Goal: Information Seeking & Learning: Learn about a topic

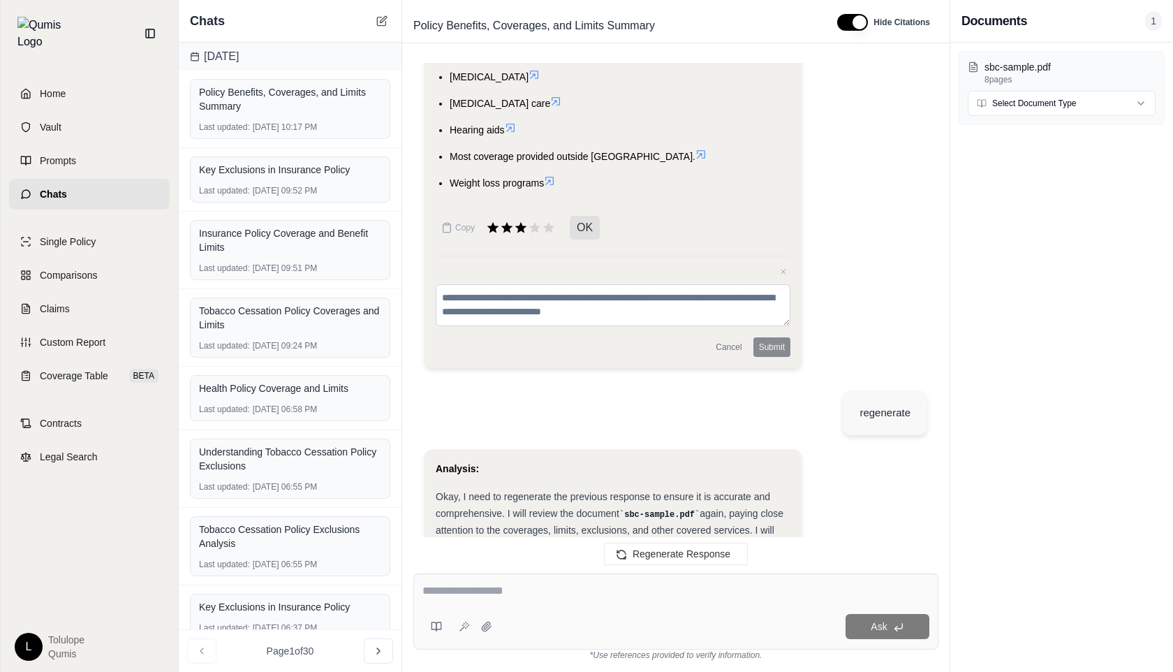
scroll to position [4680, 0]
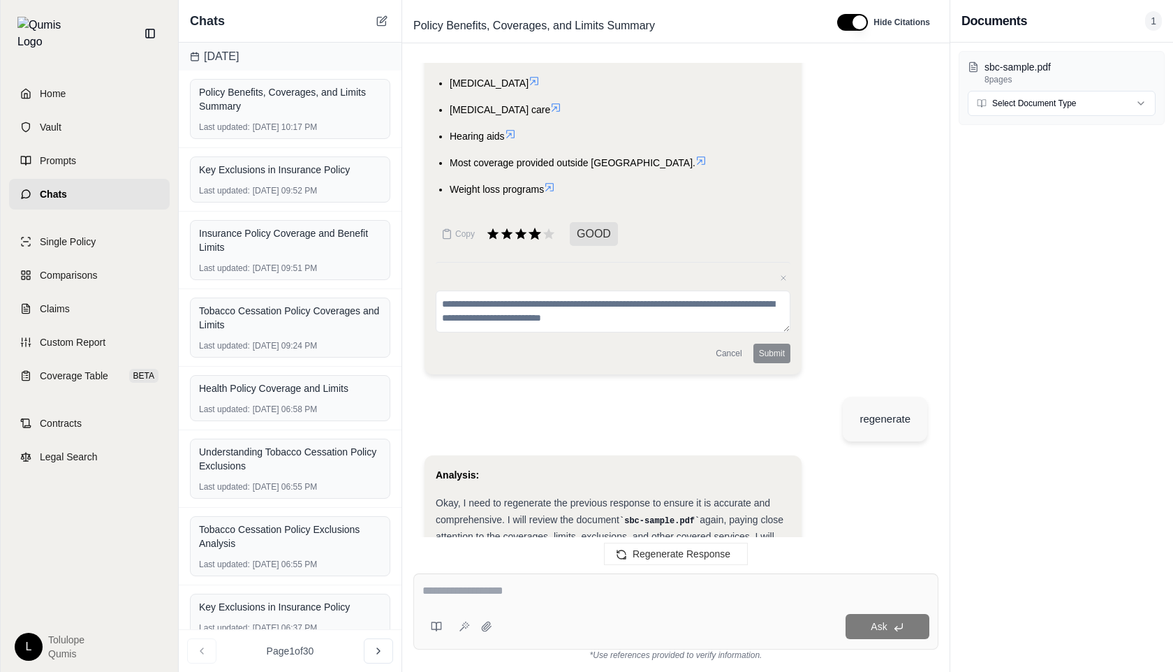
click at [531, 242] on icon at bounding box center [534, 233] width 15 height 15
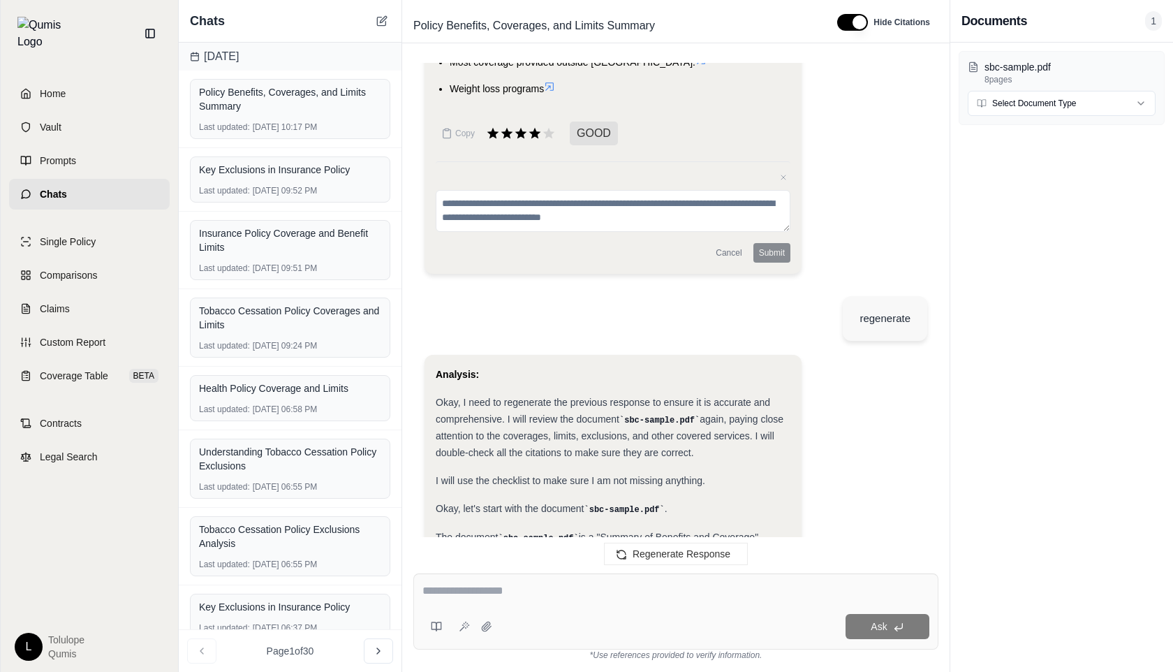
scroll to position [4699, 0]
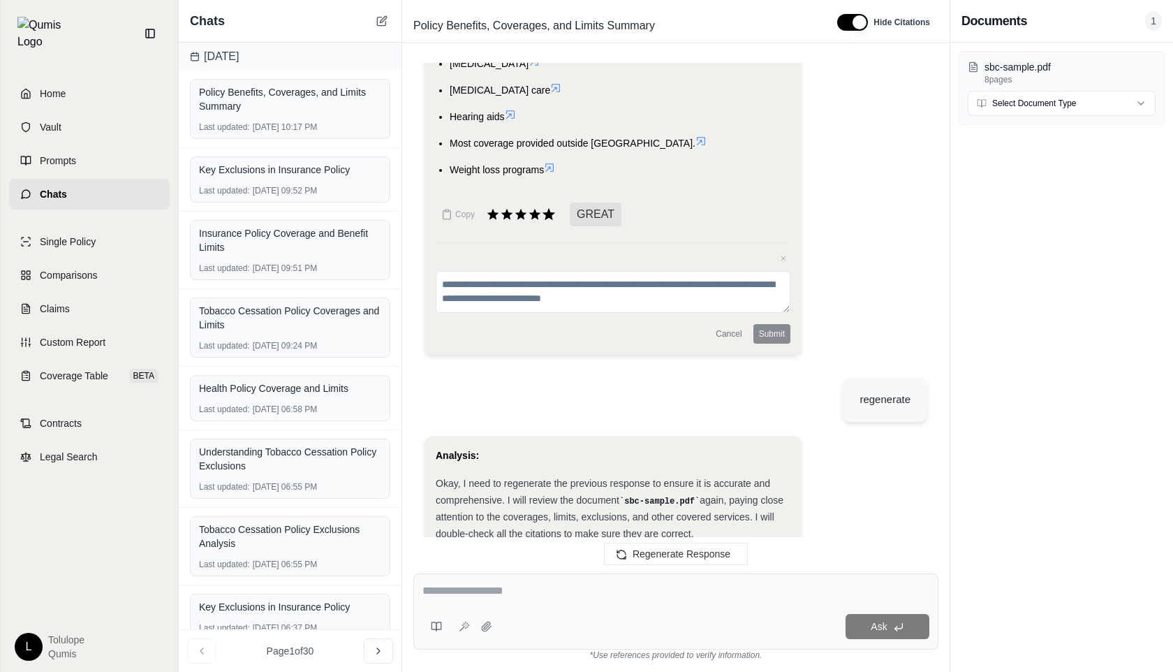
click at [549, 220] on icon at bounding box center [548, 214] width 13 height 12
click at [525, 222] on icon at bounding box center [520, 214] width 15 height 15
click at [729, 344] on button "Cancel" at bounding box center [728, 334] width 37 height 20
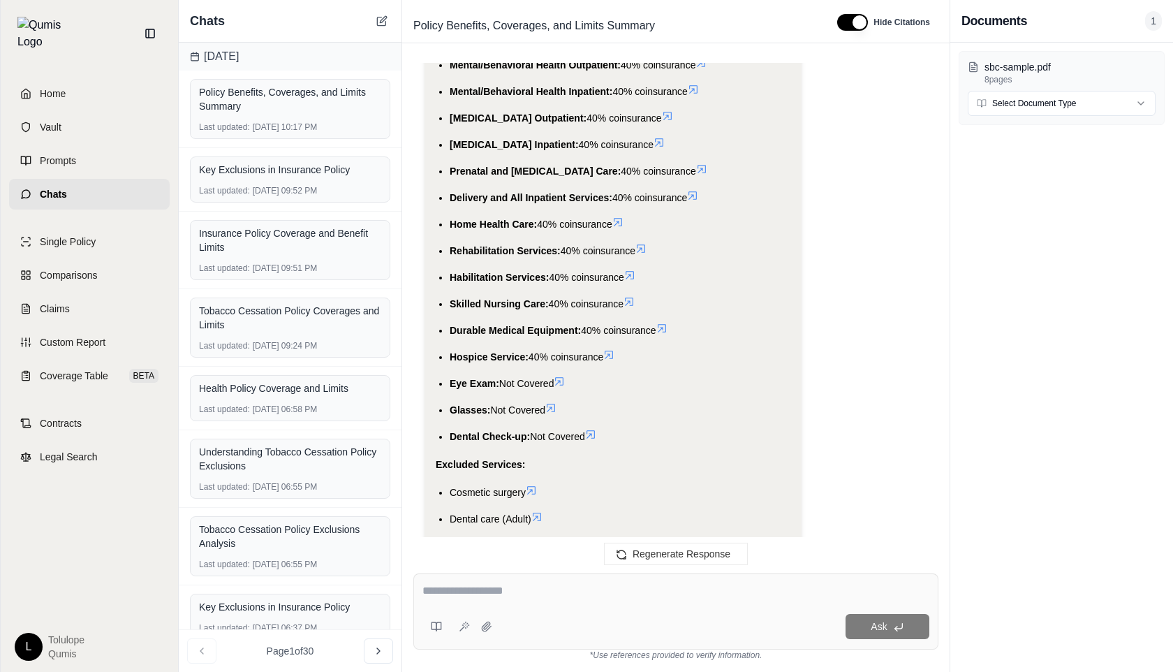
scroll to position [9216, 0]
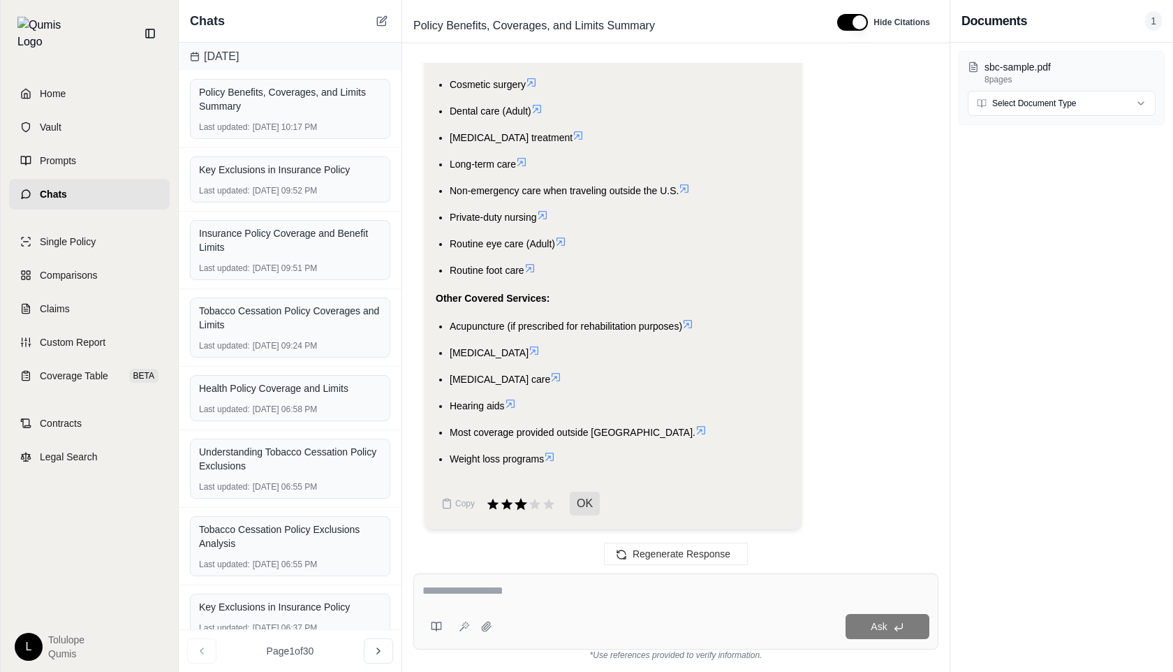
click at [525, 499] on icon at bounding box center [520, 503] width 15 height 15
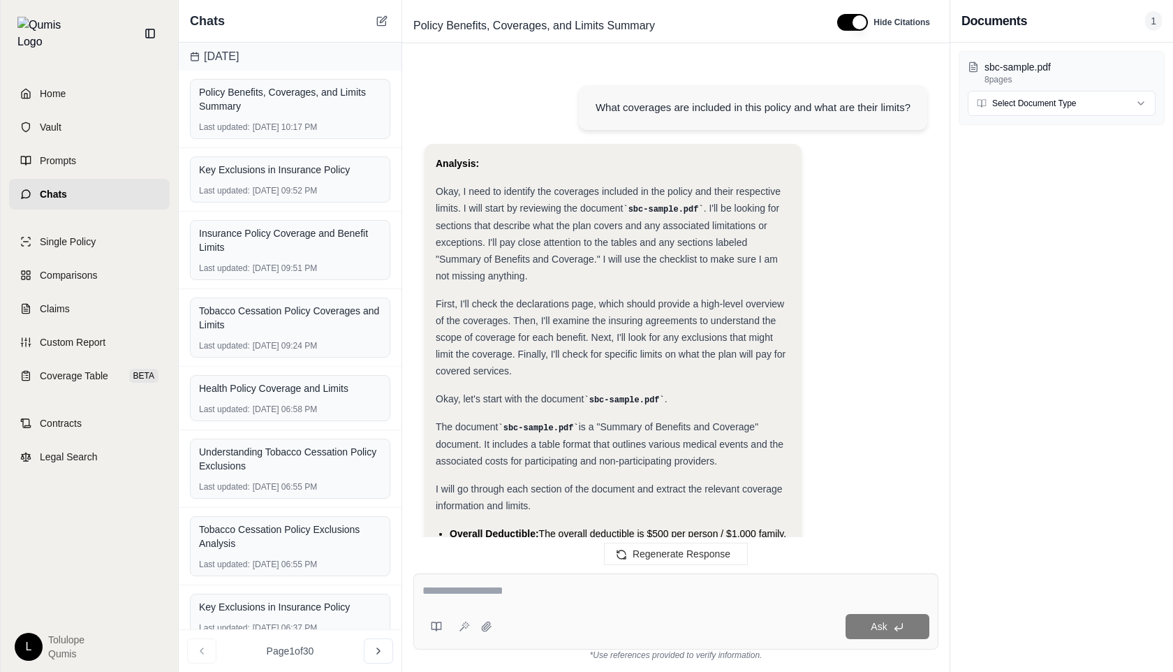
scroll to position [9331, 0]
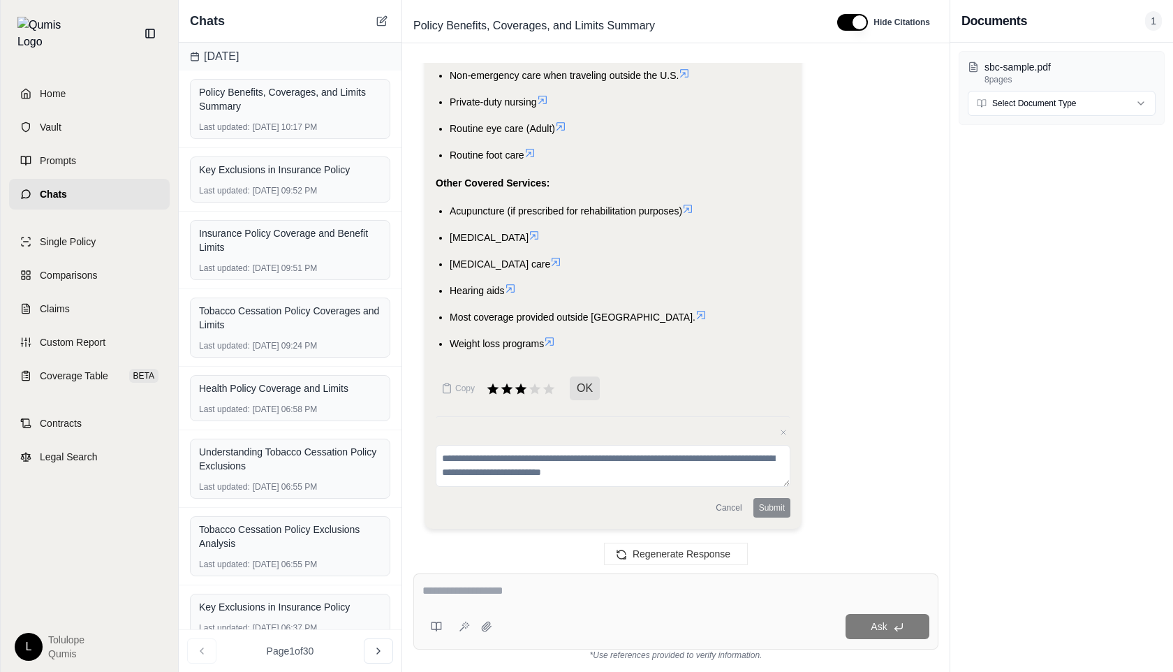
click at [586, 387] on span "OK" at bounding box center [585, 388] width 30 height 24
click at [721, 504] on button "Cancel" at bounding box center [728, 508] width 37 height 20
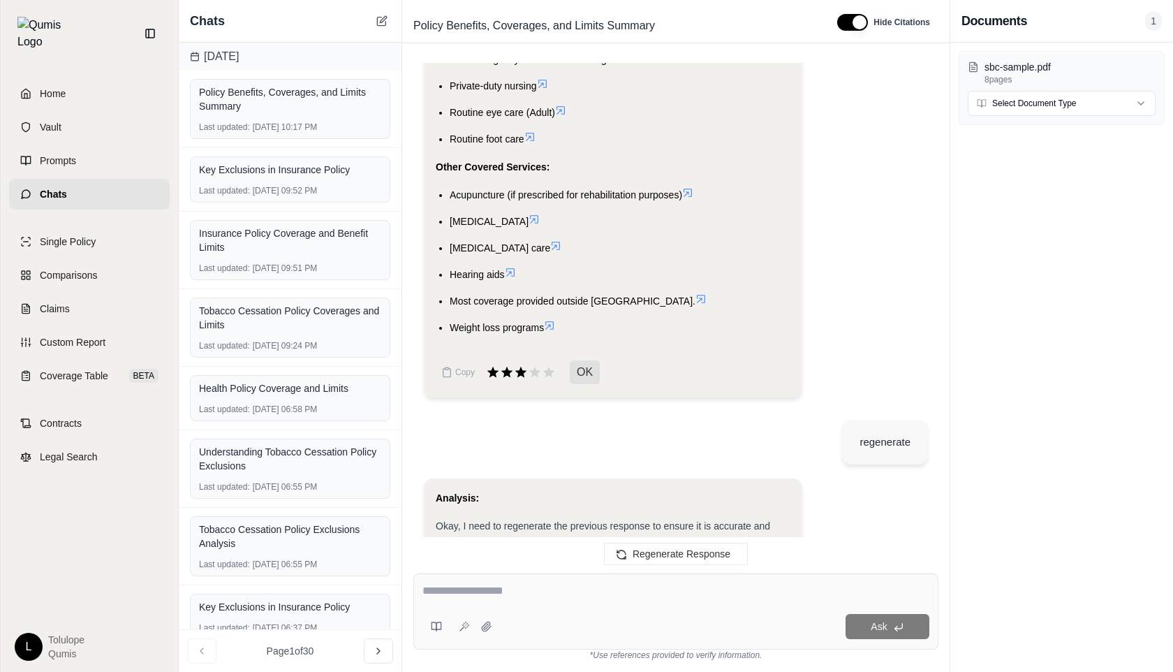
scroll to position [4562, 0]
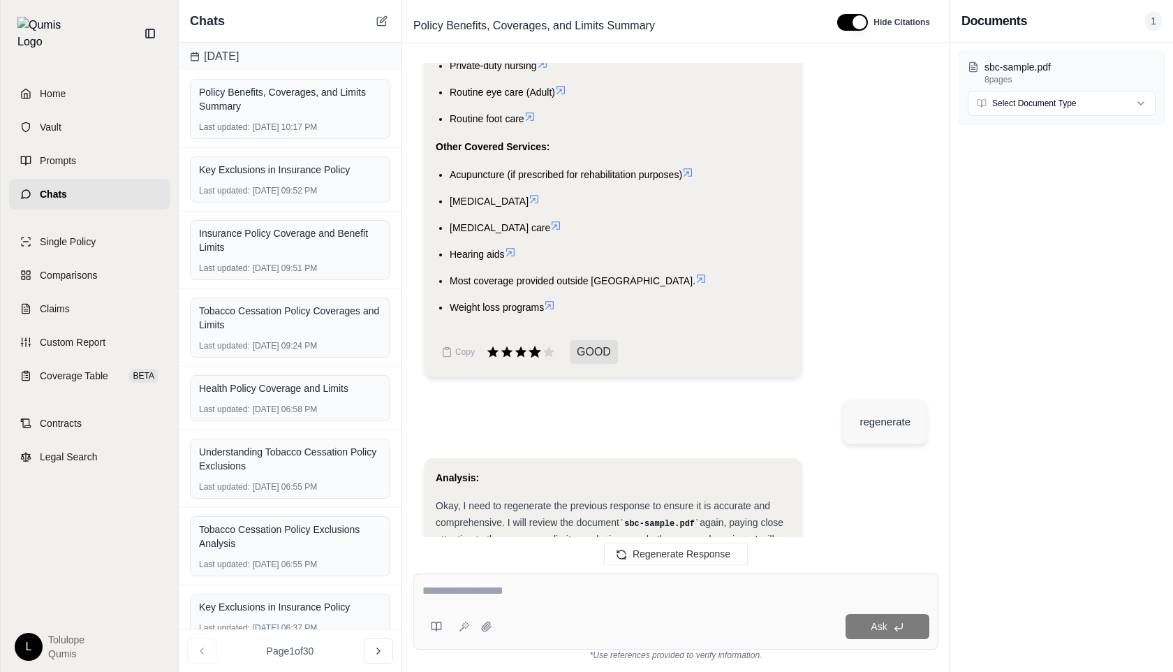
click at [536, 357] on icon at bounding box center [535, 352] width 13 height 12
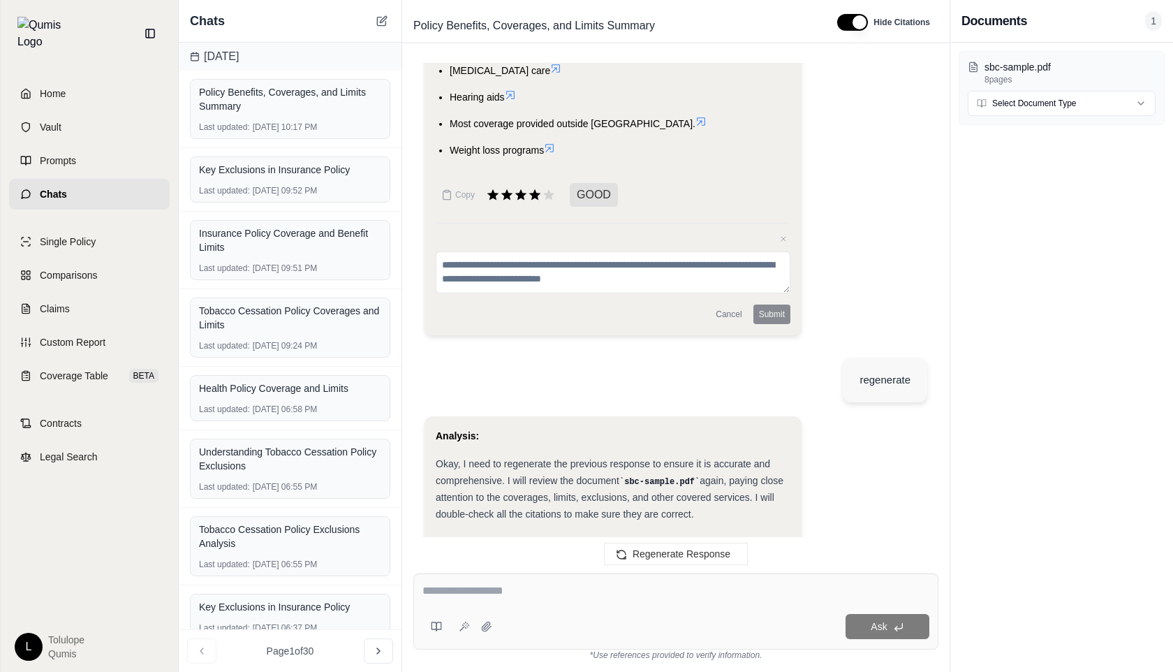
scroll to position [4699, 0]
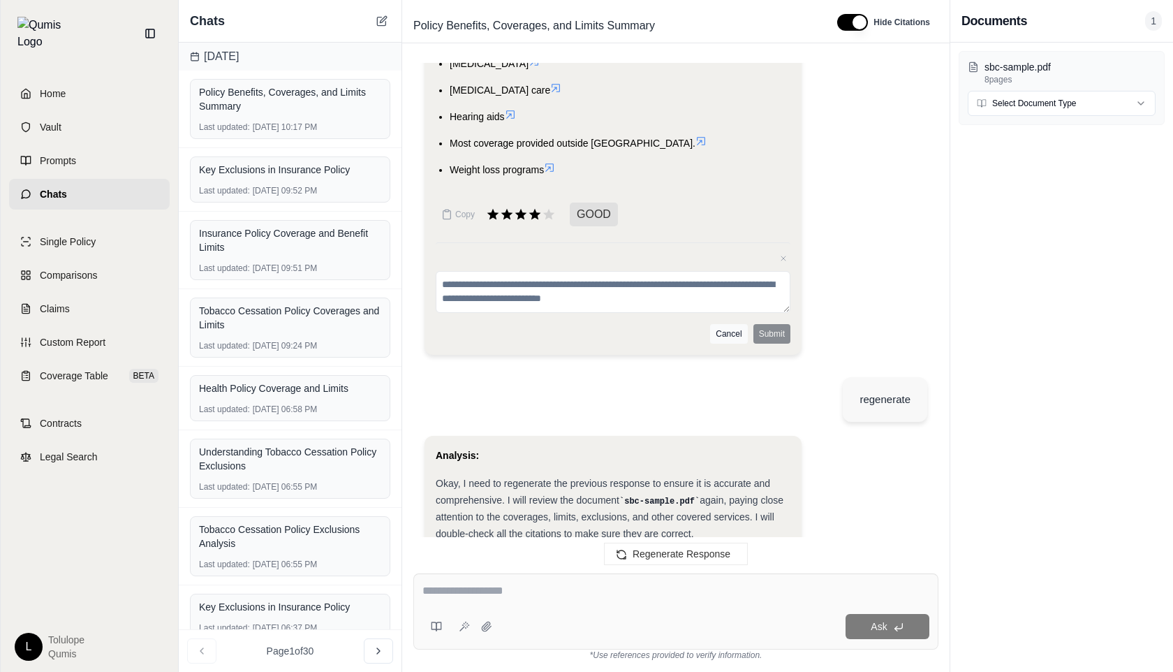
click at [729, 344] on button "Cancel" at bounding box center [728, 334] width 37 height 20
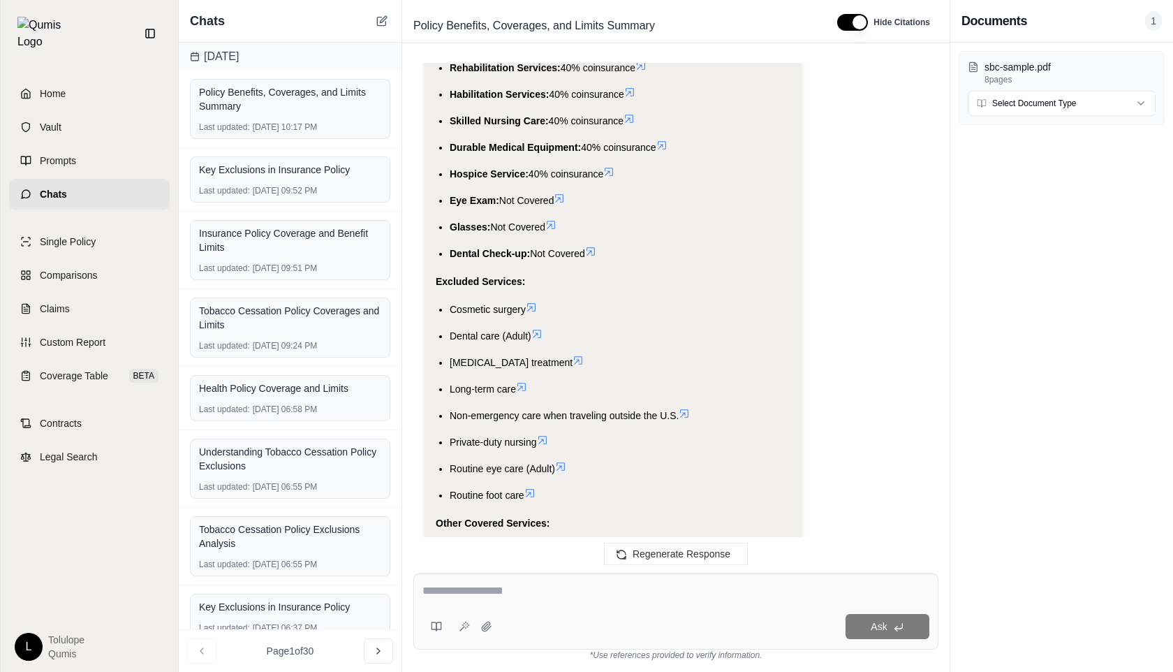
scroll to position [9001, 0]
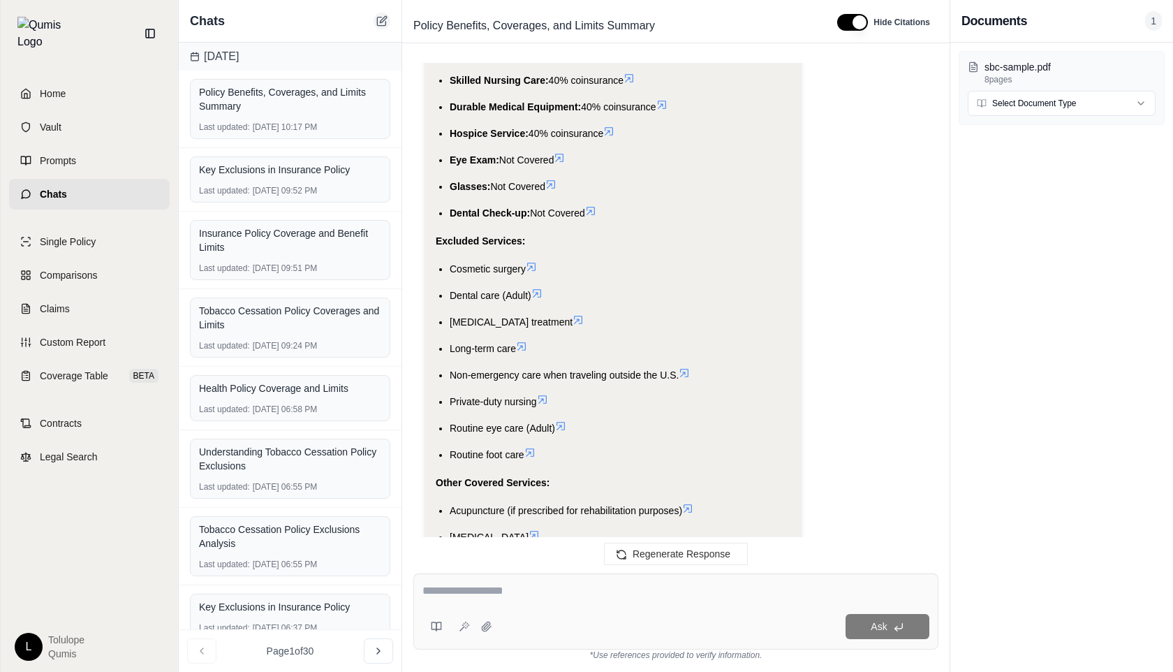
click at [383, 17] on icon at bounding box center [381, 20] width 11 height 11
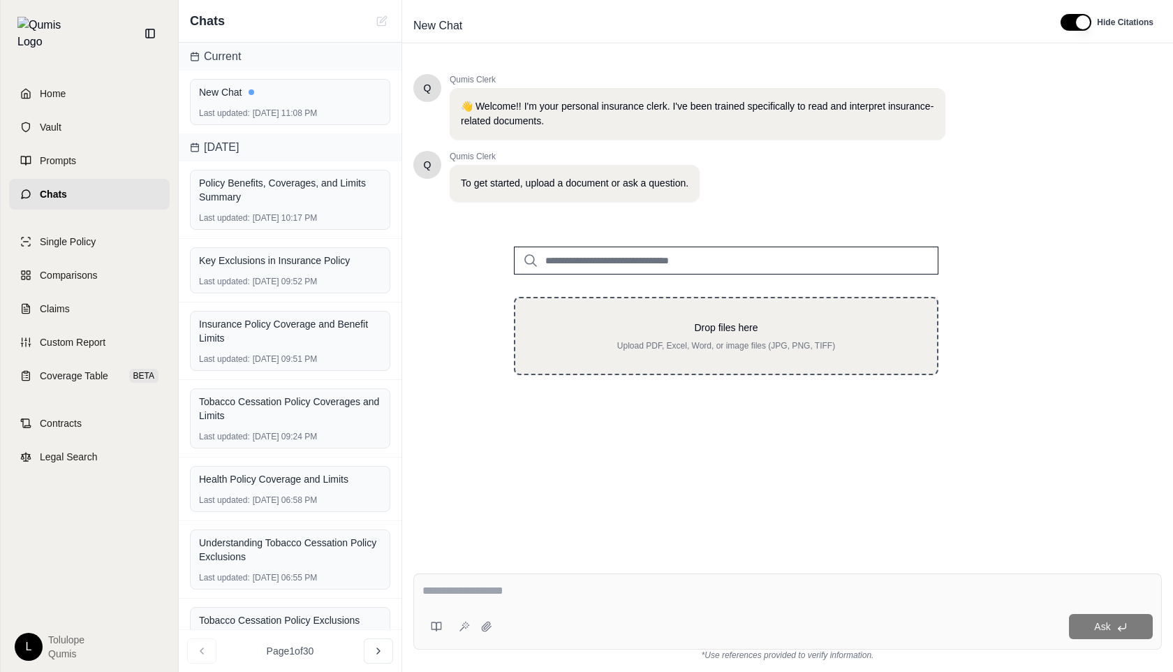
click at [583, 325] on p "Drop files here" at bounding box center [726, 327] width 377 height 14
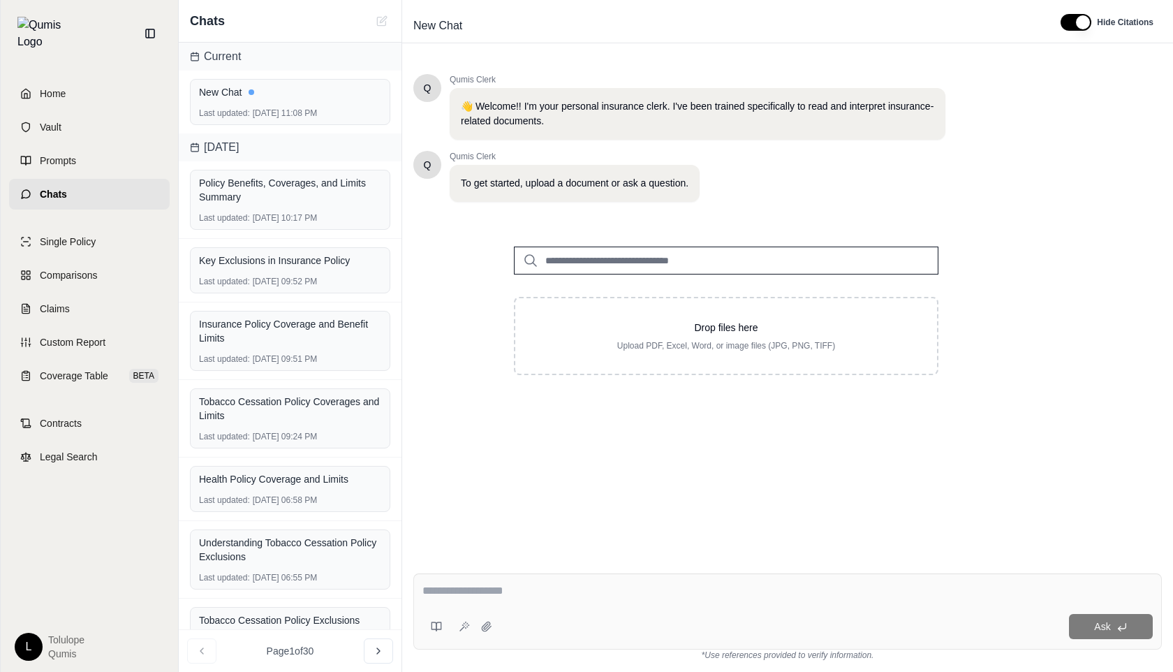
type input "**********"
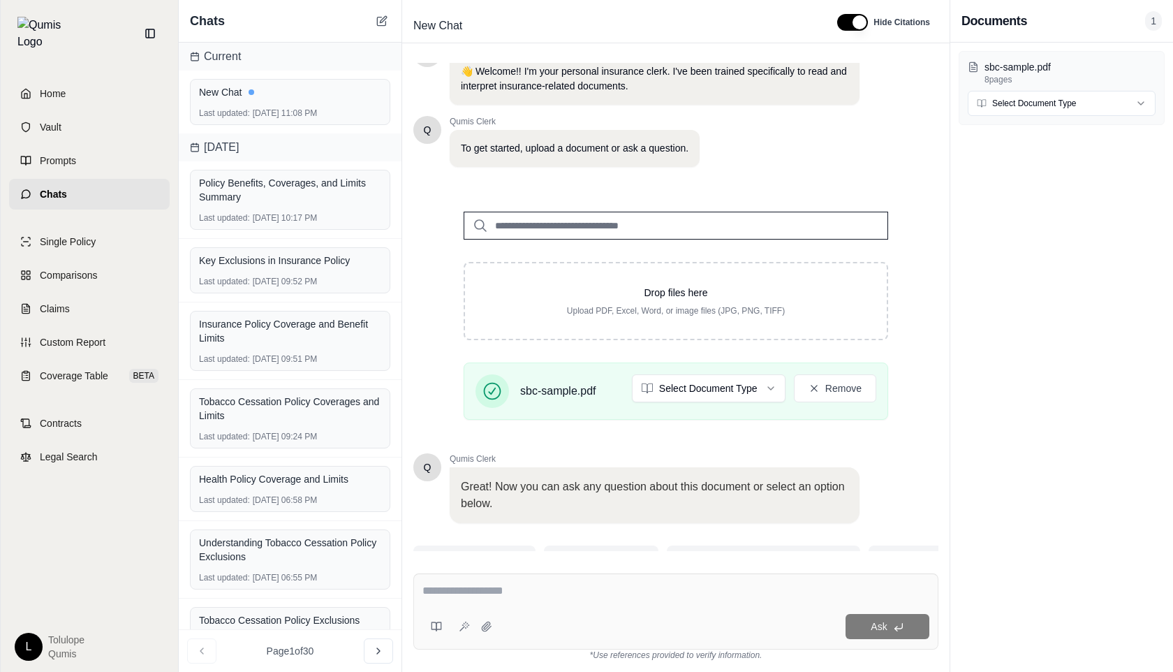
scroll to position [82, 0]
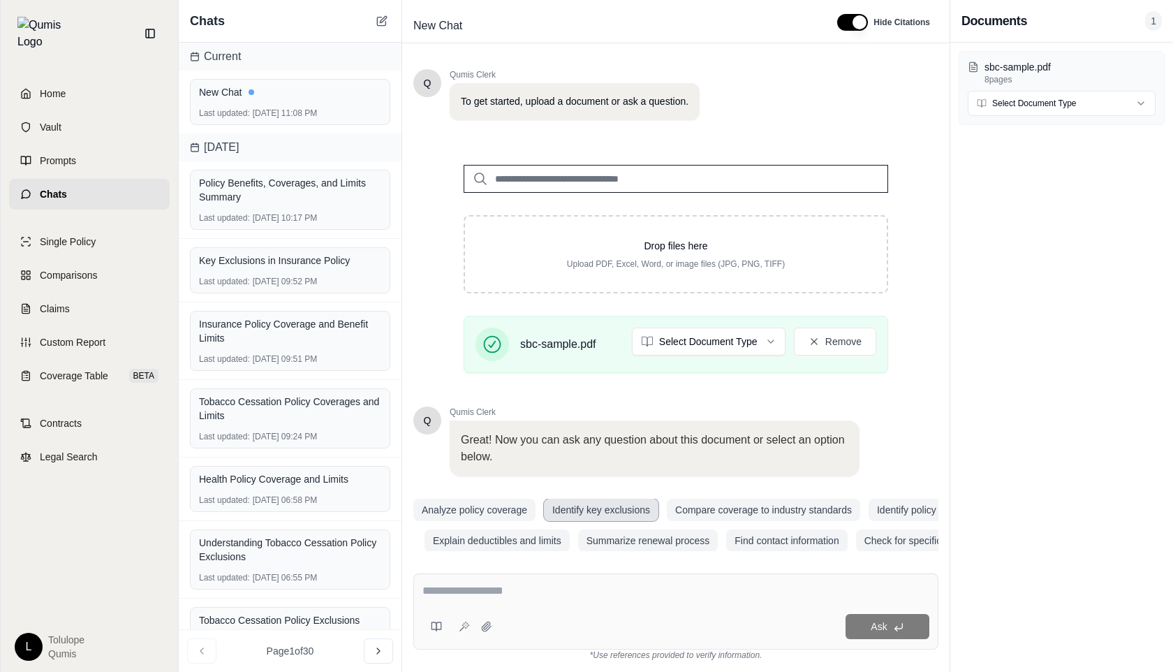
click at [582, 506] on button "Identify key exclusions" at bounding box center [601, 510] width 115 height 22
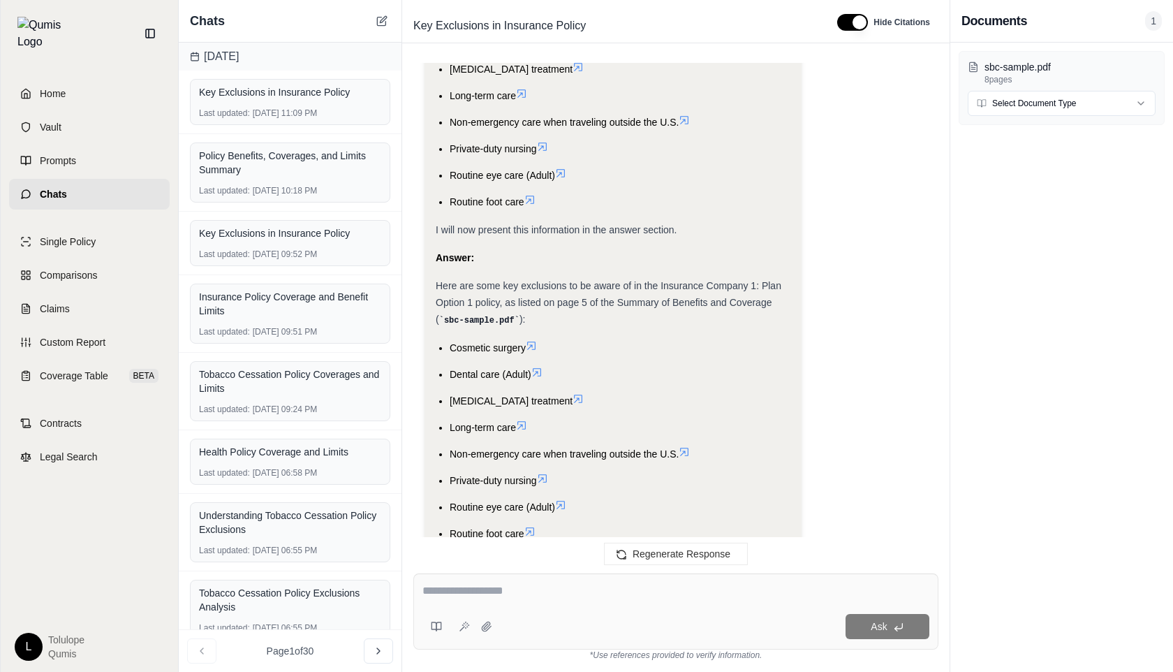
scroll to position [670, 0]
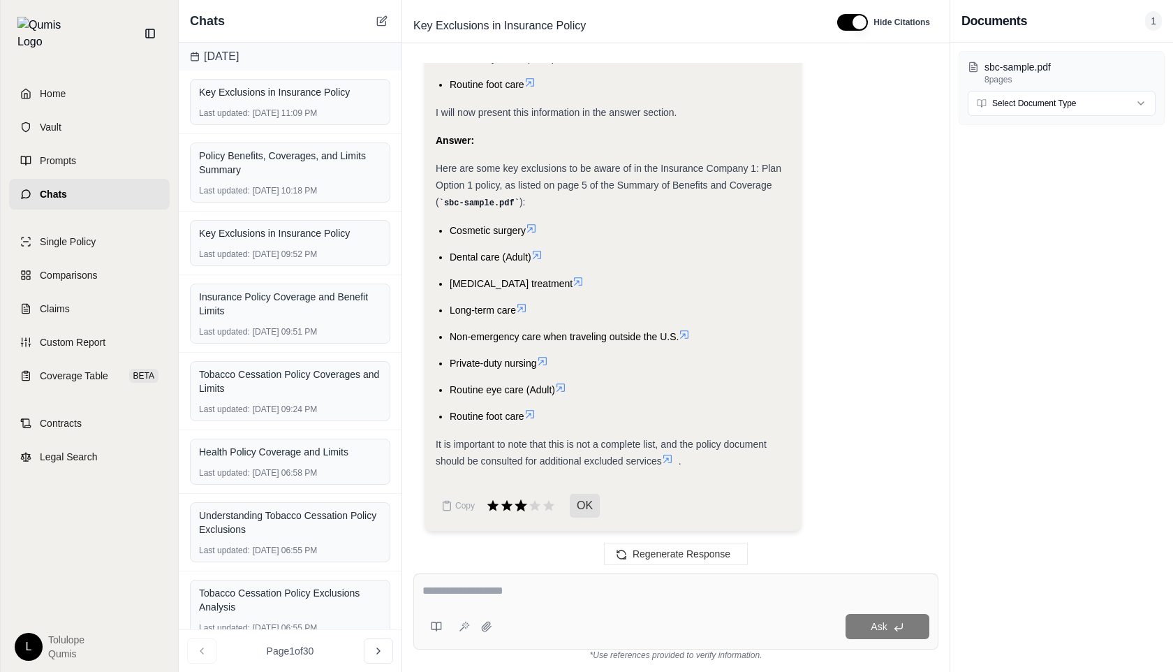
click at [521, 506] on icon at bounding box center [521, 505] width 13 height 12
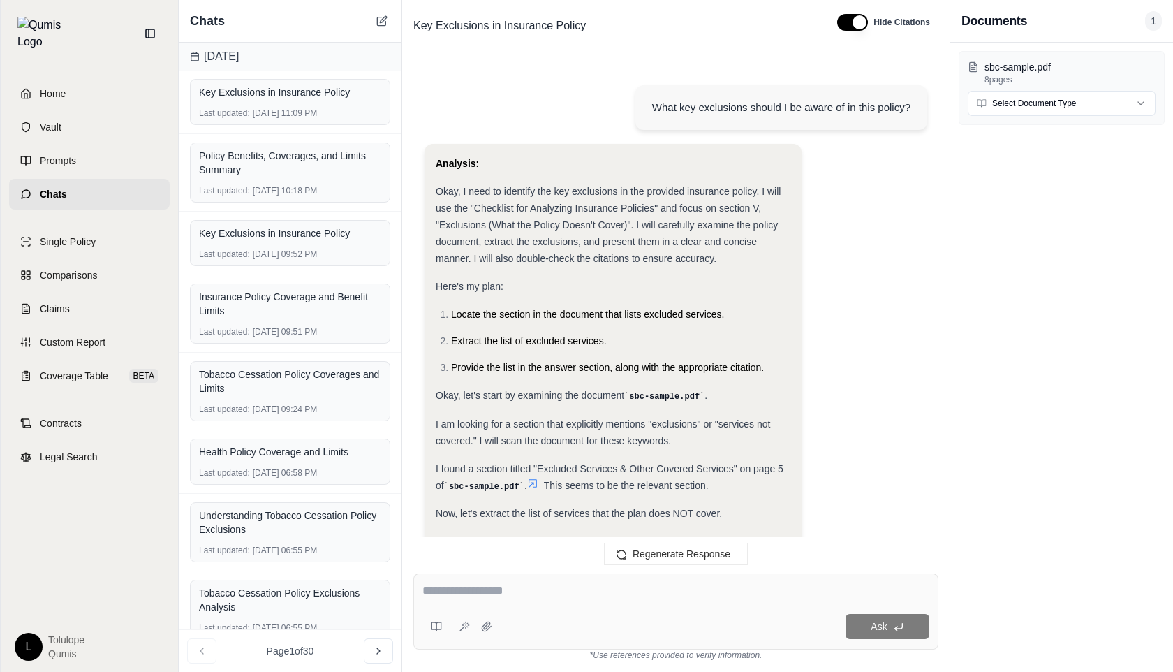
scroll to position [785, 0]
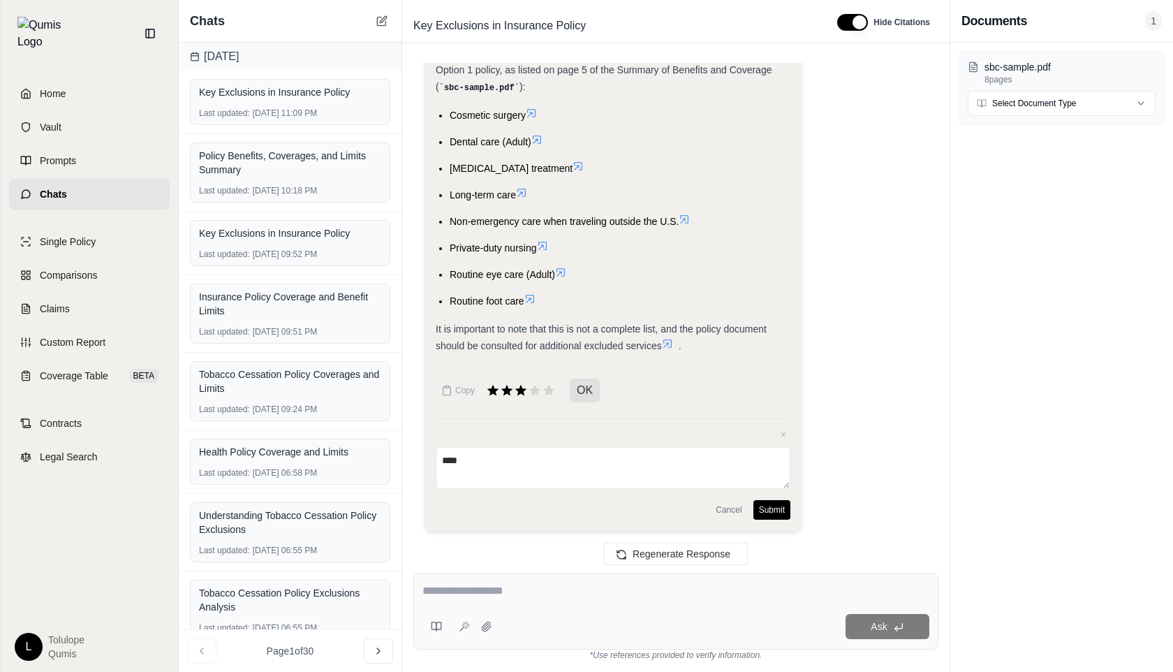
type textarea "****"
click at [782, 512] on button "Submit" at bounding box center [771, 510] width 37 height 20
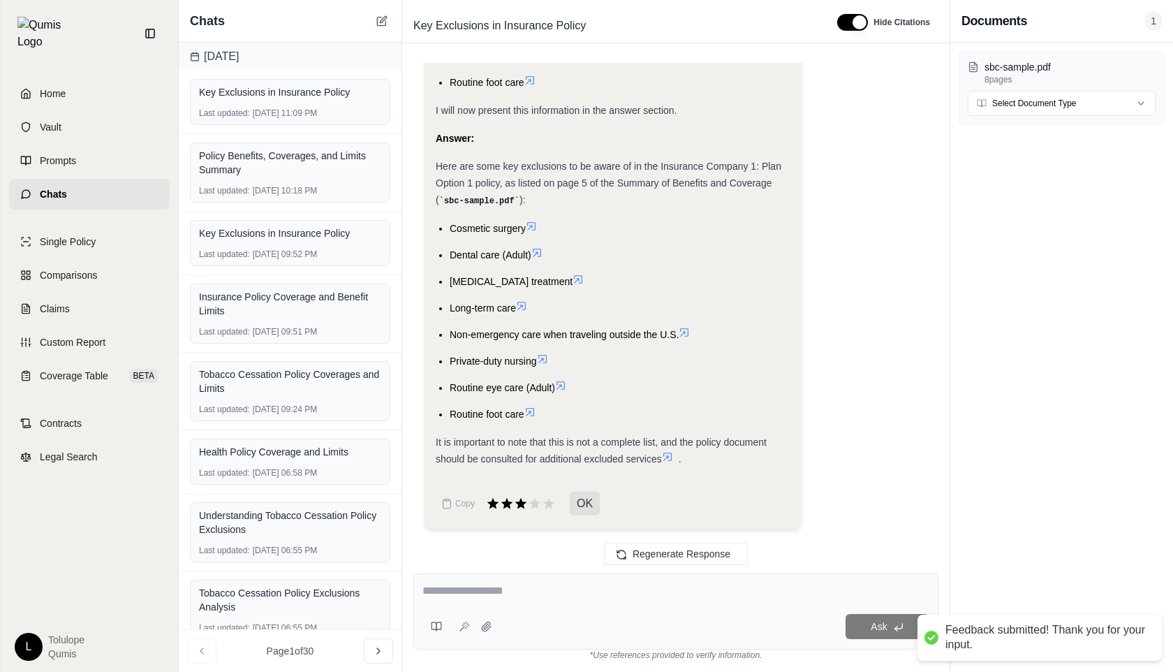
scroll to position [670, 0]
click at [482, 593] on textarea at bounding box center [675, 590] width 507 height 17
type textarea "**********"
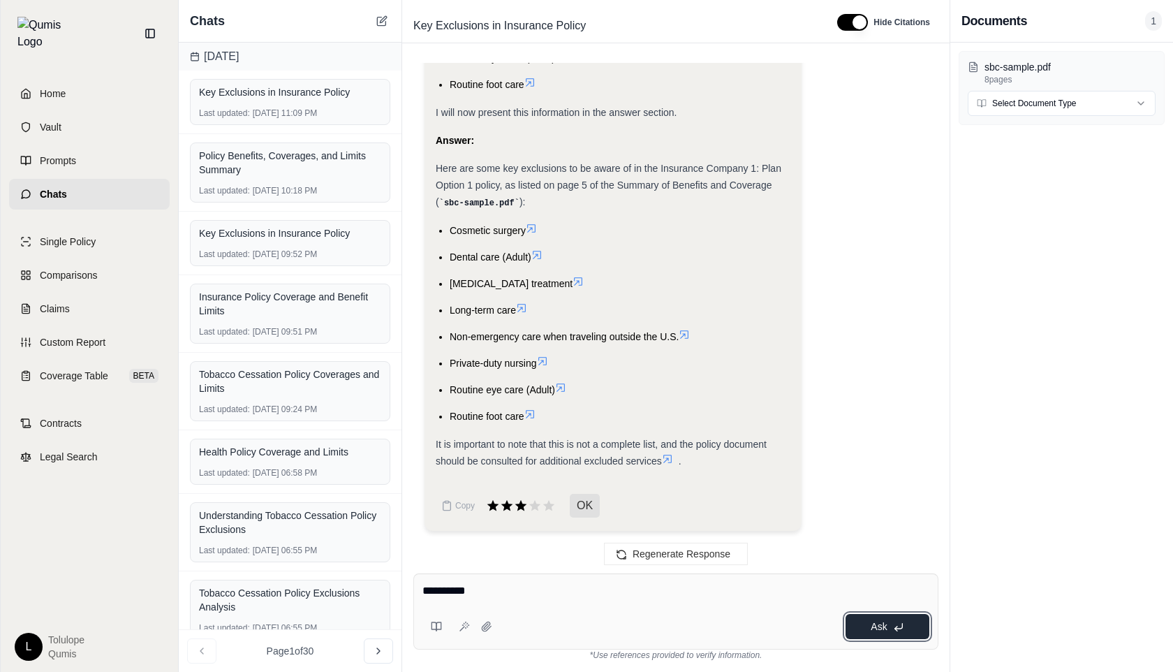
click at [889, 628] on button "Ask" at bounding box center [888, 626] width 84 height 25
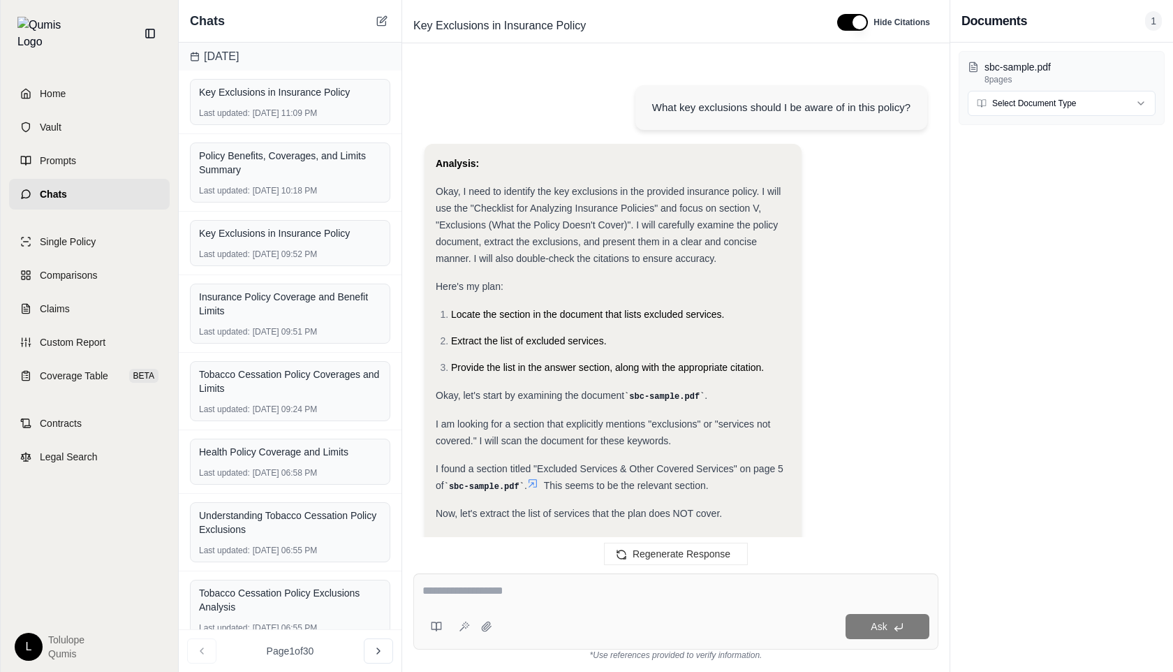
scroll to position [1861, 0]
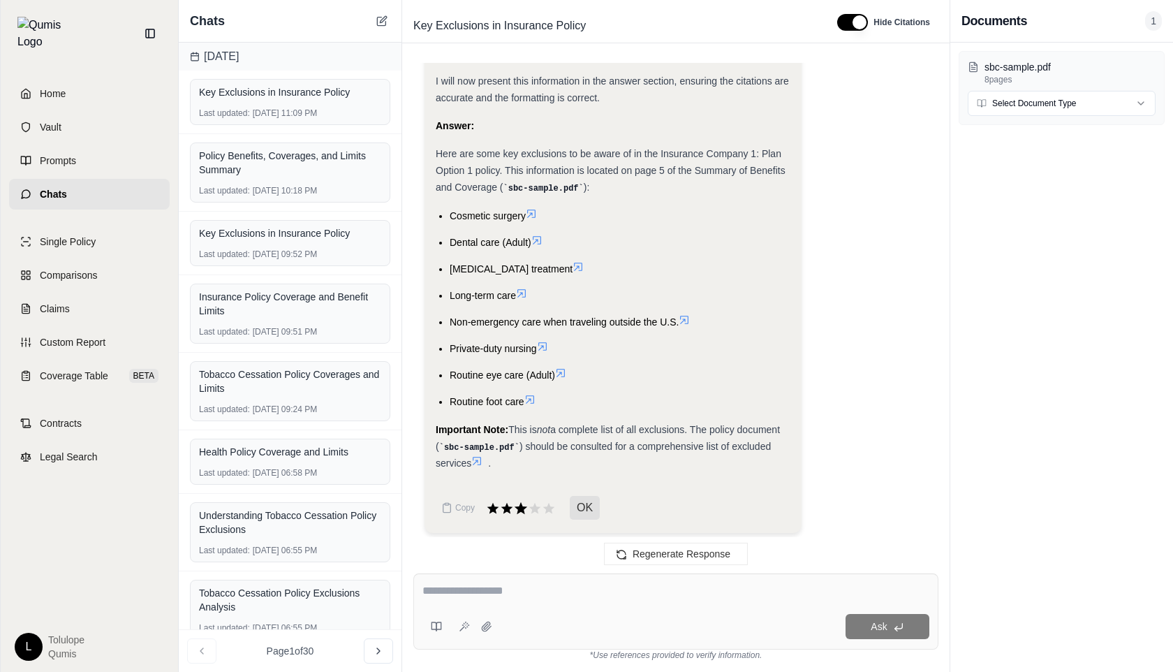
click at [518, 504] on icon at bounding box center [521, 508] width 13 height 12
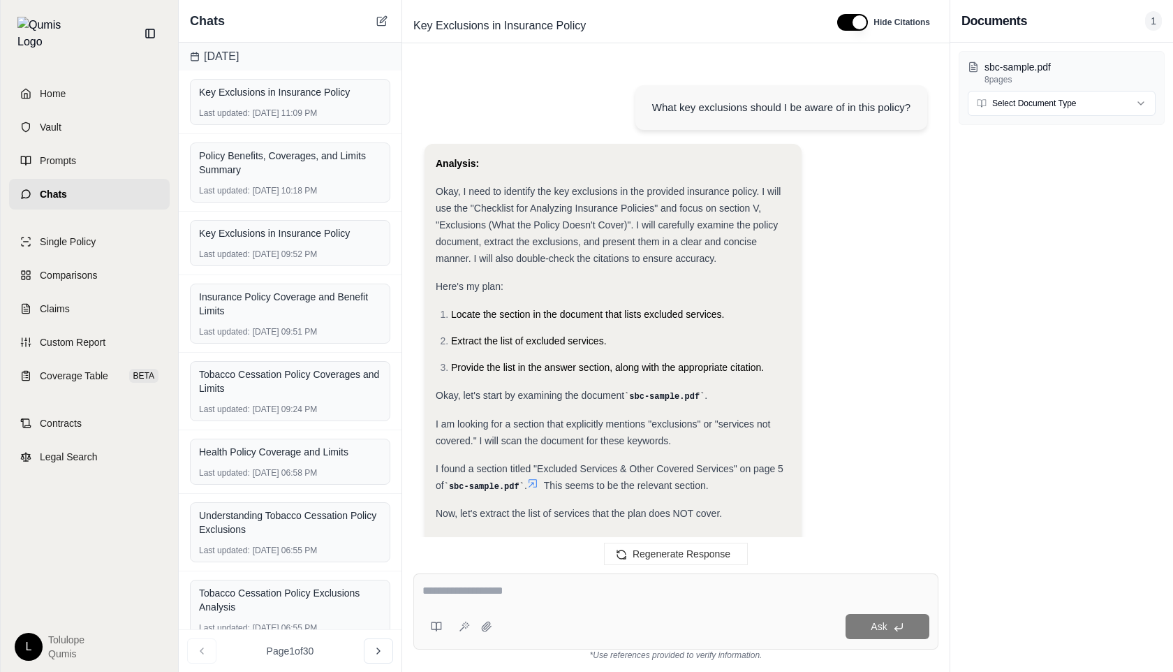
scroll to position [1977, 0]
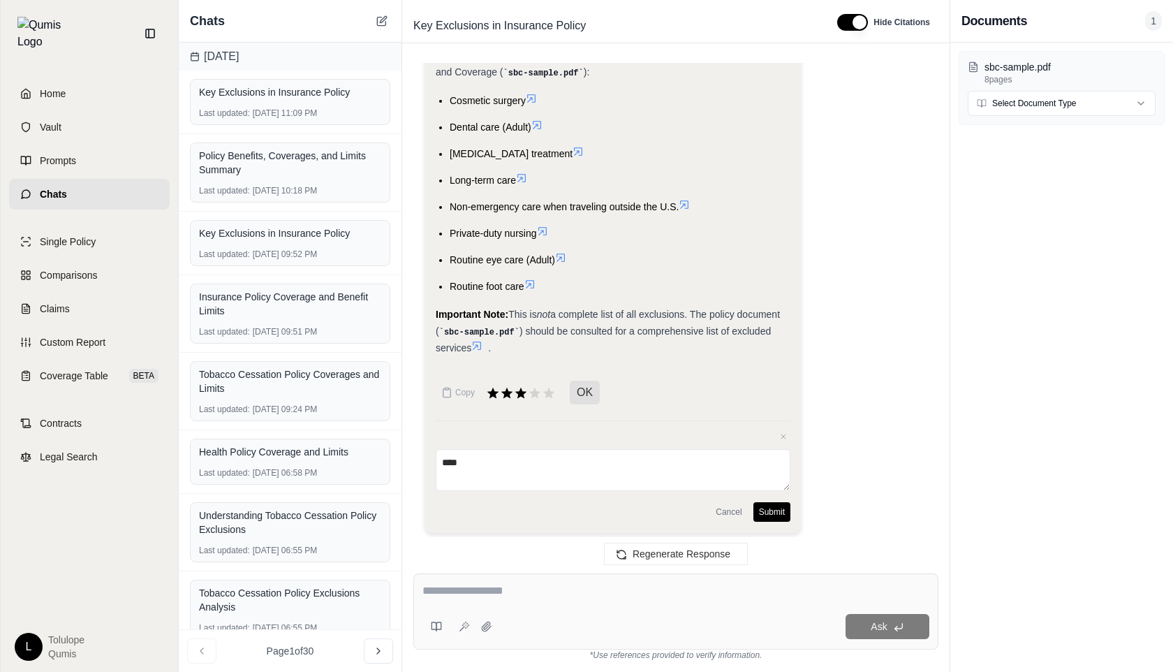
type textarea "****"
click at [773, 509] on button "Submit" at bounding box center [771, 512] width 37 height 20
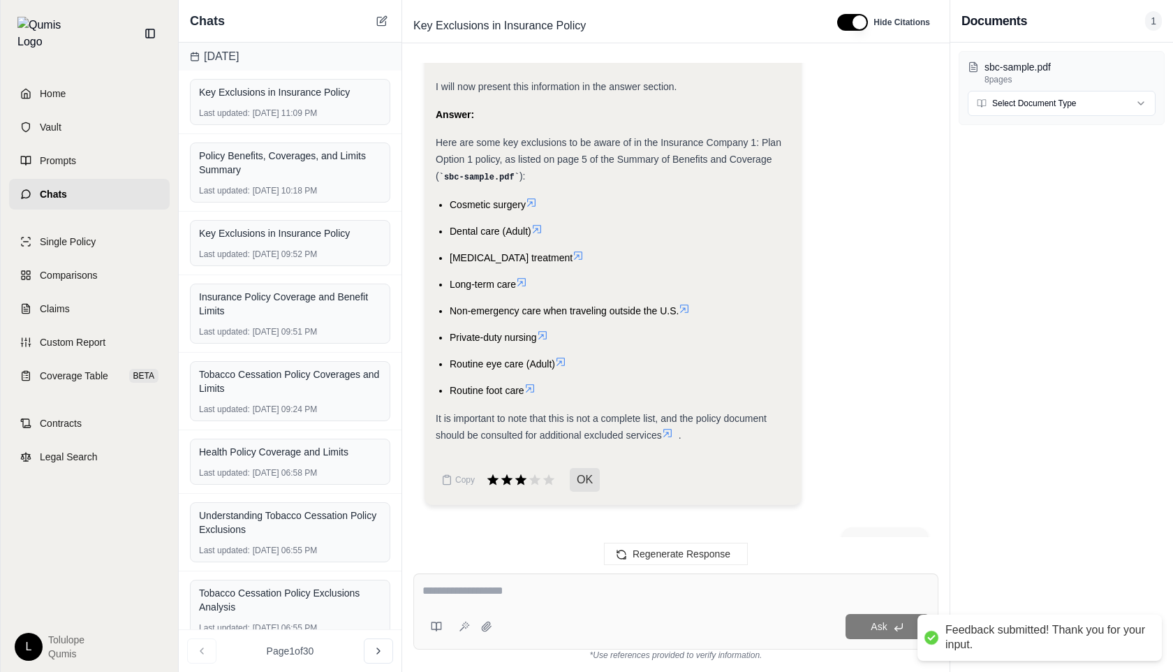
scroll to position [680, 0]
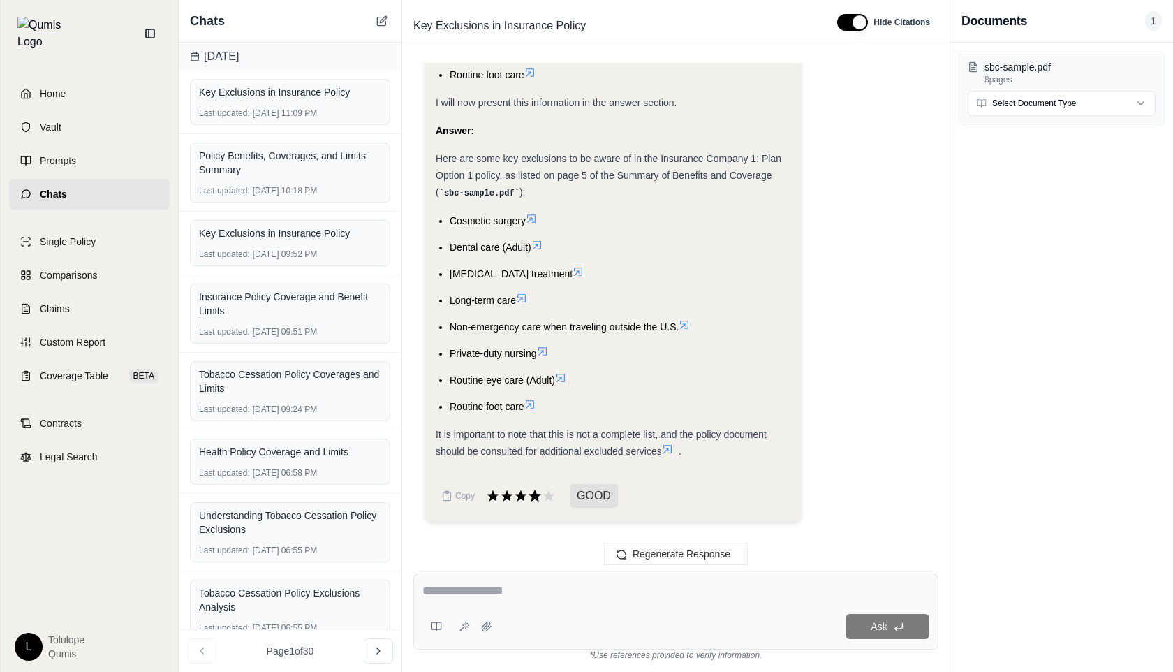
click at [538, 494] on icon at bounding box center [535, 495] width 13 height 12
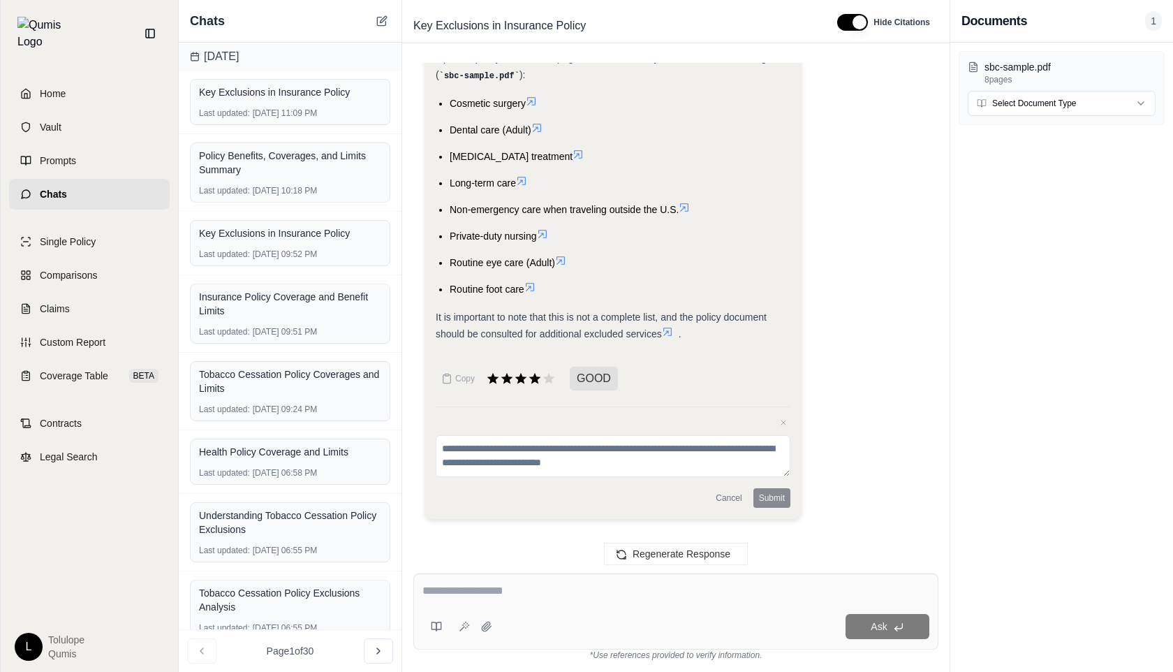
scroll to position [885, 0]
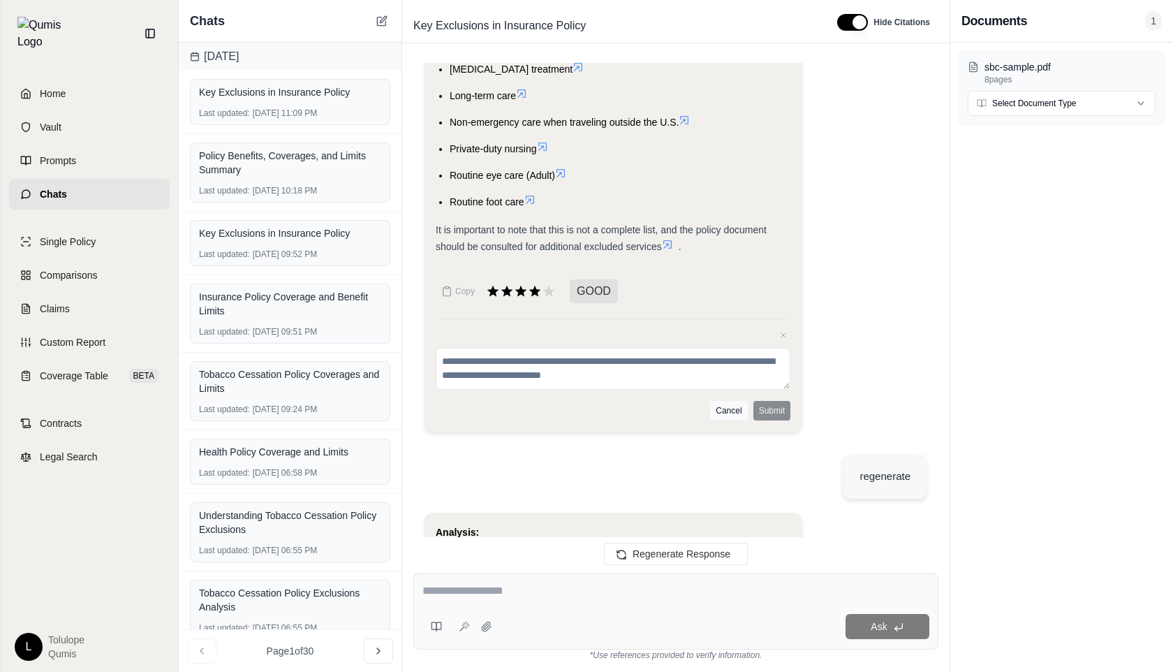
click at [723, 406] on button "Cancel" at bounding box center [728, 411] width 37 height 20
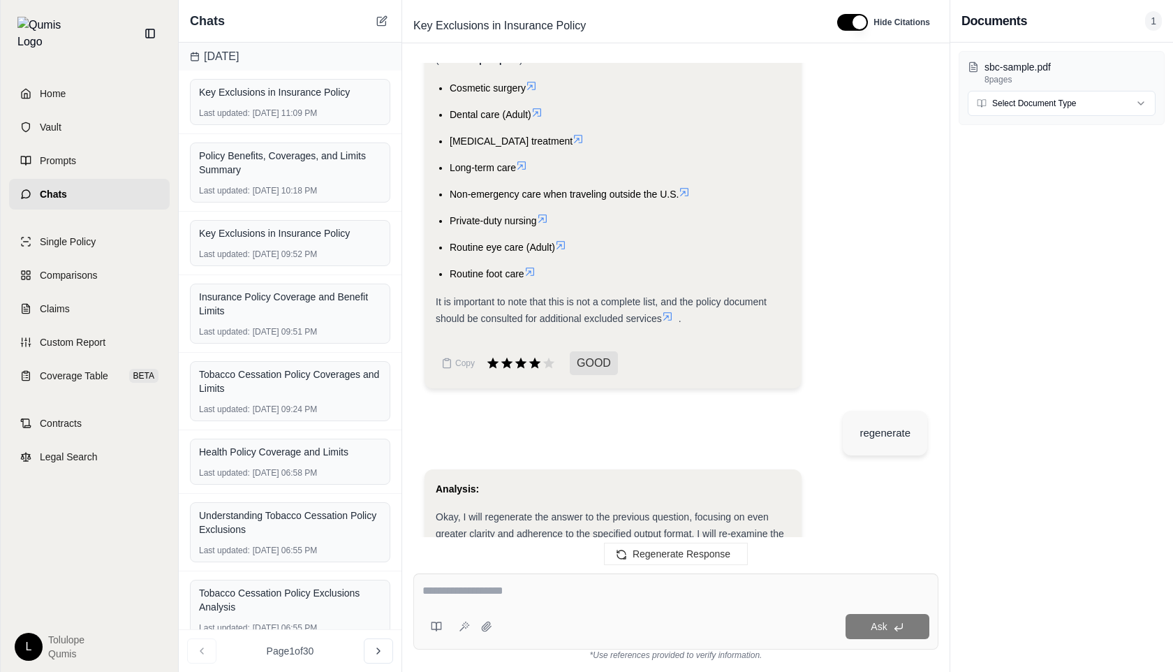
scroll to position [770, 0]
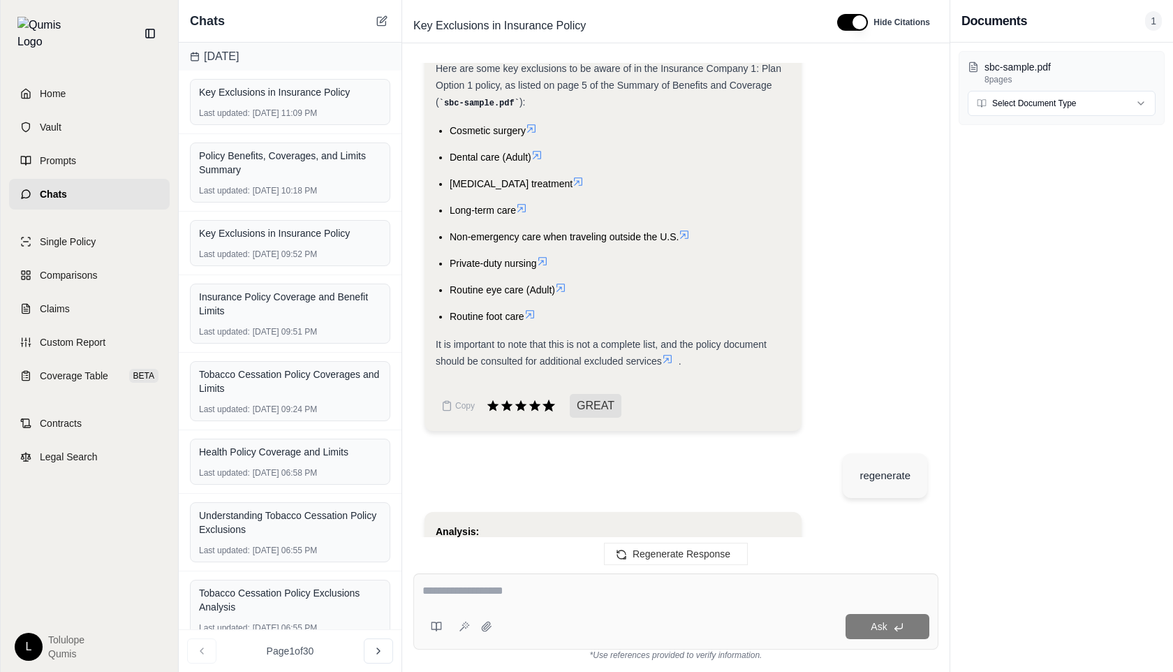
click at [546, 404] on icon at bounding box center [548, 405] width 13 height 12
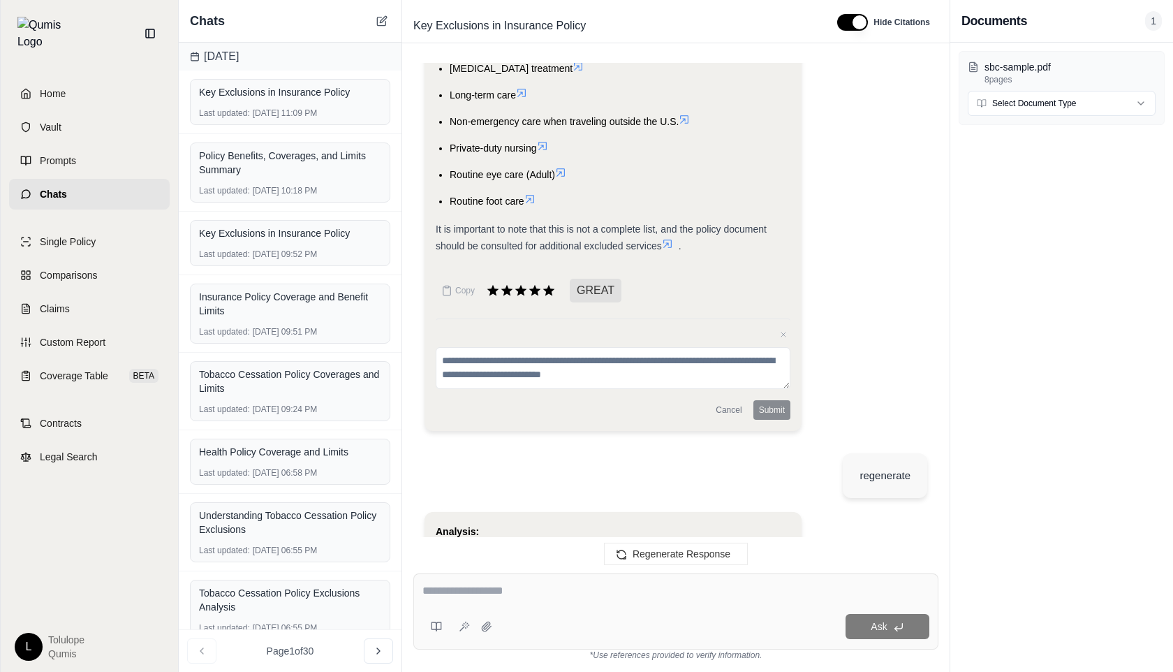
scroll to position [885, 0]
click at [734, 415] on button "Cancel" at bounding box center [728, 411] width 37 height 20
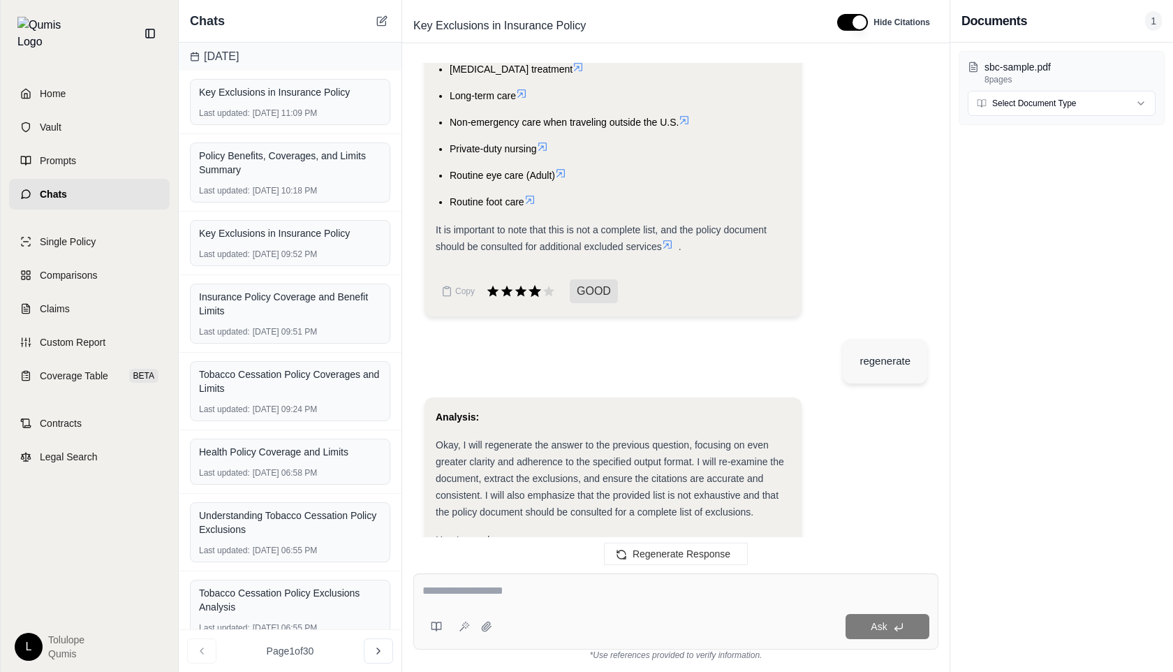
click at [532, 293] on icon at bounding box center [535, 291] width 13 height 12
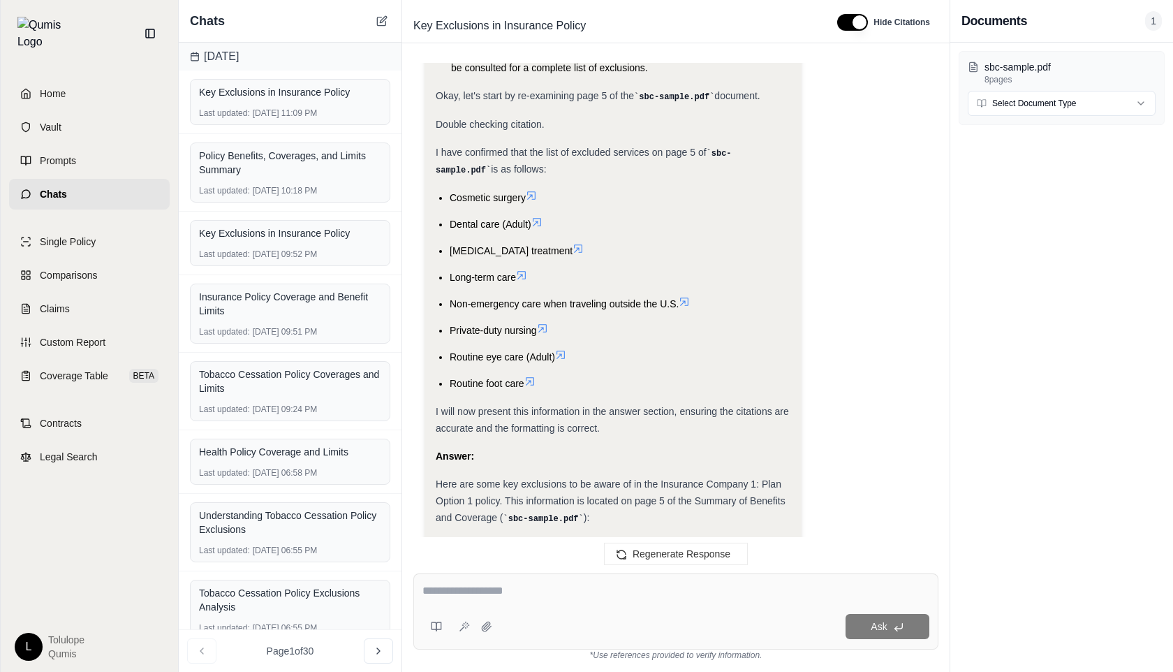
scroll to position [1977, 0]
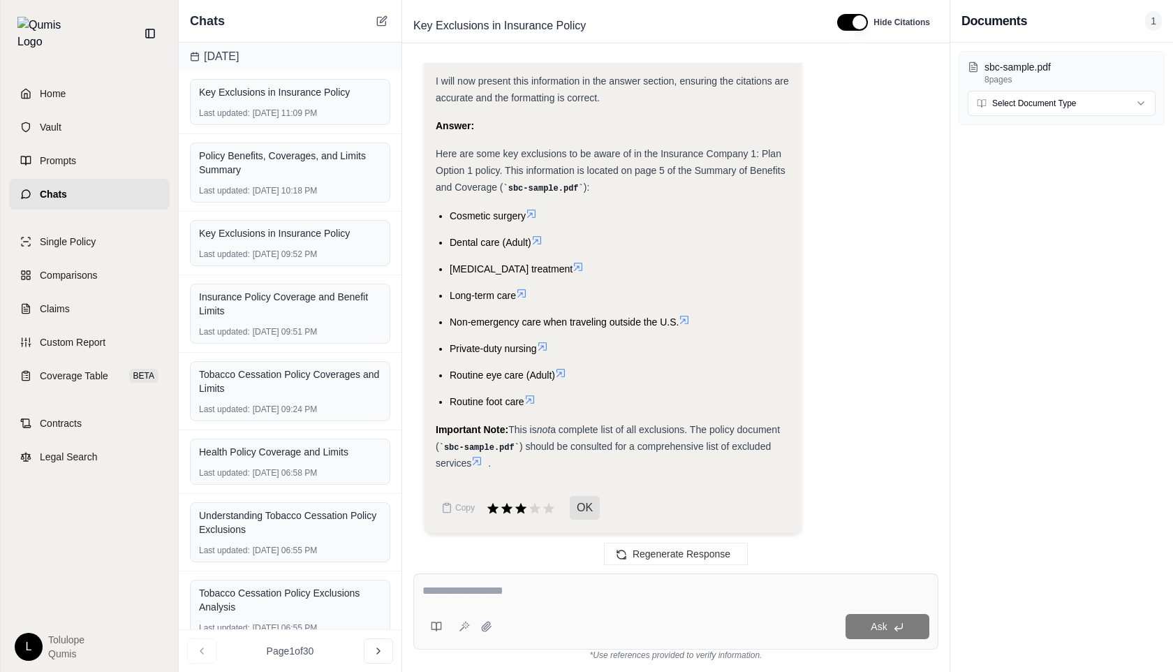
click at [482, 593] on textarea at bounding box center [675, 590] width 507 height 17
type textarea "**********"
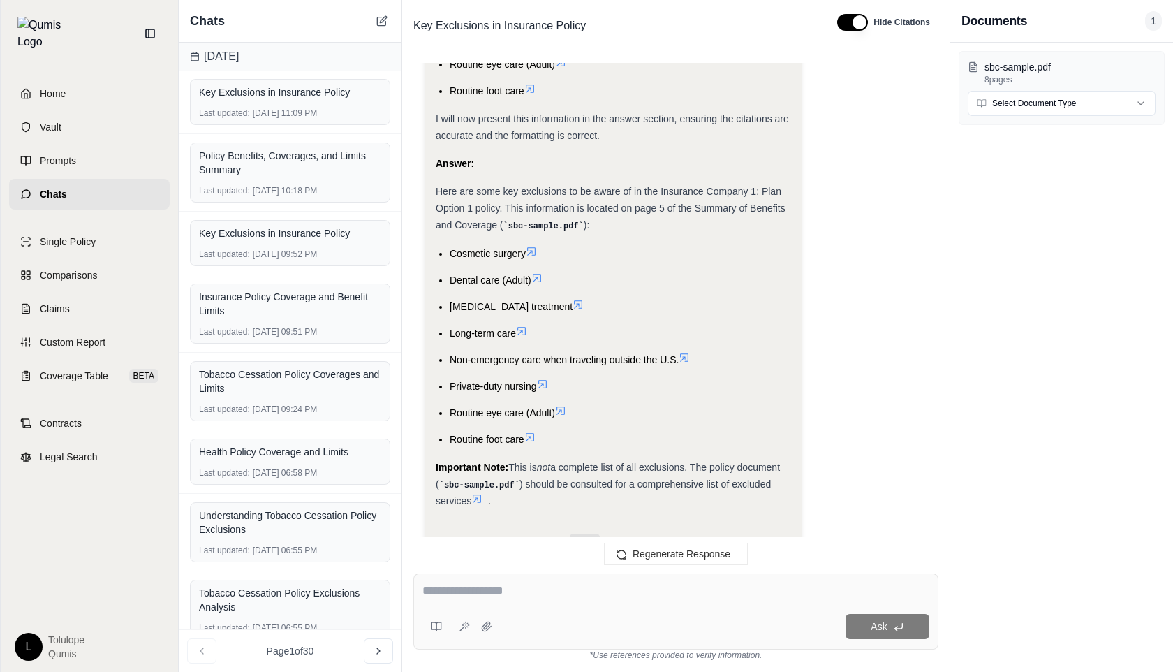
scroll to position [1944, 0]
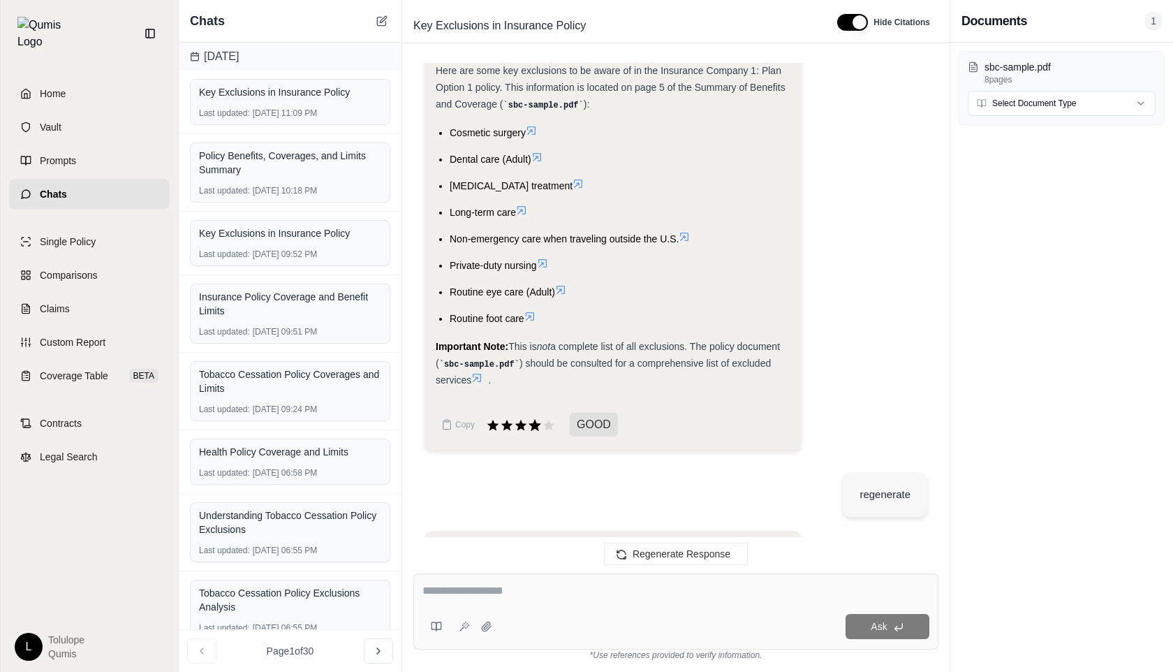
click at [533, 420] on icon at bounding box center [535, 425] width 13 height 12
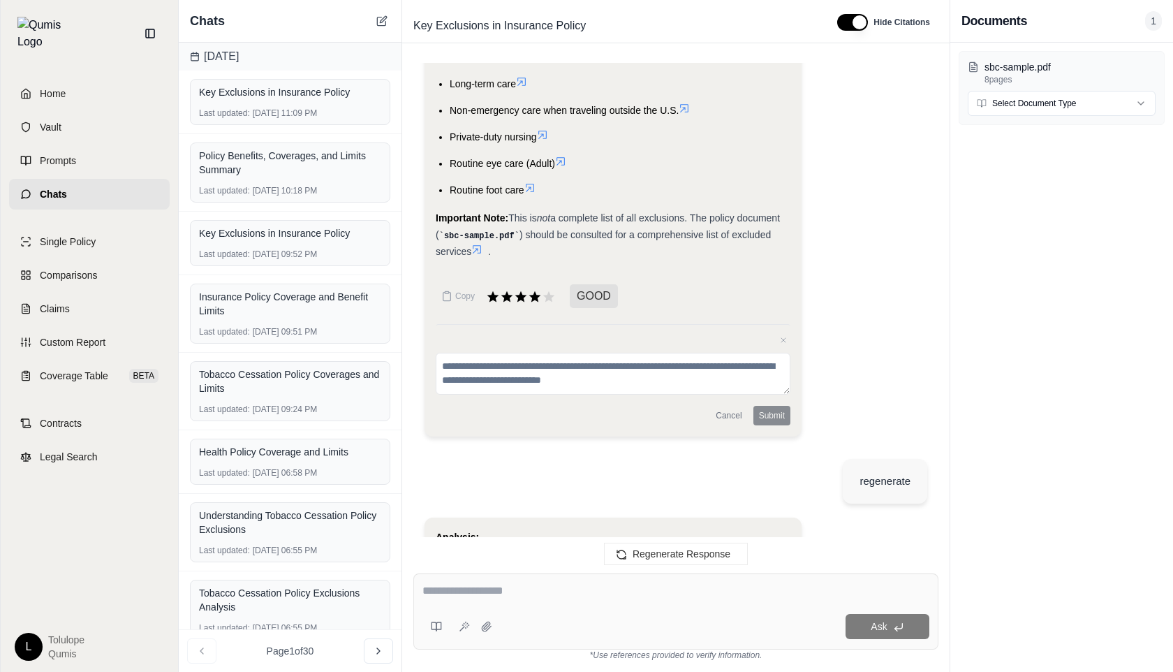
scroll to position [2066, 0]
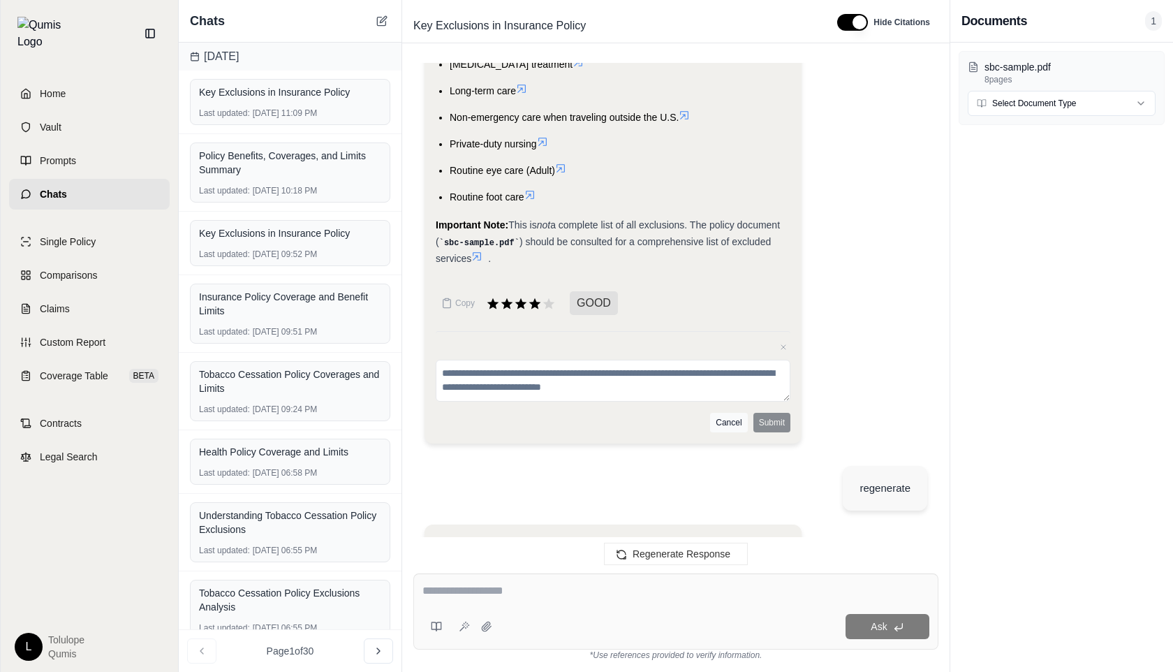
click at [735, 416] on button "Cancel" at bounding box center [728, 423] width 37 height 20
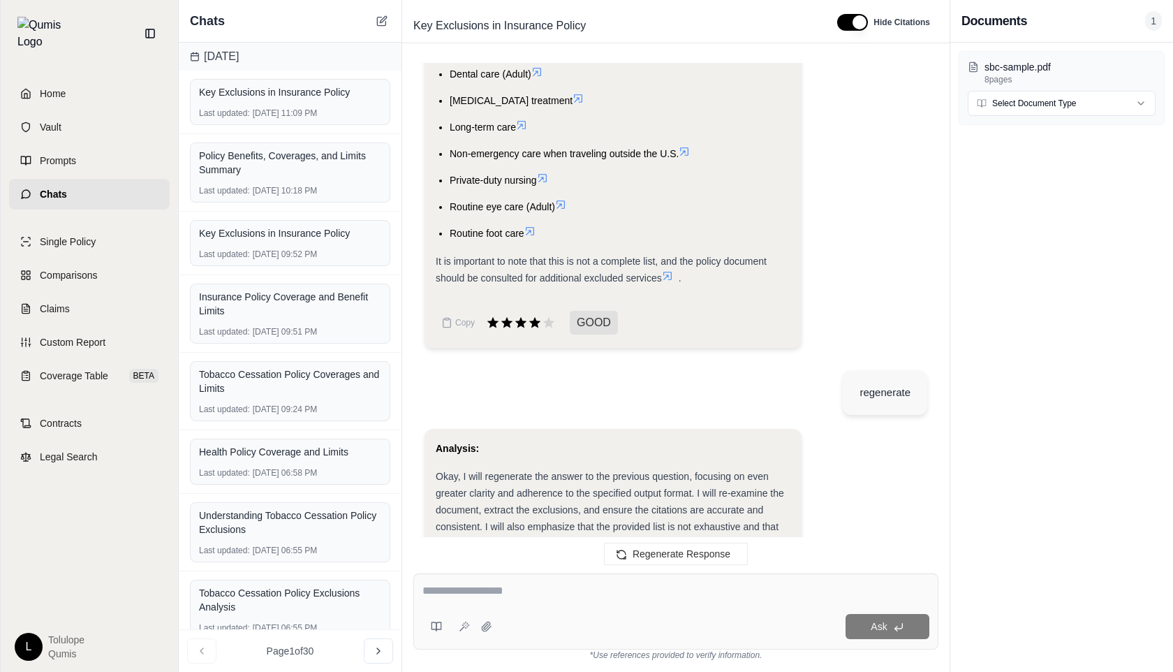
scroll to position [855, 0]
click at [551, 316] on icon at bounding box center [548, 320] width 15 height 15
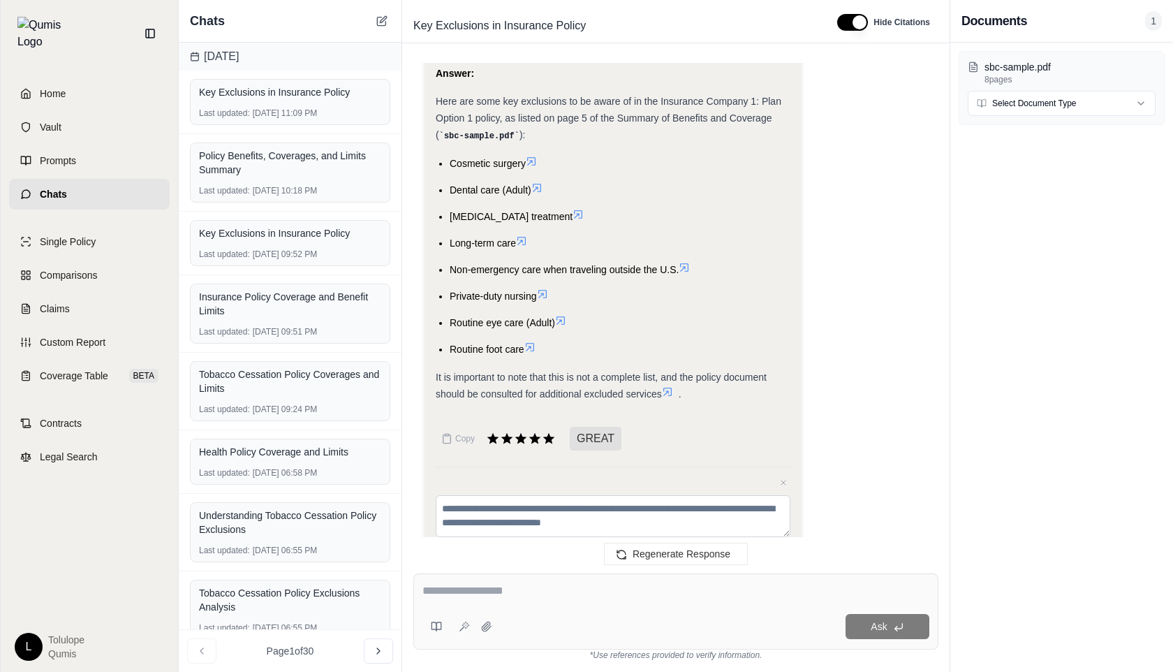
scroll to position [722, 0]
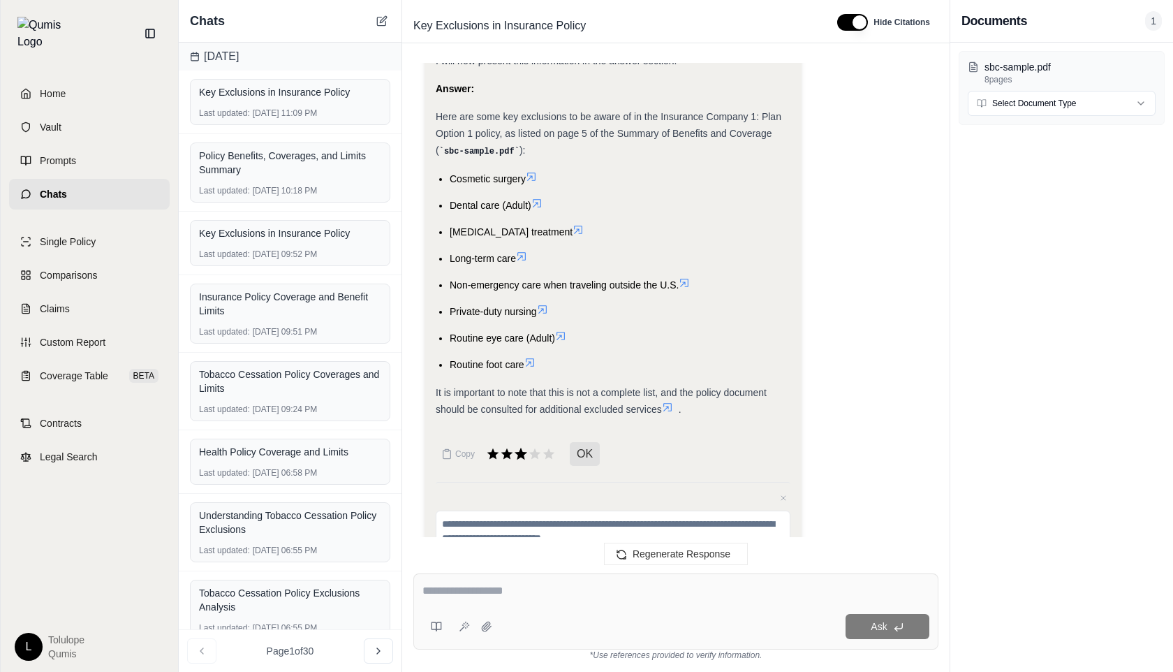
click at [525, 452] on icon at bounding box center [520, 453] width 15 height 15
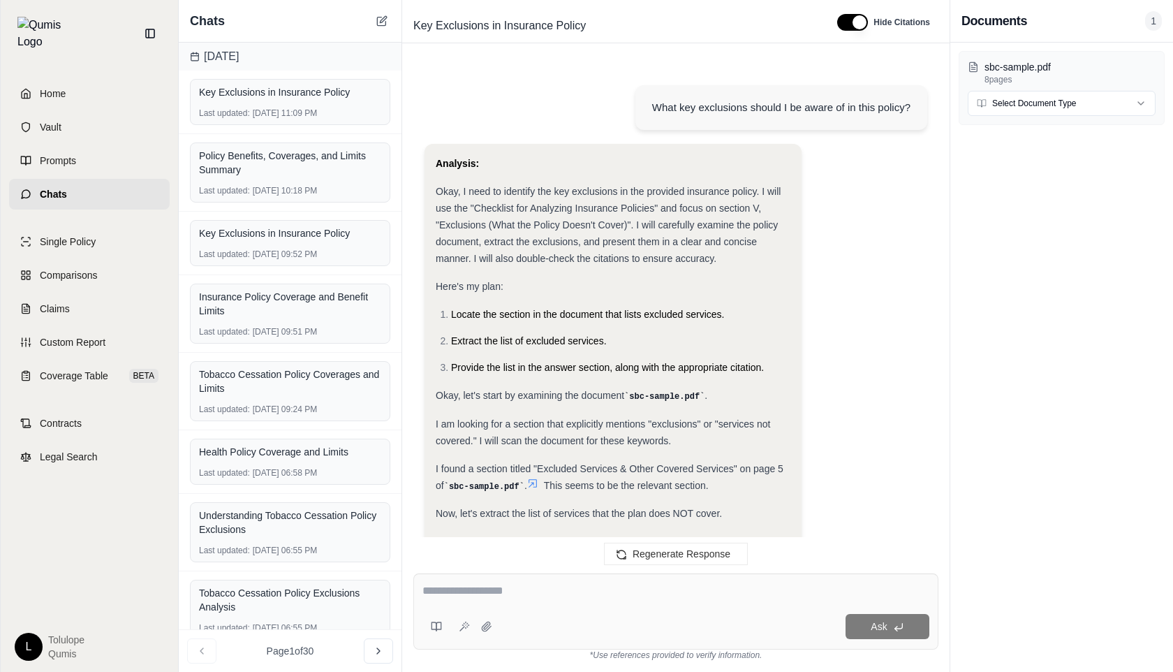
scroll to position [3112, 0]
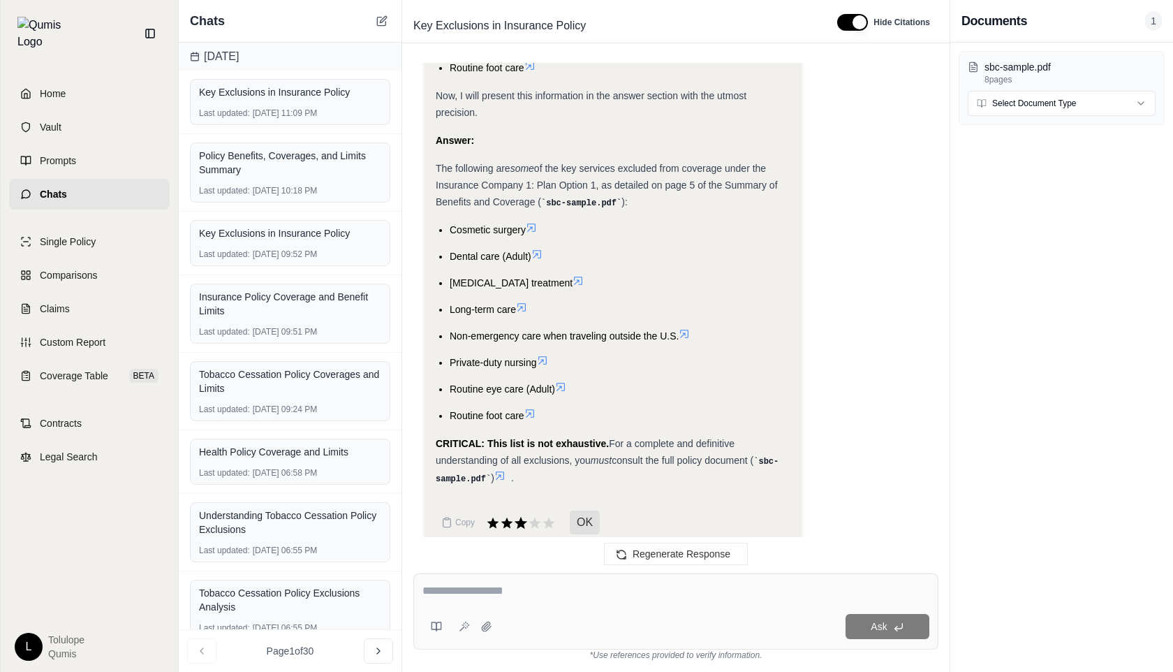
click at [518, 517] on icon at bounding box center [521, 523] width 13 height 12
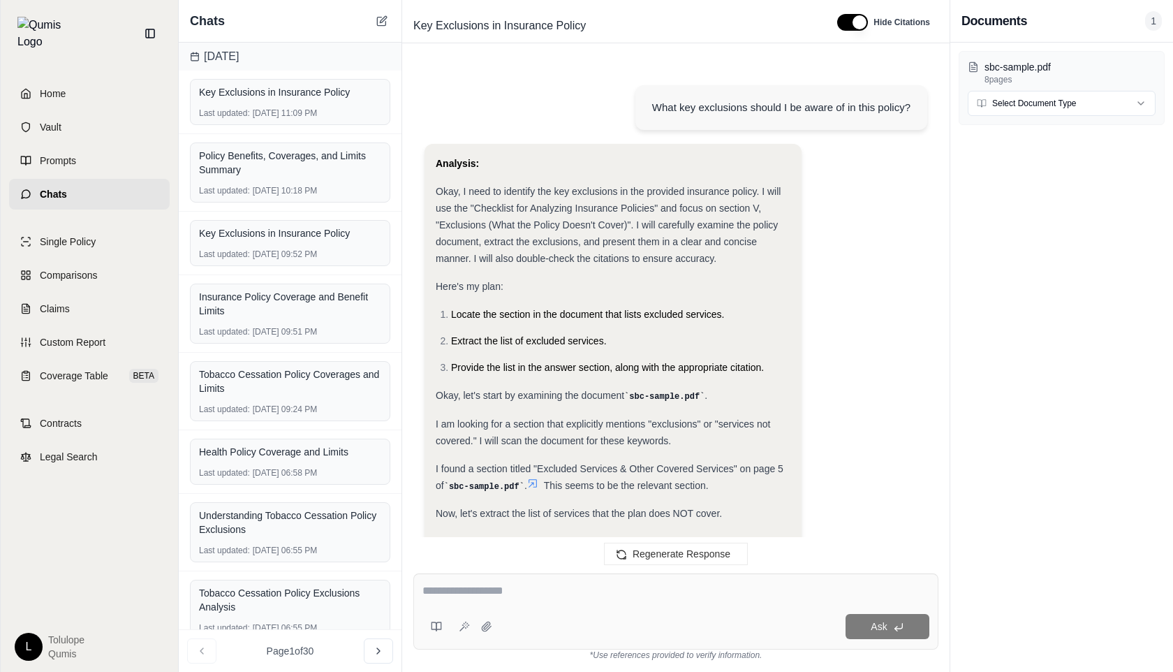
scroll to position [3124, 0]
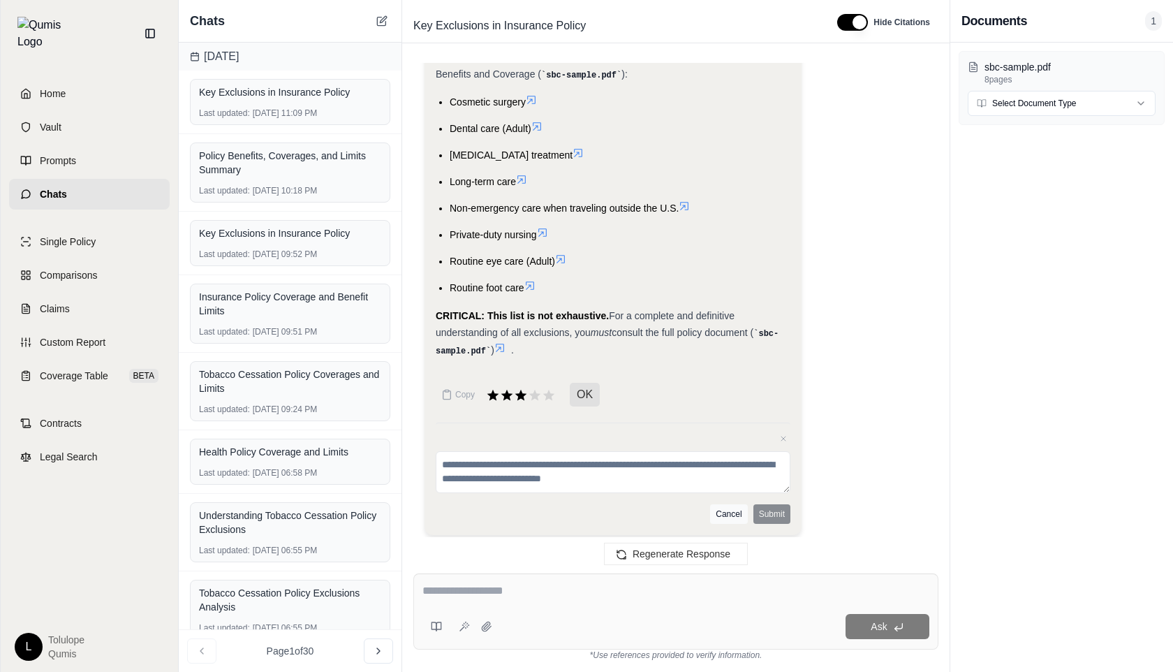
click at [724, 508] on button "Cancel" at bounding box center [728, 514] width 37 height 20
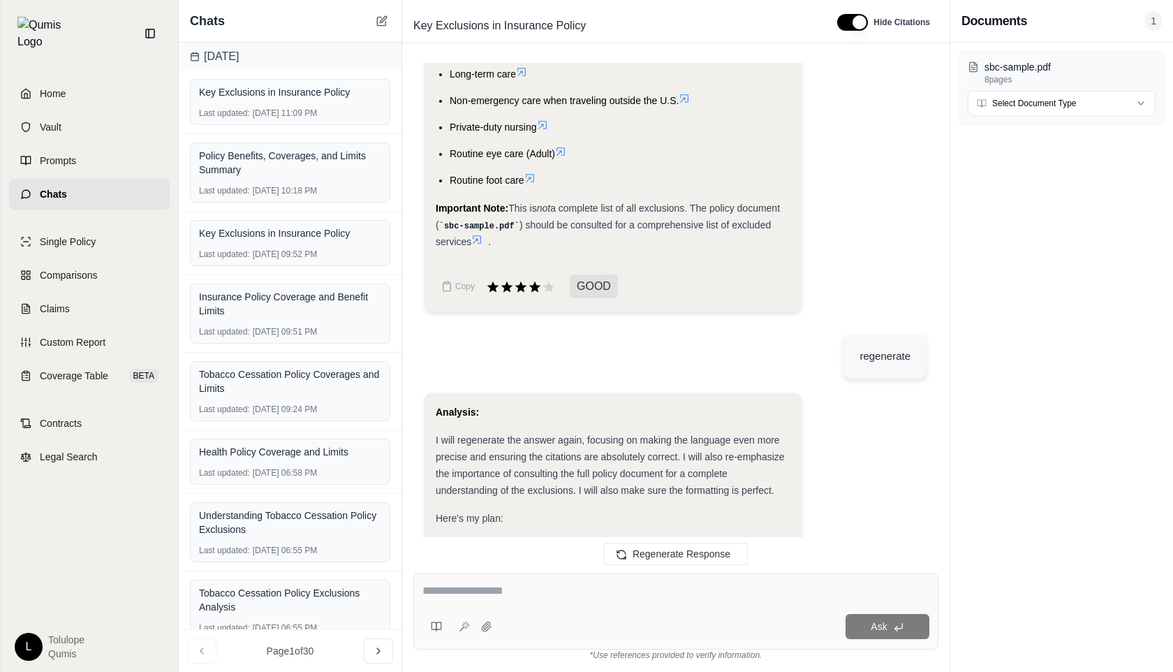
scroll to position [2074, 0]
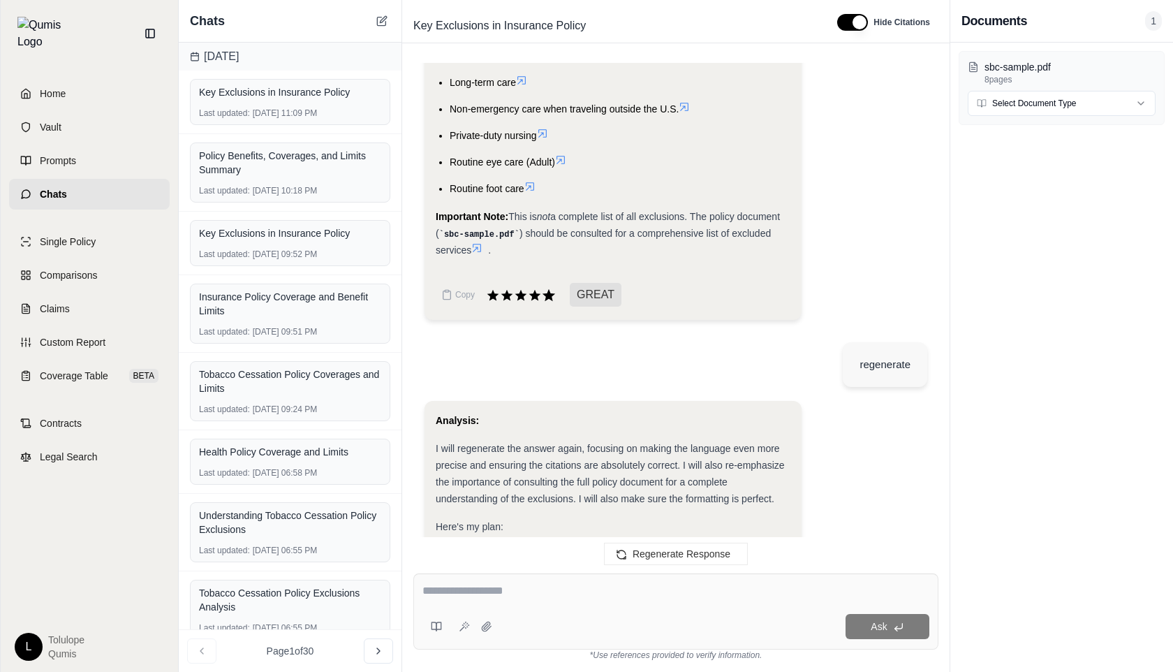
click at [545, 288] on icon at bounding box center [548, 295] width 15 height 15
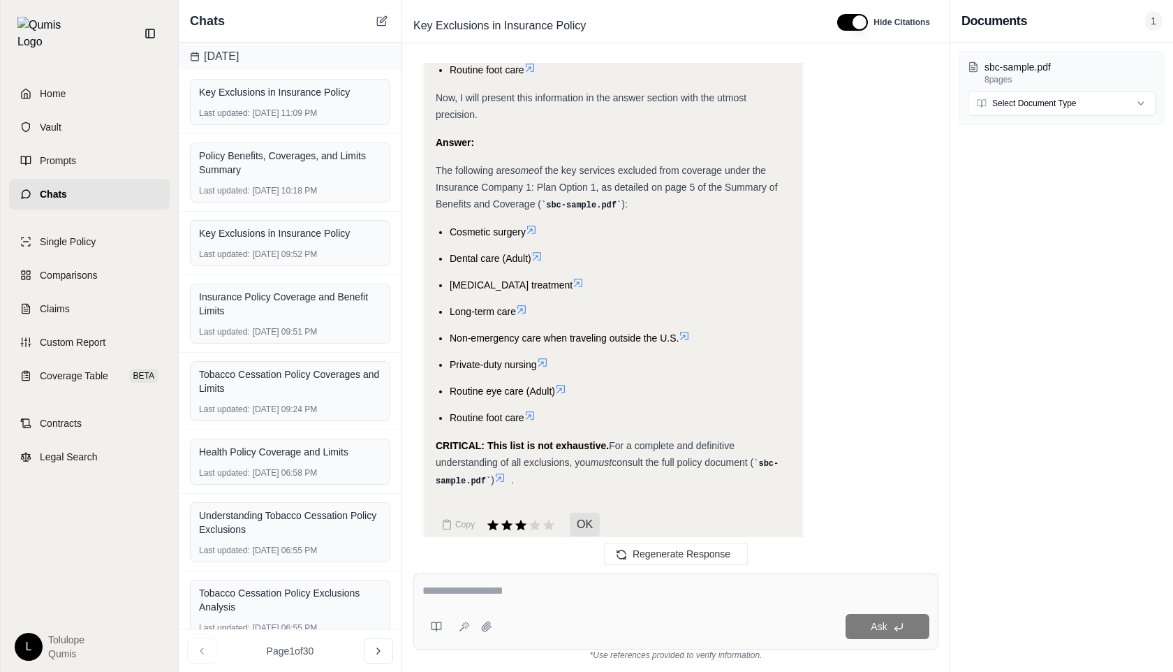
scroll to position [3099, 0]
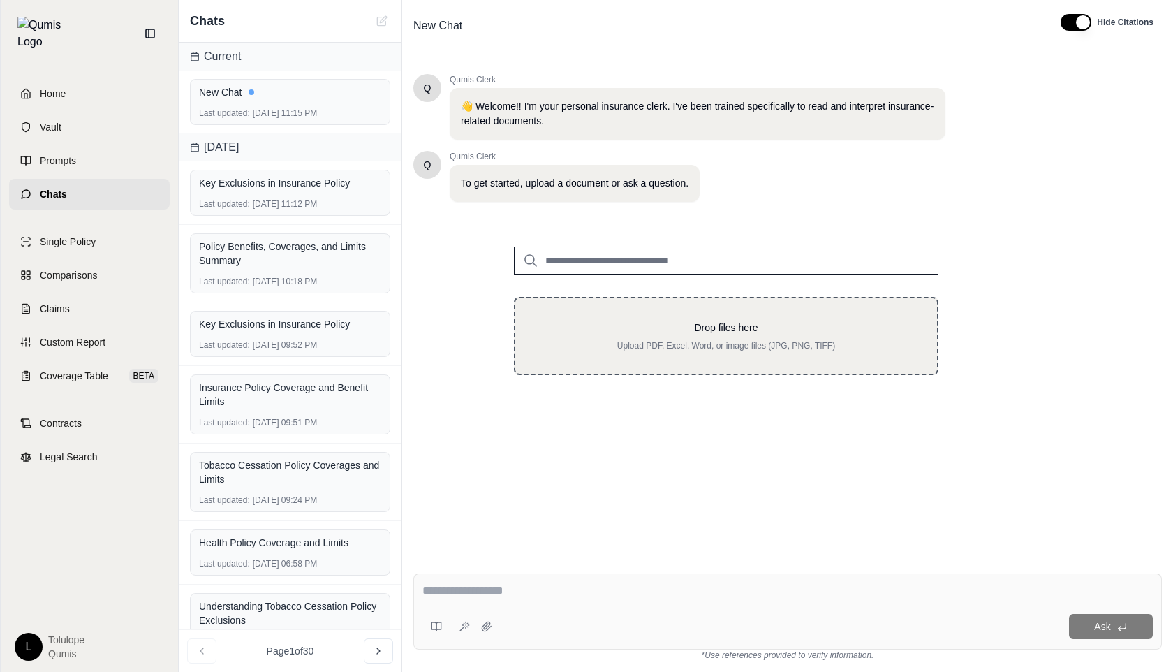
click at [603, 328] on p "Drop files here" at bounding box center [726, 327] width 377 height 14
type input "**********"
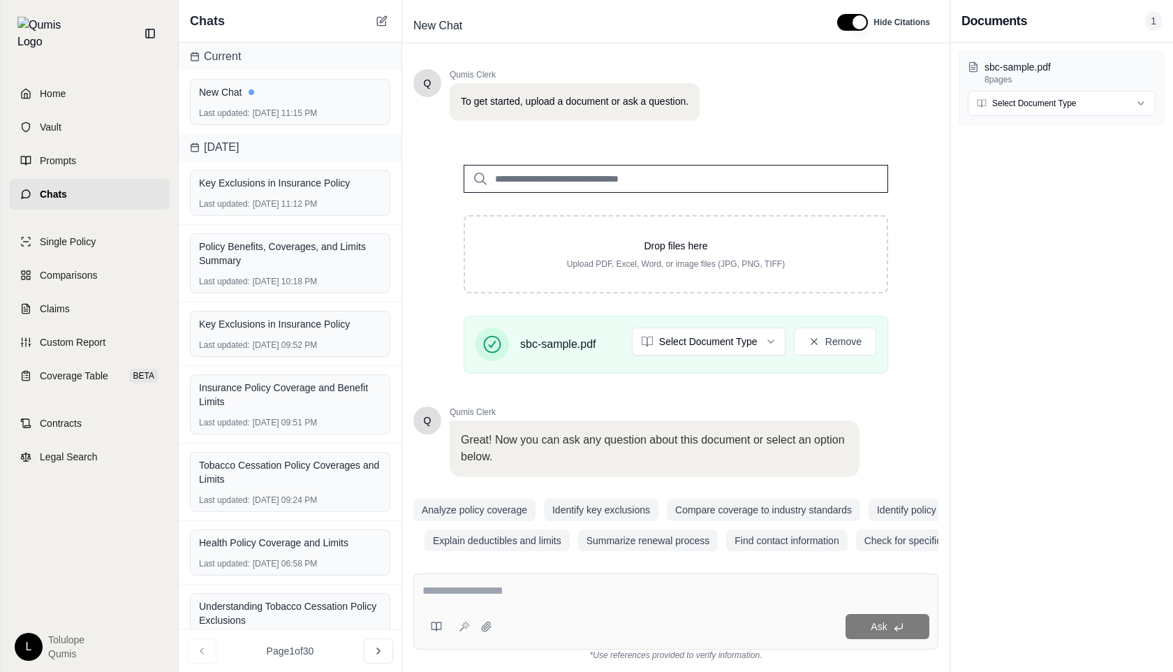
scroll to position [98, 0]
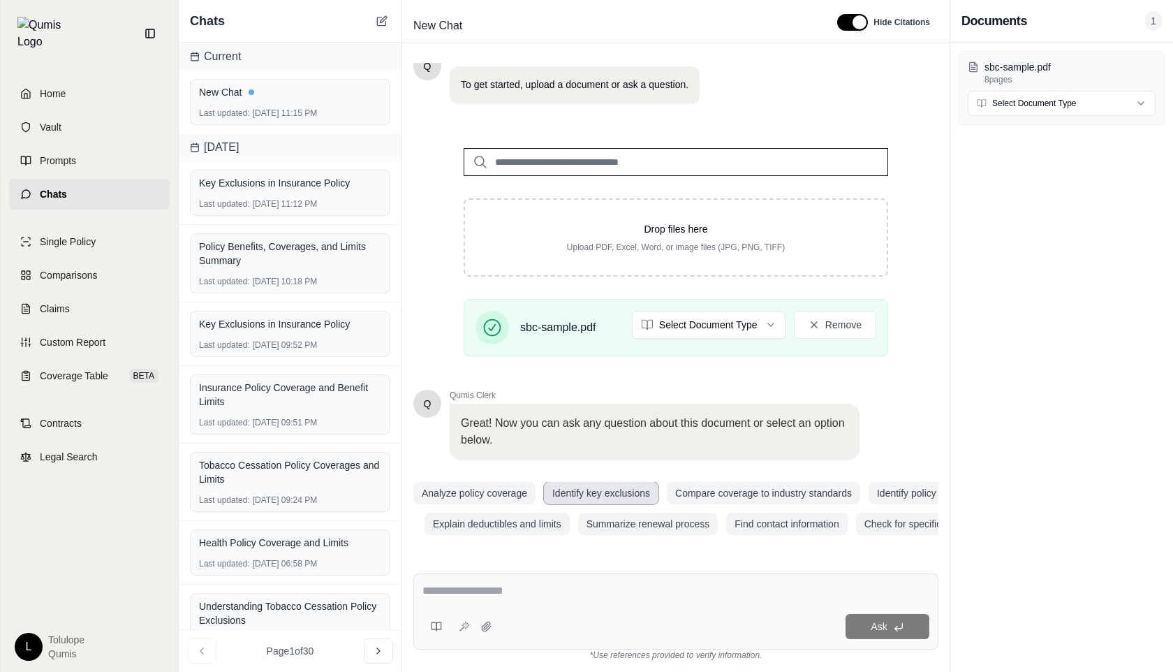
click at [594, 490] on button "Identify key exclusions" at bounding box center [601, 493] width 115 height 22
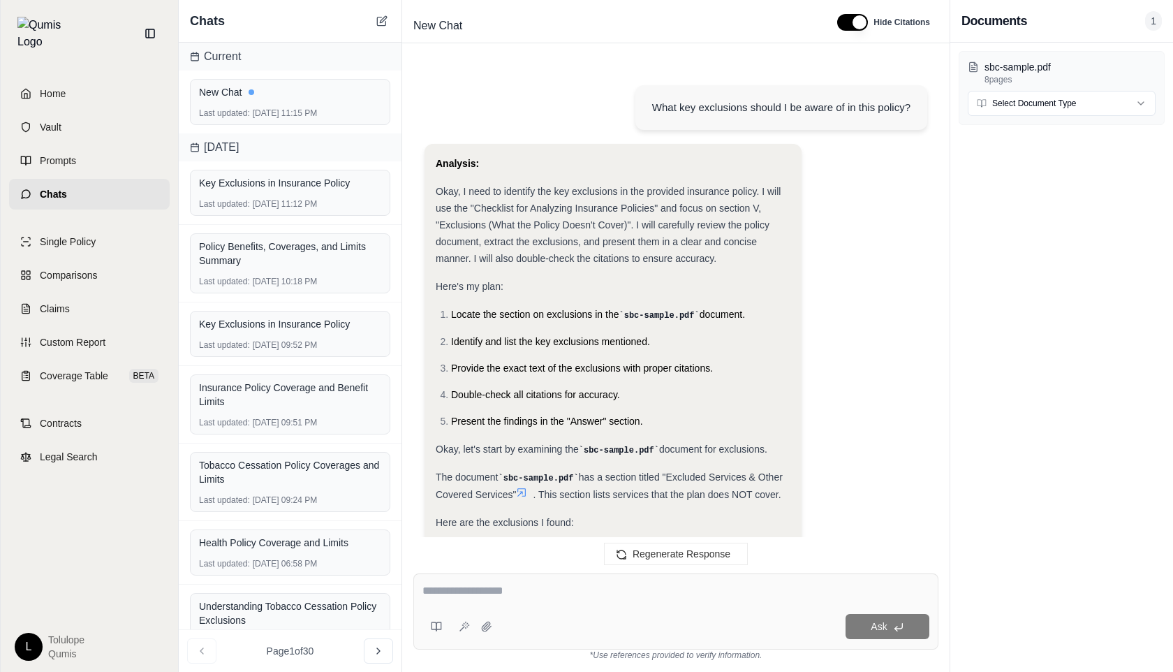
scroll to position [634, 0]
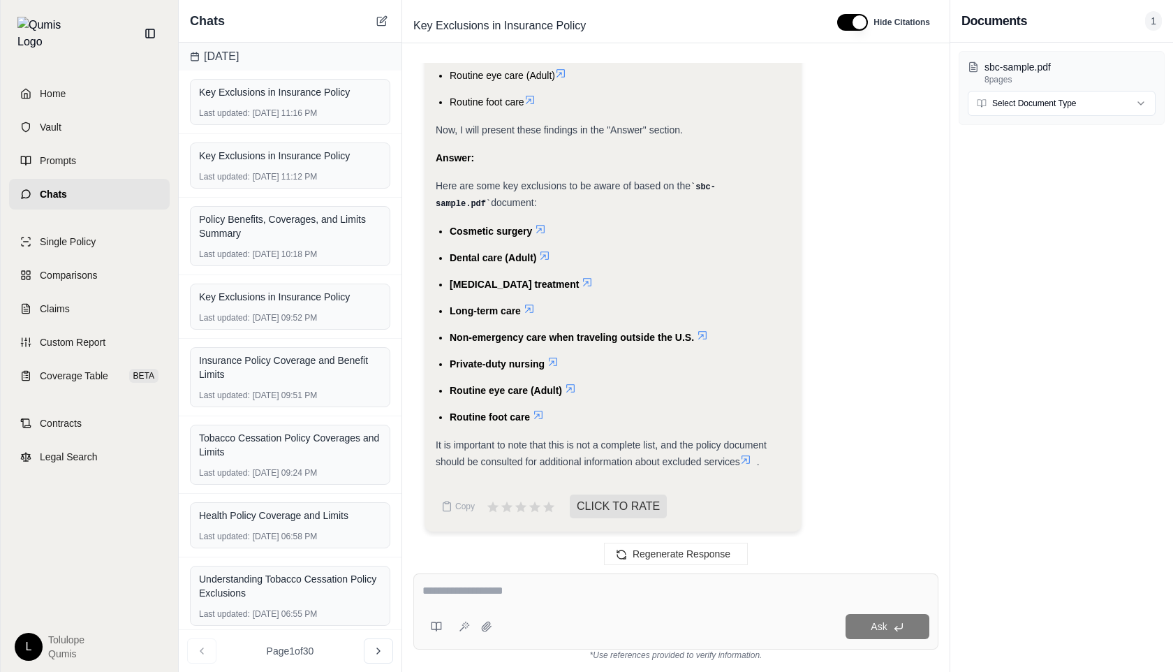
click at [520, 587] on textarea at bounding box center [675, 590] width 507 height 17
click at [519, 501] on icon at bounding box center [520, 506] width 15 height 15
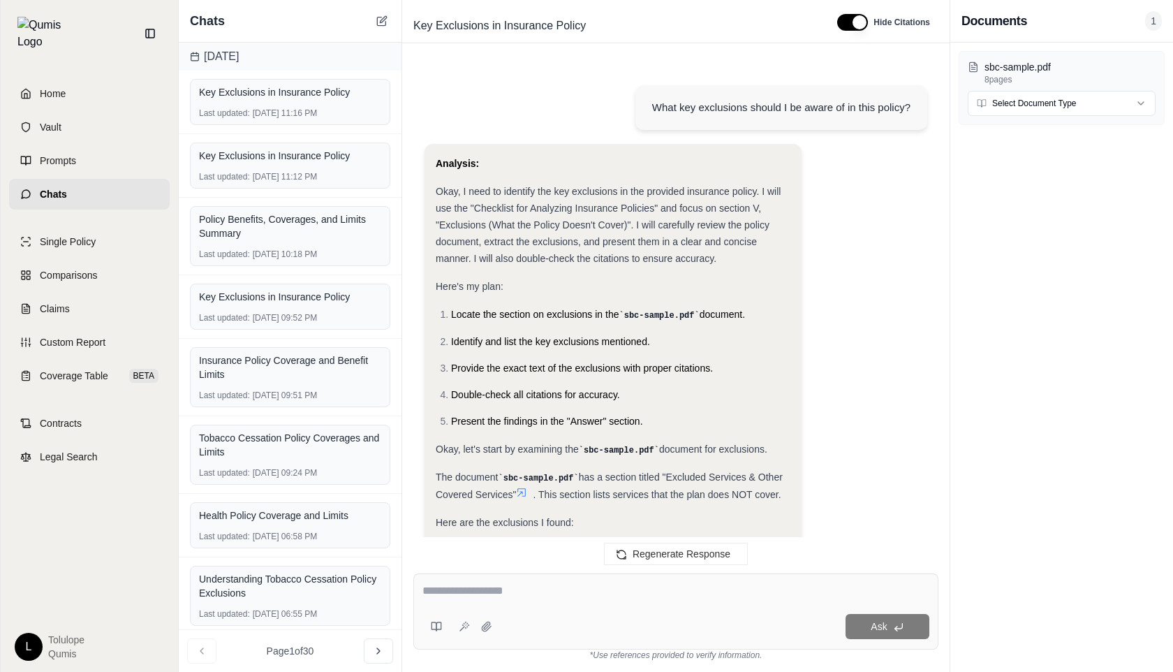
scroll to position [749, 0]
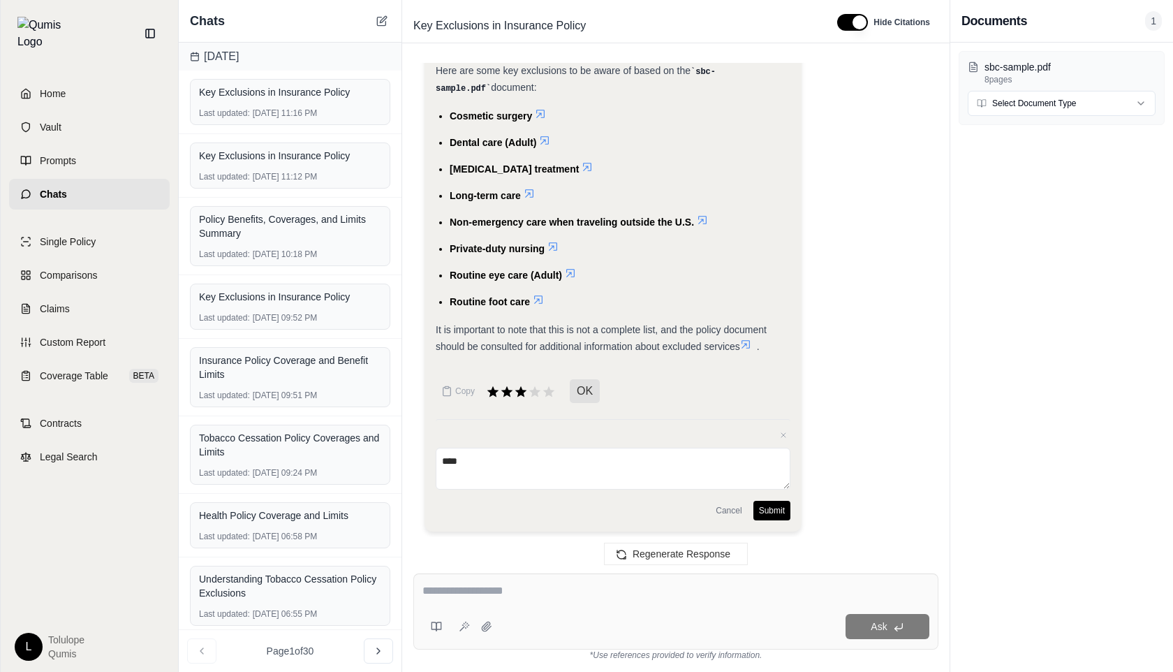
type textarea "****"
click at [776, 508] on button "Submit" at bounding box center [771, 511] width 37 height 20
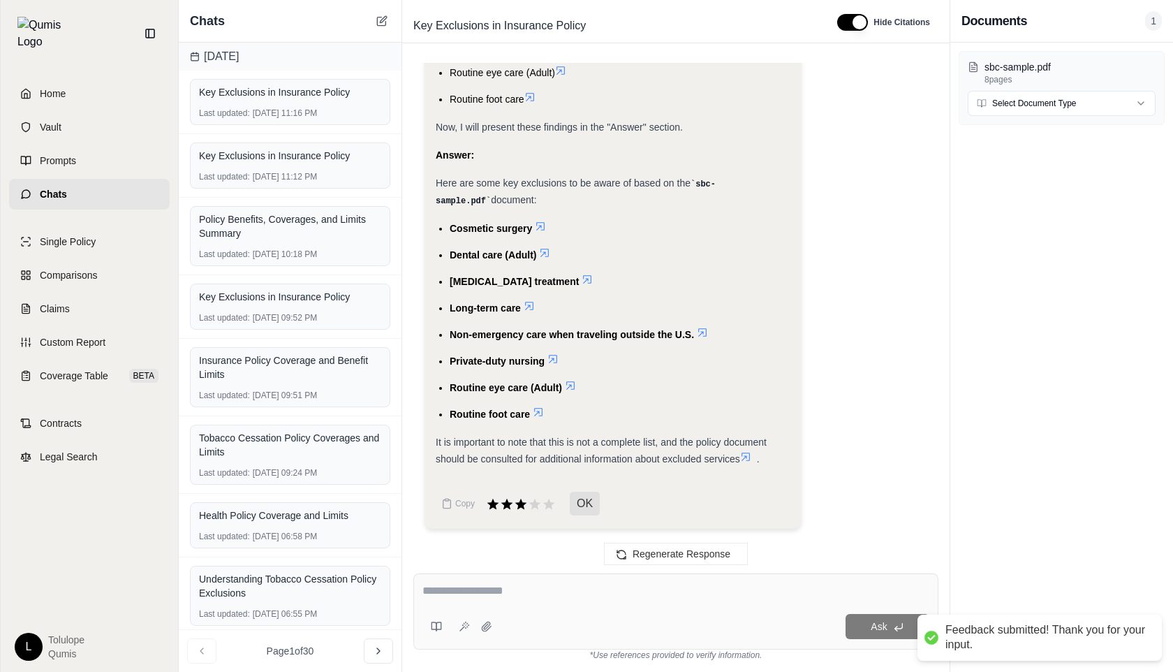
scroll to position [634, 0]
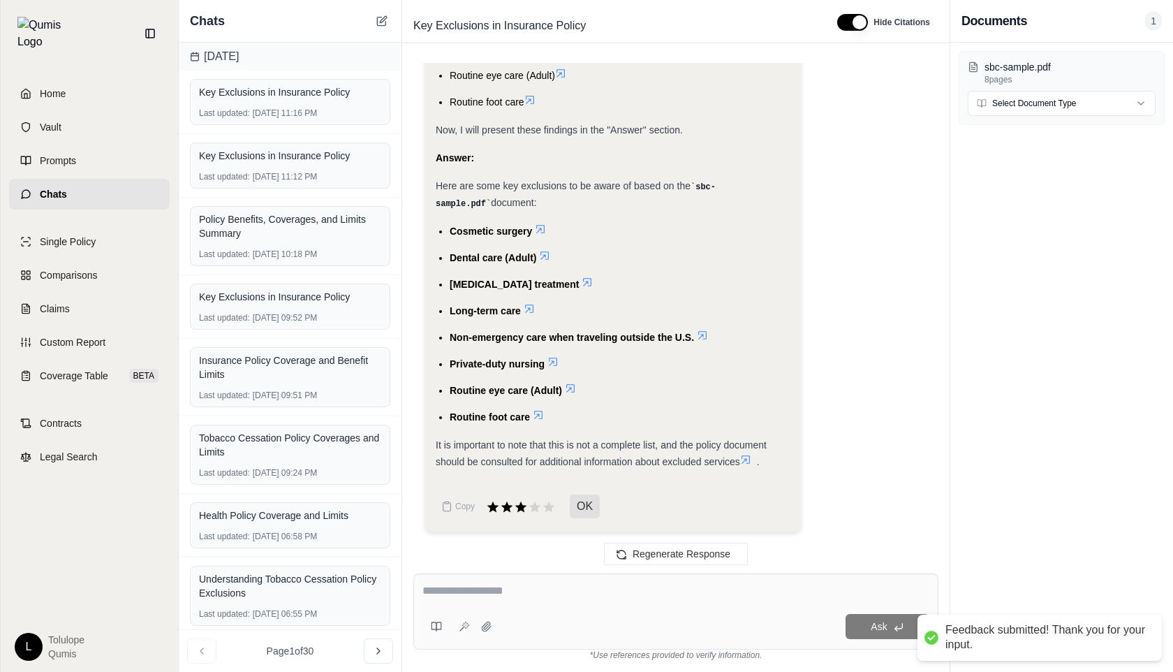
click at [493, 589] on textarea at bounding box center [675, 590] width 507 height 17
type textarea "**********"
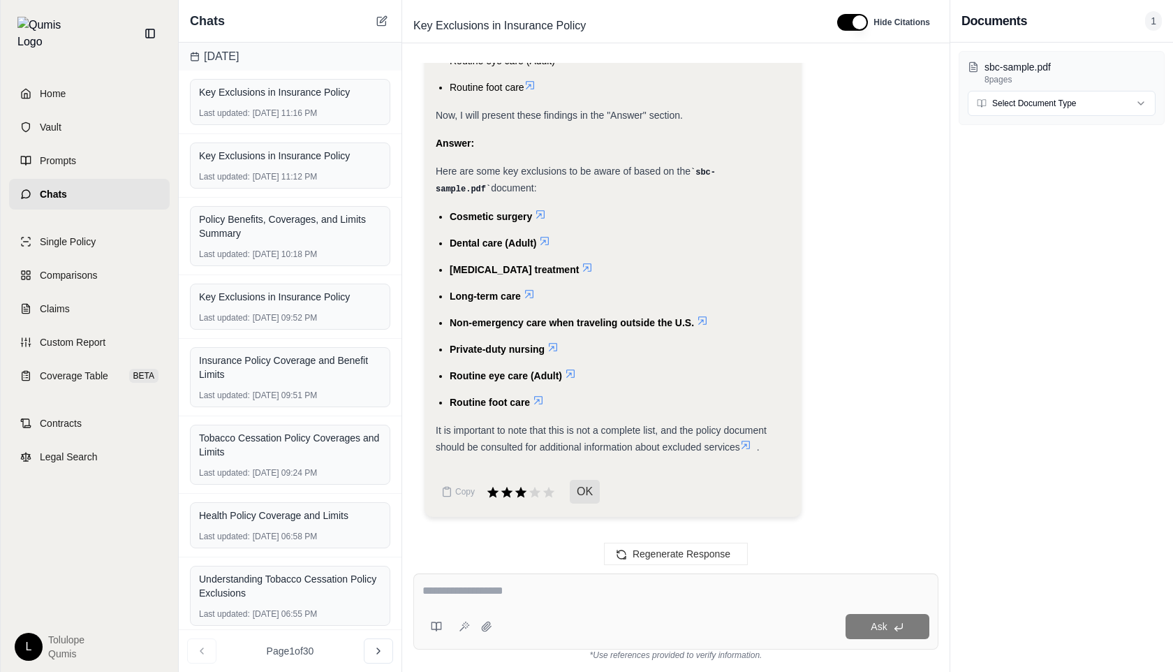
scroll to position [638, 0]
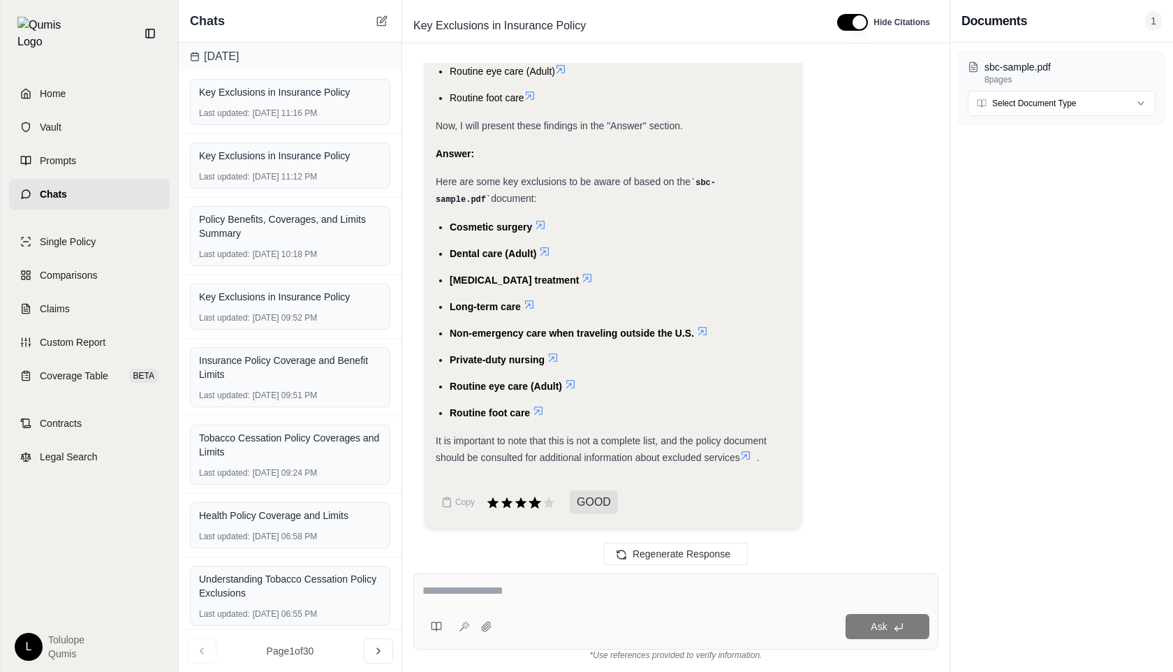
click at [535, 496] on icon at bounding box center [535, 502] width 13 height 12
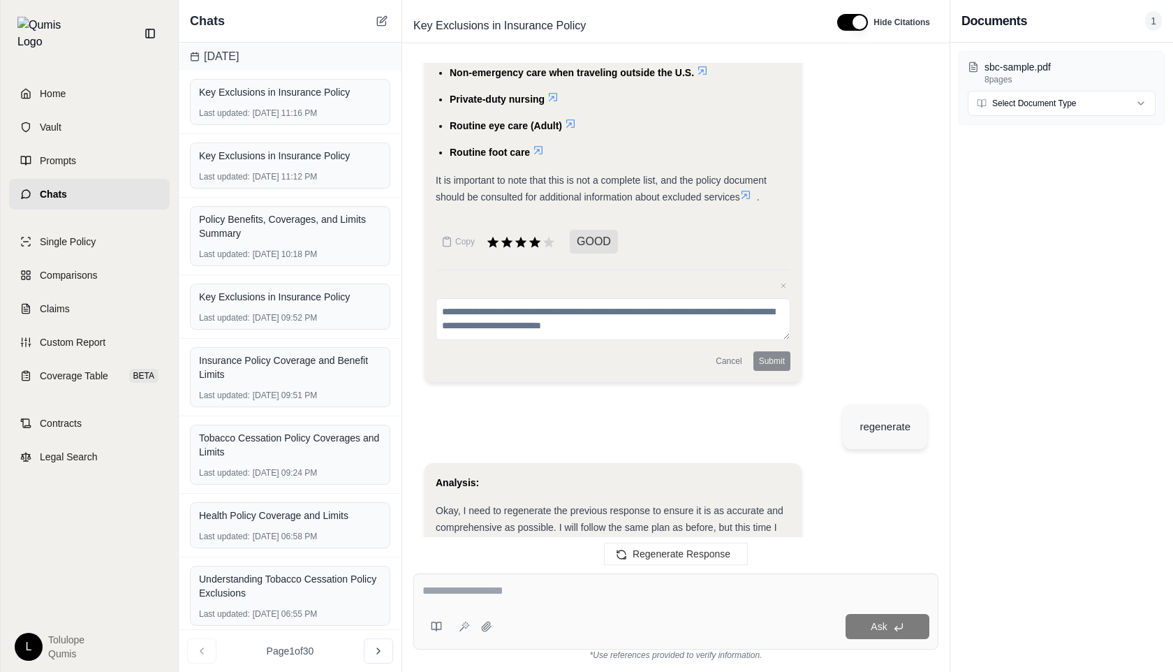
scroll to position [908, 0]
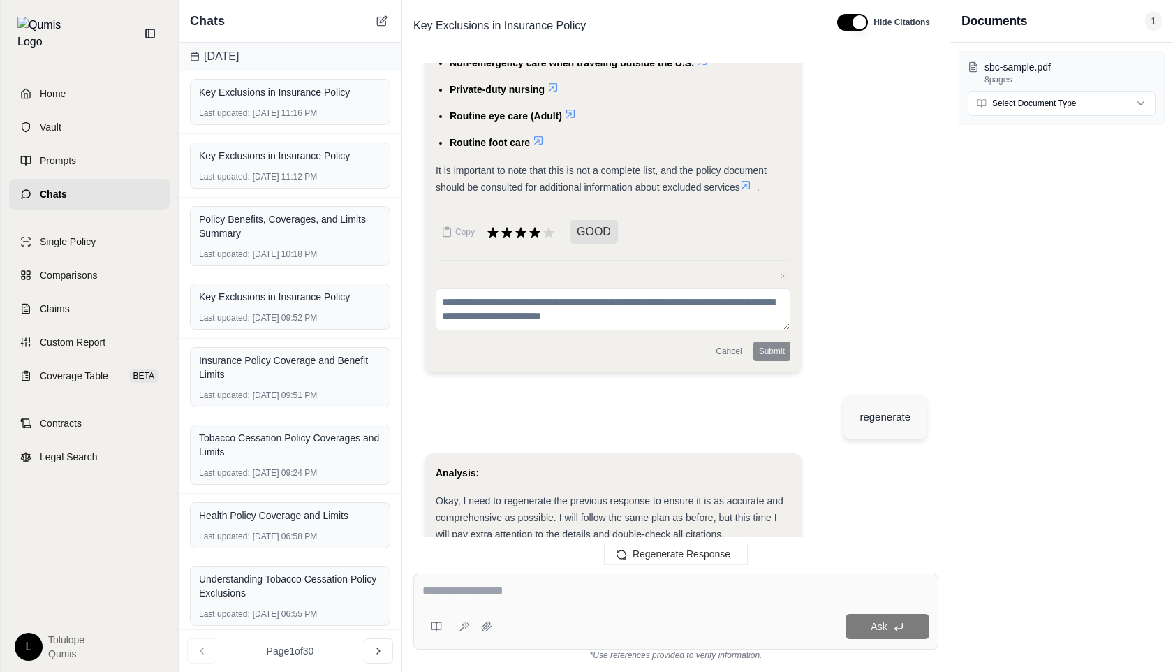
click at [567, 304] on textarea at bounding box center [613, 309] width 355 height 42
type textarea "****"
click at [774, 351] on button "Submit" at bounding box center [771, 351] width 37 height 20
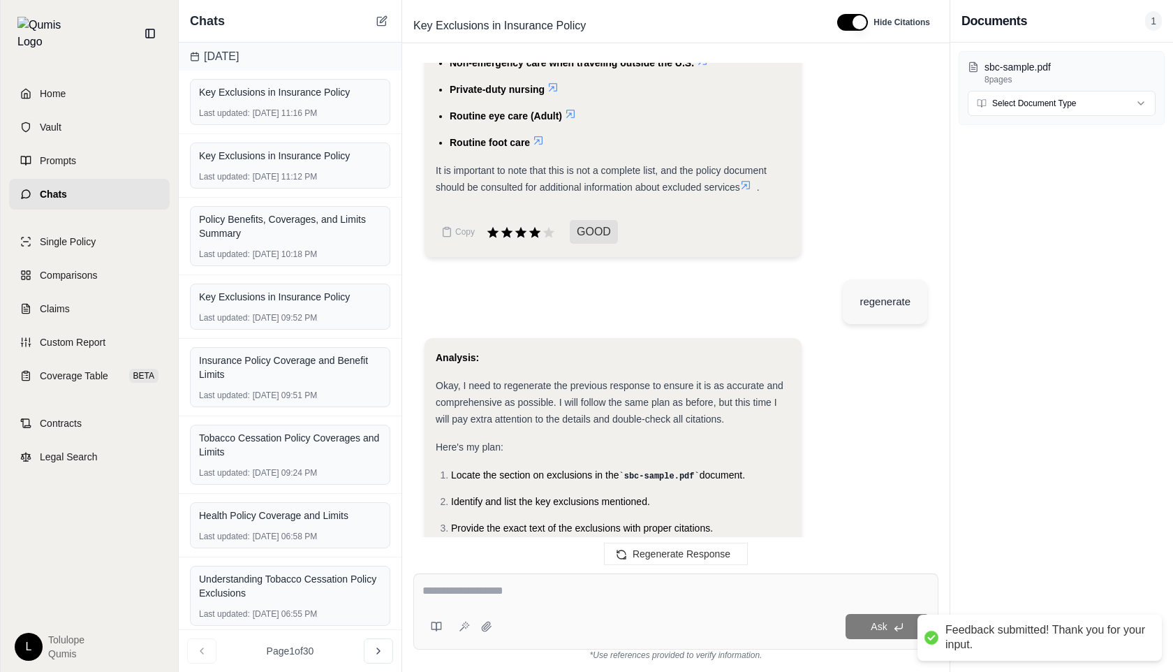
scroll to position [1751, 0]
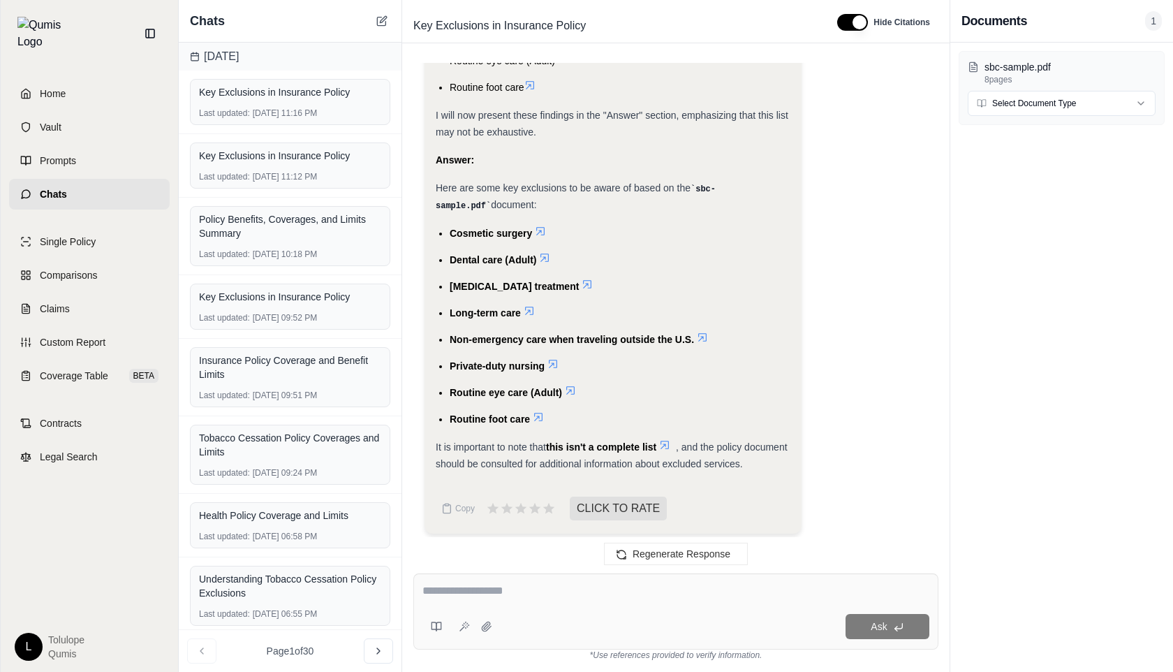
click at [517, 594] on textarea at bounding box center [675, 590] width 507 height 17
type textarea "**********"
click at [874, 621] on span "Ask" at bounding box center [879, 626] width 16 height 11
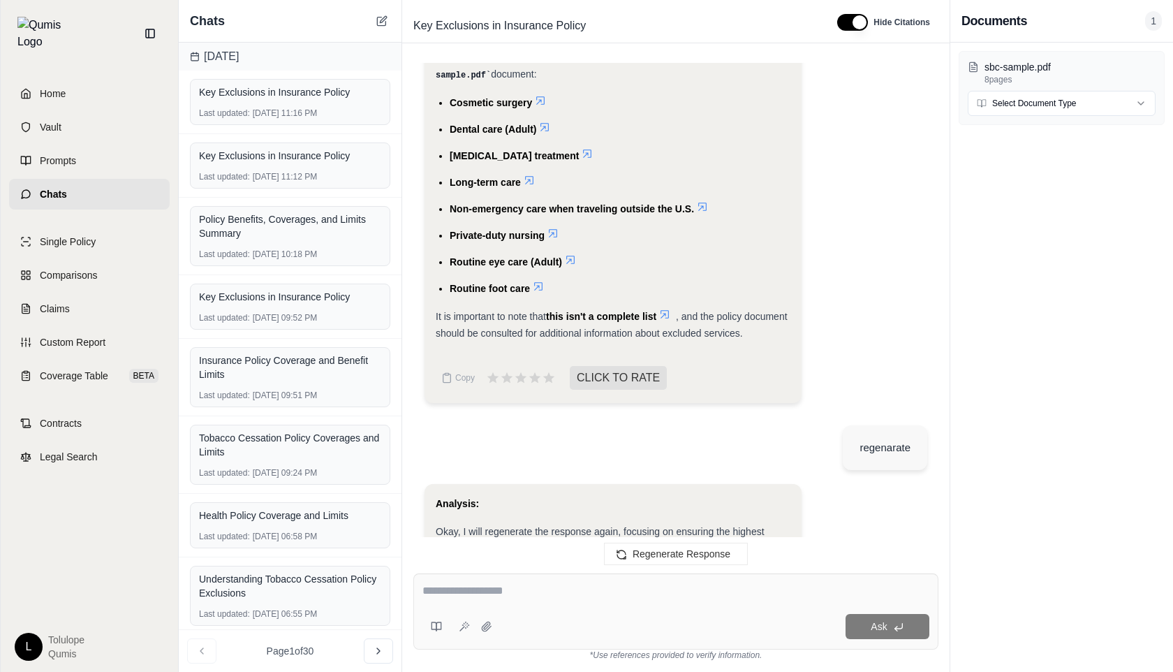
scroll to position [1876, 0]
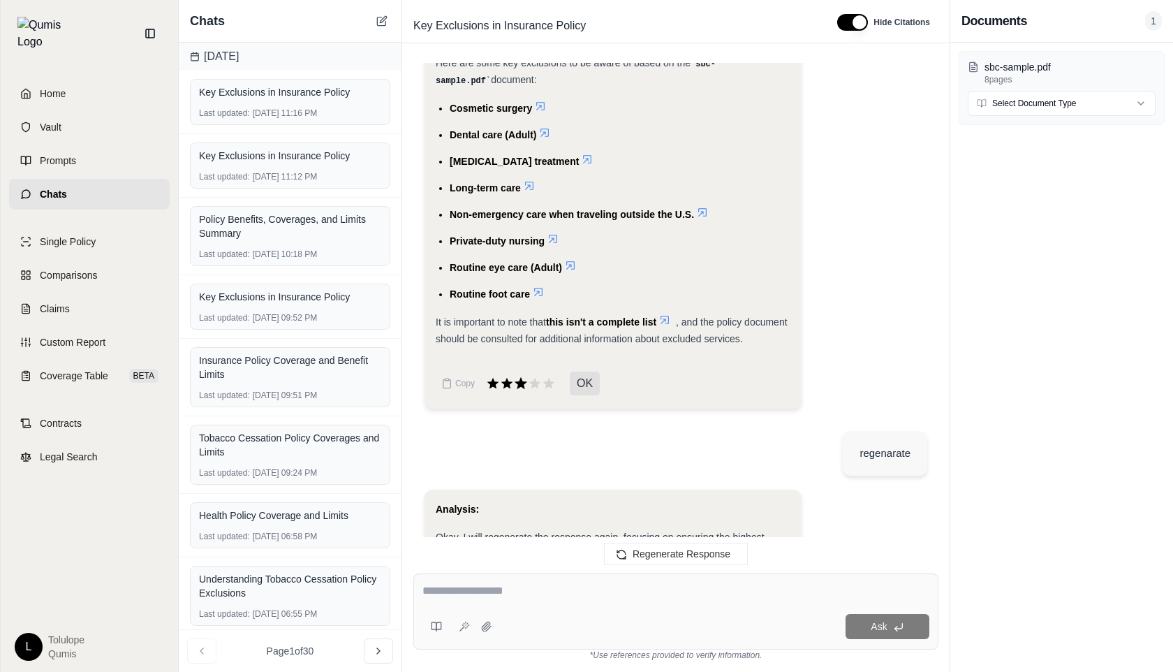
click at [519, 377] on icon at bounding box center [521, 383] width 13 height 12
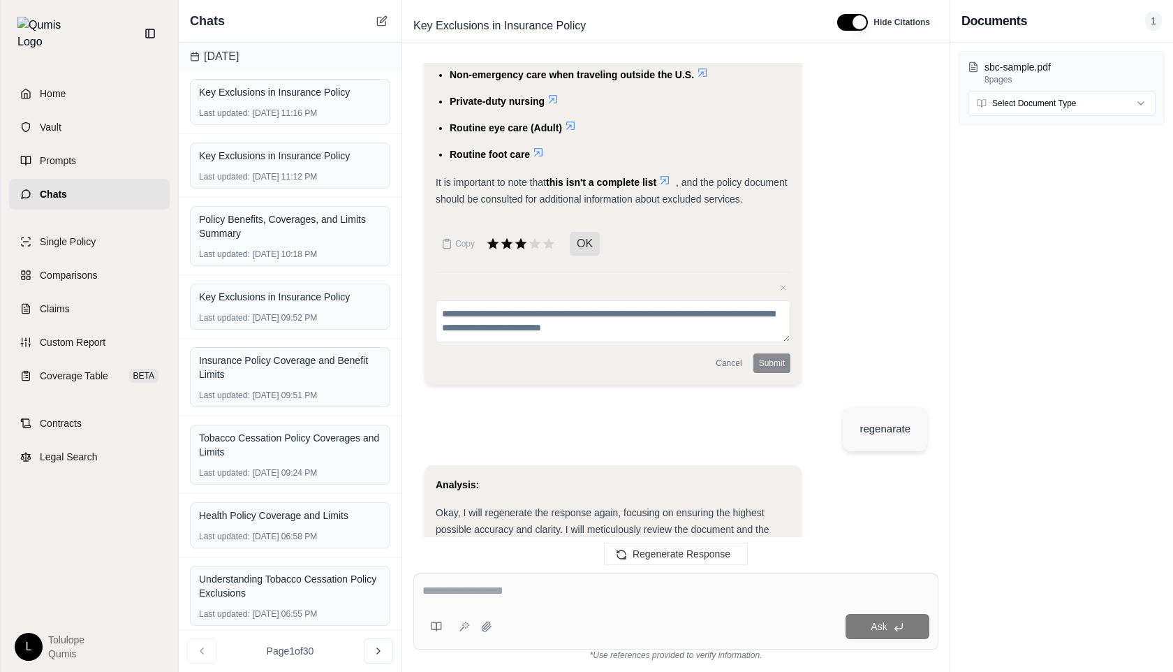
scroll to position [2025, 0]
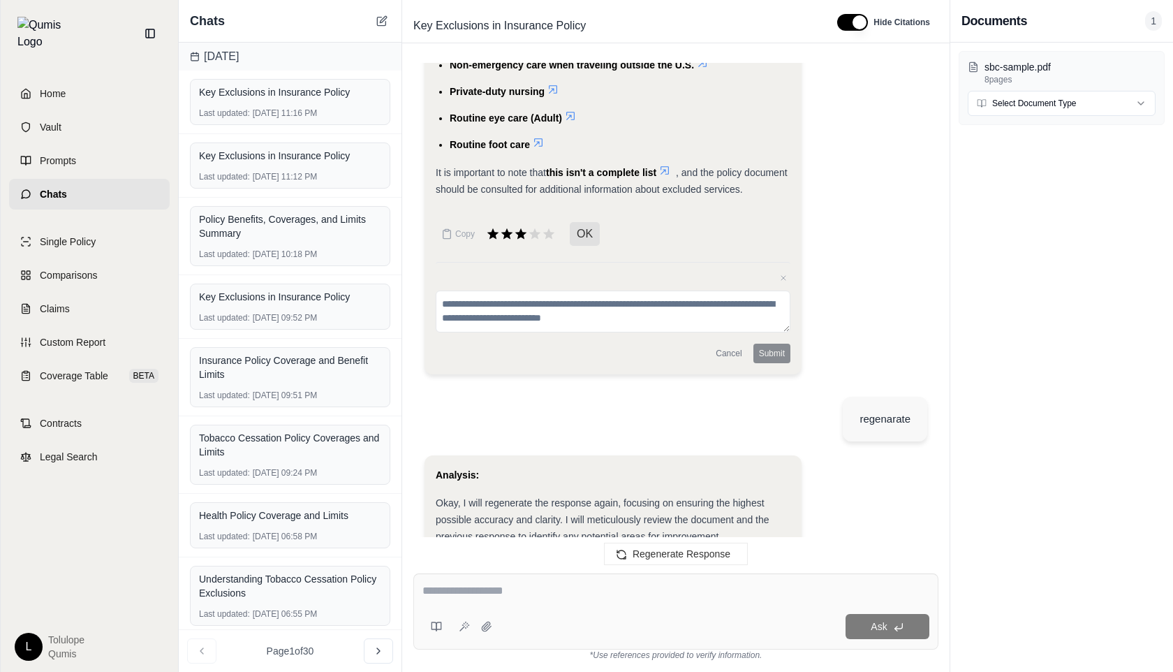
click at [619, 309] on textarea at bounding box center [613, 311] width 355 height 42
type textarea "****"
click at [765, 348] on button "Submit" at bounding box center [771, 354] width 37 height 20
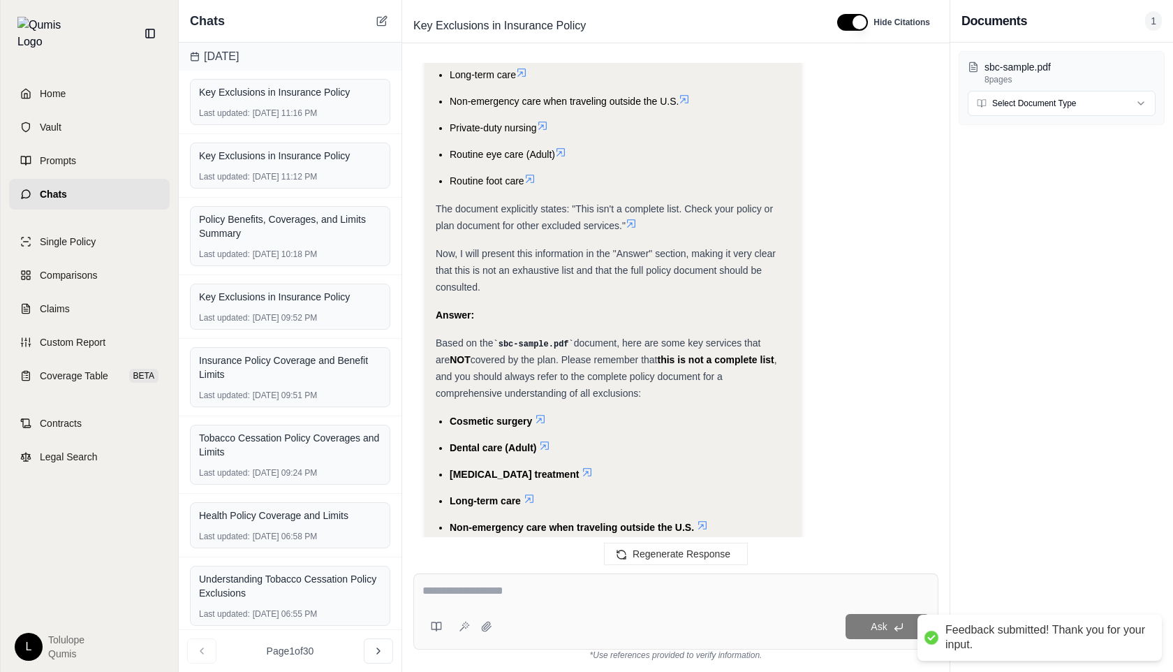
scroll to position [2925, 0]
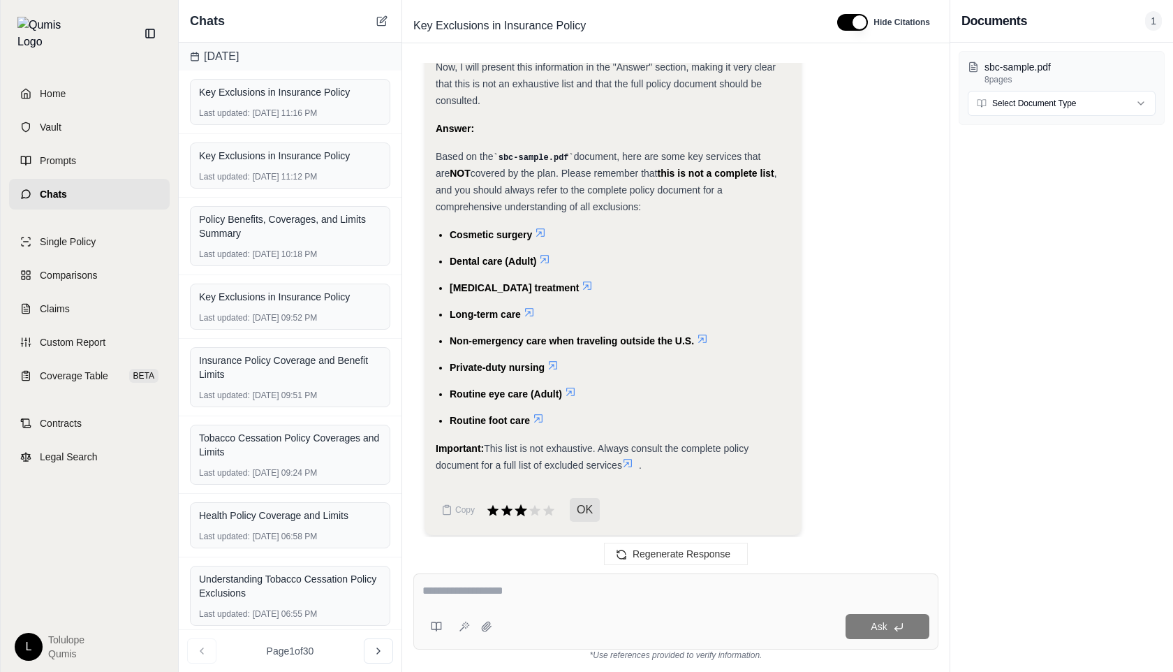
click at [522, 505] on icon at bounding box center [521, 510] width 13 height 12
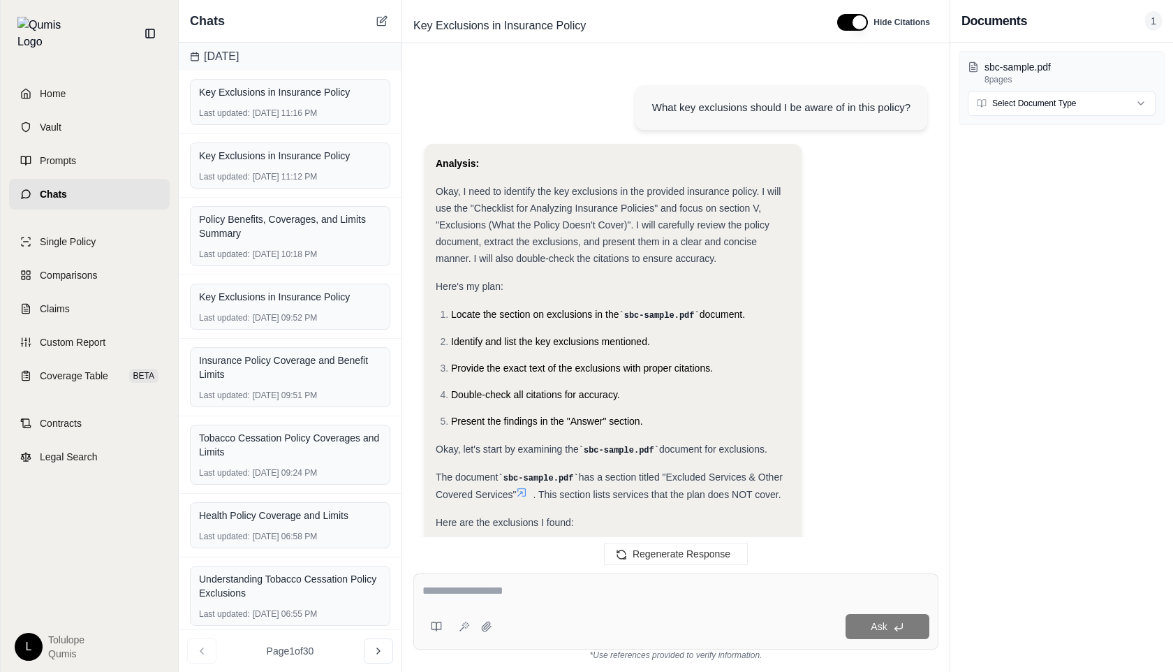
scroll to position [3041, 0]
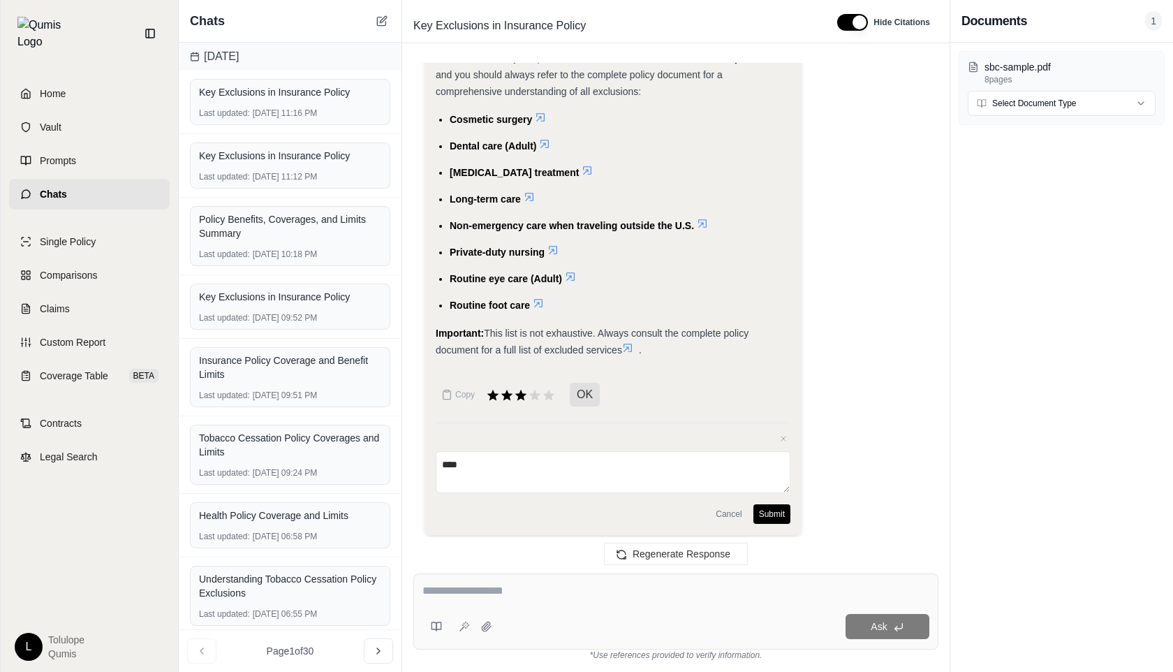
type textarea "****"
click at [778, 505] on button "Submit" at bounding box center [771, 514] width 37 height 20
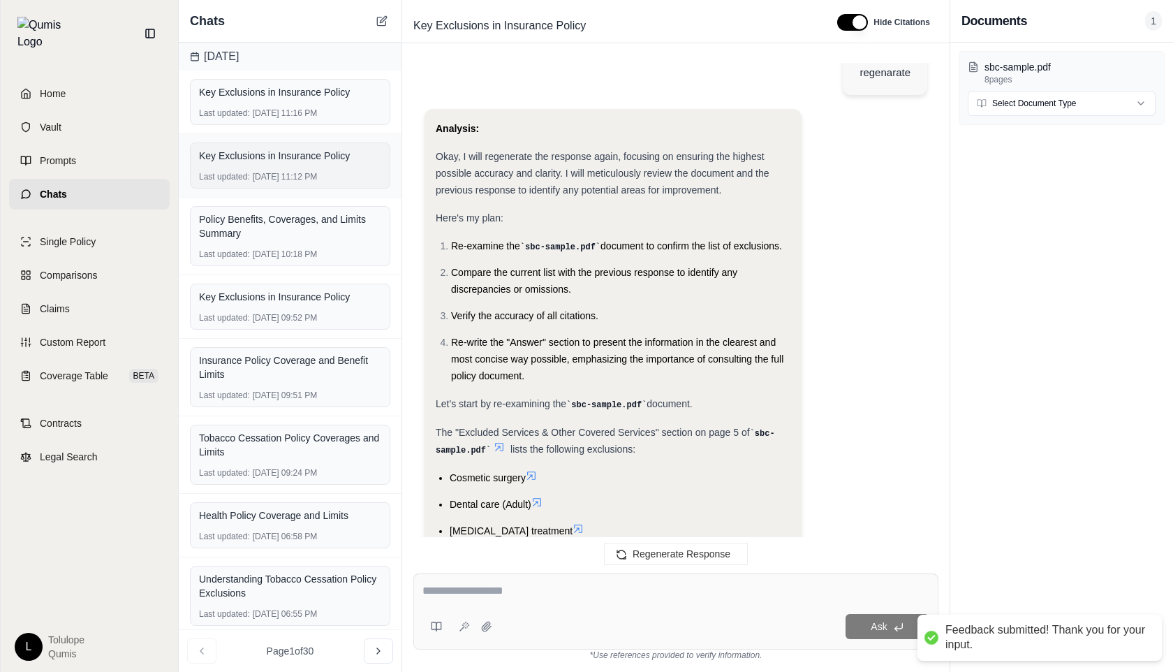
scroll to position [2125, 0]
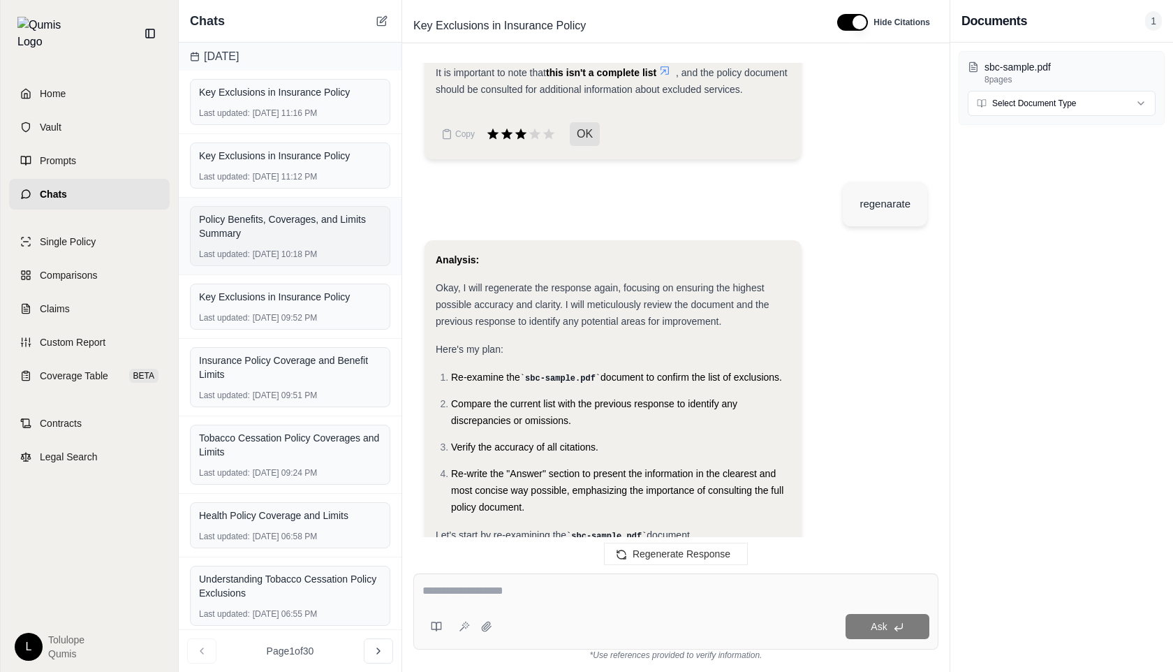
click at [295, 221] on div "Policy Benefits, Coverages, and Limits Summary" at bounding box center [290, 226] width 182 height 28
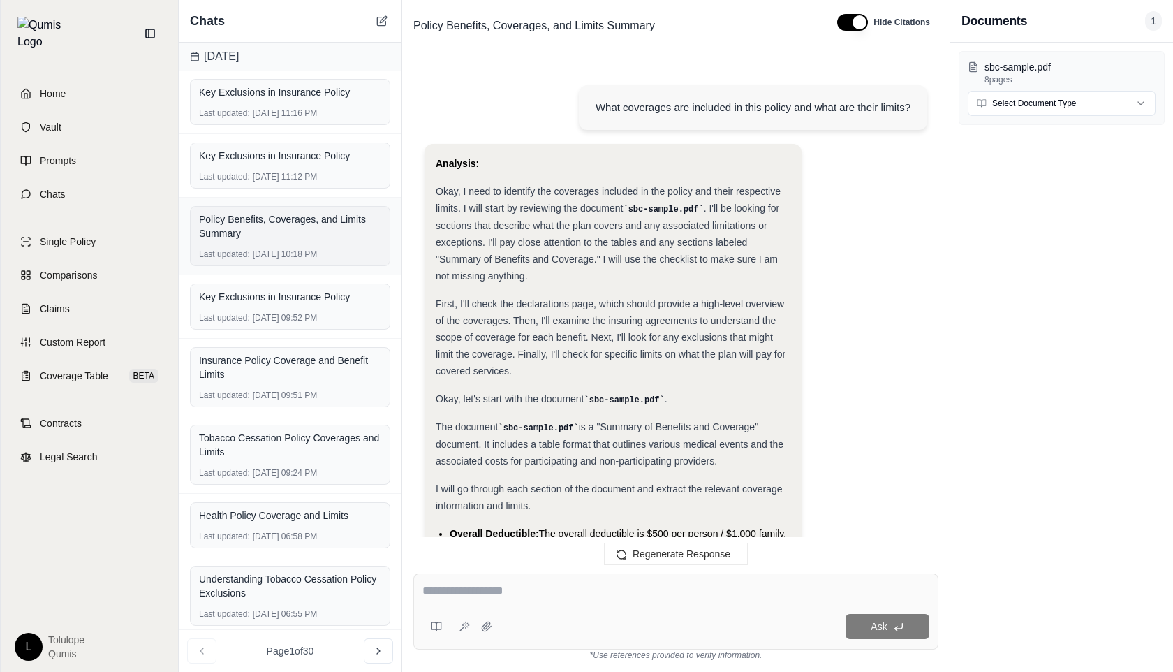
scroll to position [9216, 0]
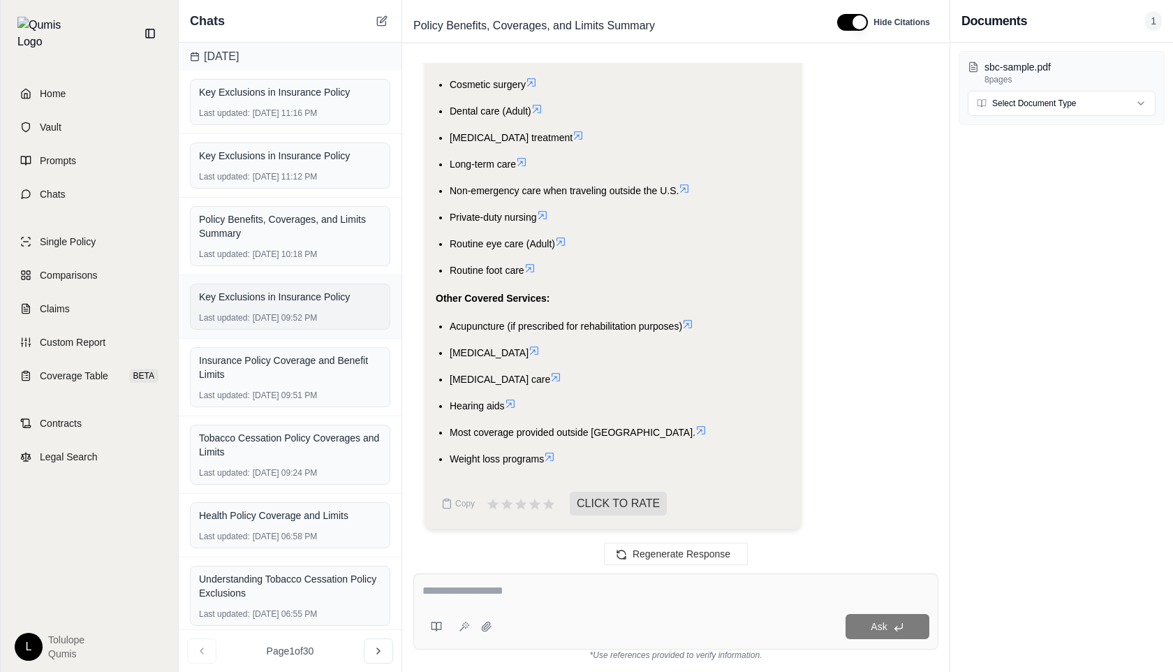
click at [332, 318] on div "Last updated: [DATE] 09:52 PM" at bounding box center [290, 317] width 182 height 11
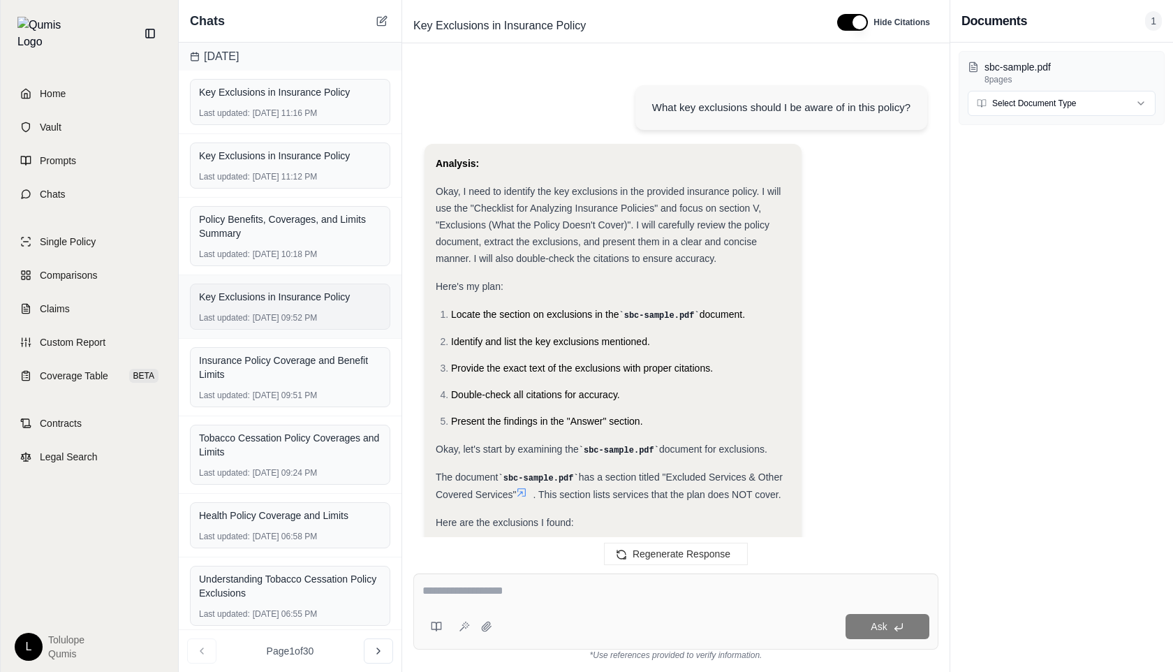
scroll to position [1751, 0]
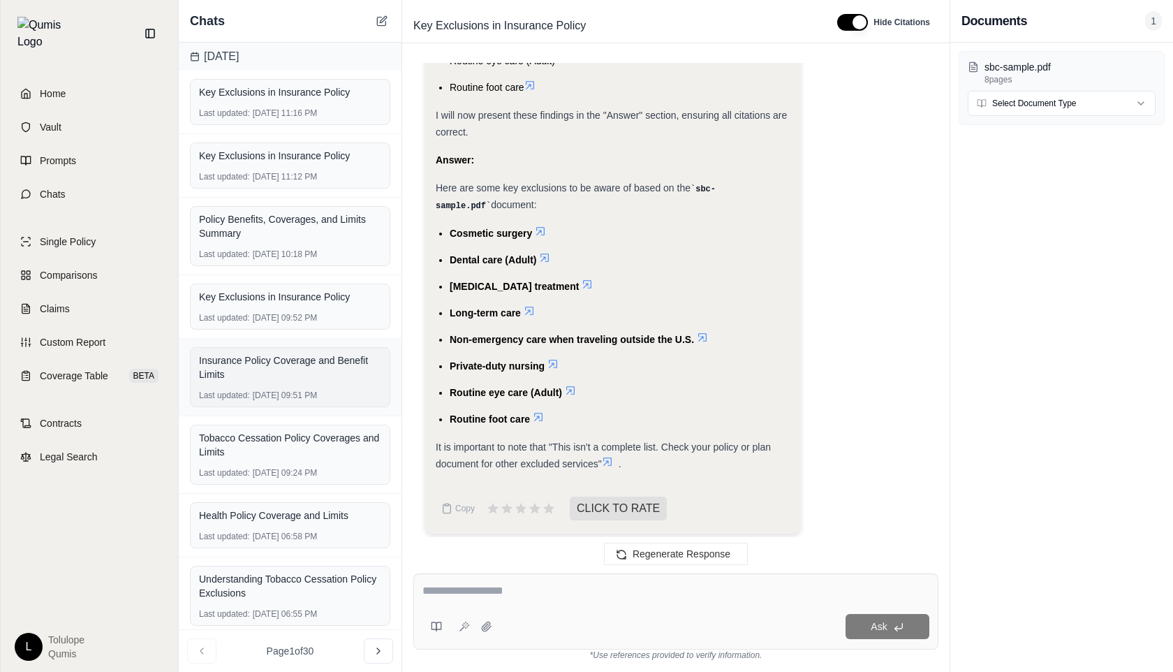
click at [321, 371] on div "Insurance Policy Coverage and Benefit Limits" at bounding box center [290, 367] width 182 height 28
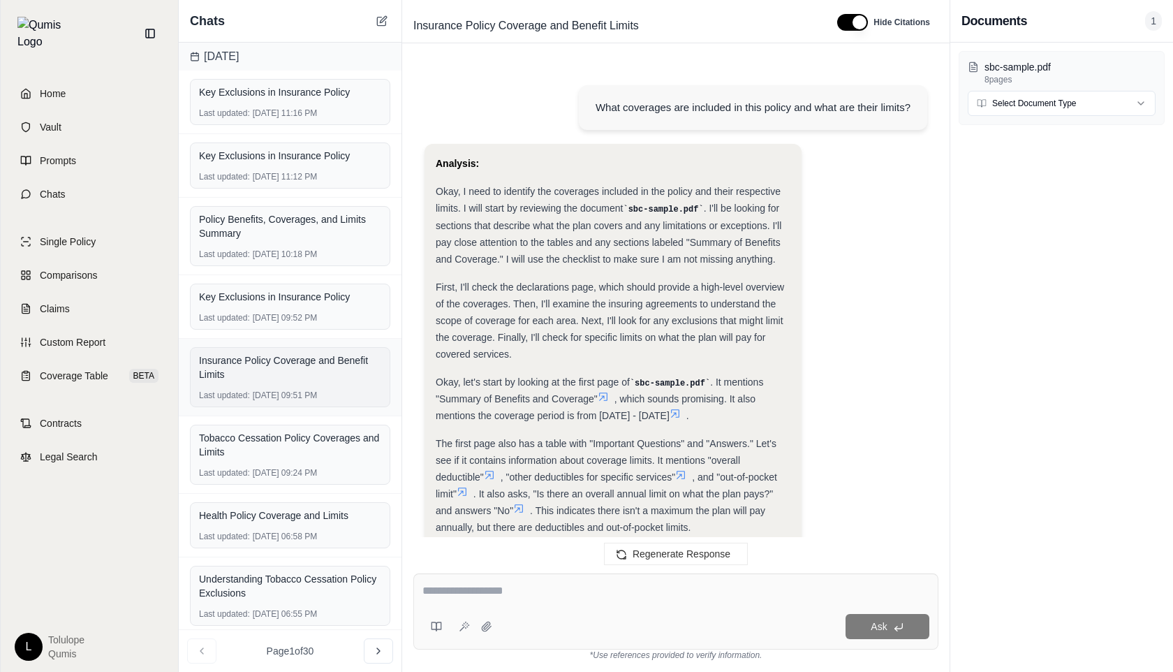
scroll to position [5094, 0]
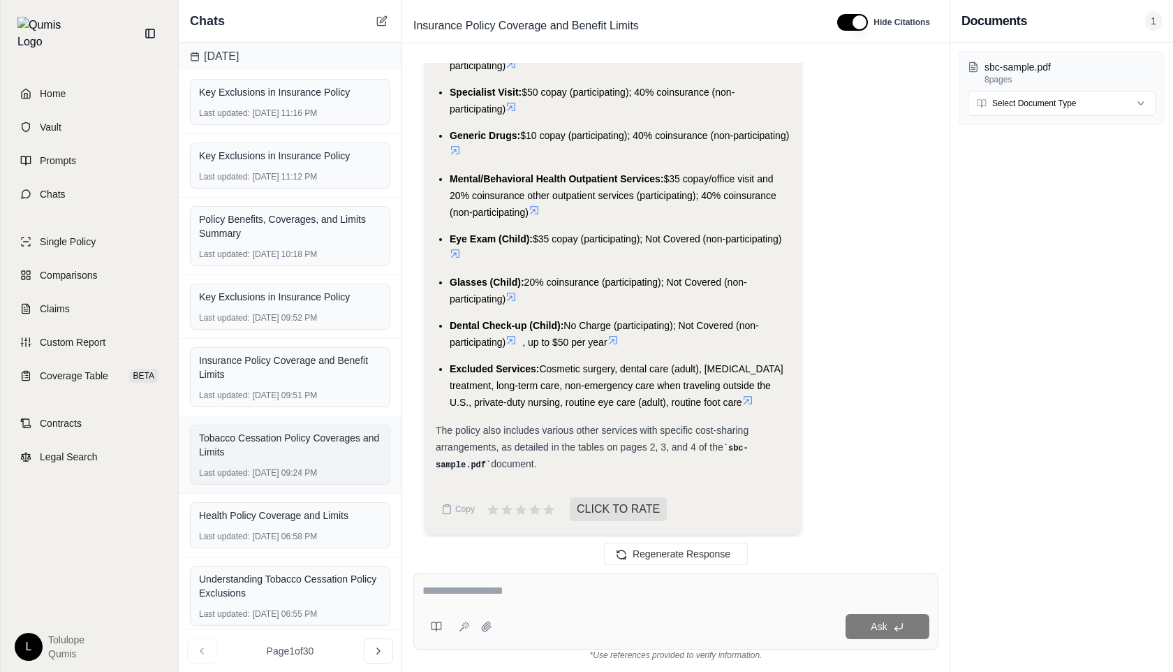
click at [333, 460] on div "Tobacco Cessation Policy Coverages and Limits" at bounding box center [290, 445] width 182 height 34
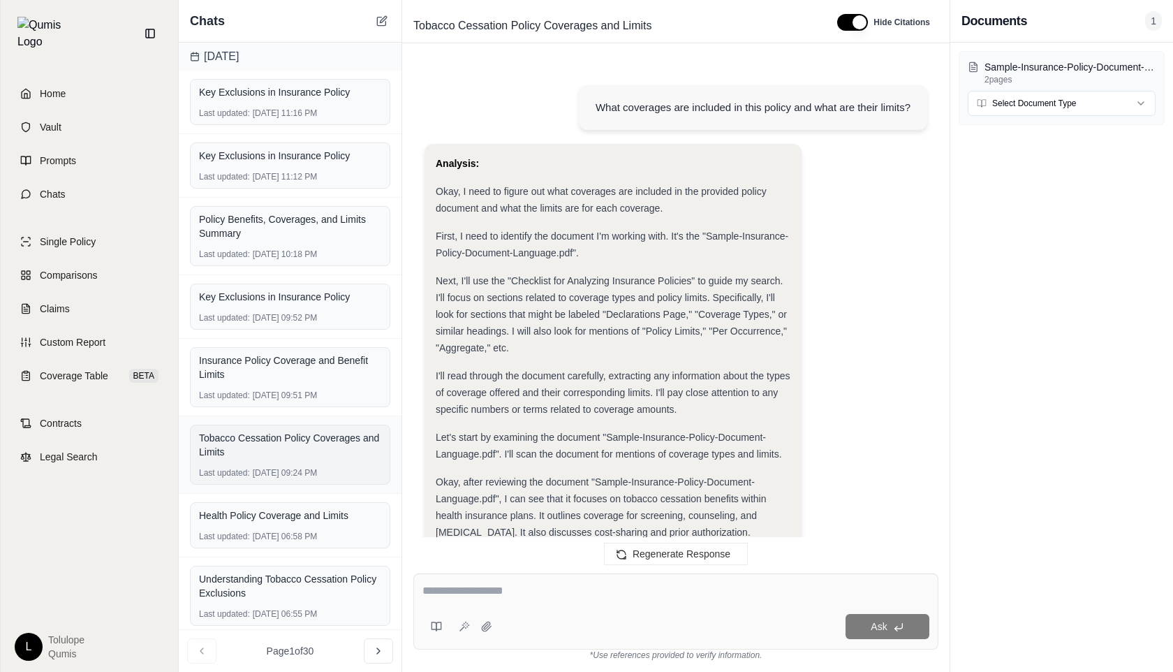
scroll to position [3575, 0]
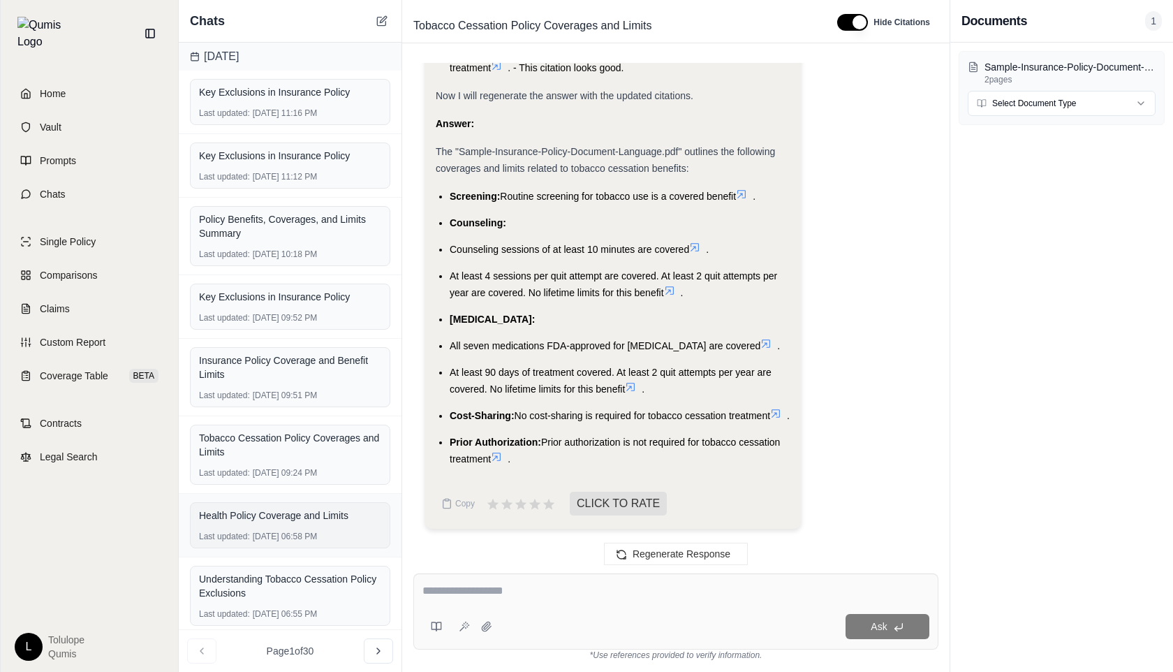
click at [337, 512] on div "Health Policy Coverage and Limits" at bounding box center [290, 515] width 182 height 14
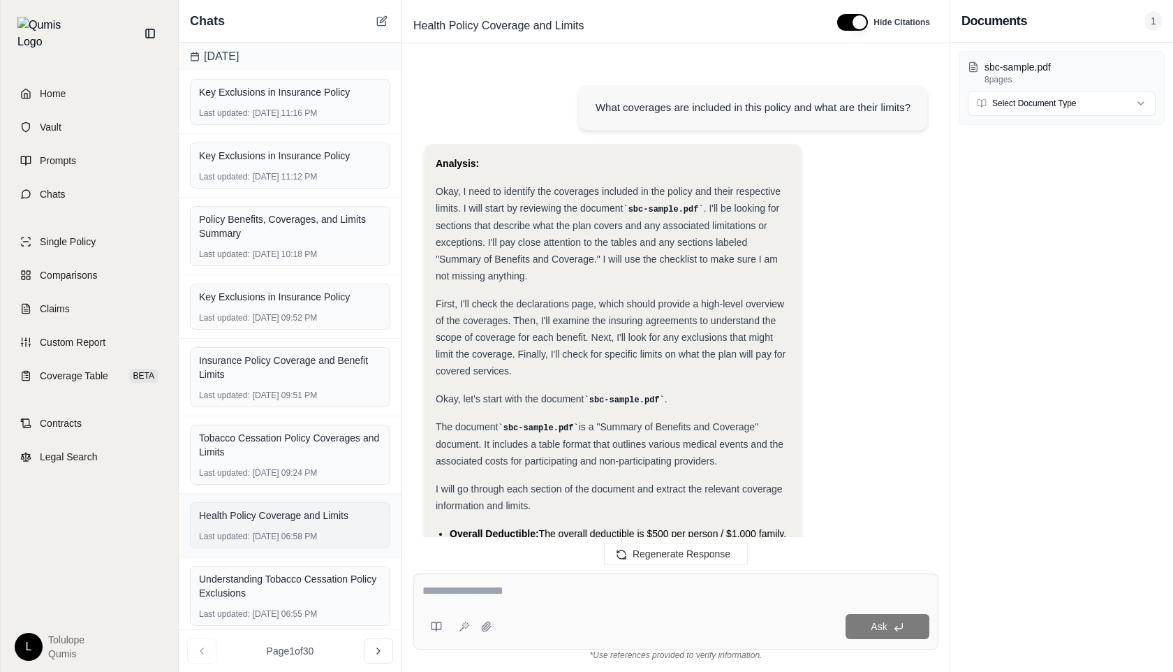
scroll to position [10093, 0]
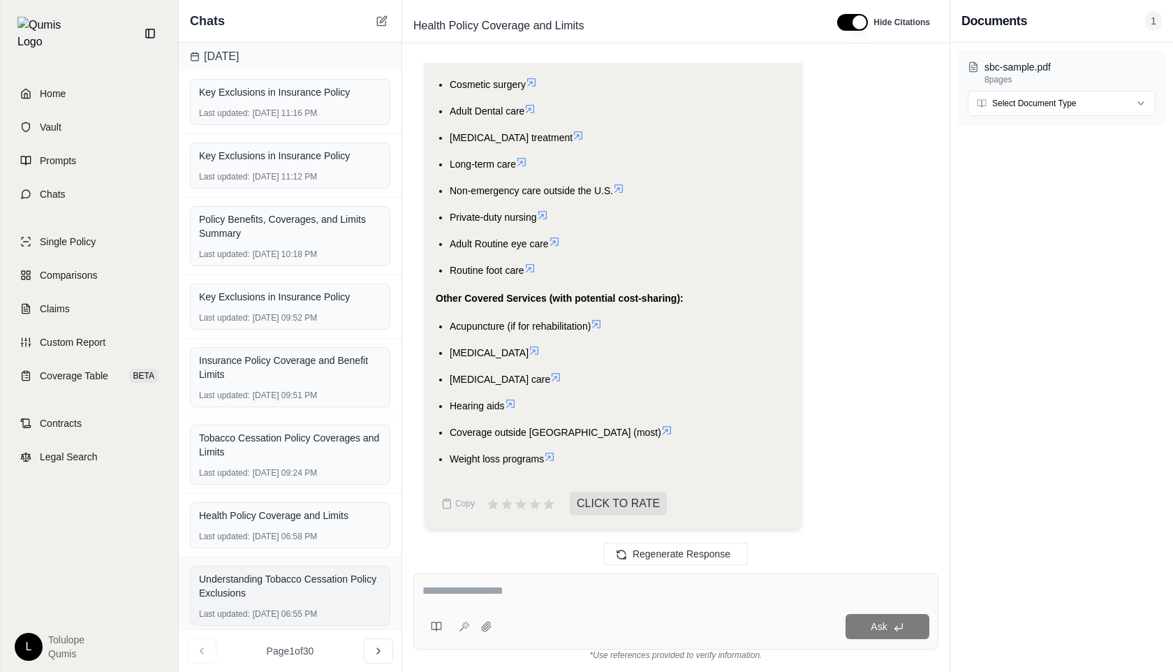
click at [347, 583] on div "Understanding Tobacco Cessation Policy Exclusions" at bounding box center [290, 586] width 182 height 28
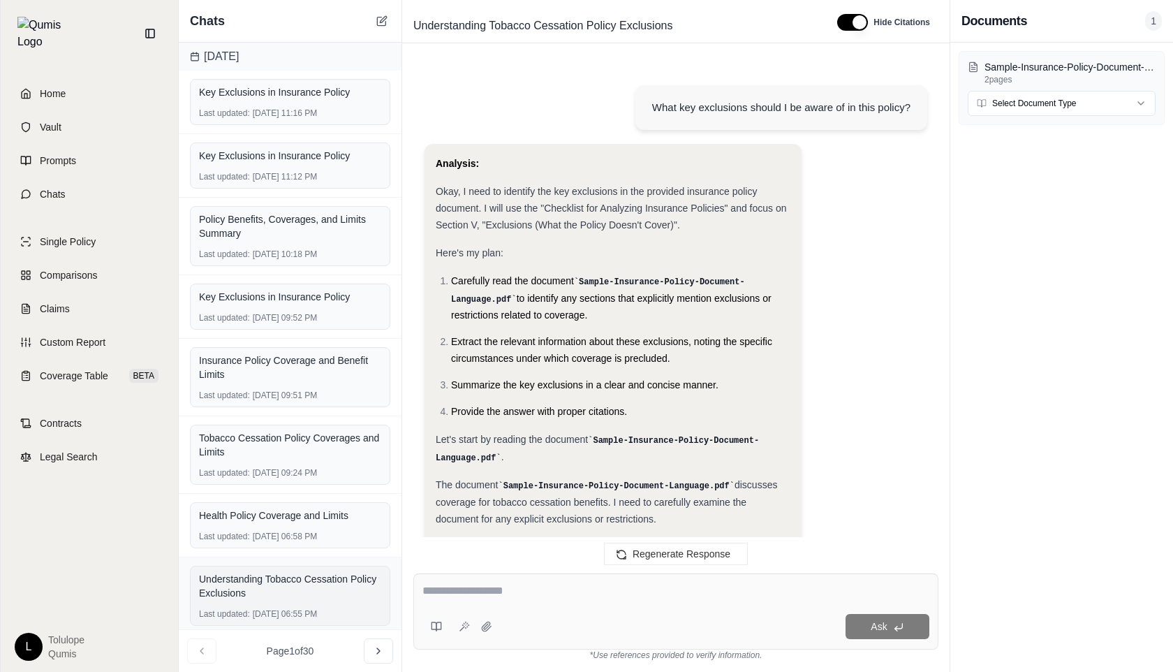
scroll to position [641, 0]
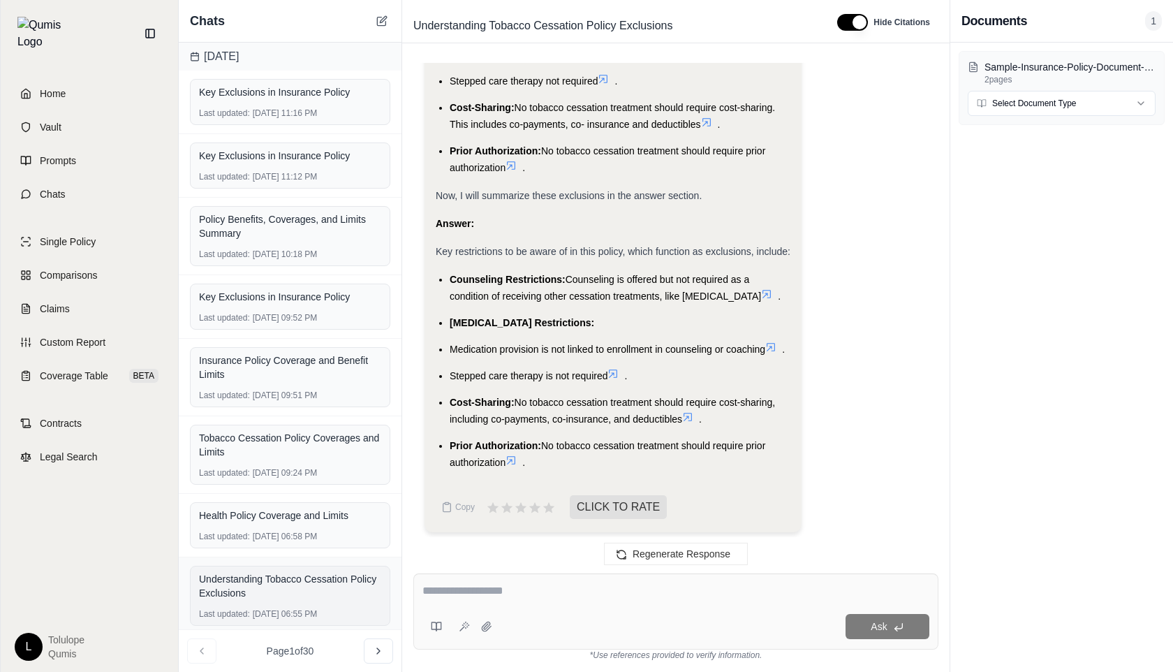
click at [347, 583] on div "Understanding Tobacco Cessation Policy Exclusions" at bounding box center [290, 586] width 182 height 28
click at [317, 98] on div "Key Exclusions in Insurance Policy" at bounding box center [290, 92] width 182 height 20
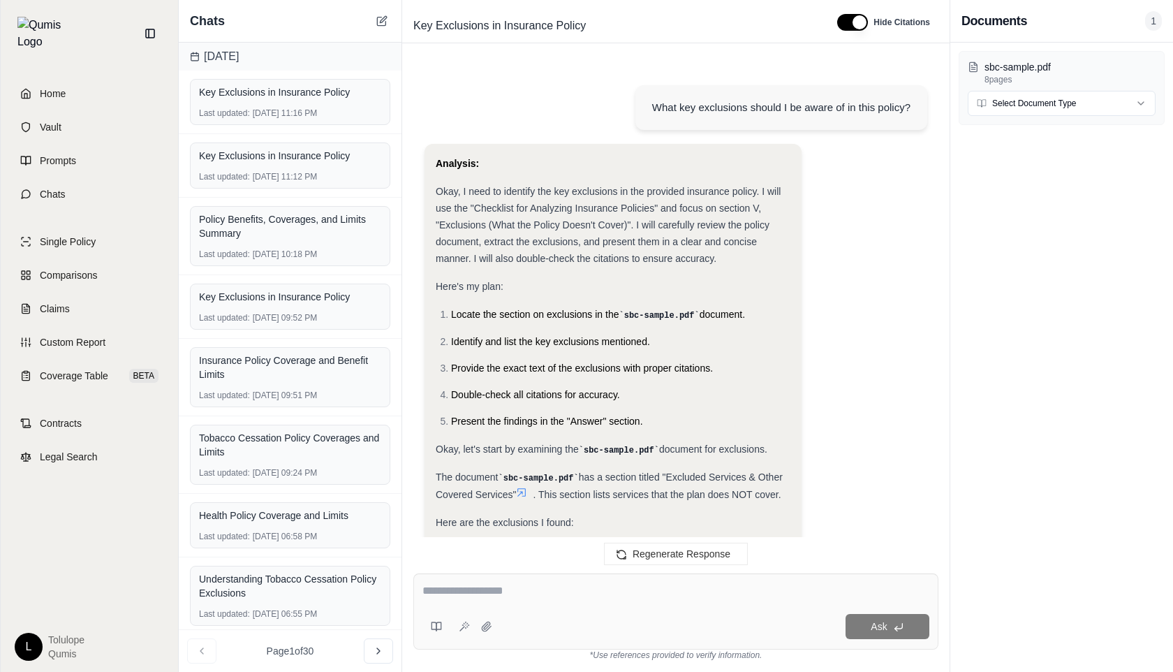
scroll to position [2925, 0]
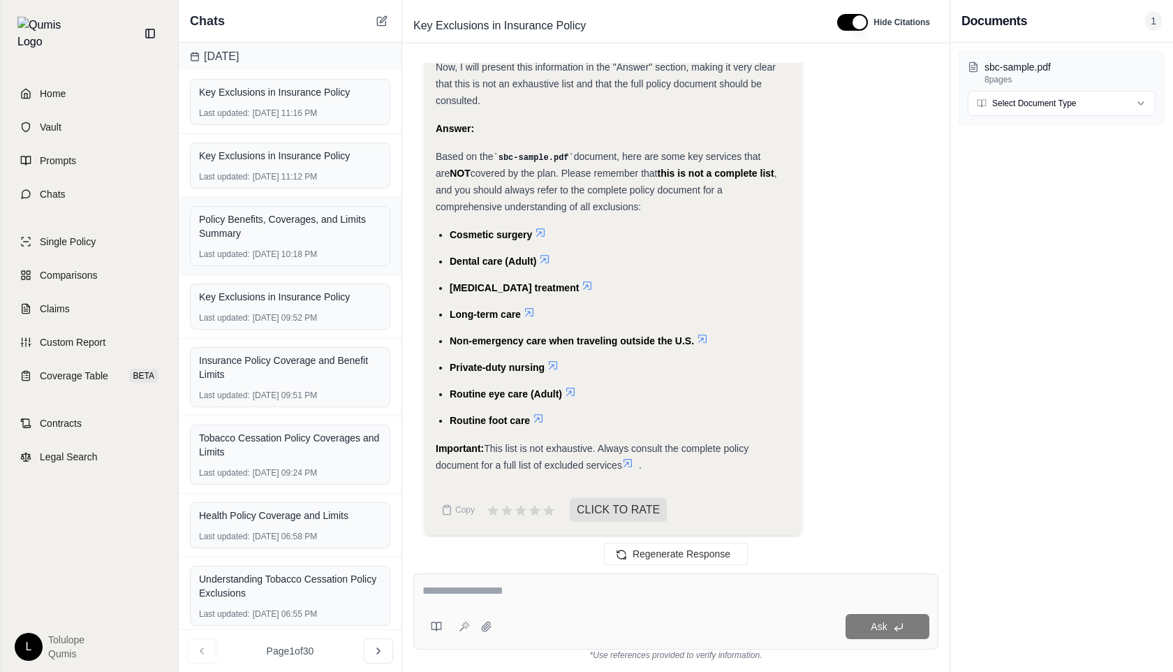
click at [301, 267] on div "Policy Benefits, Coverages, and Limits Summary Last updated: [DATE] 10:18 PM" at bounding box center [290, 236] width 223 height 77
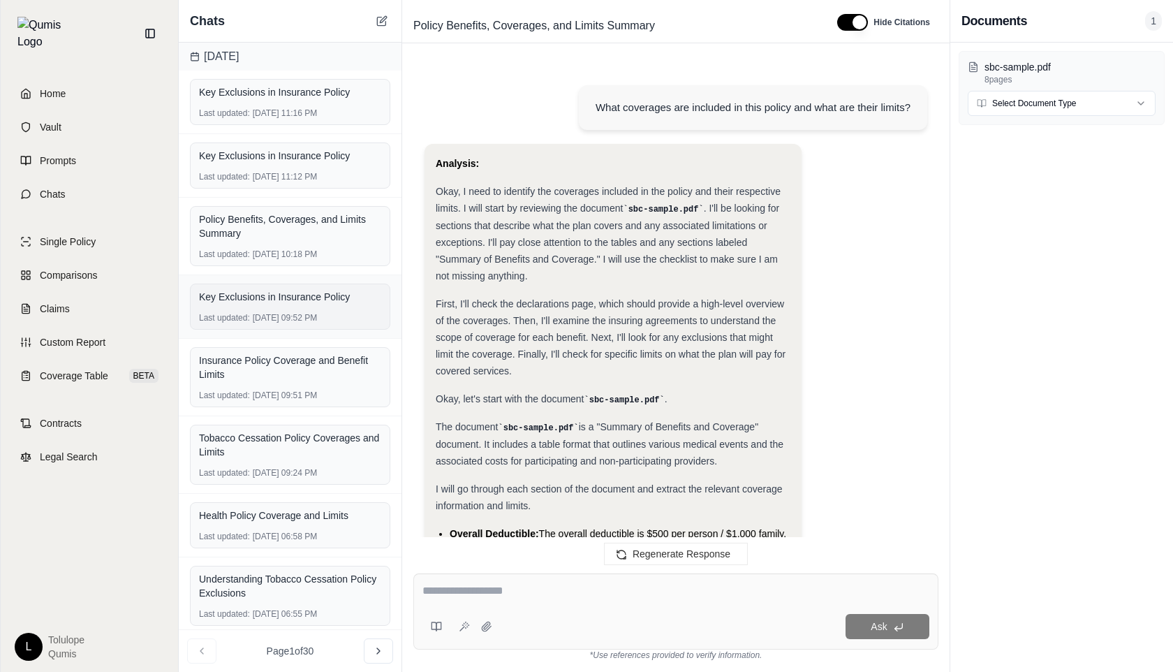
scroll to position [9216, 0]
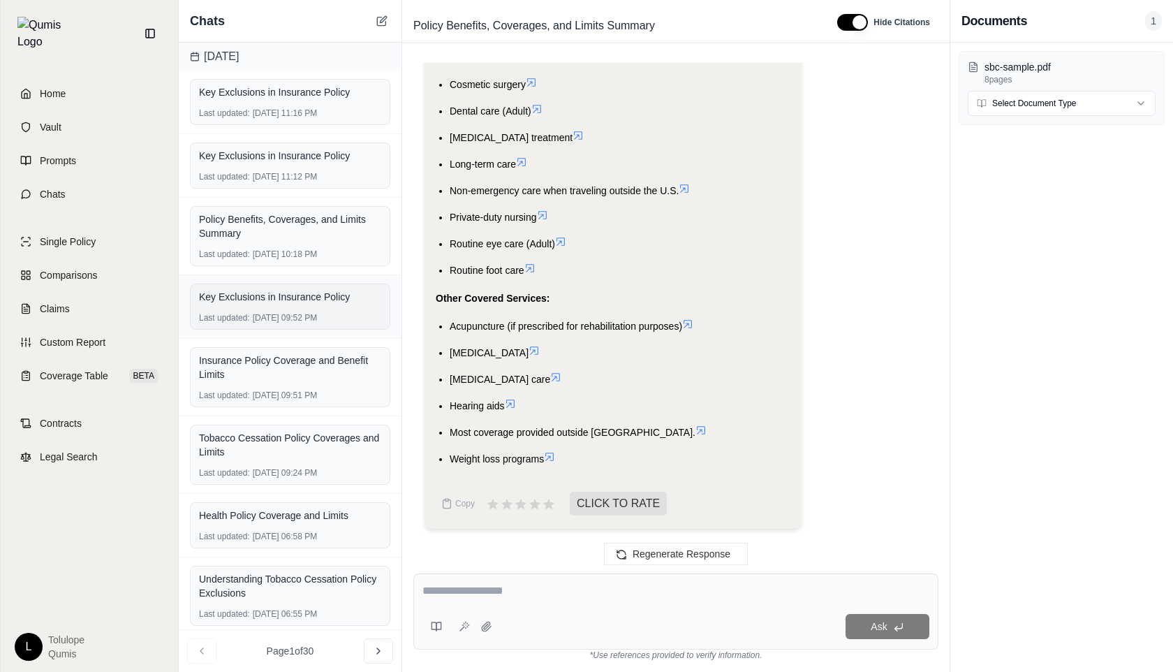
click at [297, 320] on div "Last updated: [DATE] 09:52 PM" at bounding box center [290, 317] width 182 height 11
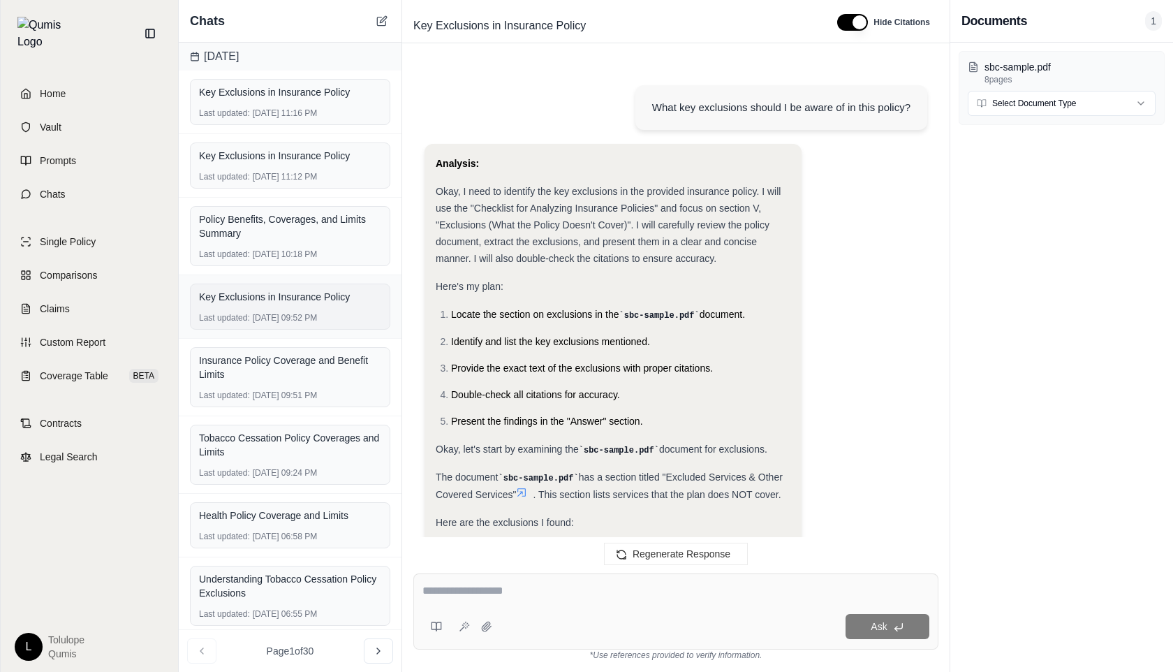
scroll to position [1751, 0]
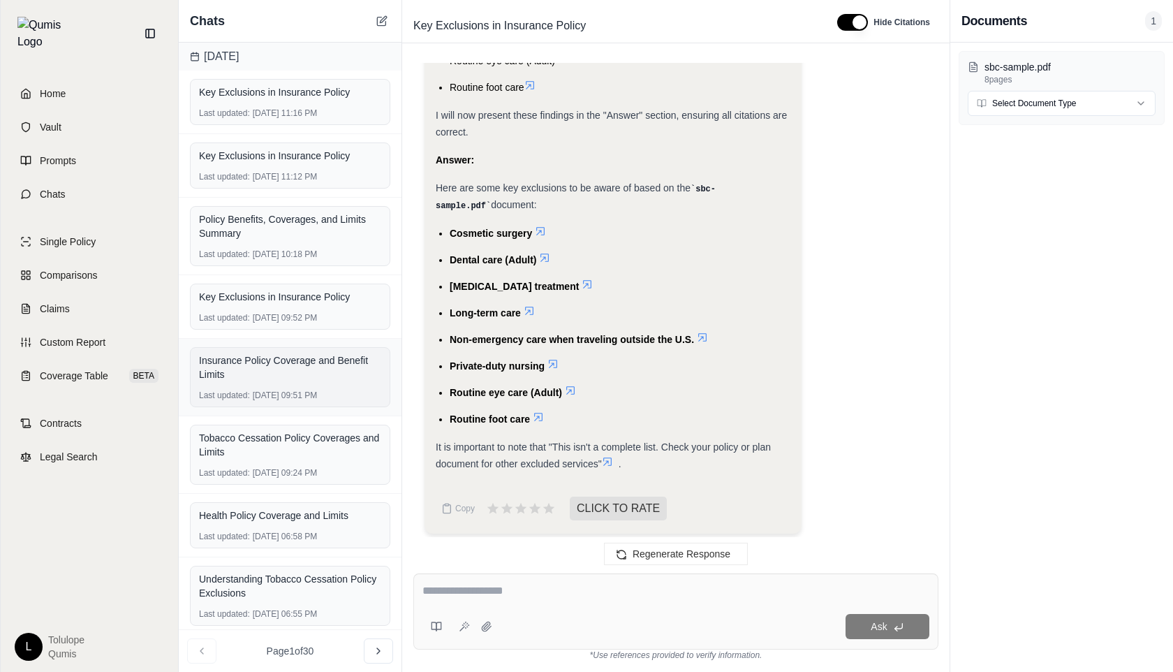
click at [298, 374] on div "Insurance Policy Coverage and Benefit Limits" at bounding box center [290, 367] width 182 height 28
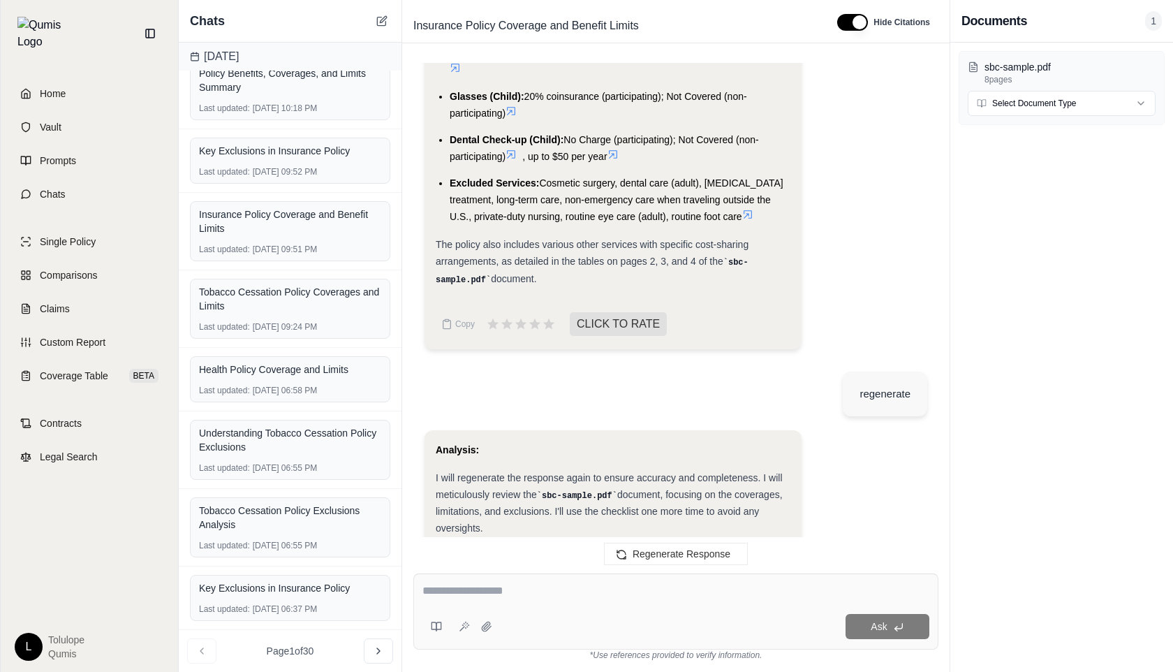
scroll to position [3289, 0]
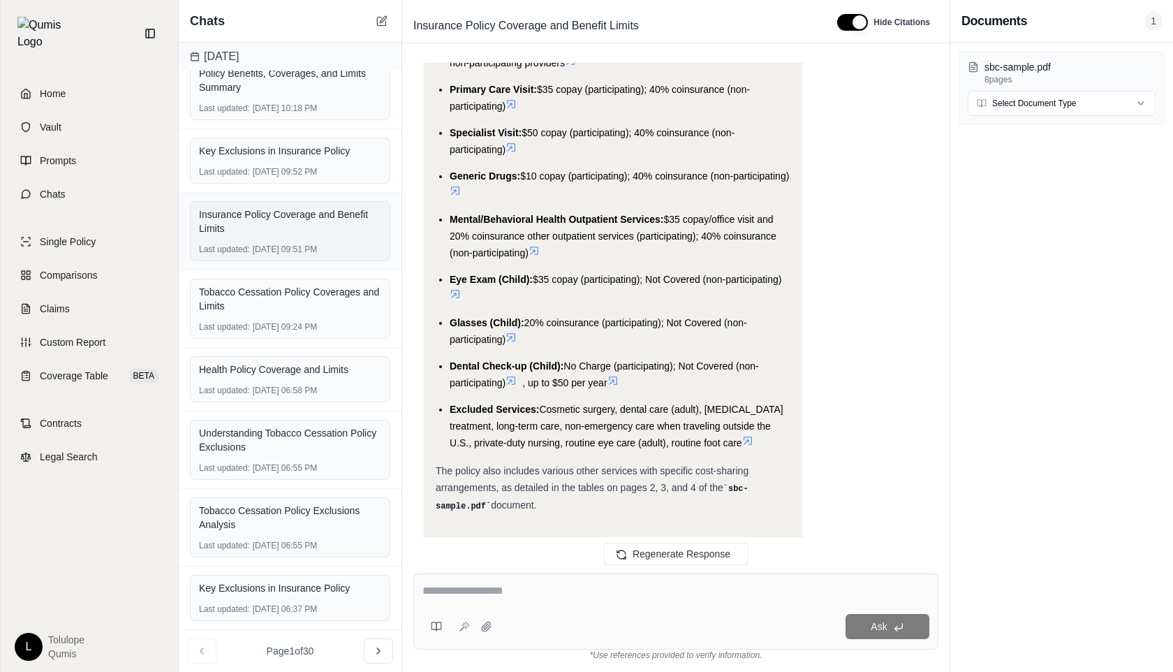
click at [248, 227] on div "Insurance Policy Coverage and Benefit Limits" at bounding box center [290, 221] width 182 height 28
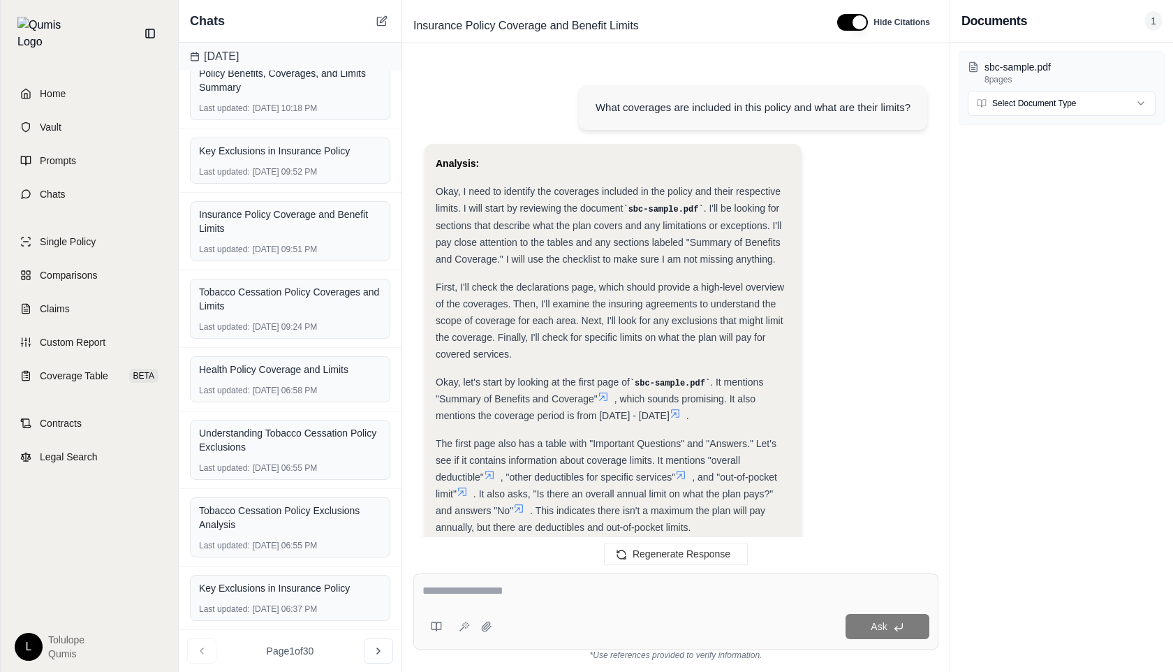
scroll to position [5094, 0]
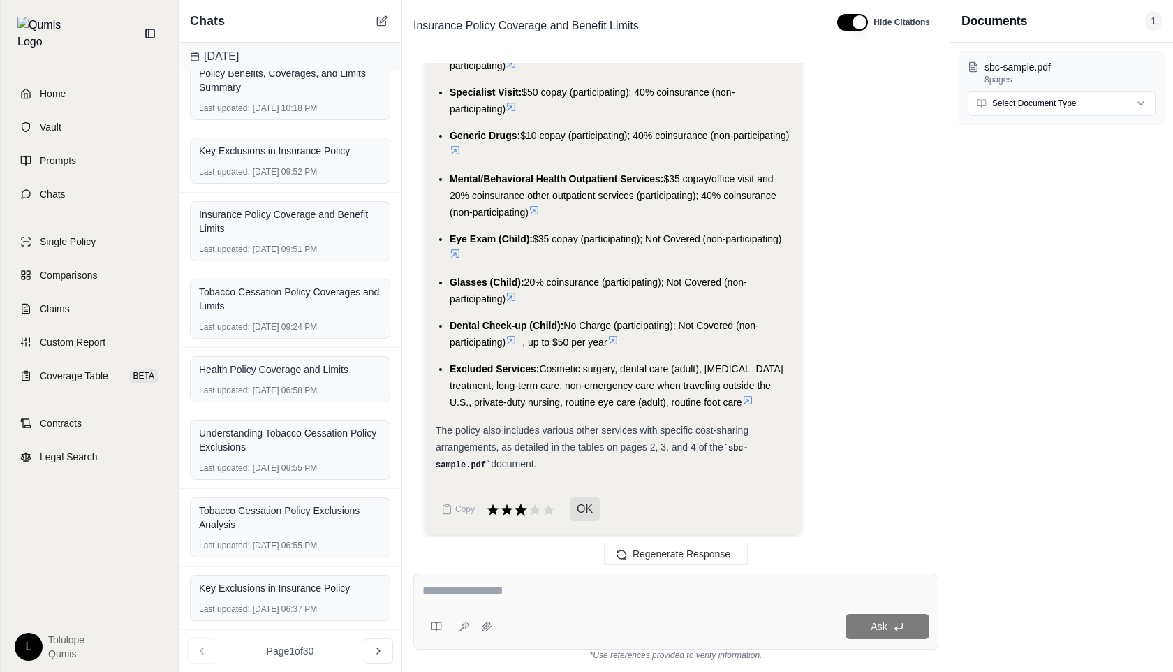
click at [518, 503] on icon at bounding box center [521, 509] width 13 height 12
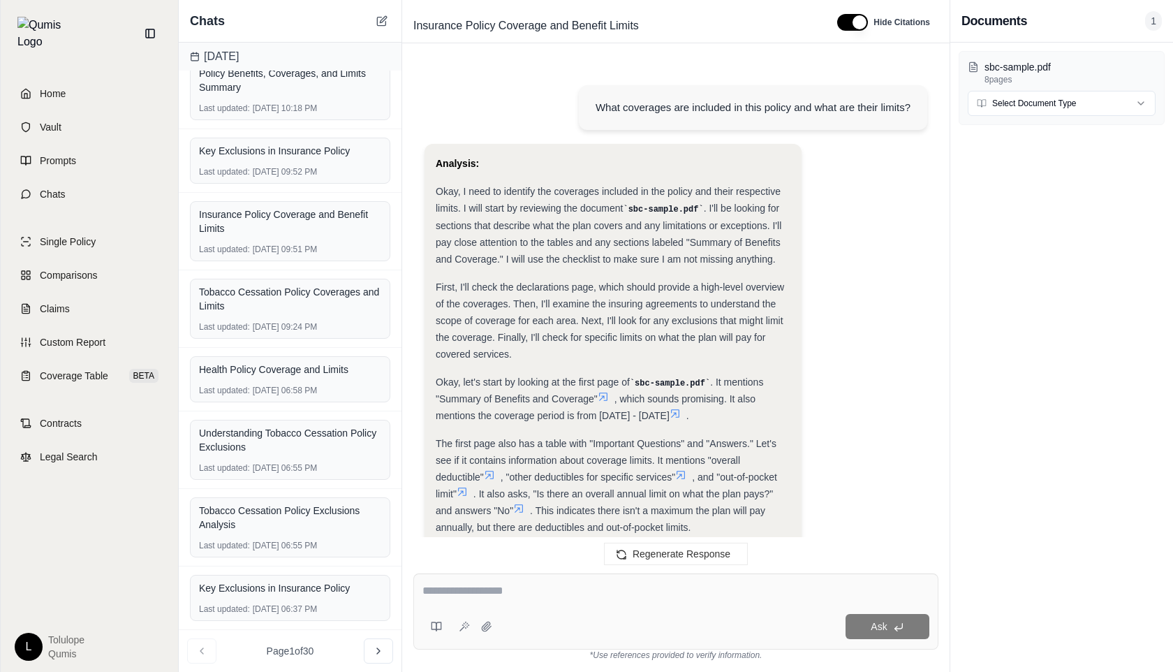
scroll to position [5209, 0]
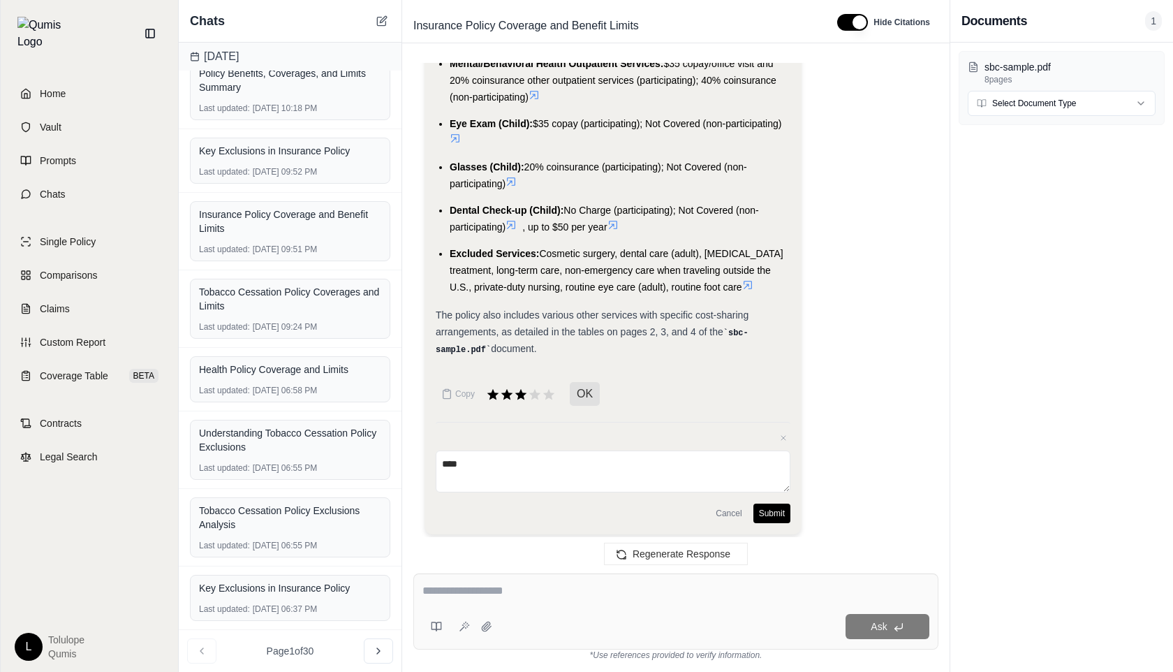
type textarea "****"
click at [786, 505] on button "Submit" at bounding box center [771, 513] width 37 height 20
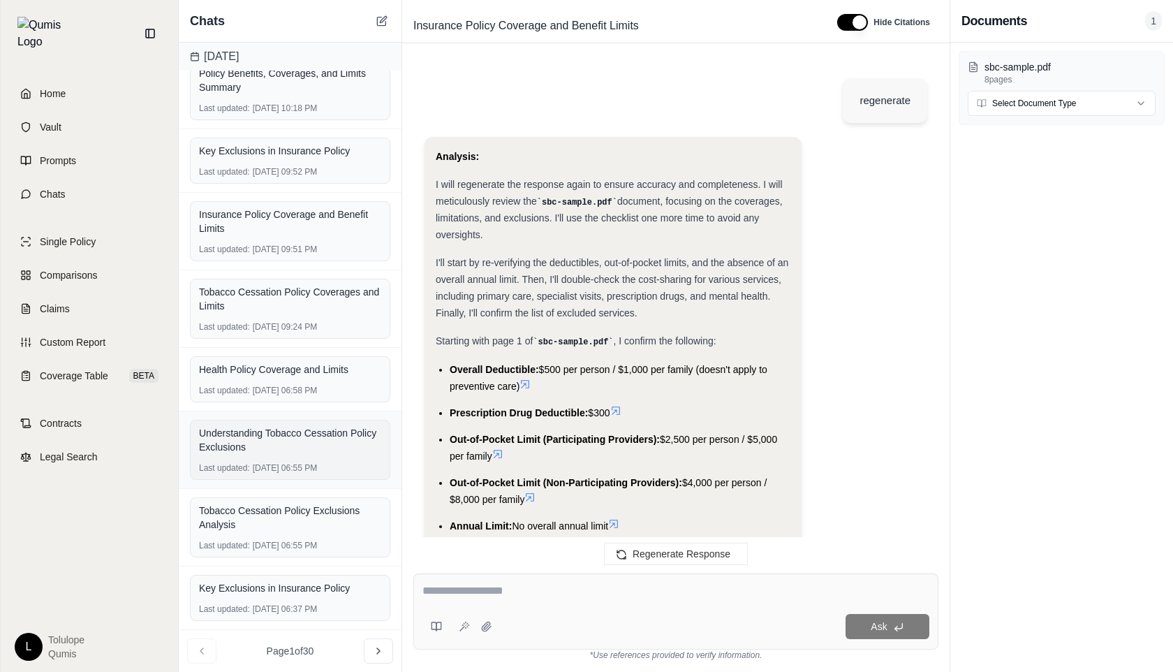
scroll to position [3628, 0]
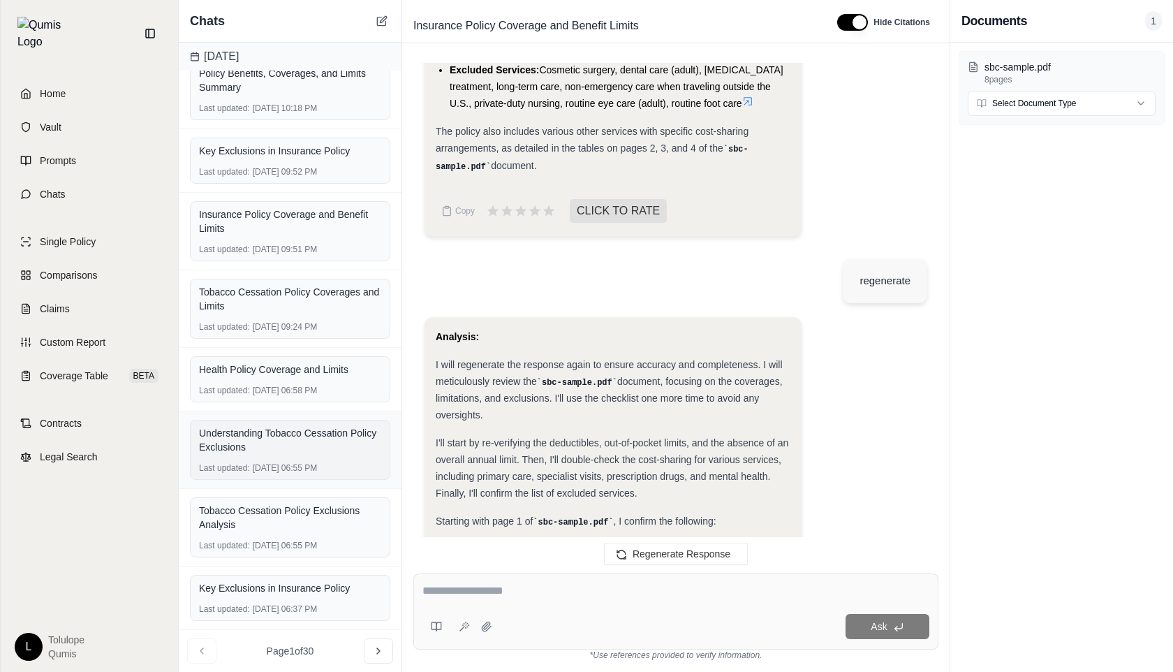
click at [330, 443] on div "Understanding Tobacco Cessation Policy Exclusions" at bounding box center [290, 440] width 182 height 28
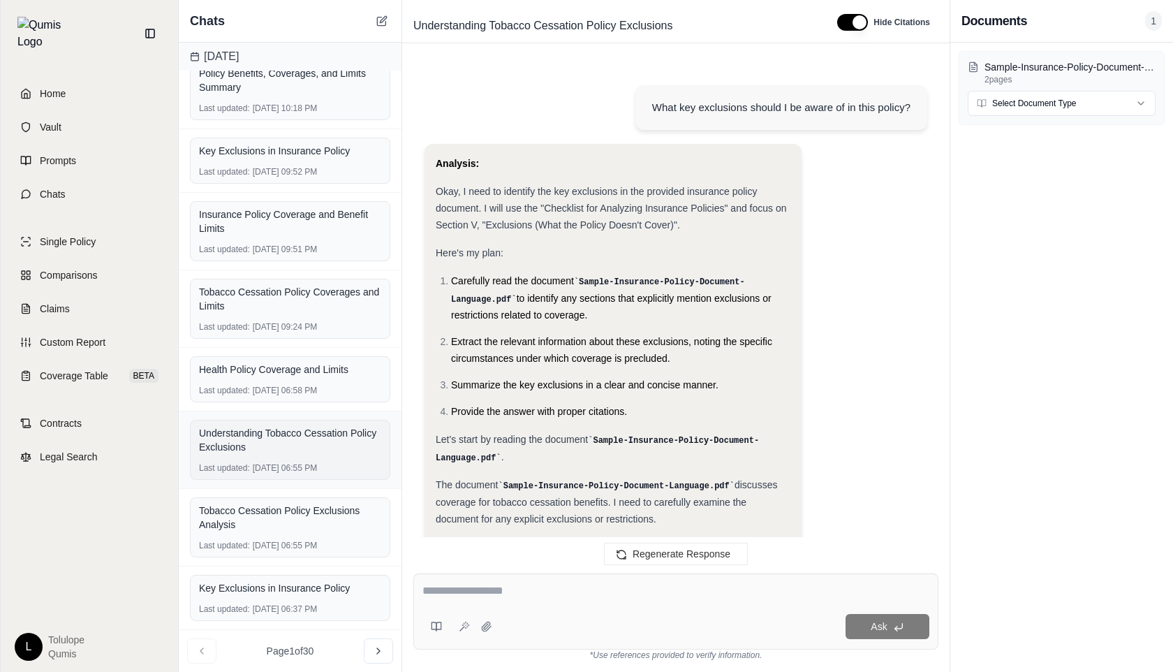
scroll to position [641, 0]
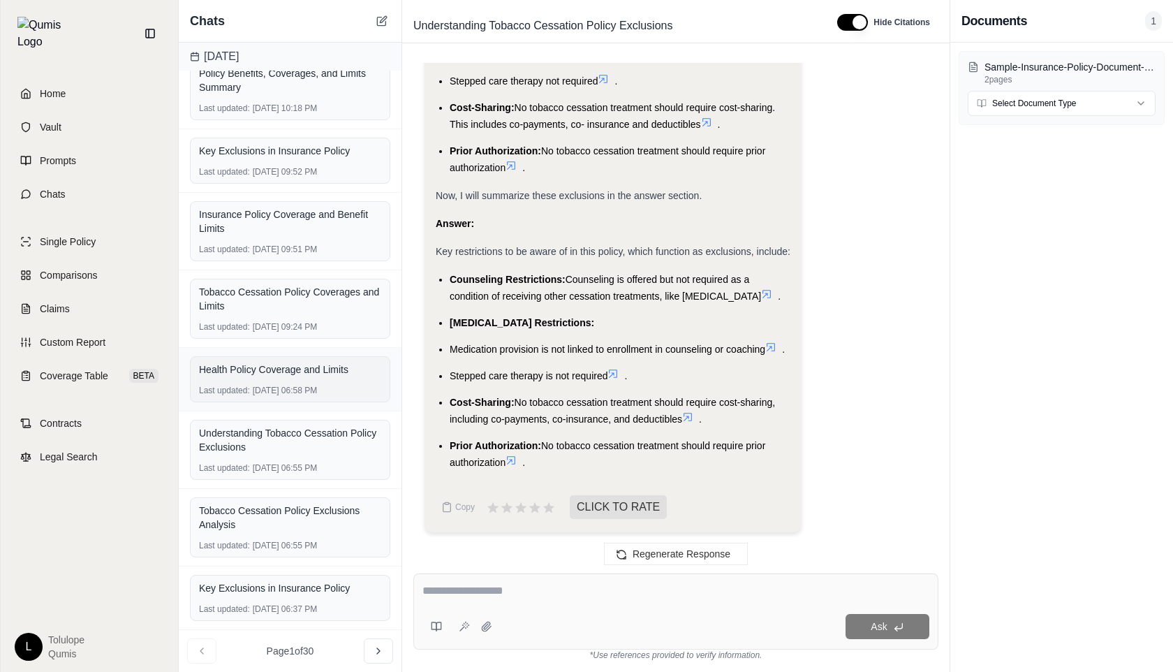
click at [333, 373] on div "Health Policy Coverage and Limits" at bounding box center [290, 369] width 182 height 14
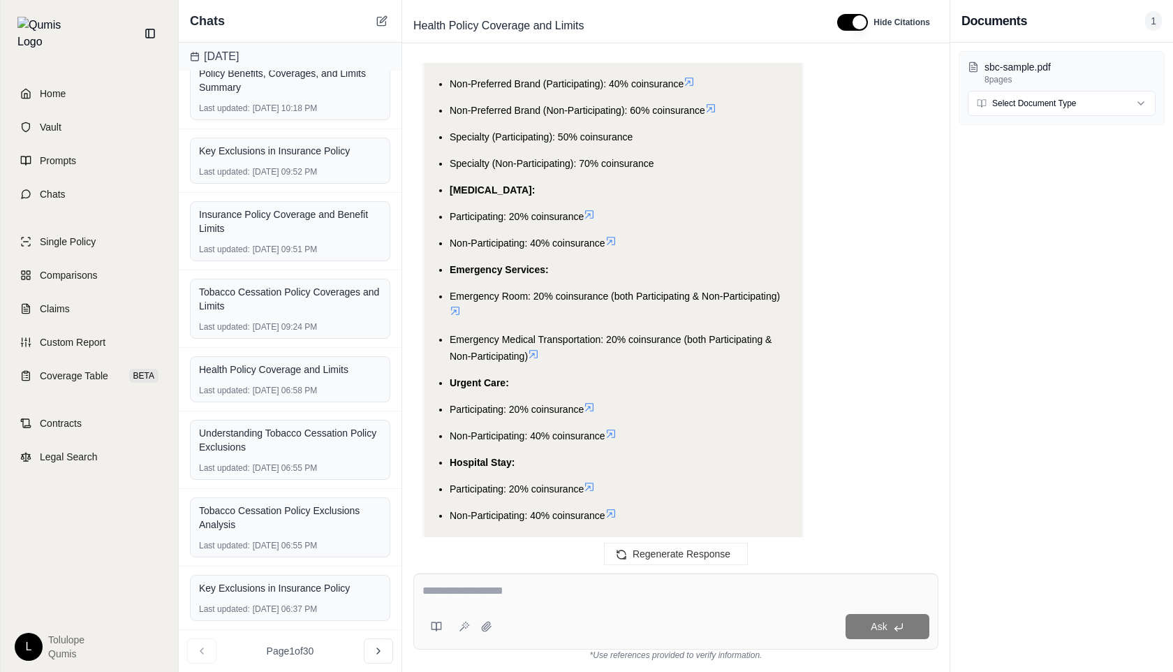
scroll to position [8567, 0]
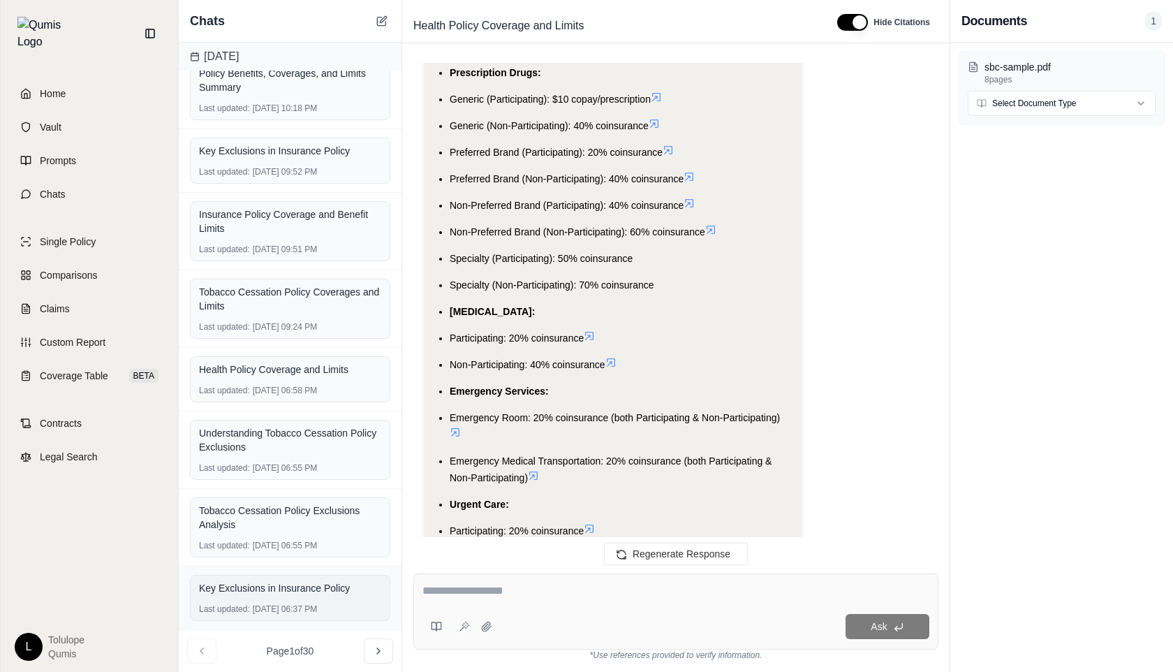
click at [292, 602] on div "Key Exclusions in Insurance Policy Last updated: [DATE] 06:37 PM" at bounding box center [290, 598] width 200 height 46
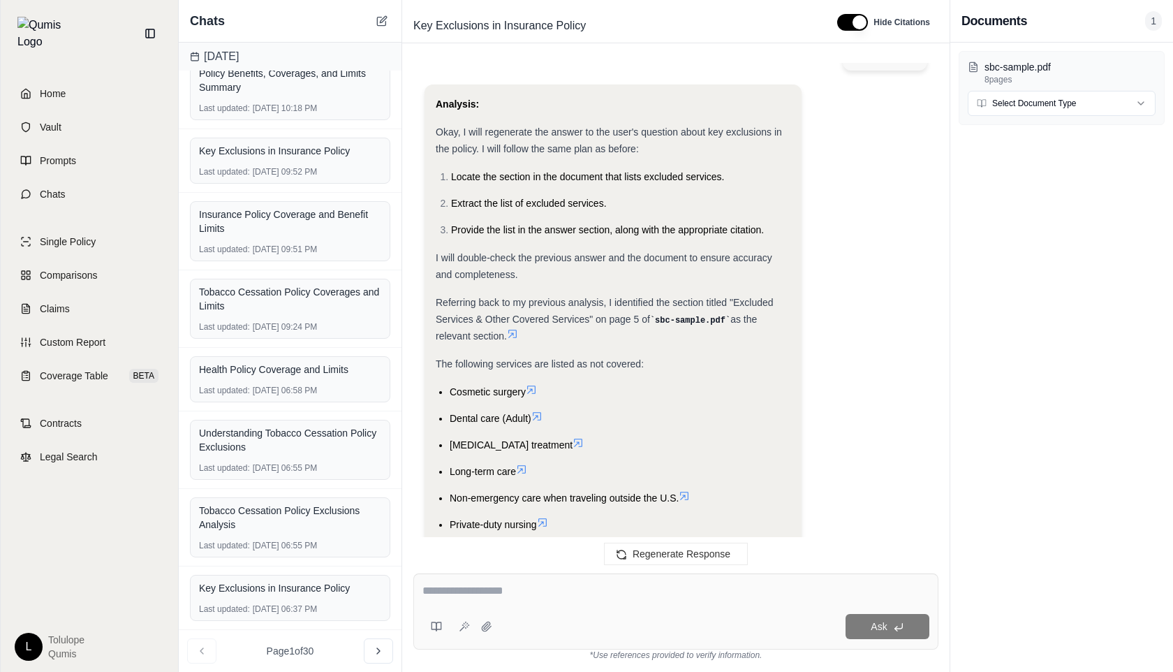
scroll to position [1723, 0]
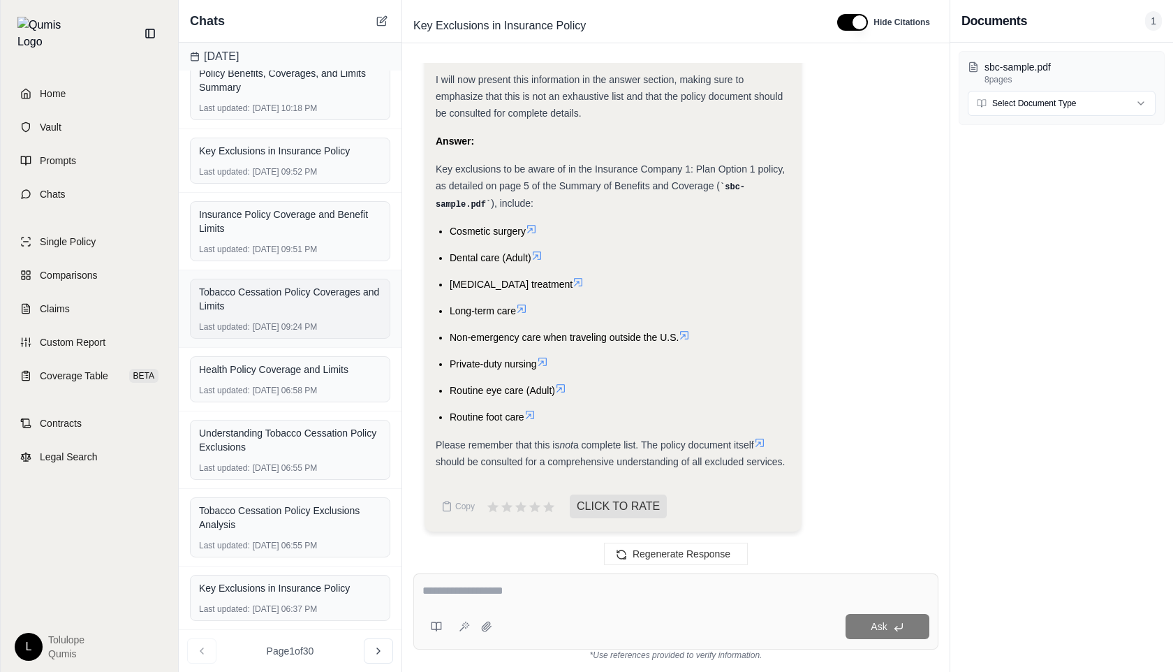
click at [299, 302] on div "Tobacco Cessation Policy Coverages and Limits" at bounding box center [290, 299] width 182 height 28
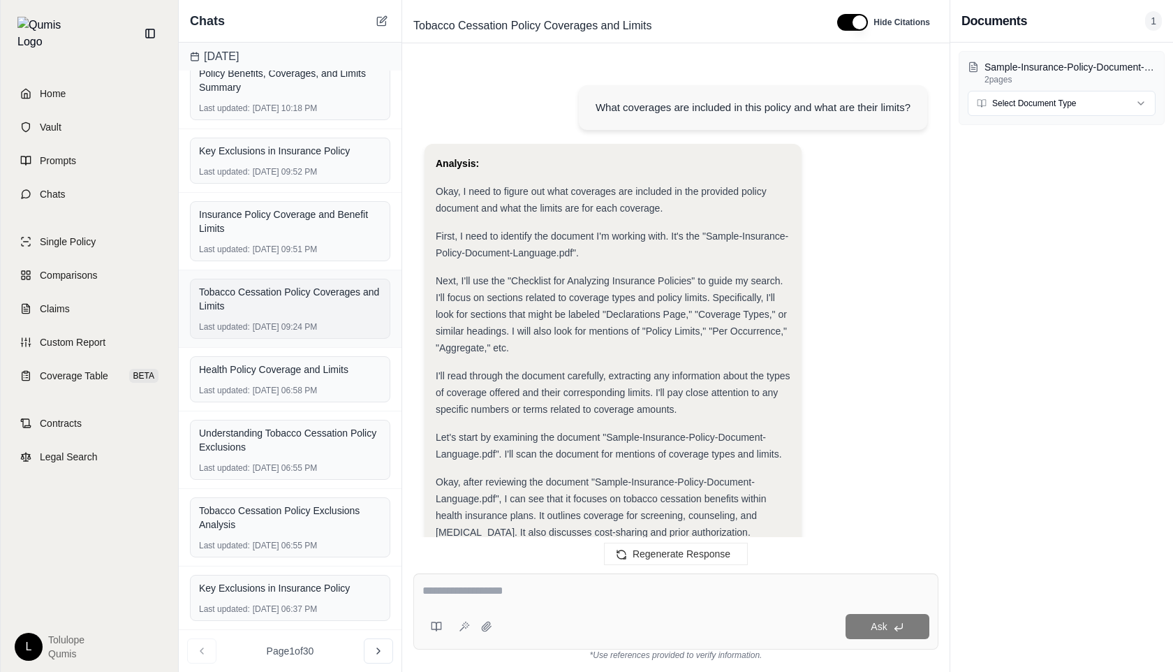
scroll to position [3575, 0]
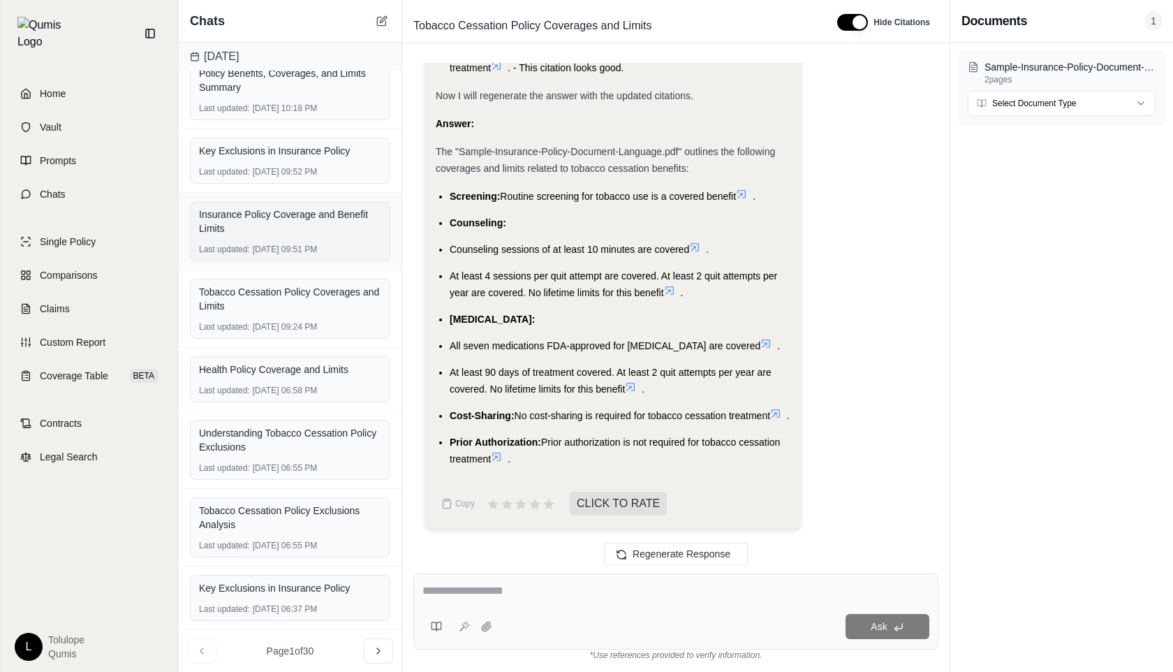
click at [305, 220] on div "Insurance Policy Coverage and Benefit Limits" at bounding box center [290, 221] width 182 height 28
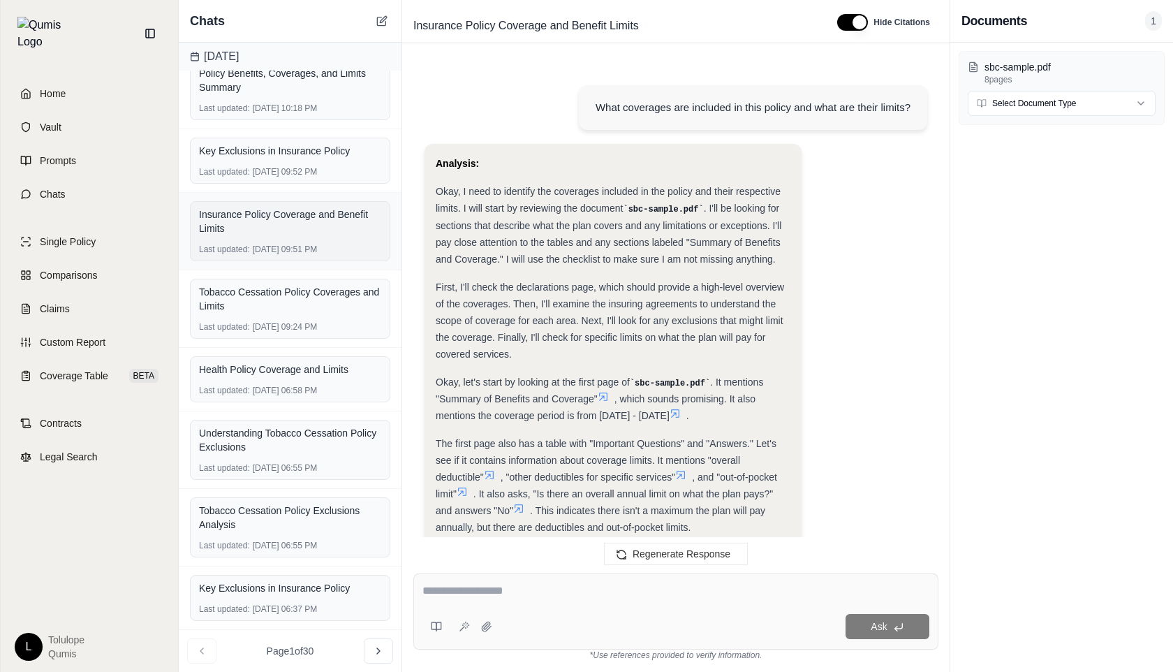
scroll to position [5094, 0]
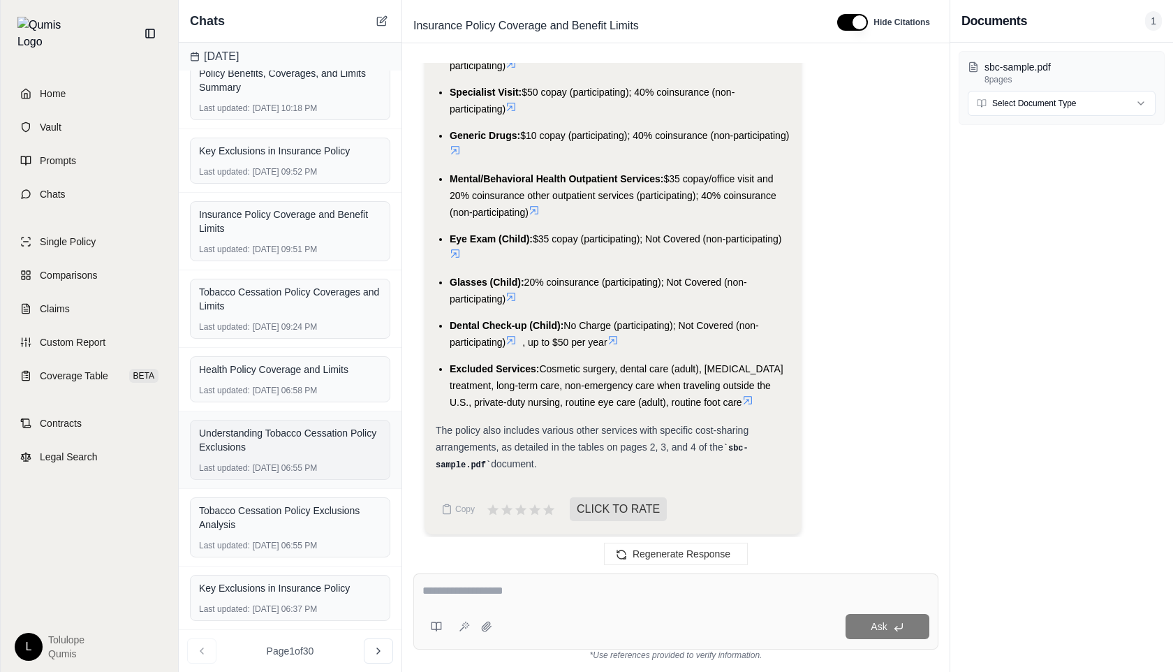
click at [279, 444] on div "Understanding Tobacco Cessation Policy Exclusions" at bounding box center [290, 440] width 182 height 28
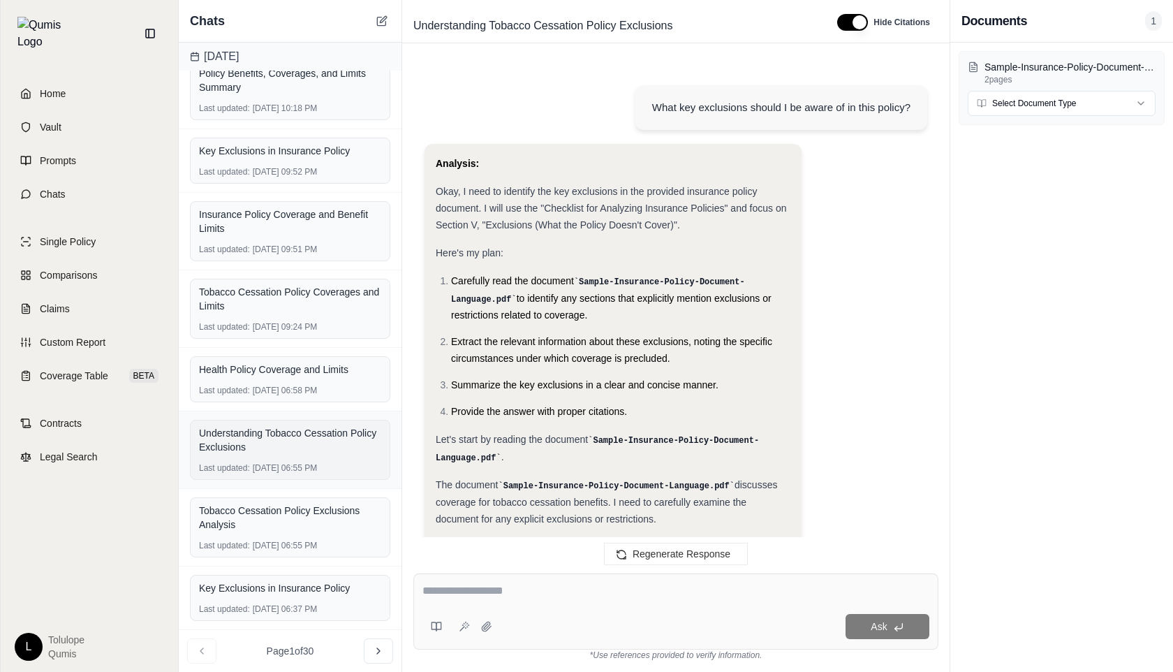
scroll to position [641, 0]
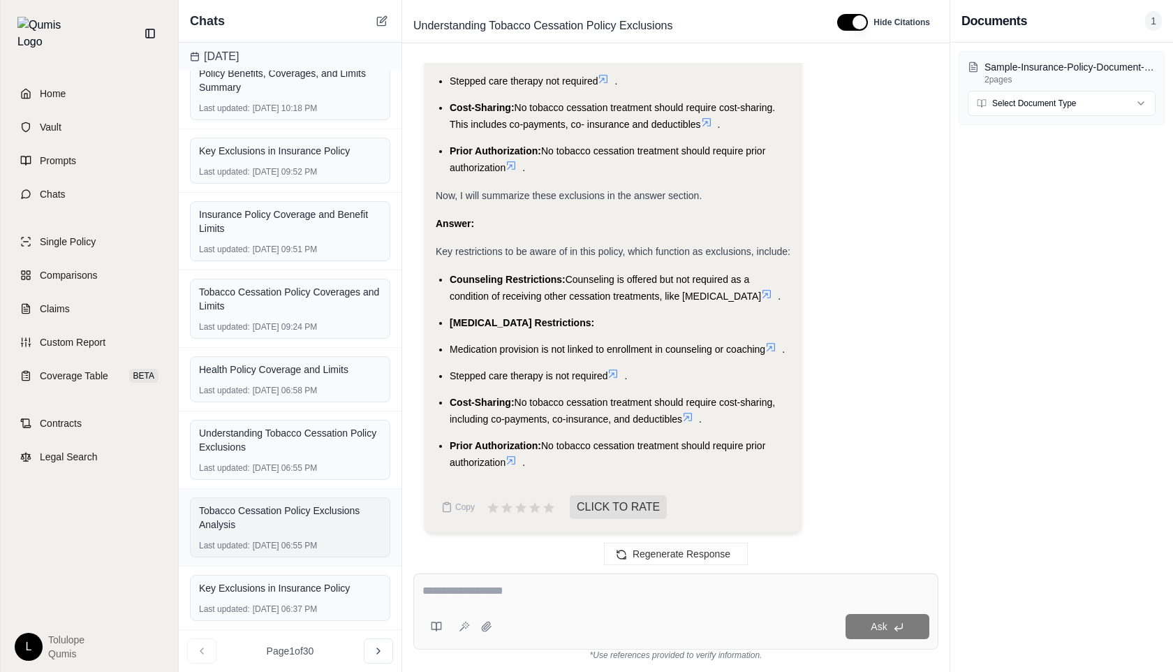
click at [281, 515] on div "Tobacco Cessation Policy Exclusions Analysis" at bounding box center [290, 517] width 182 height 28
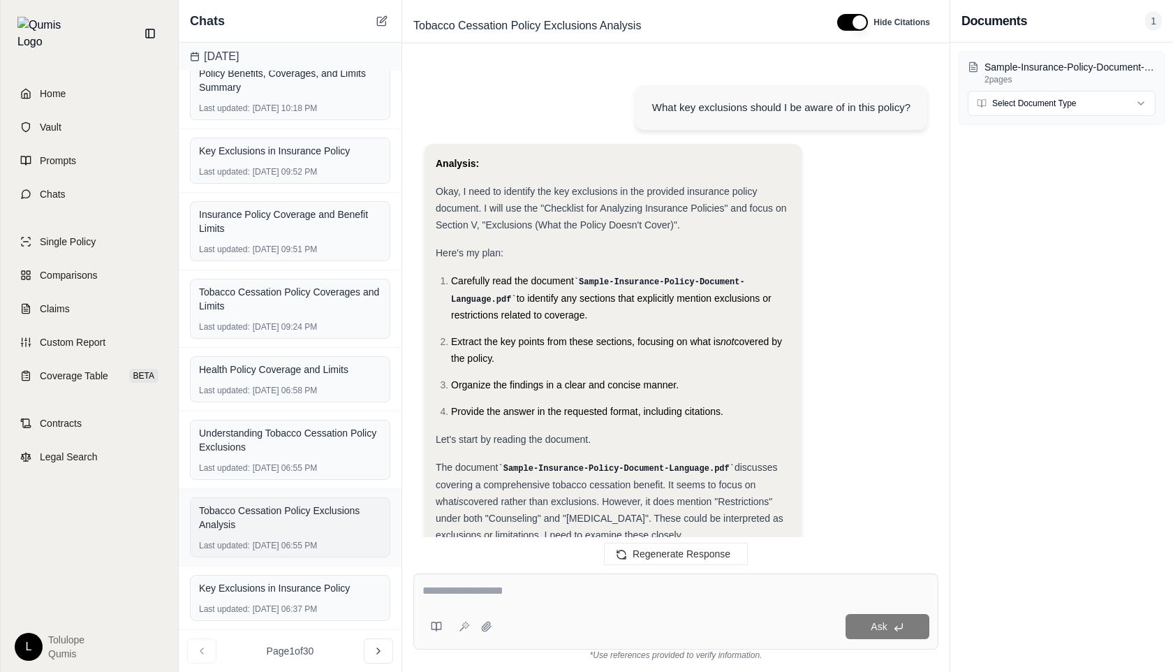
scroll to position [2308, 0]
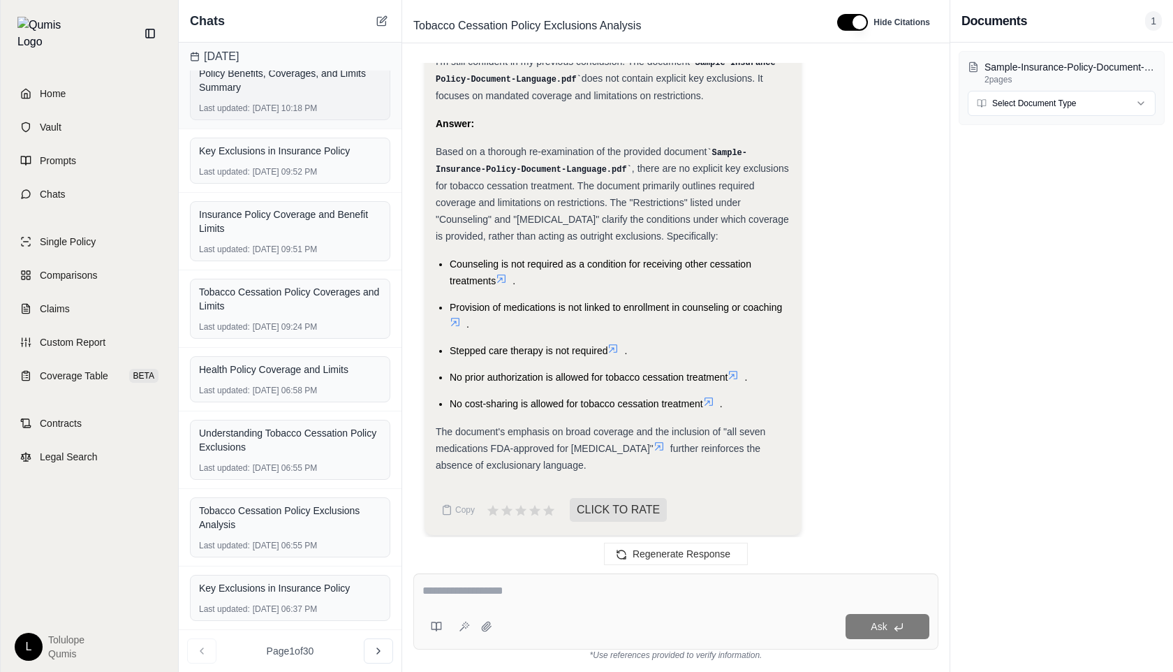
click at [341, 96] on div "Policy Benefits, Coverages, and Limits Summary" at bounding box center [290, 81] width 182 height 34
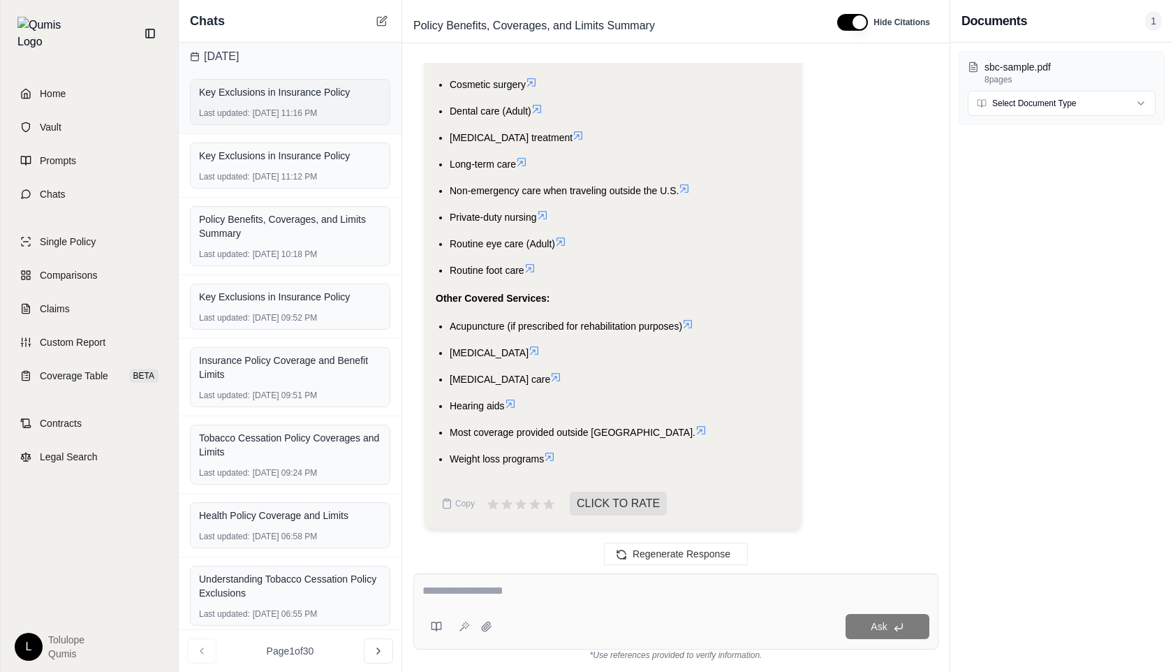
click at [339, 101] on div "Key Exclusions in Insurance Policy" at bounding box center [290, 92] width 182 height 20
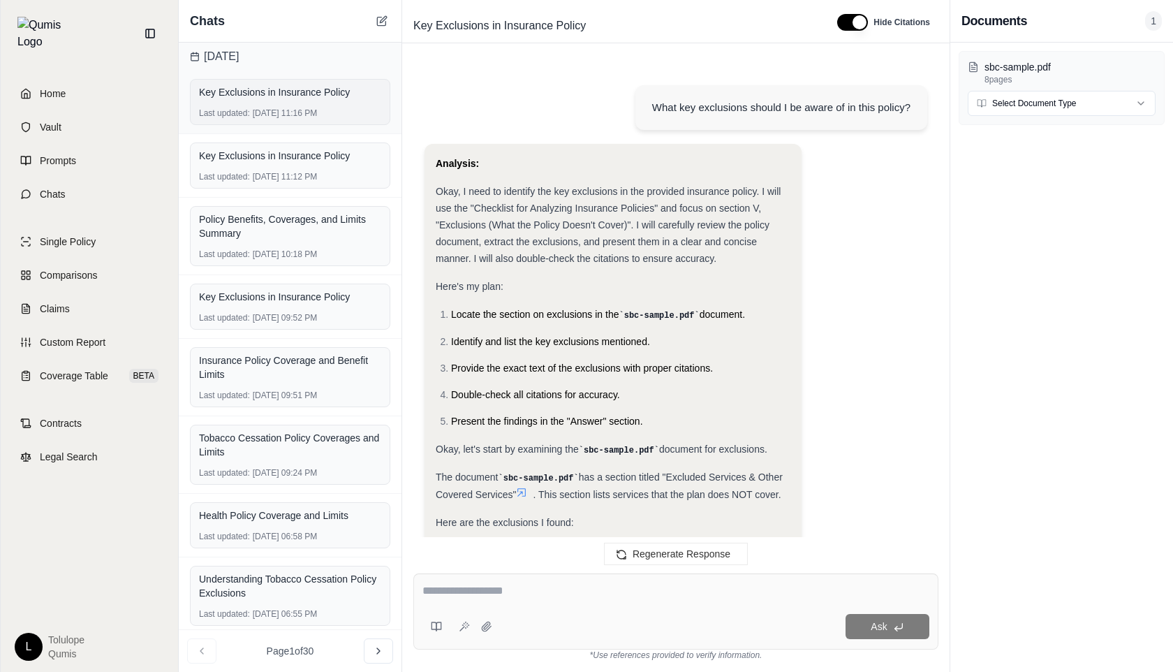
scroll to position [2925, 0]
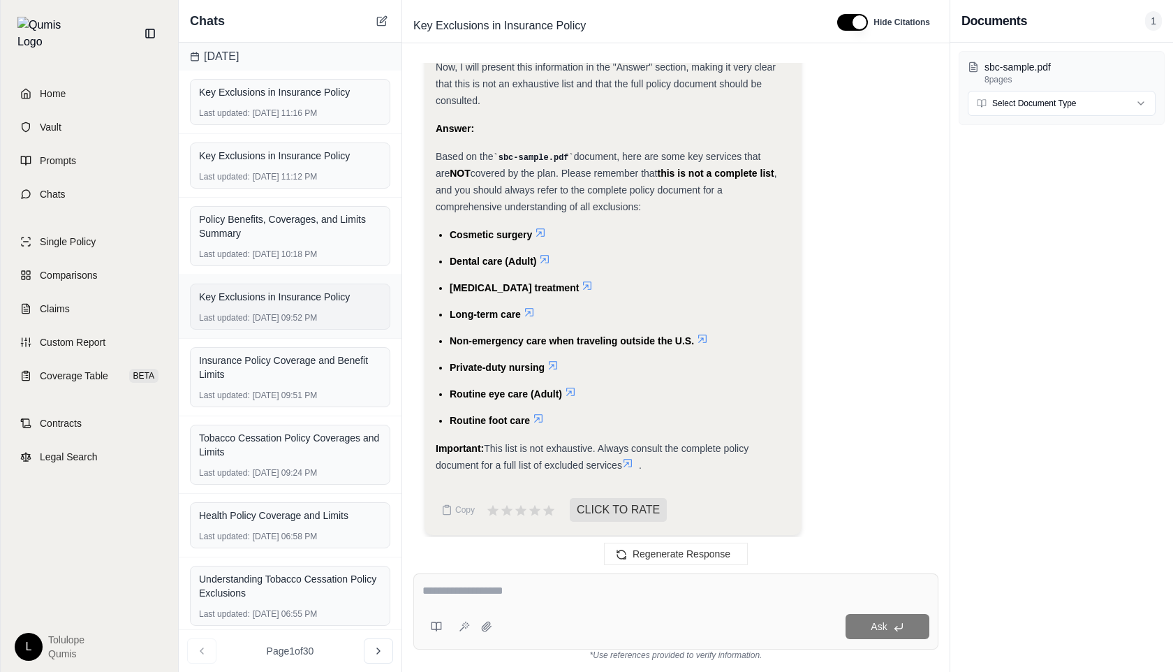
click at [307, 309] on div "Key Exclusions in Insurance Policy Last updated: [DATE] 09:52 PM" at bounding box center [290, 306] width 200 height 46
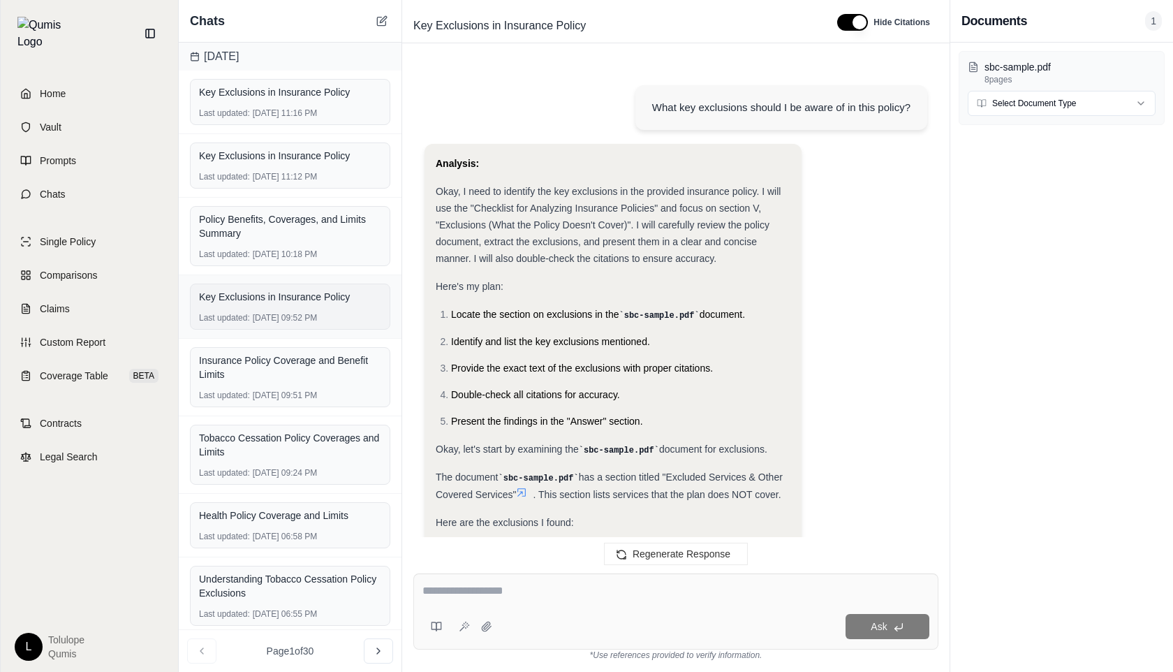
scroll to position [1751, 0]
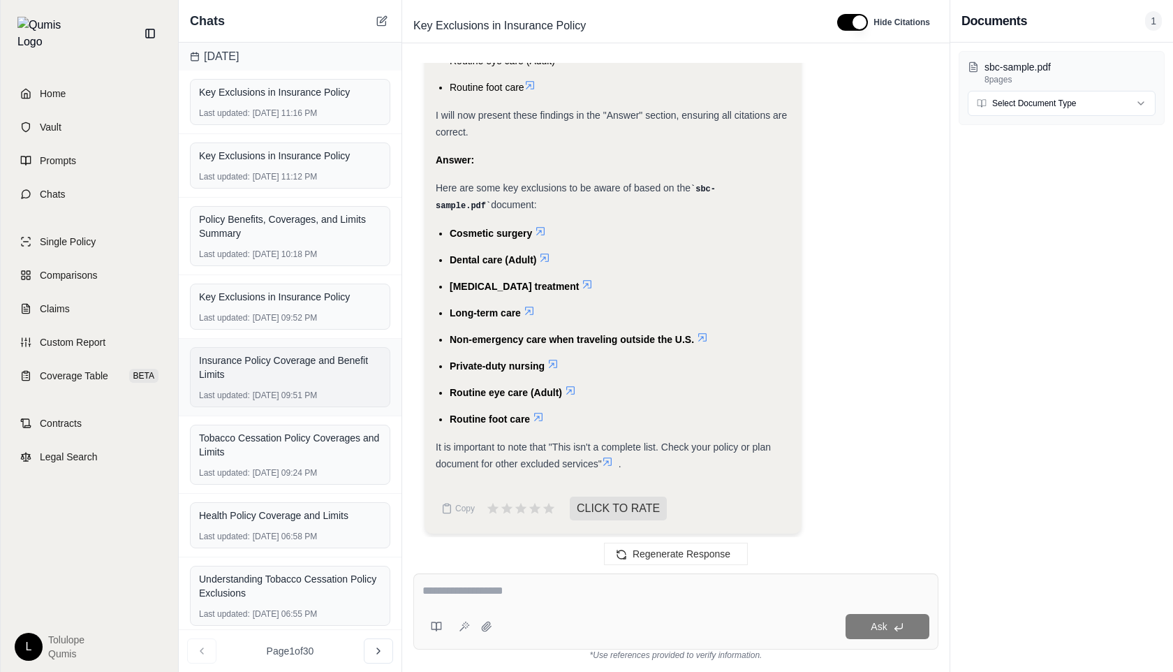
click at [292, 390] on div "Last updated: [DATE] 09:51 PM" at bounding box center [290, 395] width 182 height 11
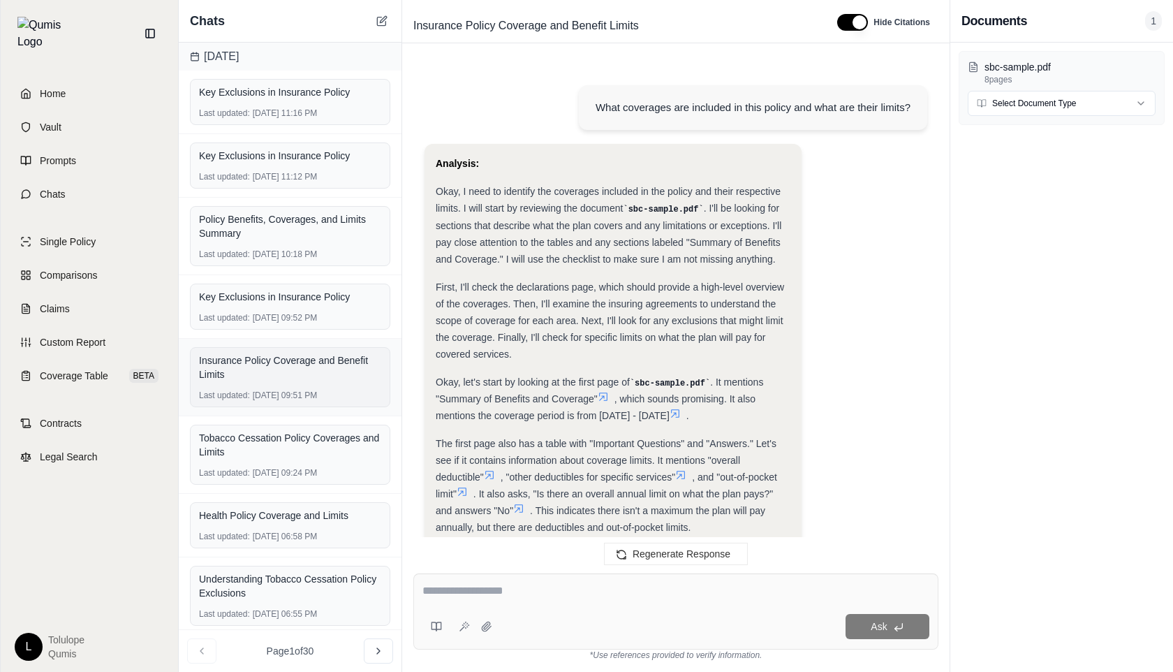
scroll to position [5094, 0]
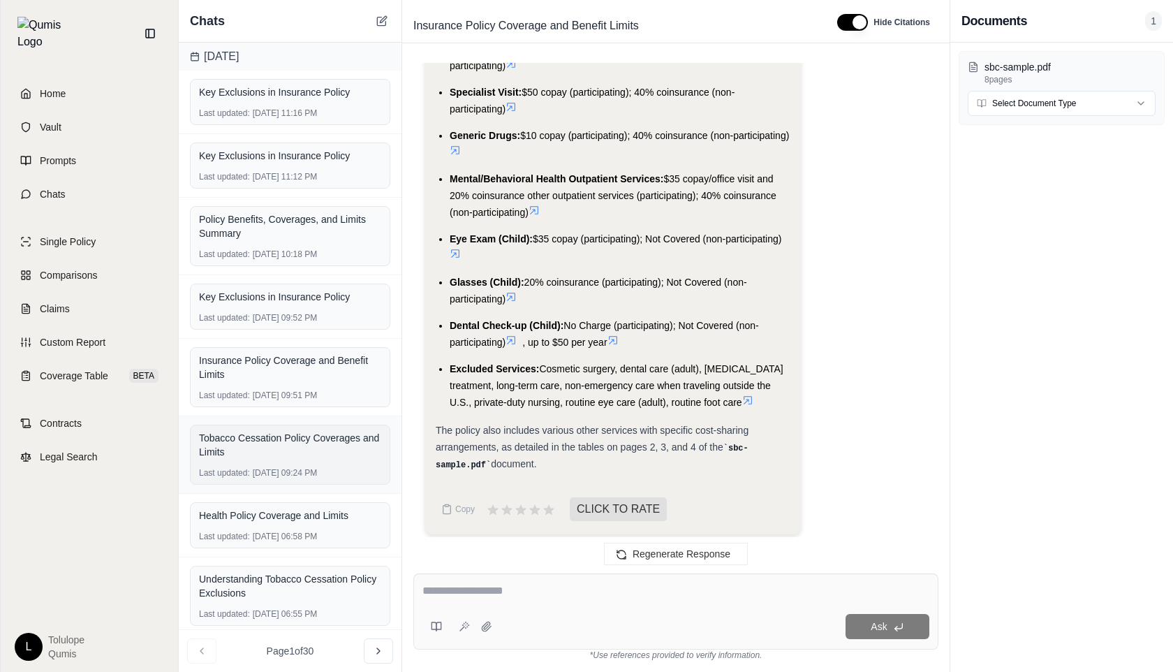
click at [286, 467] on div "Last updated: [DATE] 09:24 PM" at bounding box center [290, 472] width 182 height 11
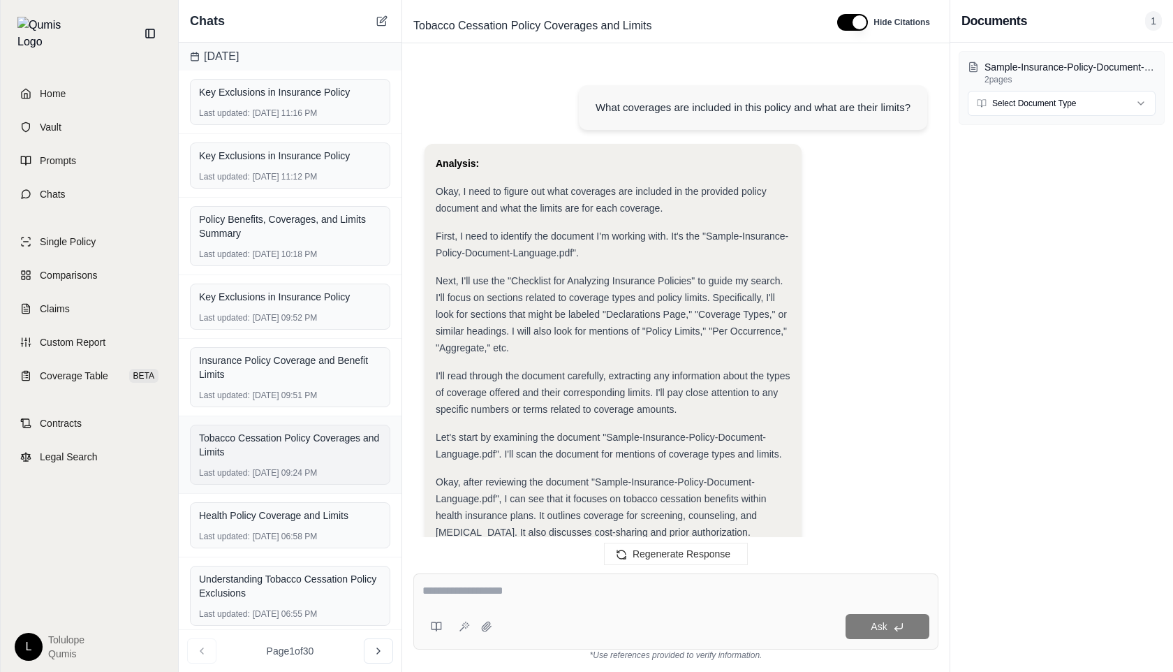
scroll to position [3575, 0]
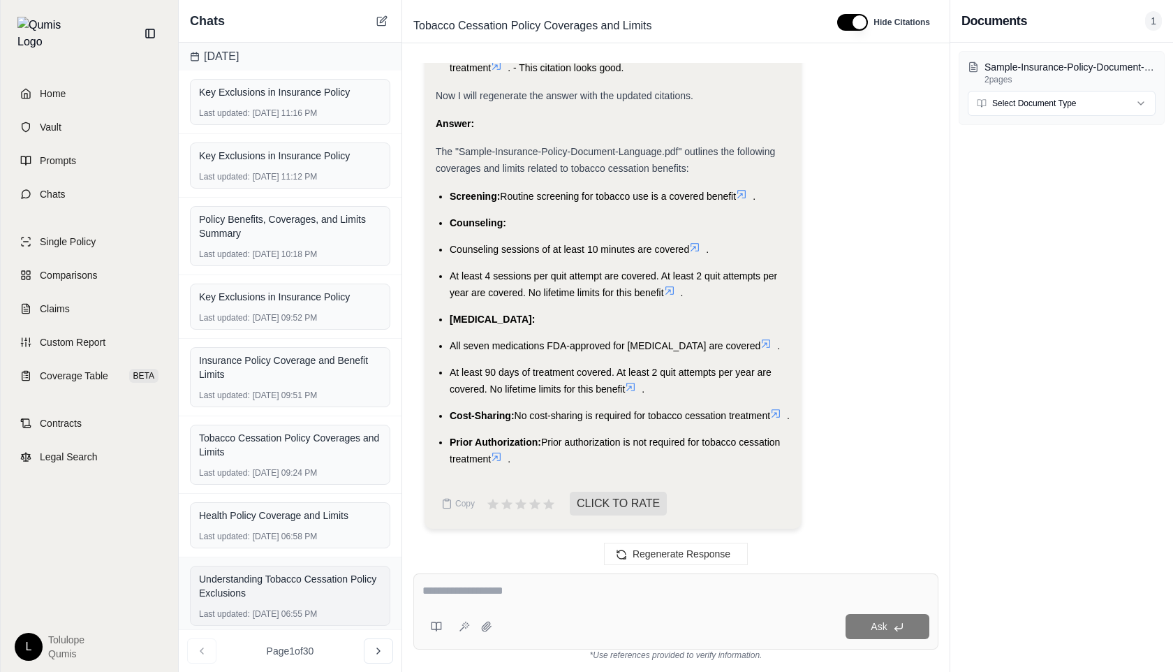
click at [283, 584] on div "Understanding Tobacco Cessation Policy Exclusions" at bounding box center [290, 586] width 182 height 28
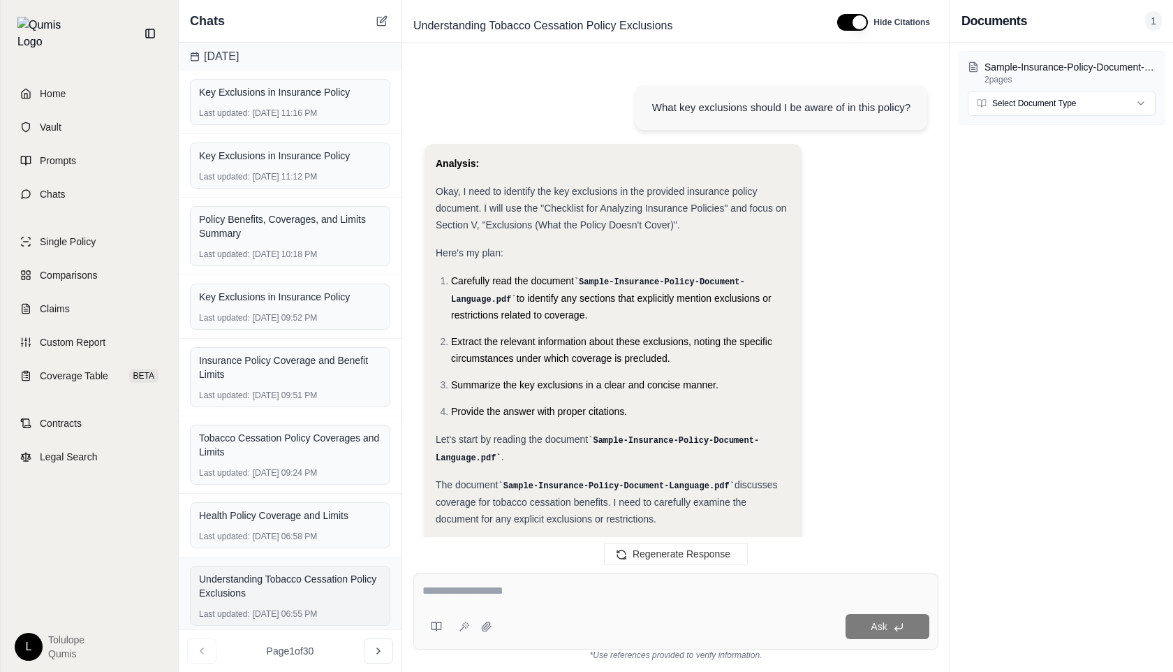
scroll to position [641, 0]
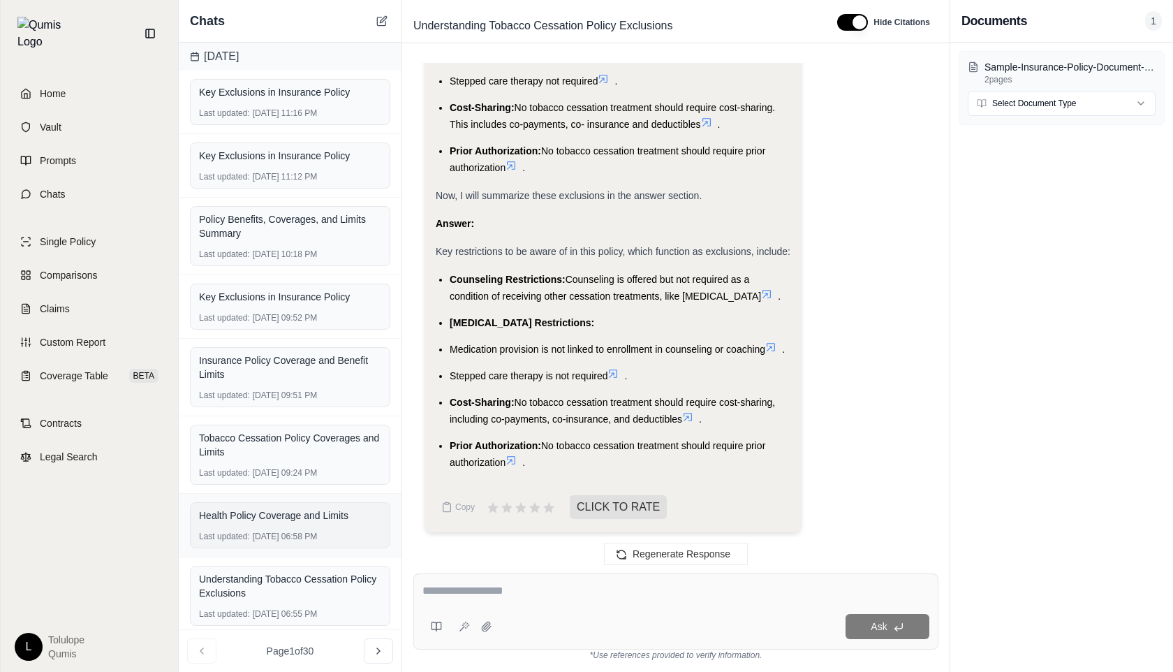
click at [295, 526] on div "Health Policy Coverage and Limits Last updated: [DATE] 06:58 PM" at bounding box center [290, 525] width 200 height 46
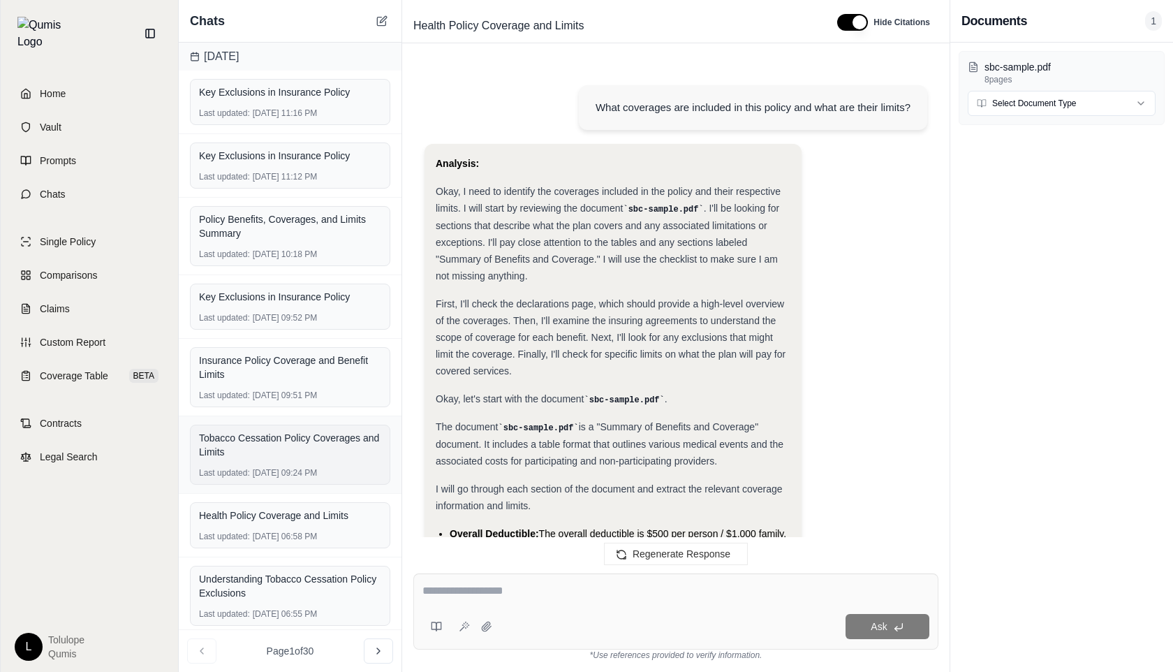
scroll to position [10093, 0]
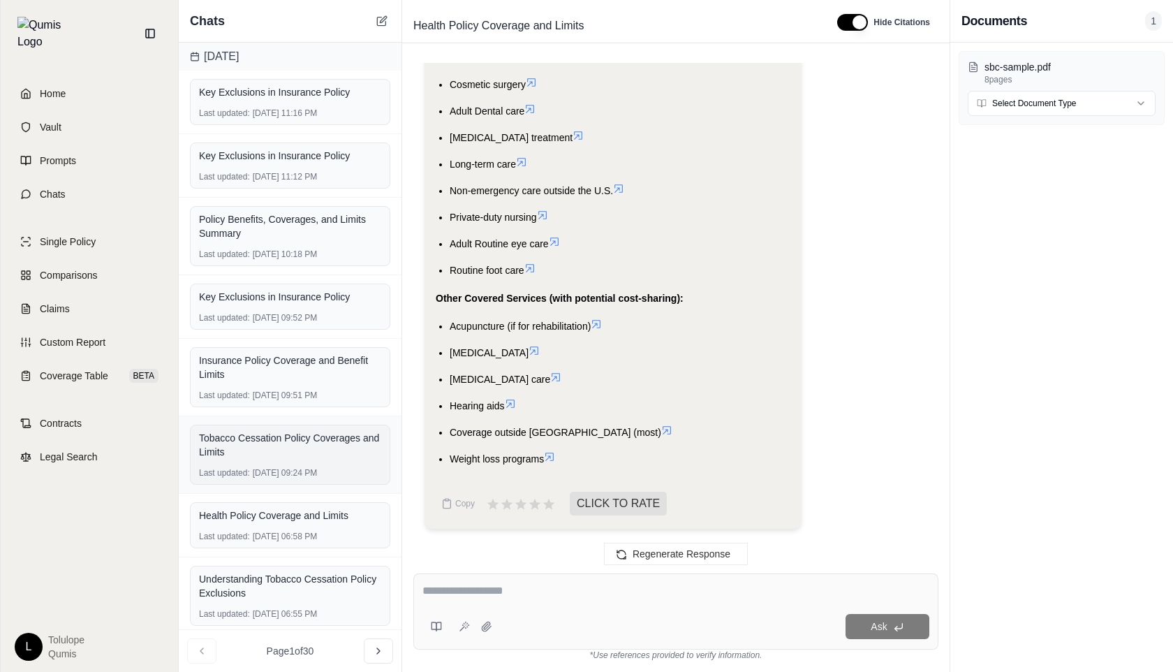
click at [307, 464] on div "Tobacco Cessation Policy Coverages and Limits Last updated: [DATE] 09:24 PM" at bounding box center [290, 454] width 200 height 60
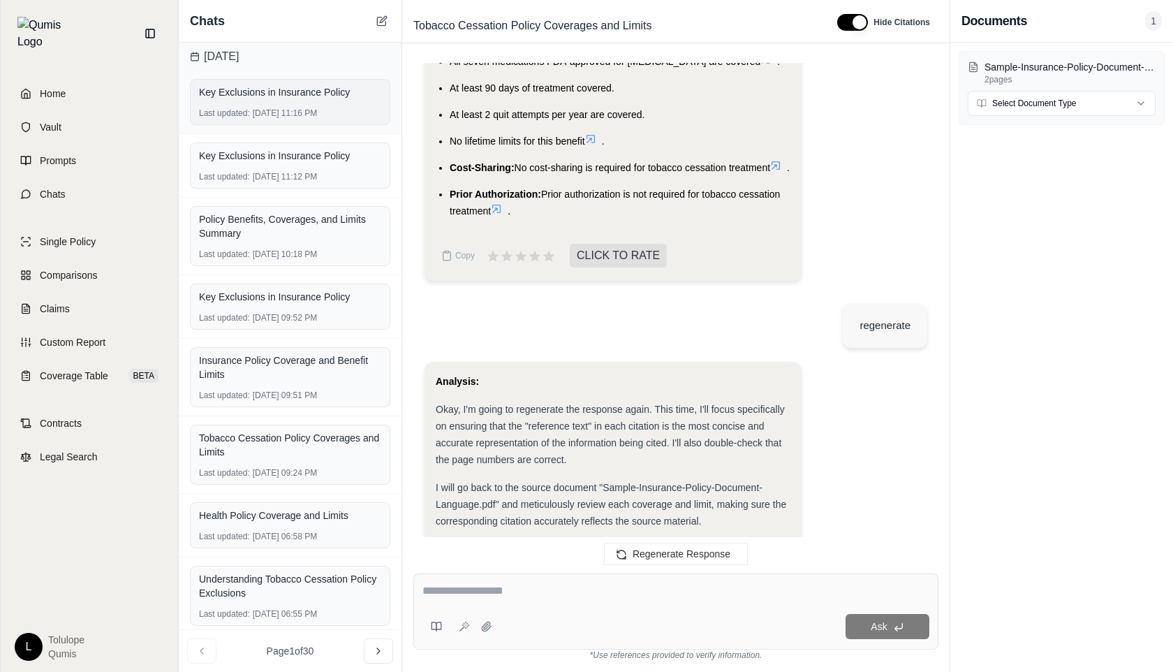
scroll to position [2488, 0]
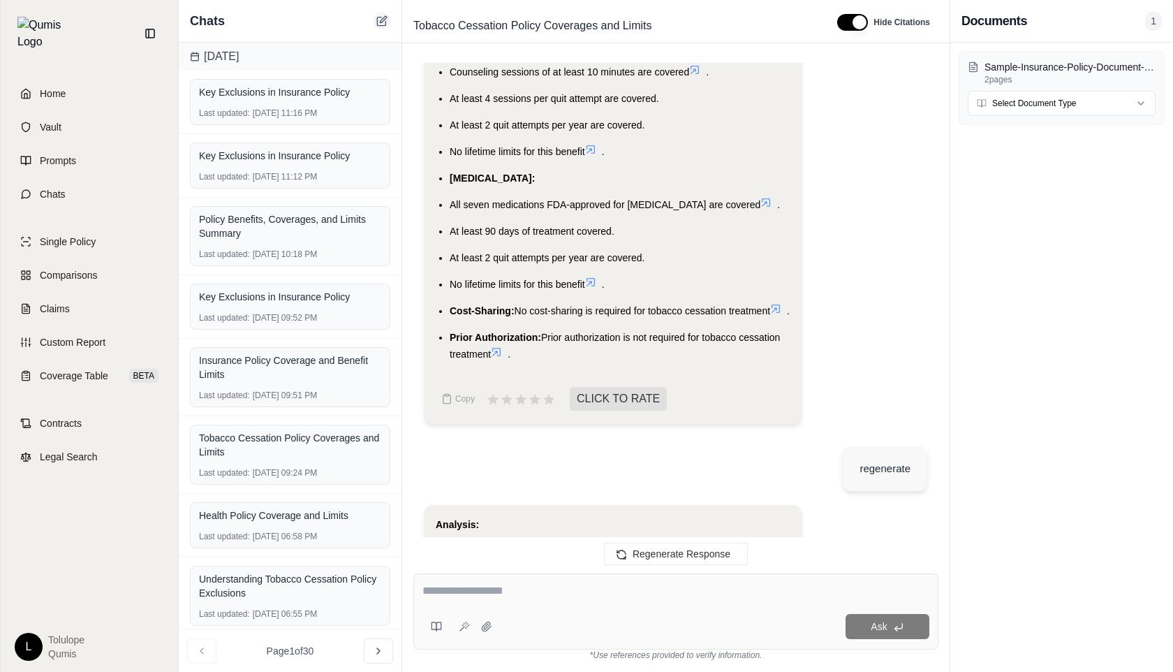
click at [387, 23] on icon at bounding box center [381, 20] width 11 height 11
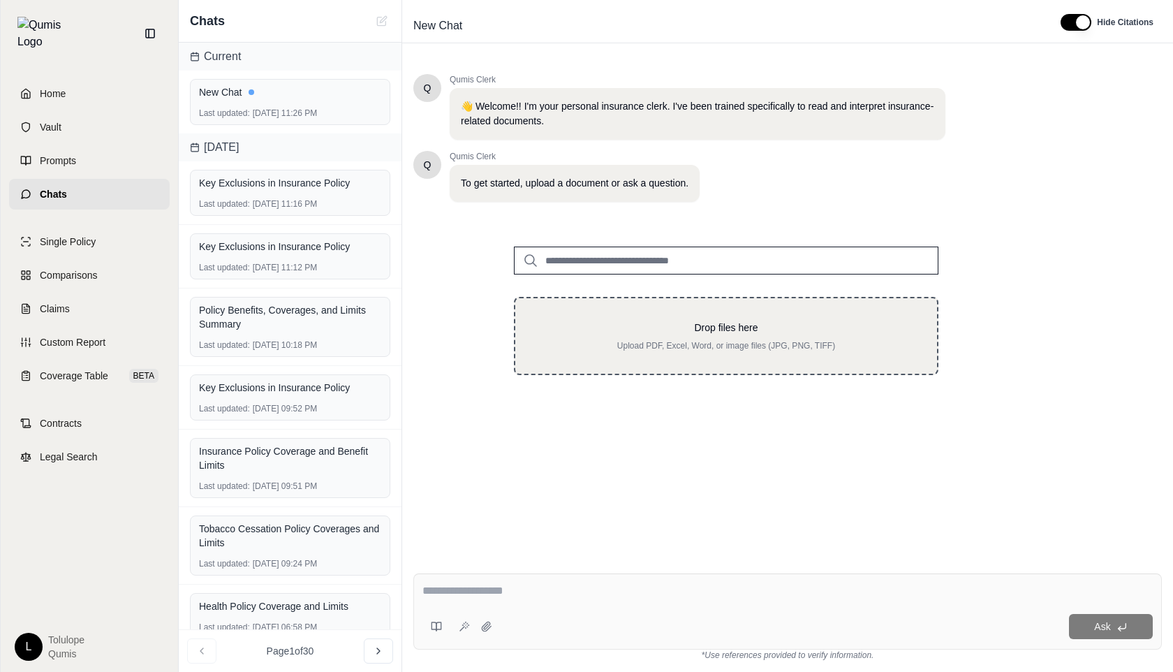
click at [647, 307] on div "Drop files here Upload PDF, Excel, Word, or image files (JPG, PNG, TIFF)" at bounding box center [726, 336] width 424 height 78
type input "**********"
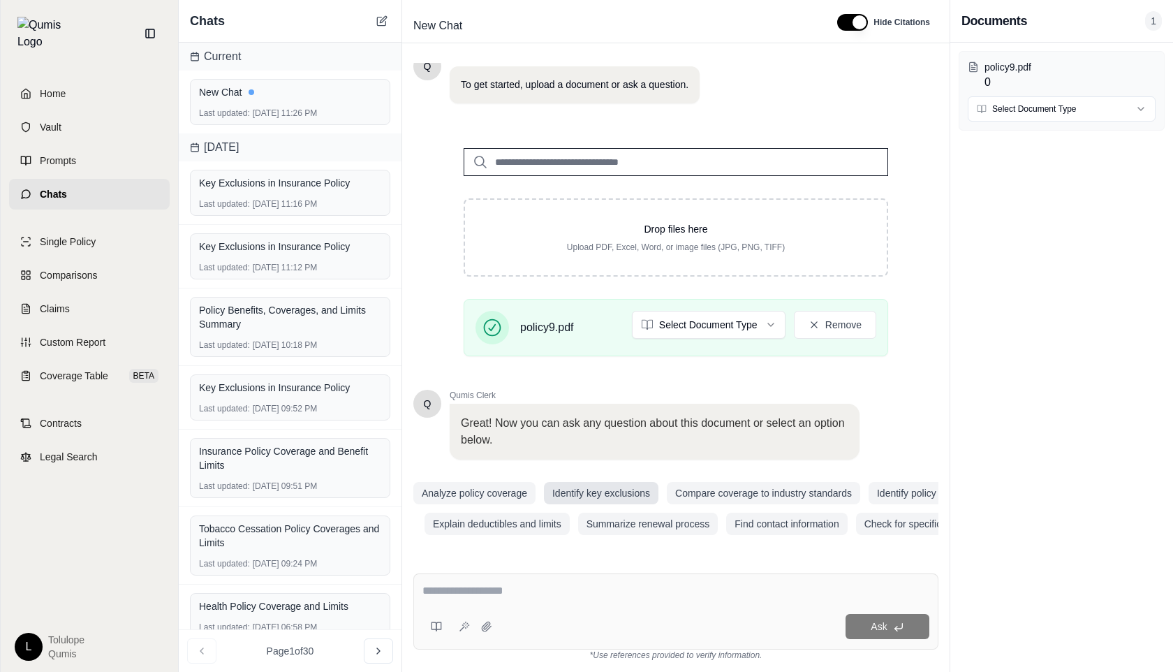
scroll to position [98, 0]
click at [633, 526] on button "Summarize renewal process" at bounding box center [648, 524] width 140 height 22
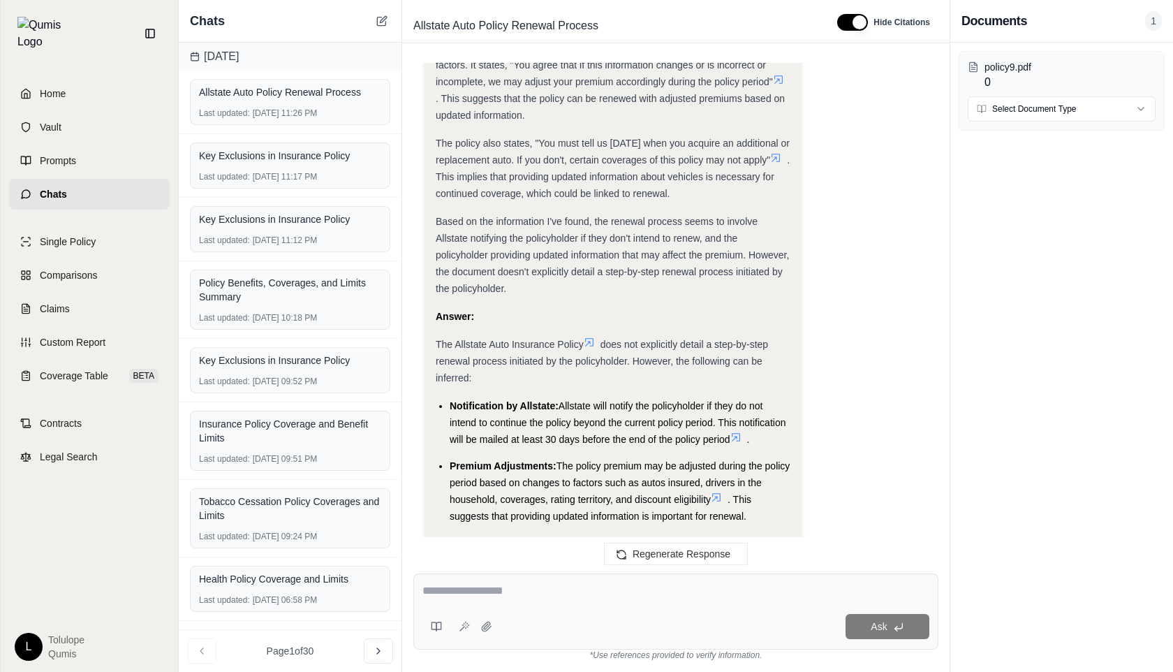
scroll to position [734, 0]
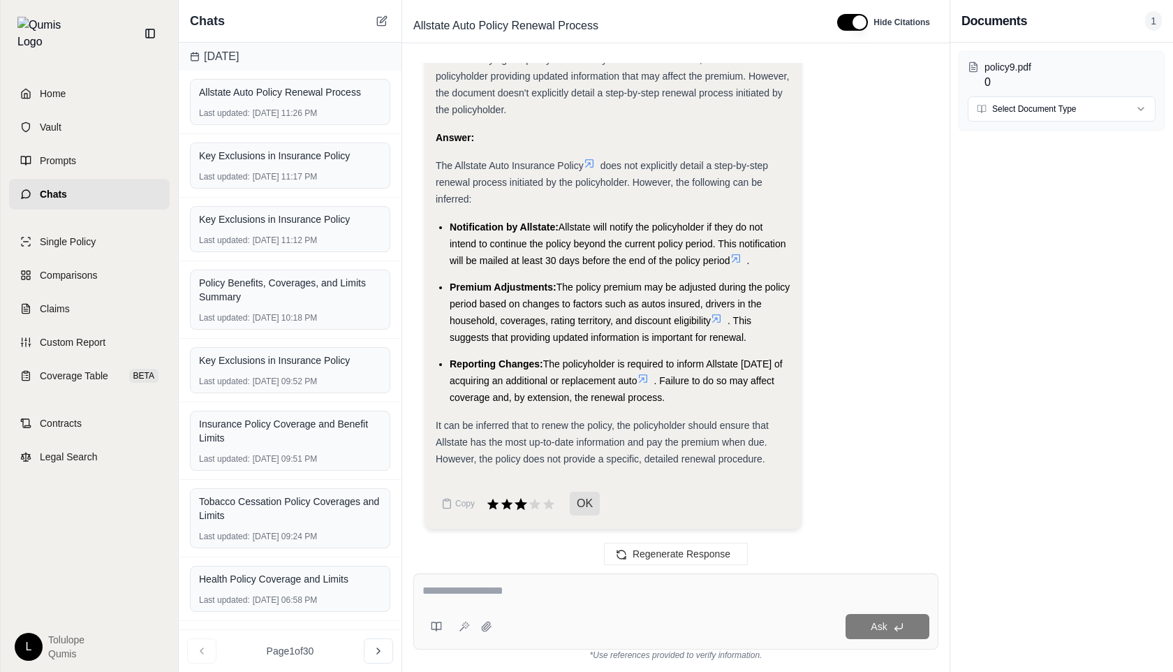
click at [520, 507] on icon at bounding box center [521, 504] width 13 height 12
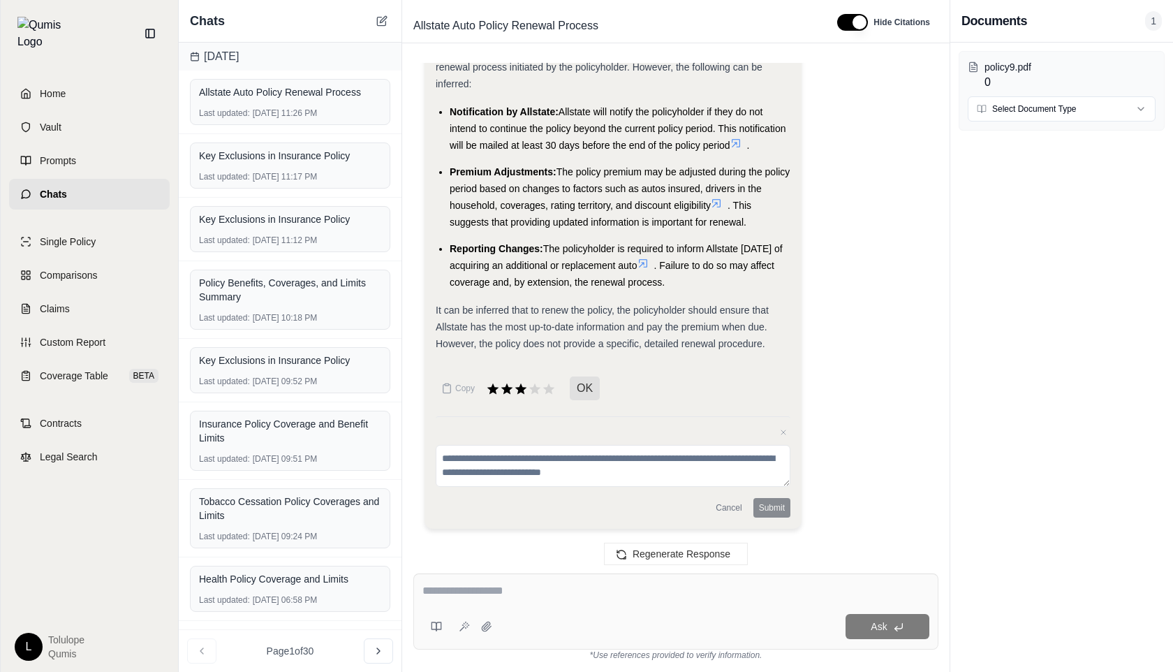
scroll to position [850, 0]
type textarea "****"
click at [758, 512] on button "Submit" at bounding box center [771, 508] width 37 height 20
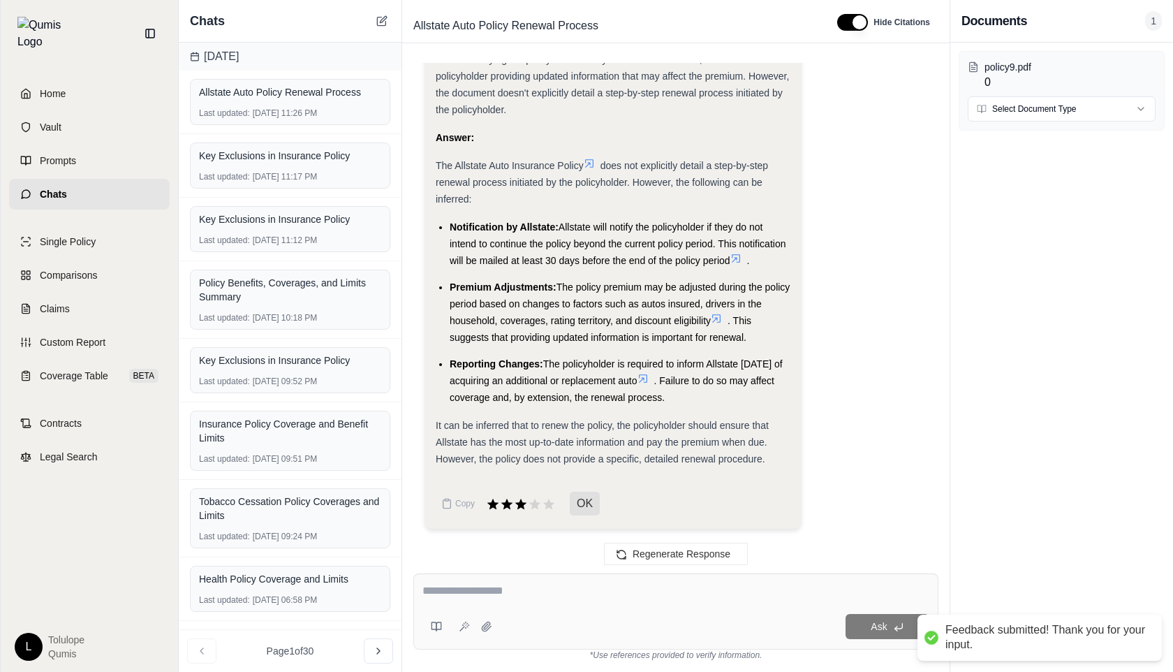
click at [563, 607] on div "Ask" at bounding box center [675, 611] width 525 height 76
type textarea "**********"
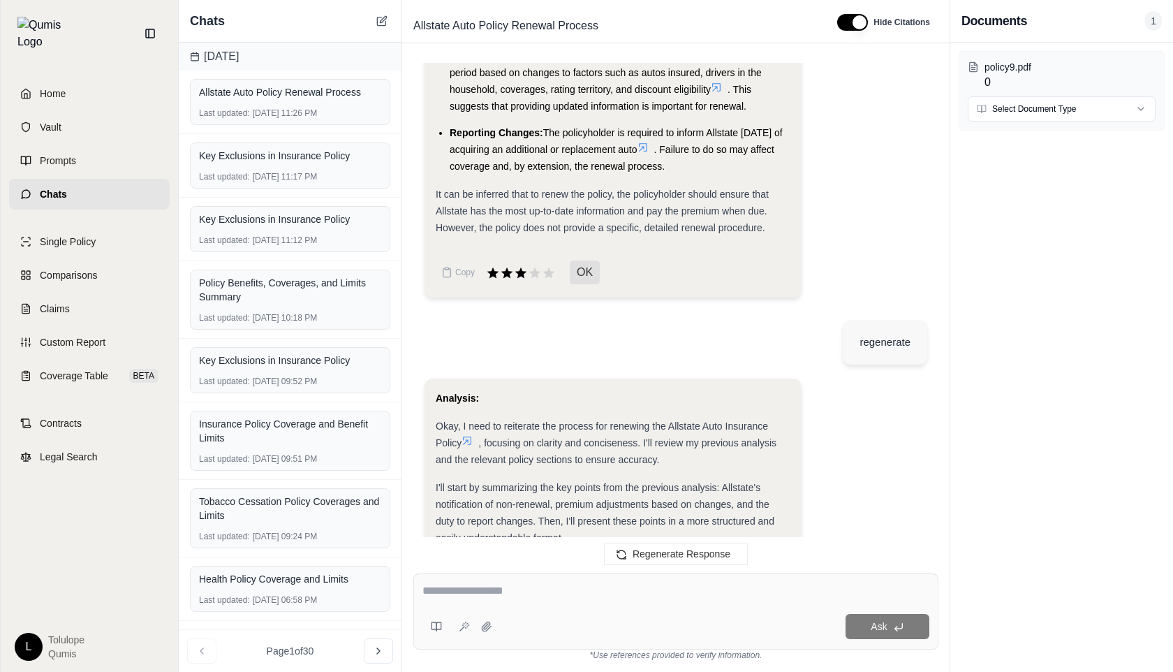
scroll to position [917, 0]
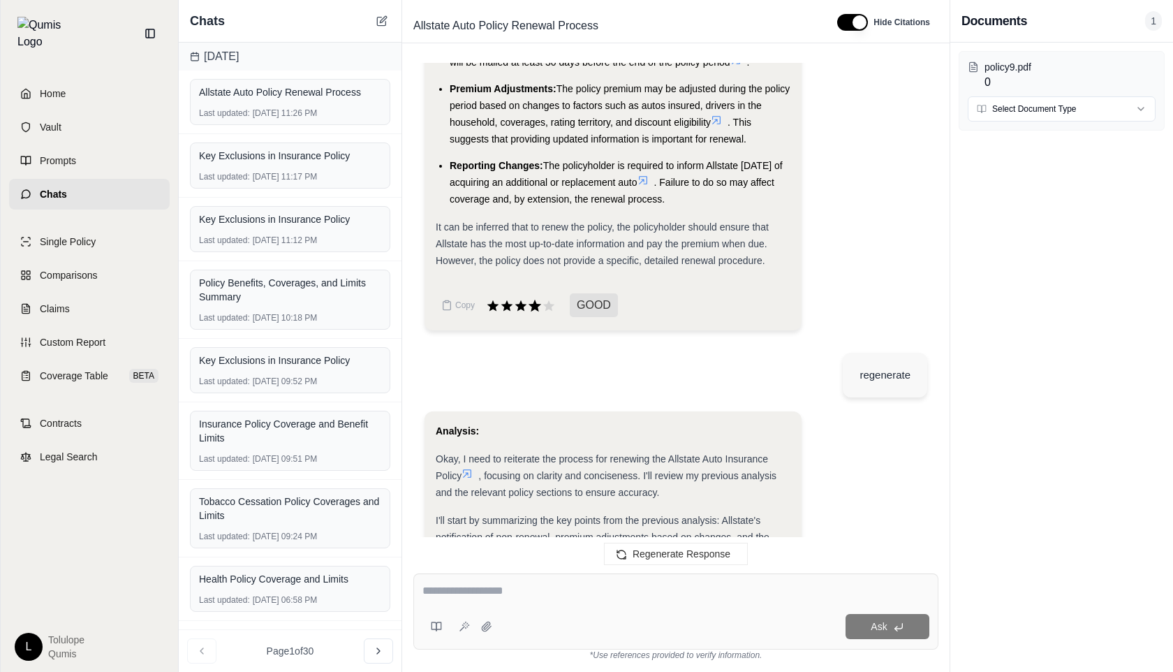
click at [537, 311] on icon at bounding box center [535, 306] width 13 height 12
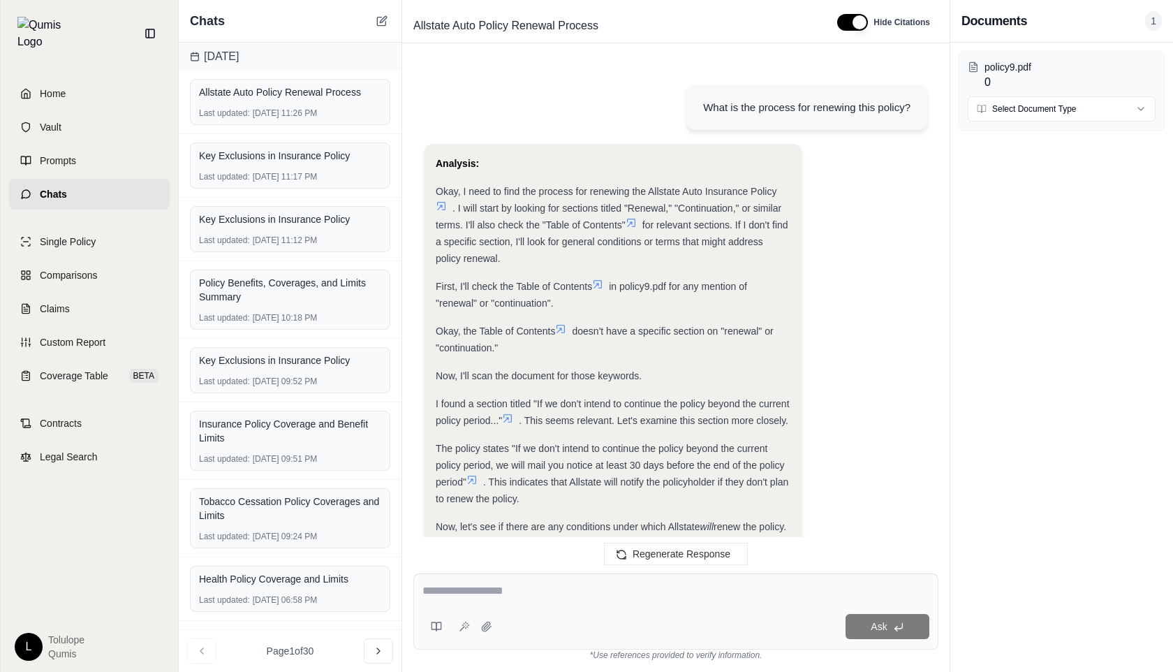
scroll to position [1009, 0]
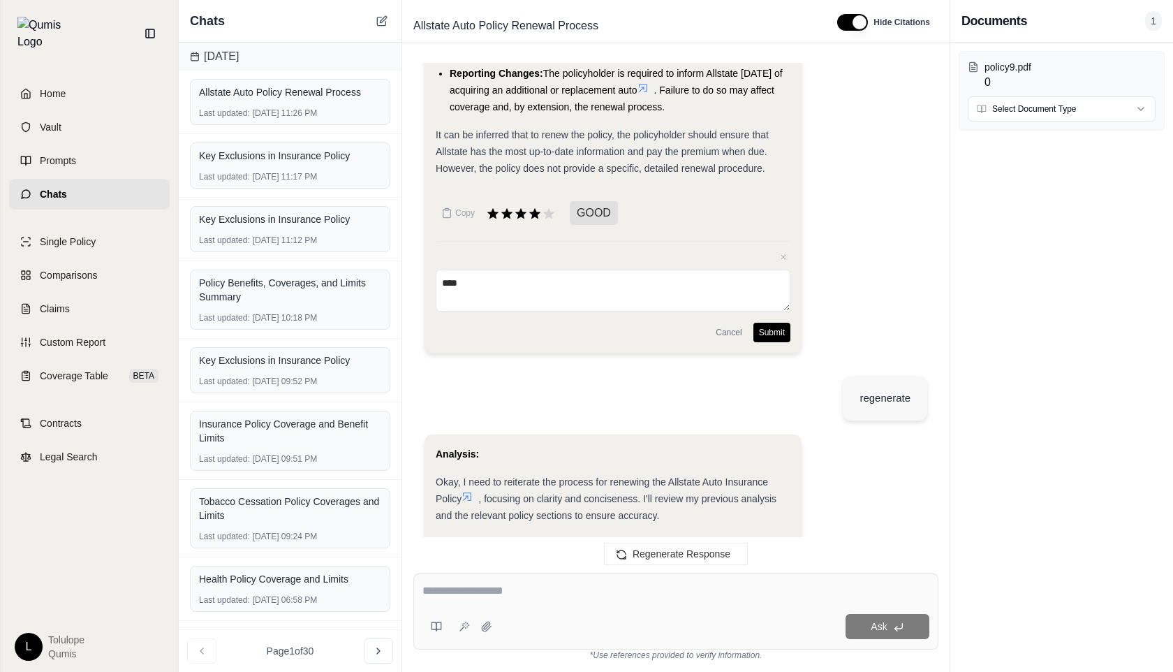
type textarea "****"
click at [769, 342] on button "Submit" at bounding box center [771, 333] width 37 height 20
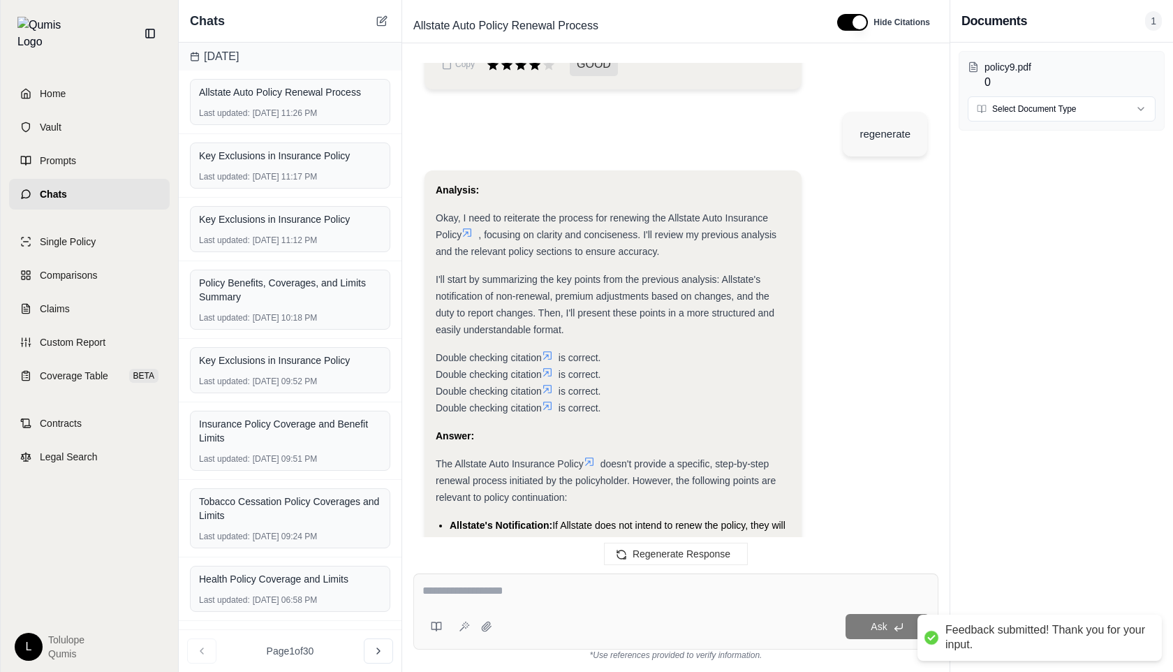
scroll to position [1455, 0]
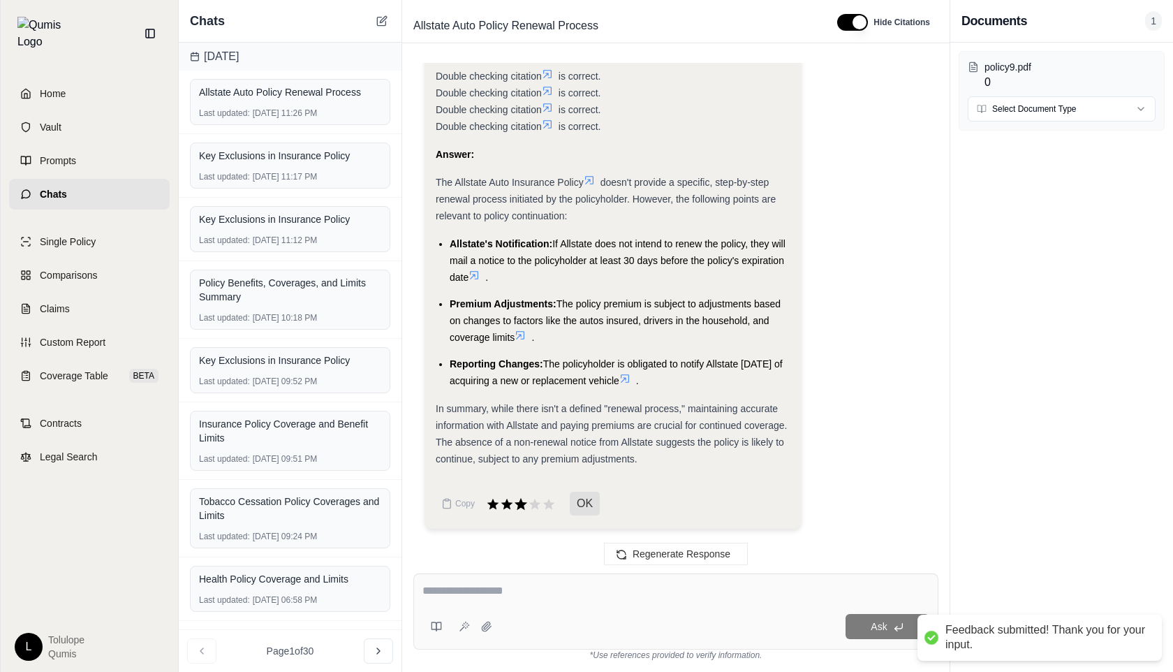
click at [522, 505] on icon at bounding box center [521, 504] width 13 height 12
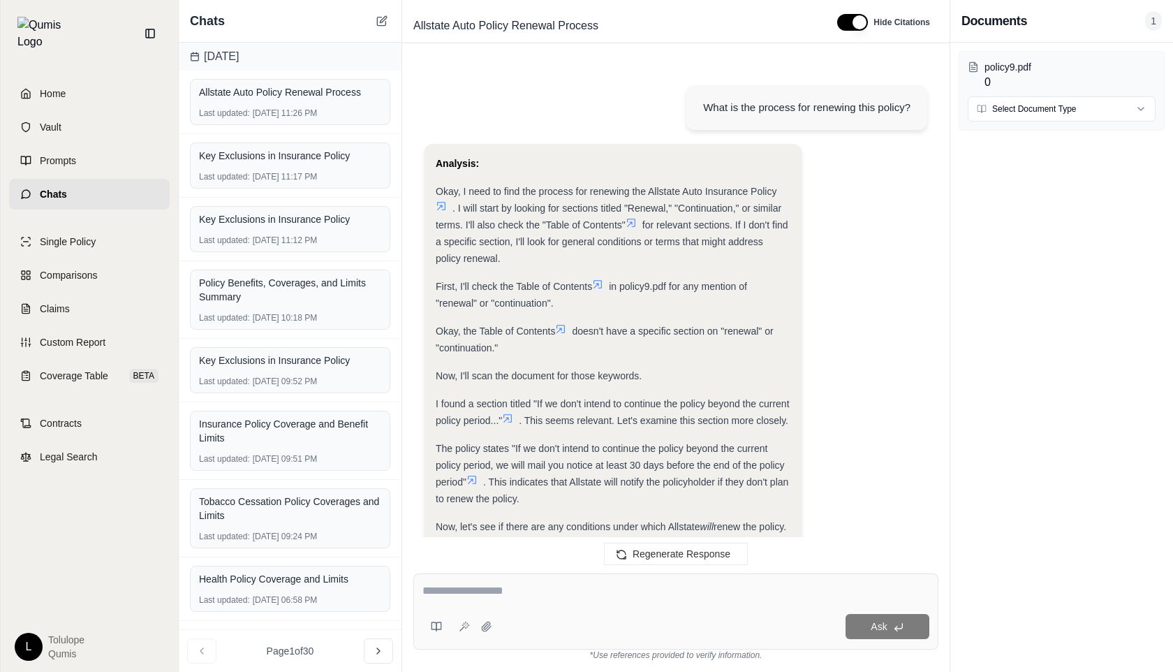
scroll to position [1570, 0]
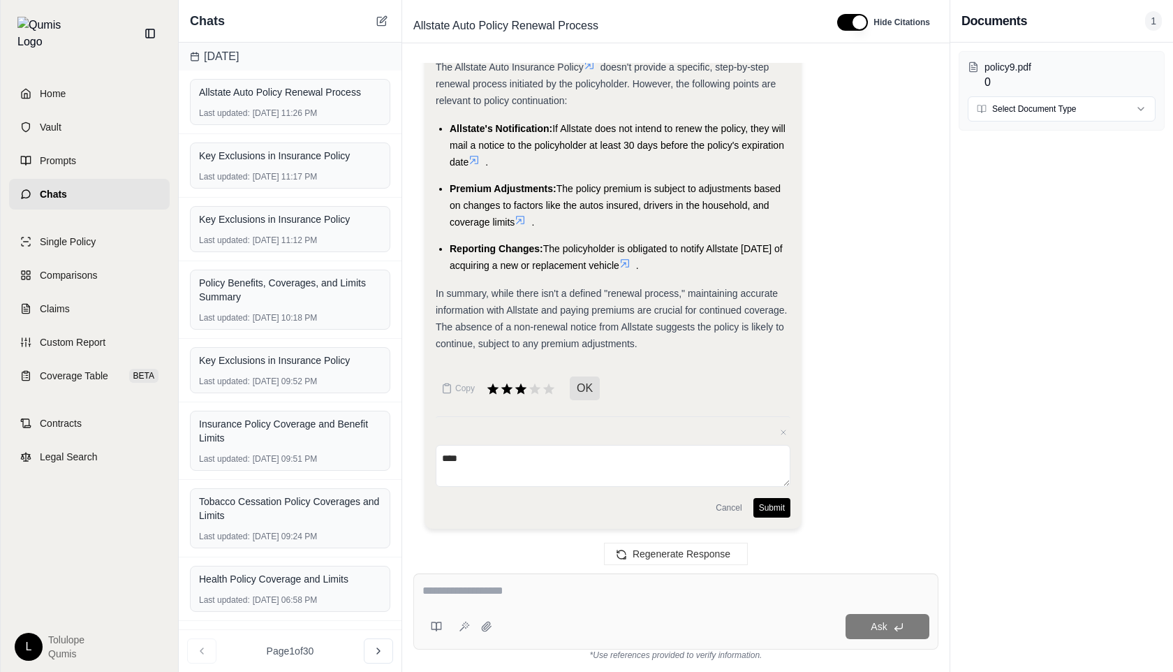
type textarea "****"
click at [770, 503] on button "Submit" at bounding box center [771, 508] width 37 height 20
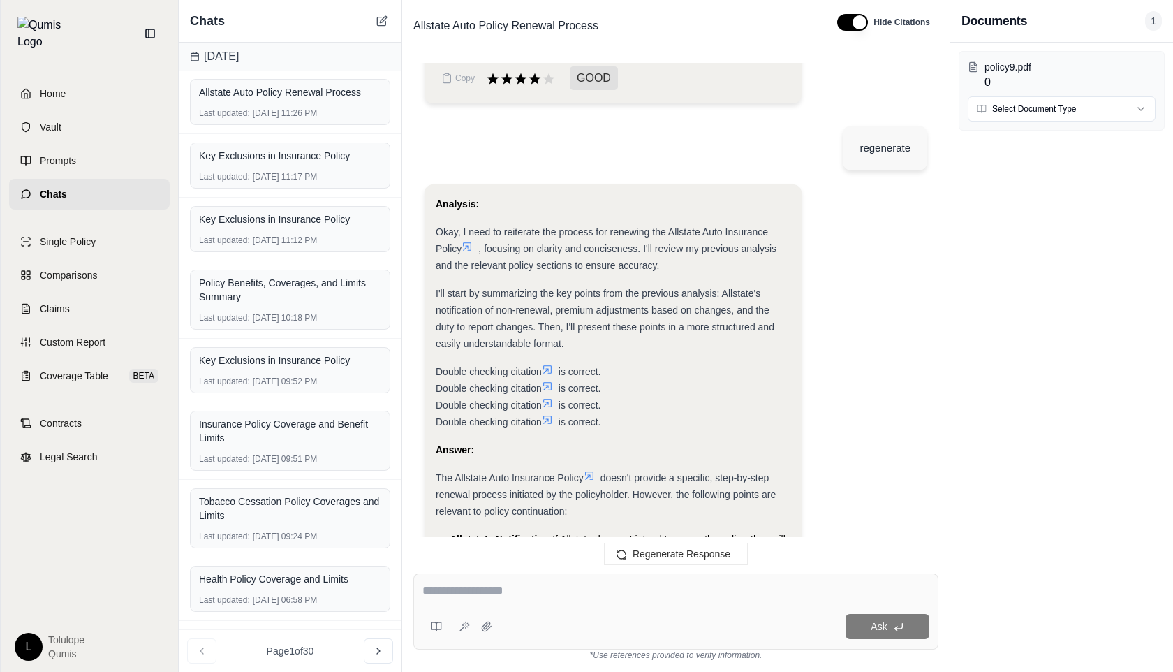
scroll to position [1455, 0]
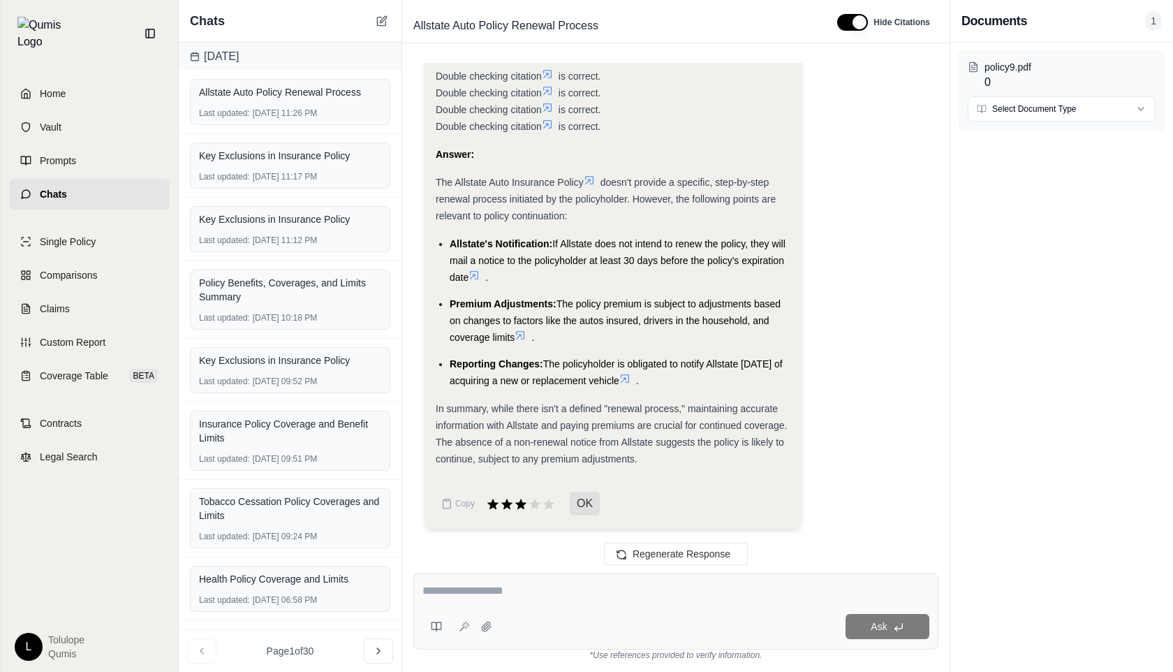
click at [940, 237] on div "What is the process for renewing this policy? Analysis: Okay, I need to find th…" at bounding box center [675, 307] width 547 height 510
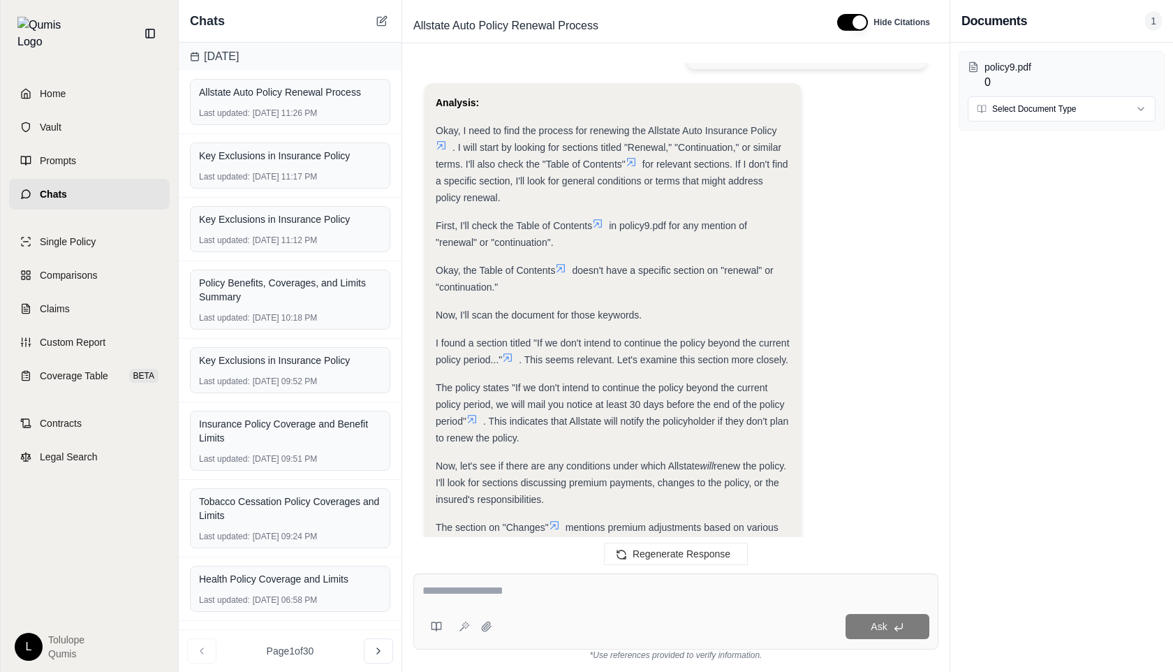
scroll to position [0, 0]
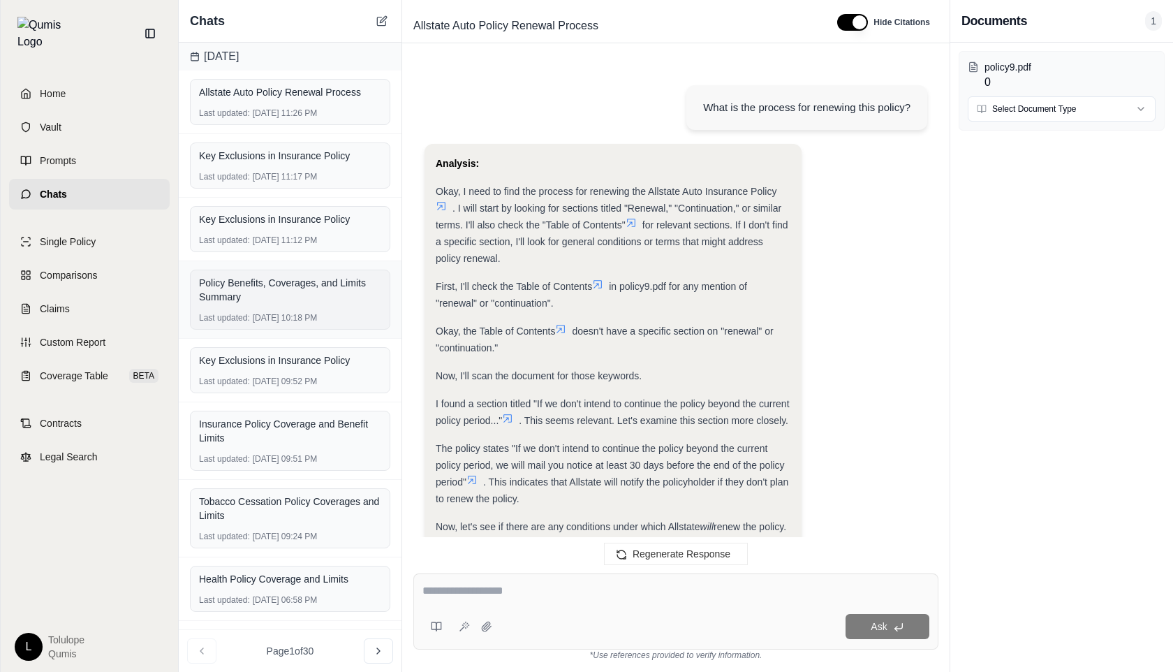
click at [285, 300] on div "Policy Benefits, Coverages, and Limits Summary" at bounding box center [290, 290] width 182 height 28
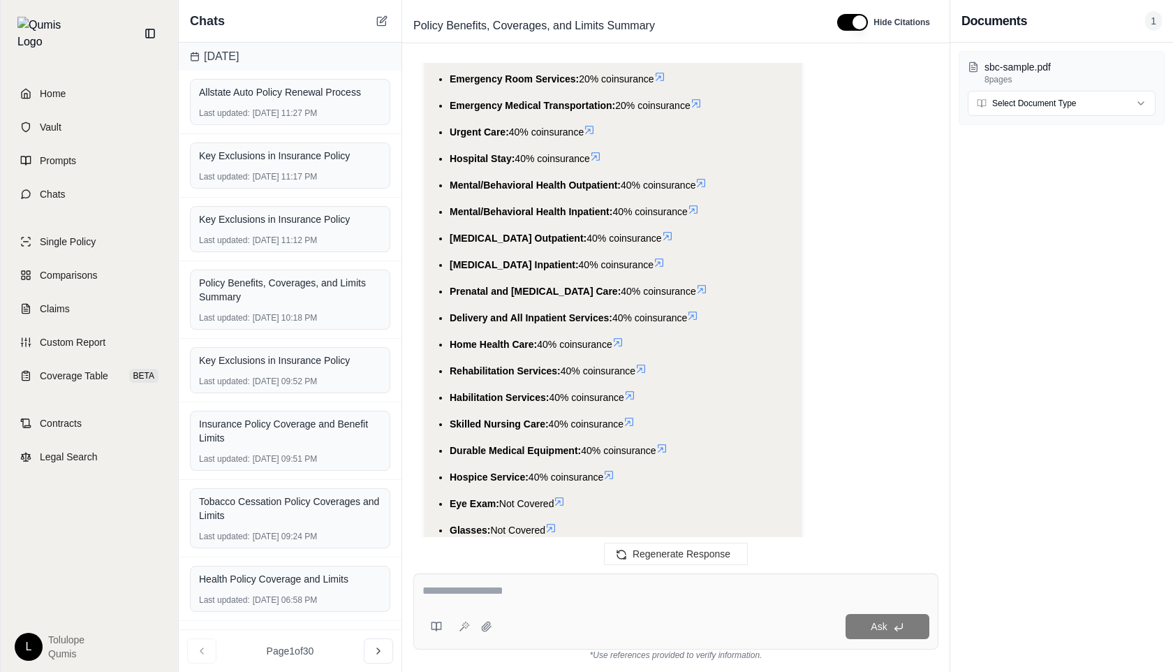
scroll to position [9216, 0]
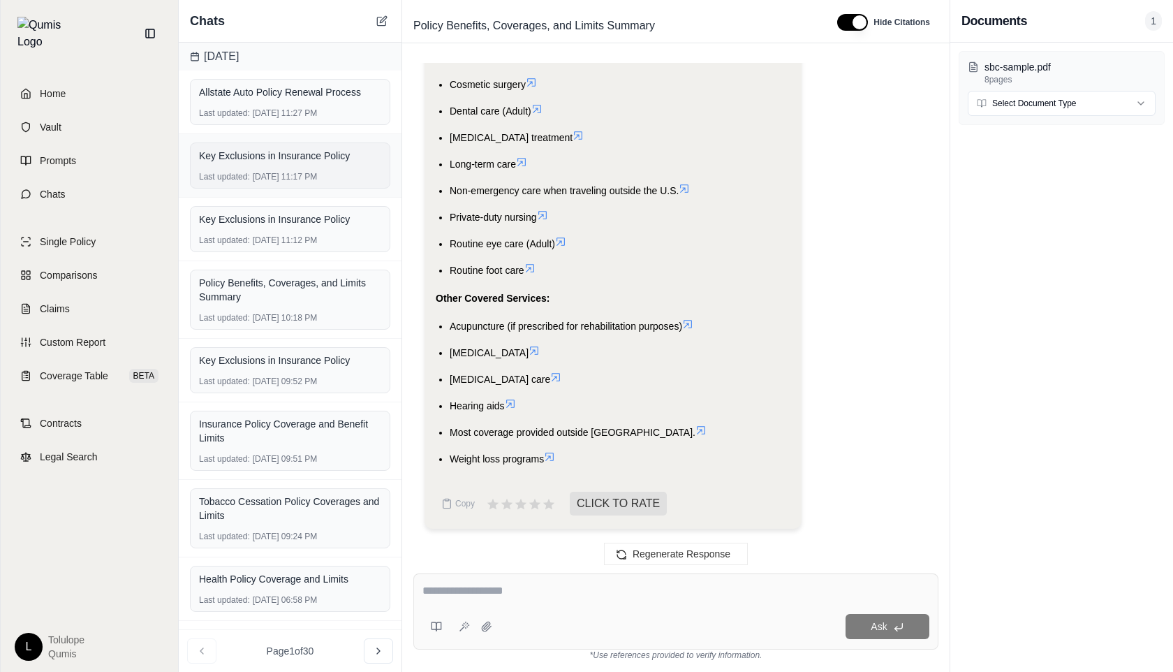
click at [249, 165] on div "Key Exclusions in Insurance Policy Last updated: [DATE] 11:17 PM" at bounding box center [290, 165] width 200 height 46
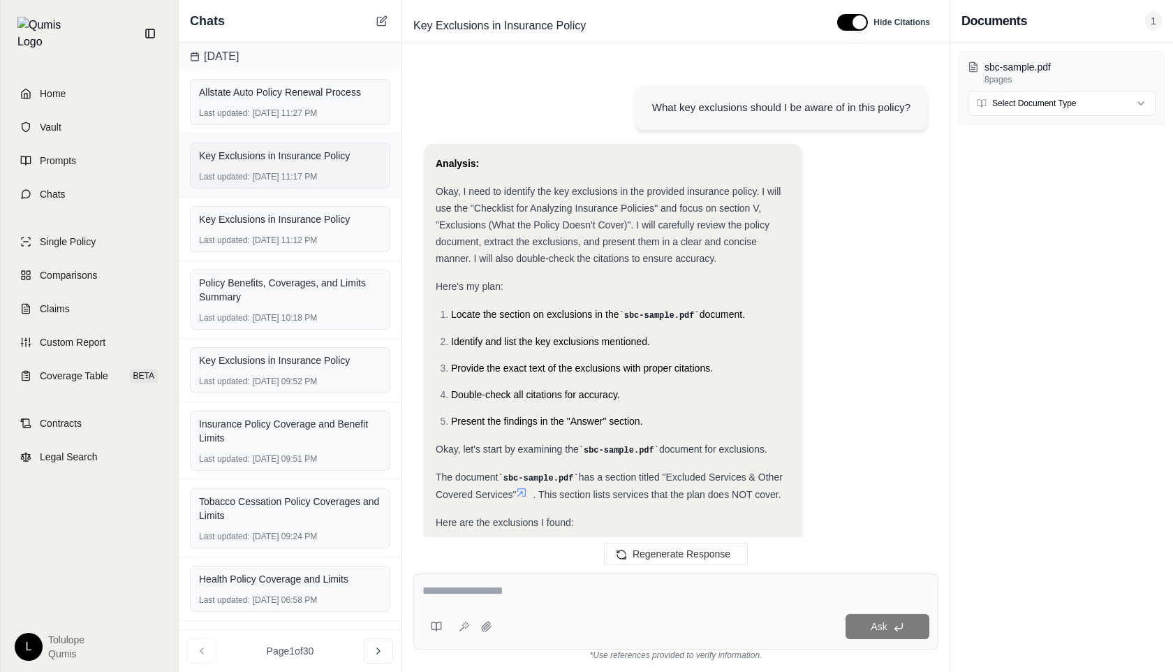
scroll to position [2925, 0]
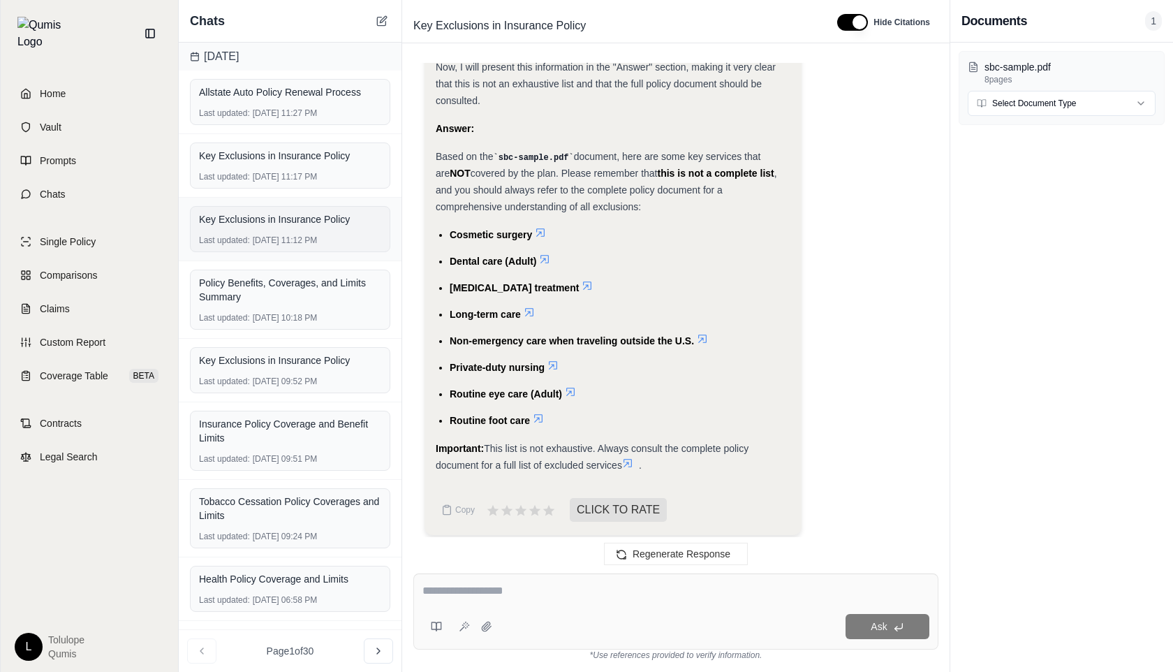
click at [272, 236] on div "Last updated: [DATE] 11:12 PM" at bounding box center [290, 240] width 182 height 11
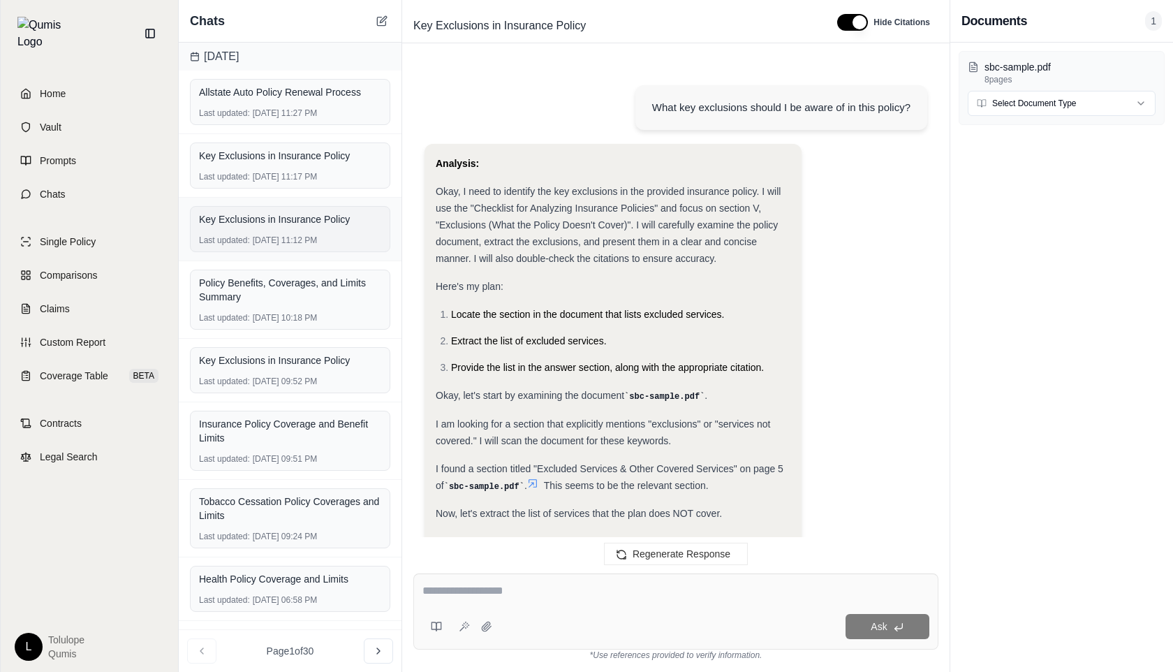
scroll to position [3009, 0]
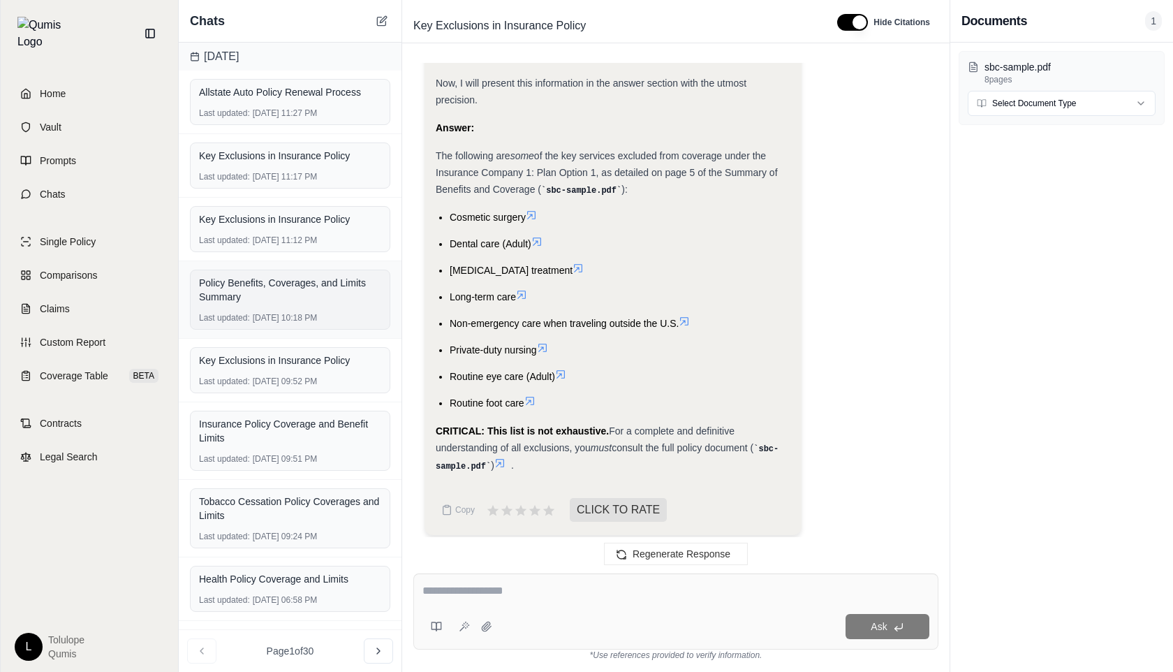
click at [276, 309] on div "Policy Benefits, Coverages, and Limits Summary Last updated: [DATE] 10:18 PM" at bounding box center [290, 299] width 200 height 60
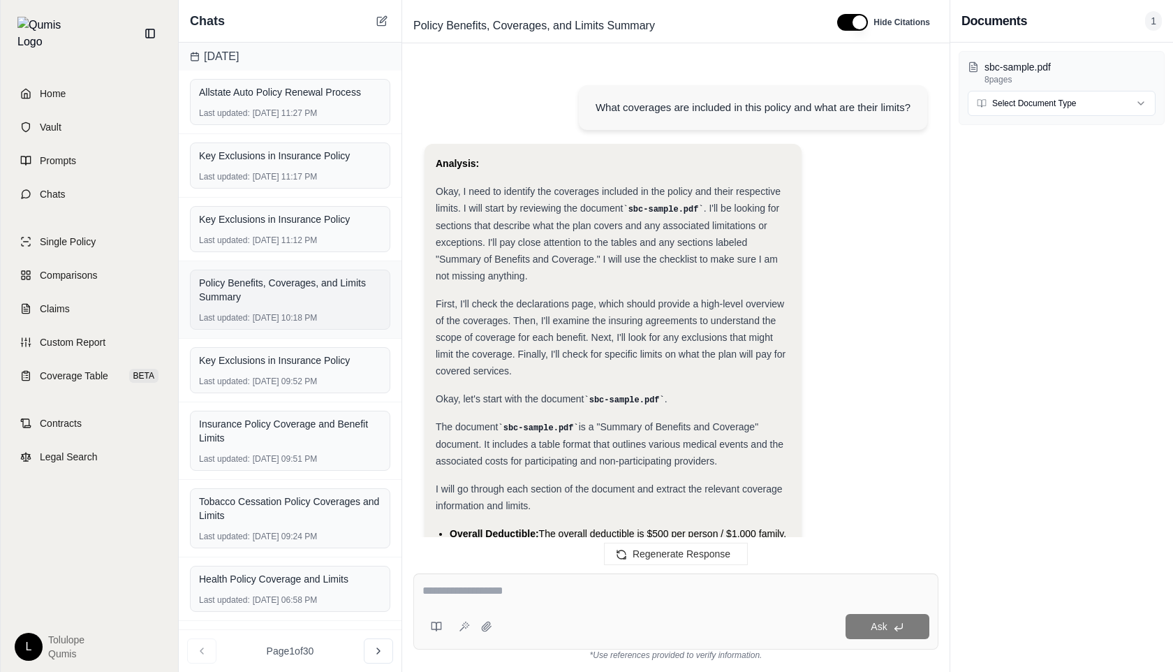
scroll to position [9216, 0]
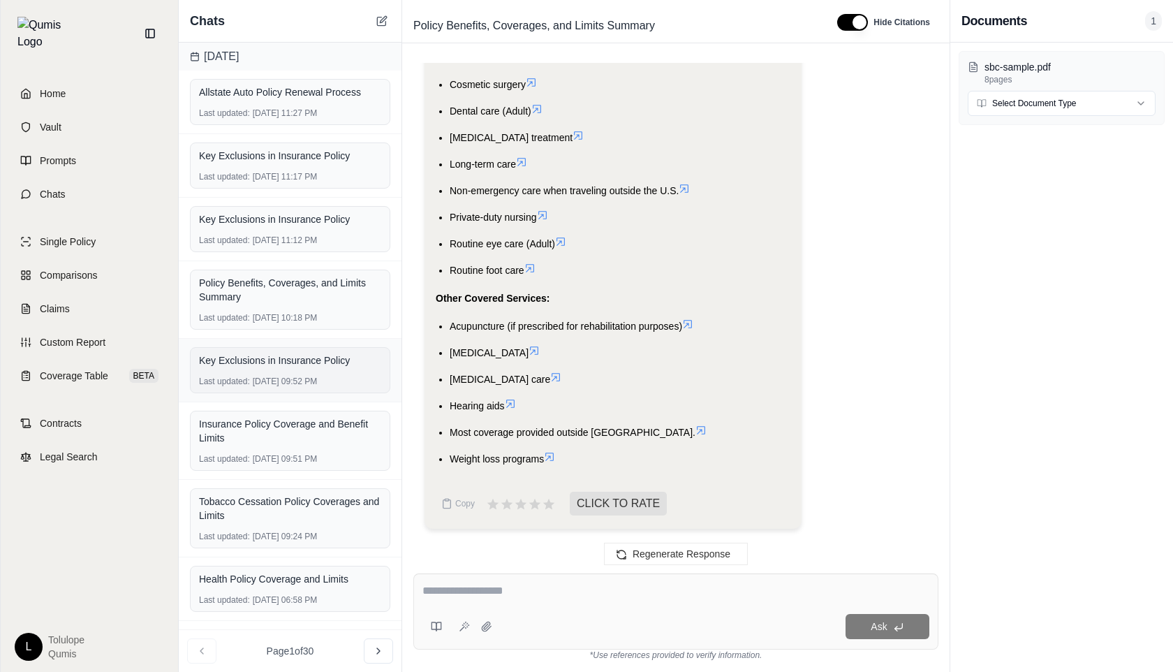
click at [281, 379] on div "Last updated: [DATE] 09:52 PM" at bounding box center [290, 381] width 182 height 11
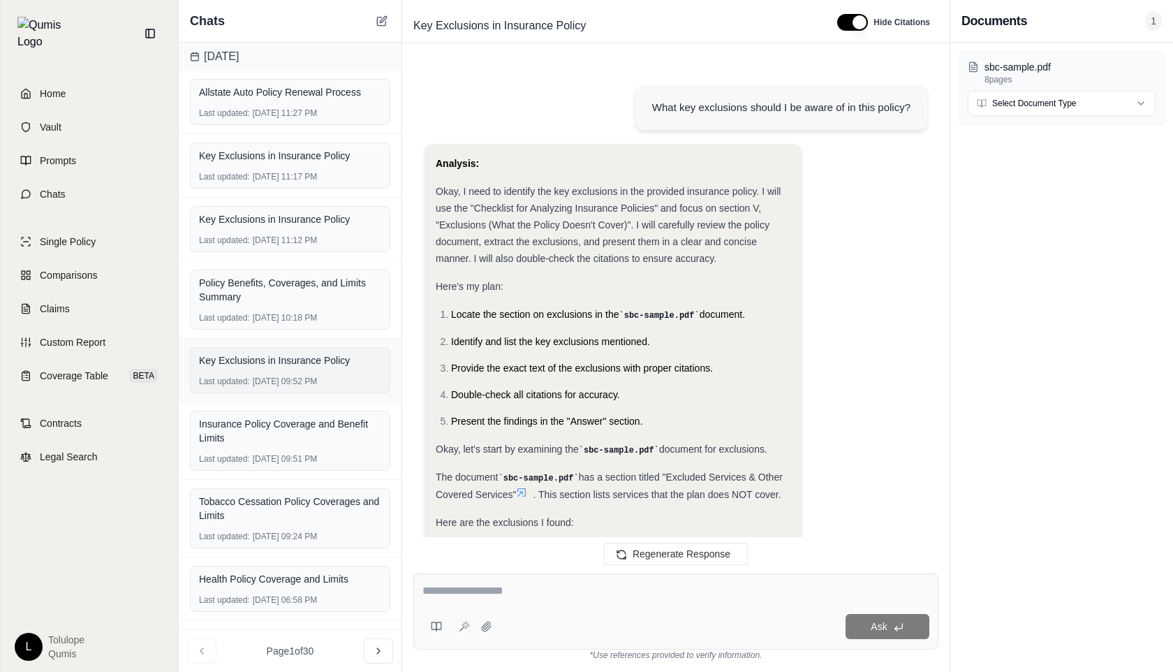
scroll to position [1751, 0]
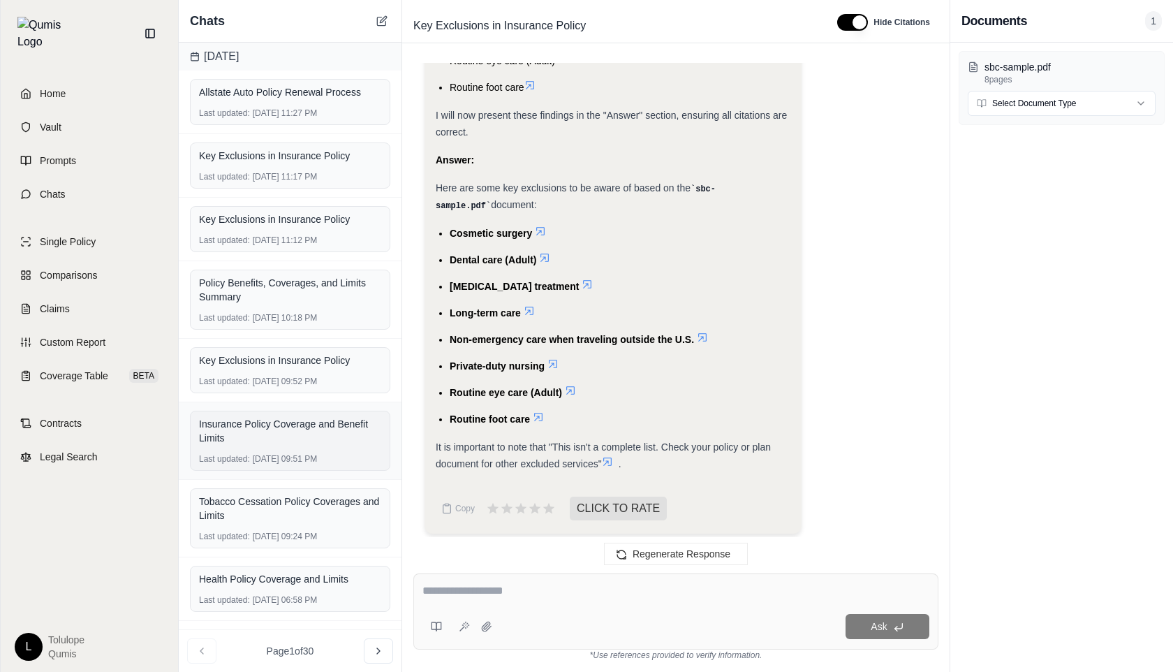
click at [287, 435] on div "Insurance Policy Coverage and Benefit Limits" at bounding box center [290, 431] width 182 height 28
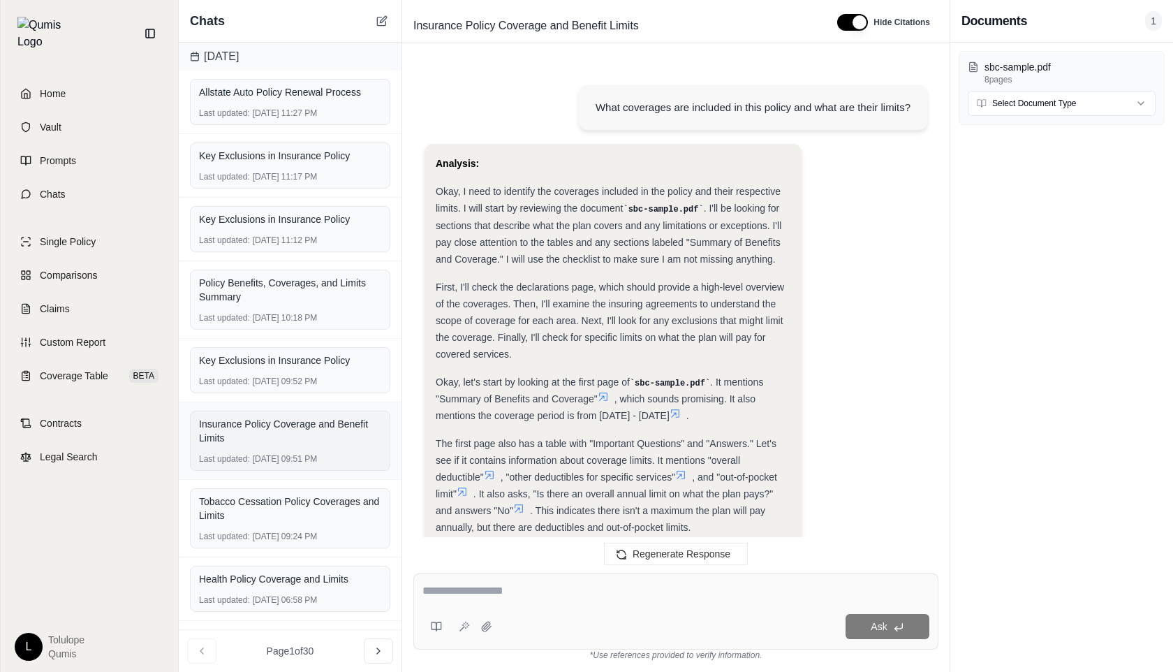
scroll to position [5094, 0]
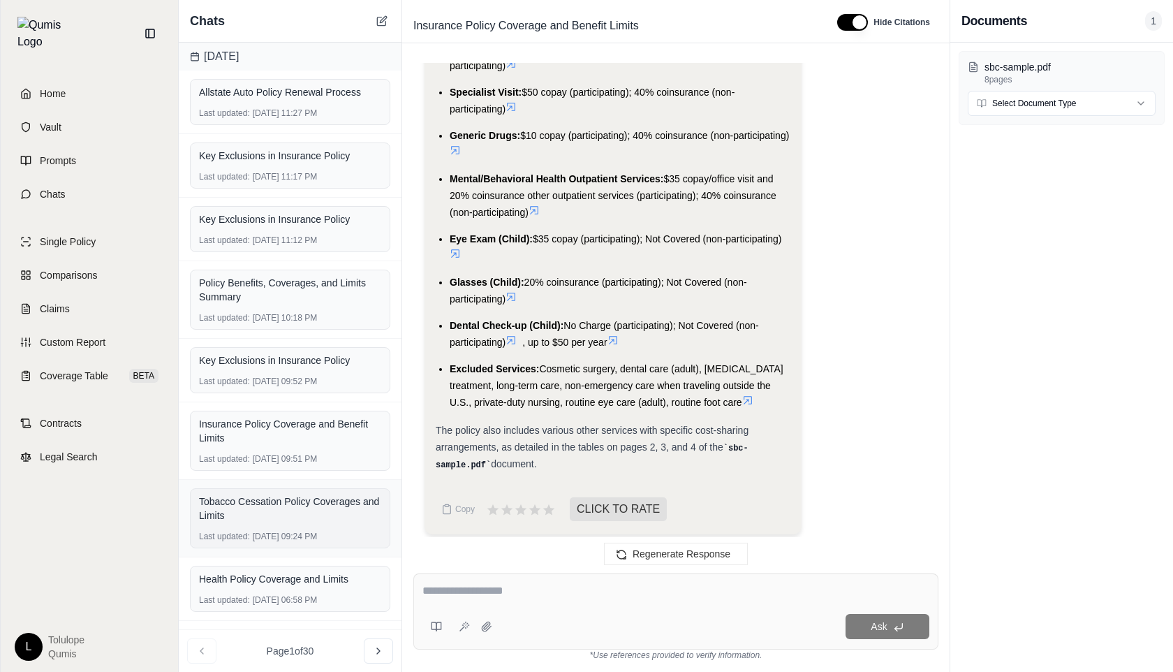
click at [303, 529] on div "Tobacco Cessation Policy Coverages and Limits Last updated: [DATE] 09:24 PM" at bounding box center [290, 518] width 200 height 60
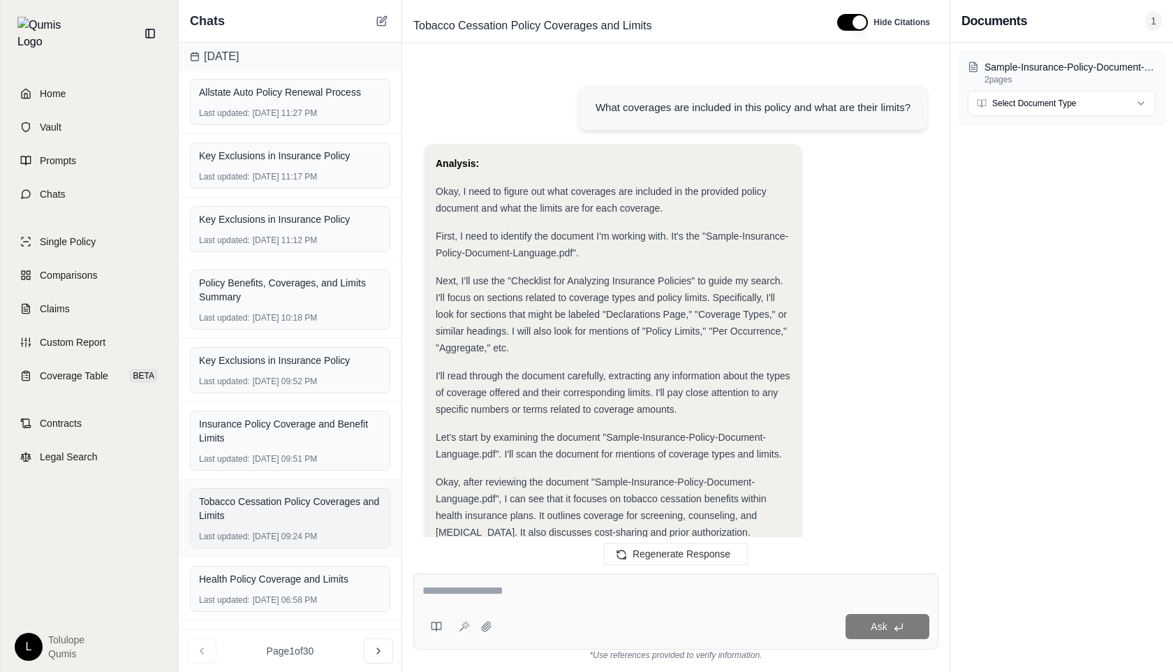
scroll to position [3575, 0]
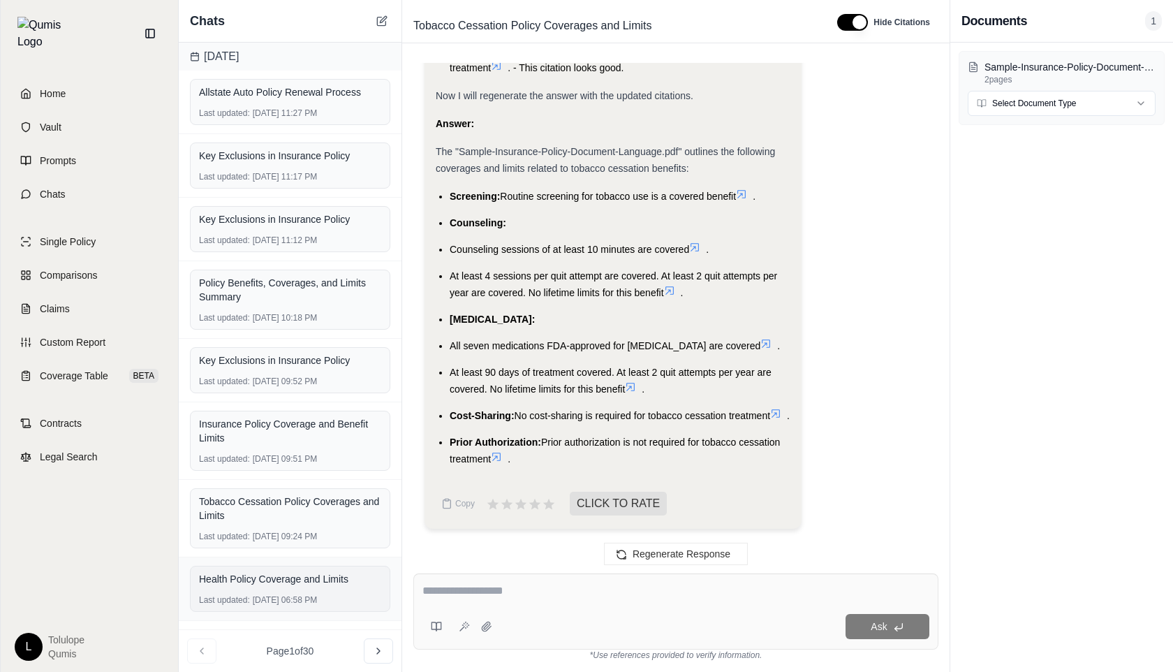
click at [300, 582] on div "Health Policy Coverage and Limits" at bounding box center [290, 579] width 182 height 14
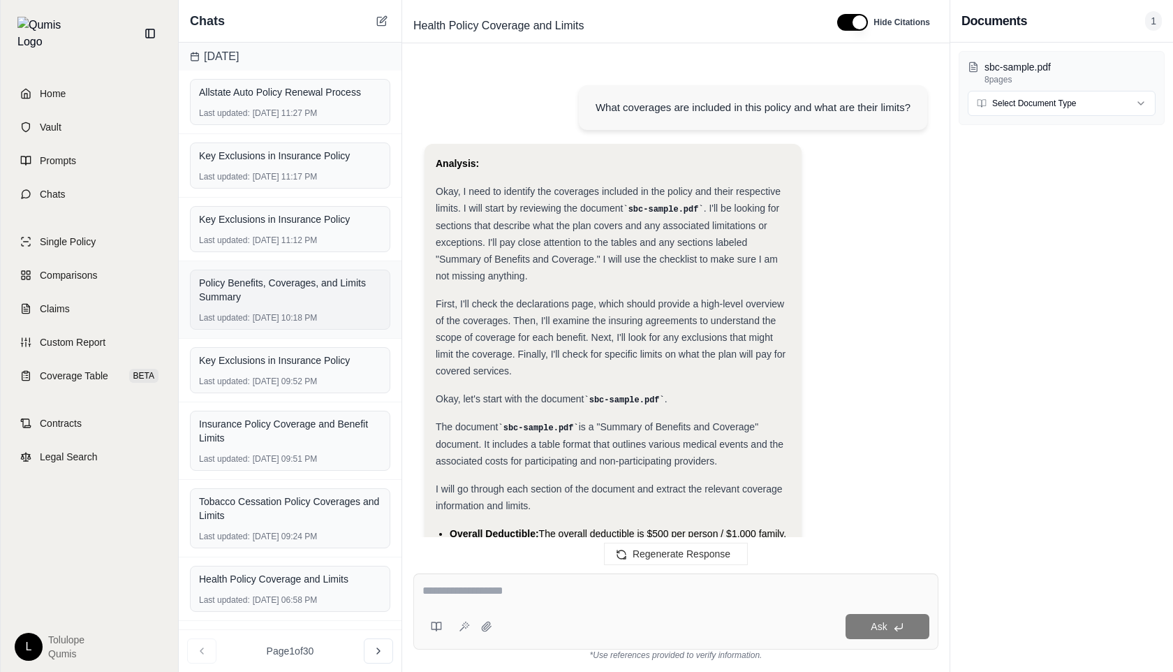
scroll to position [10093, 0]
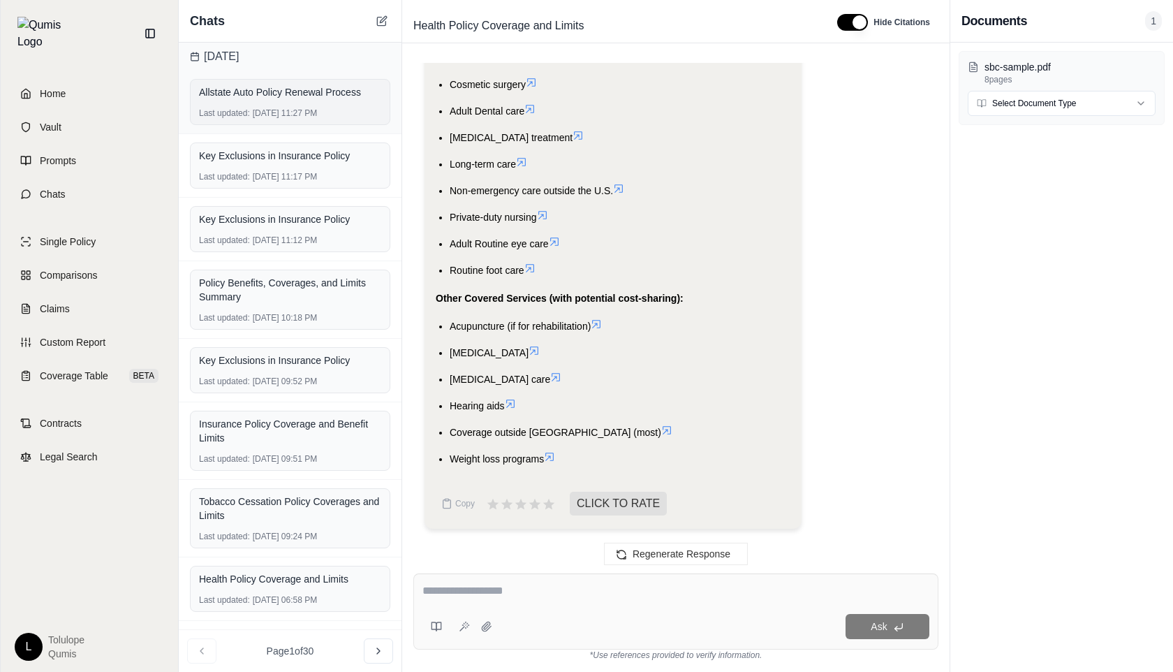
click at [296, 99] on div "Allstate Auto Policy Renewal Process" at bounding box center [290, 92] width 182 height 20
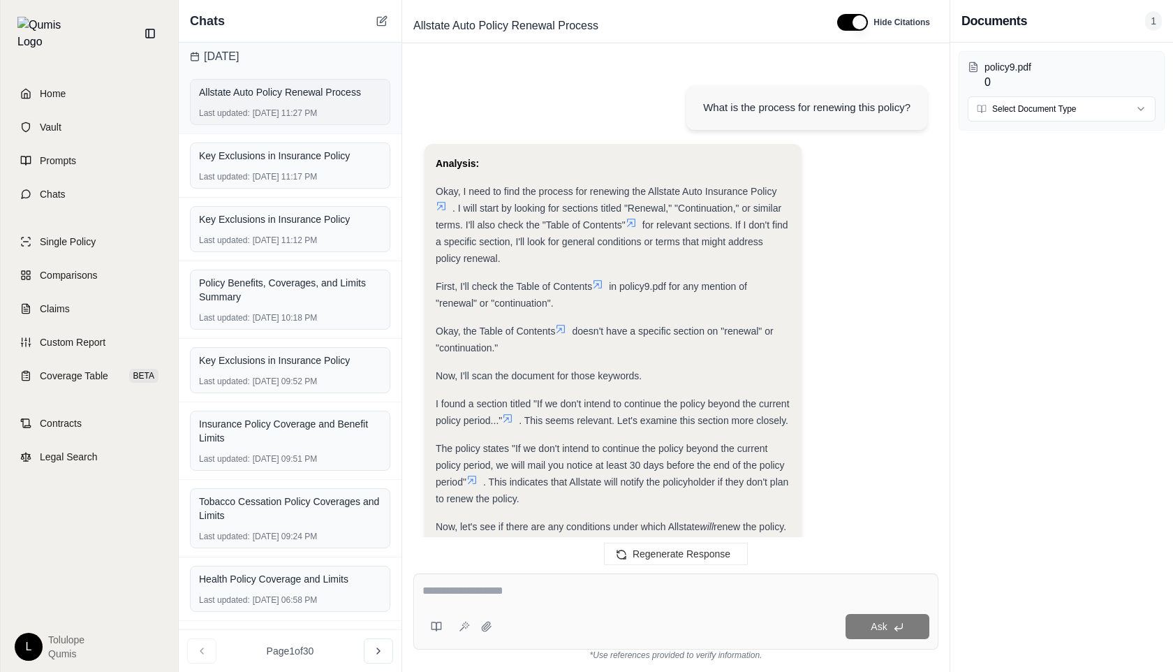
scroll to position [1455, 0]
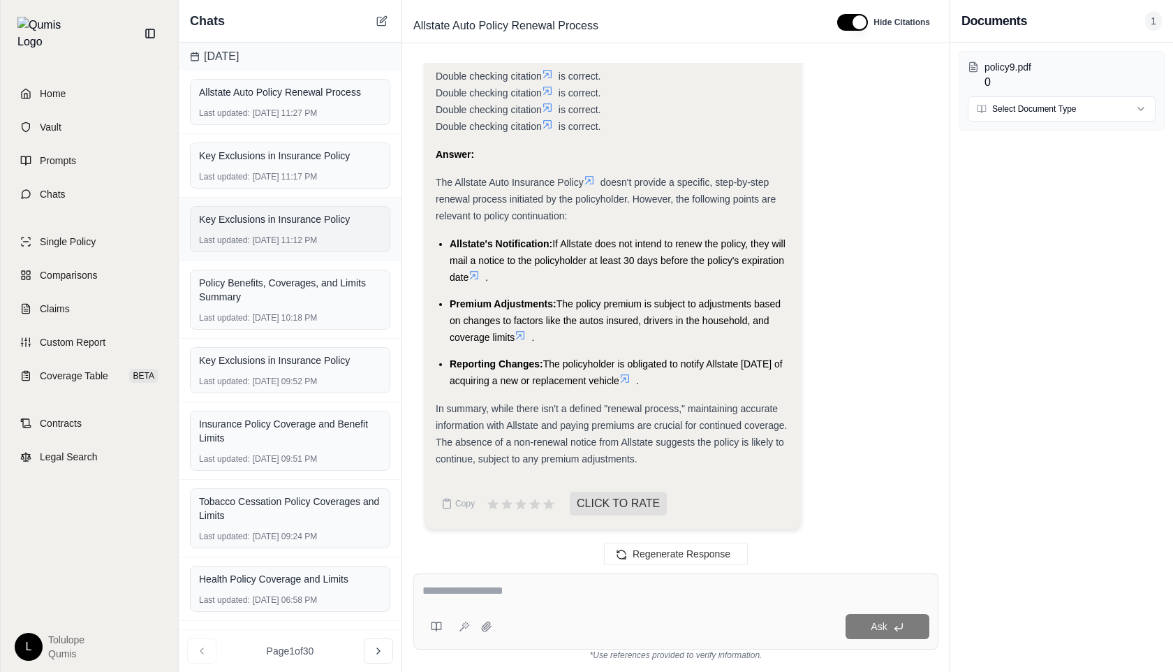
click at [302, 232] on div "Key Exclusions in Insurance Policy Last updated: [DATE] 11:12 PM" at bounding box center [290, 229] width 200 height 46
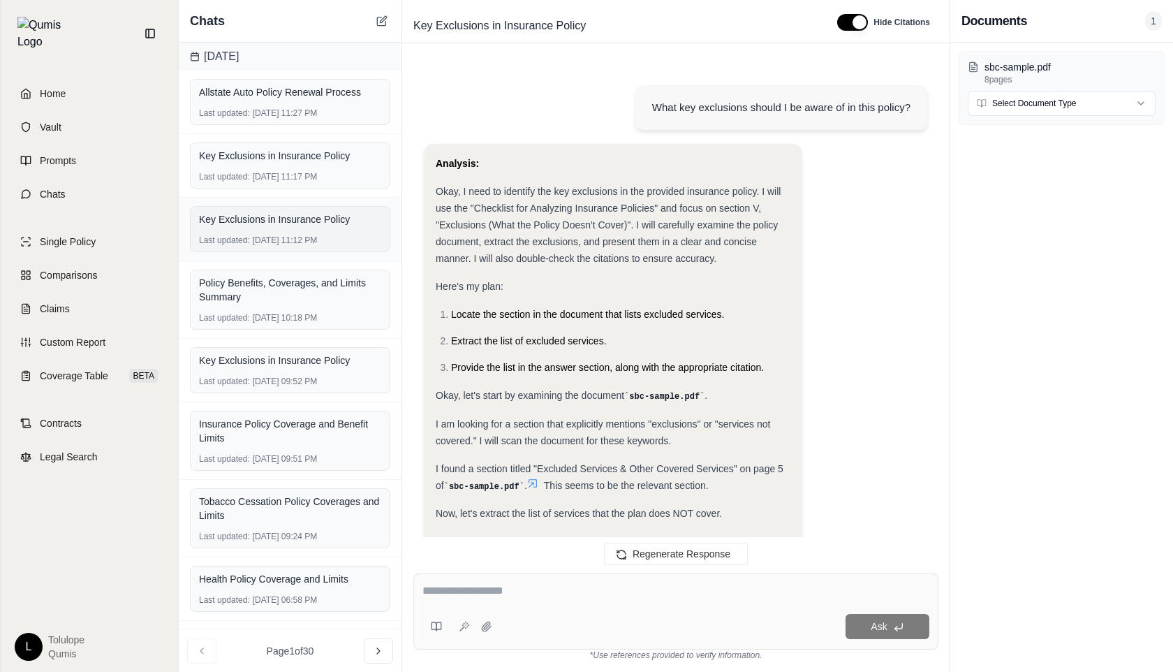
scroll to position [3009, 0]
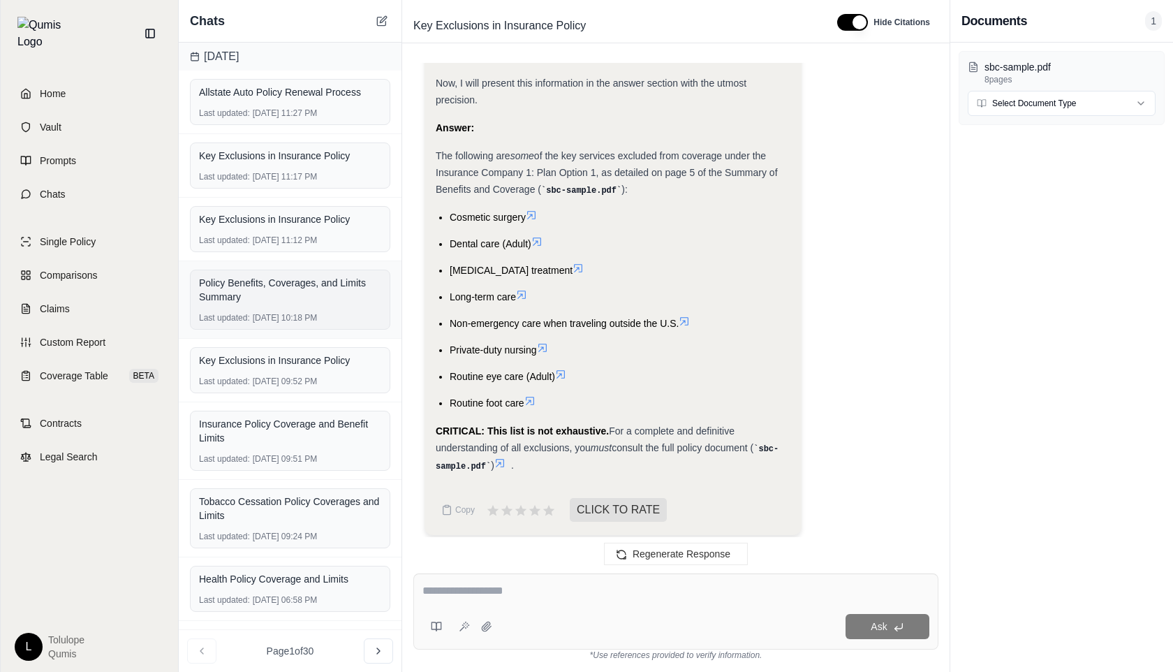
click at [292, 292] on div "Policy Benefits, Coverages, and Limits Summary" at bounding box center [290, 290] width 182 height 28
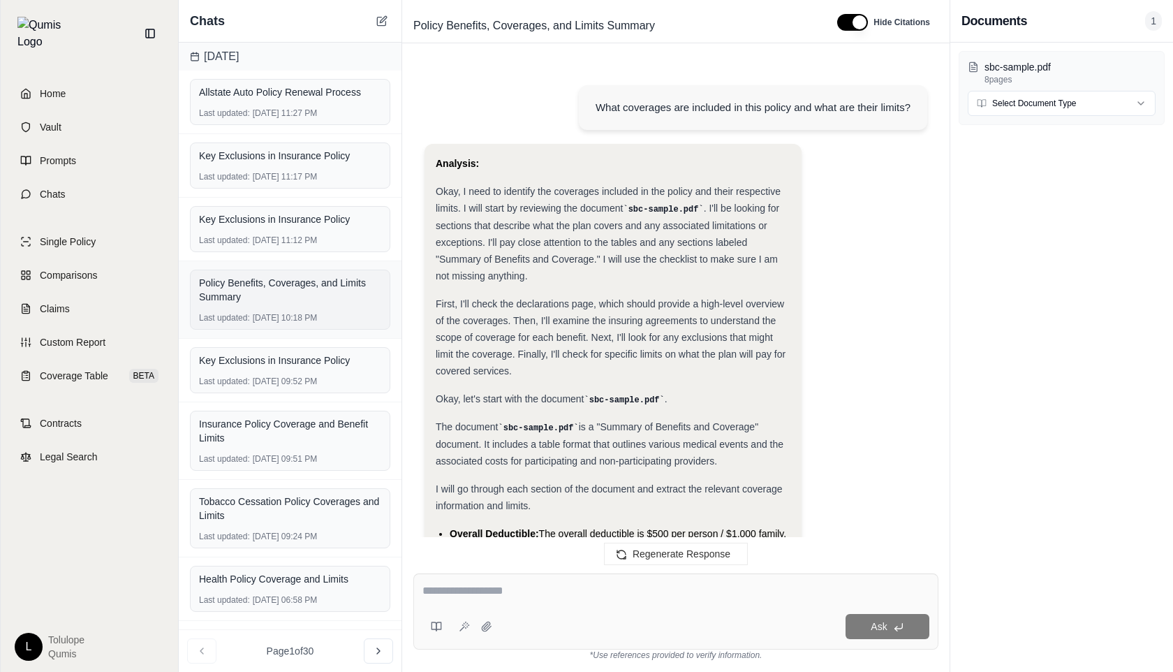
scroll to position [9216, 0]
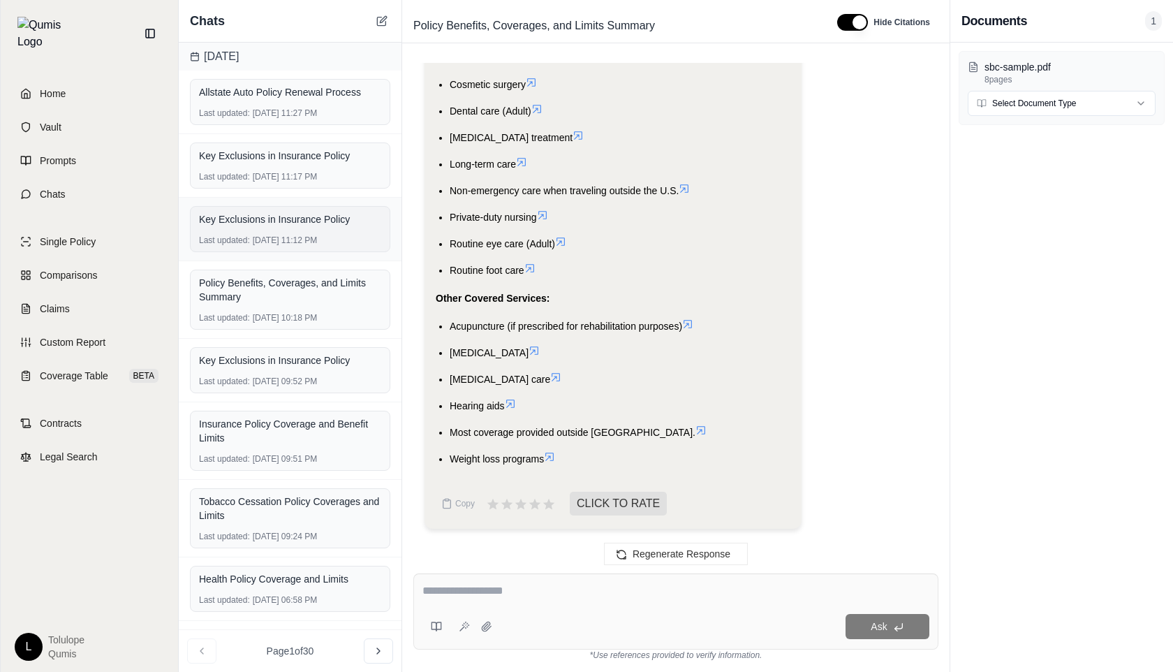
click at [295, 230] on div "Key Exclusions in Insurance Policy Last updated: [DATE] 11:12 PM" at bounding box center [290, 229] width 200 height 46
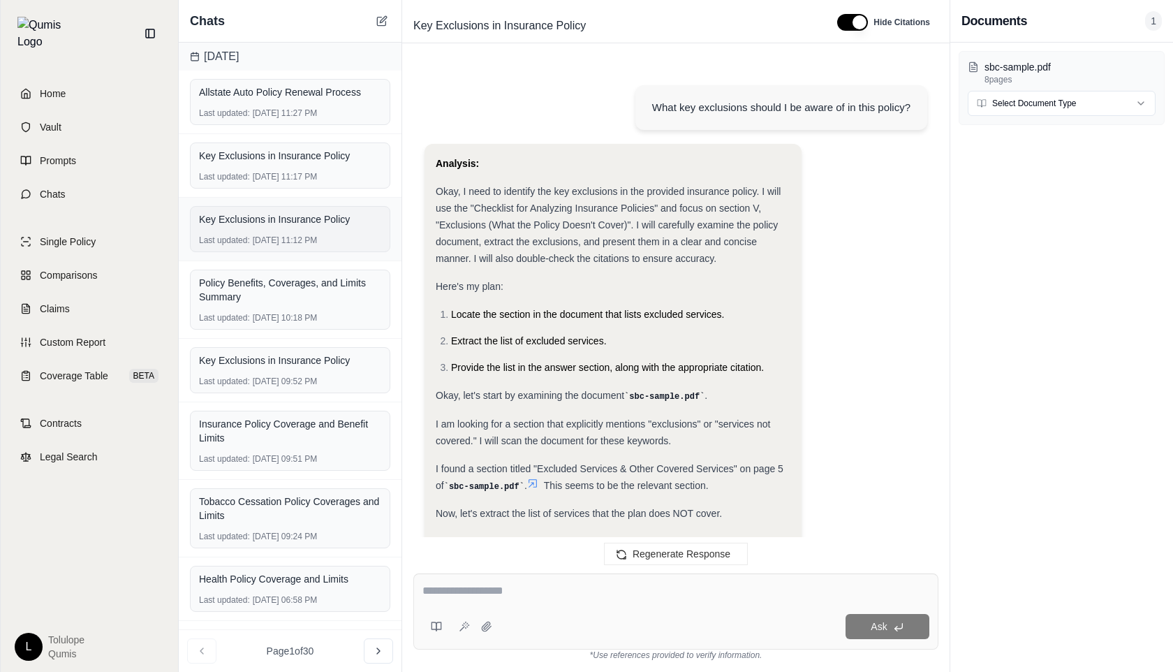
scroll to position [3009, 0]
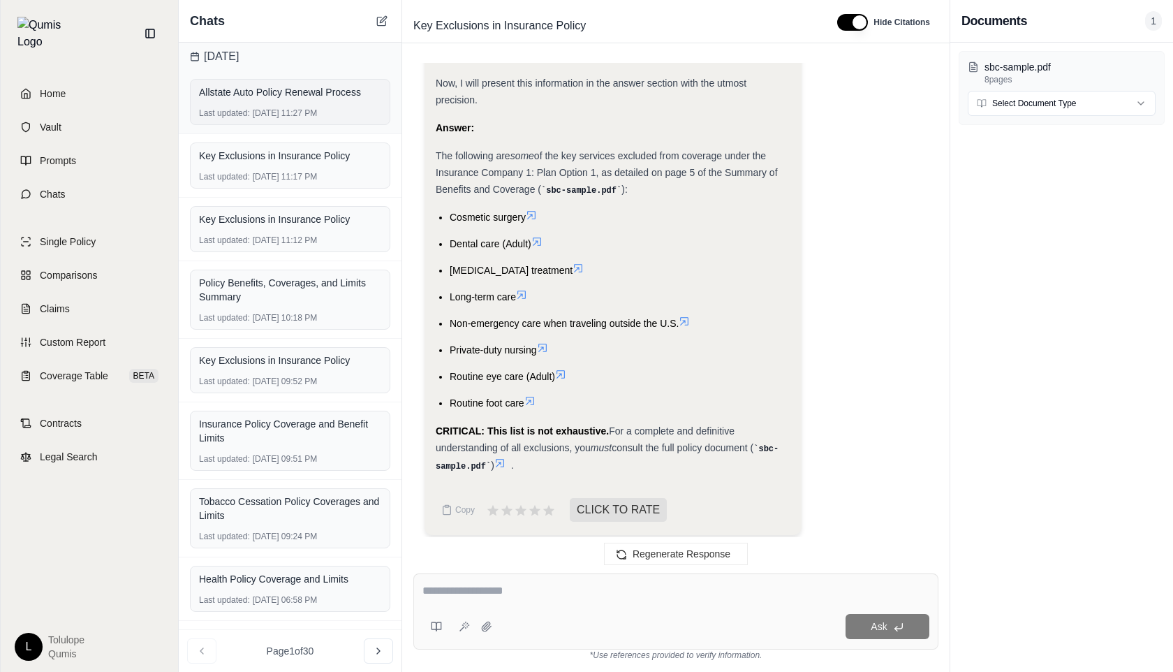
click at [294, 105] on div "Allstate Auto Policy Renewal Process Last updated: [DATE] 11:27 PM" at bounding box center [290, 102] width 200 height 46
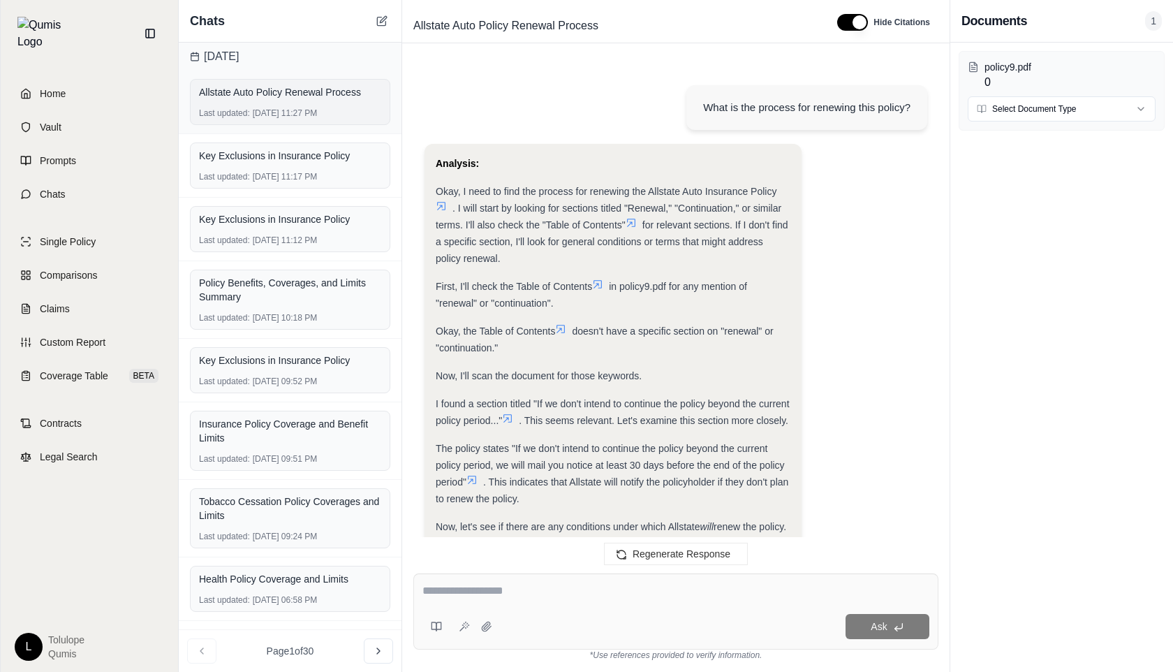
scroll to position [1455, 0]
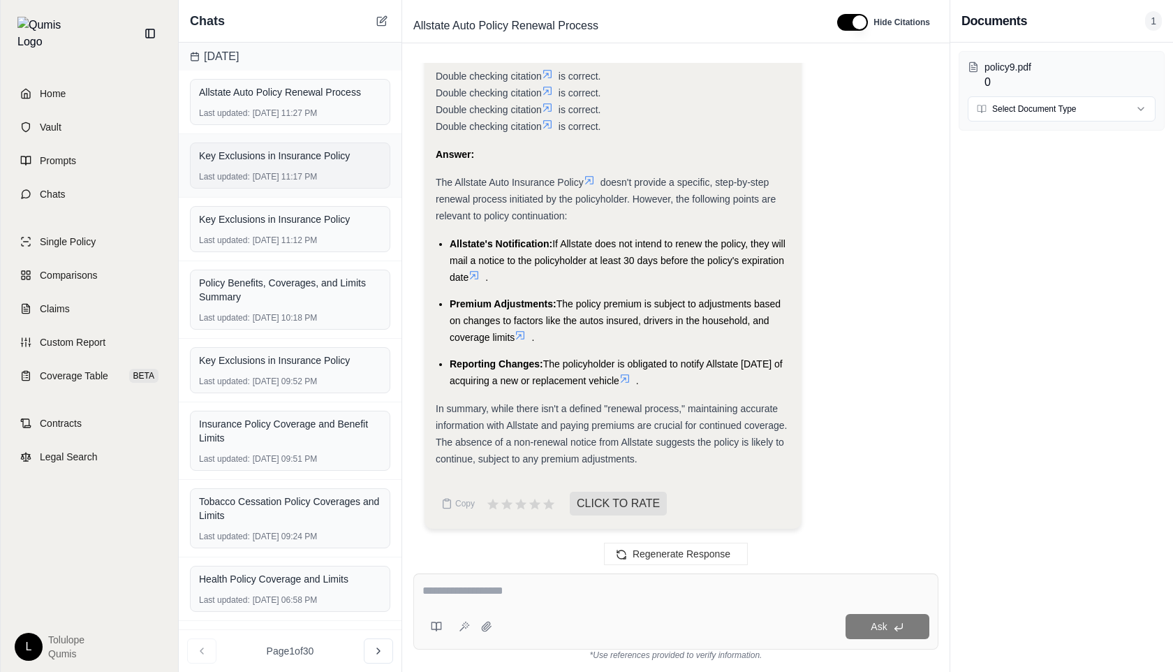
click at [278, 168] on div "Key Exclusions in Insurance Policy Last updated: [DATE] 11:17 PM" at bounding box center [290, 165] width 200 height 46
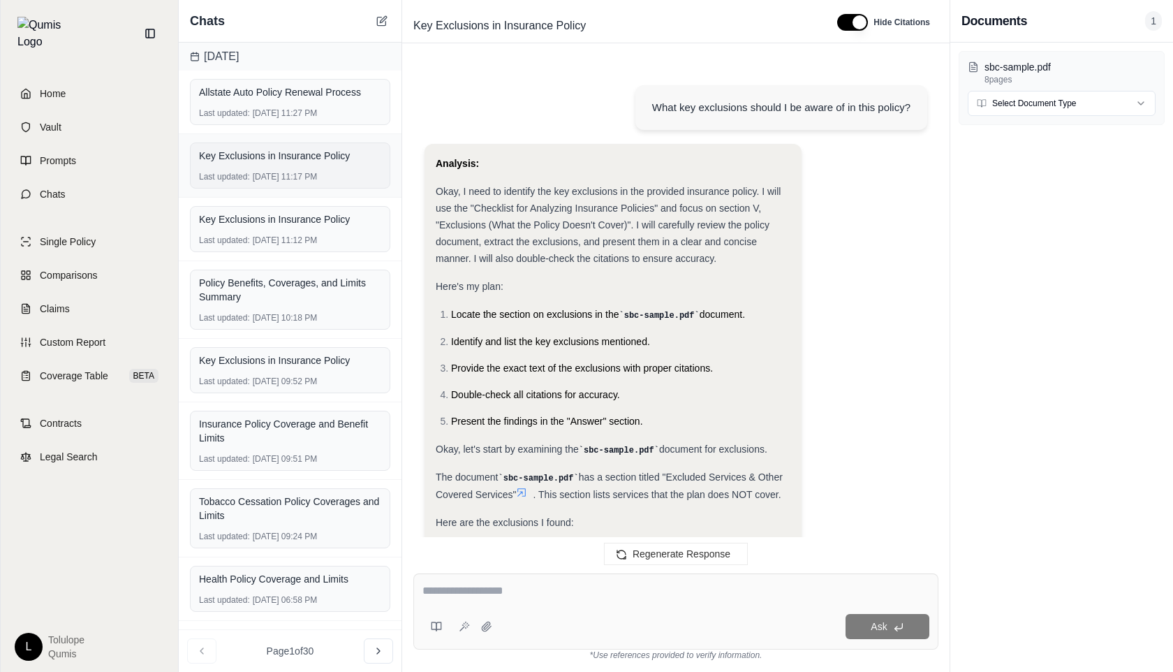
scroll to position [2925, 0]
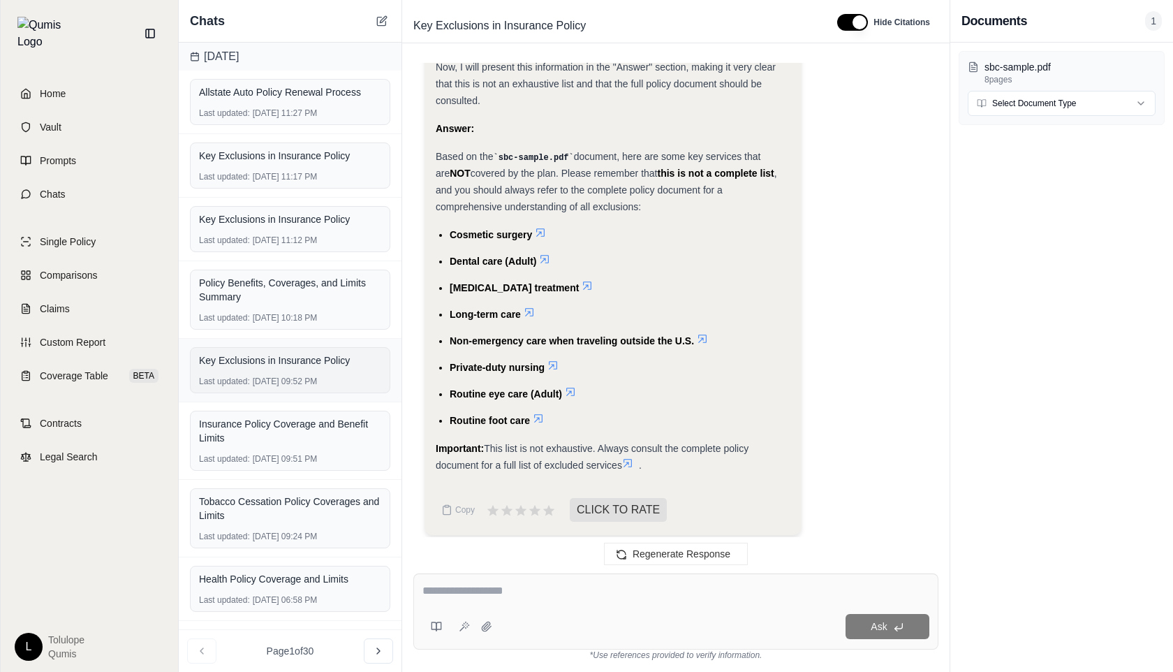
click at [246, 353] on div "Key Exclusions in Insurance Policy" at bounding box center [290, 360] width 182 height 14
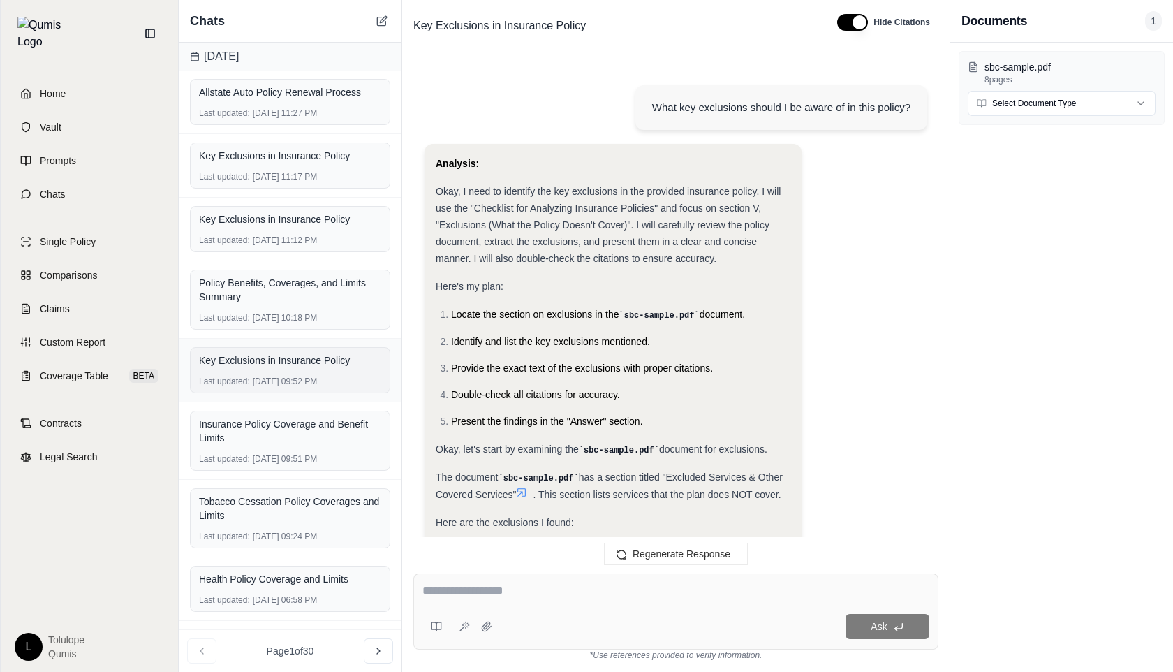
scroll to position [1751, 0]
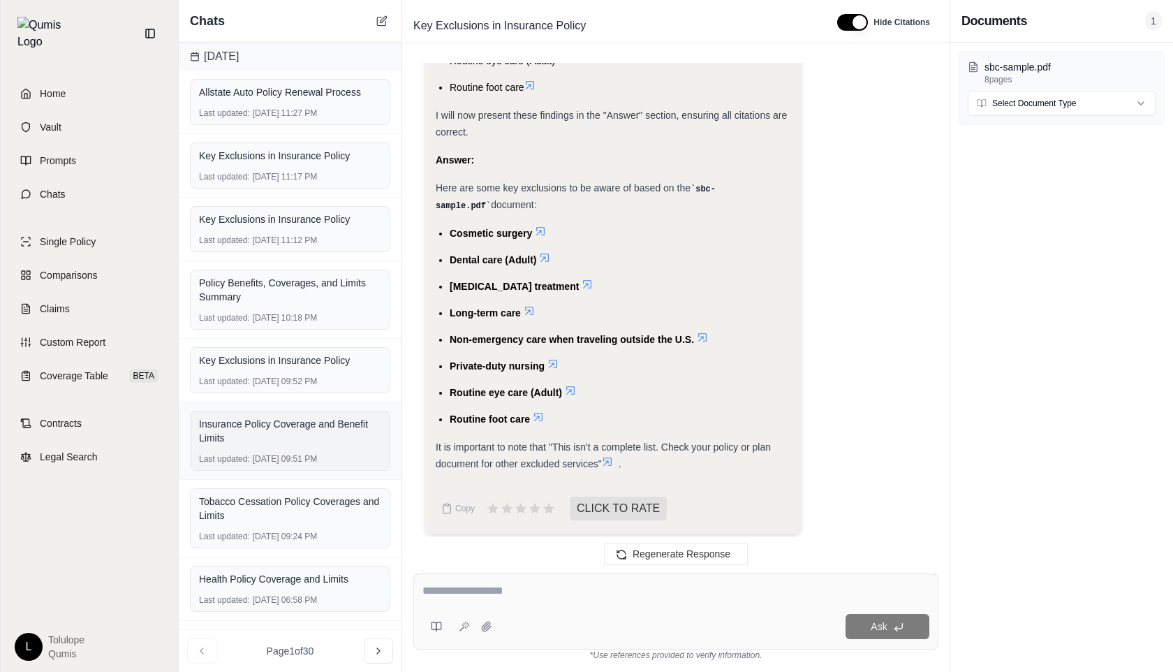
click at [265, 436] on div "Insurance Policy Coverage and Benefit Limits" at bounding box center [290, 431] width 182 height 28
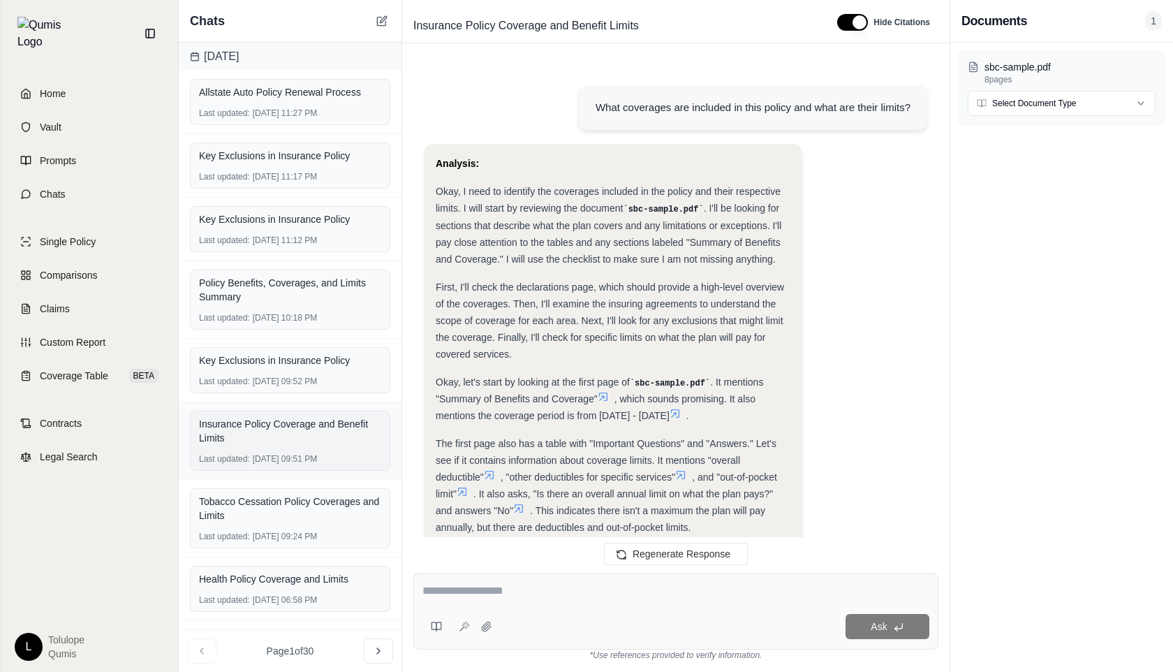
scroll to position [5094, 0]
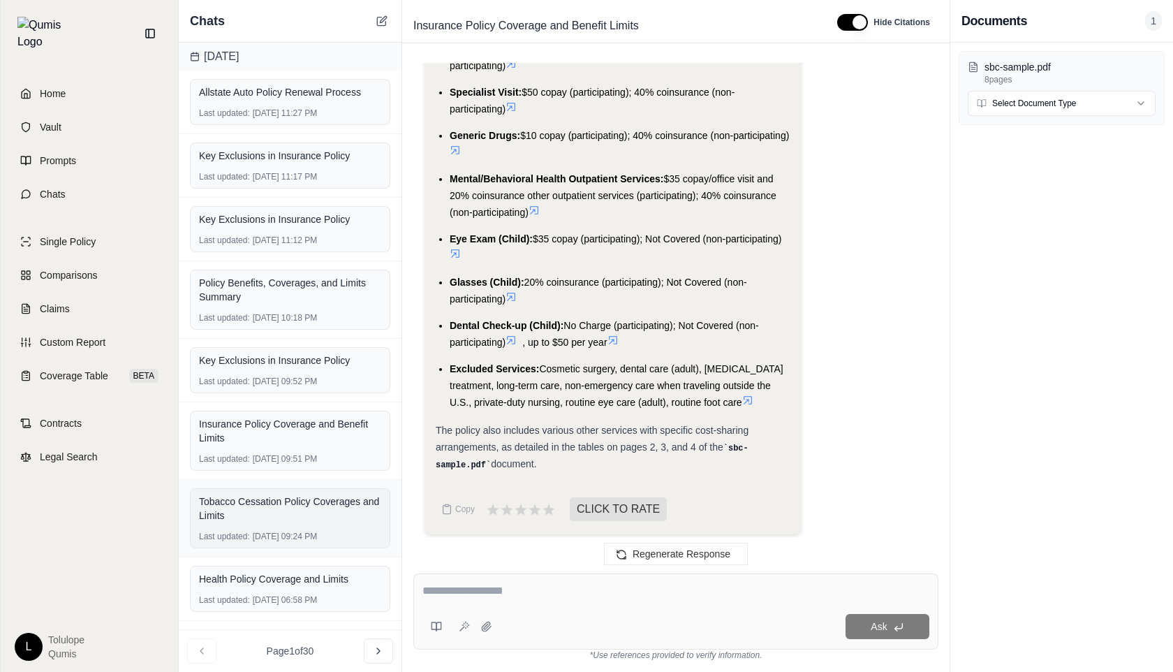
click at [272, 518] on div "Tobacco Cessation Policy Coverages and Limits" at bounding box center [290, 508] width 182 height 28
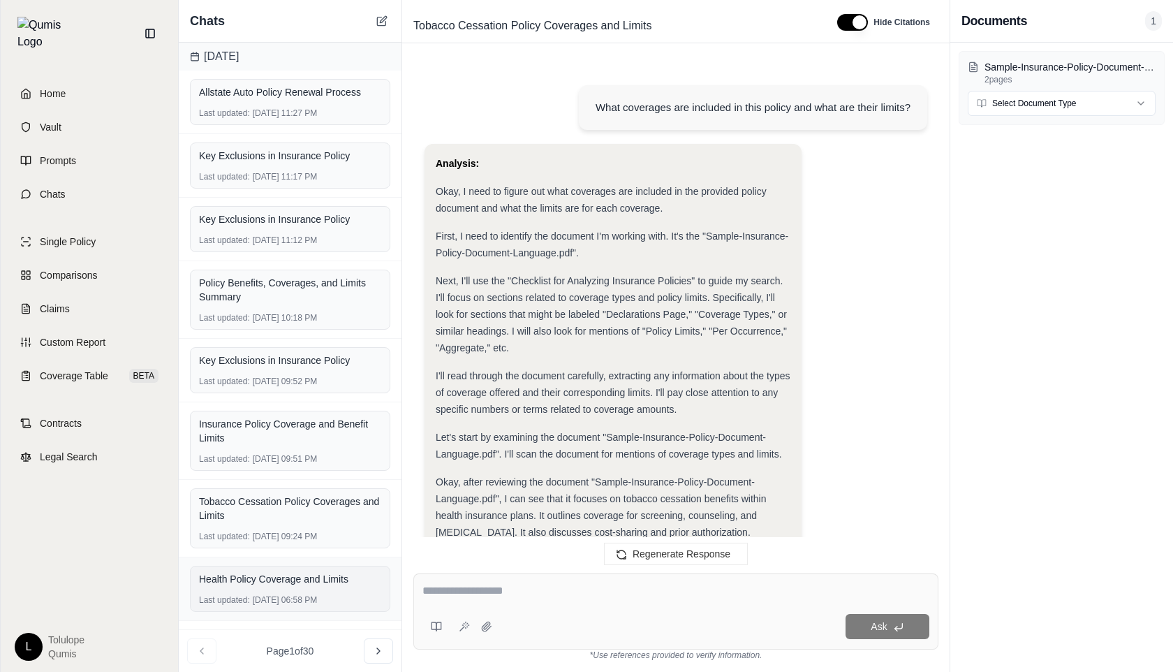
scroll to position [3575, 0]
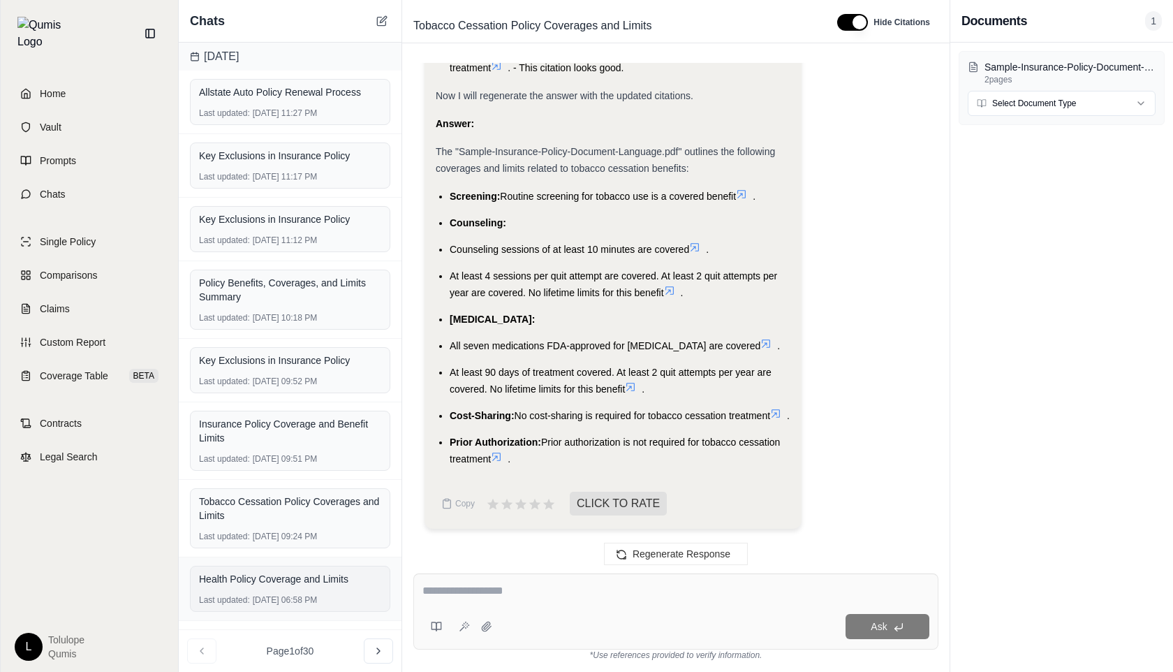
click at [269, 597] on div "Last updated: [DATE] 06:58 PM" at bounding box center [290, 599] width 182 height 11
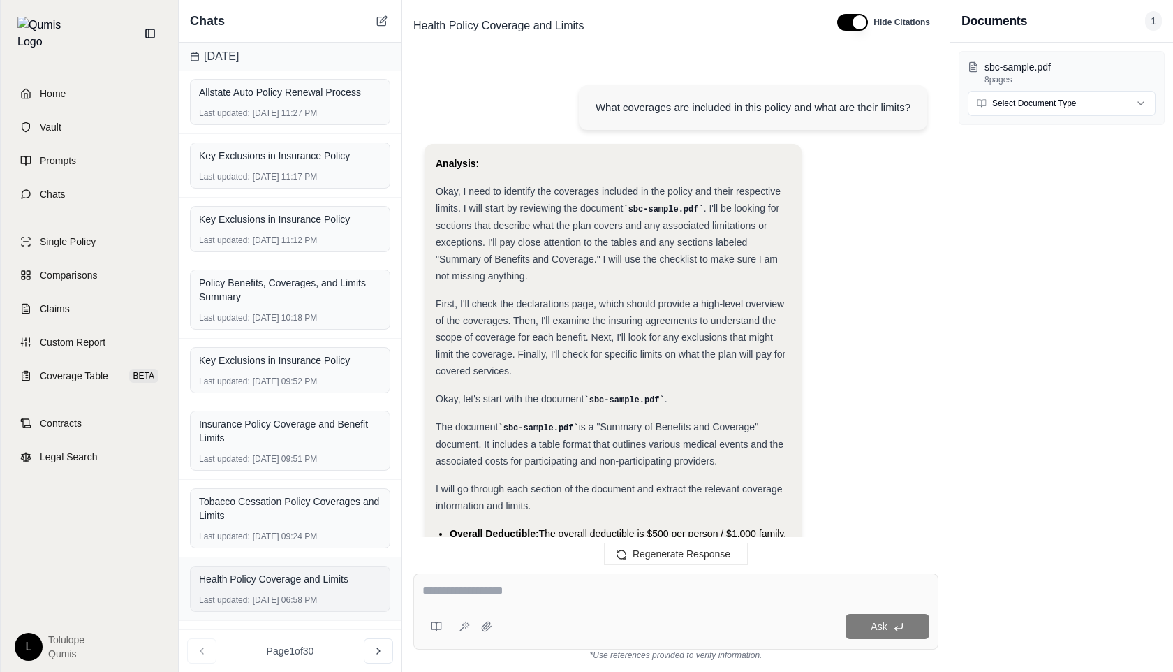
scroll to position [10093, 0]
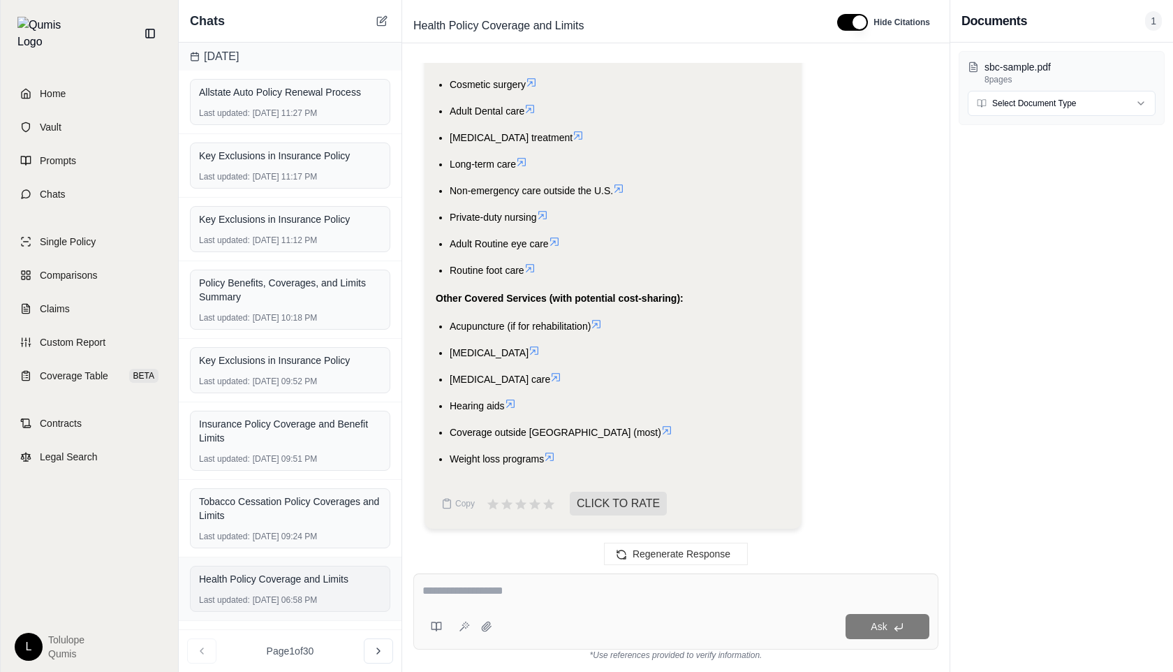
click at [276, 600] on div "Last updated: [DATE] 06:58 PM" at bounding box center [290, 599] width 182 height 11
click at [277, 526] on div "Tobacco Cessation Policy Coverages and Limits Last updated: [DATE] 09:24 PM" at bounding box center [290, 518] width 200 height 60
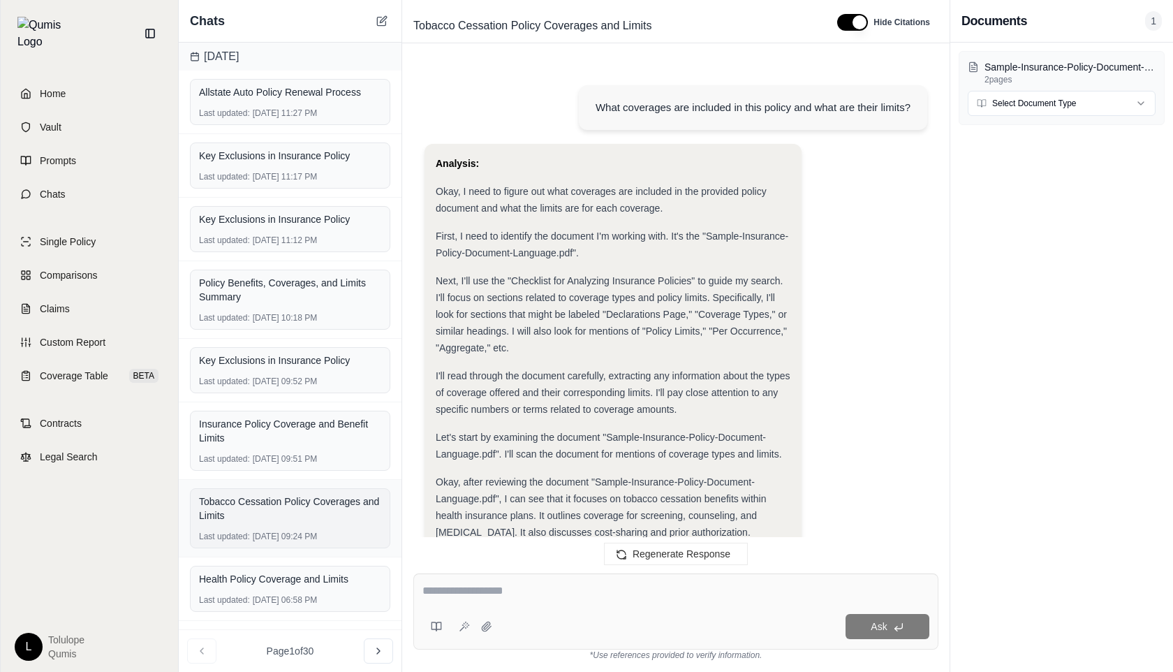
scroll to position [3575, 0]
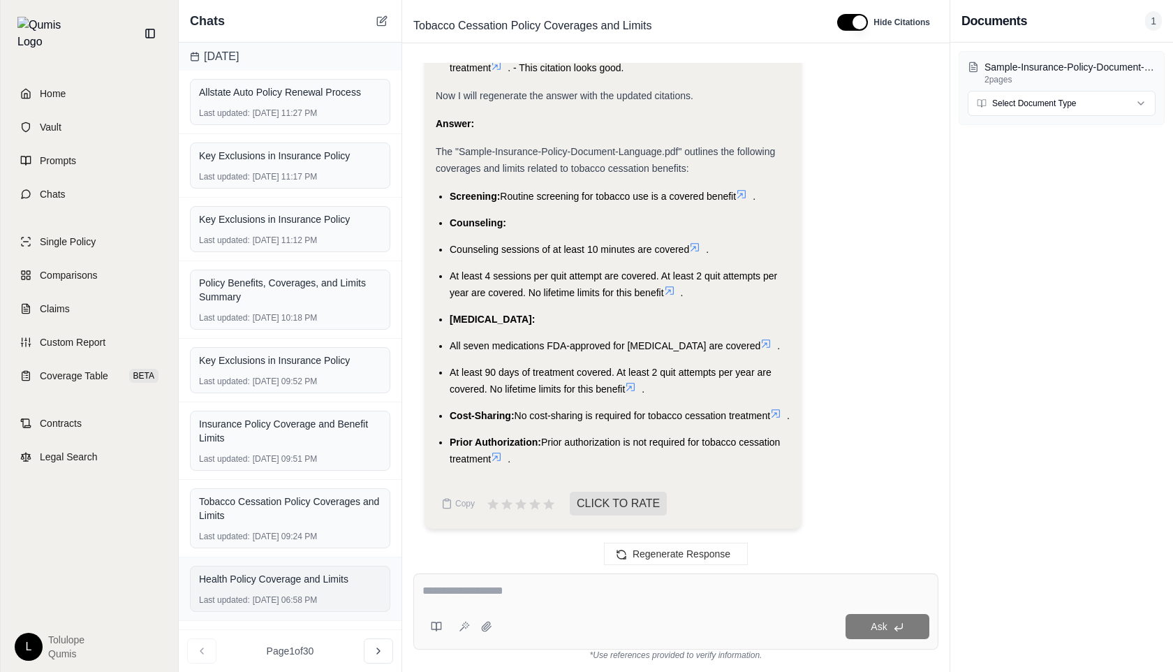
click at [282, 585] on div "Health Policy Coverage and Limits" at bounding box center [290, 579] width 182 height 14
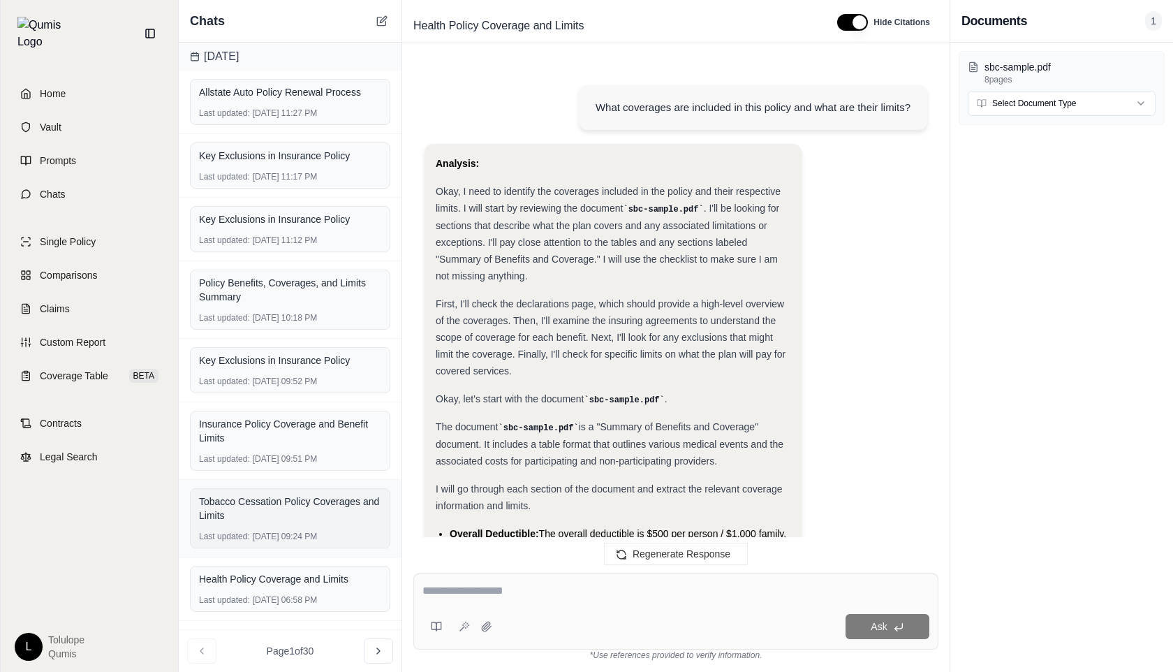
click at [297, 505] on div "Tobacco Cessation Policy Coverages and Limits" at bounding box center [290, 508] width 182 height 28
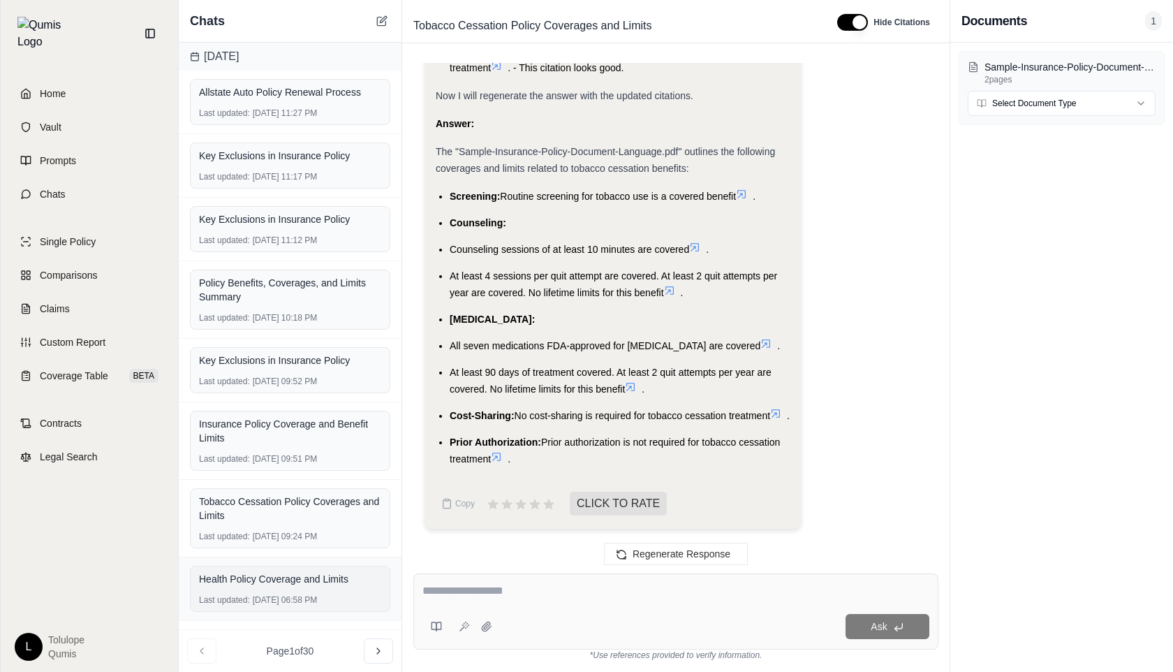
click at [279, 578] on div "Health Policy Coverage and Limits" at bounding box center [290, 579] width 182 height 14
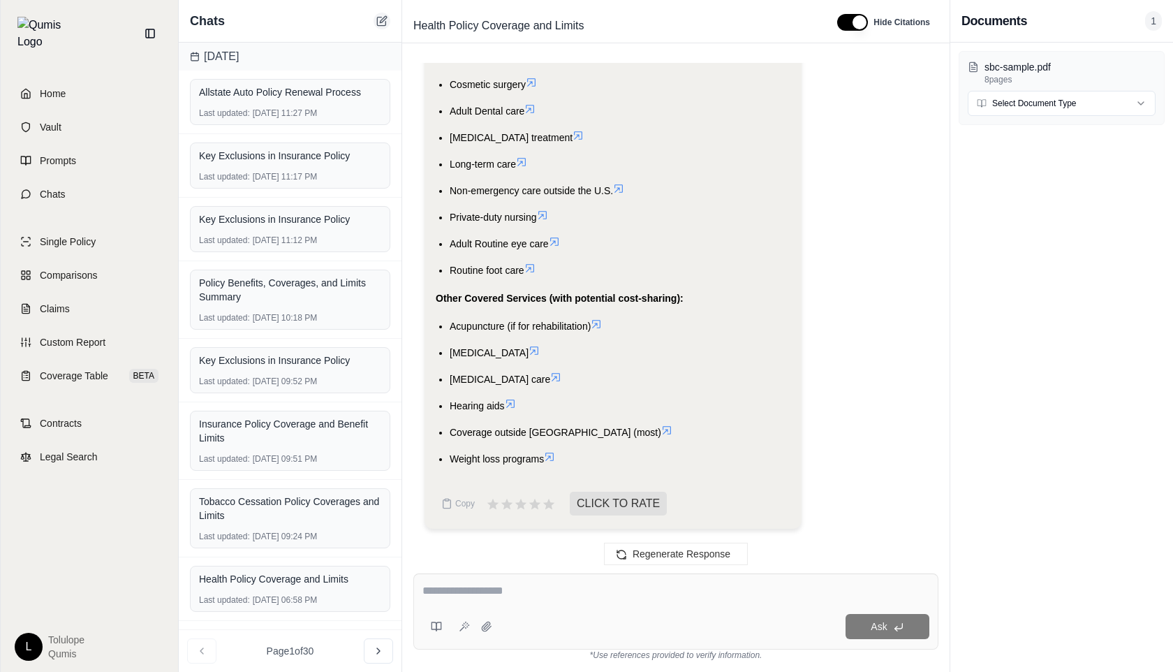
click at [383, 22] on icon at bounding box center [383, 19] width 6 height 6
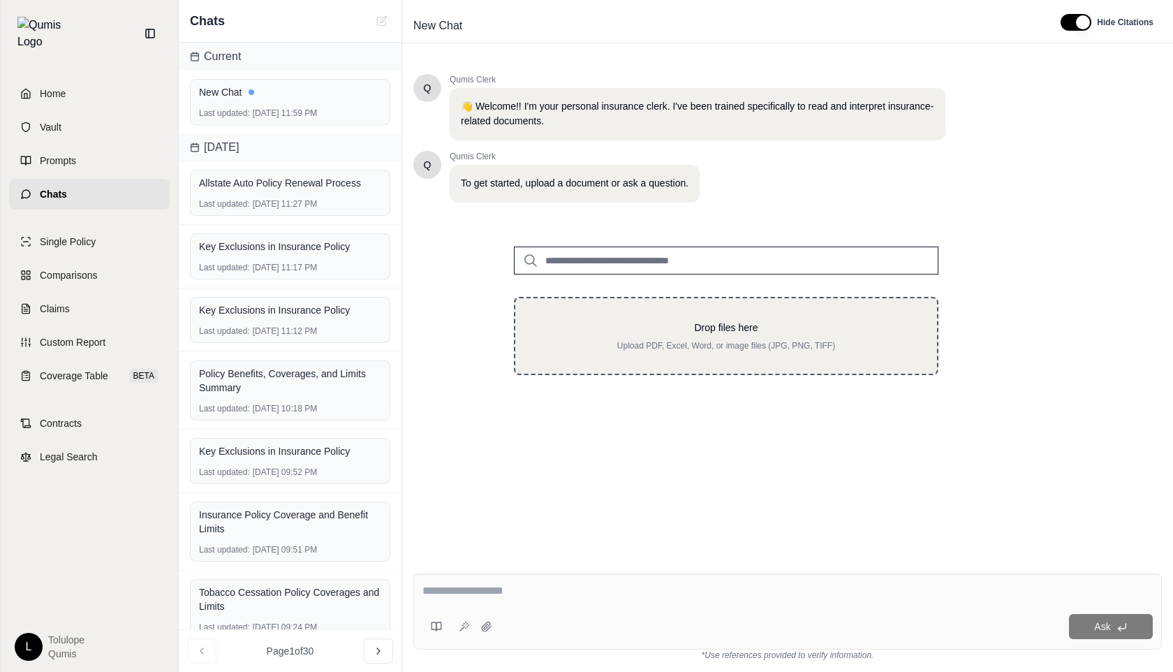
click at [603, 341] on p "Upload PDF, Excel, Word, or image files (JPG, PNG, TIFF)" at bounding box center [726, 345] width 377 height 11
type input "**********"
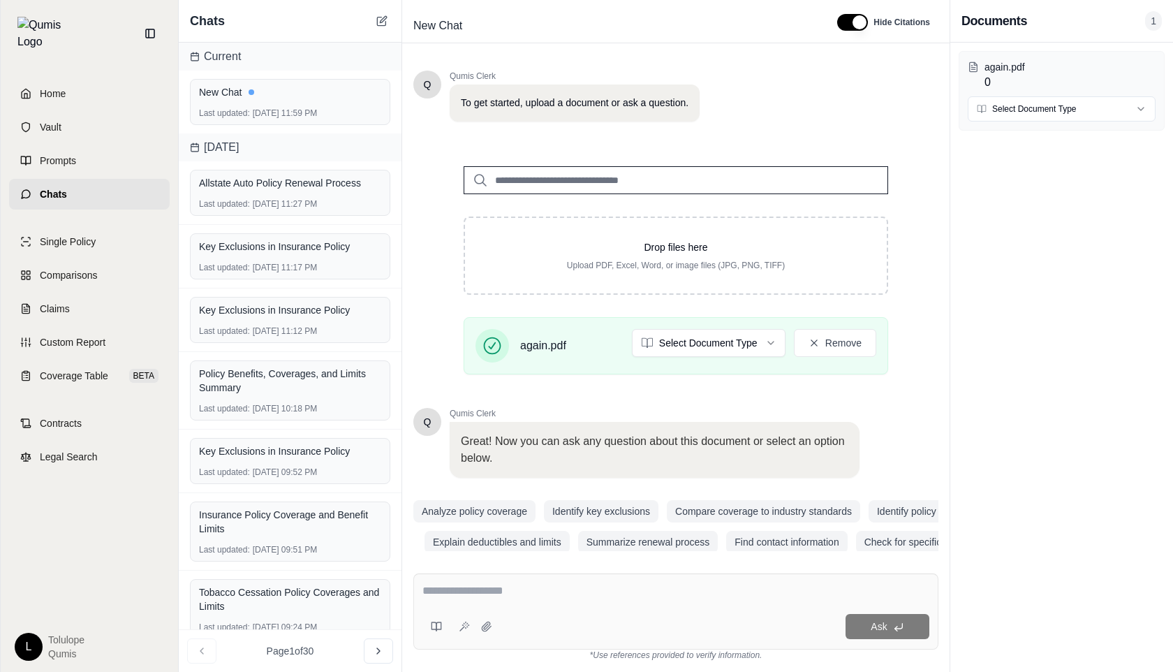
scroll to position [82, 0]
click at [497, 544] on button "Explain deductibles and limits" at bounding box center [496, 540] width 145 height 22
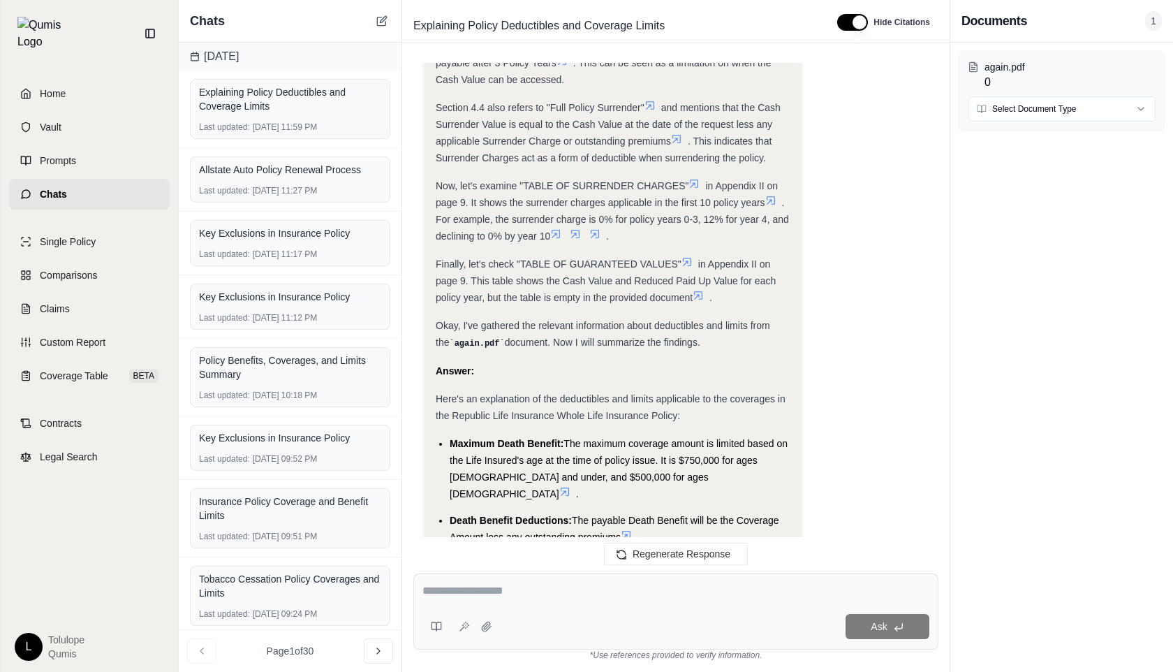
scroll to position [1276, 0]
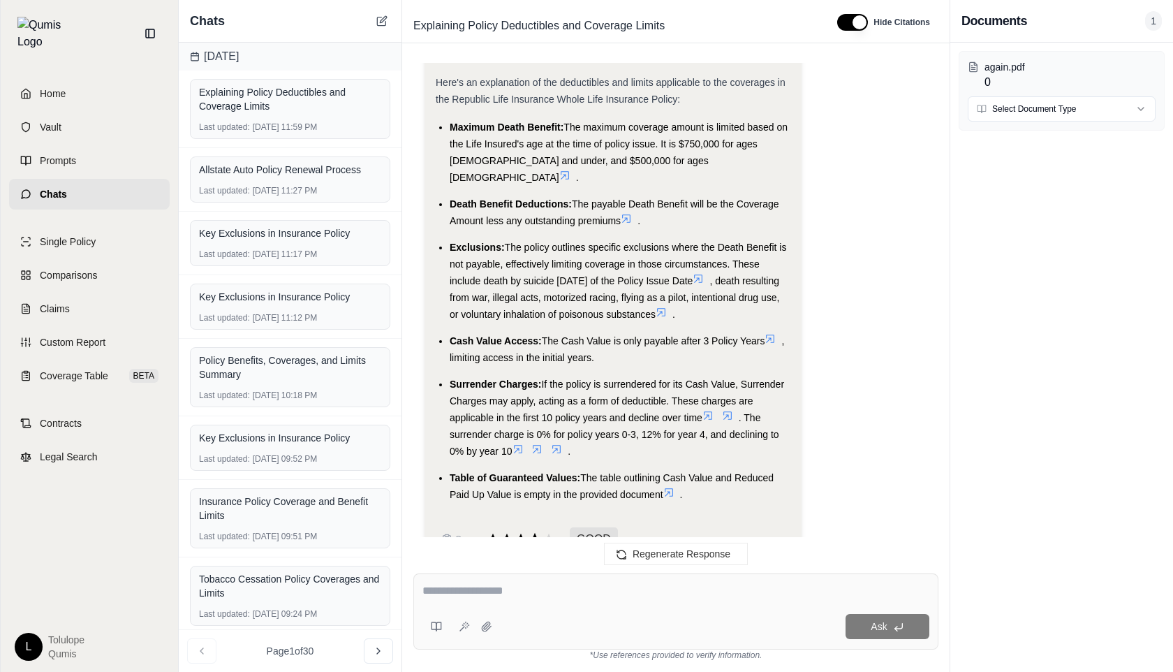
click at [529, 531] on icon at bounding box center [534, 538] width 15 height 15
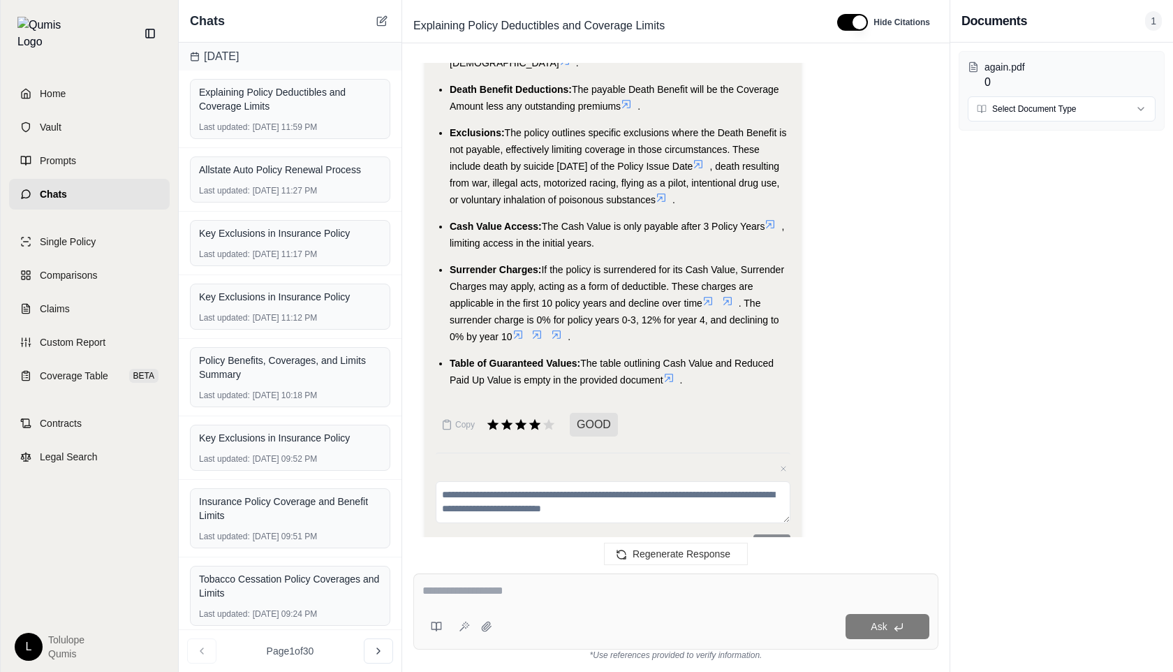
scroll to position [1391, 0]
click at [540, 480] on textarea at bounding box center [613, 501] width 355 height 42
type textarea "****"
click at [766, 533] on button "Submit" at bounding box center [771, 543] width 37 height 20
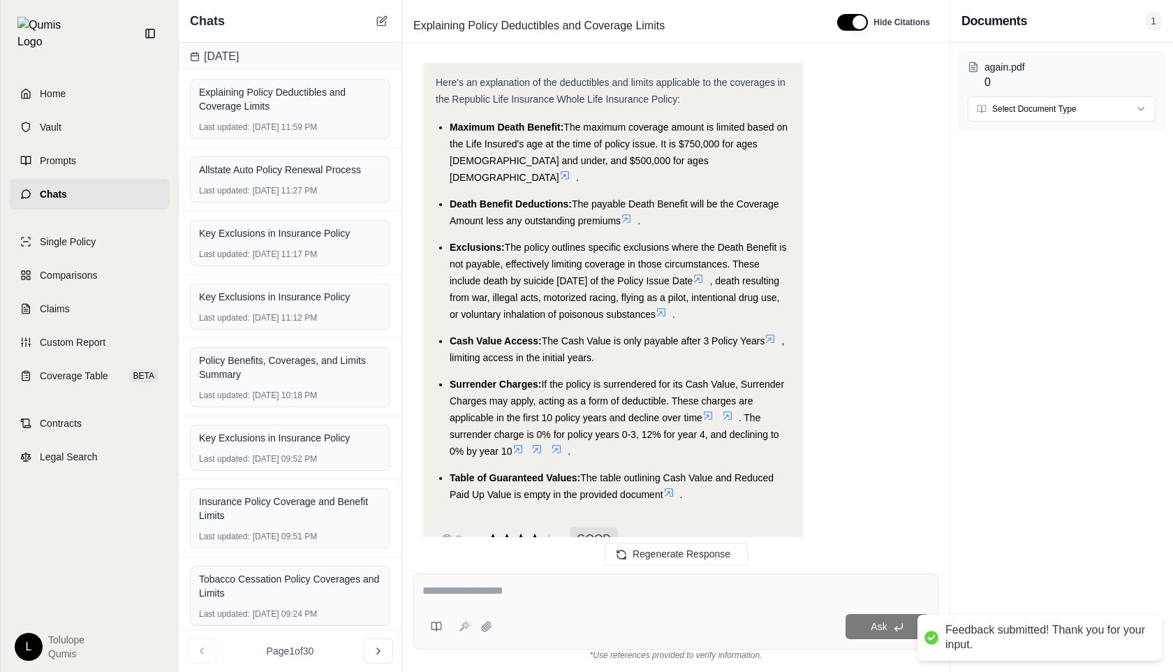
click at [489, 592] on textarea at bounding box center [675, 590] width 507 height 17
type textarea "**********"
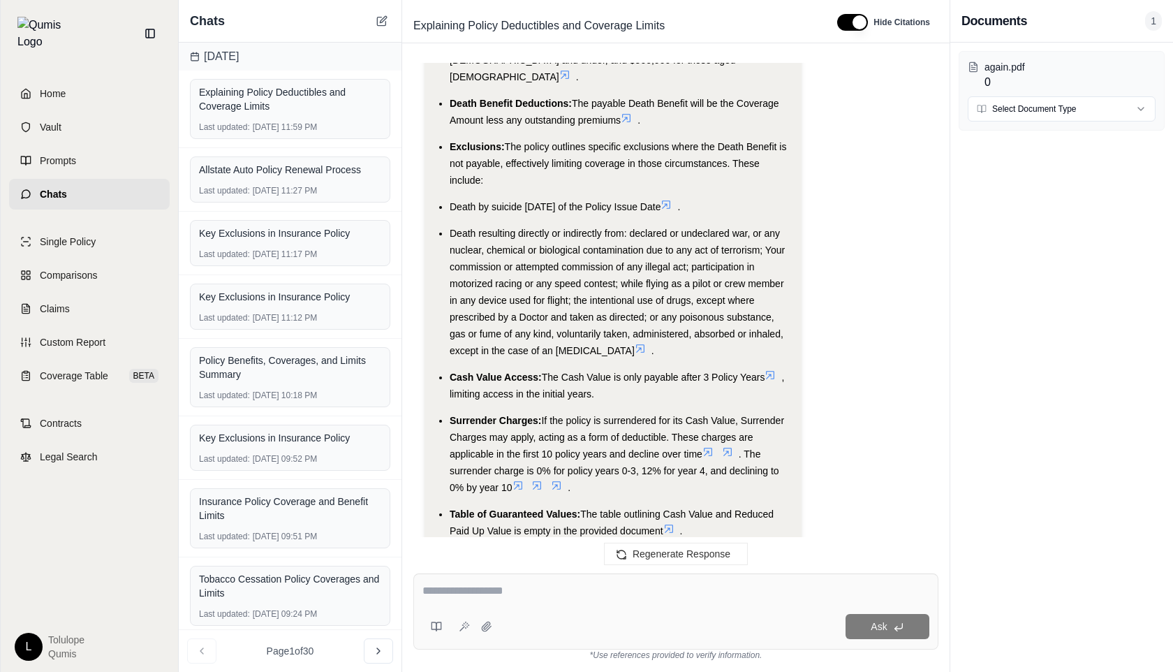
scroll to position [3273, 0]
click at [520, 568] on icon at bounding box center [521, 574] width 13 height 12
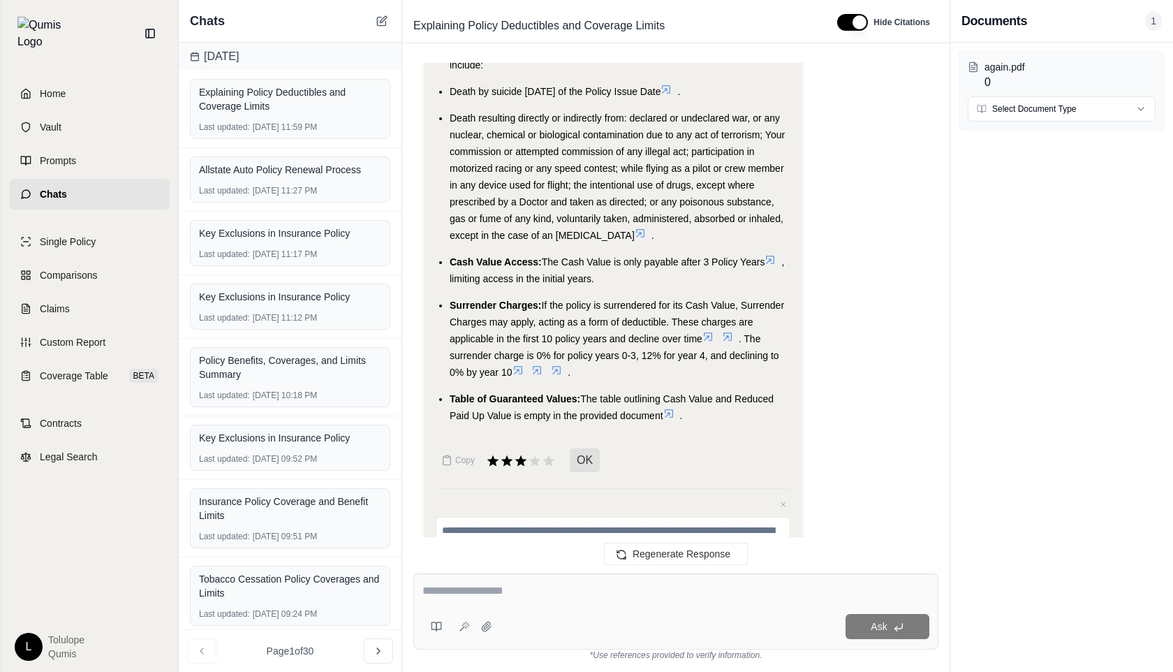
scroll to position [3388, 0]
type textarea "*"
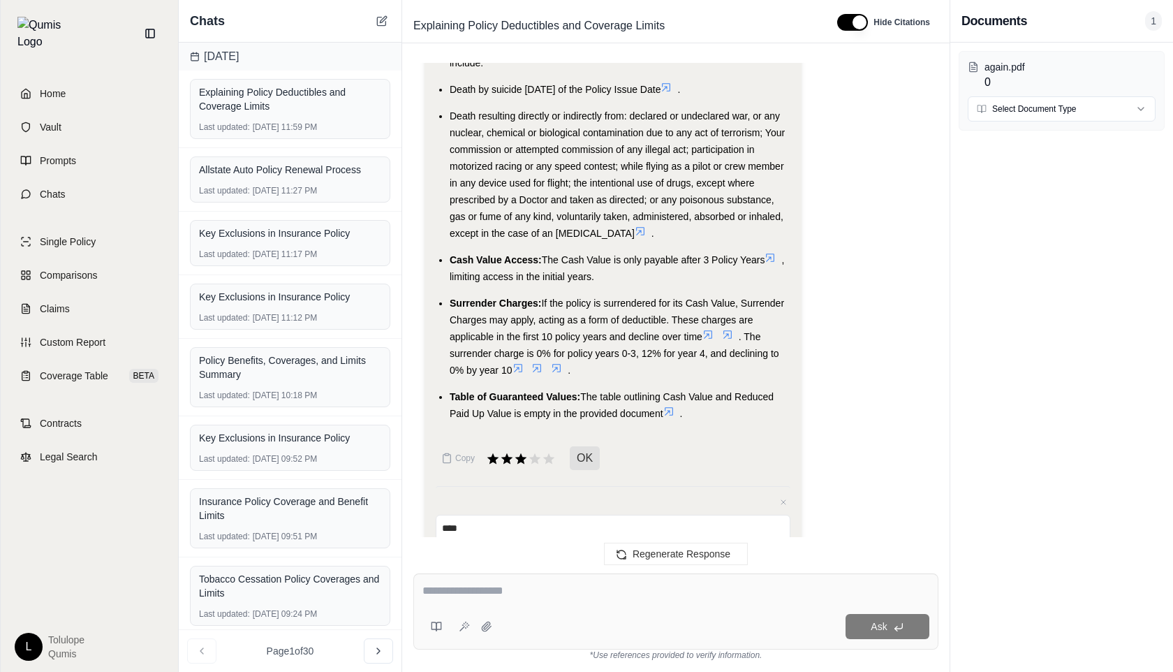
type textarea "****"
click at [774, 568] on button "Submit" at bounding box center [771, 578] width 37 height 20
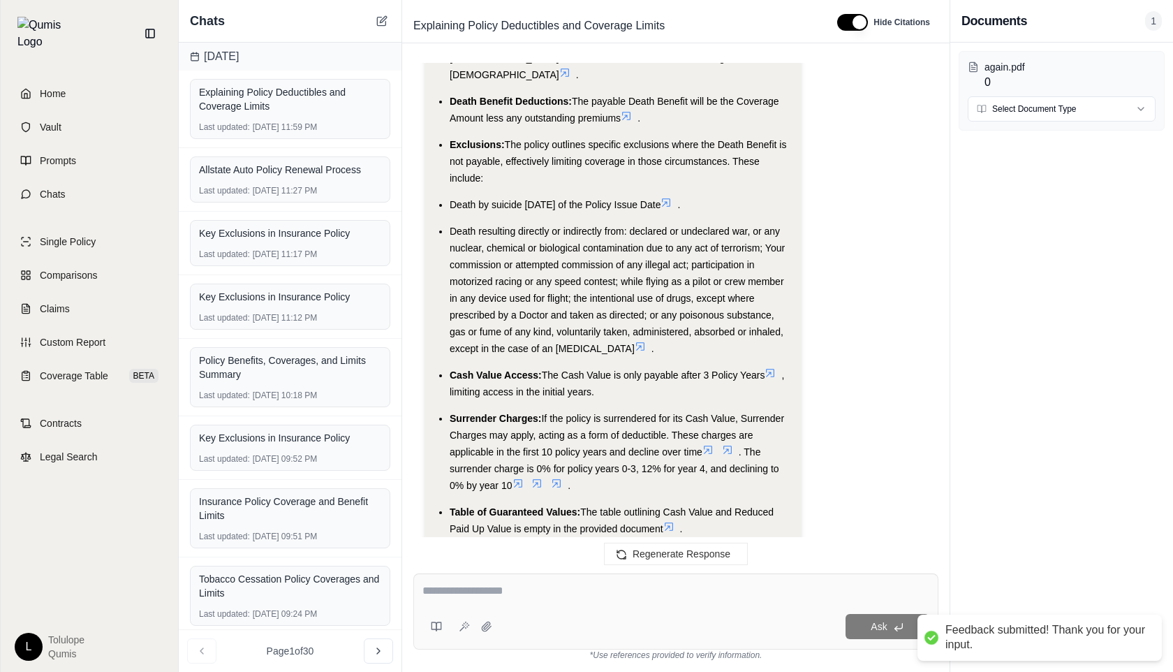
click at [486, 596] on textarea at bounding box center [675, 590] width 507 height 17
type textarea "**********"
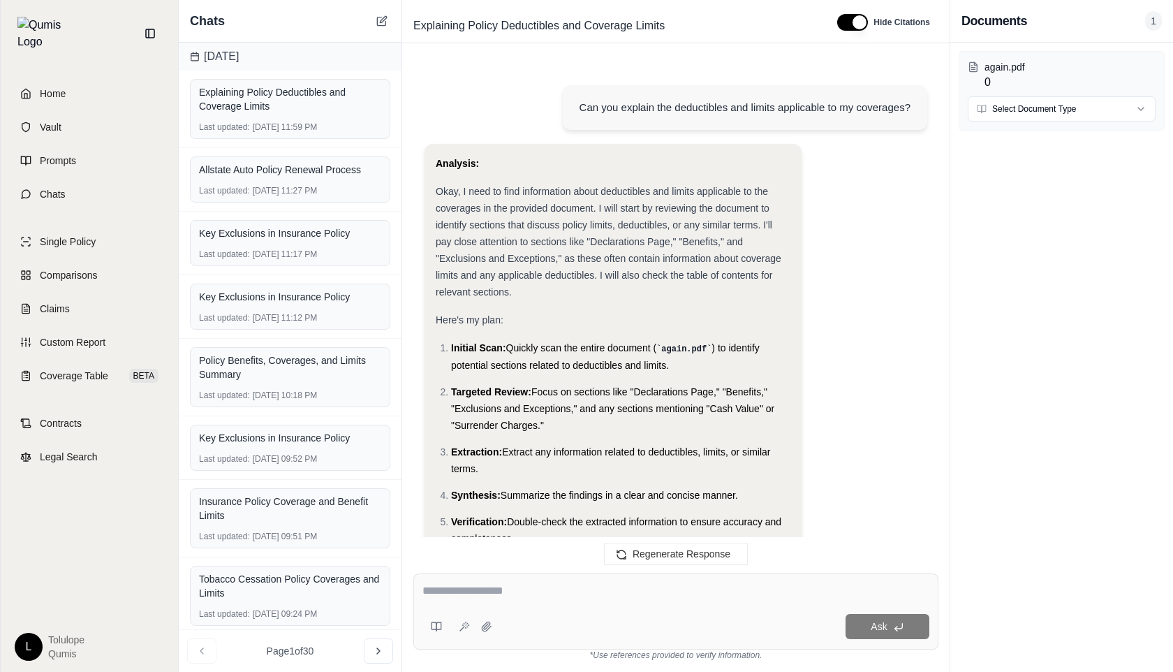
scroll to position [4350, 0]
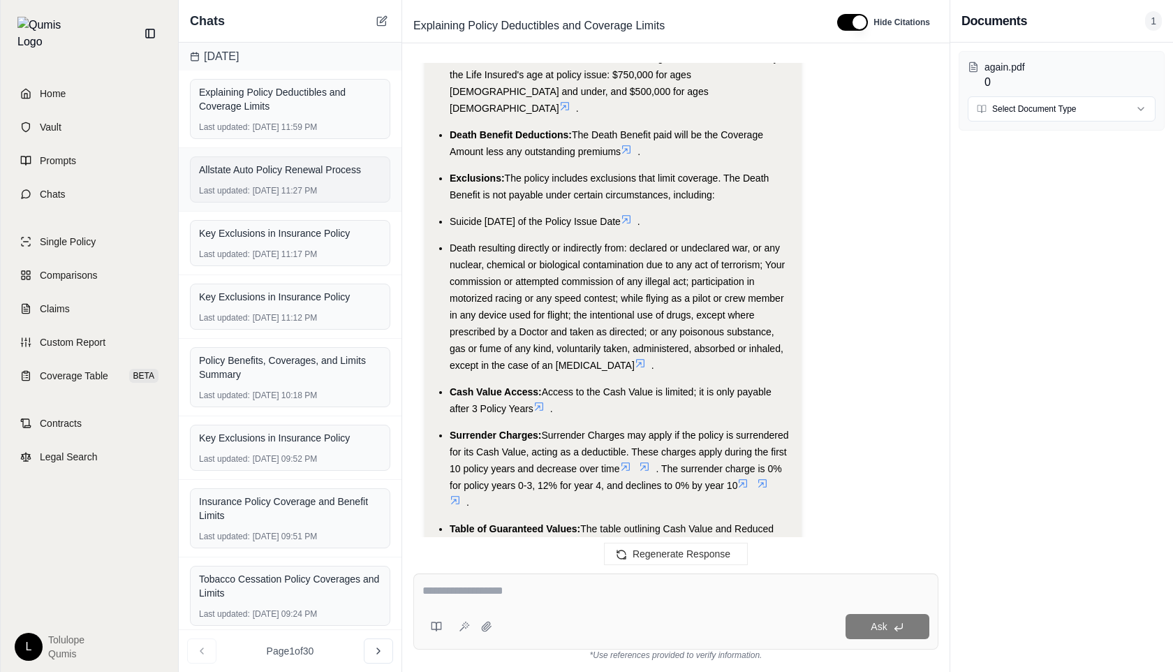
click at [306, 179] on div "Allstate Auto Policy Renewal Process" at bounding box center [290, 170] width 182 height 20
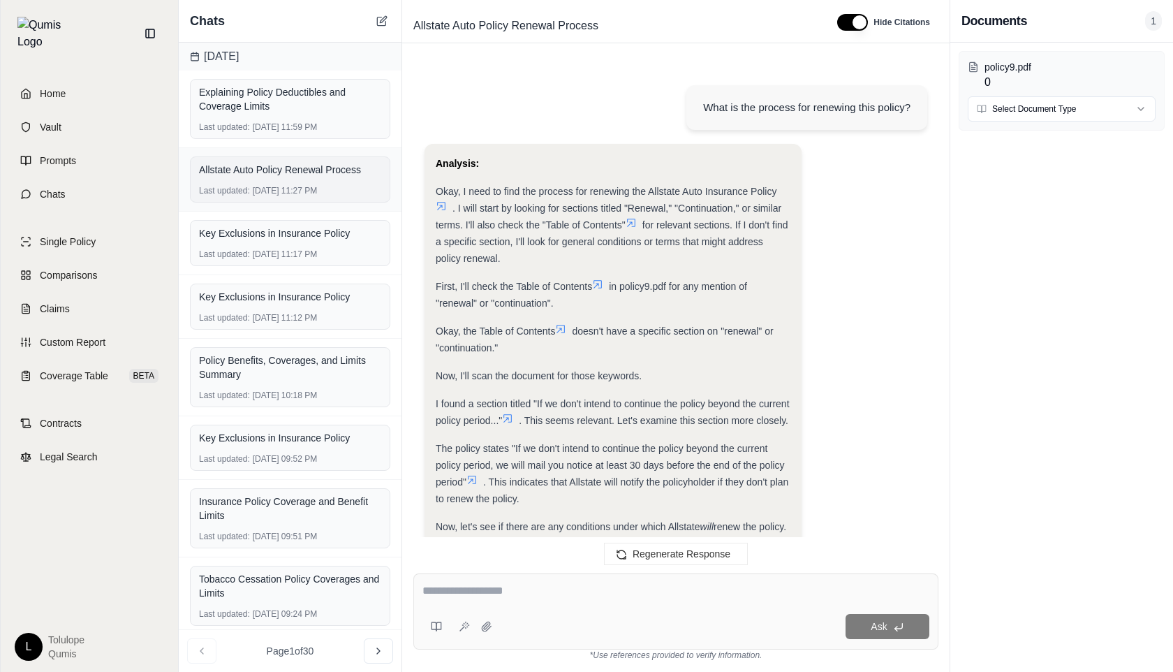
scroll to position [1455, 0]
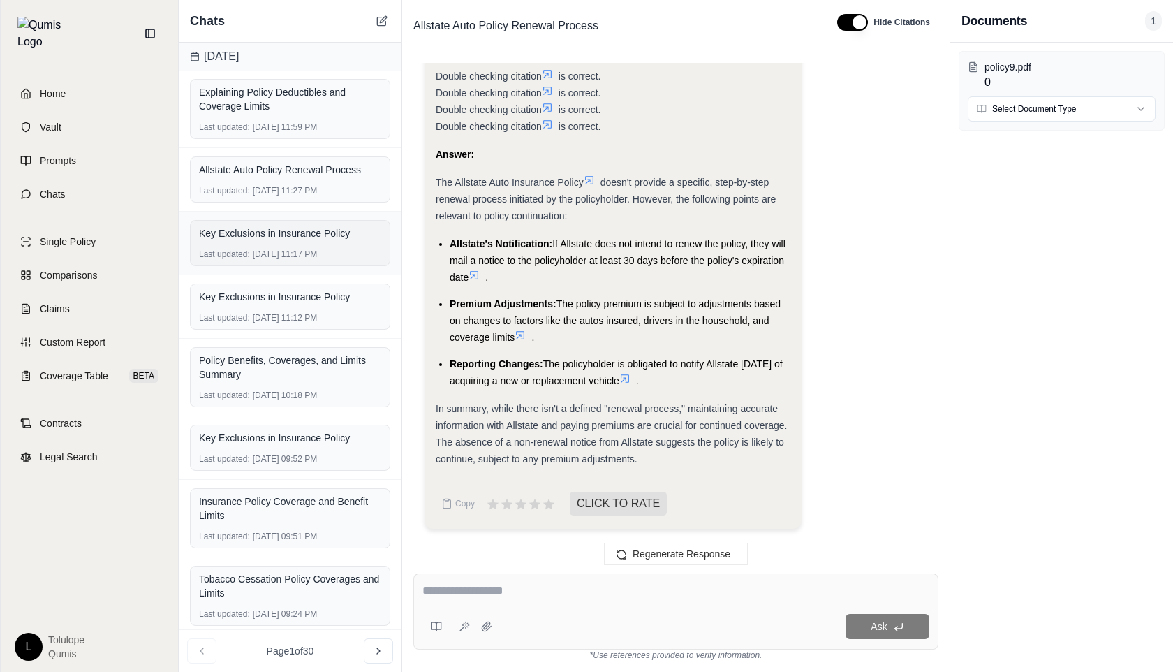
click at [309, 243] on div "Key Exclusions in Insurance Policy Last updated: [DATE] 11:17 PM" at bounding box center [290, 243] width 200 height 46
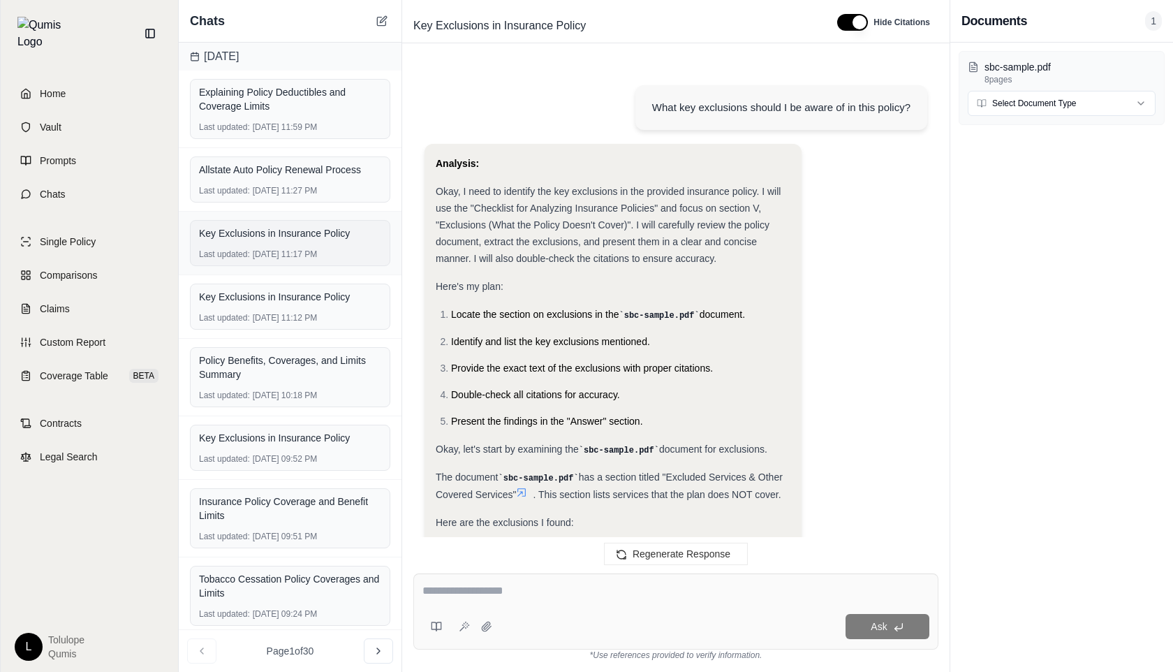
scroll to position [2925, 0]
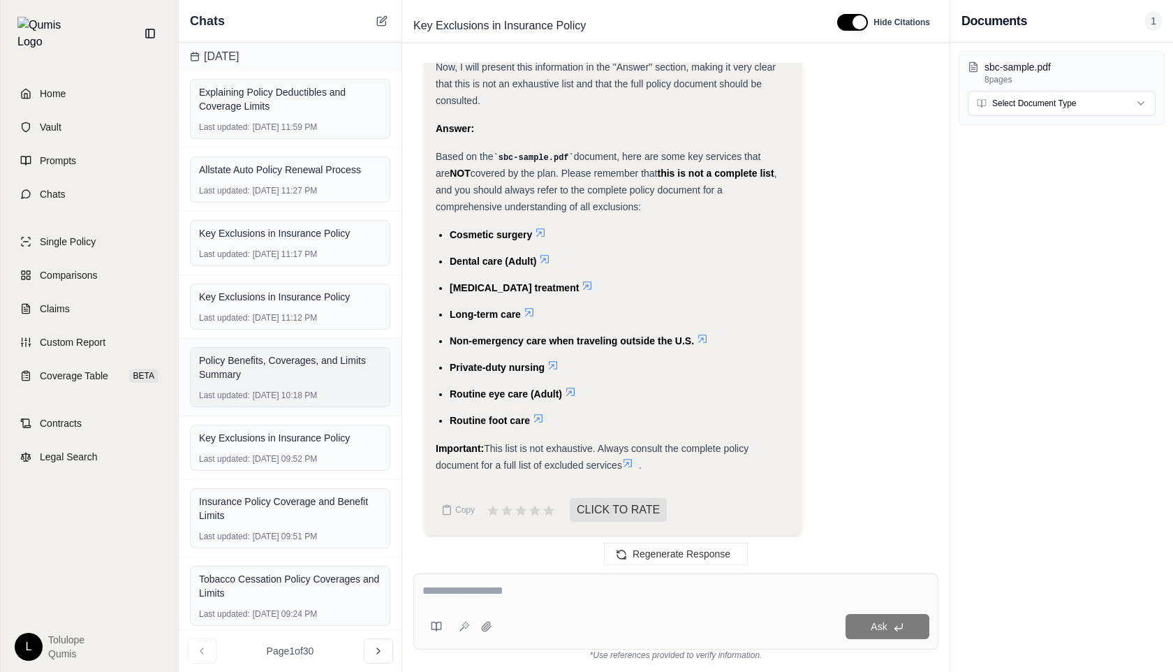
click at [315, 362] on div "Policy Benefits, Coverages, and Limits Summary" at bounding box center [290, 367] width 182 height 28
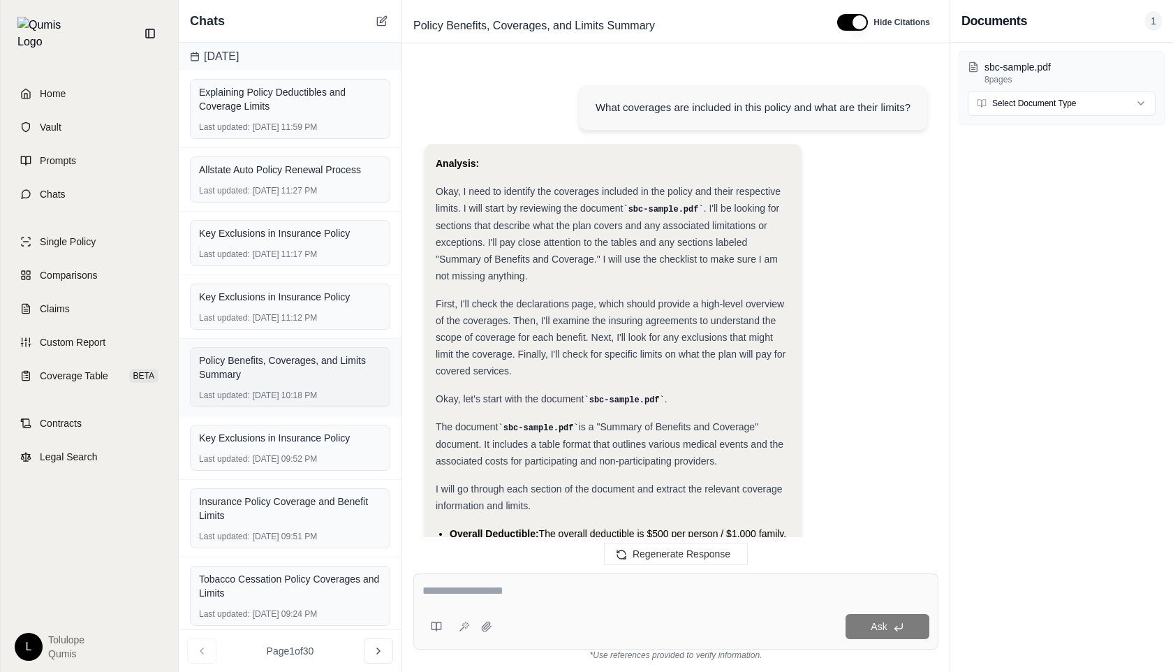
scroll to position [9216, 0]
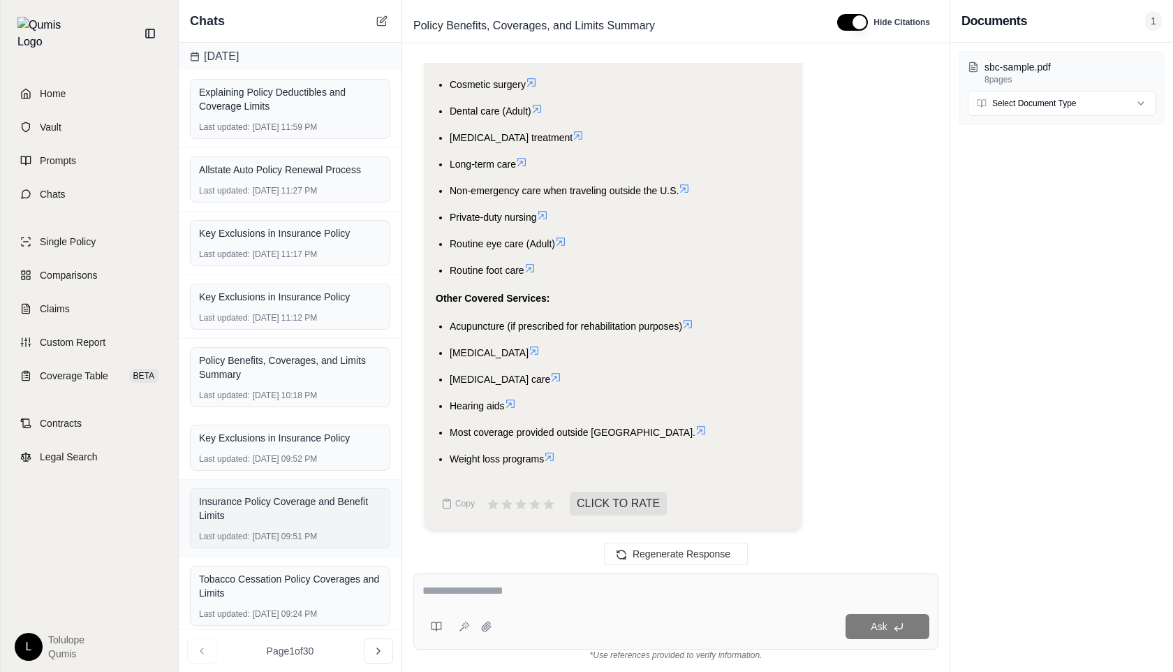
click at [315, 503] on div "Insurance Policy Coverage and Benefit Limits" at bounding box center [290, 508] width 182 height 28
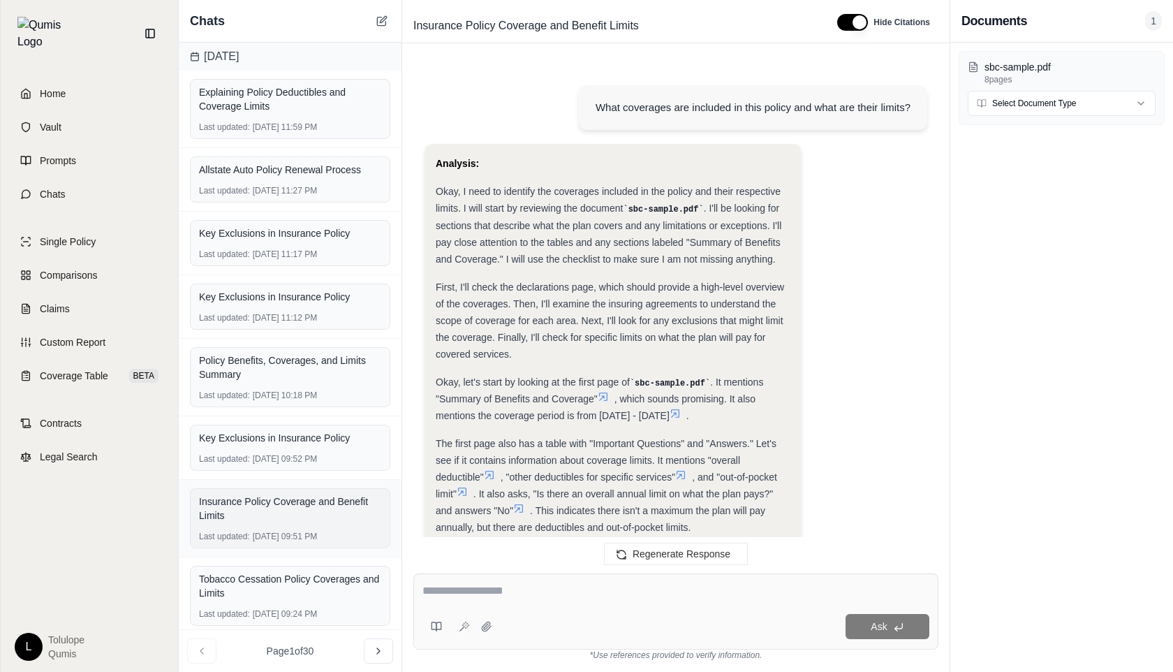
scroll to position [5094, 0]
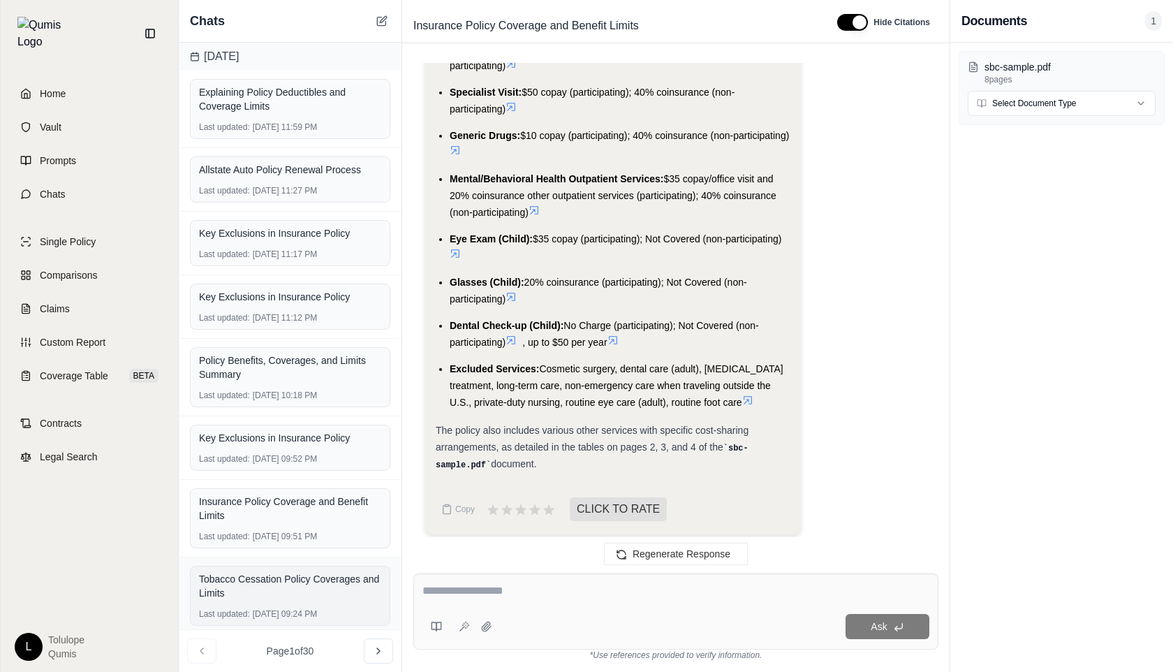
click at [297, 604] on div "Tobacco Cessation Policy Coverages and Limits Last updated: [DATE] 09:24 PM" at bounding box center [290, 596] width 200 height 60
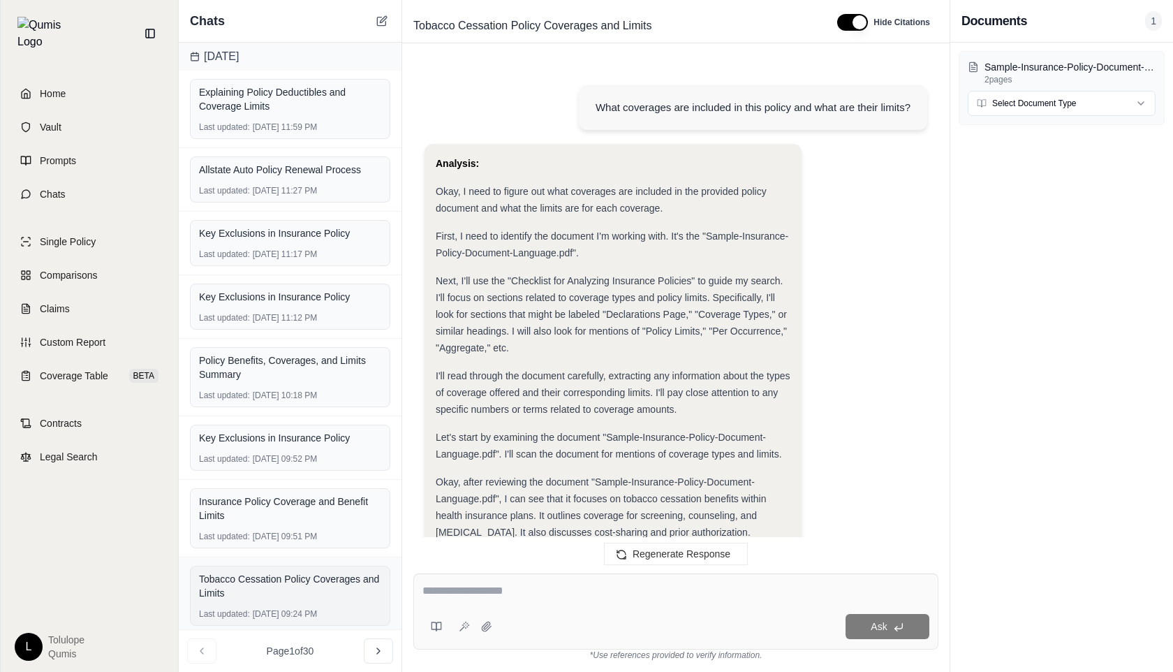
scroll to position [3575, 0]
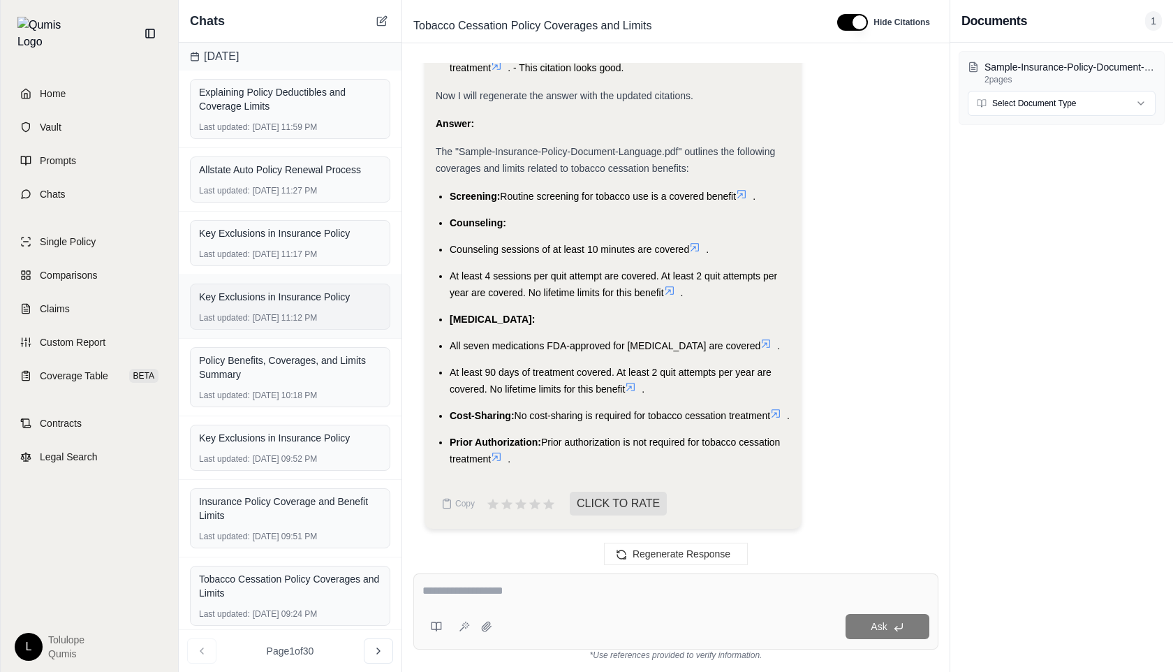
click at [291, 323] on div "Key Exclusions in Insurance Policy Last updated: [DATE] 11:12 PM" at bounding box center [290, 306] width 200 height 46
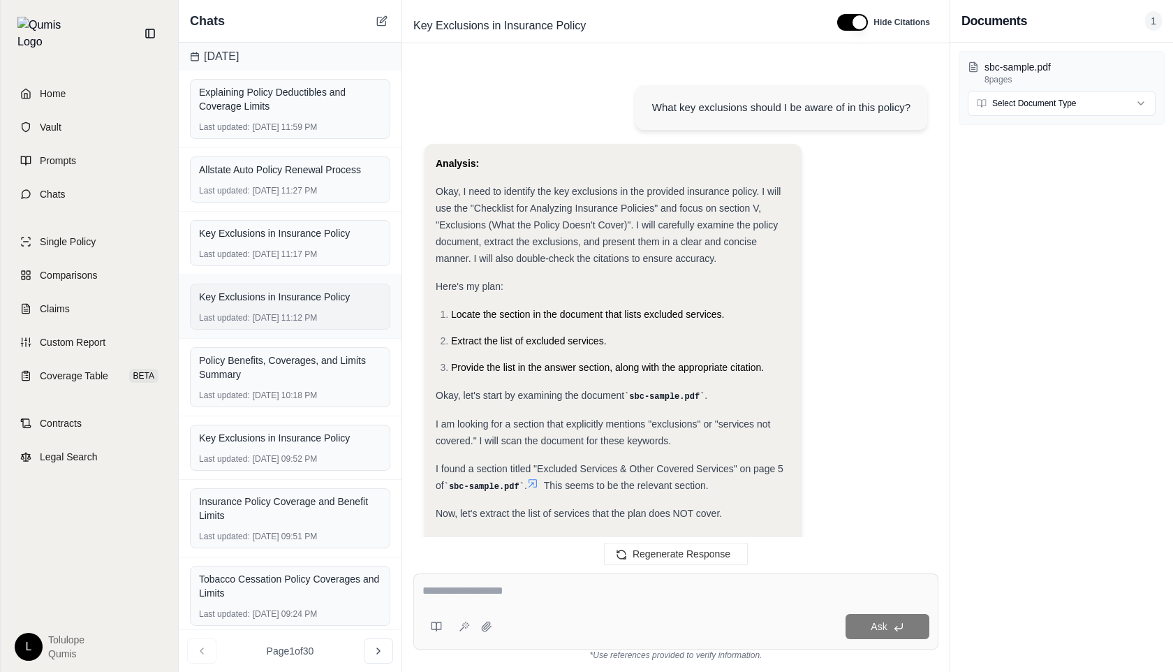
scroll to position [3009, 0]
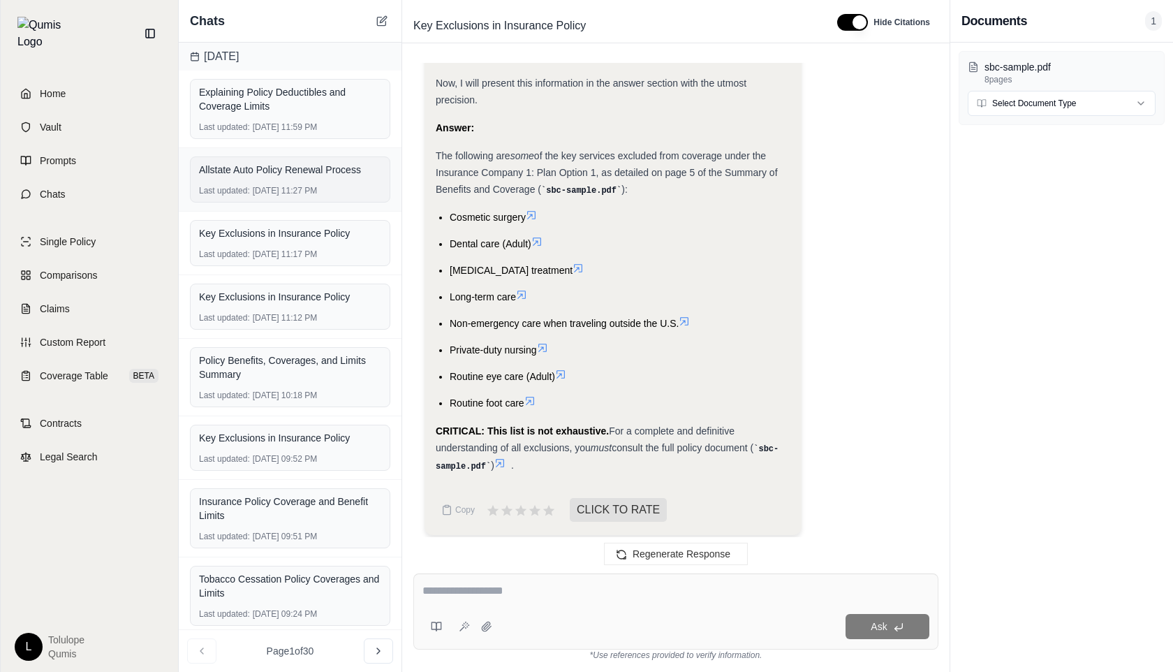
click at [276, 180] on div "Allstate Auto Policy Renewal Process Last updated: [DATE] 11:27 PM" at bounding box center [290, 179] width 200 height 46
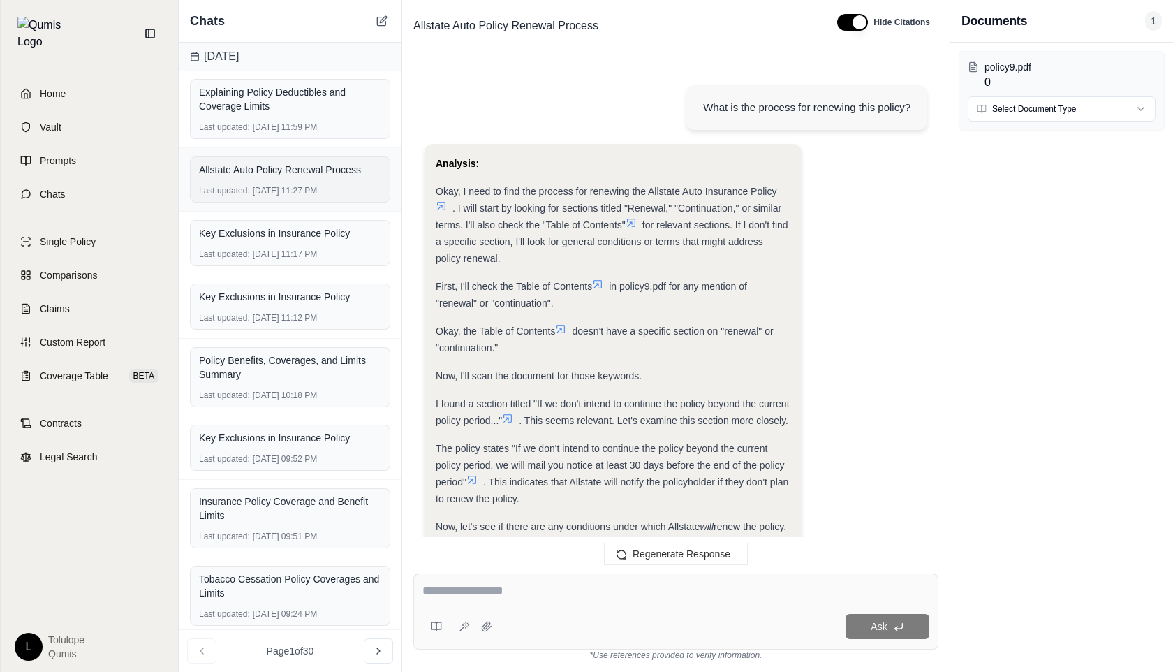
scroll to position [1455, 0]
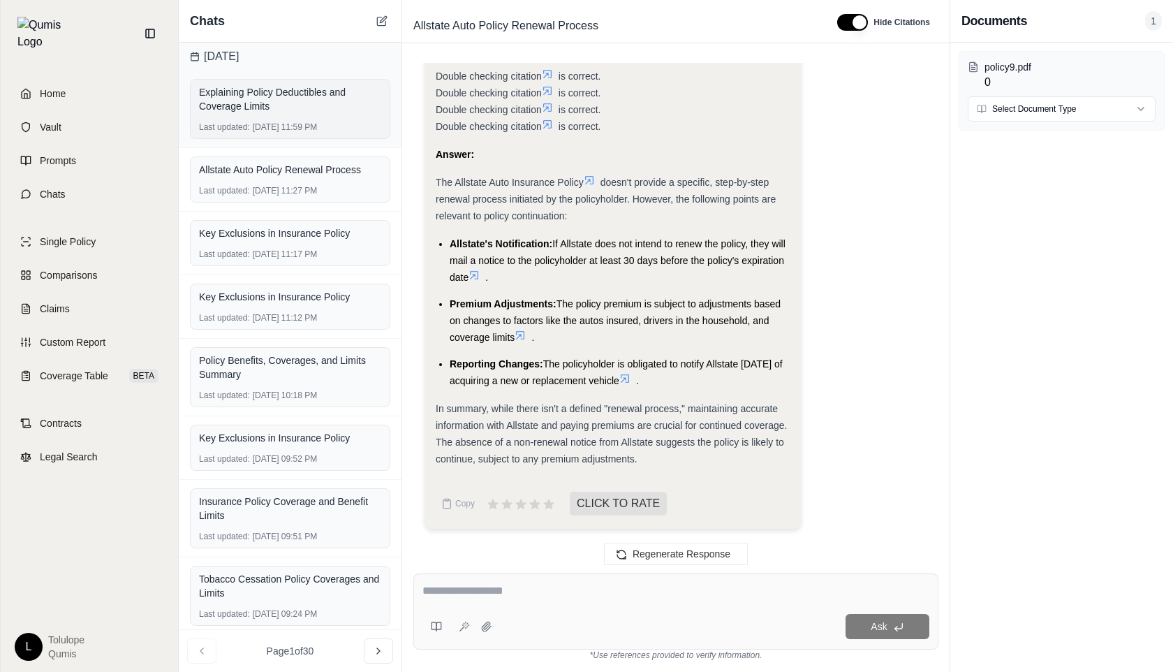
click at [270, 102] on div "Explaining Policy Deductibles and Coverage Limits" at bounding box center [290, 99] width 182 height 28
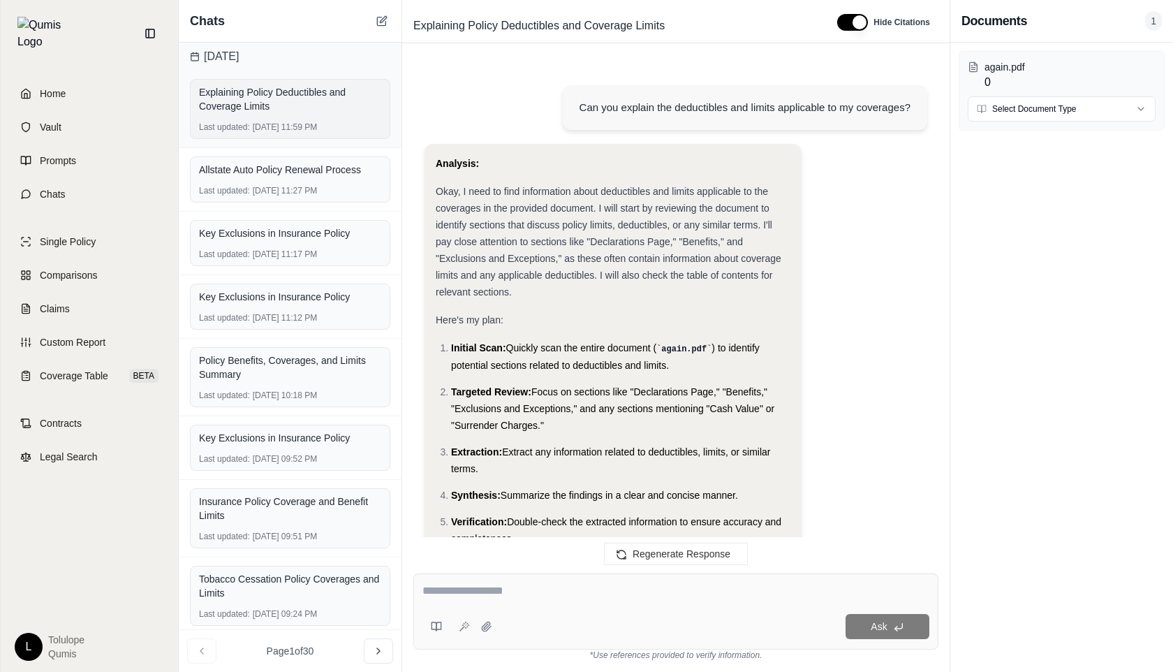
scroll to position [4350, 0]
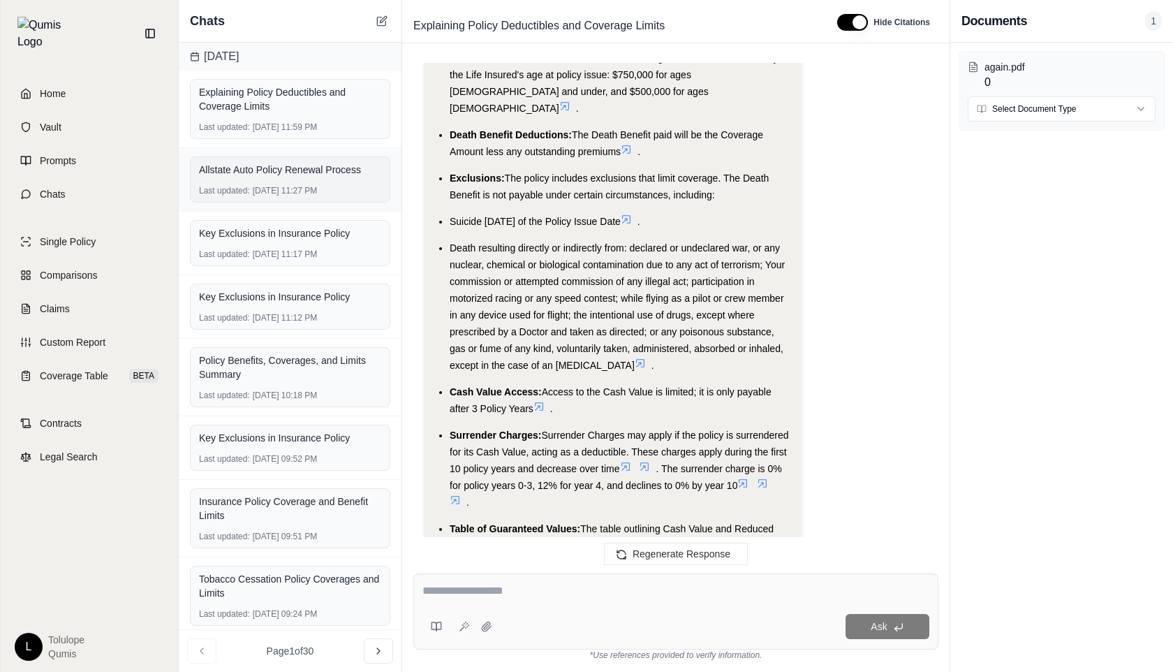
click at [266, 165] on div "Allstate Auto Policy Renewal Process" at bounding box center [290, 170] width 182 height 14
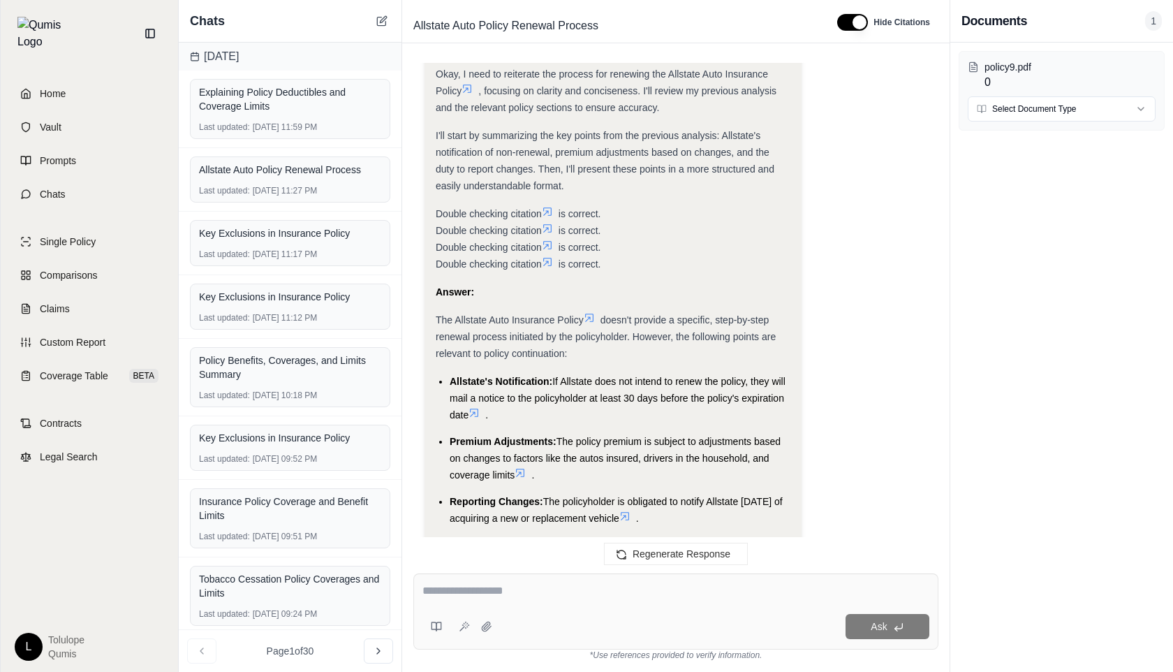
scroll to position [1455, 0]
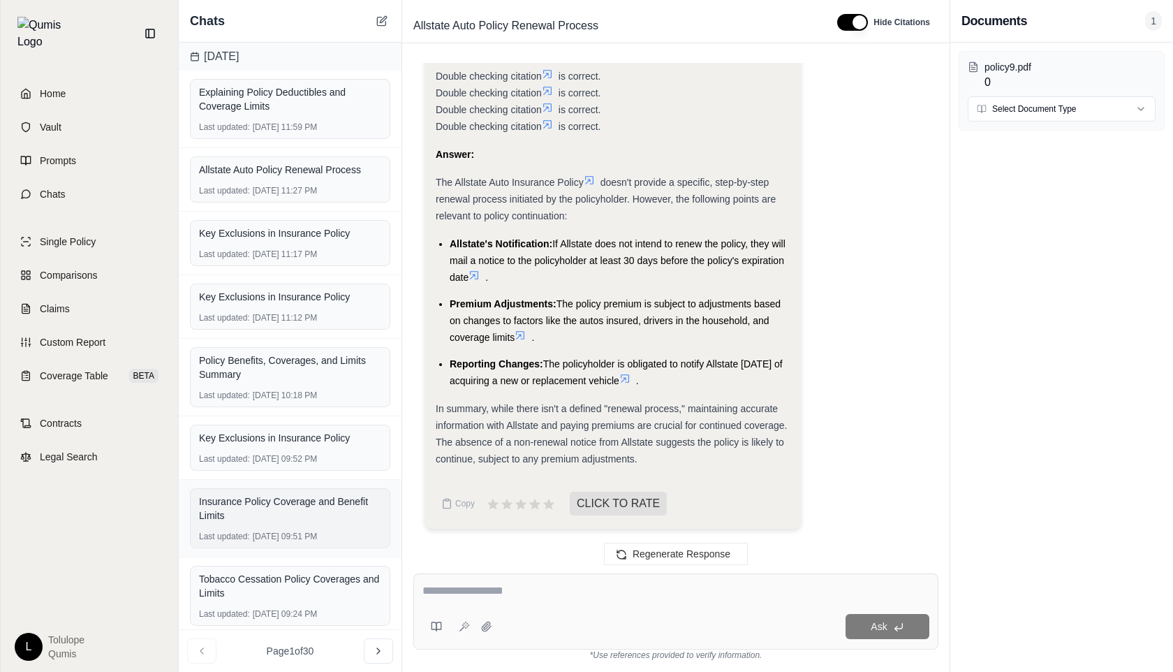
click at [295, 540] on div "Last updated: [DATE] 09:51 PM" at bounding box center [290, 536] width 182 height 11
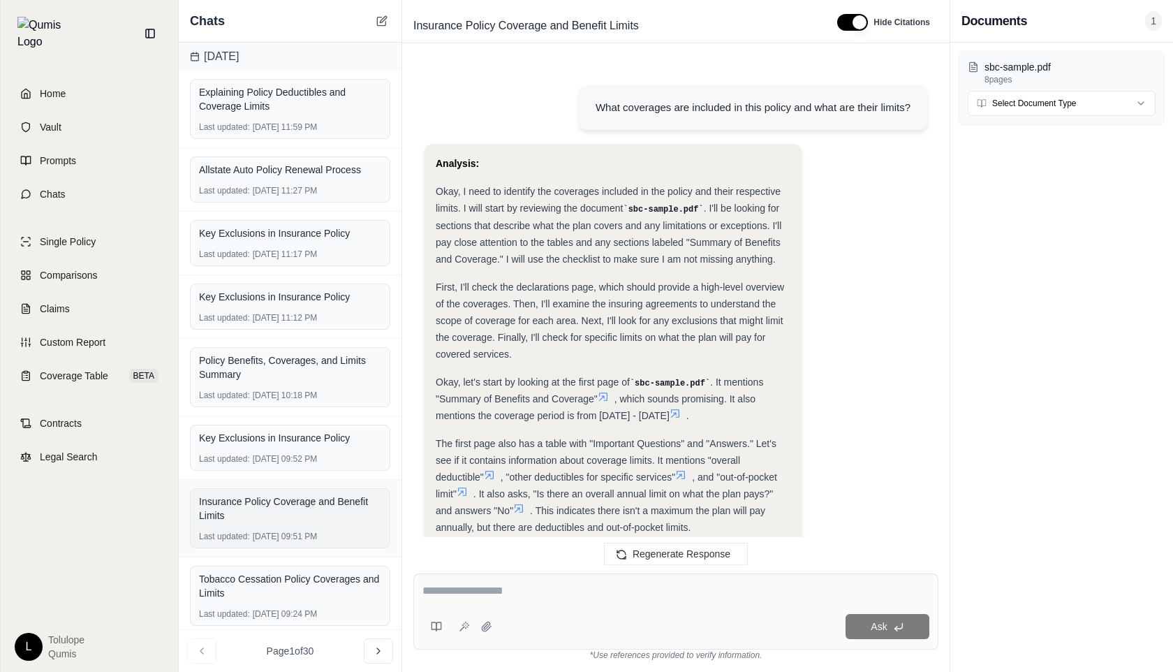
scroll to position [5094, 0]
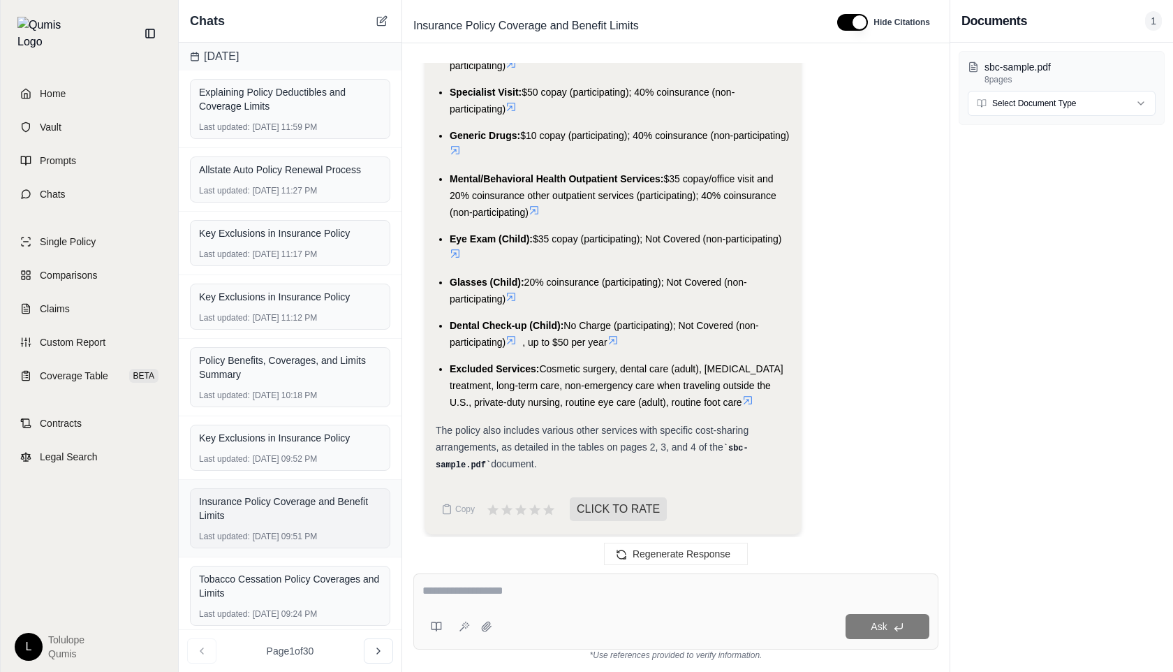
click at [295, 540] on div "Last updated: [DATE] 09:51 PM" at bounding box center [290, 536] width 182 height 11
click at [388, 653] on button at bounding box center [378, 650] width 29 height 25
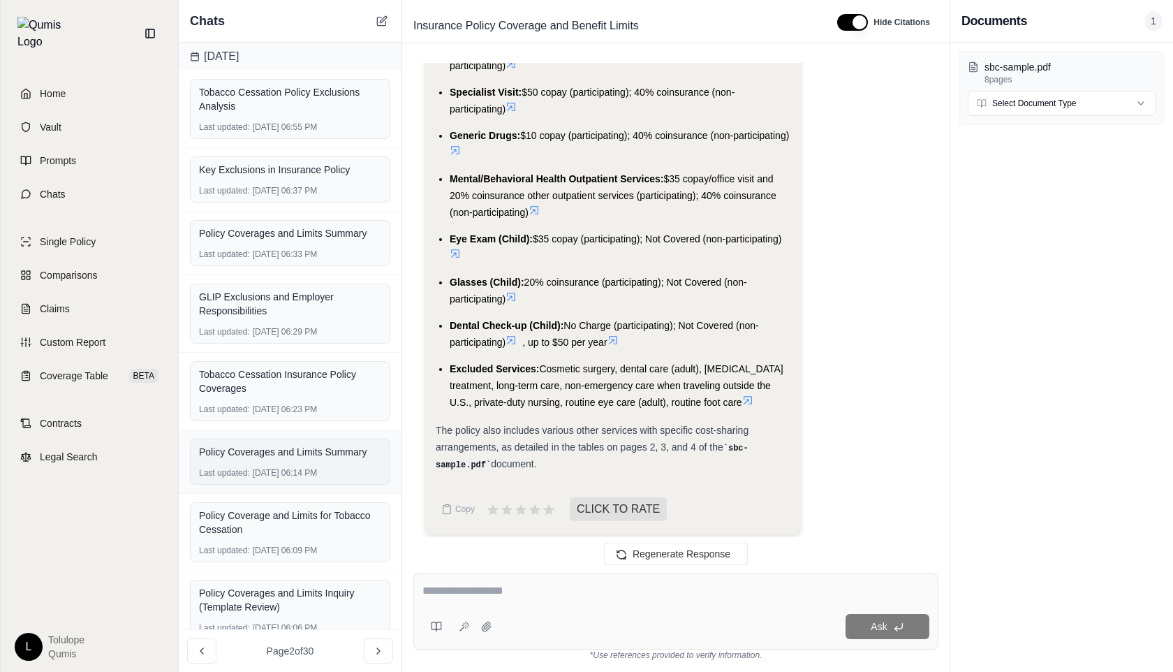
click at [327, 457] on div "Policy Coverages and Limits Summary" at bounding box center [290, 452] width 182 height 14
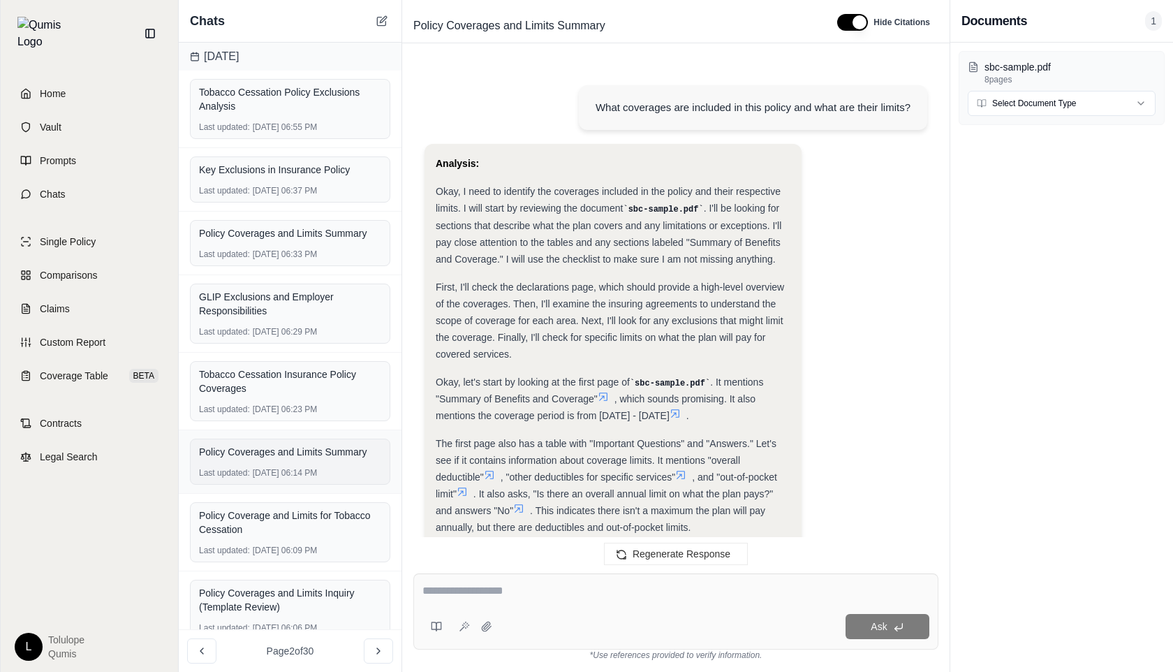
scroll to position [1553, 0]
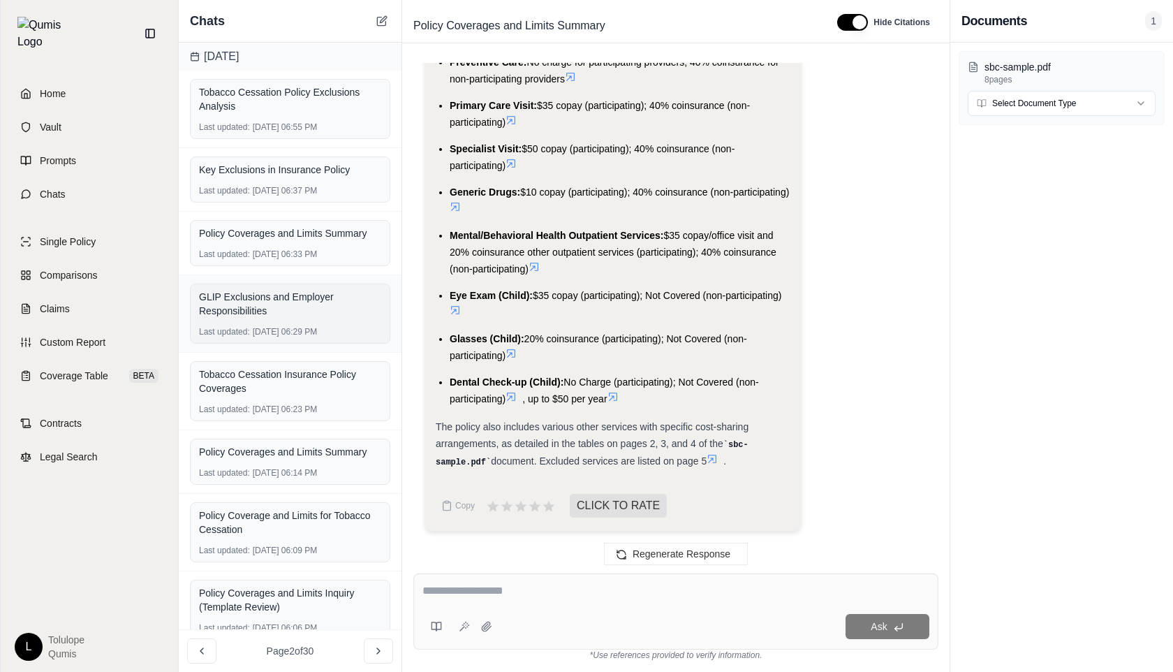
click at [290, 302] on div "GLIP Exclusions and Employer Responsibilities" at bounding box center [290, 304] width 182 height 28
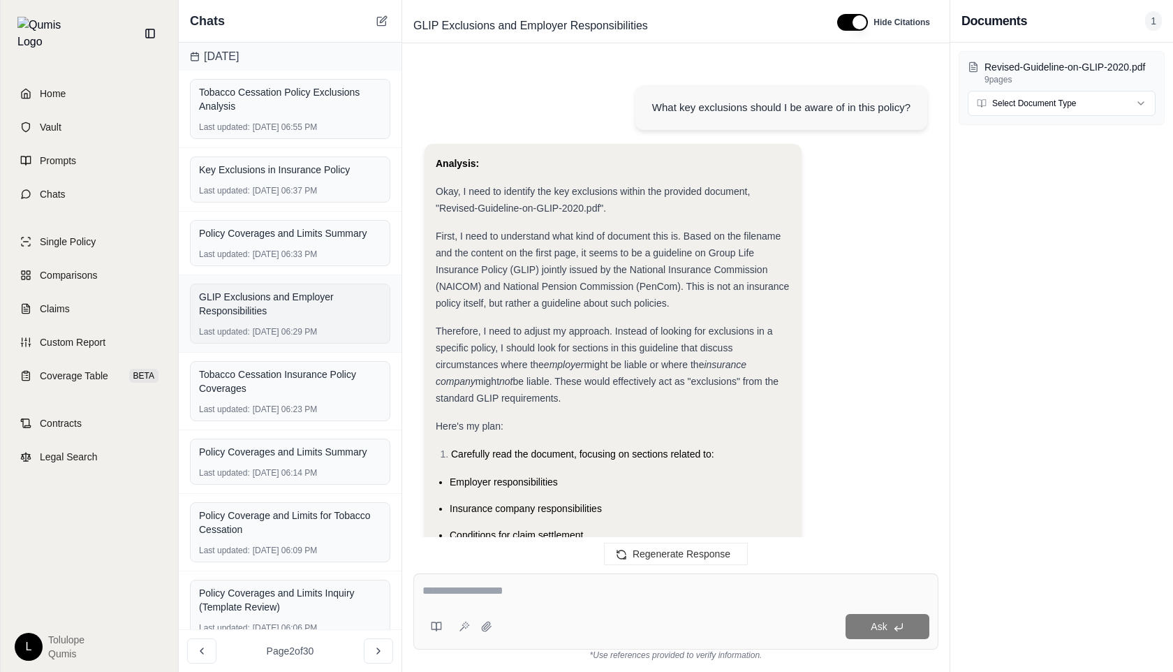
scroll to position [6610, 0]
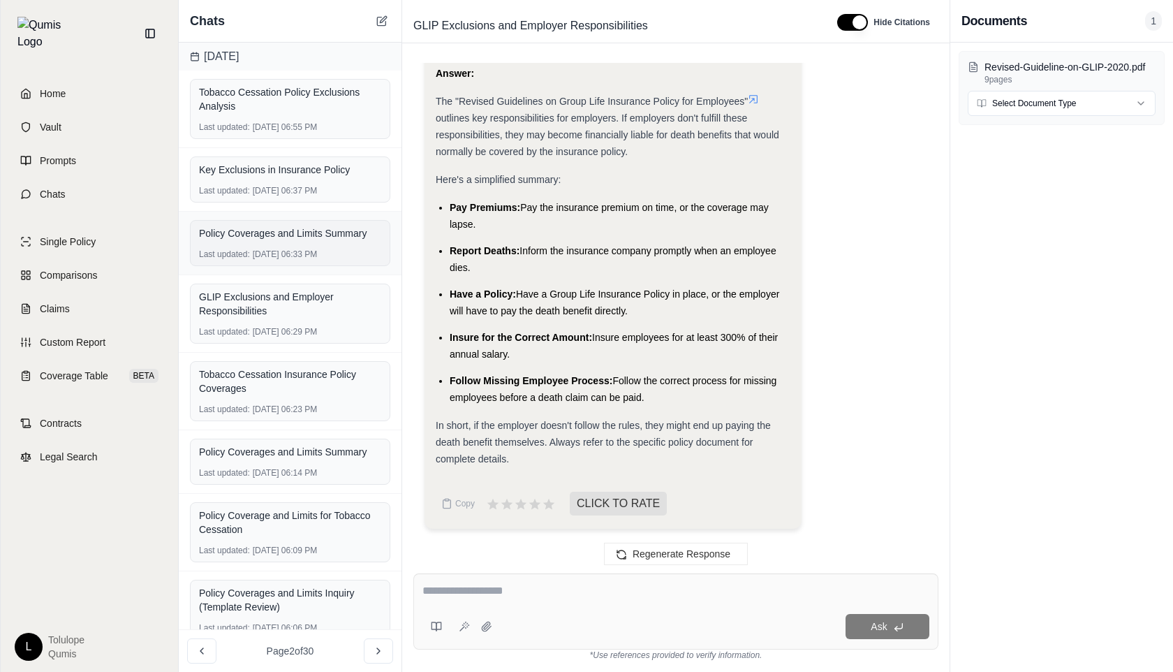
click at [290, 235] on div "Policy Coverages and Limits Summary" at bounding box center [290, 233] width 182 height 14
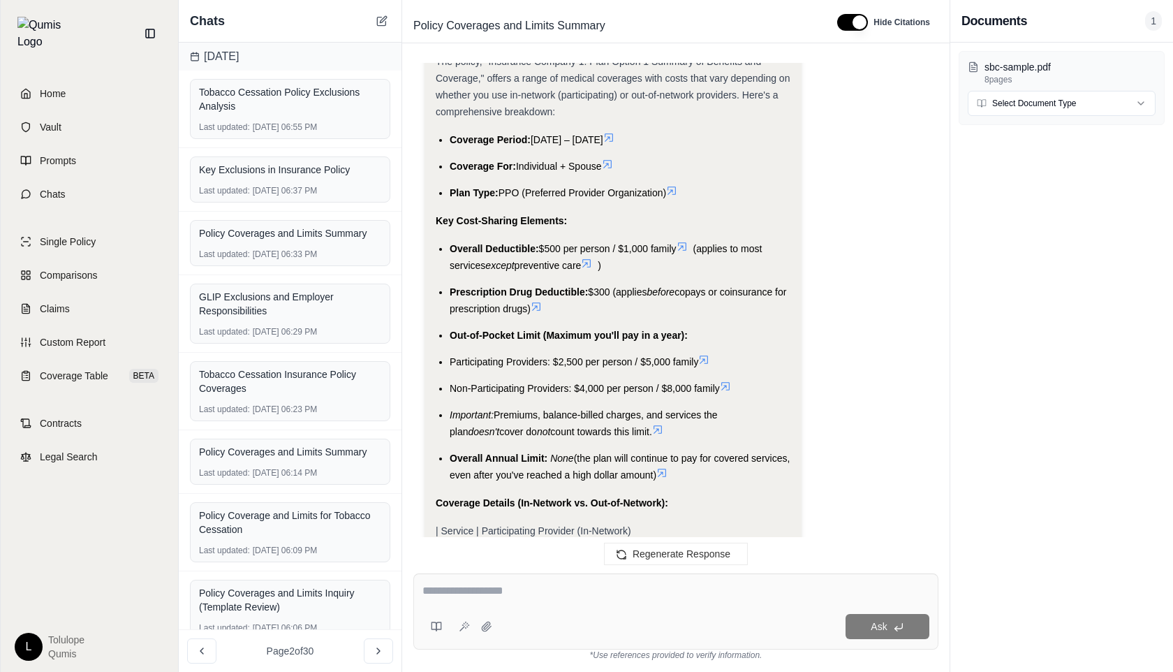
scroll to position [20115, 0]
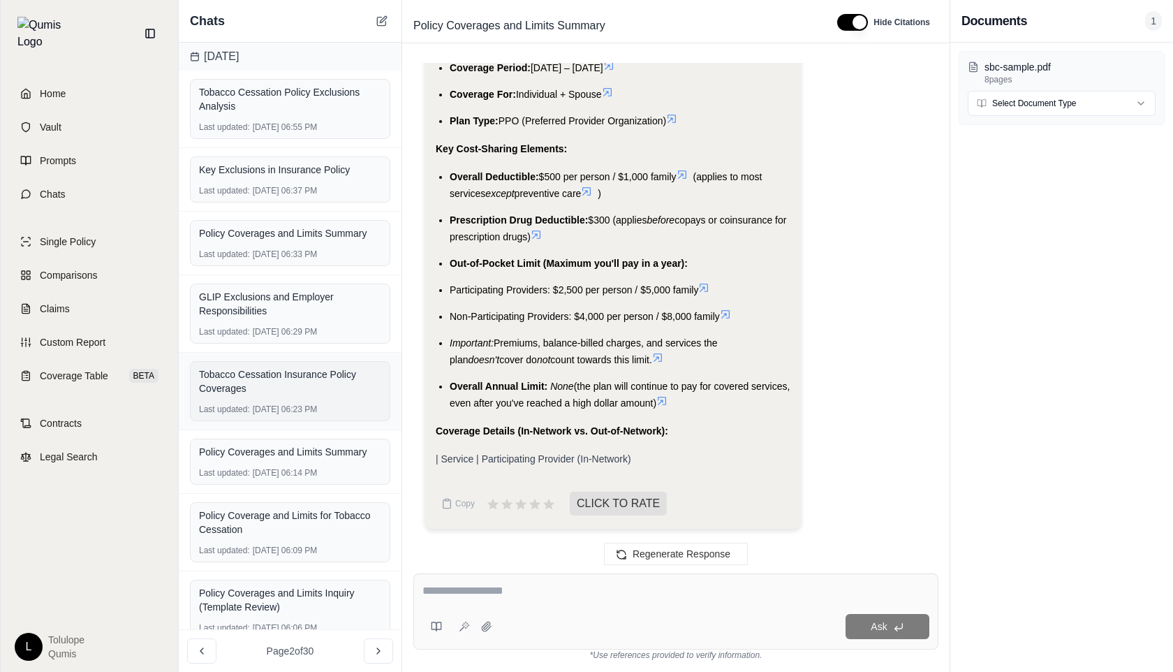
click at [231, 394] on div "Tobacco Cessation Insurance Policy Coverages" at bounding box center [290, 381] width 182 height 28
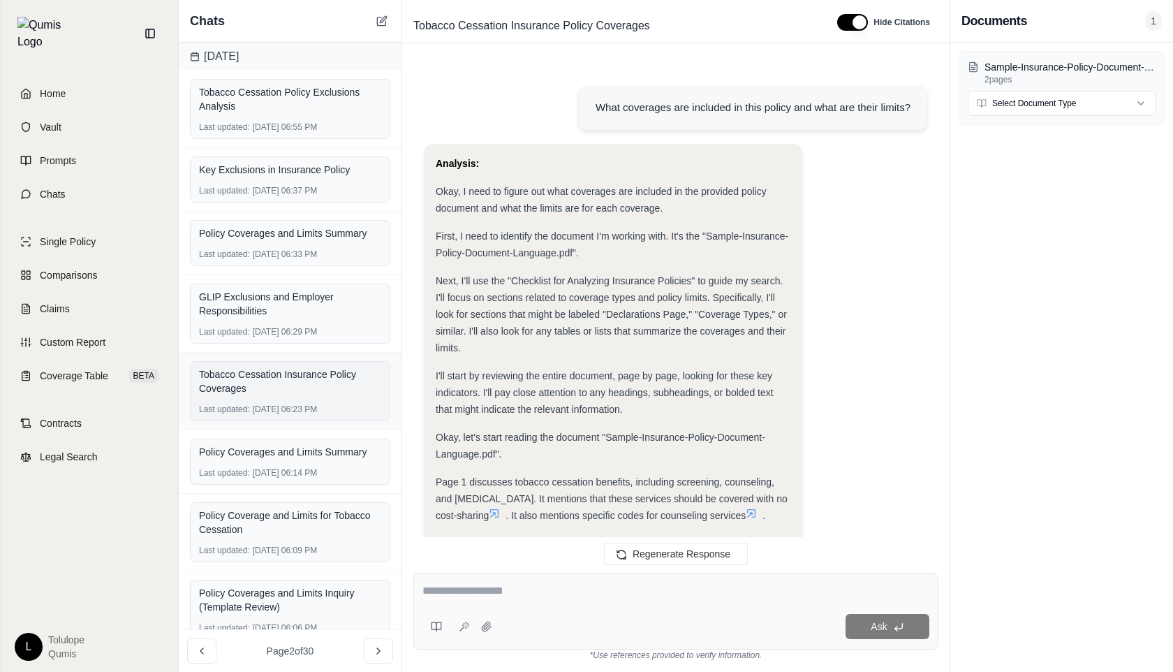
scroll to position [1377, 0]
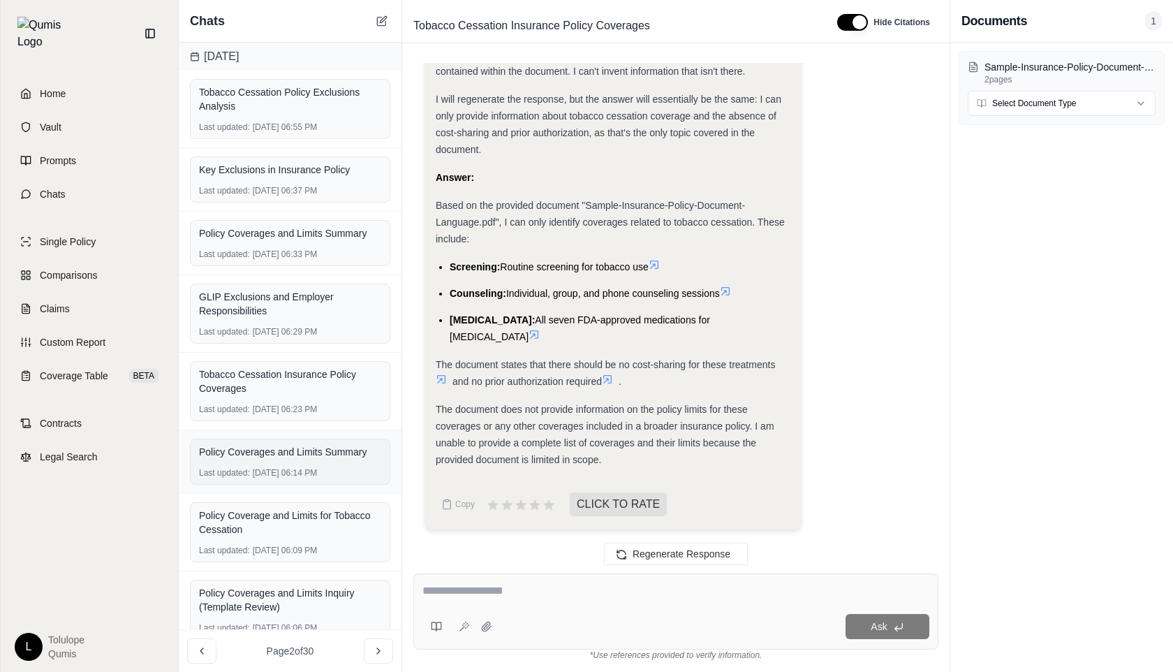
click at [283, 459] on div "Policy Coverages and Limits Summary" at bounding box center [290, 452] width 182 height 20
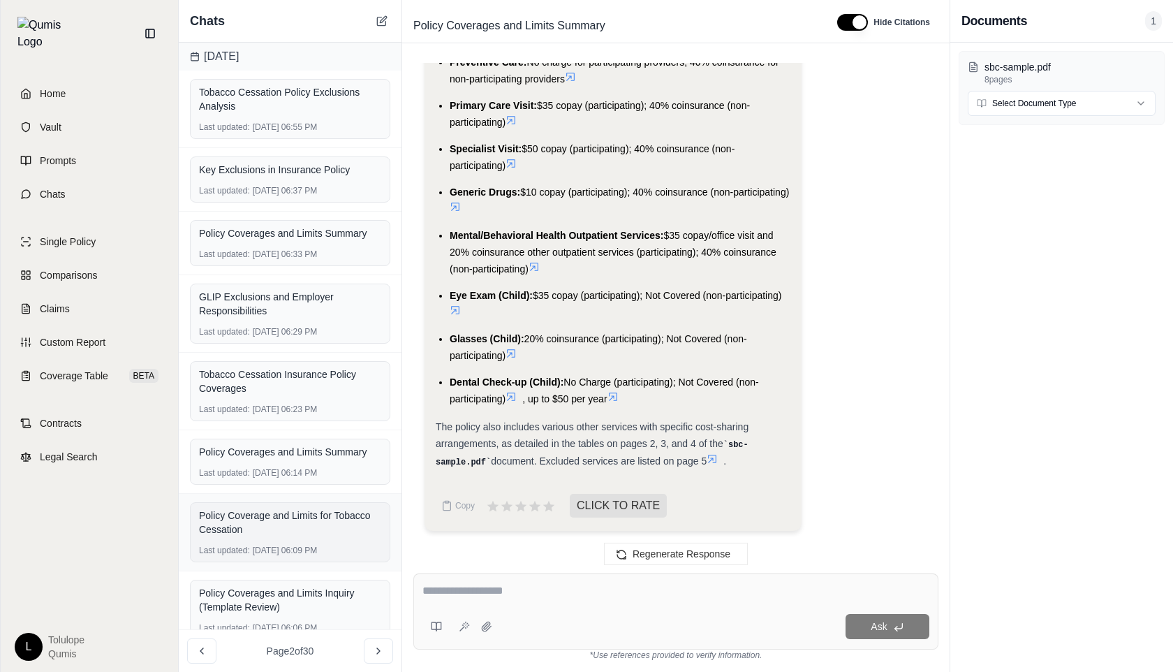
click at [273, 529] on div "Policy Coverage and Limits for Tobacco Cessation" at bounding box center [290, 522] width 182 height 28
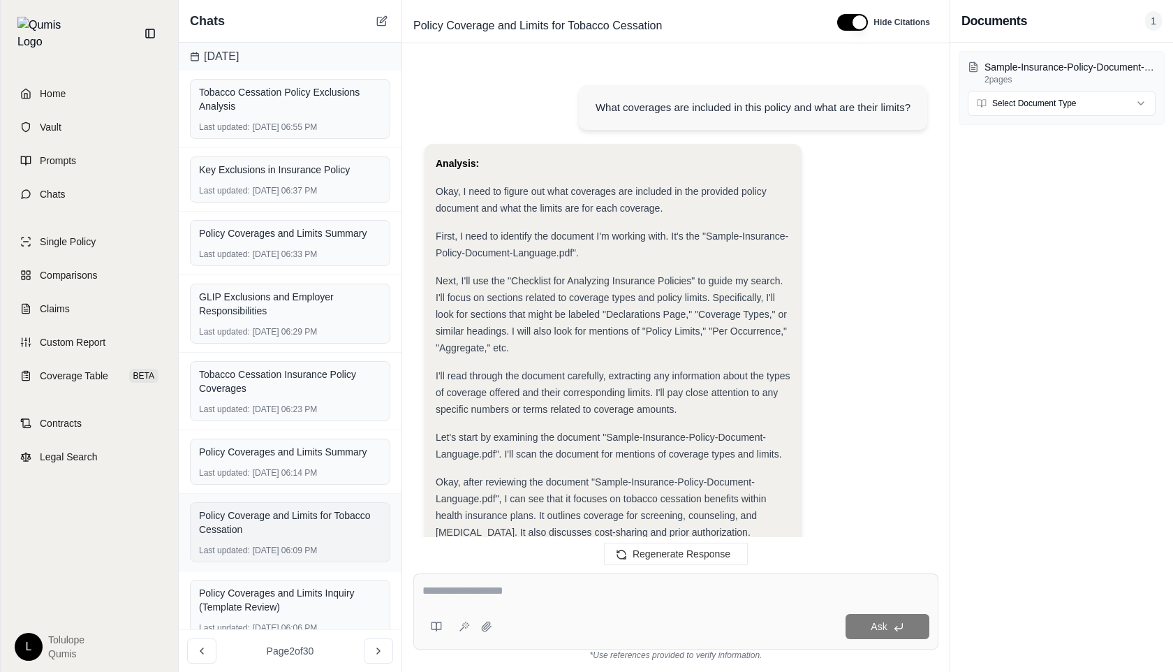
scroll to position [866, 0]
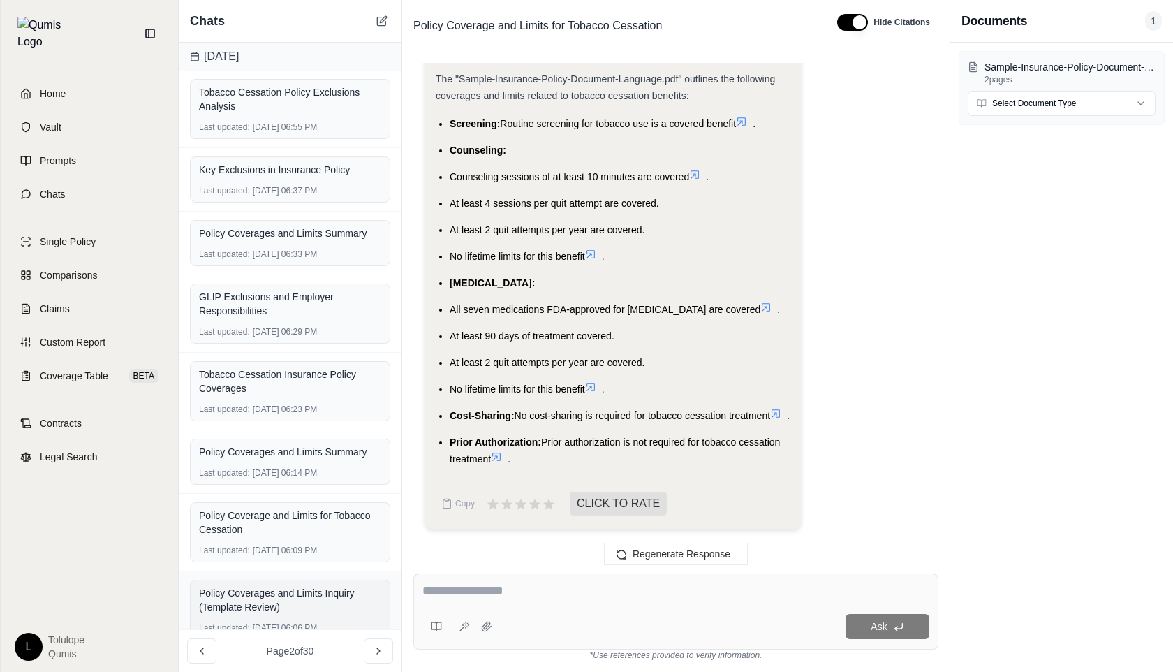
click at [289, 598] on div "Policy Coverages and Limits Inquiry (Template Review)" at bounding box center [290, 600] width 182 height 28
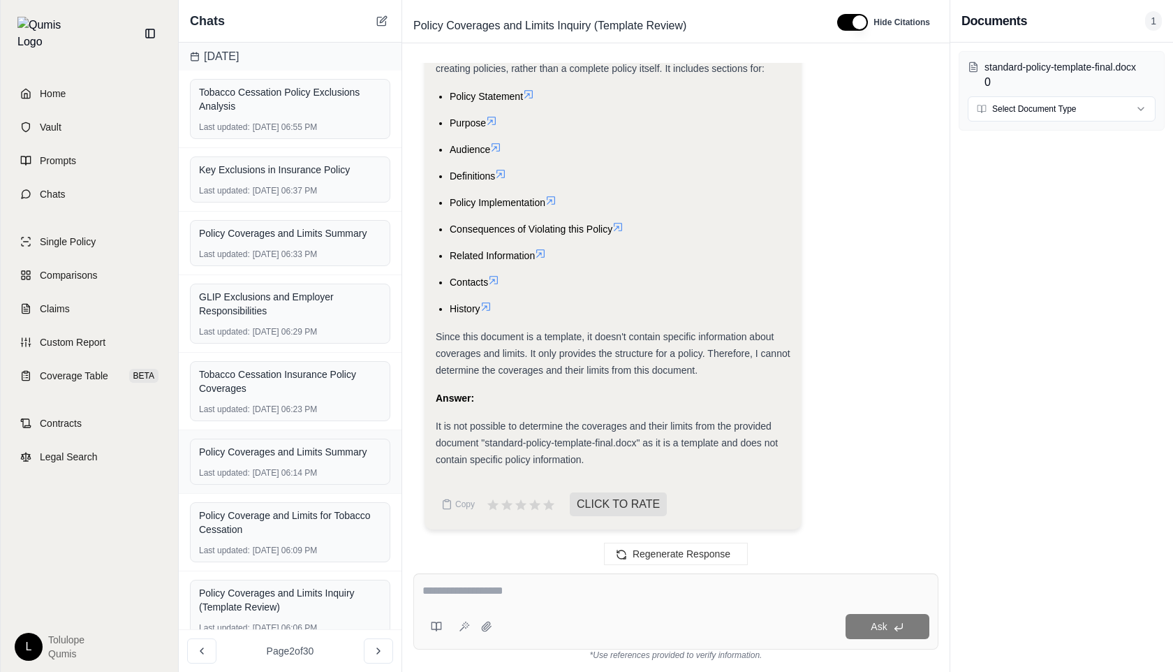
scroll to position [174, 0]
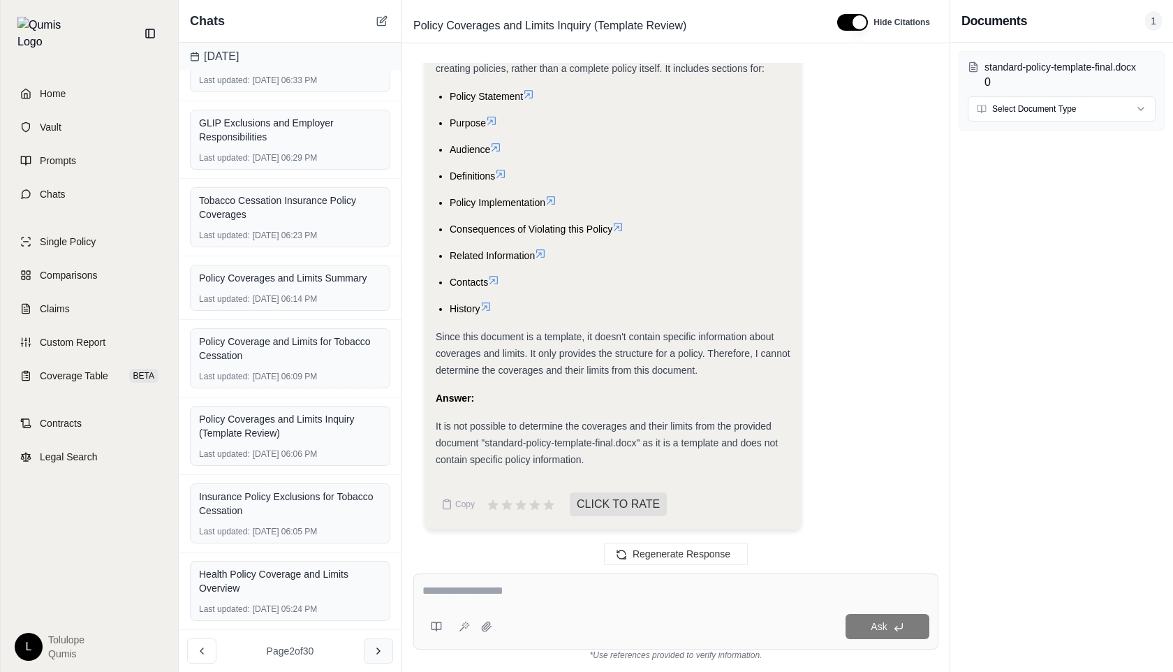
click at [371, 642] on button at bounding box center [378, 650] width 29 height 25
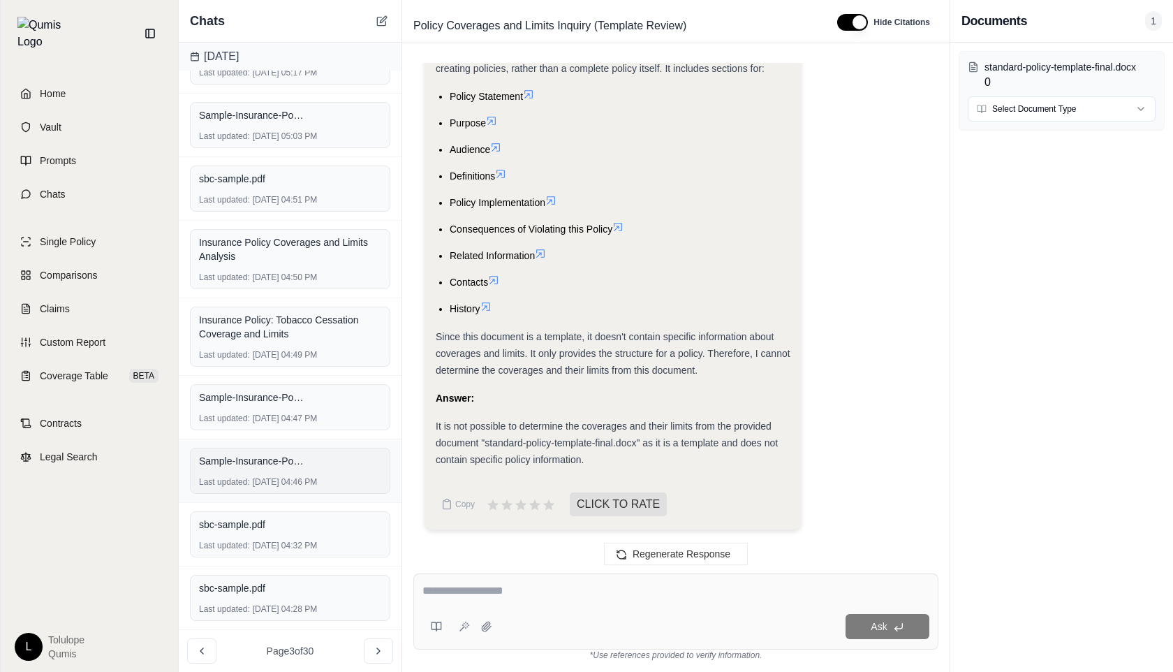
click at [318, 468] on div "Sample-Insurance-Policy-Document-Language.pdf" at bounding box center [290, 461] width 182 height 20
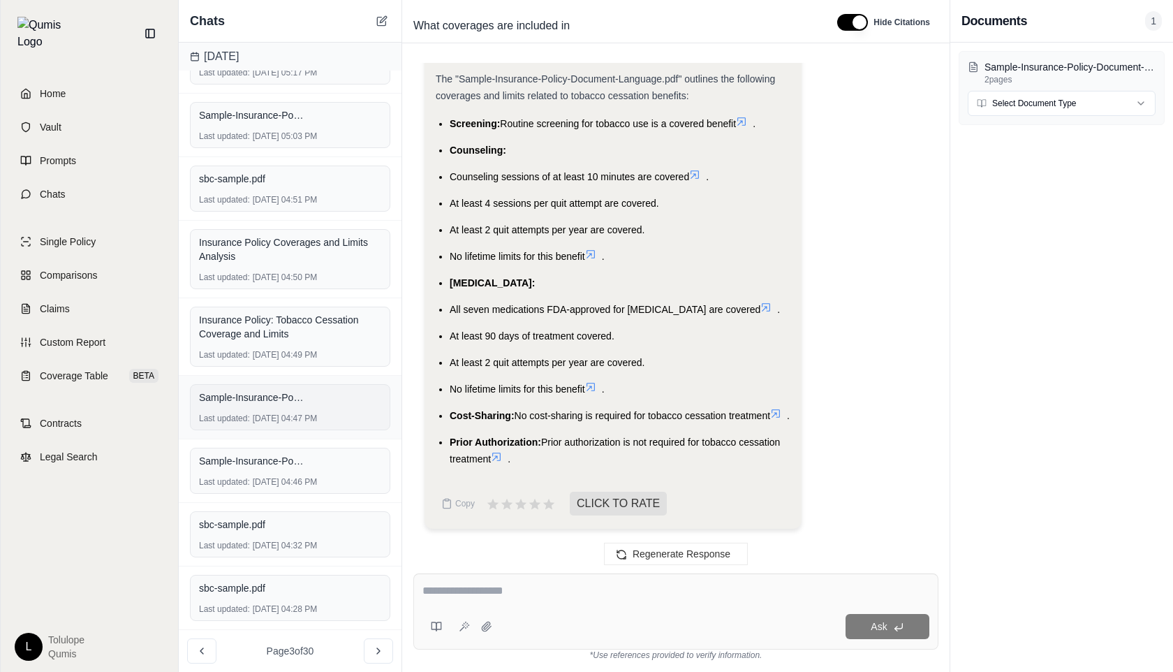
click at [300, 394] on span "Sample-Insurance-Policy-Document-Language.pdf" at bounding box center [251, 397] width 105 height 14
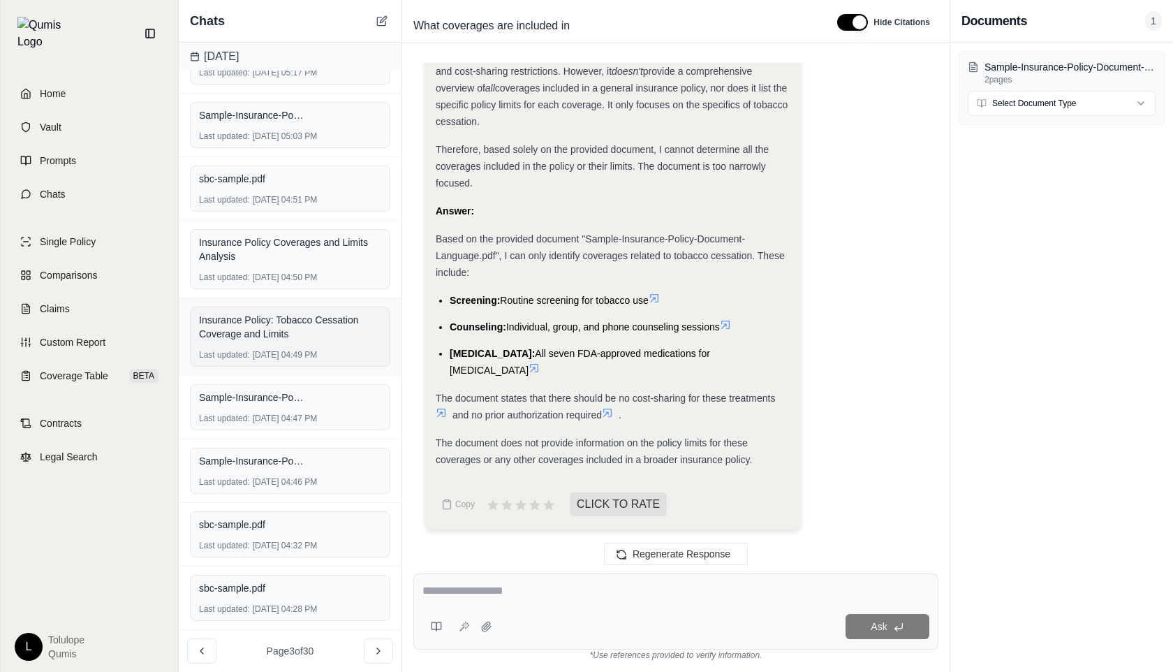
click at [297, 340] on div "Insurance Policy: Tobacco Cessation Coverage and Limits" at bounding box center [290, 327] width 182 height 28
click at [288, 268] on div "Insurance Policy Coverages and Limits Analysis Last updated: [DATE] 04:50 PM" at bounding box center [290, 259] width 200 height 60
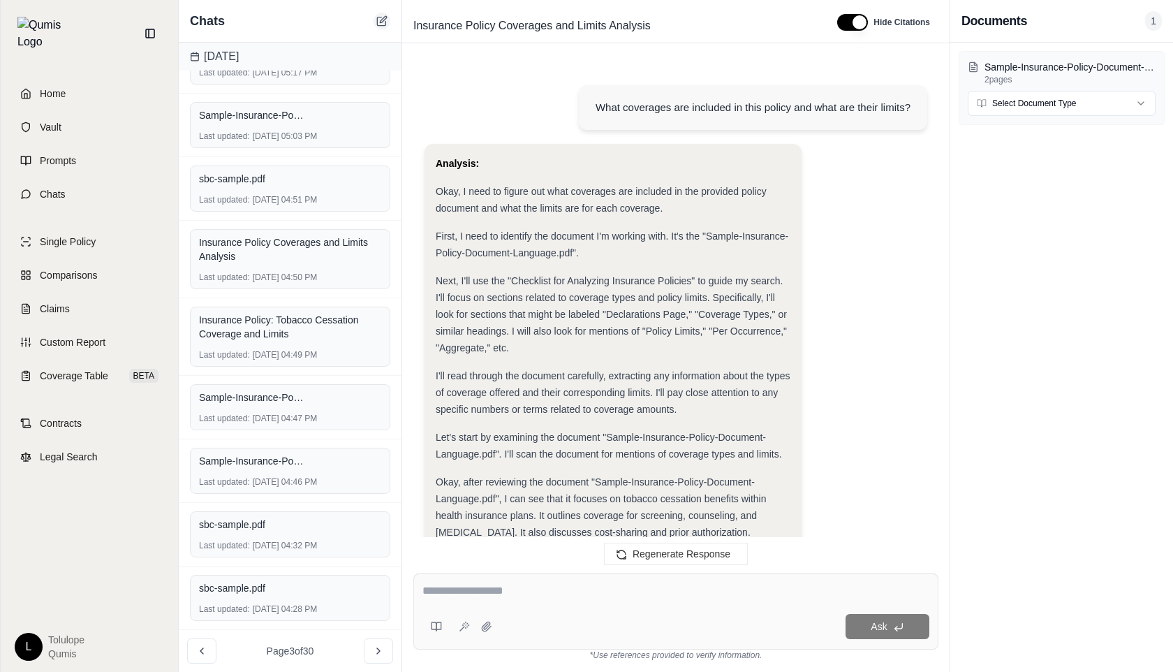
click at [381, 20] on icon at bounding box center [381, 20] width 11 height 11
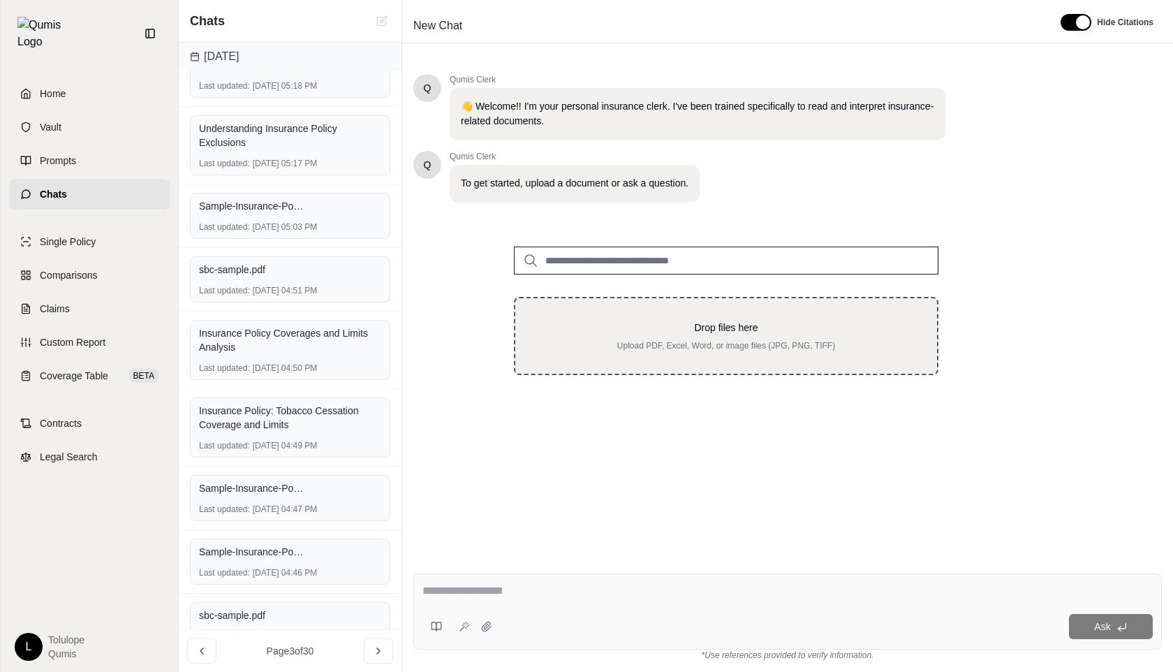
click at [607, 339] on div "Drop files here Upload PDF, Excel, Word, or image files (JPG, PNG, TIFF)" at bounding box center [726, 335] width 377 height 31
type input "**********"
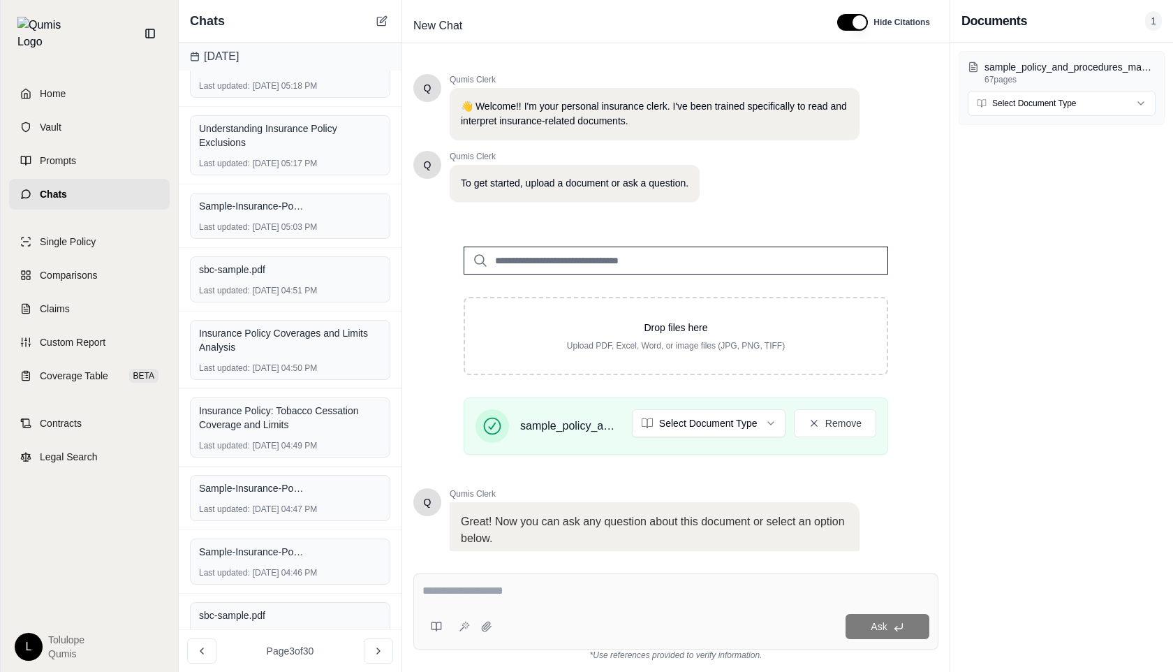
scroll to position [82, 0]
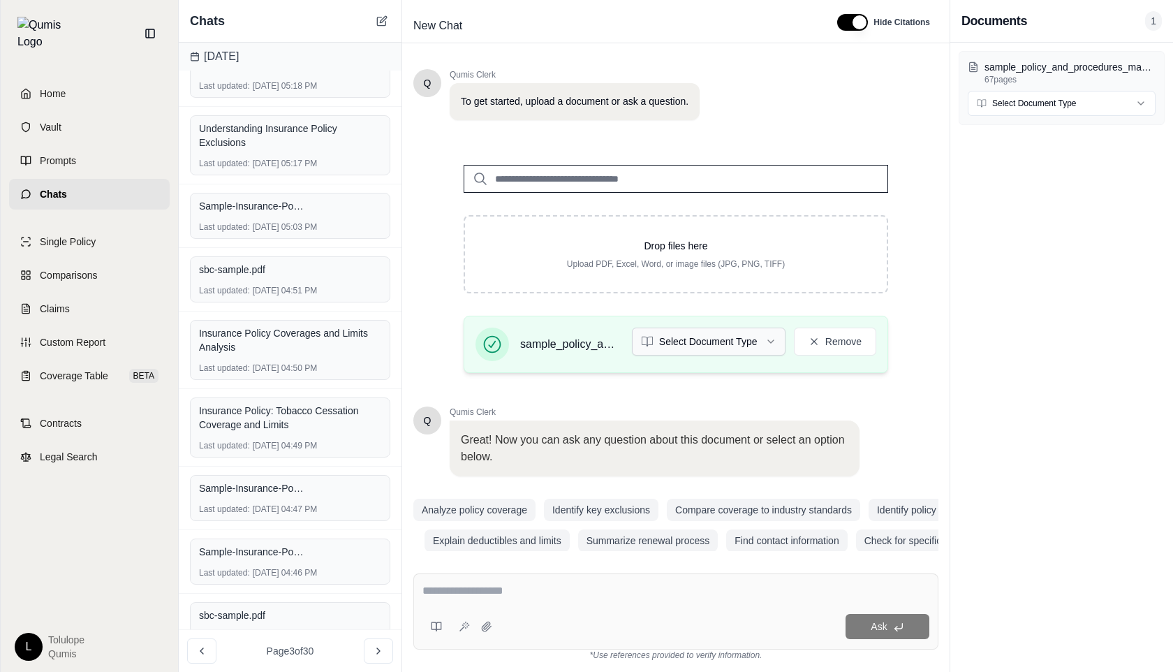
click at [704, 341] on html "Home Vault Prompts Chats Single Policy Comparisons Claims Custom Report Coverag…" at bounding box center [586, 336] width 1173 height 672
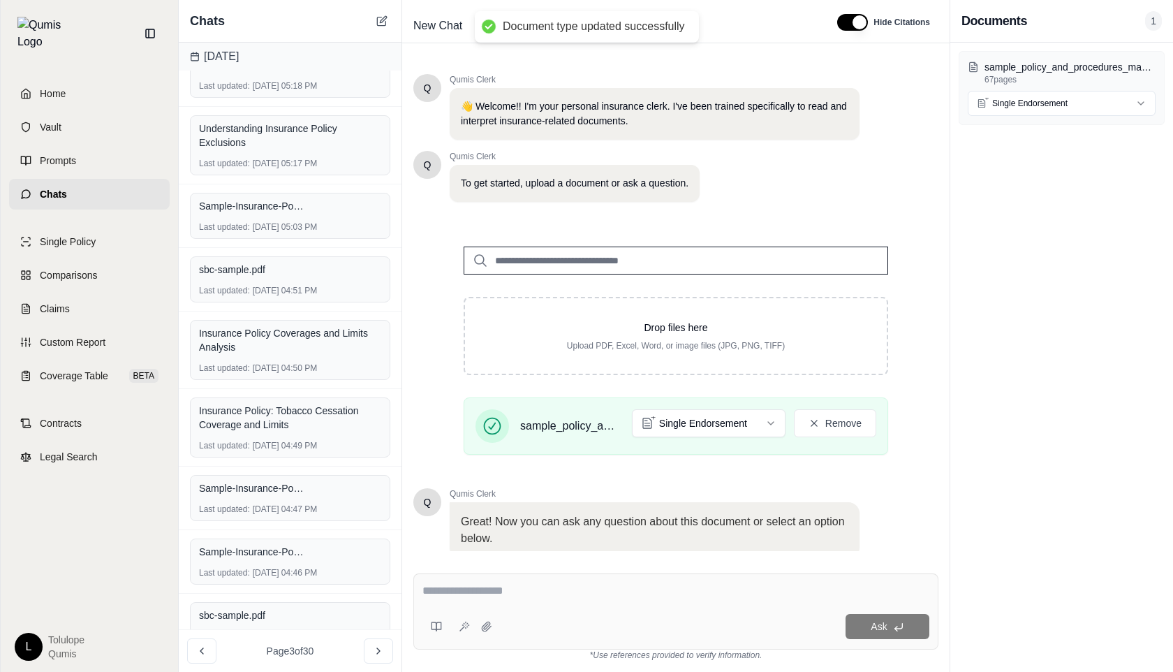
scroll to position [98, 0]
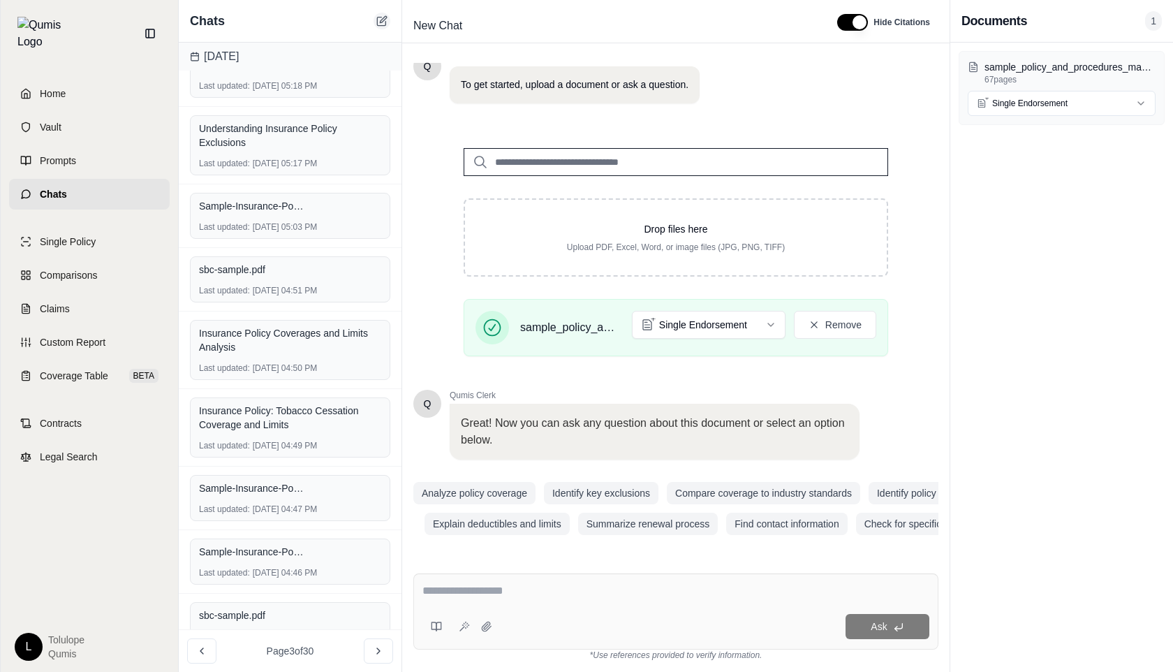
click at [381, 19] on icon at bounding box center [381, 20] width 11 height 11
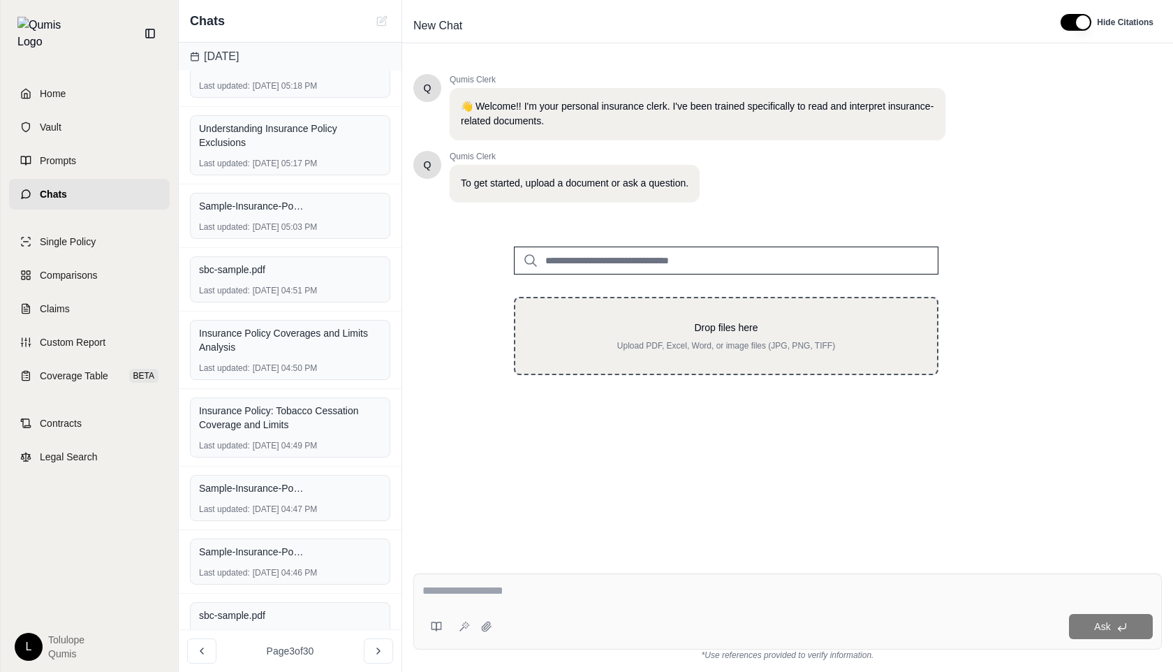
click at [665, 350] on p "Upload PDF, Excel, Word, or image files (JPG, PNG, TIFF)" at bounding box center [726, 345] width 377 height 11
type input "**********"
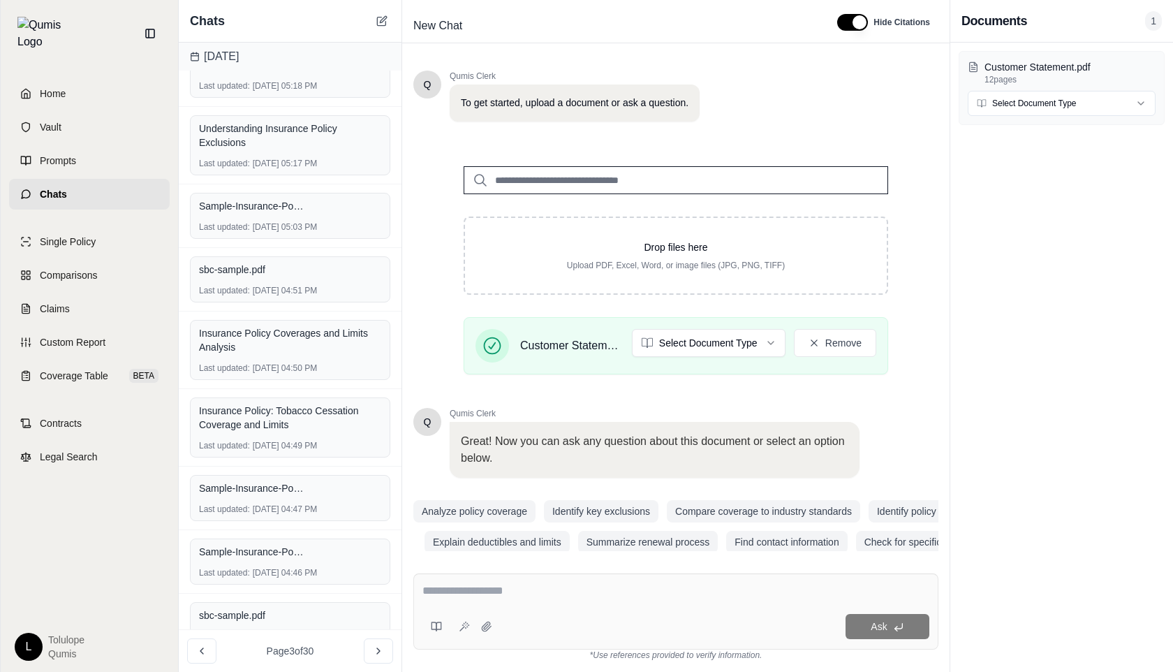
scroll to position [82, 0]
click at [376, 14] on div "Chats" at bounding box center [290, 21] width 223 height 43
click at [379, 16] on icon at bounding box center [381, 20] width 11 height 11
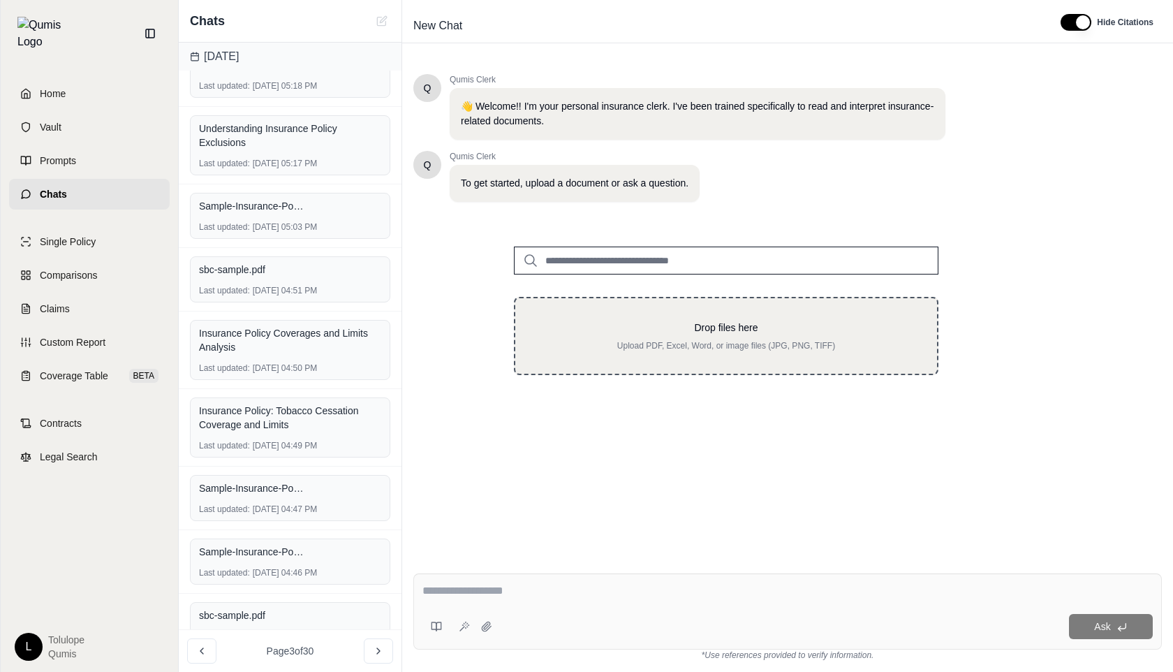
click at [693, 341] on p "Upload PDF, Excel, Word, or image files (JPG, PNG, TIFF)" at bounding box center [726, 345] width 377 height 11
type input "**********"
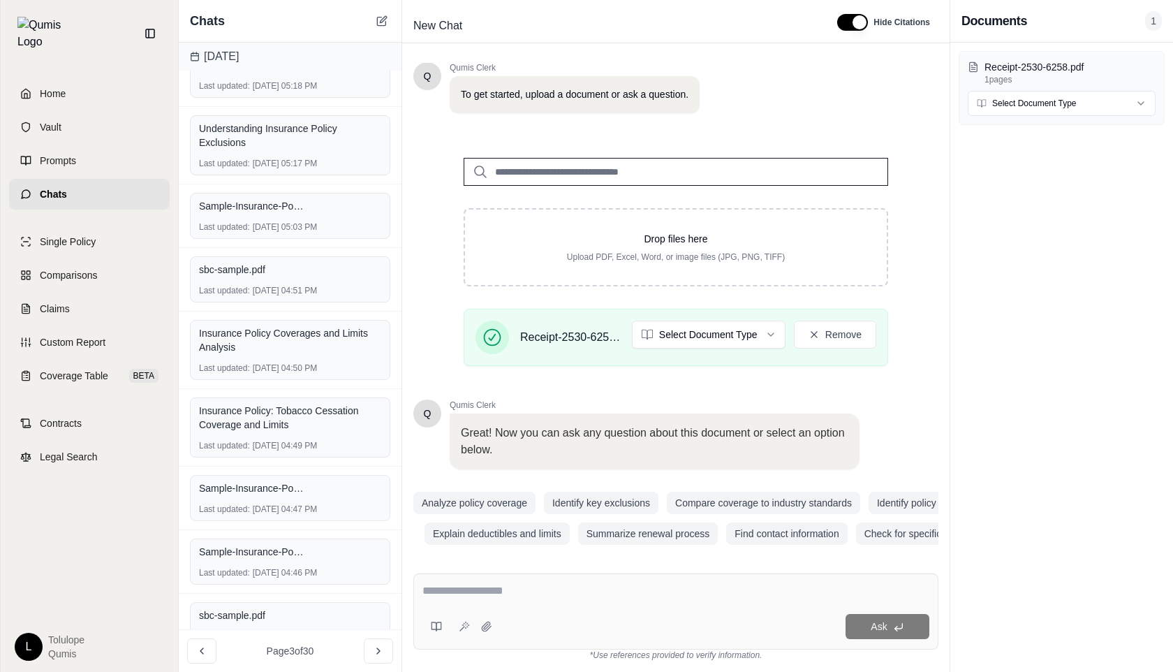
scroll to position [98, 0]
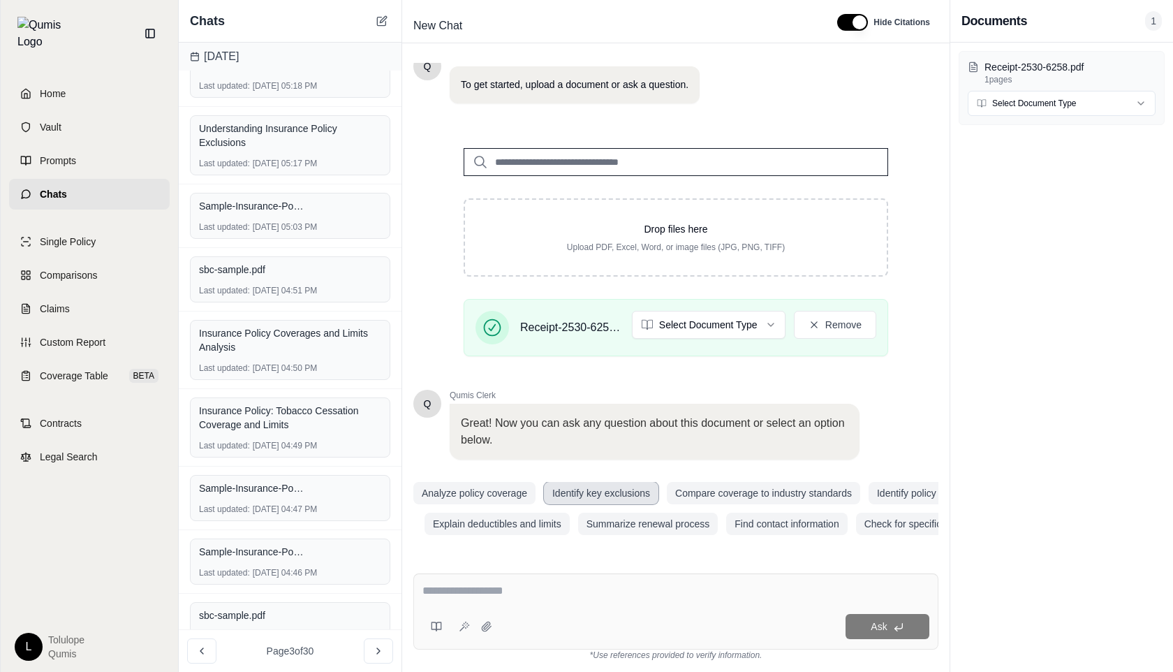
click at [561, 494] on button "Identify key exclusions" at bounding box center [601, 493] width 115 height 22
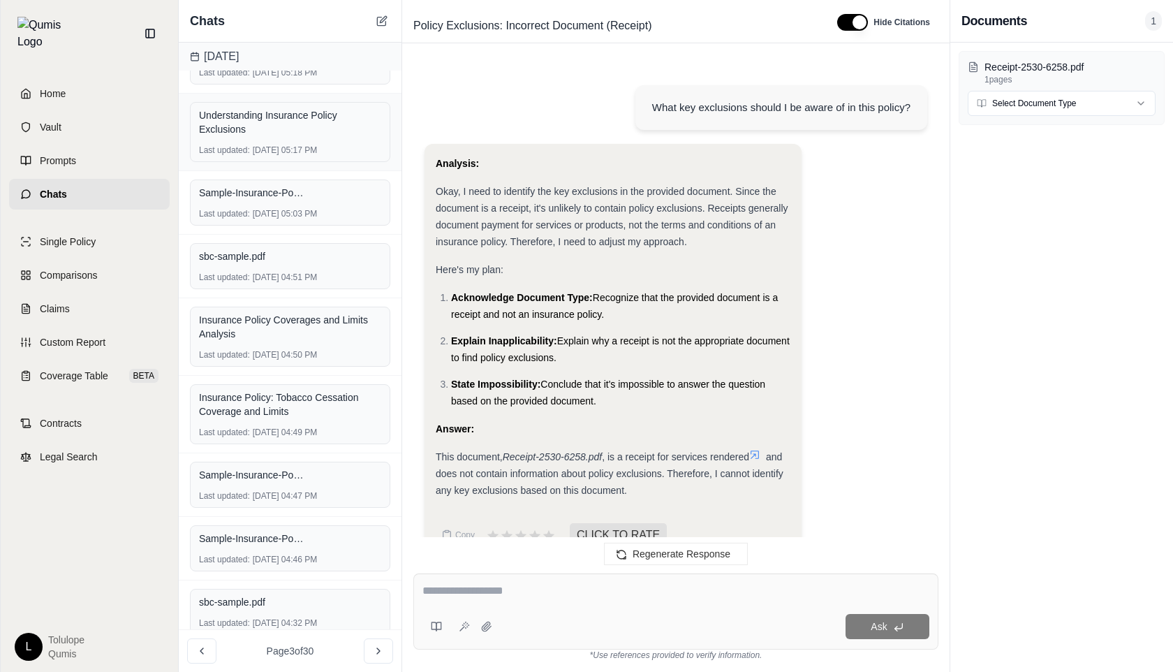
scroll to position [0, 0]
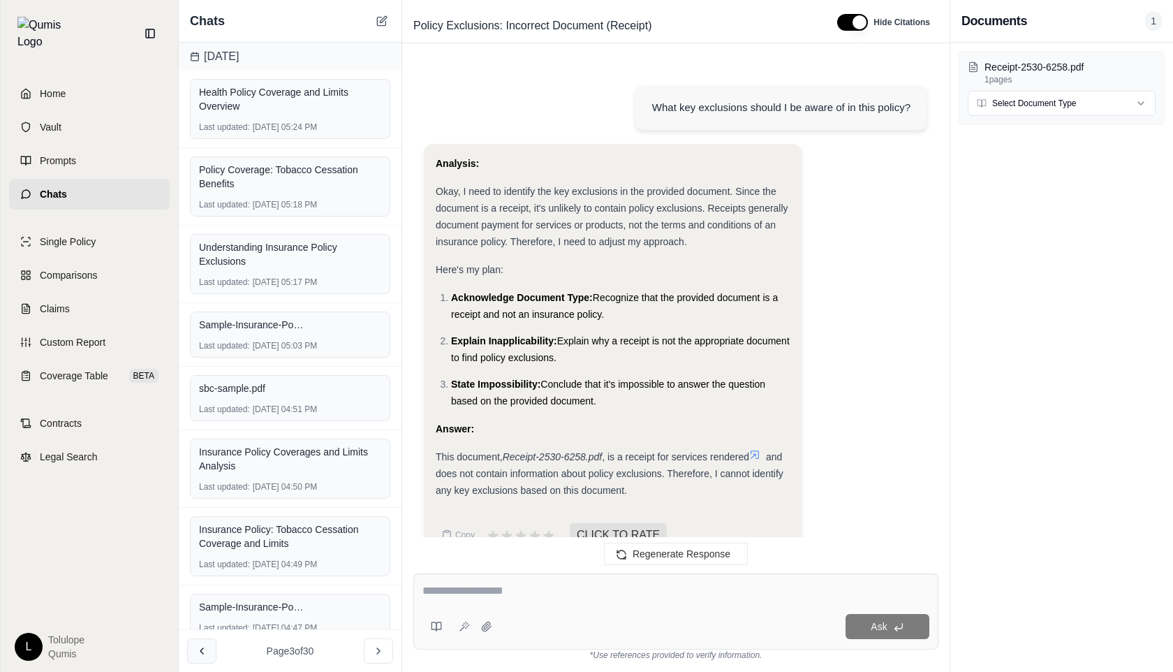
click at [200, 649] on icon at bounding box center [201, 650] width 11 height 11
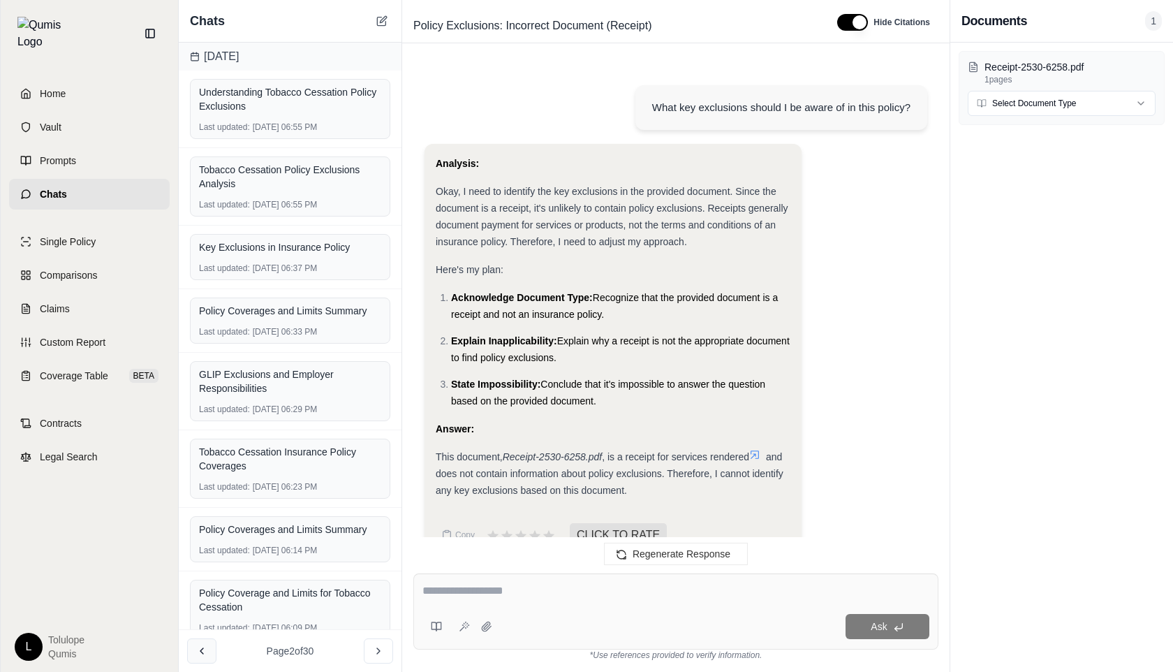
click at [200, 649] on icon at bounding box center [201, 650] width 11 height 11
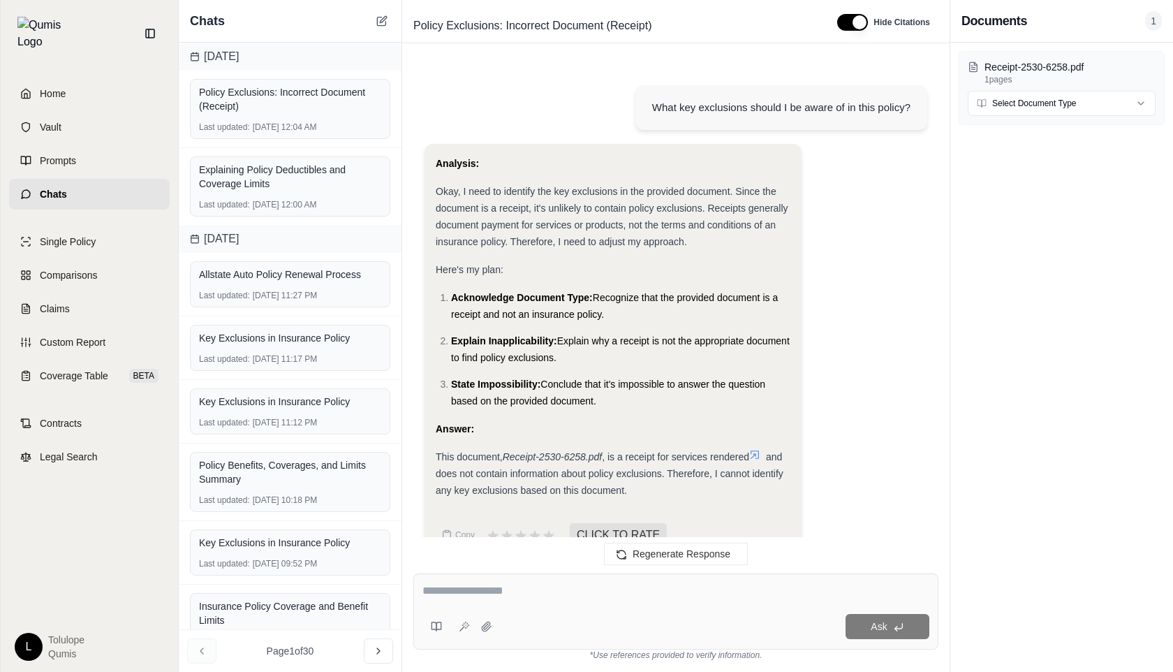
click at [200, 649] on div "Page 1 of 30" at bounding box center [290, 650] width 223 height 43
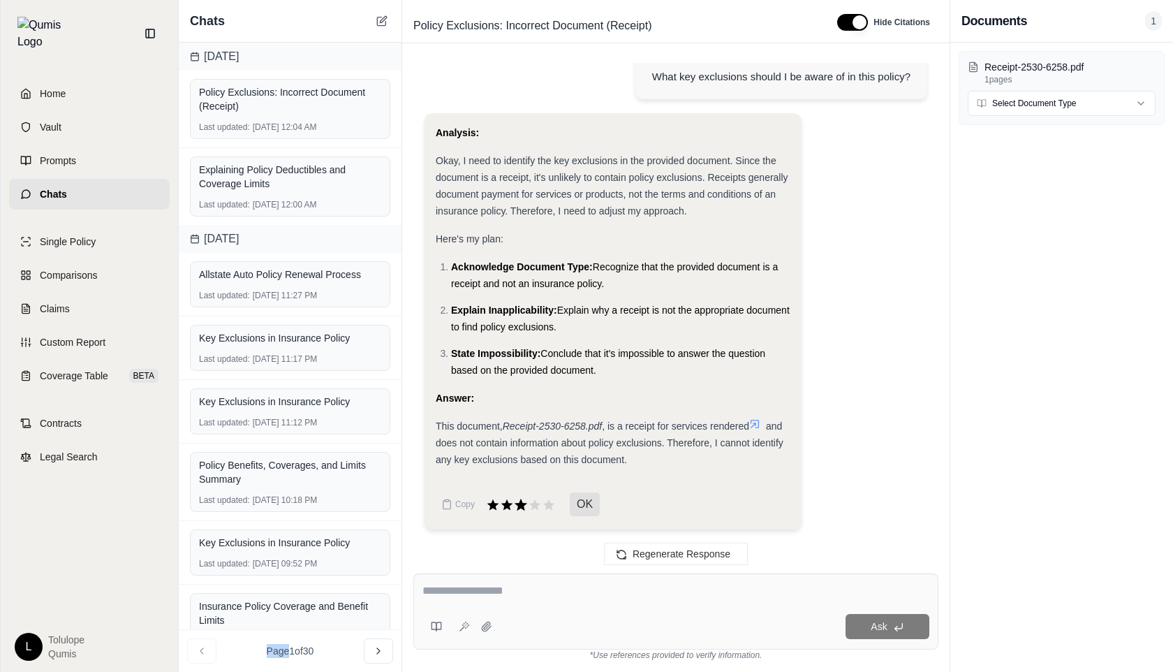
click at [519, 510] on icon at bounding box center [520, 504] width 15 height 15
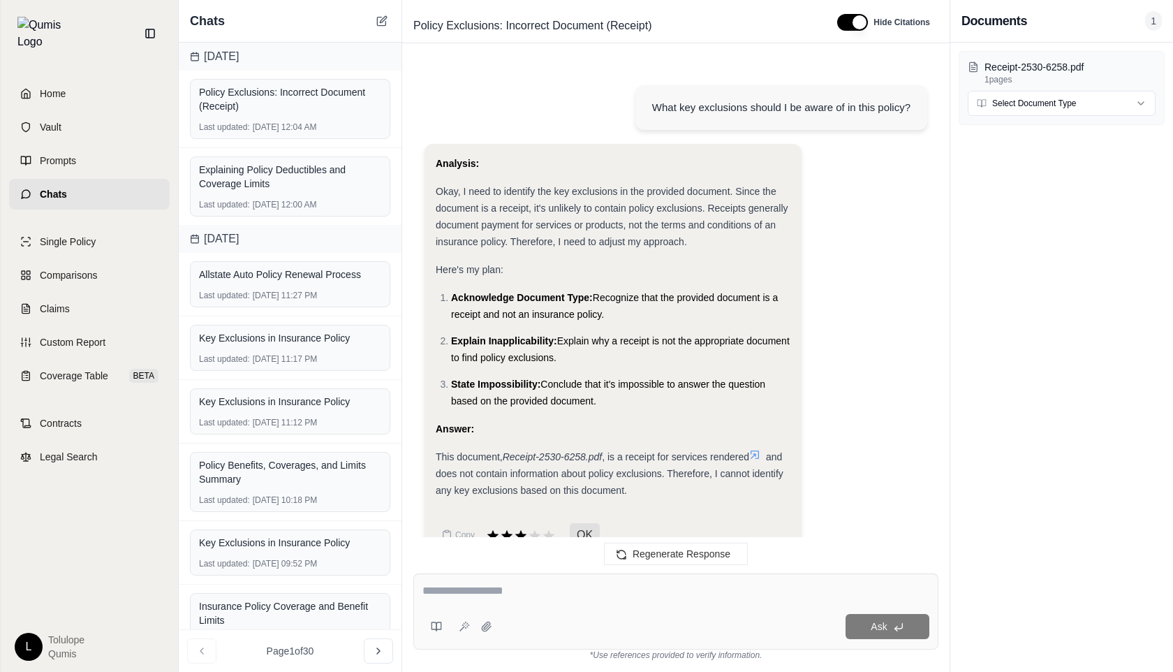
scroll to position [146, 0]
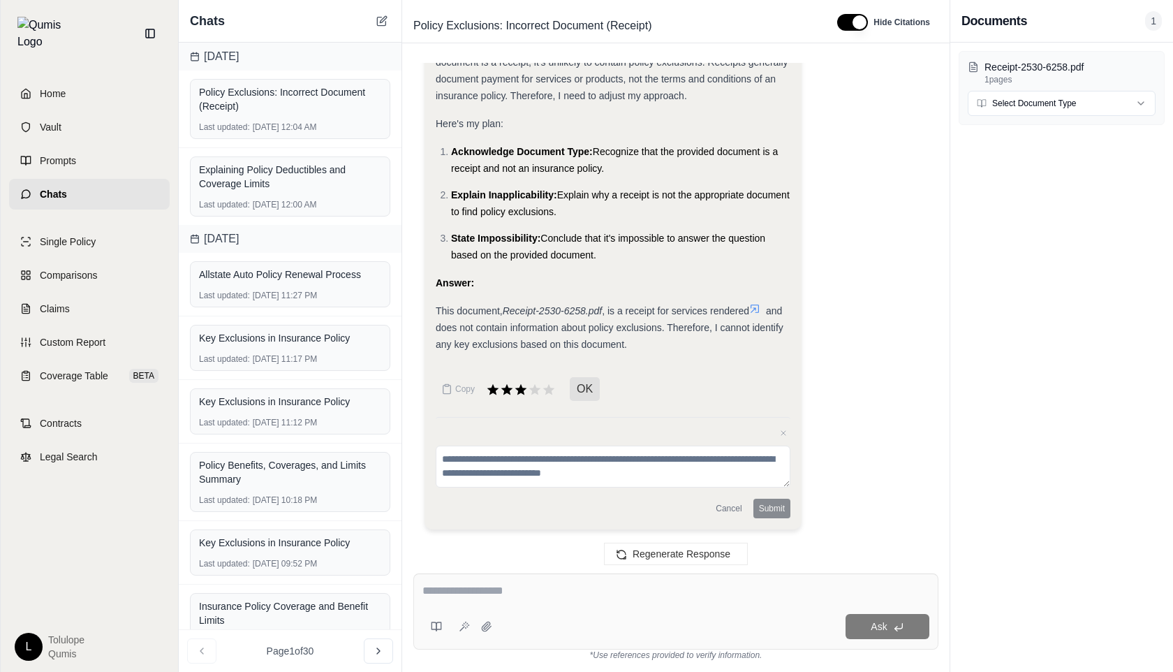
click at [563, 464] on textarea at bounding box center [613, 466] width 355 height 42
type textarea "****"
click at [766, 512] on button "Submit" at bounding box center [771, 509] width 37 height 20
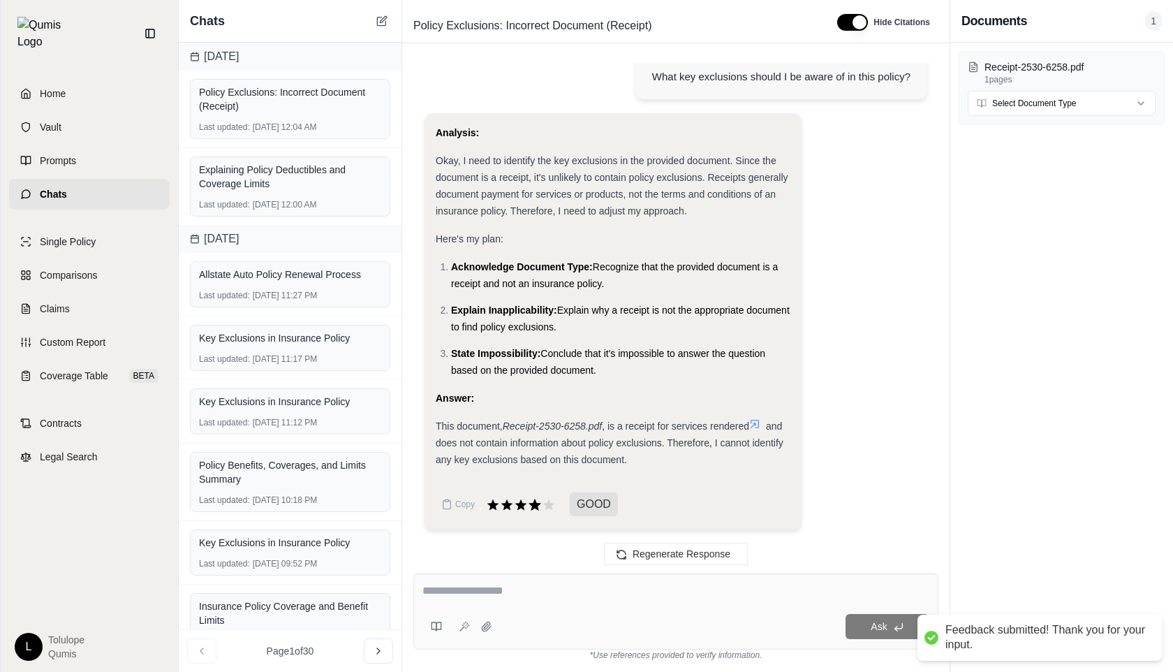
click at [540, 499] on icon at bounding box center [534, 504] width 15 height 15
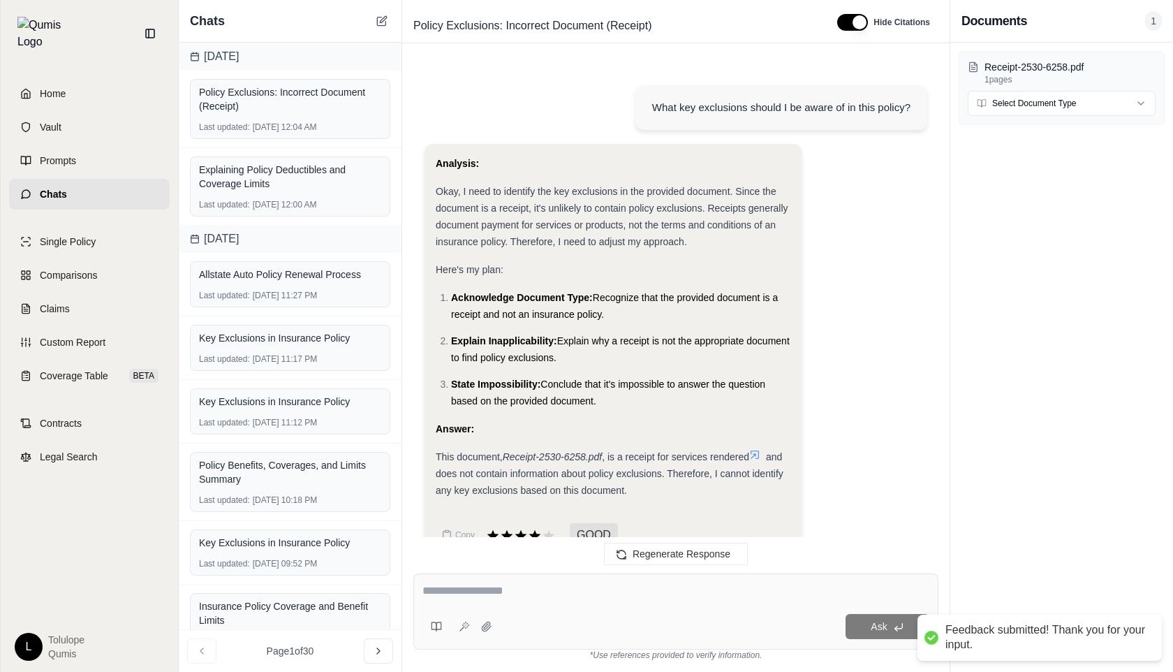
scroll to position [146, 0]
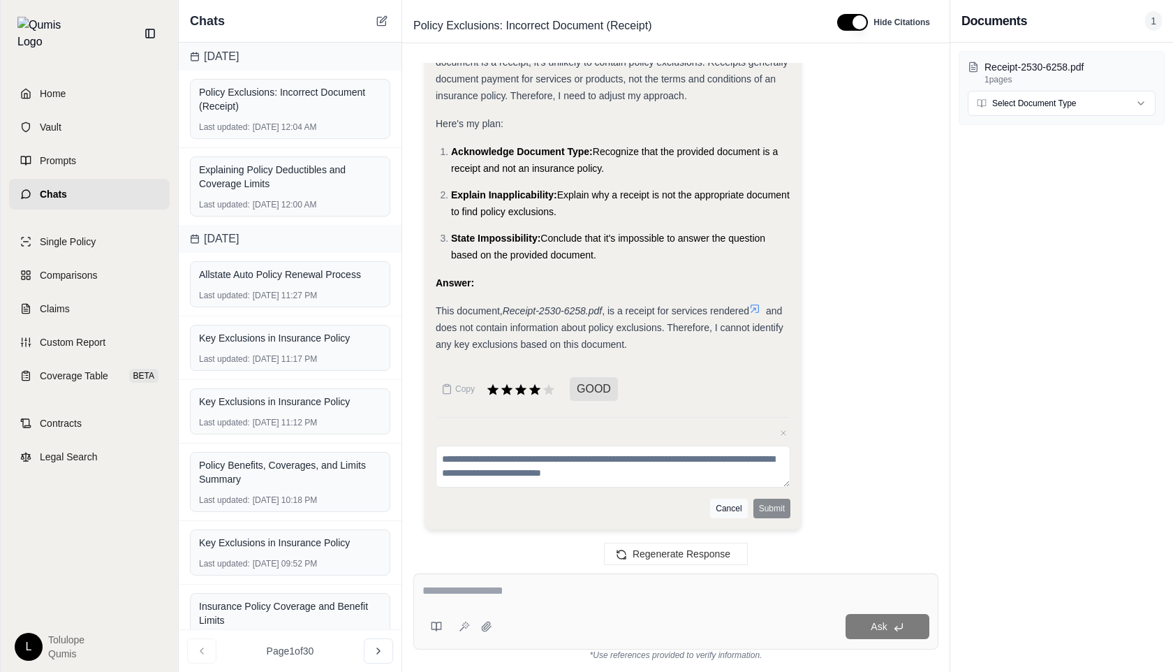
click at [725, 507] on button "Cancel" at bounding box center [728, 509] width 37 height 20
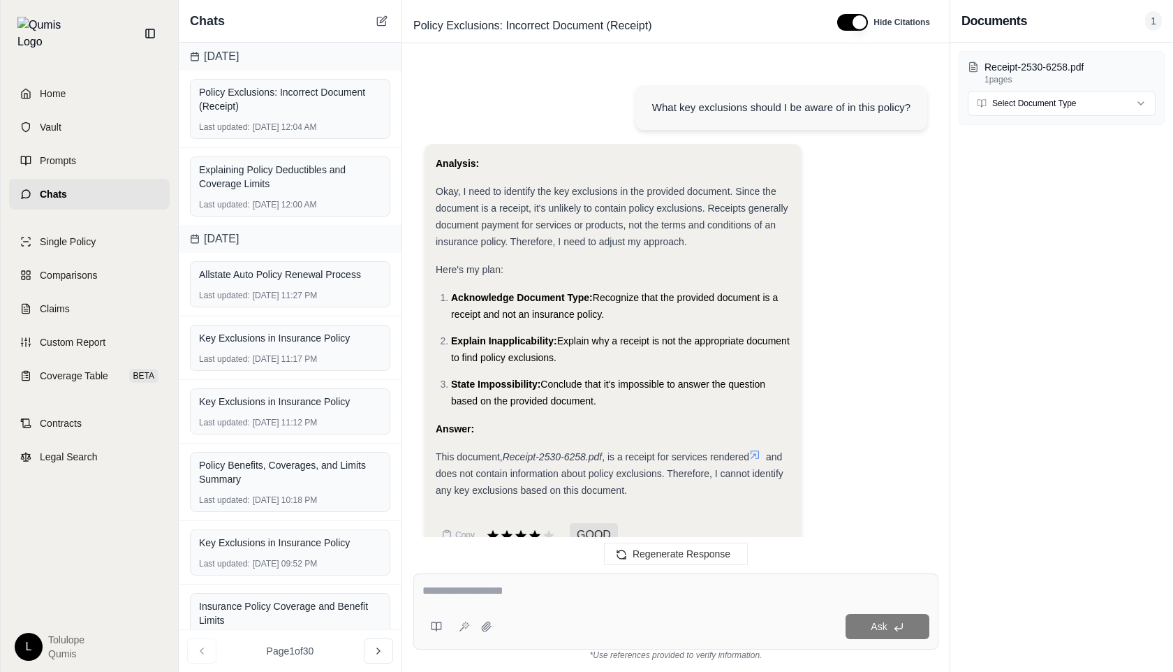
scroll to position [31, 0]
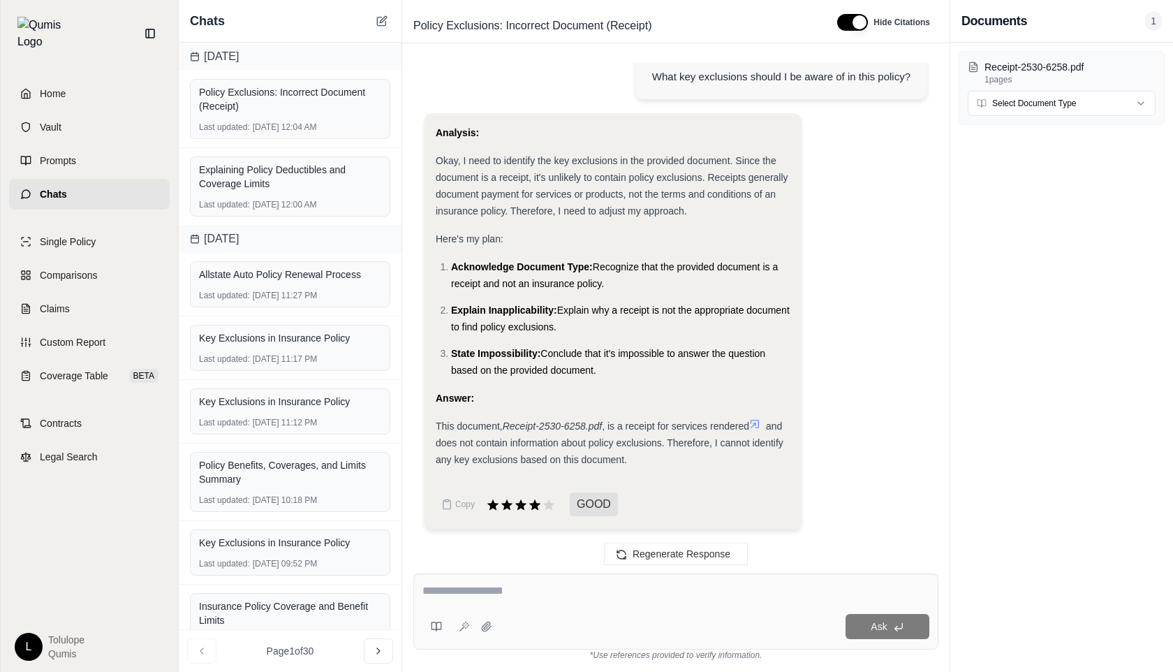
click at [494, 584] on textarea at bounding box center [675, 590] width 507 height 17
type textarea "**********"
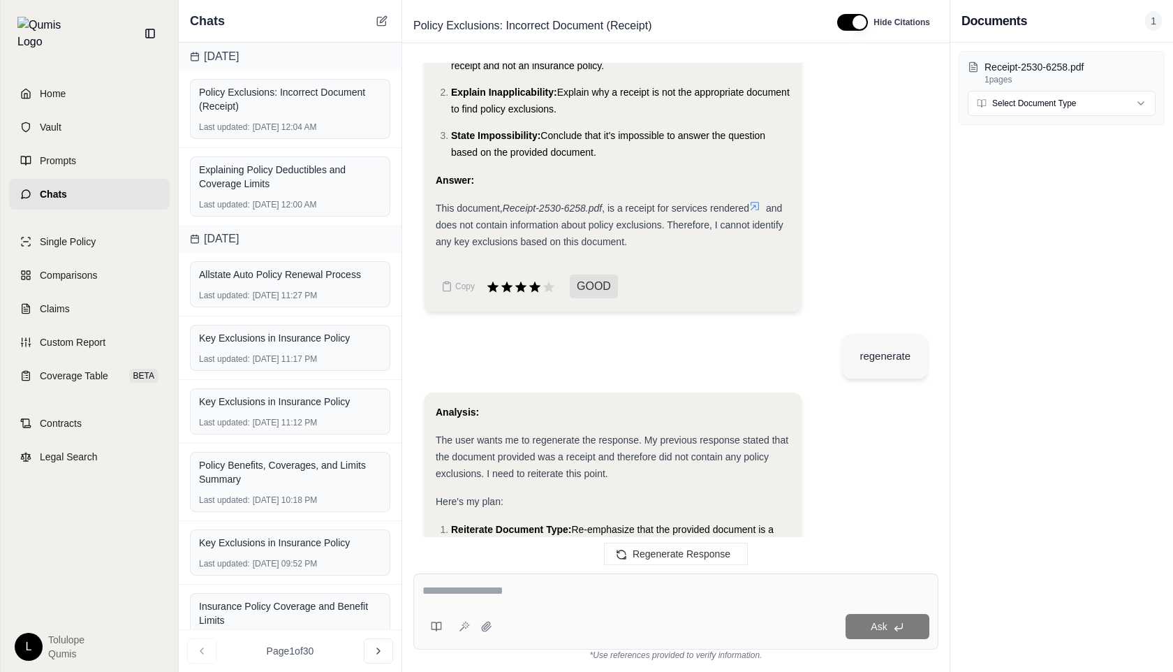
scroll to position [71, 0]
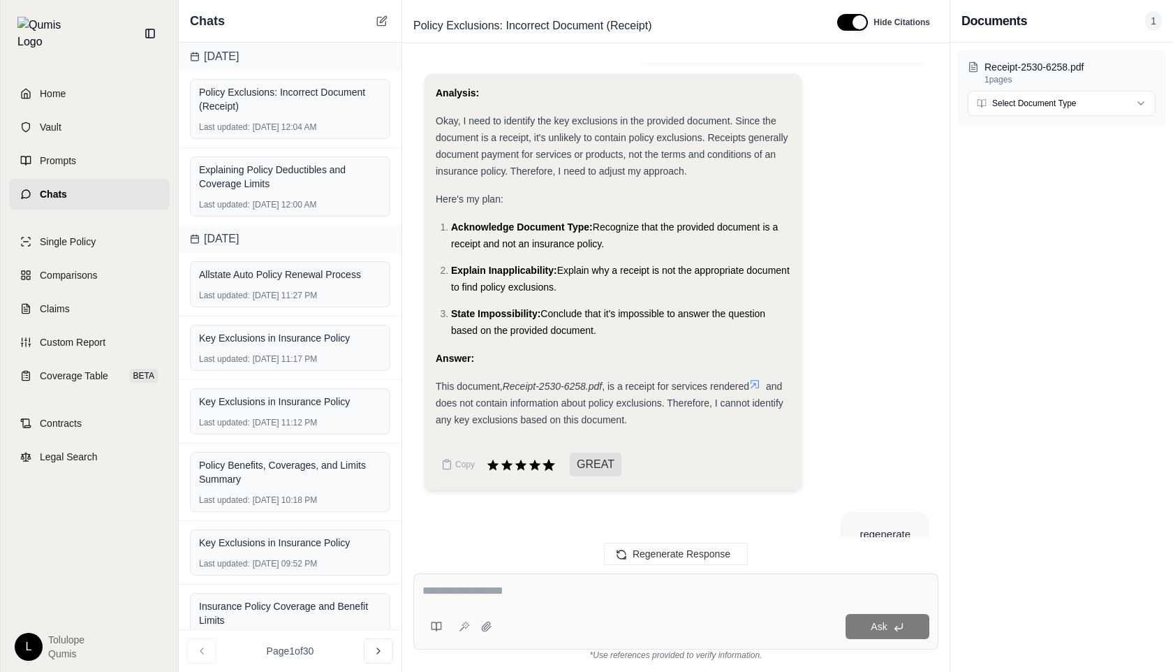
click at [547, 468] on icon at bounding box center [548, 465] width 13 height 12
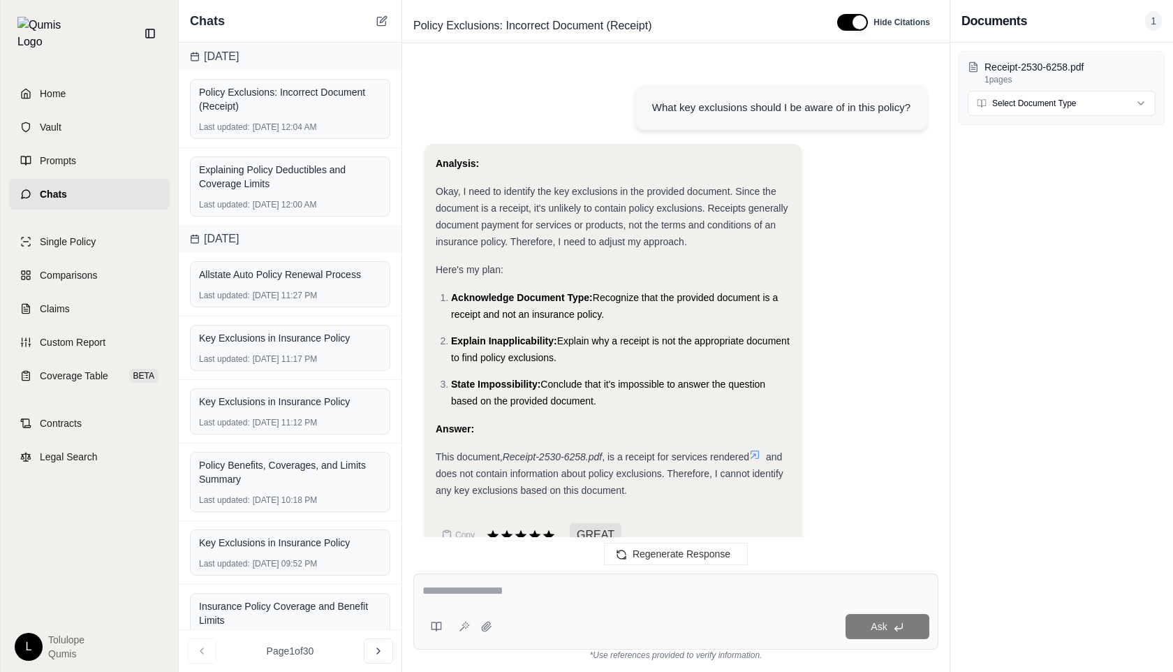
scroll to position [305, 0]
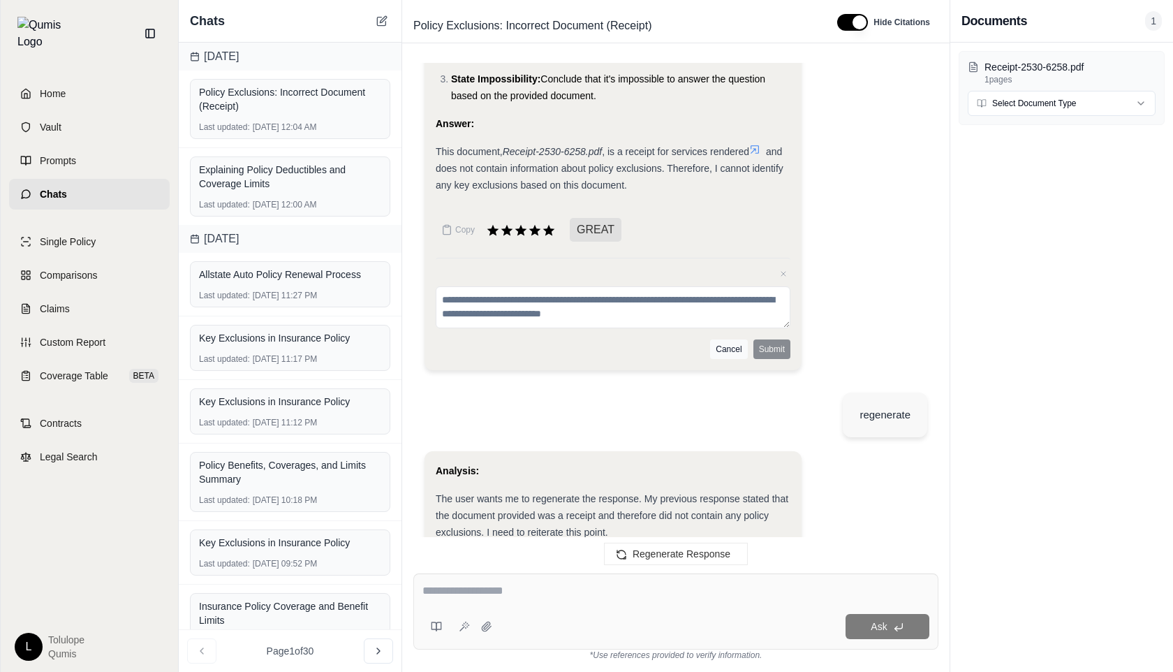
click at [730, 351] on button "Cancel" at bounding box center [728, 349] width 37 height 20
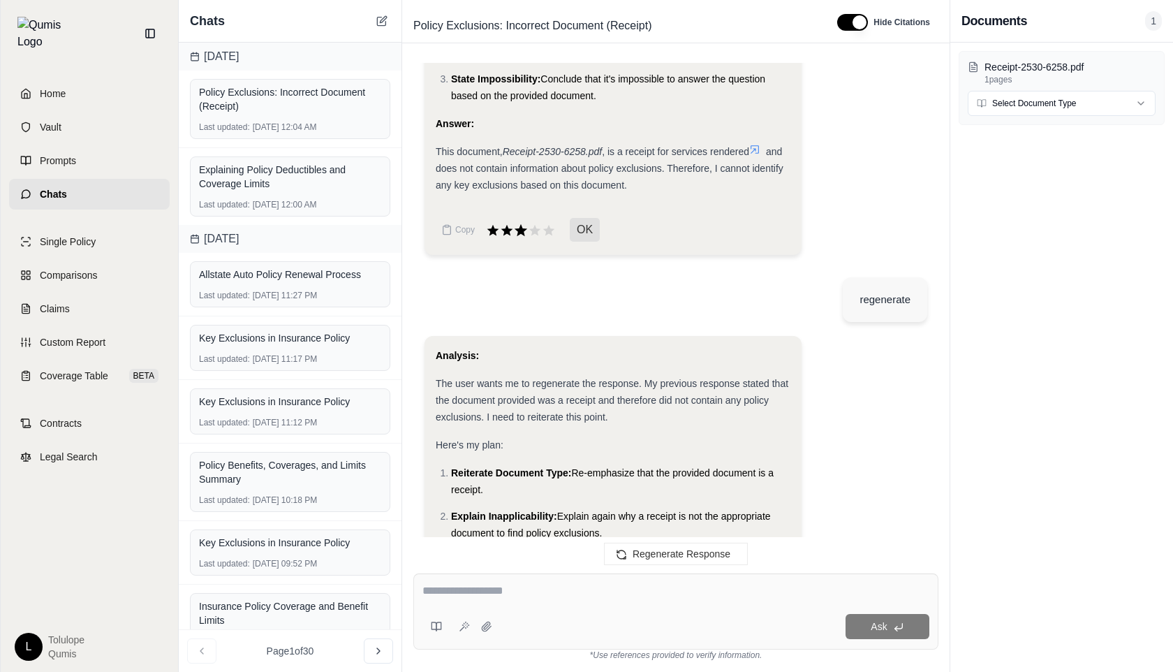
click at [523, 228] on icon at bounding box center [521, 230] width 13 height 12
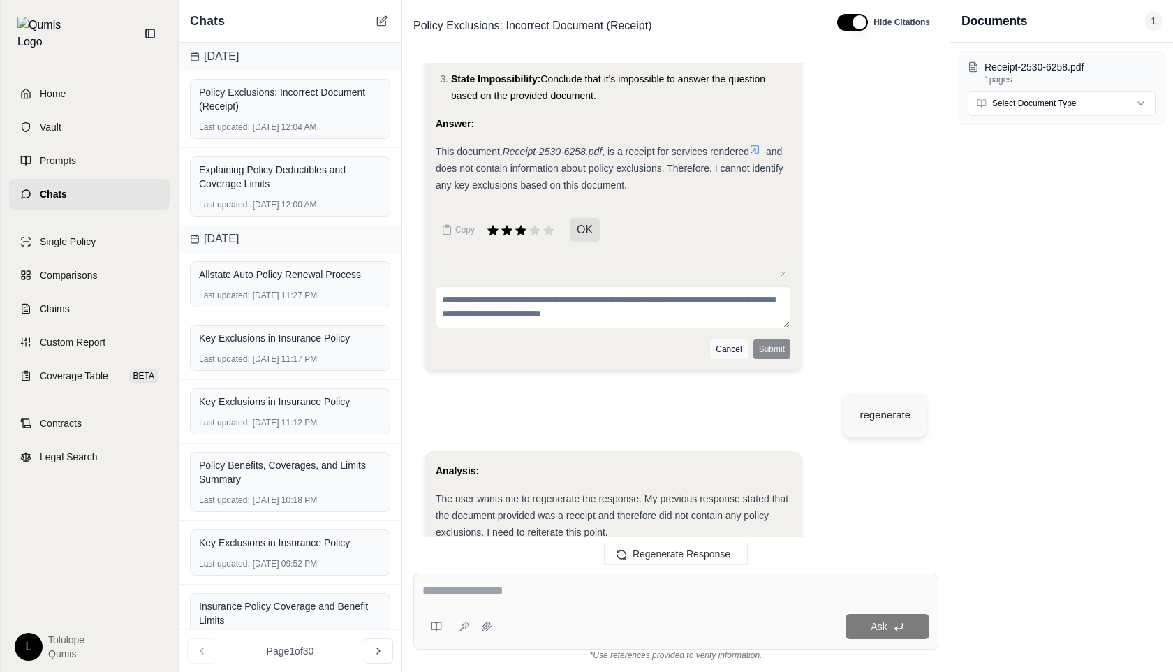
click at [724, 344] on button "Cancel" at bounding box center [728, 349] width 37 height 20
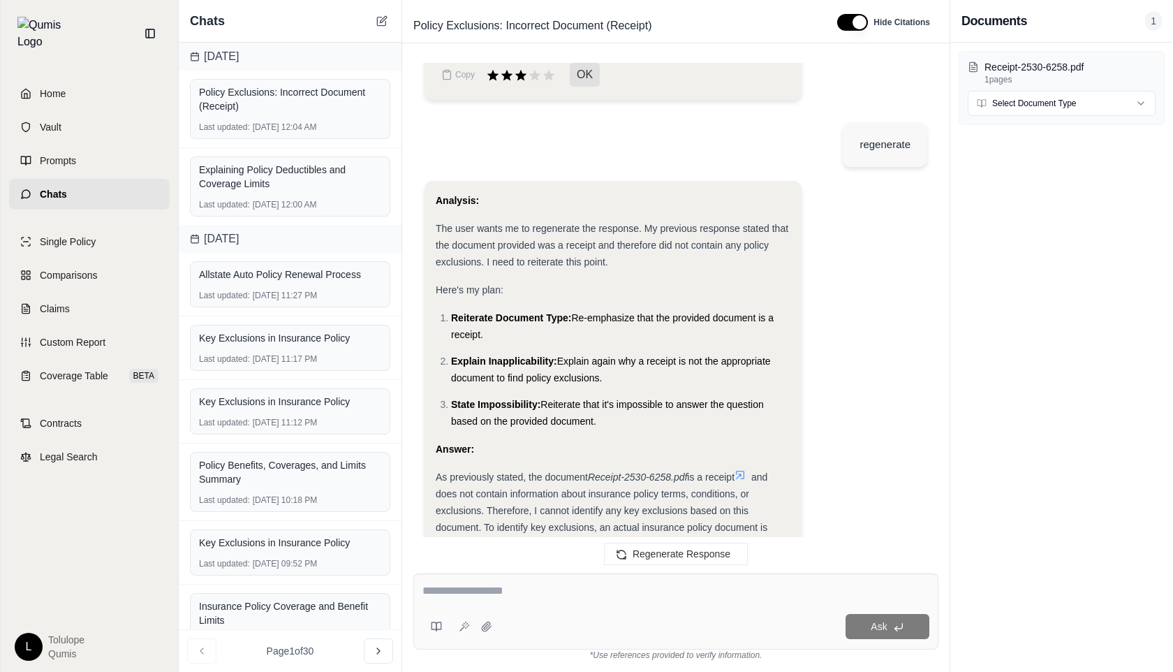
scroll to position [545, 0]
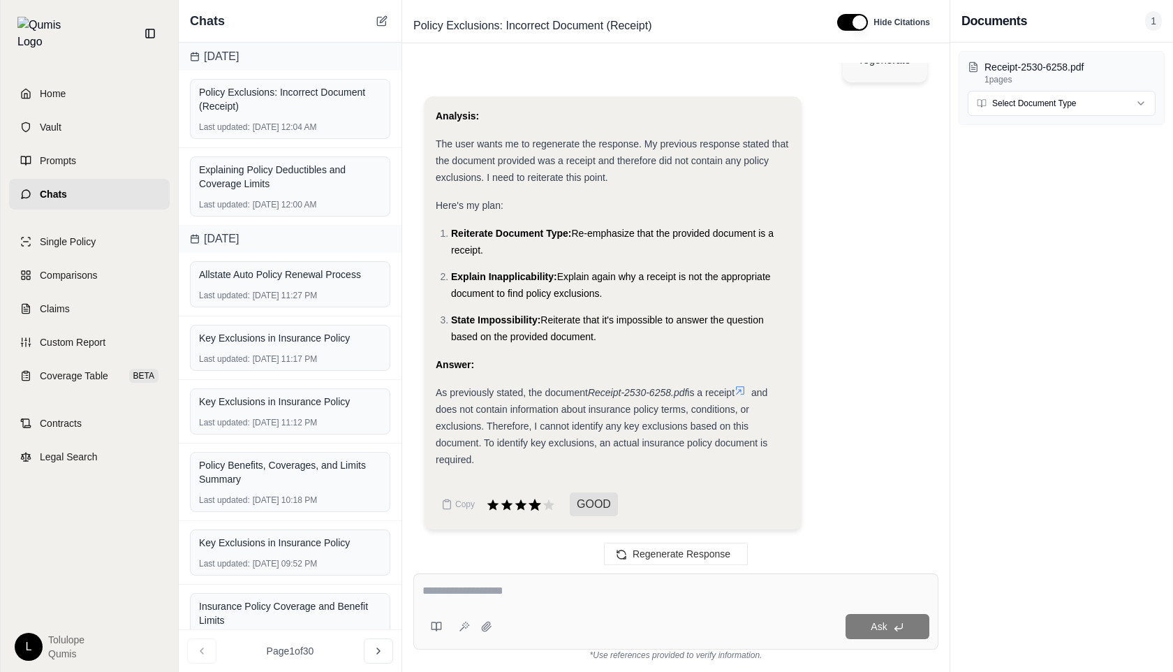
click at [529, 504] on icon at bounding box center [534, 504] width 15 height 15
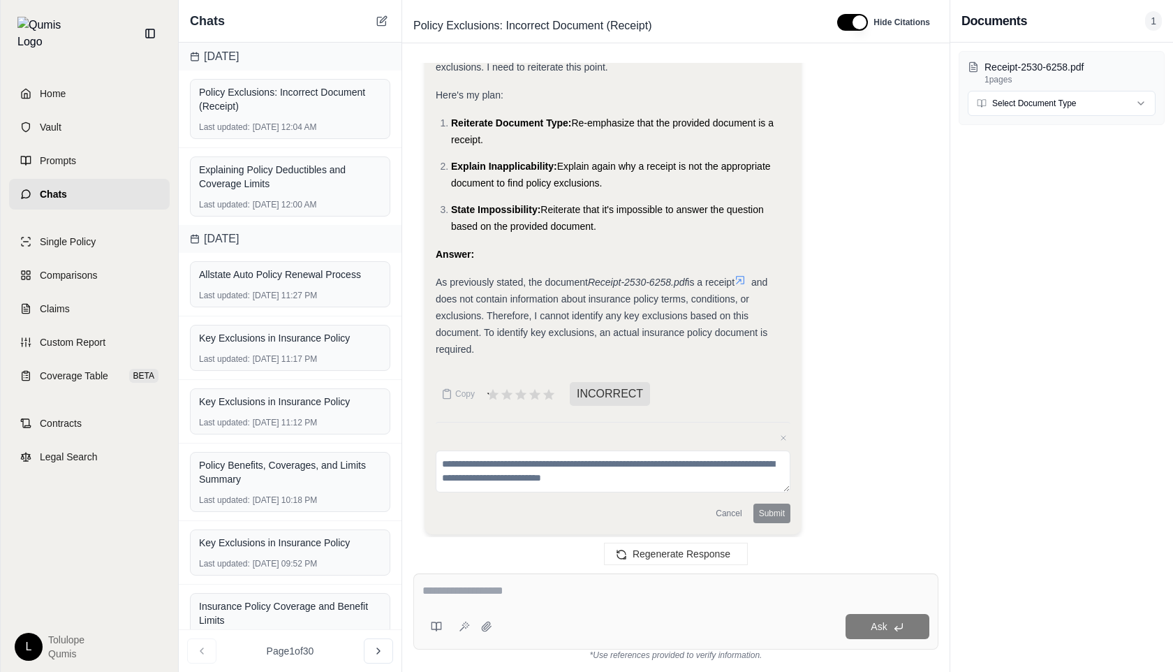
scroll to position [660, 0]
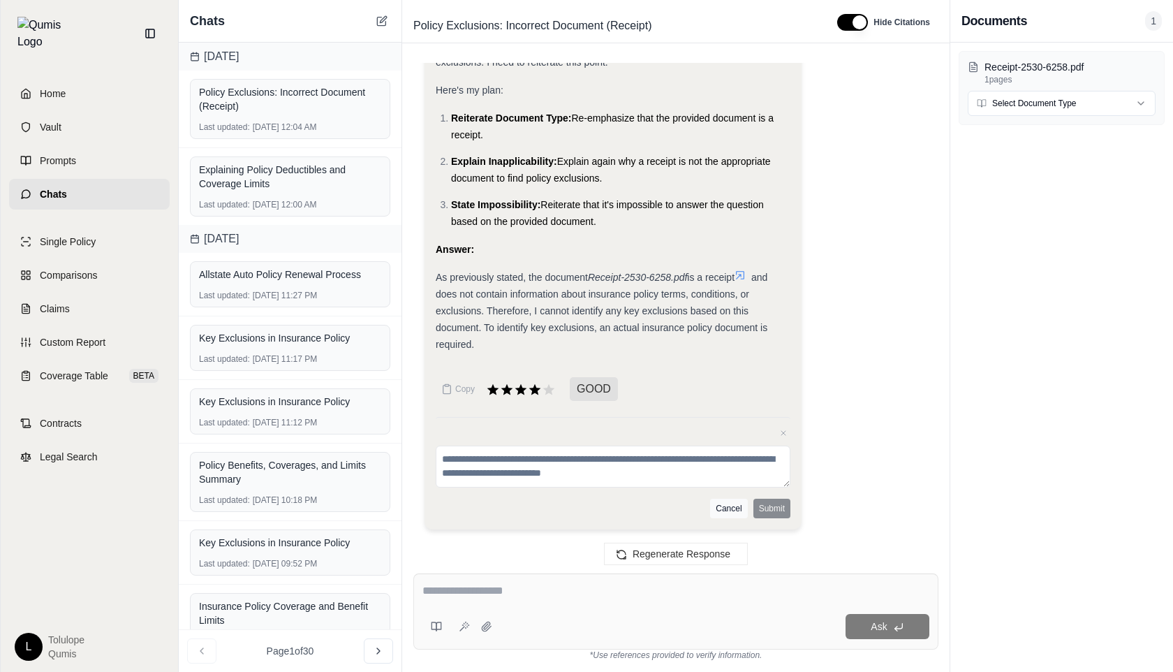
click at [733, 510] on button "Cancel" at bounding box center [728, 509] width 37 height 20
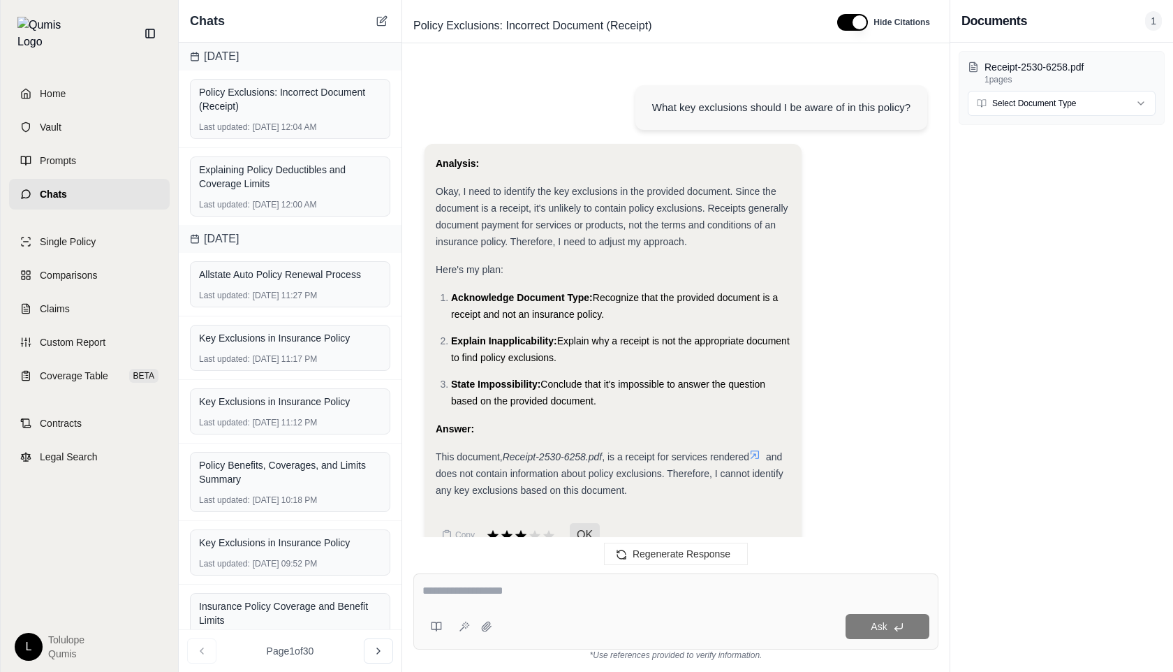
scroll to position [545, 0]
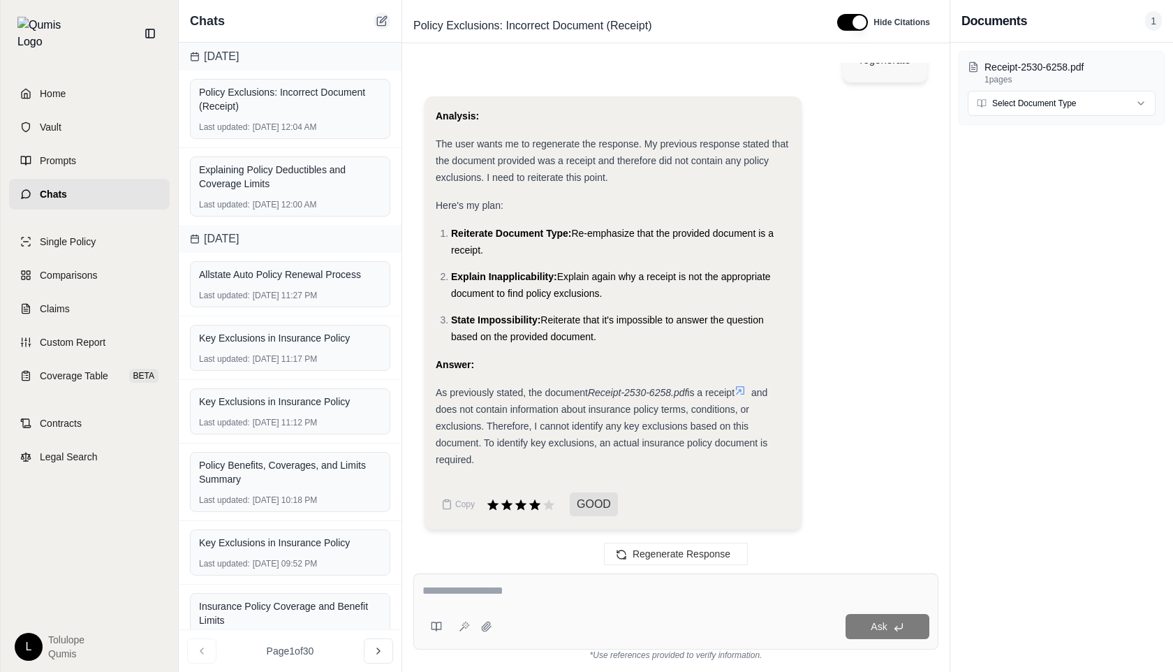
click at [381, 17] on icon at bounding box center [381, 20] width 11 height 11
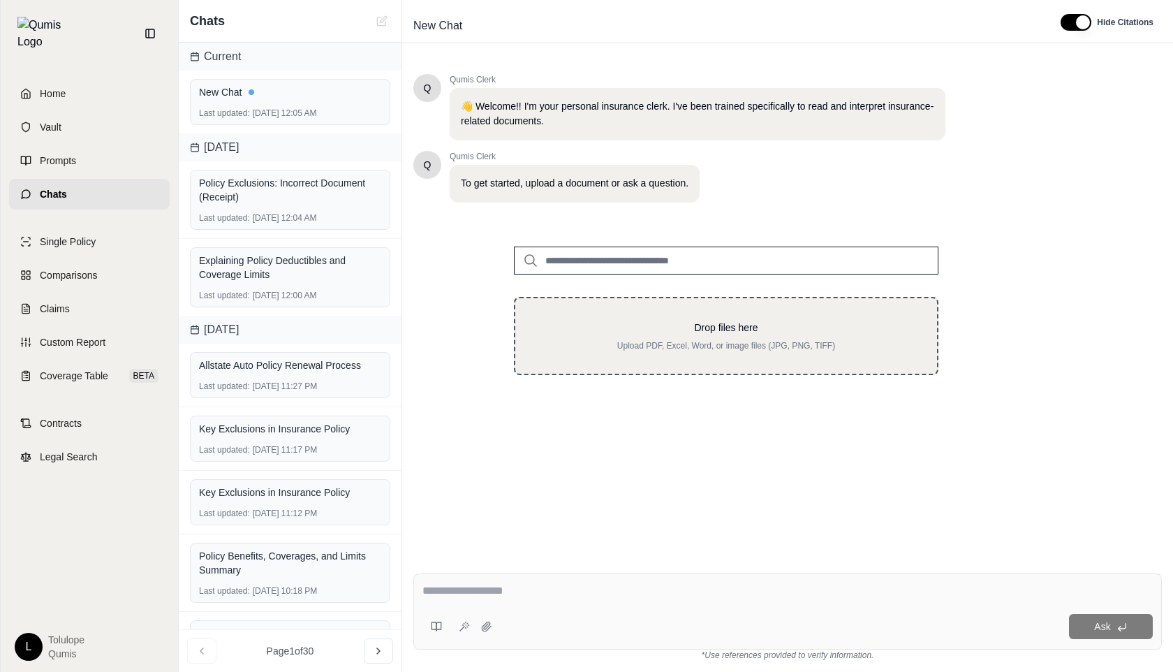
click at [640, 332] on p "Drop files here" at bounding box center [726, 327] width 377 height 14
type input "**********"
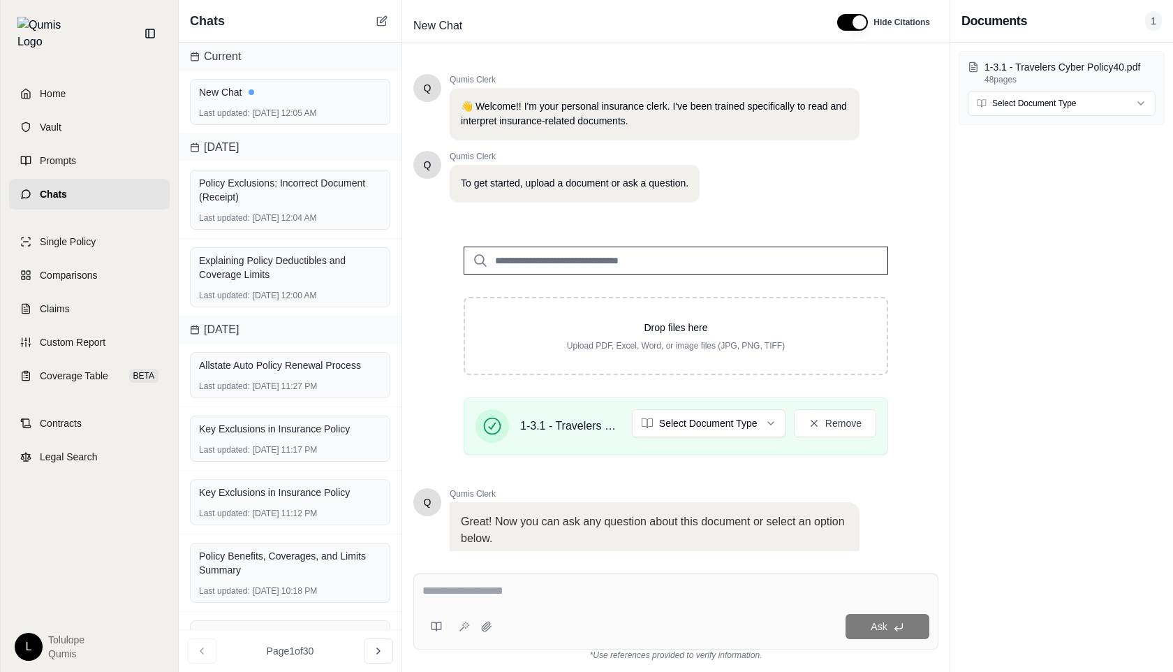
scroll to position [82, 0]
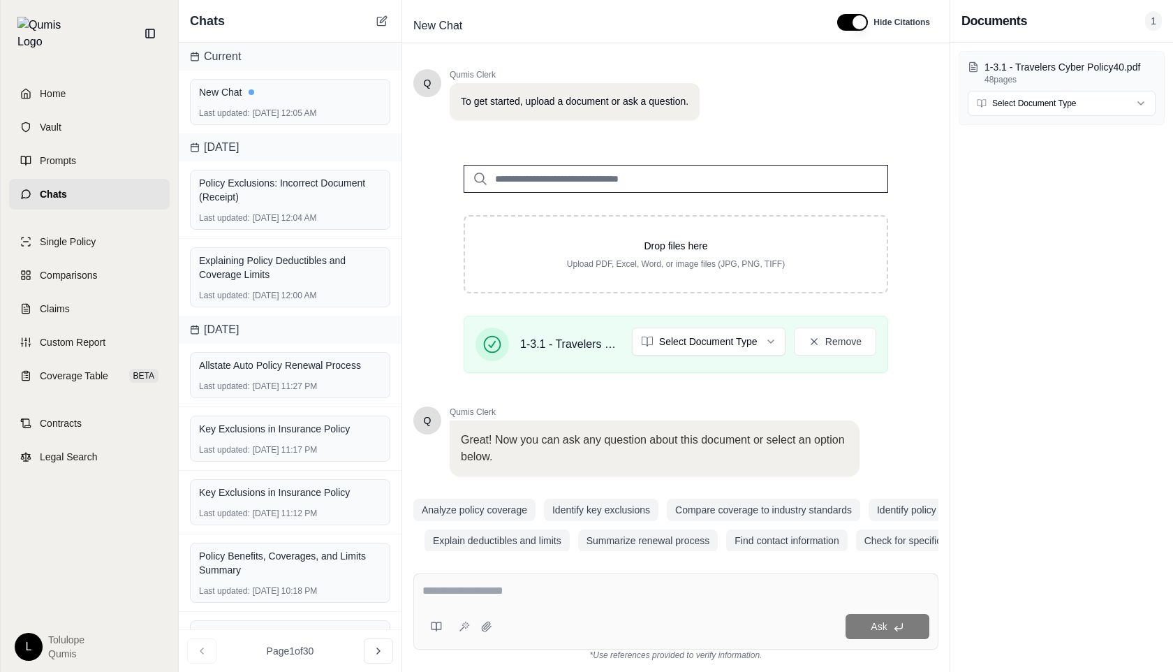
click at [459, 590] on textarea at bounding box center [675, 590] width 507 height 17
type textarea "**********"
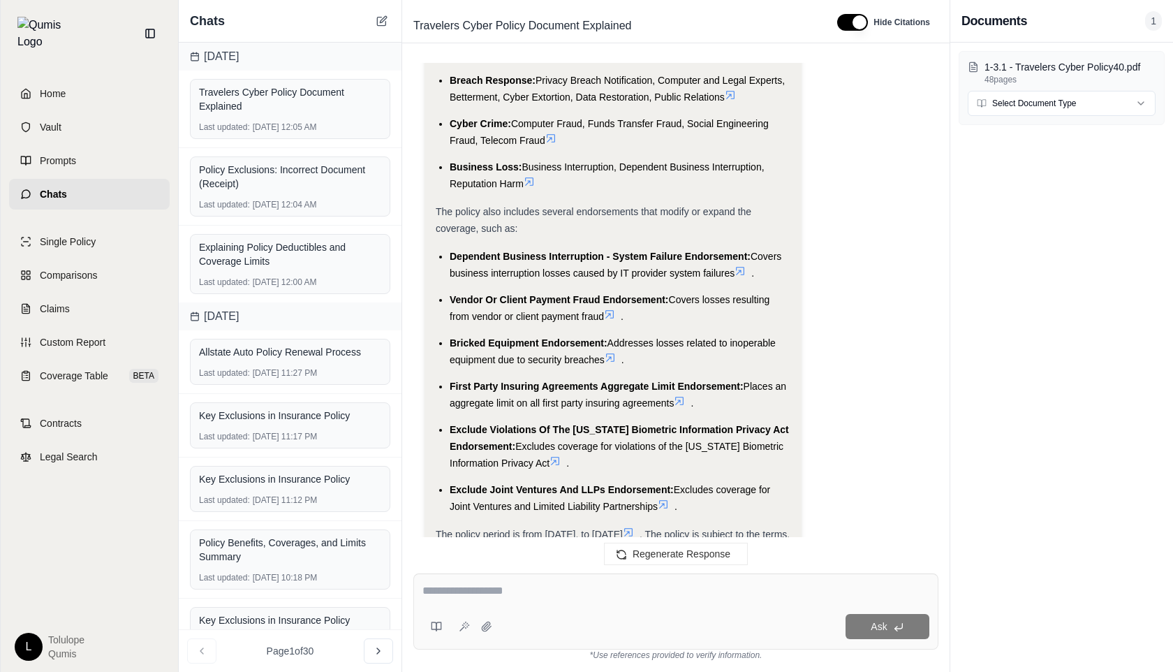
scroll to position [1028, 0]
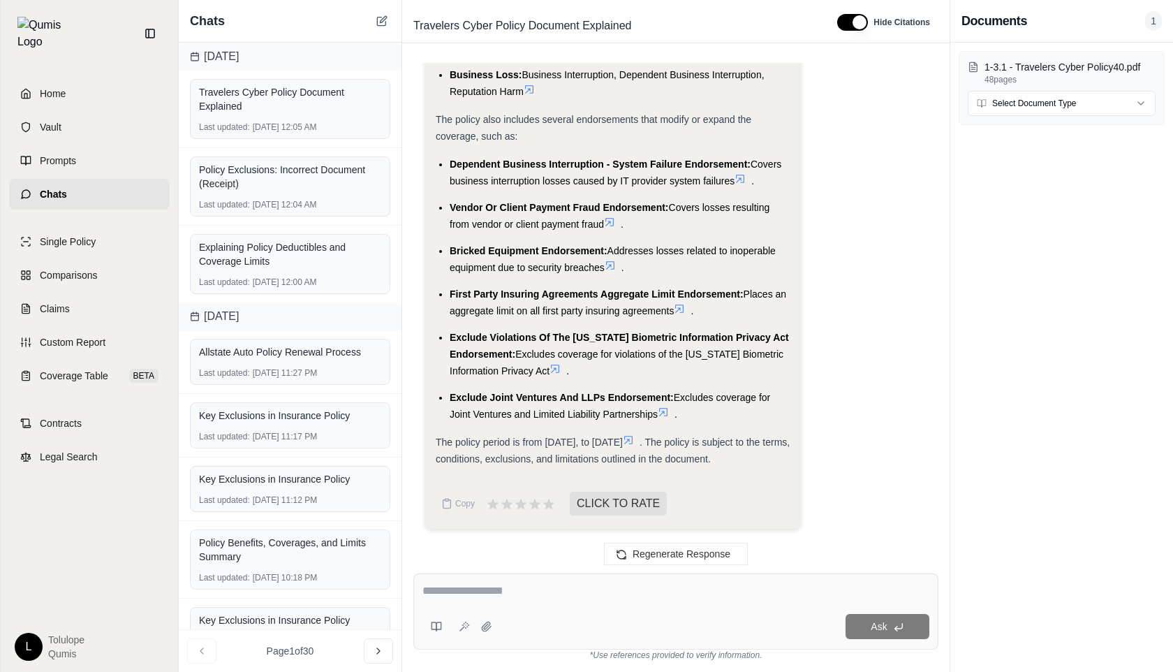
click at [448, 593] on textarea at bounding box center [675, 590] width 507 height 17
type textarea "**********"
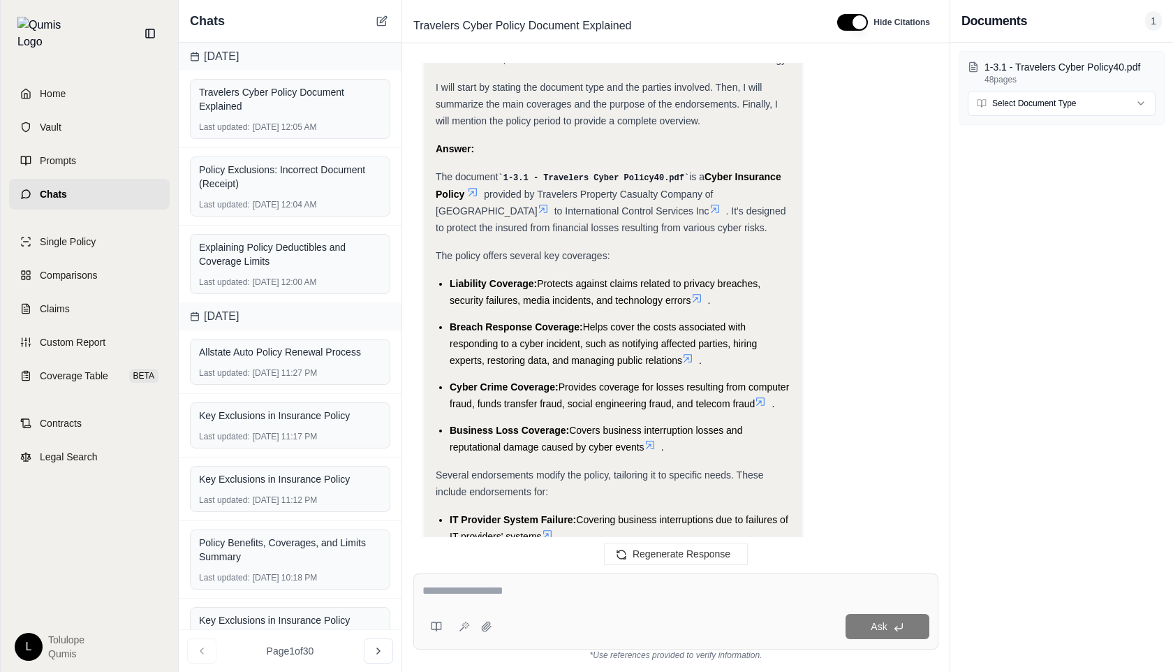
scroll to position [1994, 0]
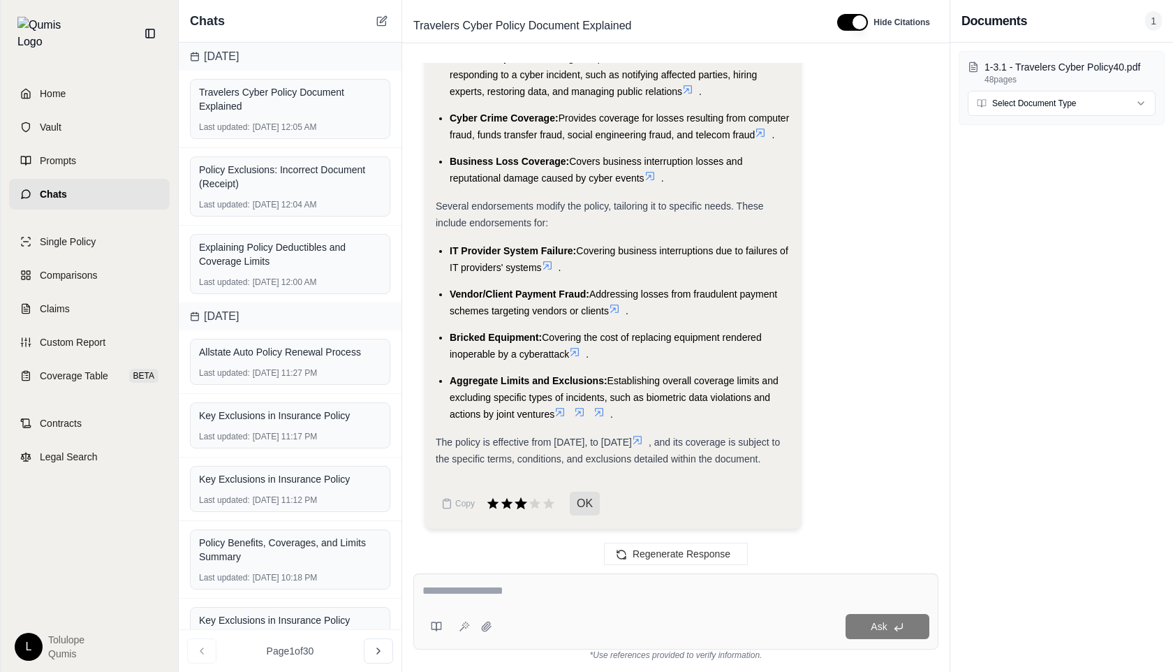
click at [517, 508] on icon at bounding box center [521, 503] width 13 height 12
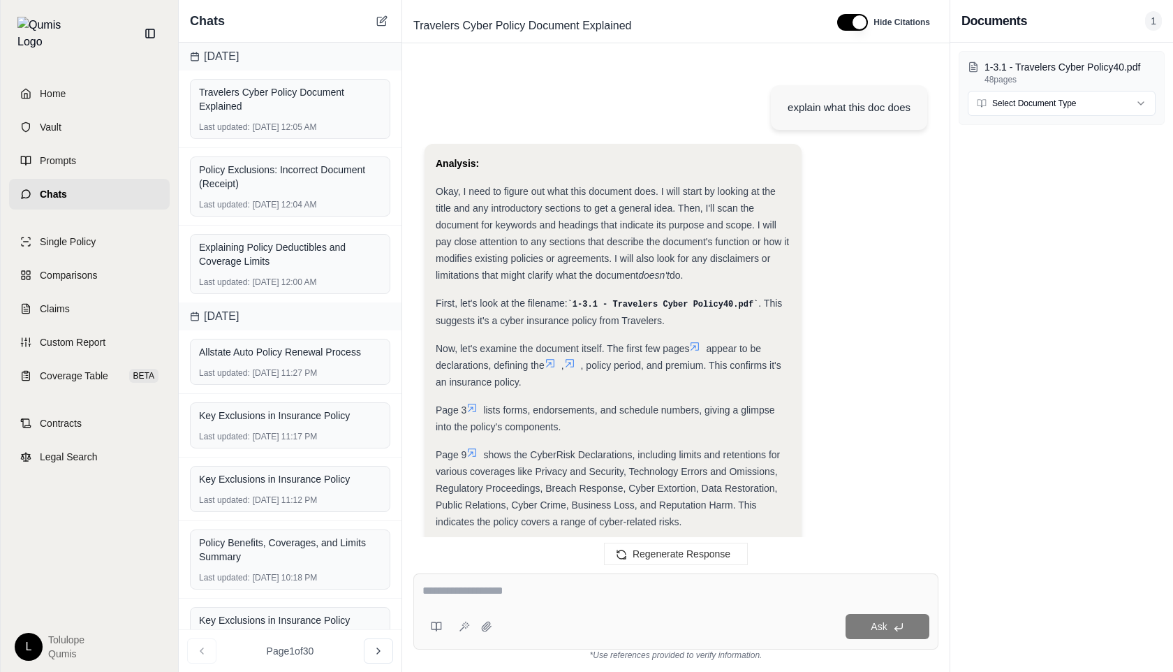
scroll to position [2109, 0]
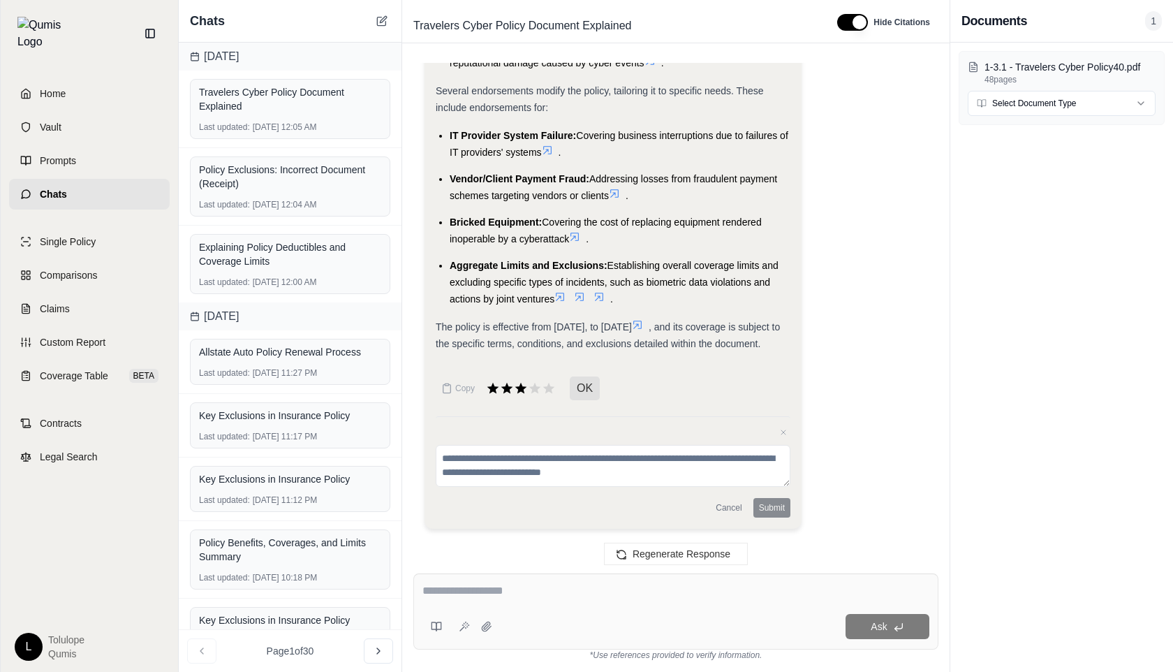
click at [528, 480] on textarea at bounding box center [613, 466] width 355 height 42
type textarea "****"
click at [778, 507] on button "Submit" at bounding box center [771, 508] width 37 height 20
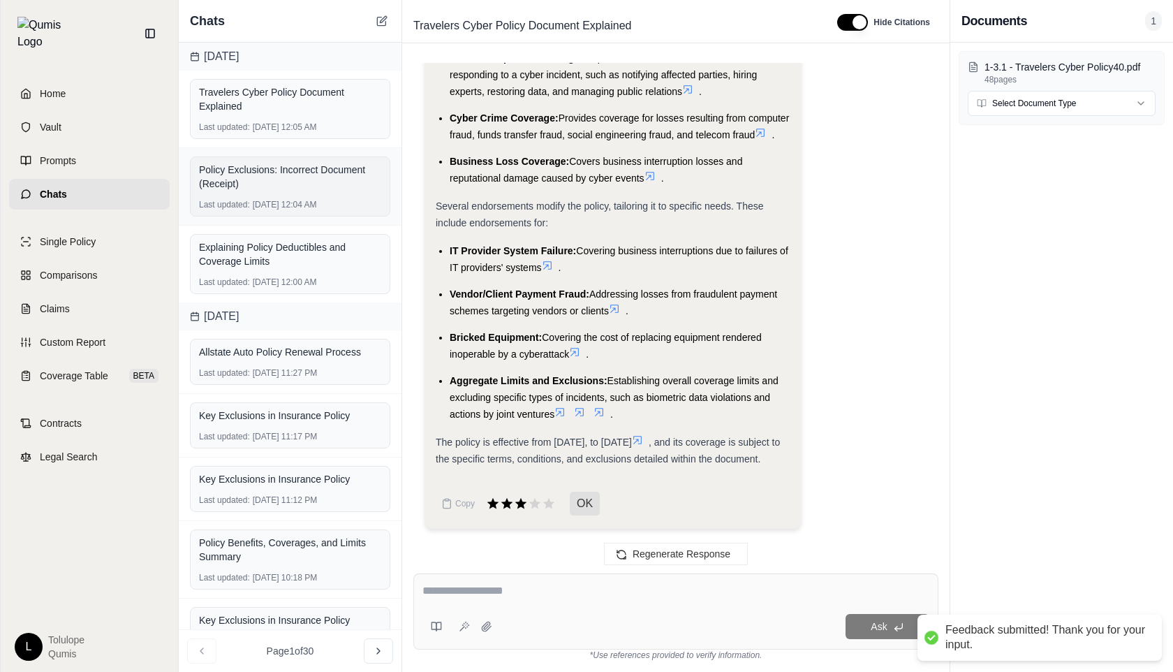
click at [304, 178] on div "Policy Exclusions: Incorrect Document (Receipt)" at bounding box center [290, 177] width 182 height 28
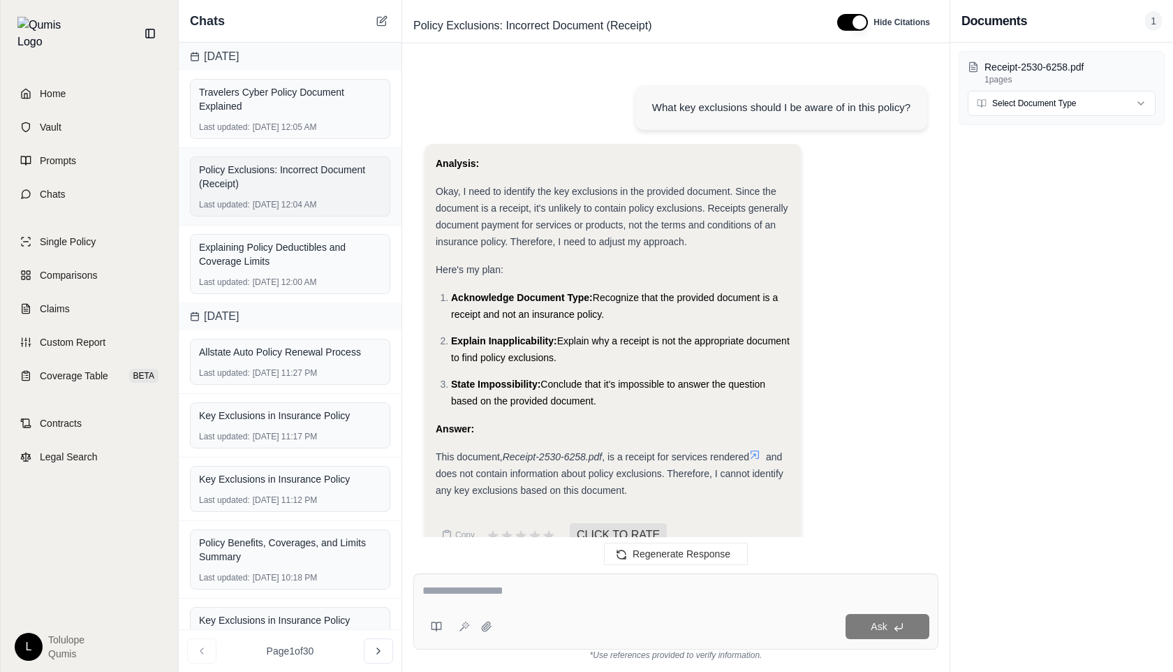
scroll to position [545, 0]
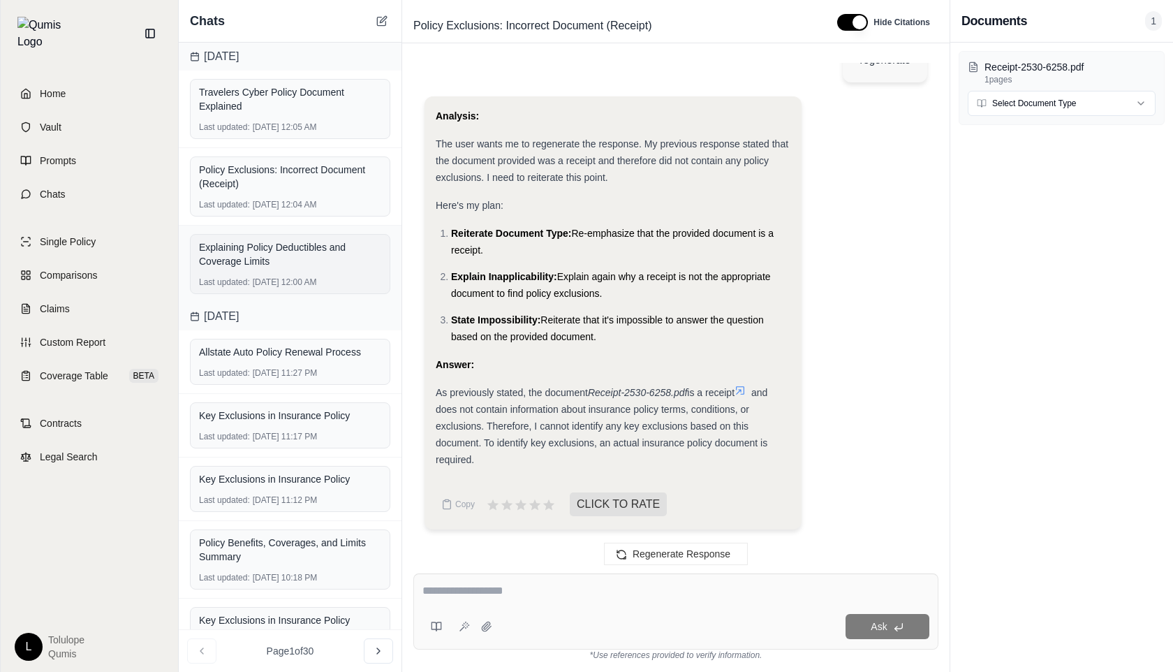
click at [313, 269] on div "Explaining Policy Deductibles and Coverage Limits" at bounding box center [290, 254] width 182 height 34
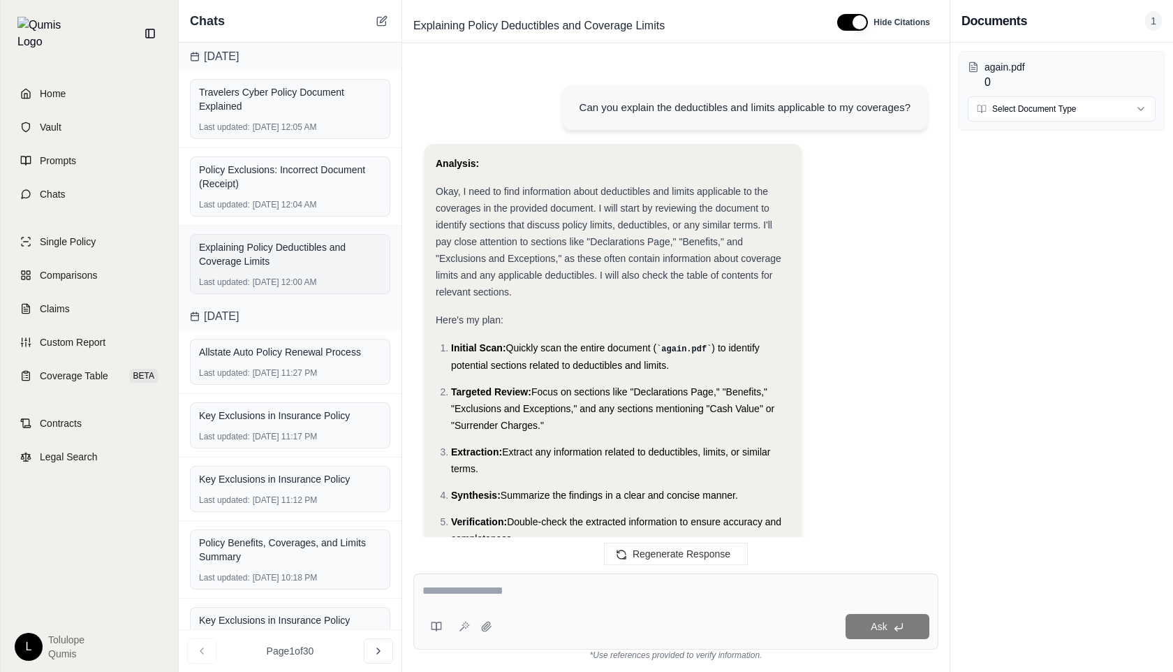
scroll to position [4350, 0]
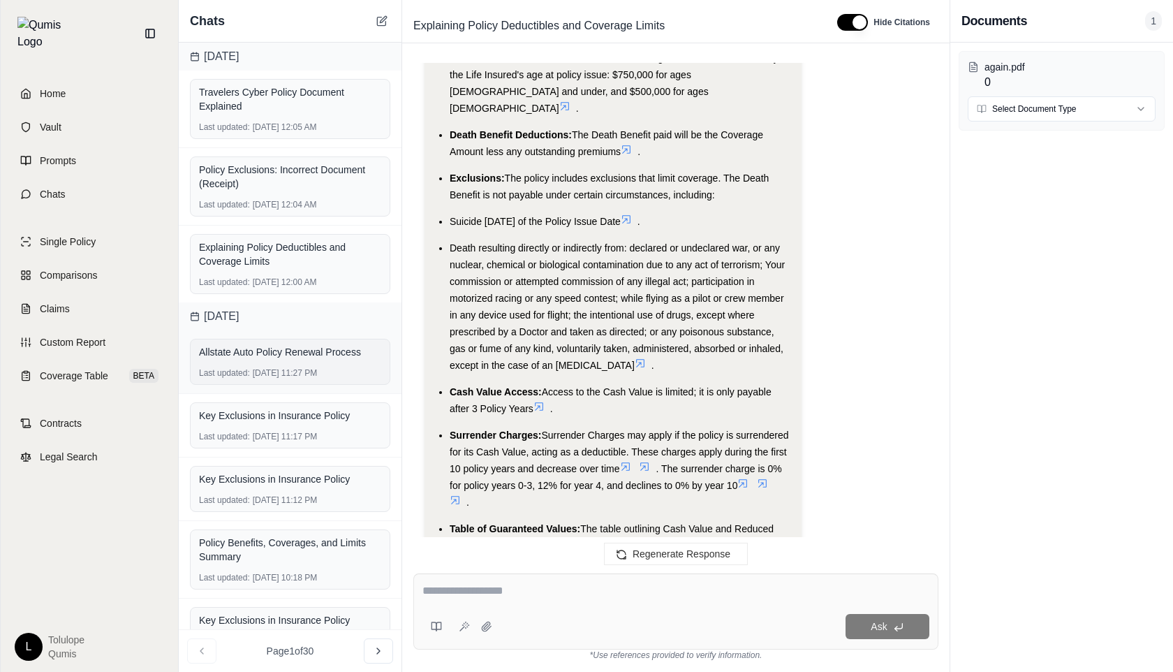
click at [302, 357] on div "Allstate Auto Policy Renewal Process" at bounding box center [290, 352] width 182 height 14
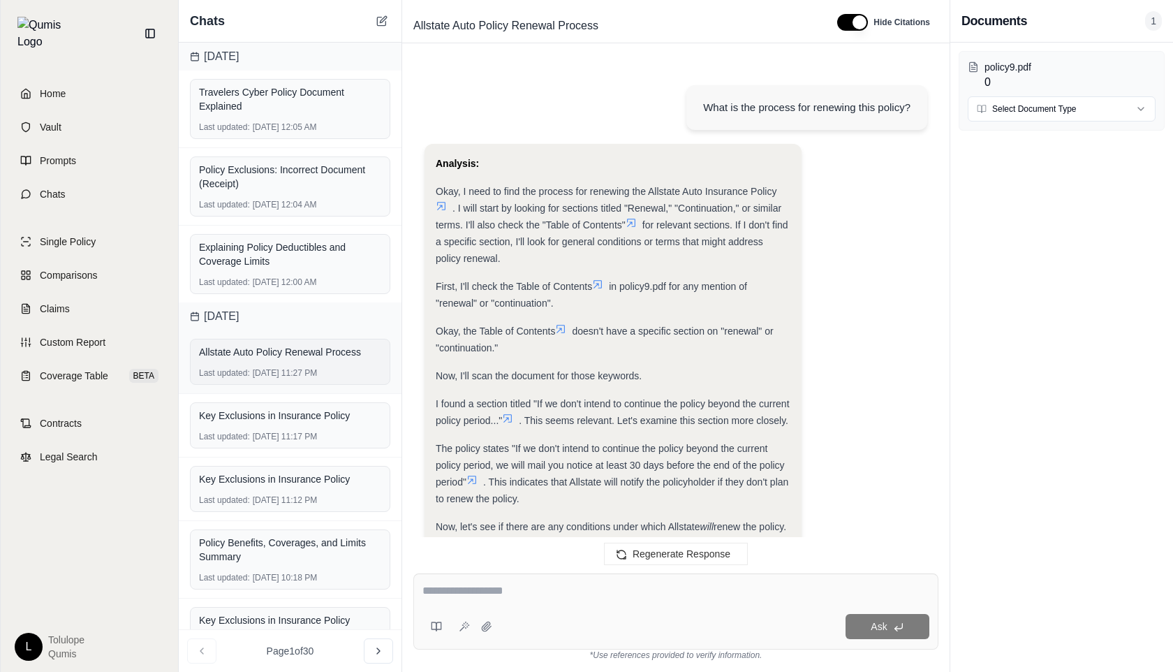
scroll to position [1455, 0]
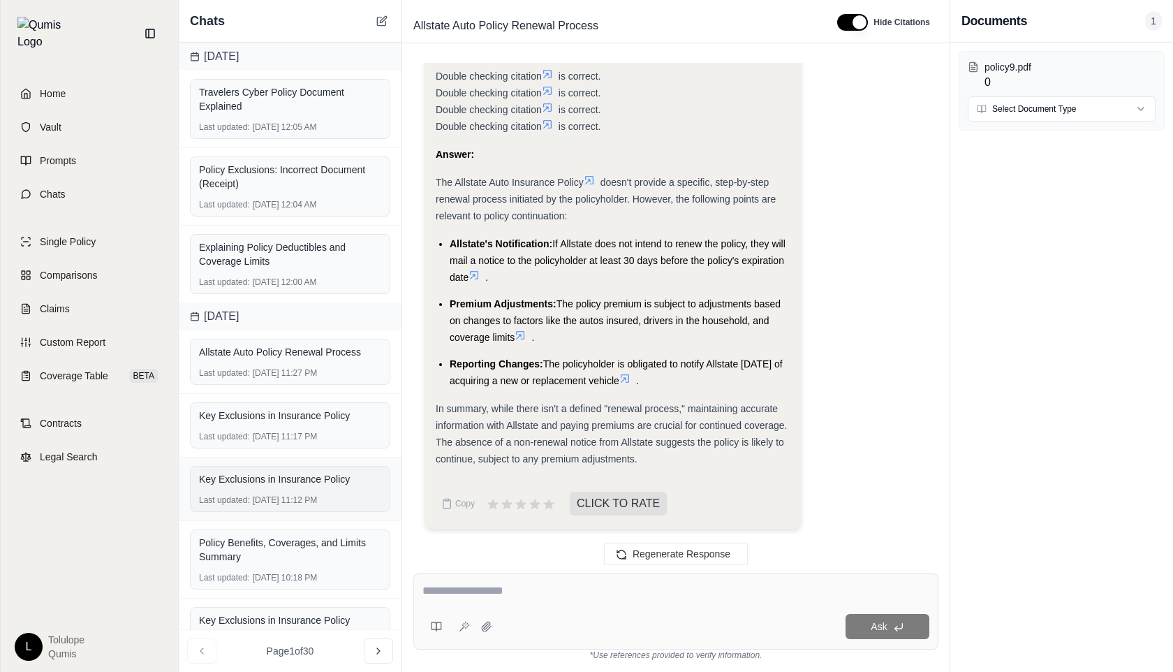
click at [290, 475] on div "Key Exclusions in Insurance Policy" at bounding box center [290, 479] width 182 height 14
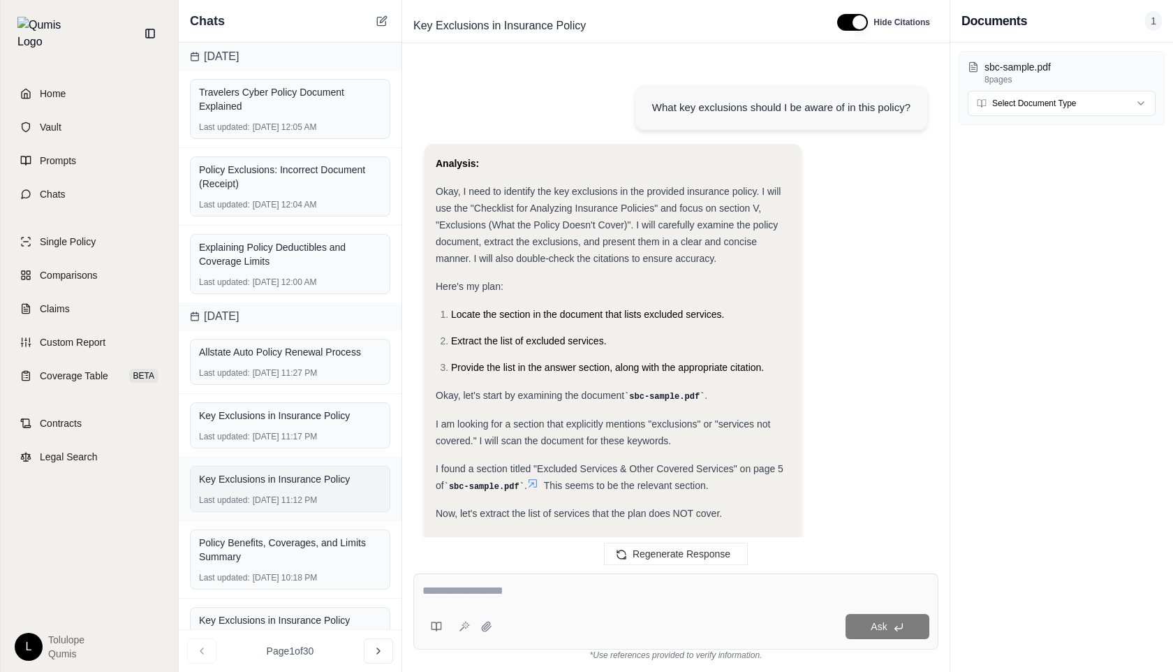
scroll to position [3009, 0]
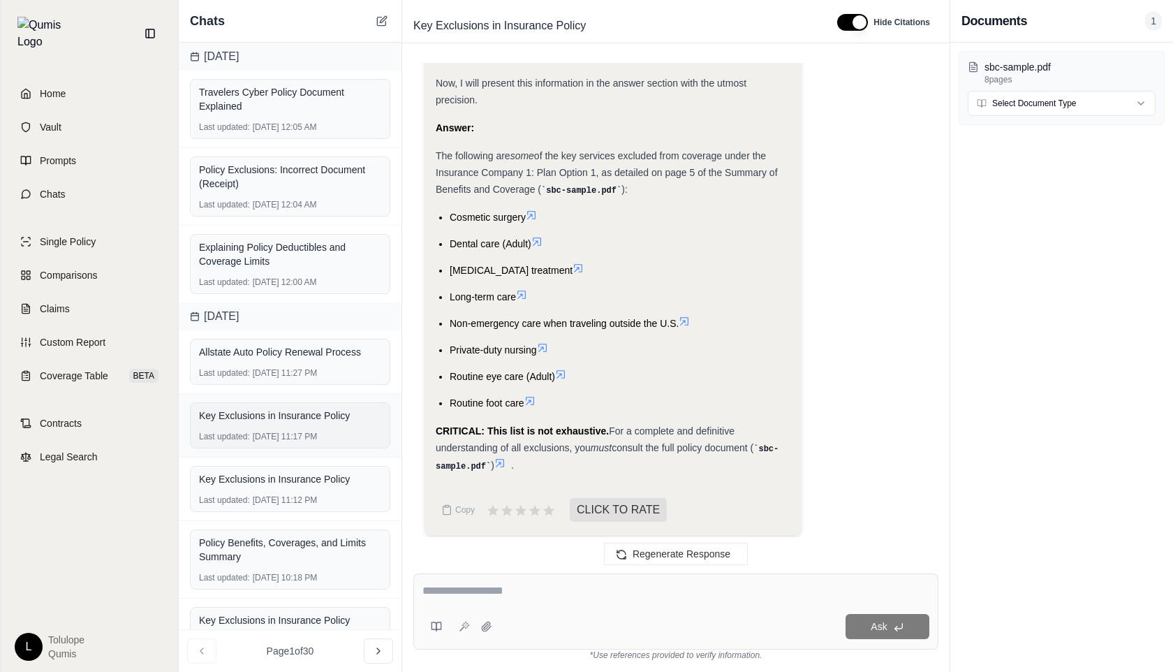
click at [289, 433] on div "Last updated: [DATE] 11:17 PM" at bounding box center [290, 436] width 182 height 11
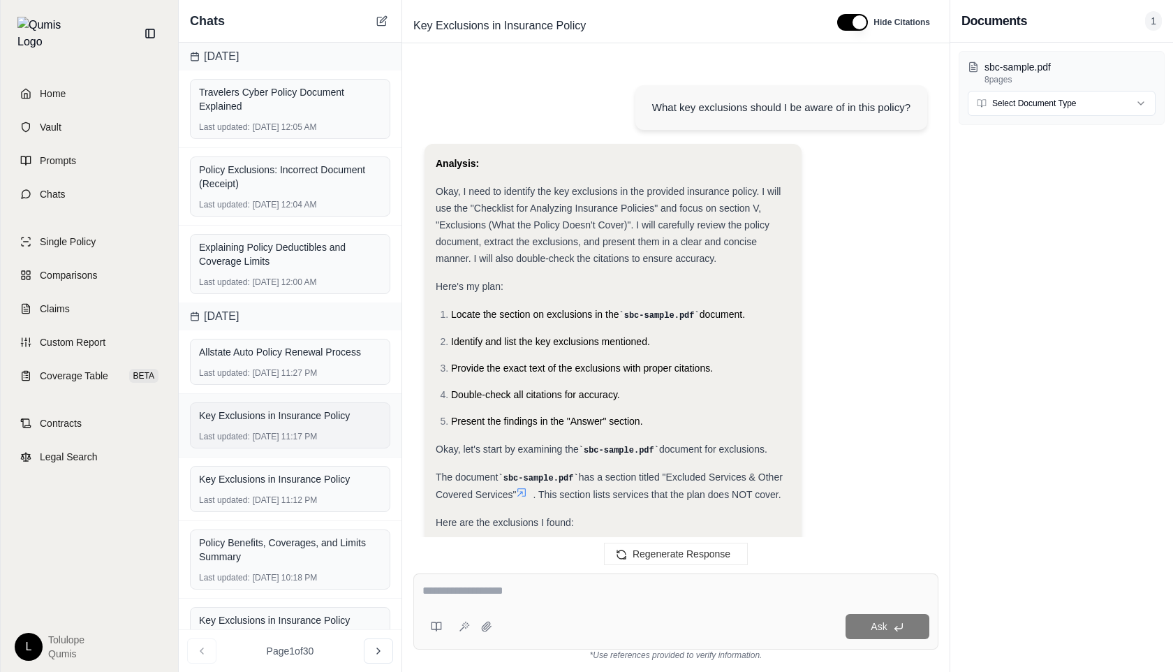
scroll to position [2925, 0]
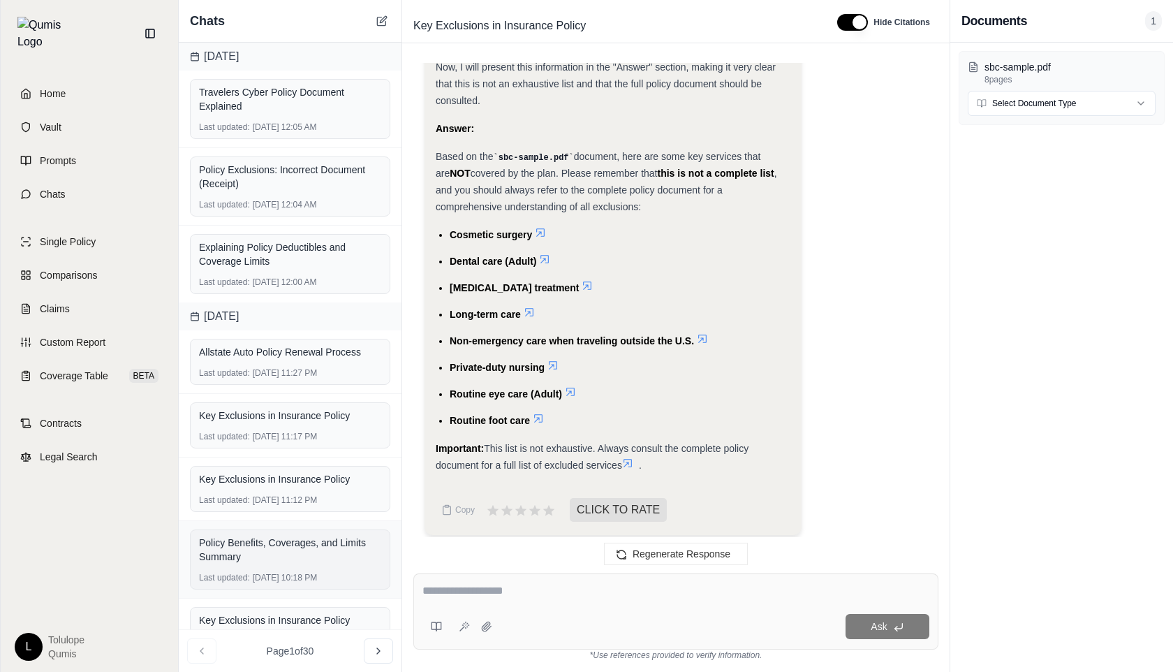
click at [260, 554] on div "Policy Benefits, Coverages, and Limits Summary" at bounding box center [290, 550] width 182 height 28
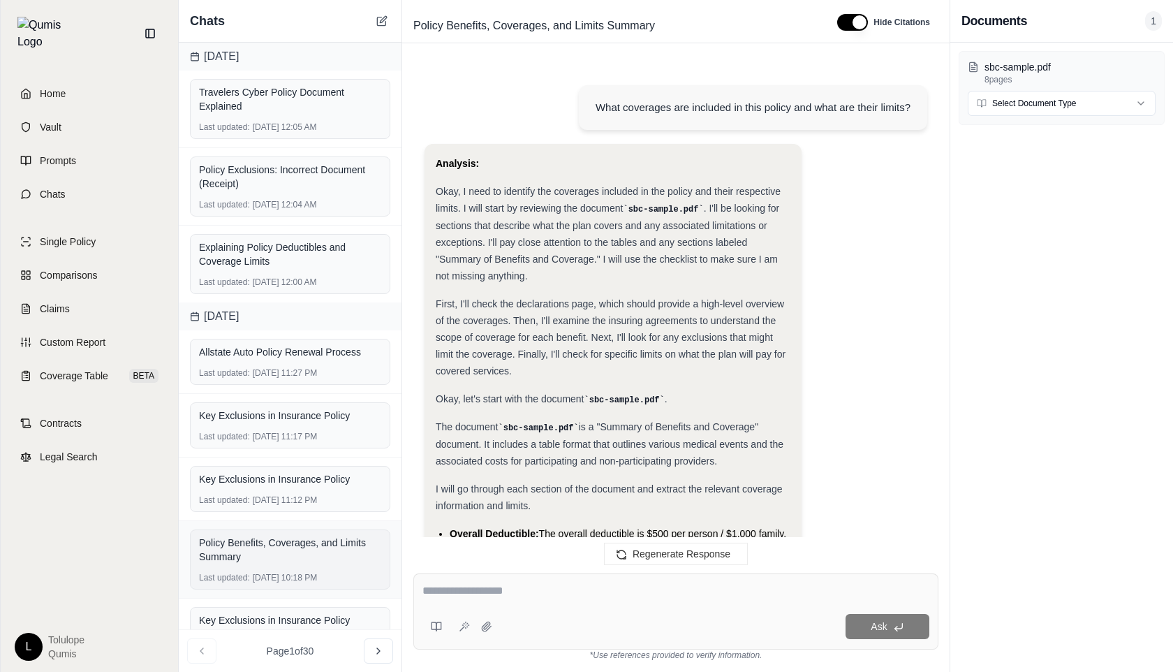
scroll to position [9216, 0]
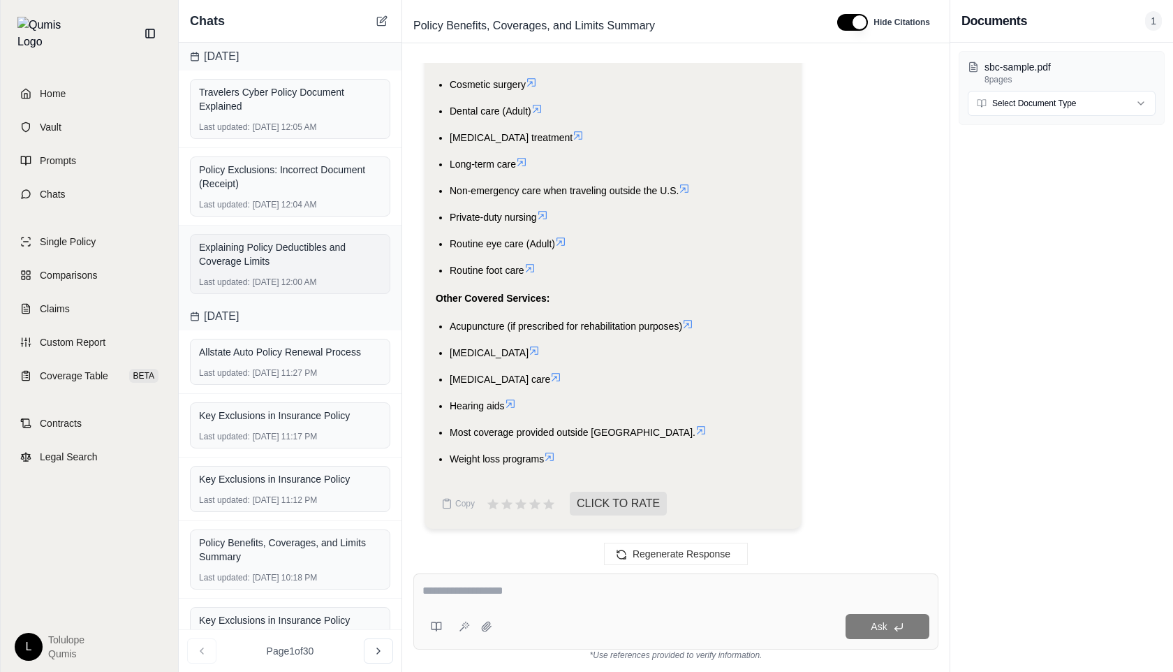
click at [286, 276] on div "Explaining Policy Deductibles and Coverage Limits Last updated: [DATE] 12:00 AM" at bounding box center [290, 264] width 200 height 60
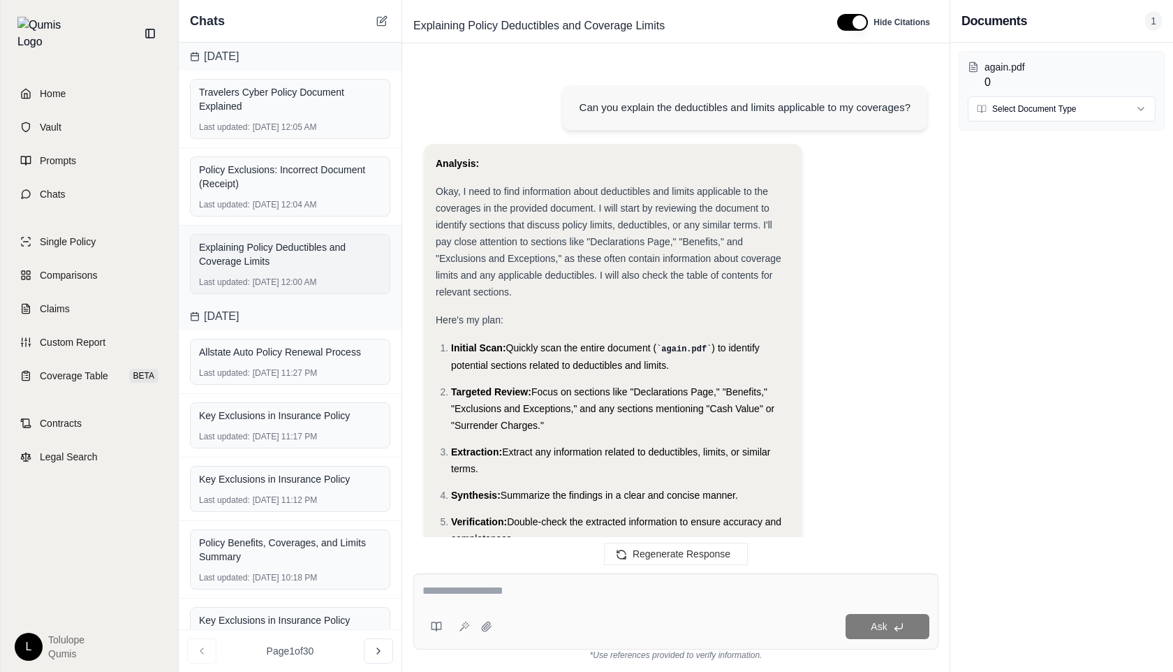
scroll to position [4350, 0]
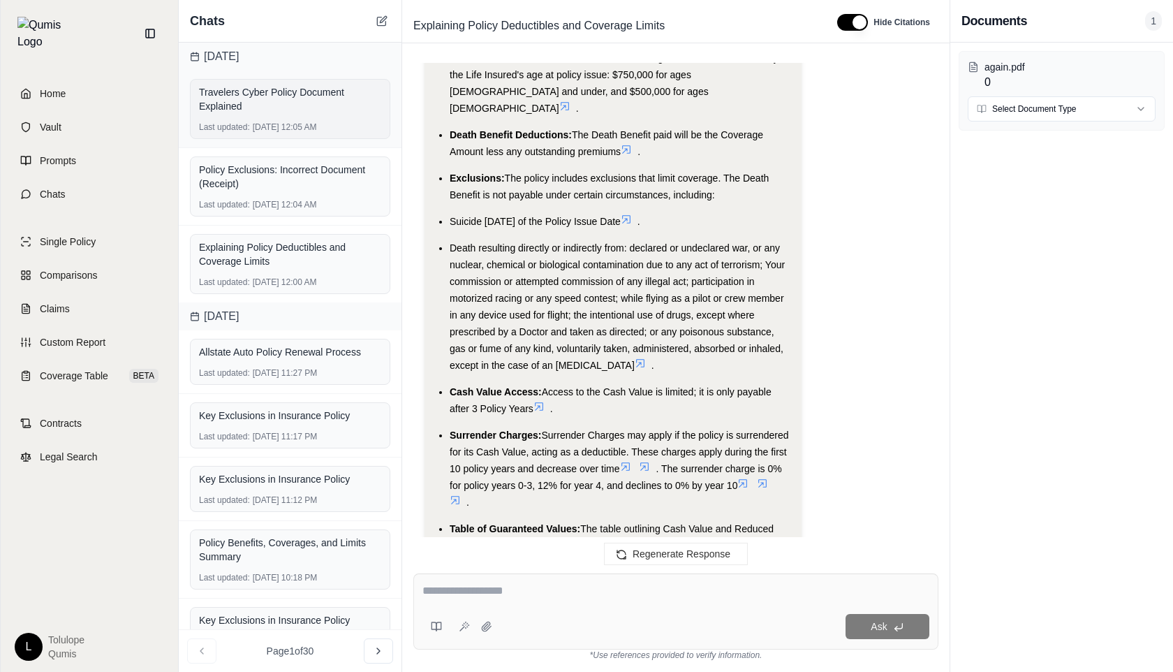
click at [311, 124] on div "Last updated: [DATE] 12:05 AM" at bounding box center [290, 126] width 182 height 11
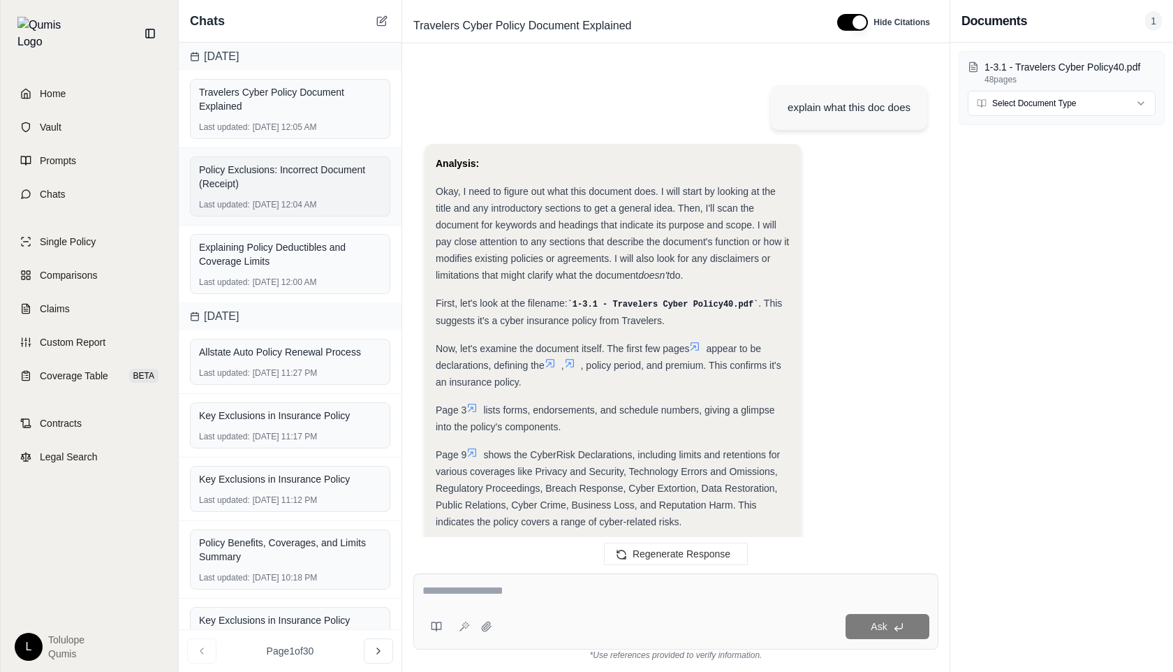
scroll to position [1994, 0]
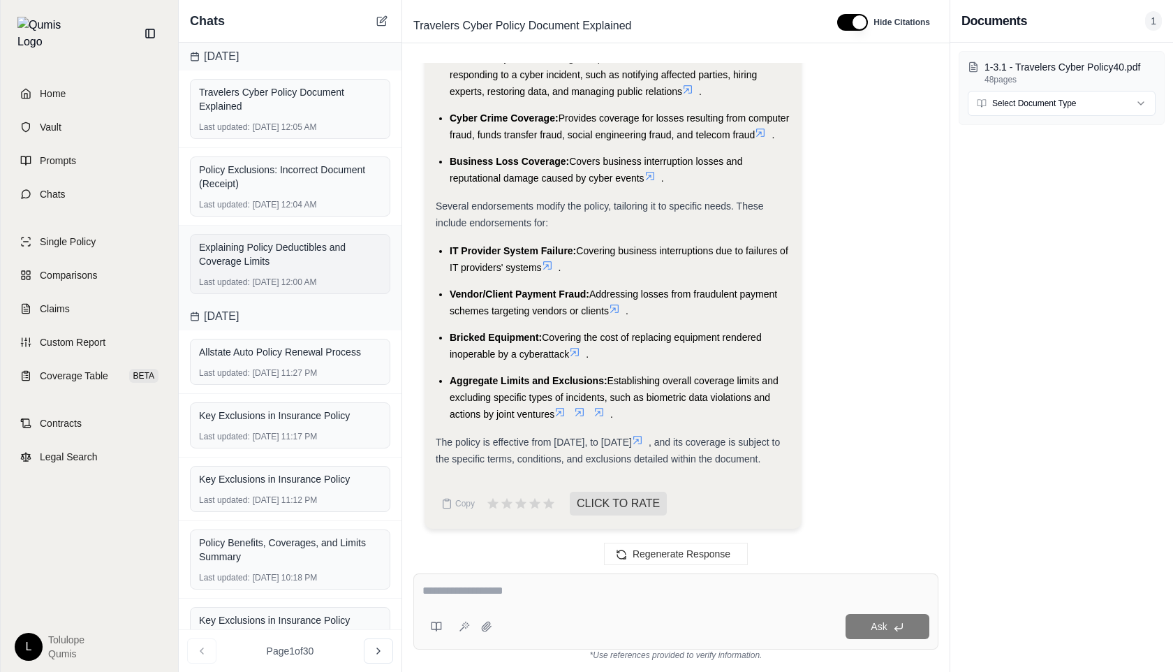
click at [311, 251] on div "Explaining Policy Deductibles and Coverage Limits" at bounding box center [290, 254] width 182 height 28
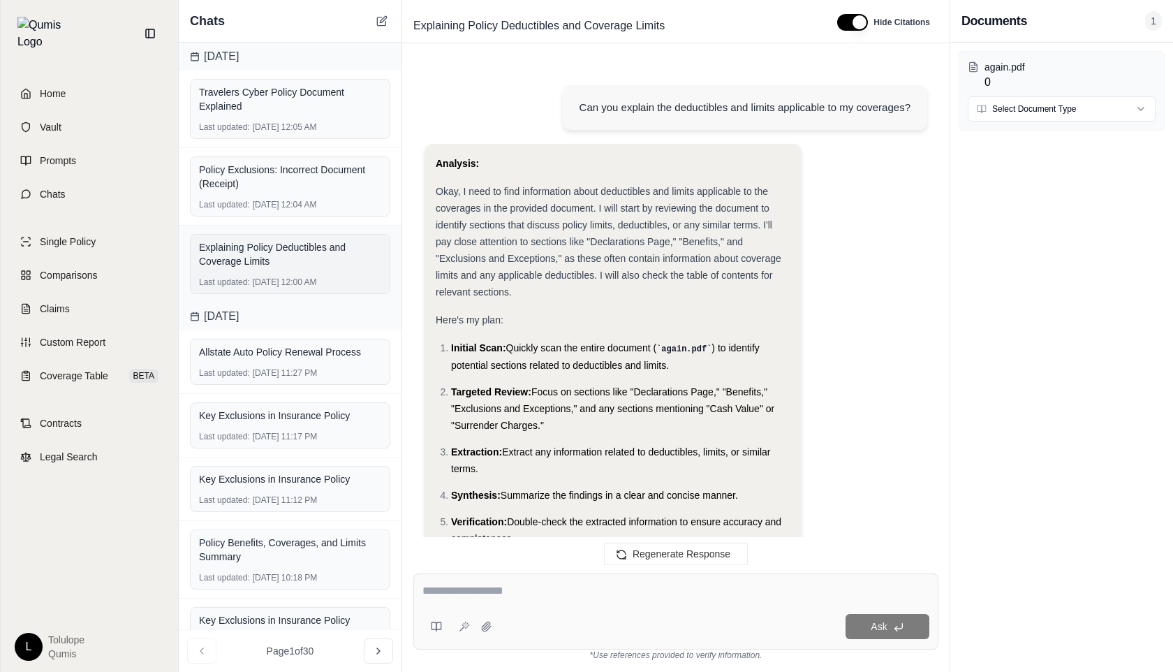
scroll to position [4350, 0]
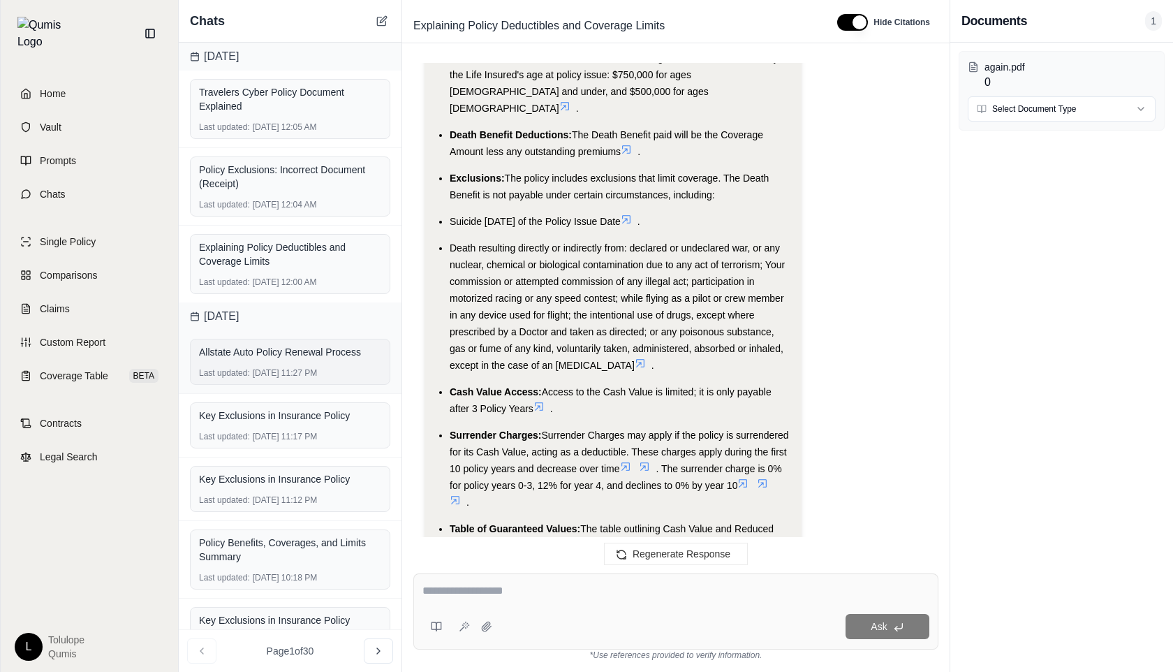
click at [310, 374] on div "Last updated: [DATE] 11:27 PM" at bounding box center [290, 372] width 182 height 11
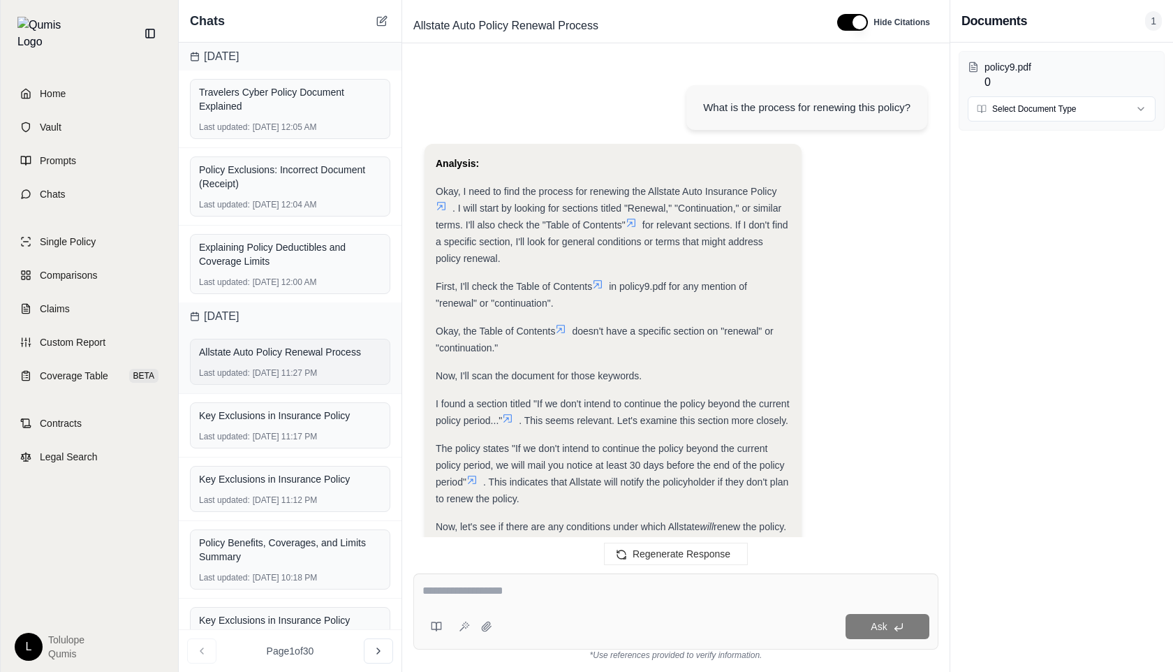
scroll to position [1455, 0]
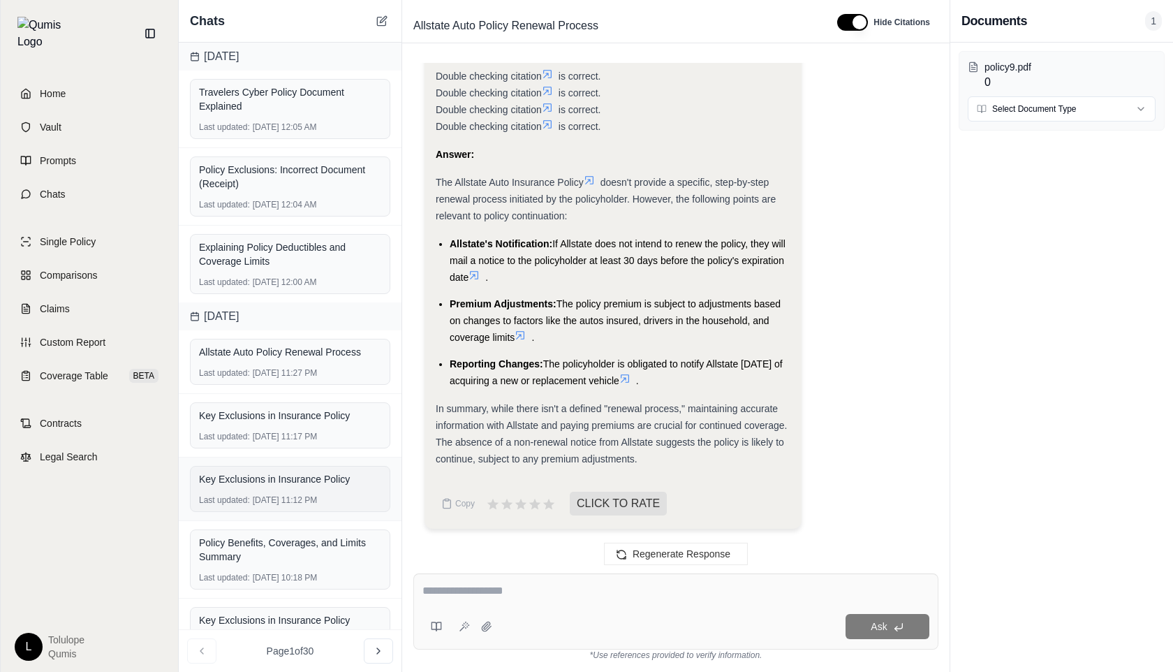
click at [302, 497] on div "Last updated: [DATE] 11:12 PM" at bounding box center [290, 499] width 182 height 11
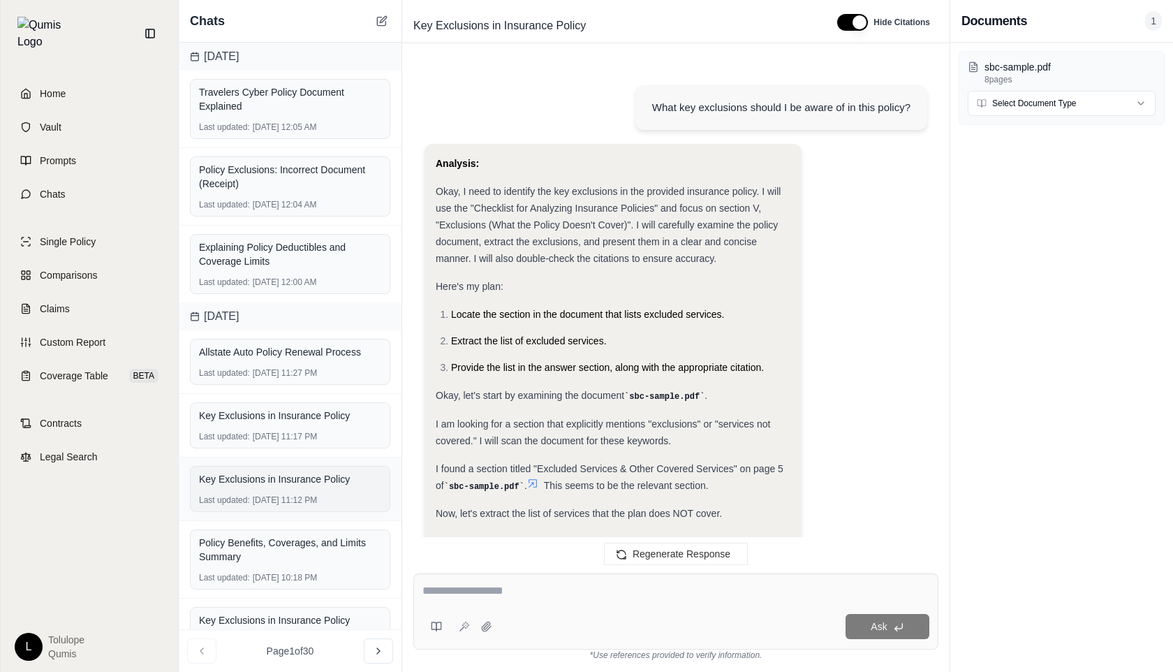
scroll to position [3009, 0]
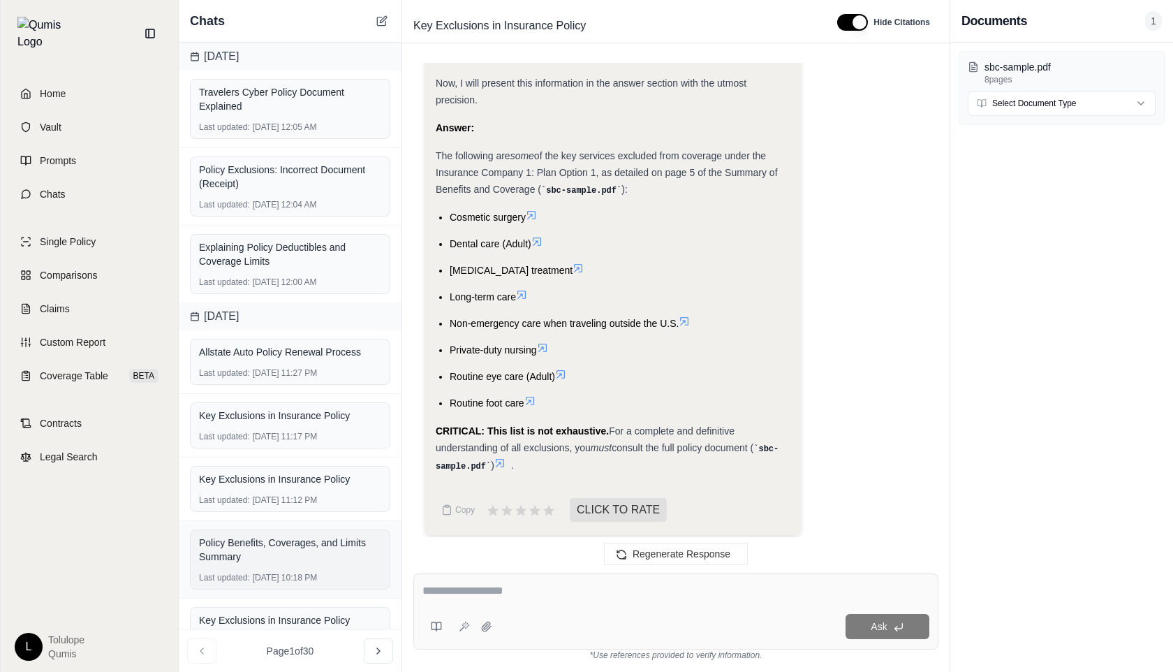
click at [307, 547] on div "Policy Benefits, Coverages, and Limits Summary" at bounding box center [290, 550] width 182 height 28
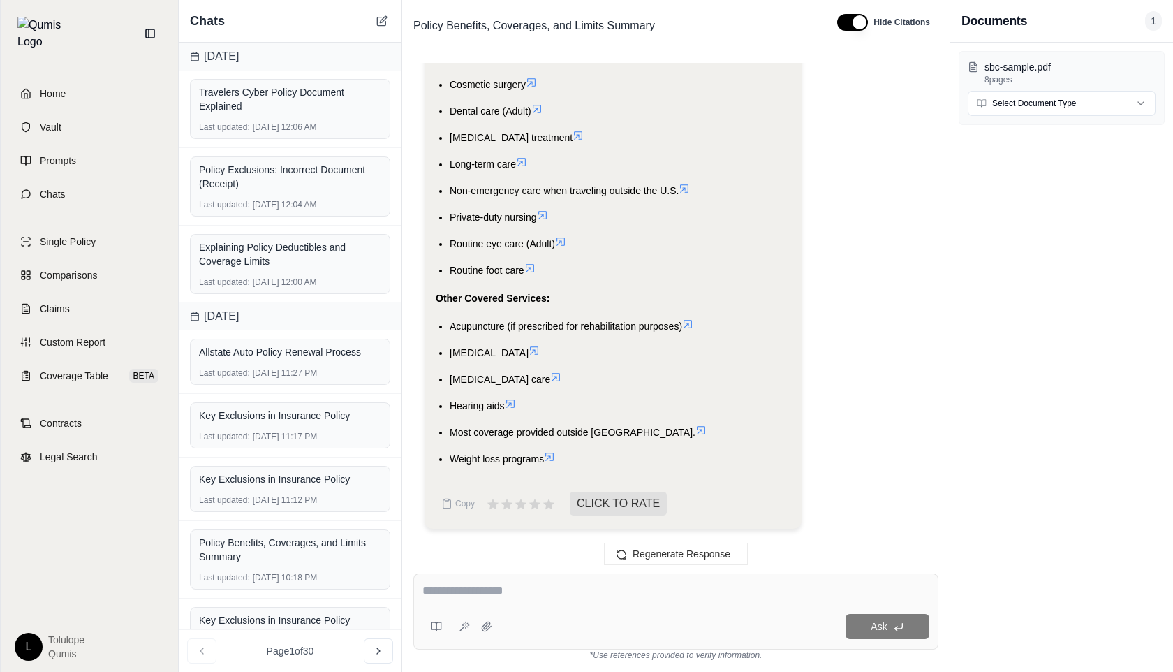
scroll to position [9216, 0]
click at [342, 411] on div "Key Exclusions in Insurance Policy" at bounding box center [290, 415] width 182 height 14
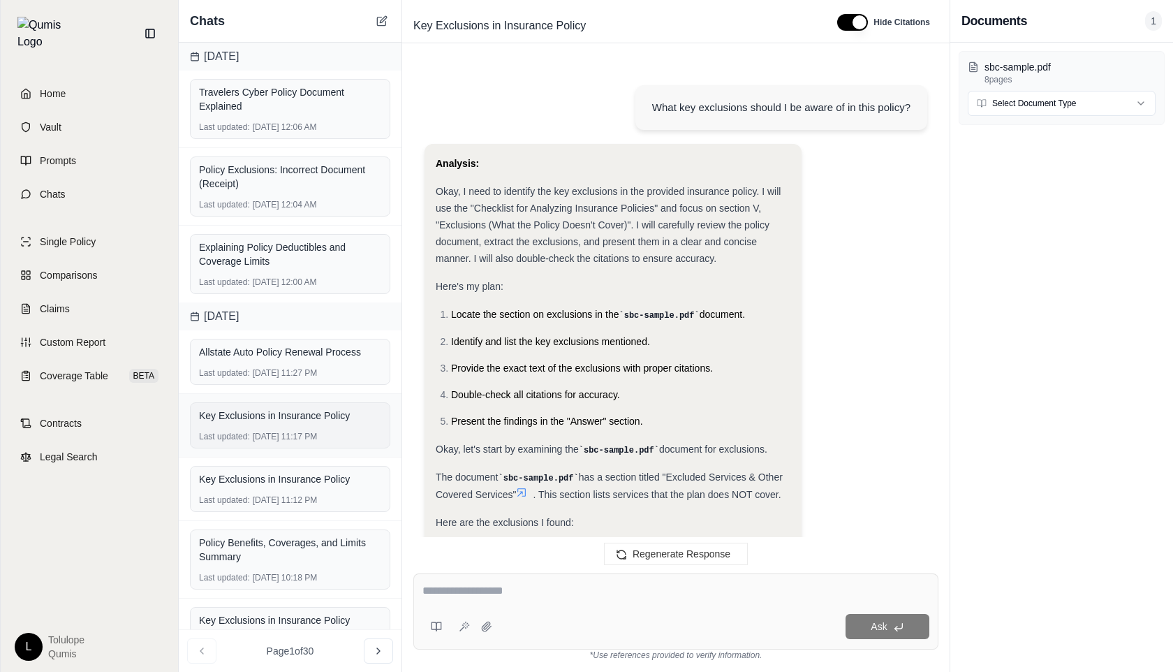
scroll to position [2925, 0]
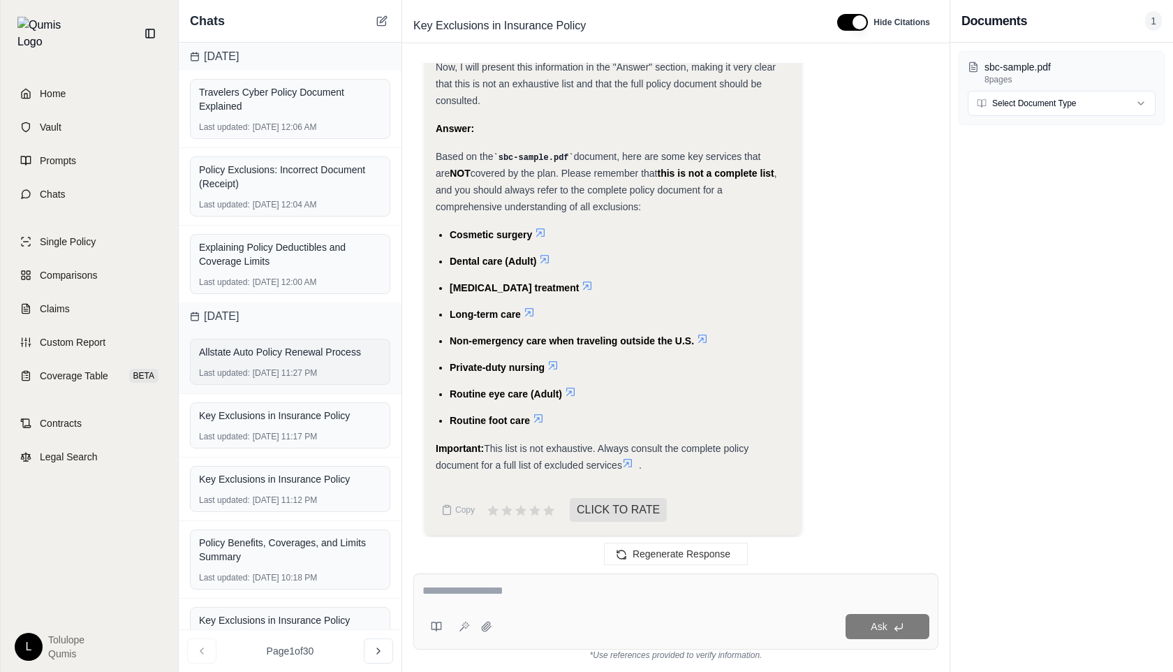
click at [339, 361] on div "Allstate Auto Policy Renewal Process" at bounding box center [290, 352] width 182 height 20
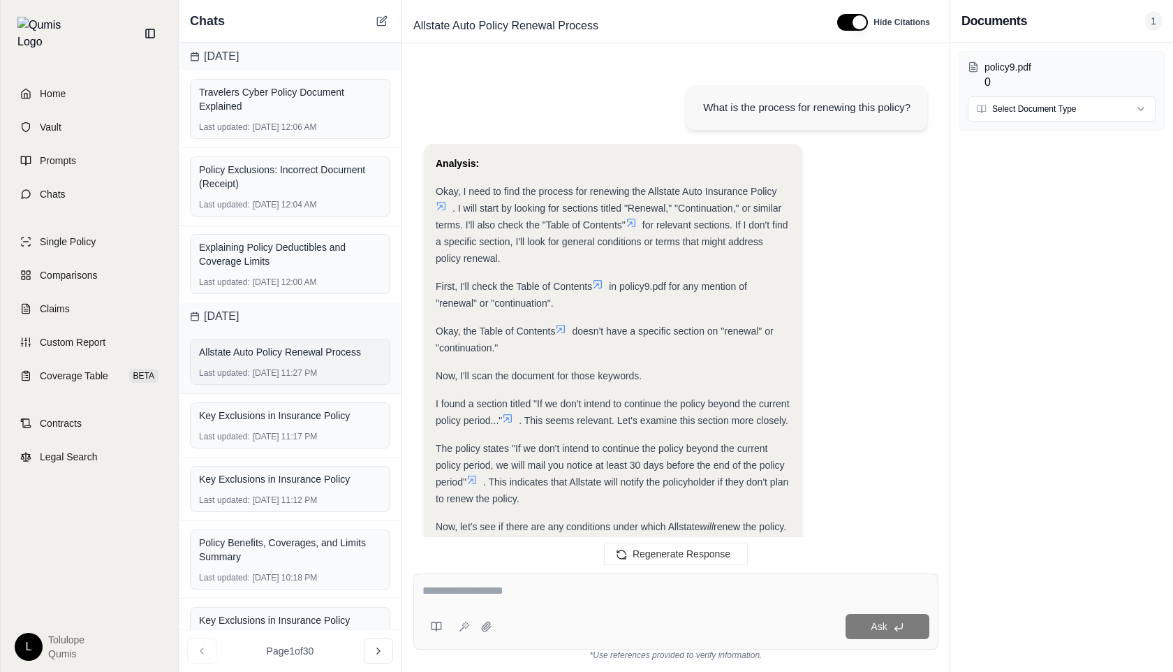
scroll to position [1455, 0]
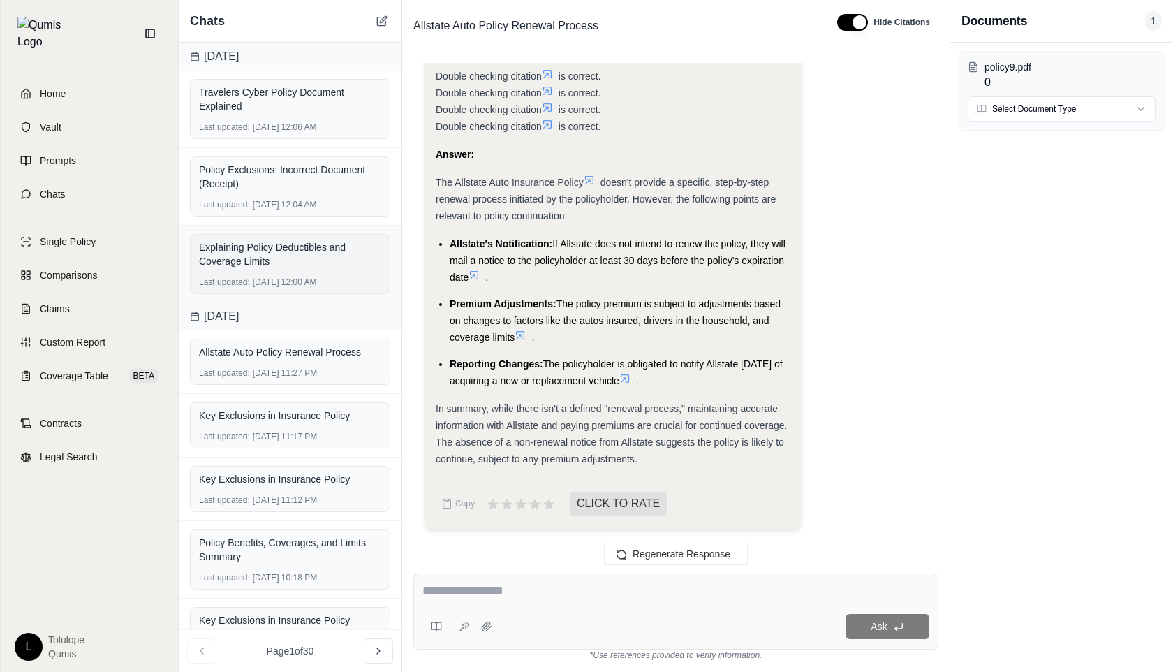
click at [345, 260] on div "Explaining Policy Deductibles and Coverage Limits" at bounding box center [290, 254] width 182 height 28
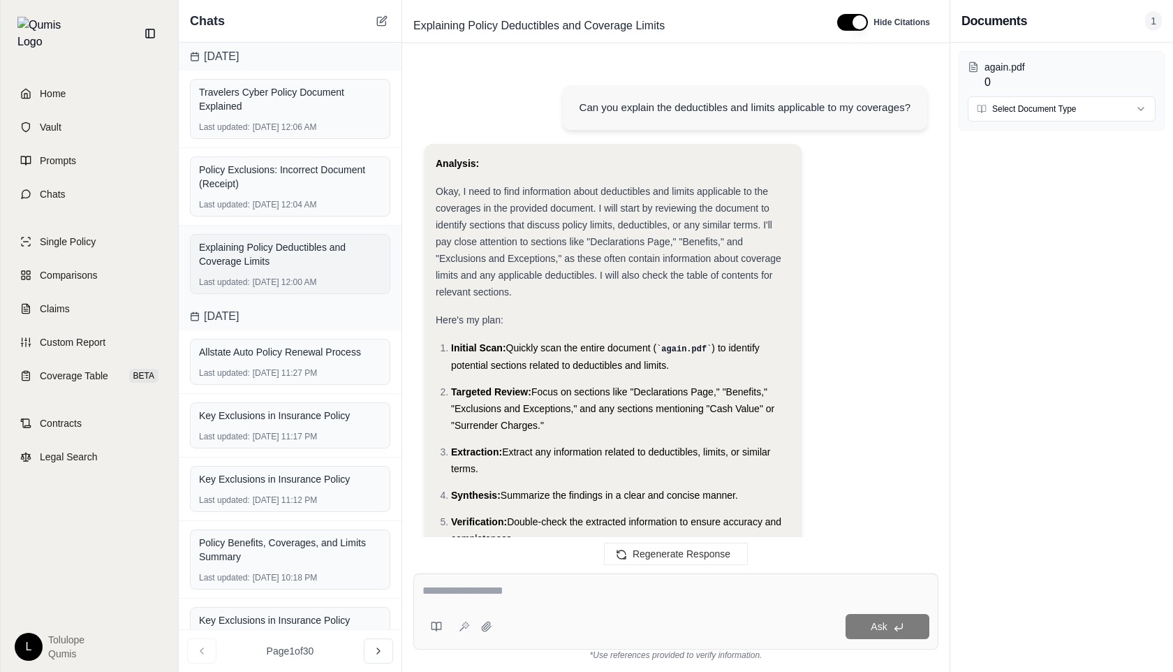
scroll to position [4350, 0]
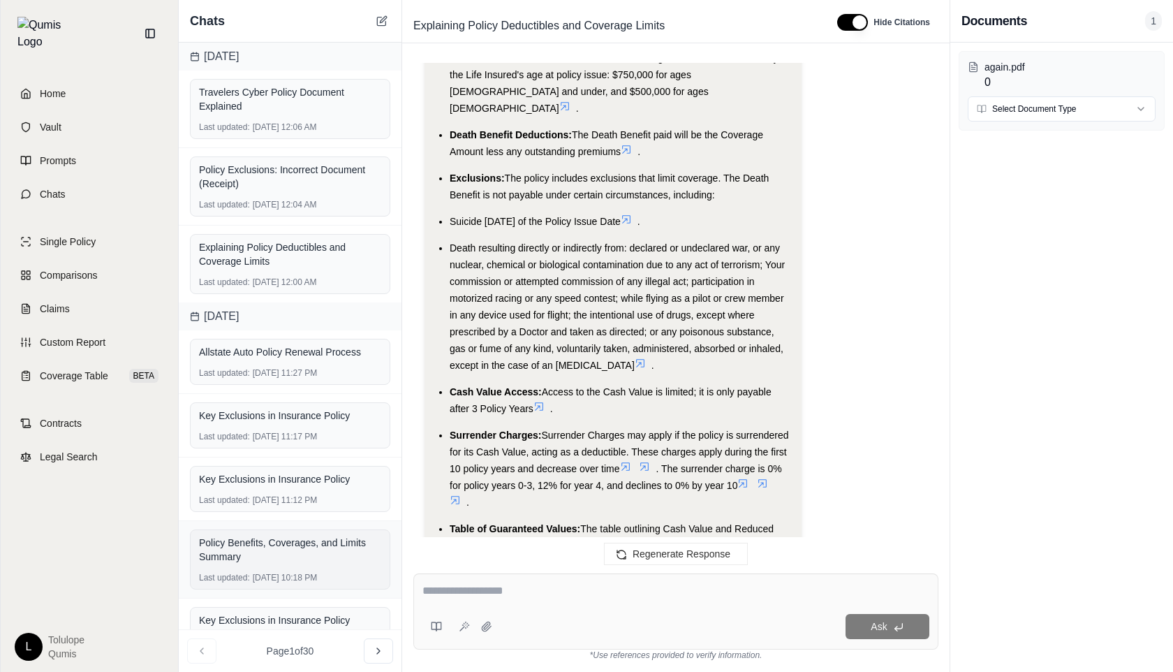
click at [267, 557] on div "Policy Benefits, Coverages, and Limits Summary" at bounding box center [290, 550] width 182 height 28
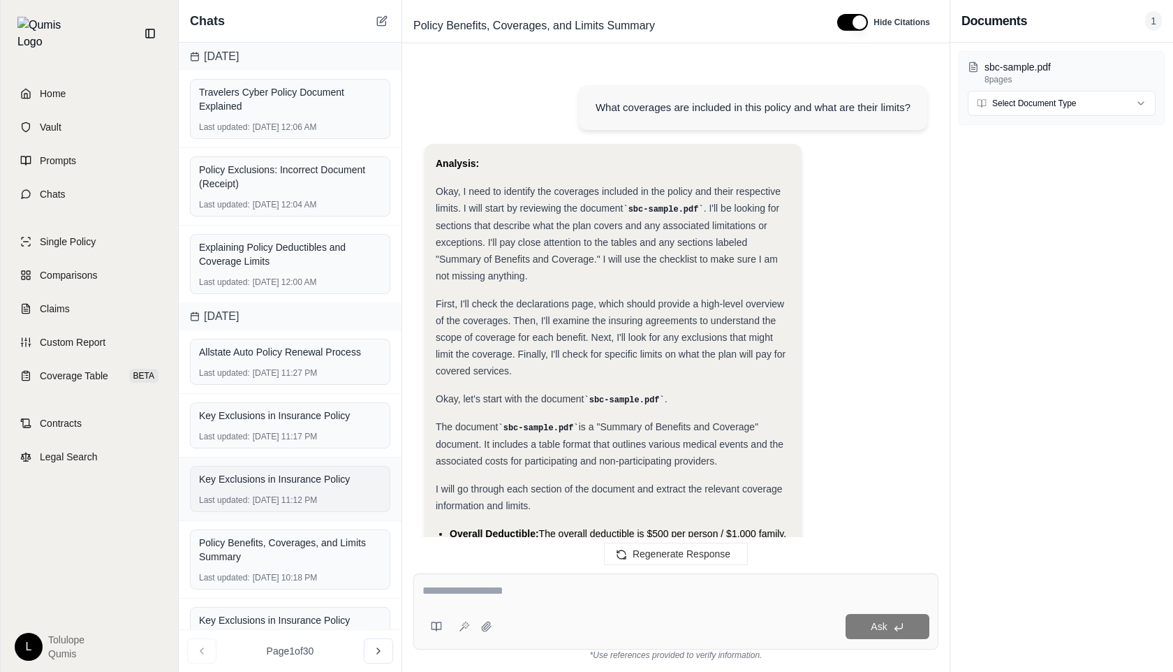
scroll to position [9216, 0]
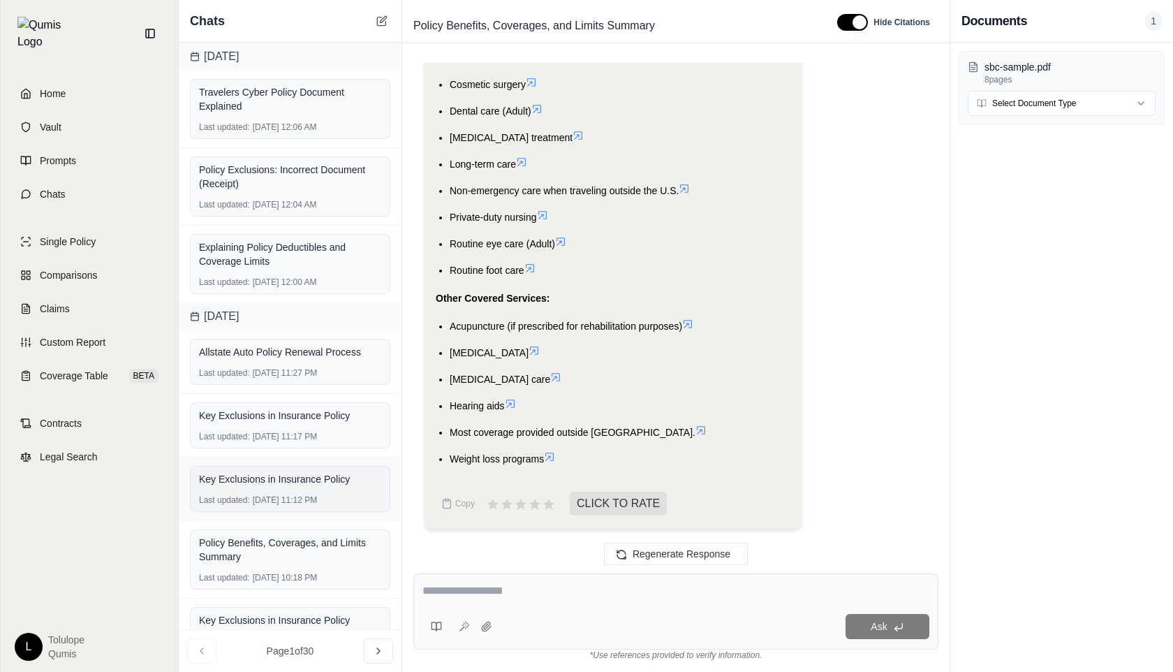
click at [263, 500] on div "Last updated: [DATE] 11:12 PM" at bounding box center [290, 499] width 182 height 11
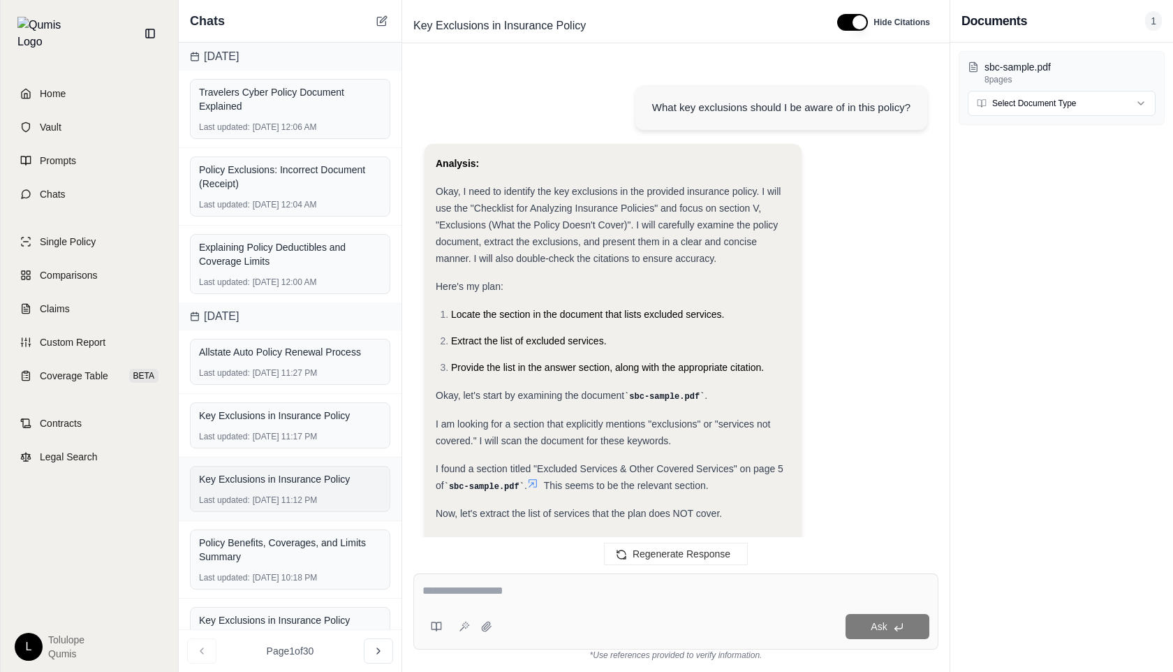
scroll to position [3009, 0]
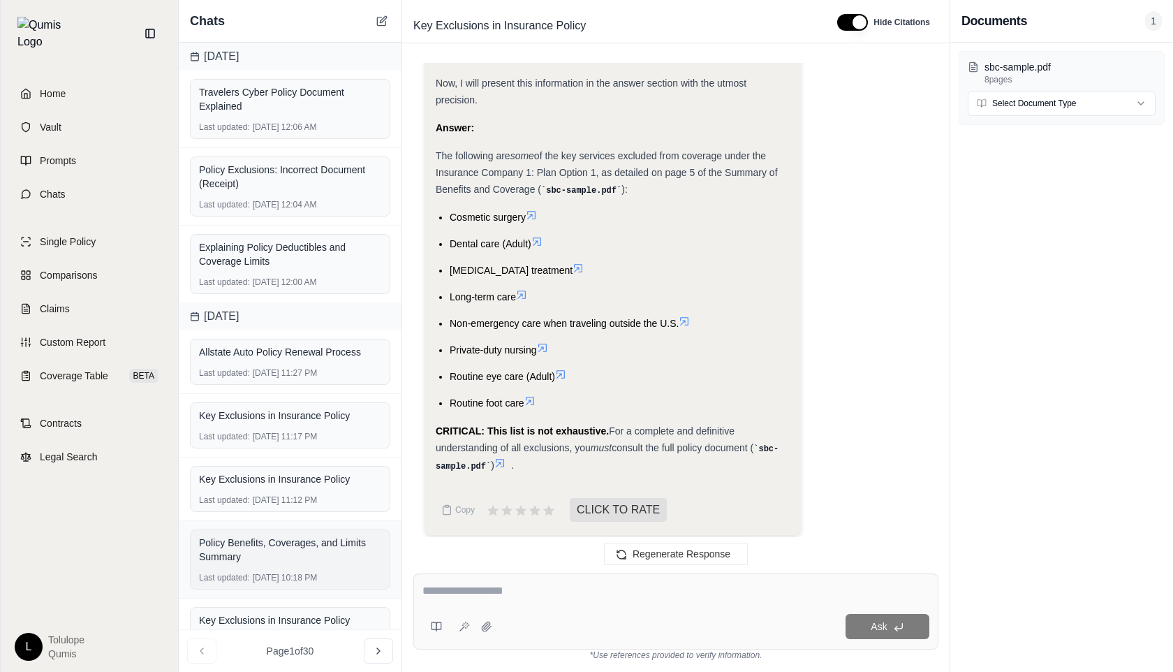
click at [267, 562] on div "Policy Benefits, Coverages, and Limits Summary" at bounding box center [290, 550] width 182 height 28
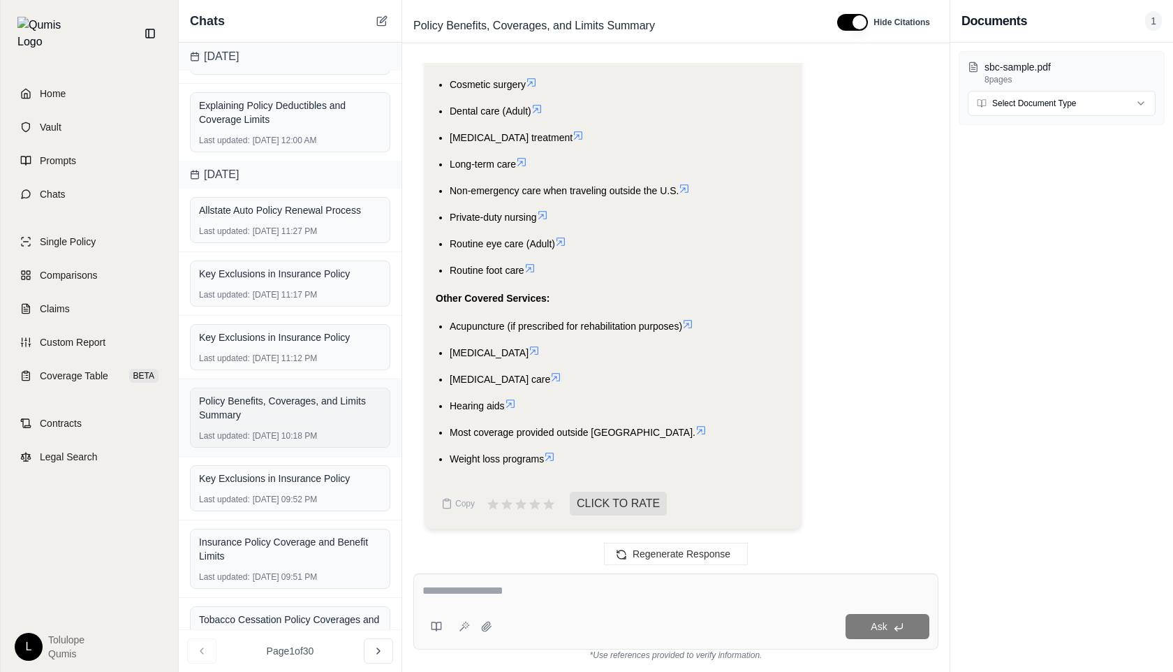
scroll to position [187, 0]
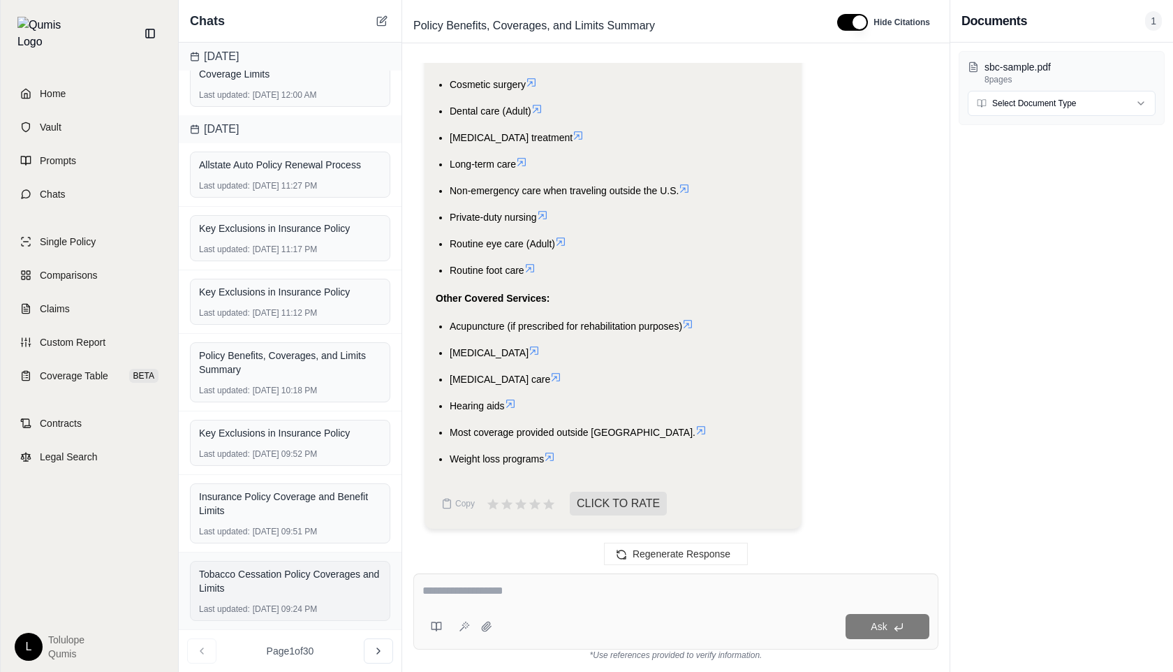
click at [265, 577] on div "Tobacco Cessation Policy Coverages and Limits" at bounding box center [290, 581] width 182 height 28
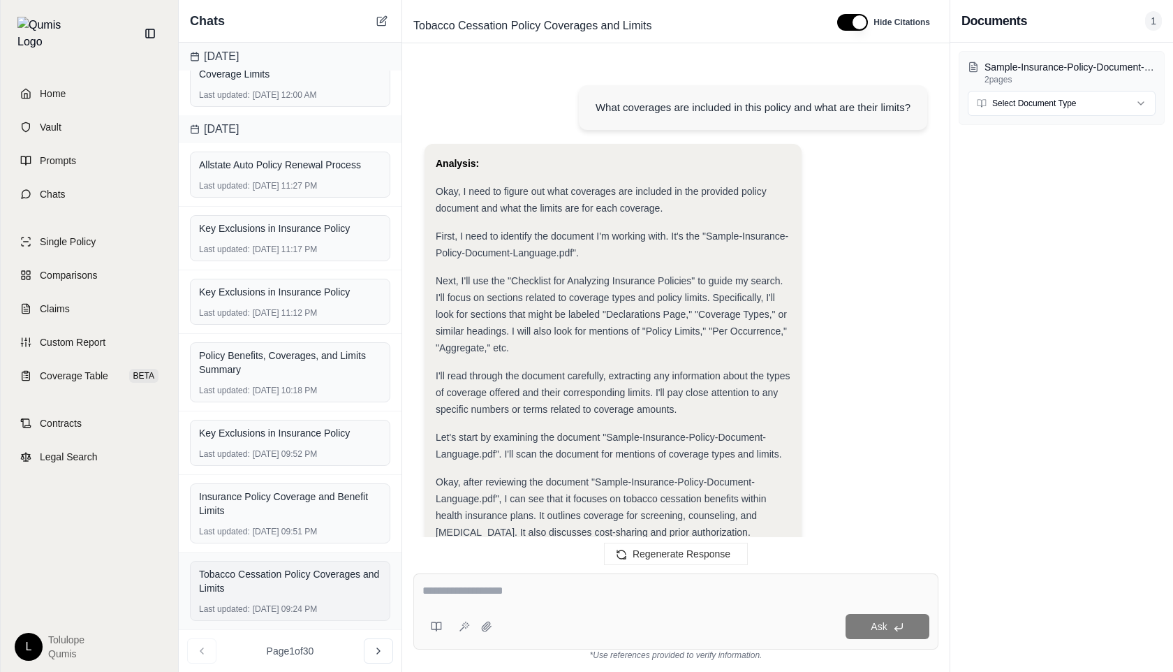
scroll to position [3575, 0]
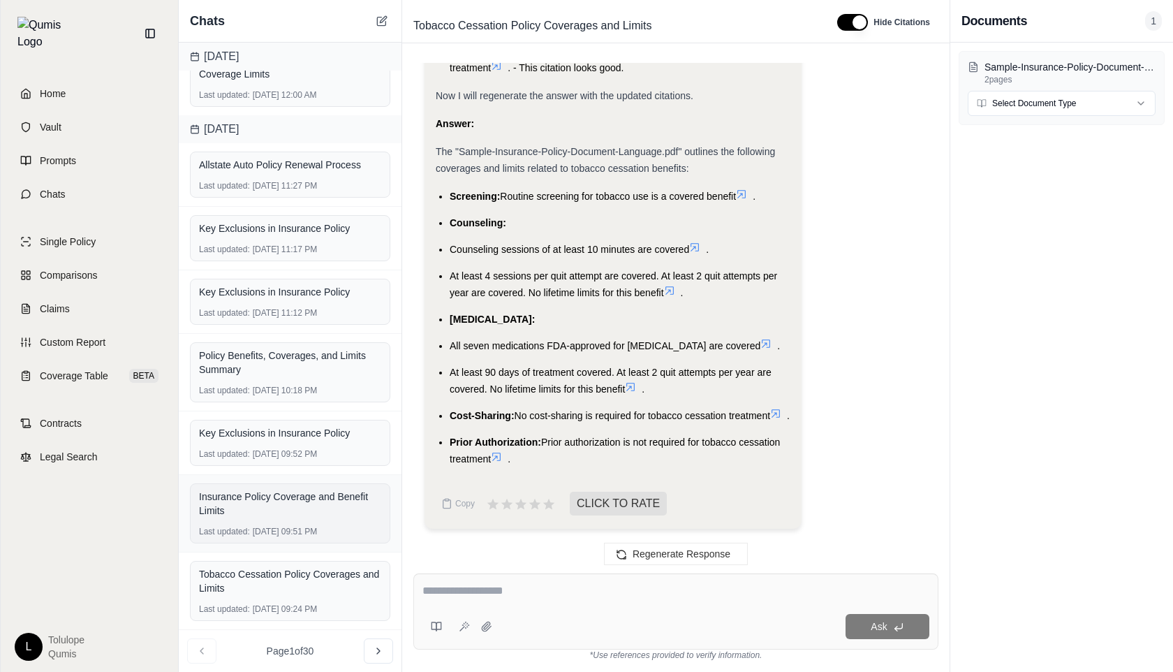
click at [258, 512] on div "Insurance Policy Coverage and Benefit Limits" at bounding box center [290, 503] width 182 height 28
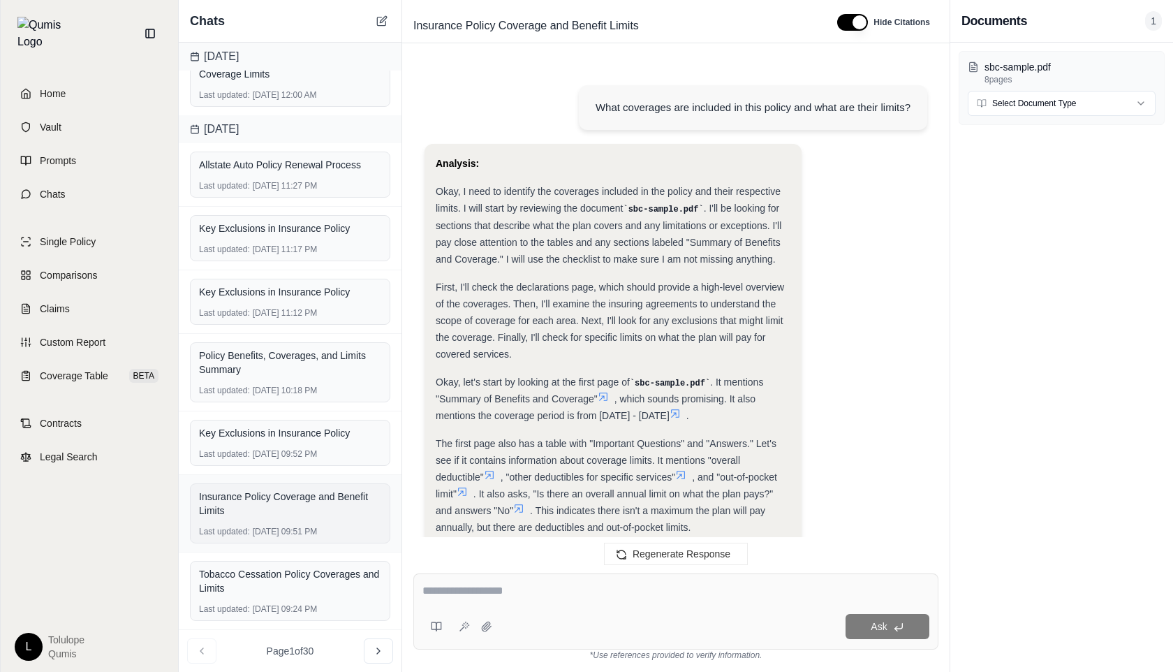
scroll to position [5094, 0]
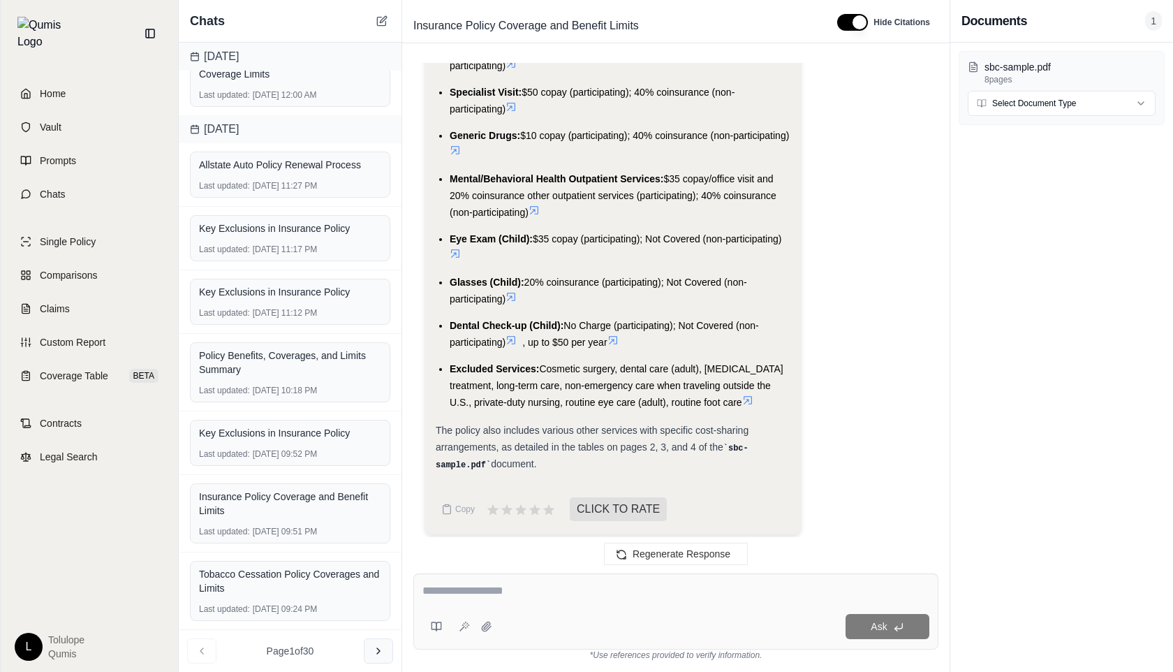
click at [378, 651] on icon at bounding box center [378, 650] width 11 height 11
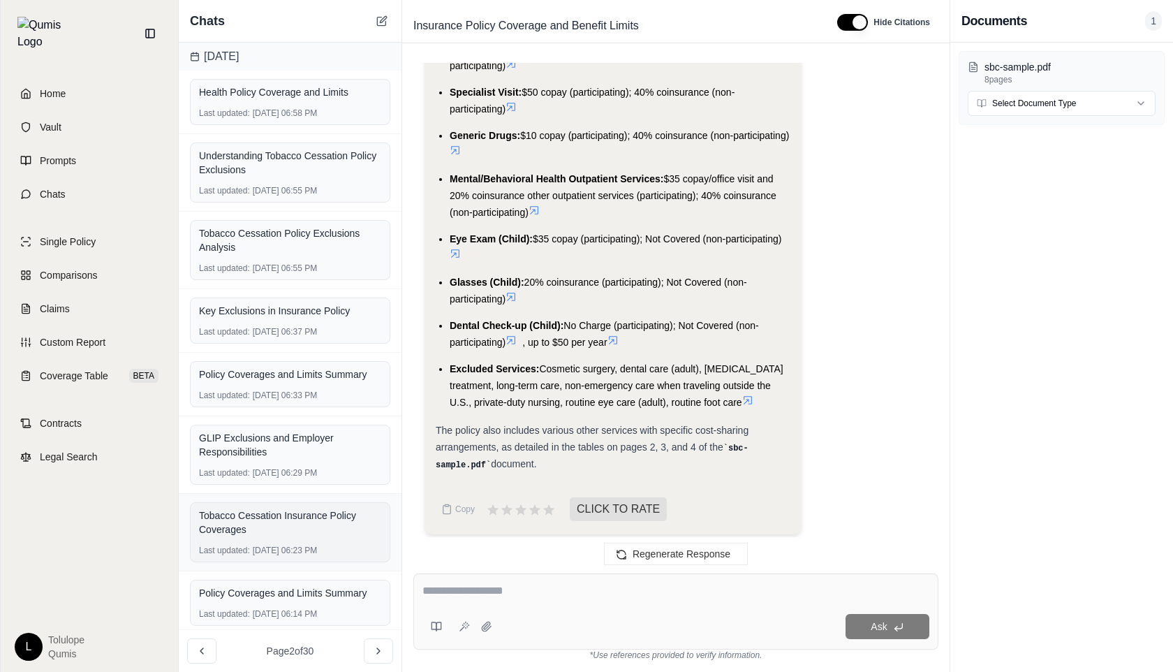
click at [307, 542] on div "Tobacco Cessation Insurance Policy Coverages Last updated: [DATE] 06:23 PM" at bounding box center [290, 532] width 200 height 60
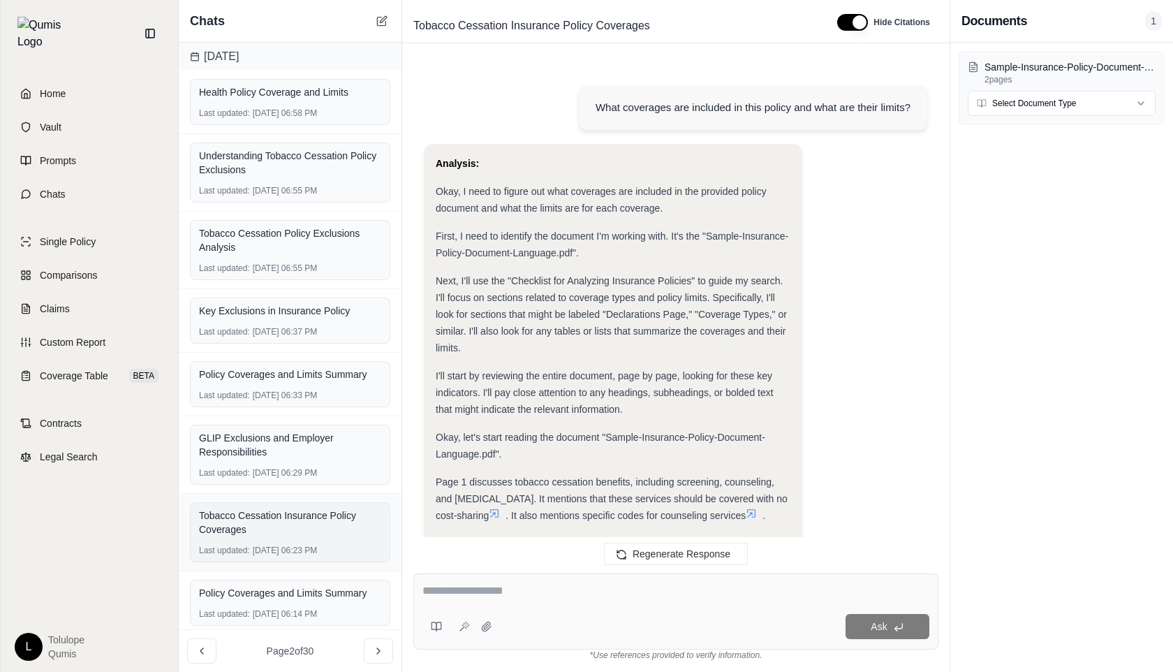
scroll to position [1377, 0]
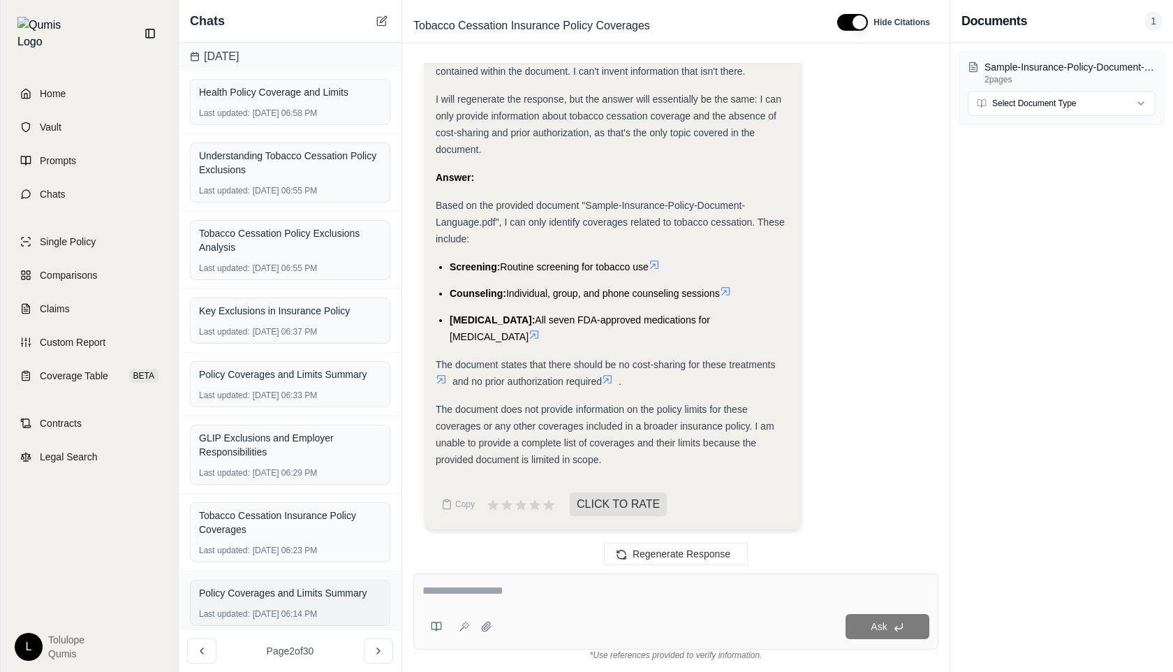
click at [296, 605] on div "Policy Coverages and Limits Summary Last updated: [DATE] 06:14 PM" at bounding box center [290, 602] width 200 height 46
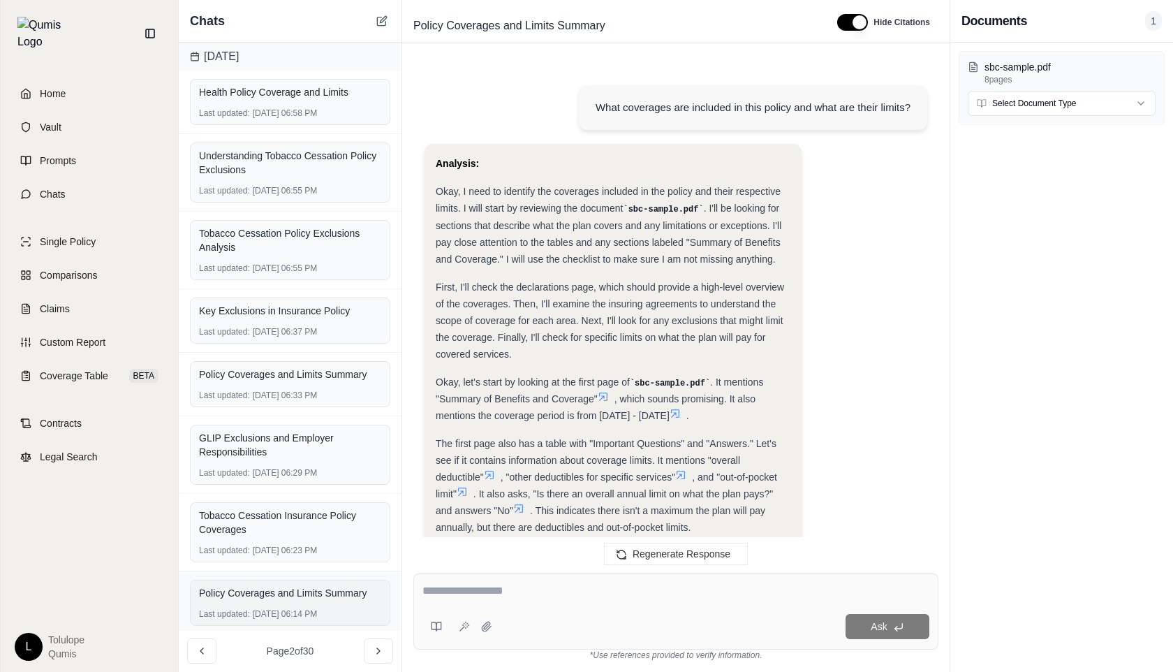
scroll to position [1553, 0]
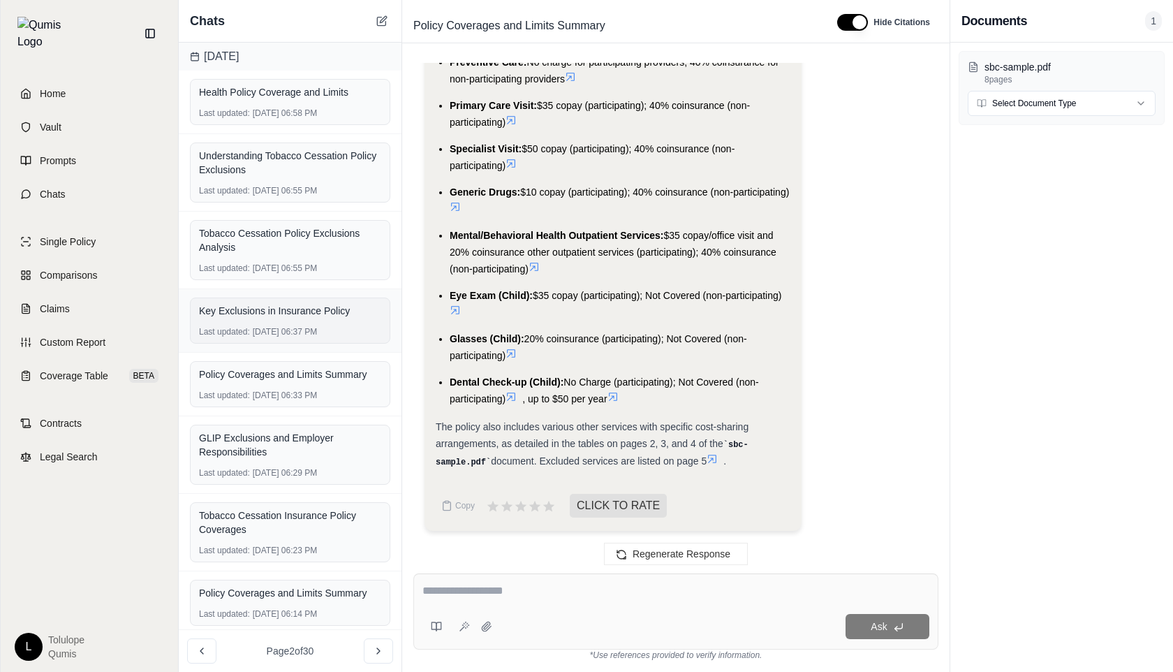
click at [277, 309] on div "Key Exclusions in Insurance Policy" at bounding box center [290, 311] width 182 height 14
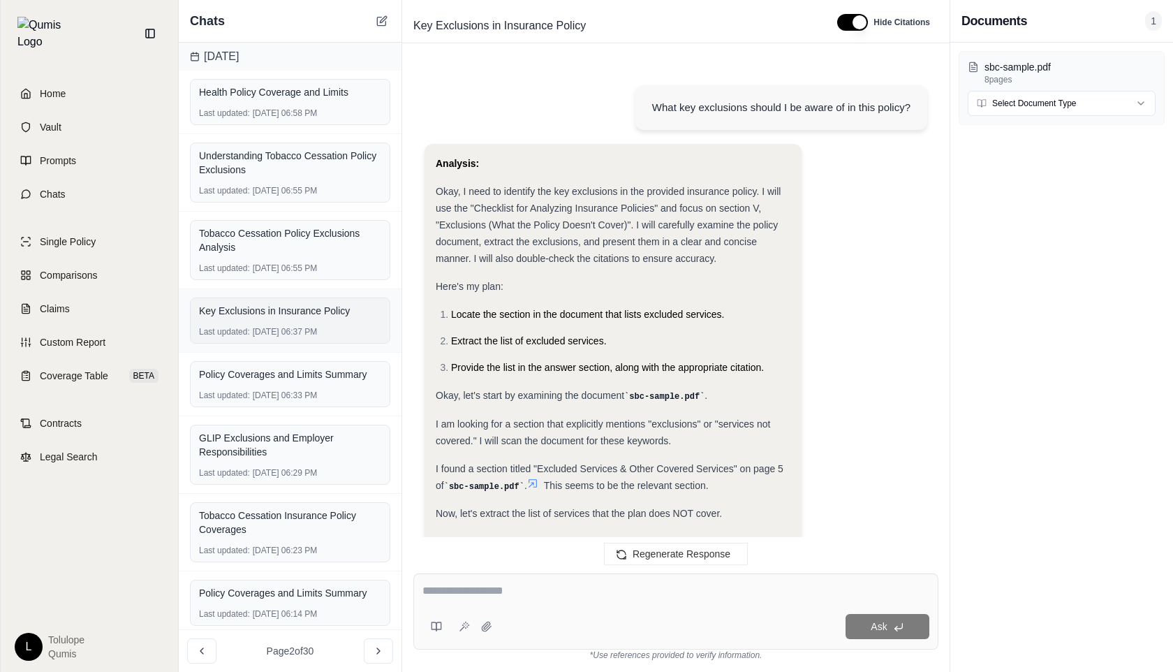
scroll to position [1723, 0]
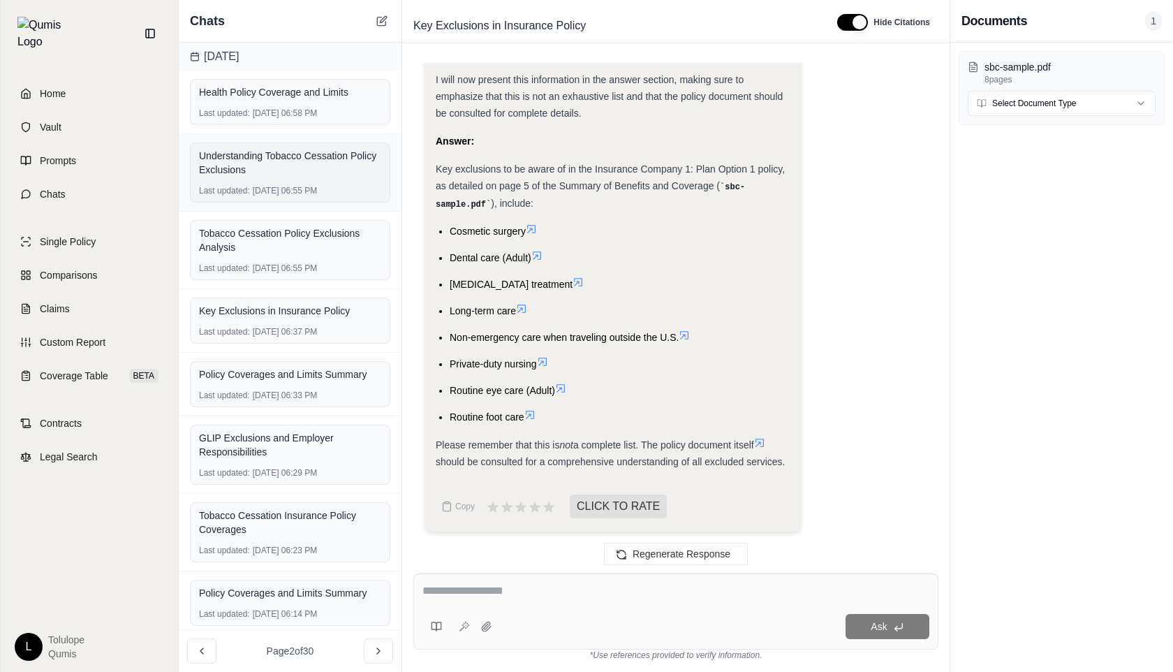
click at [282, 165] on div "Understanding Tobacco Cessation Policy Exclusions" at bounding box center [290, 163] width 182 height 28
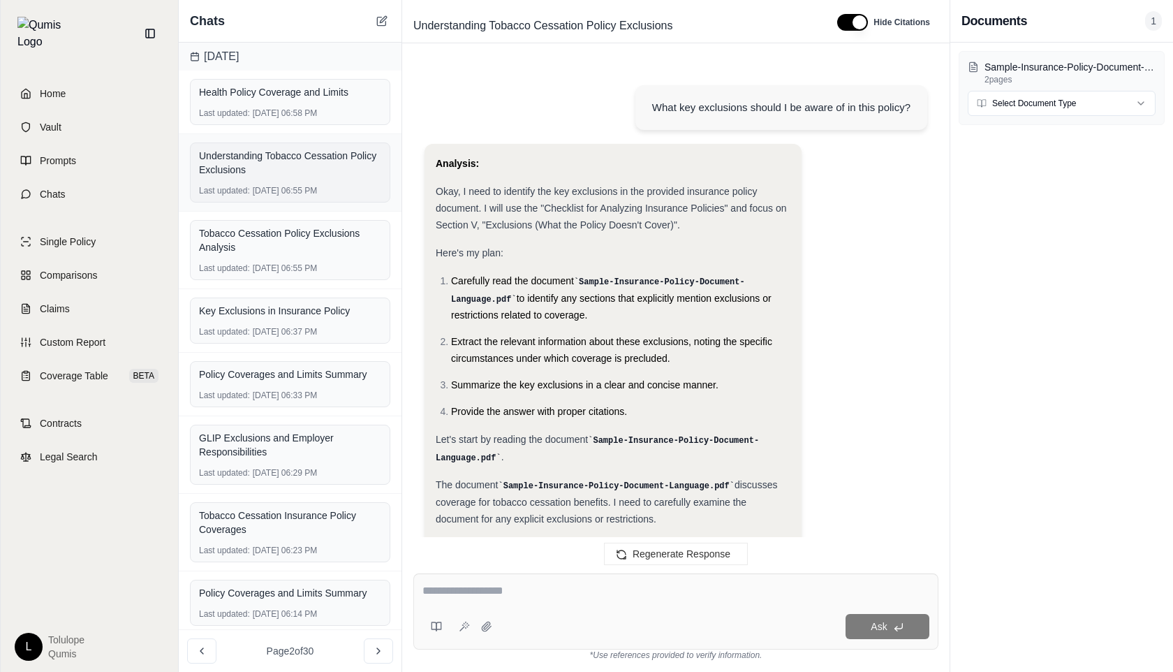
scroll to position [641, 0]
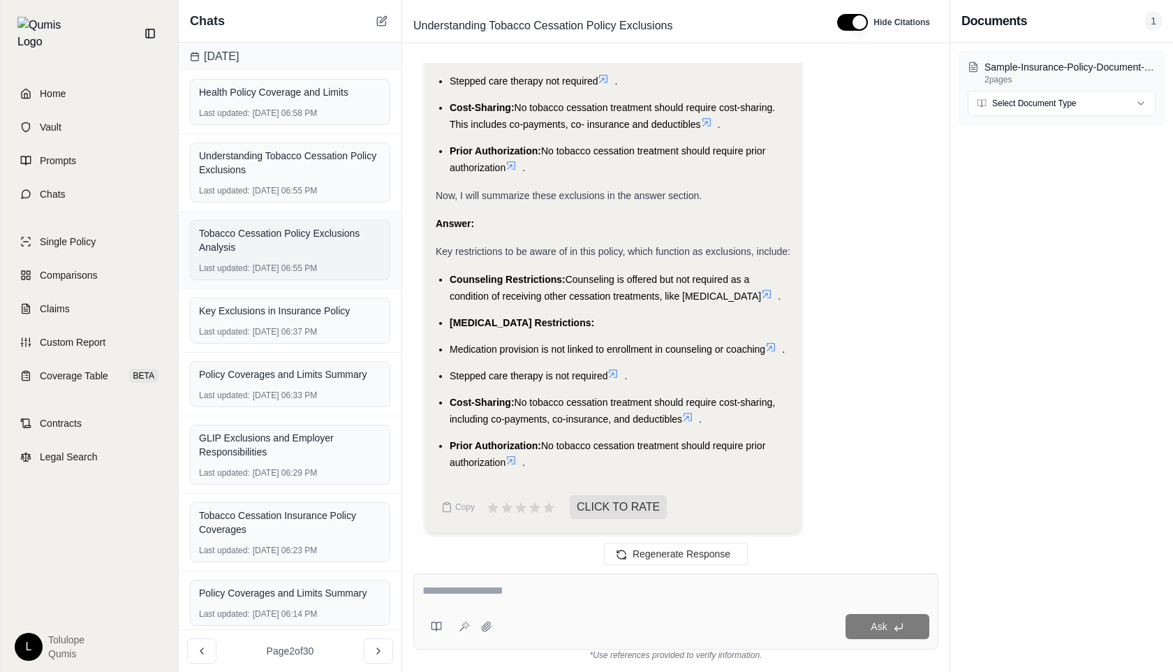
click at [276, 246] on div "Tobacco Cessation Policy Exclusions Analysis" at bounding box center [290, 240] width 182 height 28
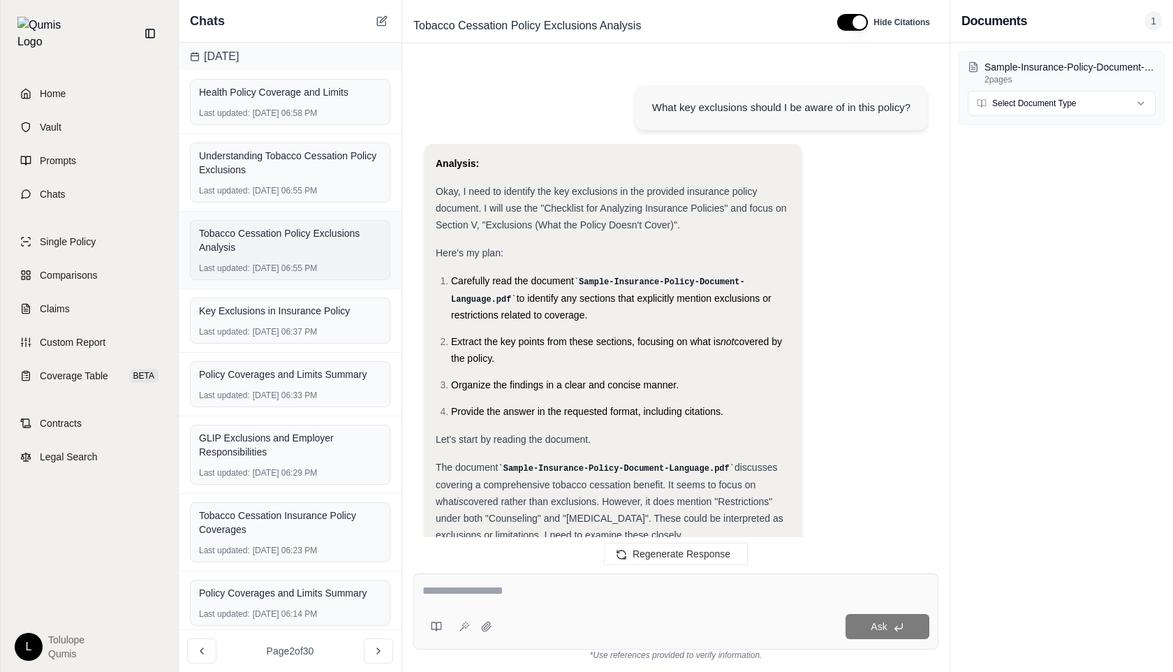
scroll to position [2308, 0]
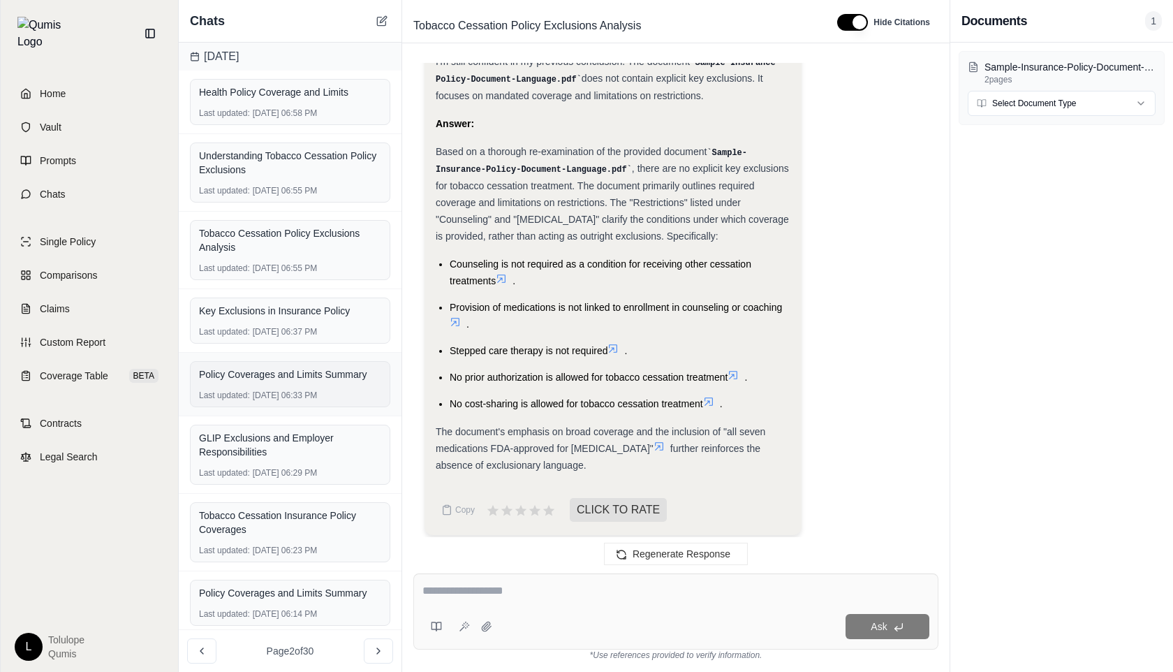
click at [278, 377] on div "Policy Coverages and Limits Summary" at bounding box center [290, 374] width 182 height 14
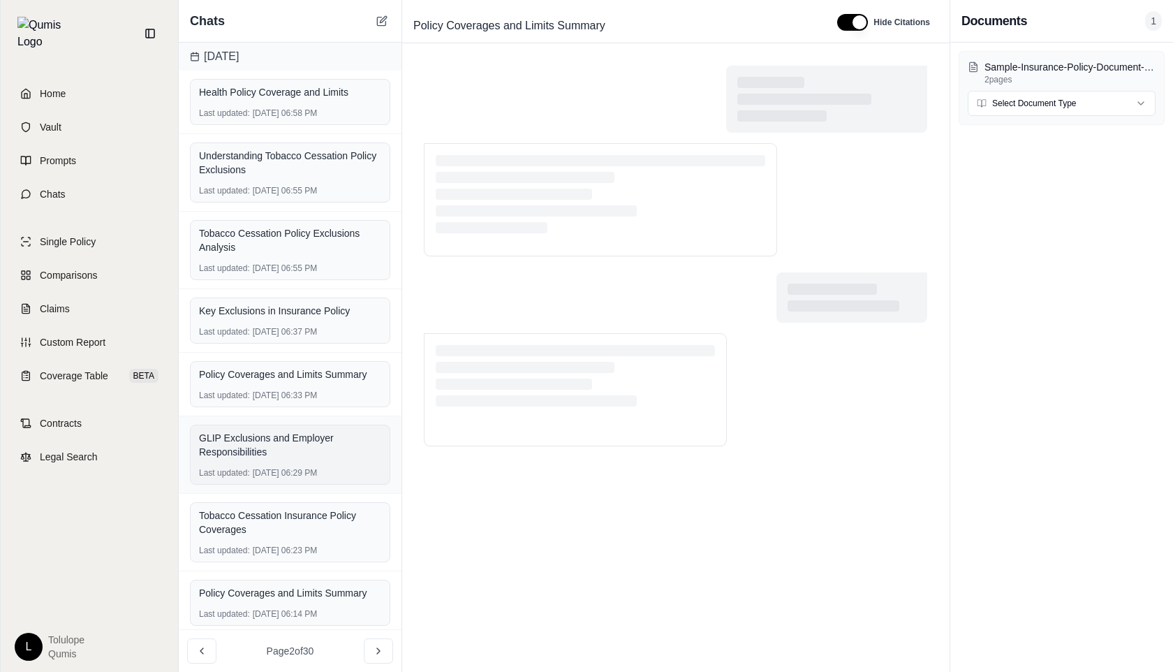
click at [267, 471] on div "Last updated: [DATE] 06:29 PM" at bounding box center [290, 472] width 182 height 11
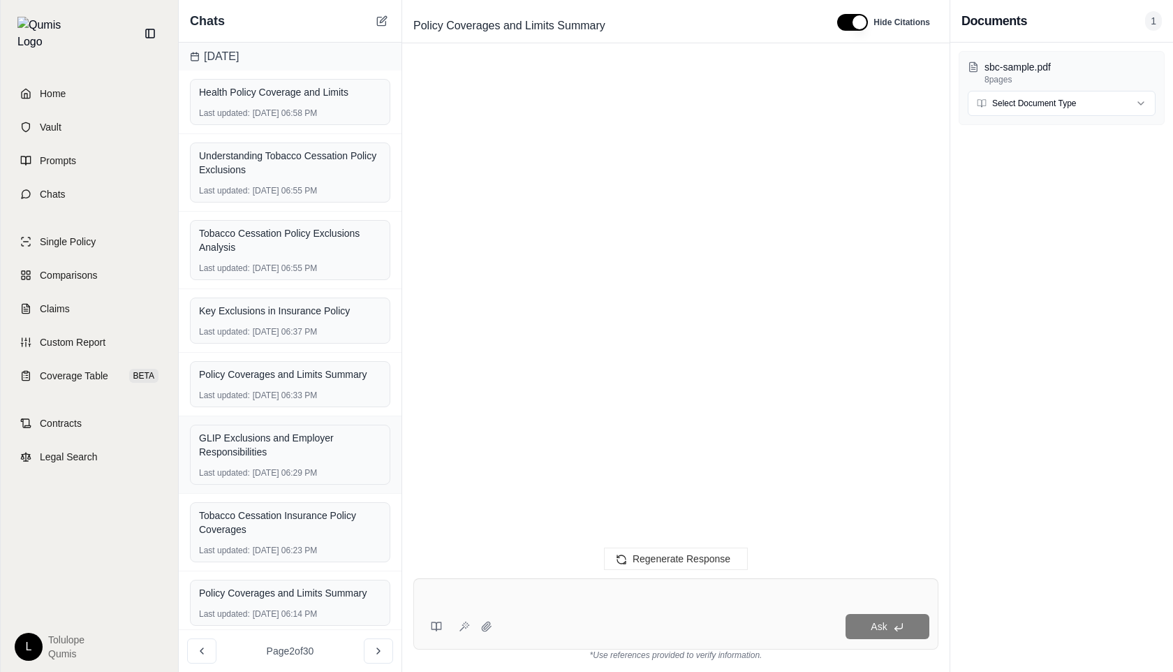
click at [263, 442] on div "GLIP Exclusions and Employer Responsibilities" at bounding box center [290, 445] width 182 height 28
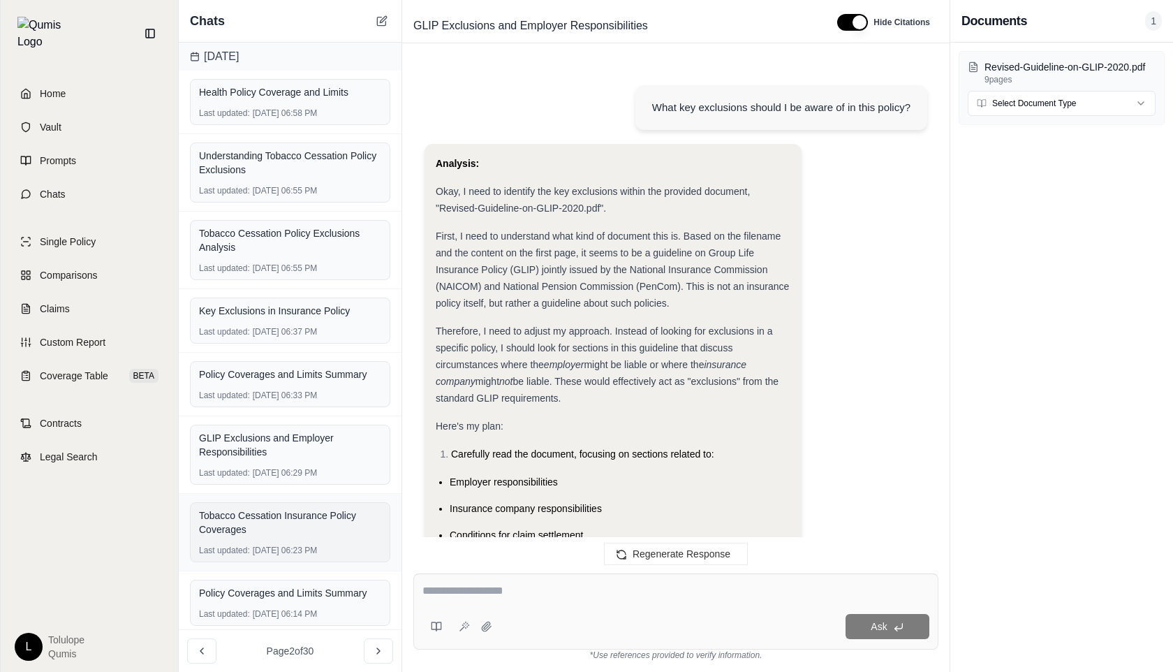
scroll to position [6610, 0]
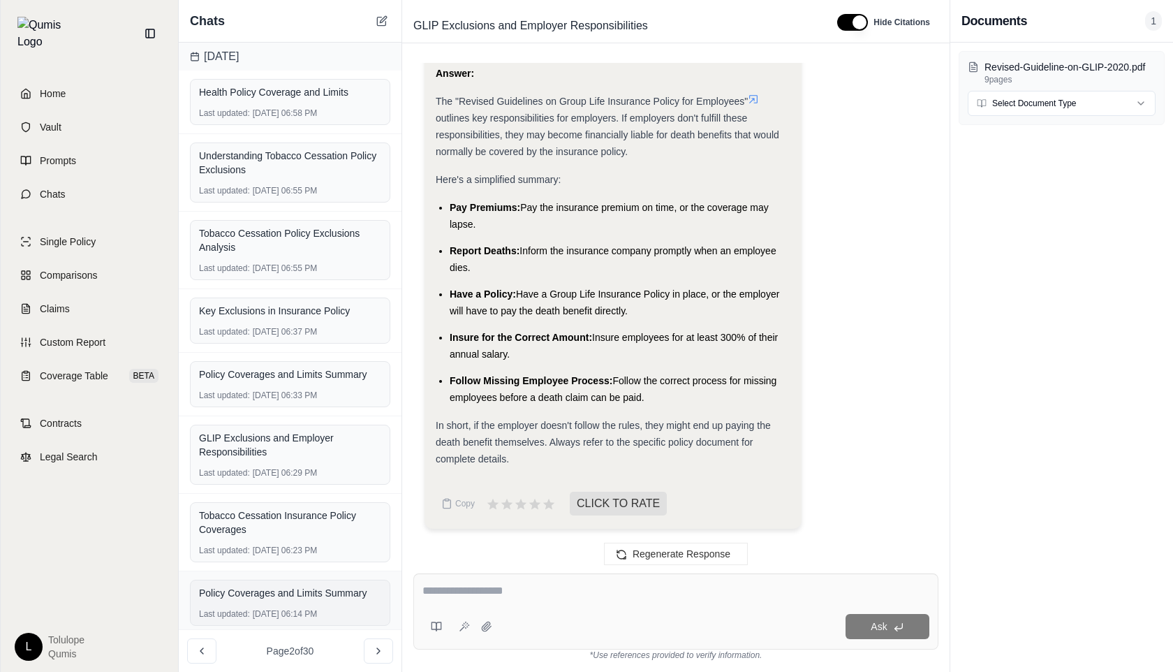
click at [266, 611] on div "Last updated: [DATE] 06:14 PM" at bounding box center [290, 613] width 182 height 11
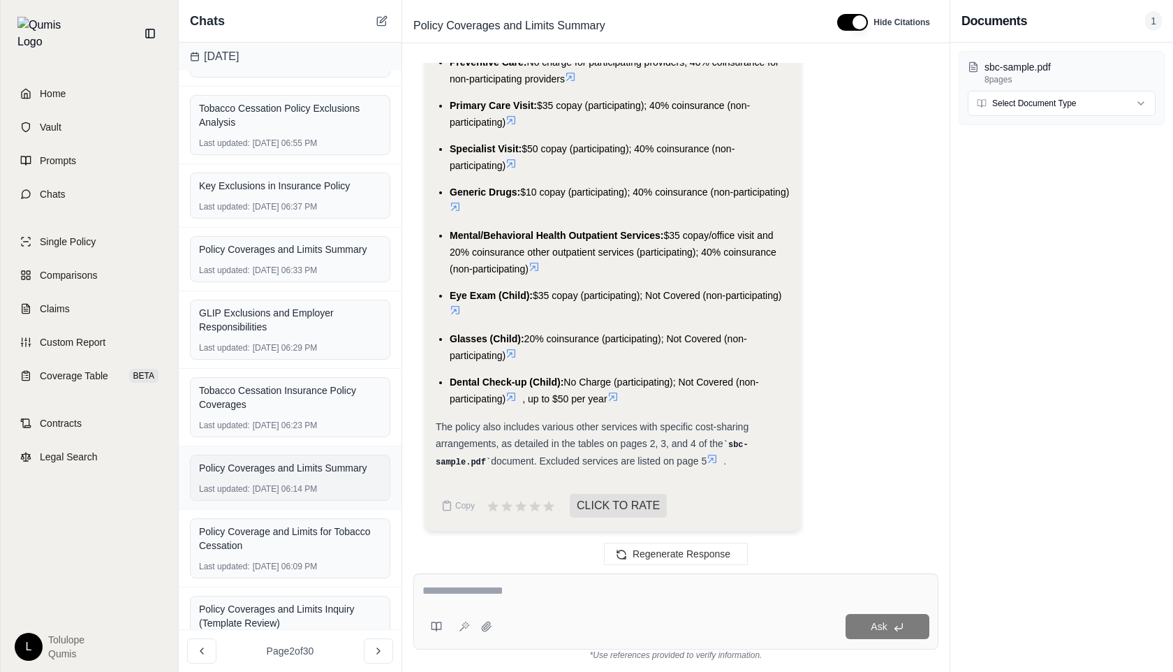
scroll to position [160, 0]
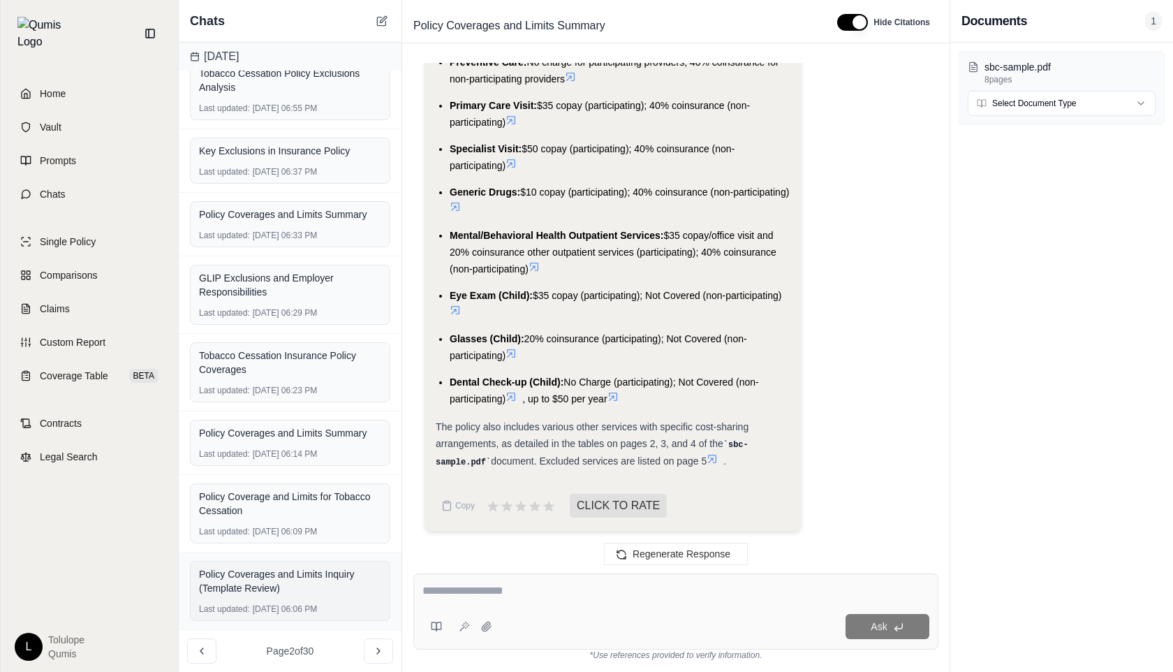
click at [323, 584] on div "Policy Coverages and Limits Inquiry (Template Review)" at bounding box center [290, 581] width 182 height 28
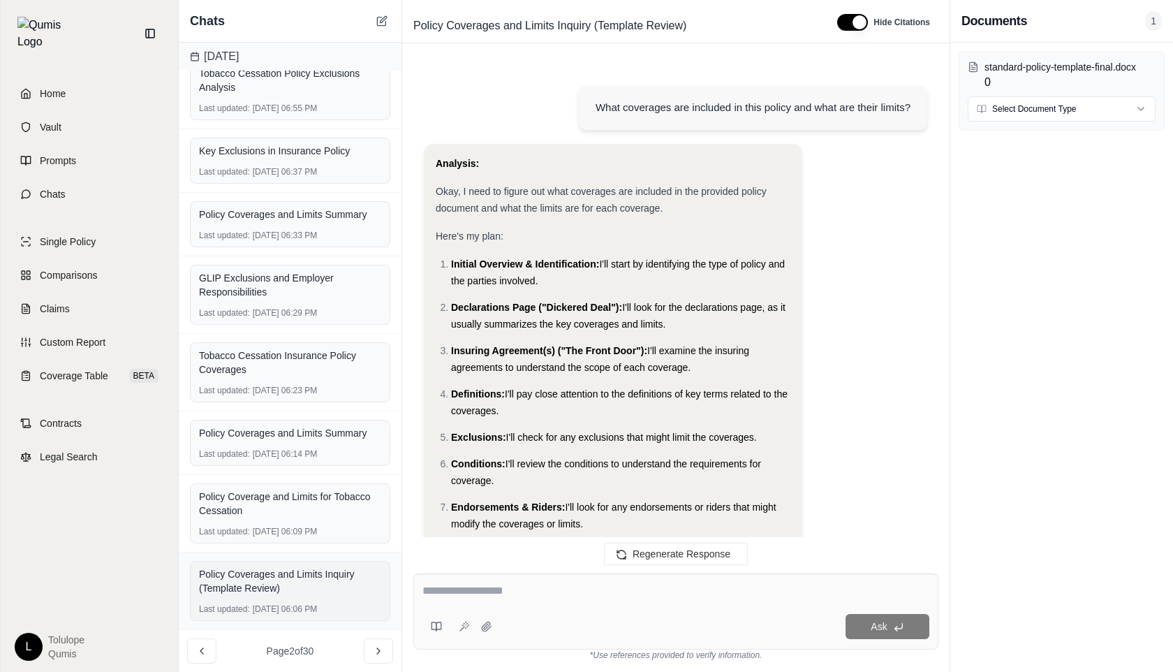
scroll to position [571, 0]
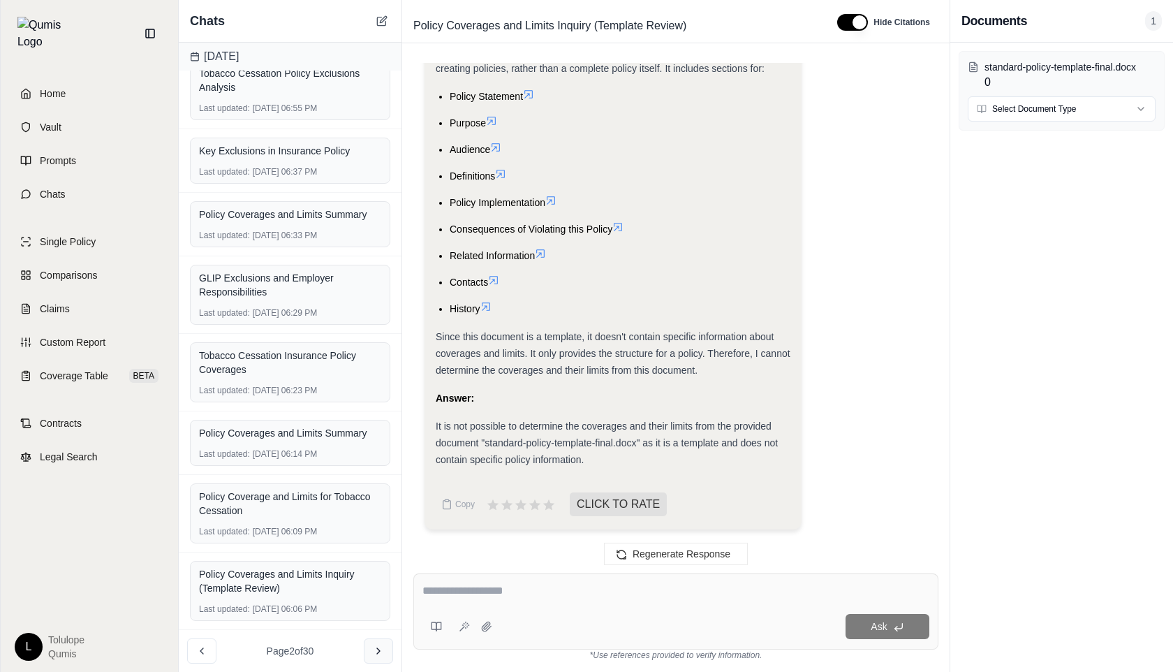
click at [373, 647] on icon at bounding box center [378, 650] width 11 height 11
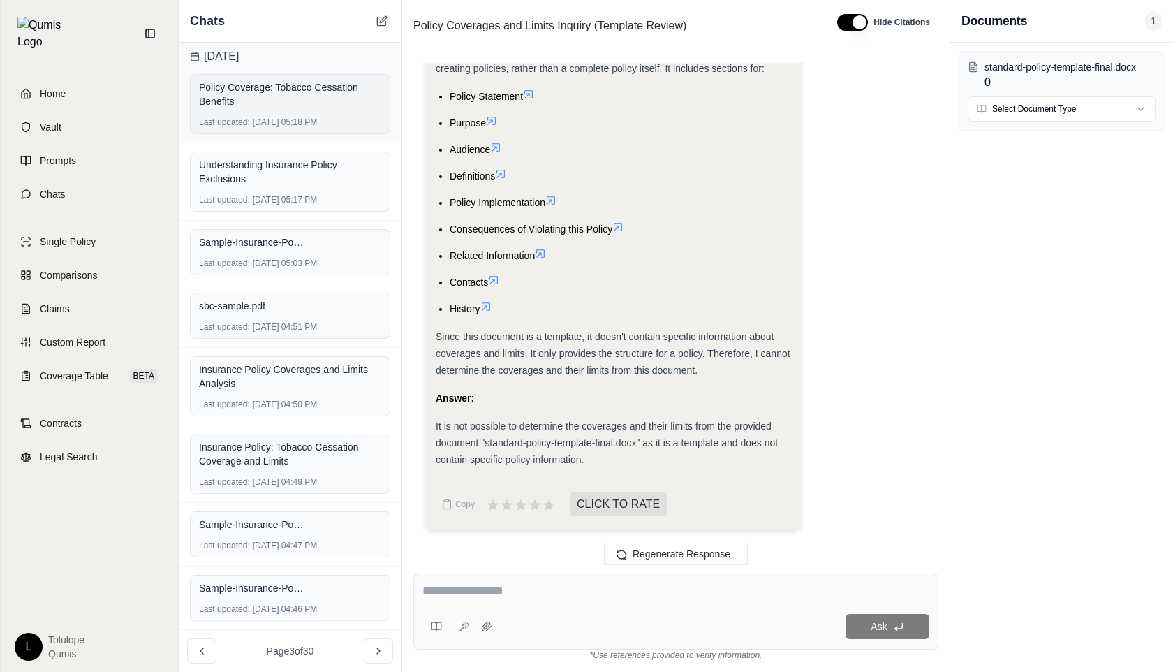
scroll to position [0, 0]
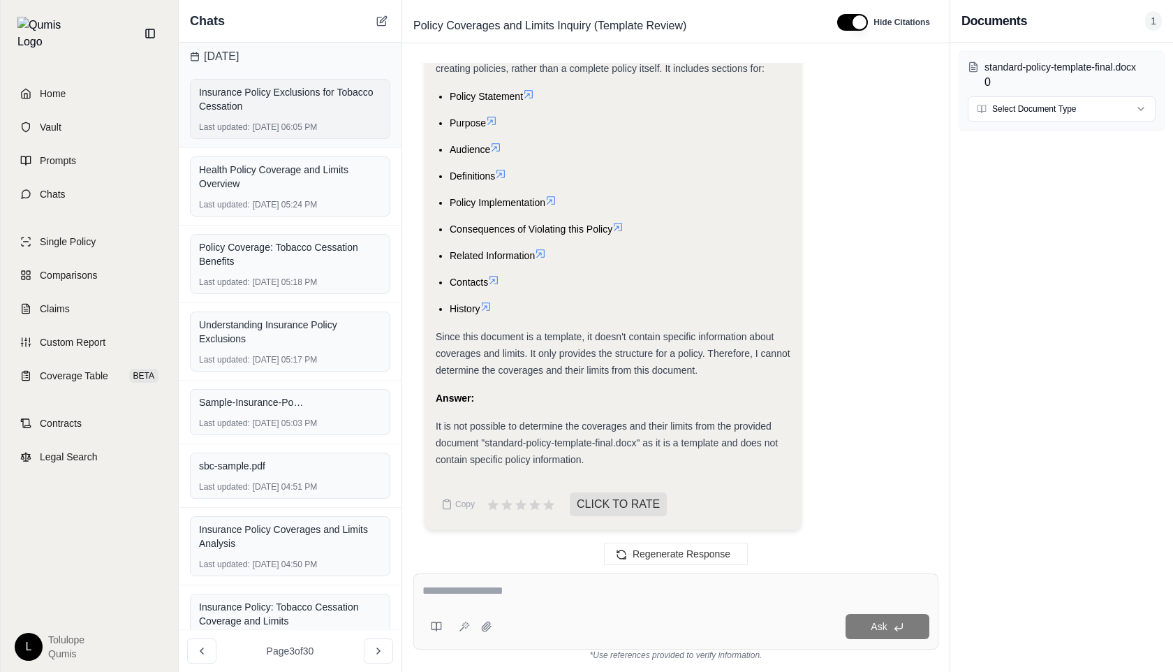
click at [295, 110] on div "Insurance Policy Exclusions for Tobacco Cessation" at bounding box center [290, 99] width 182 height 28
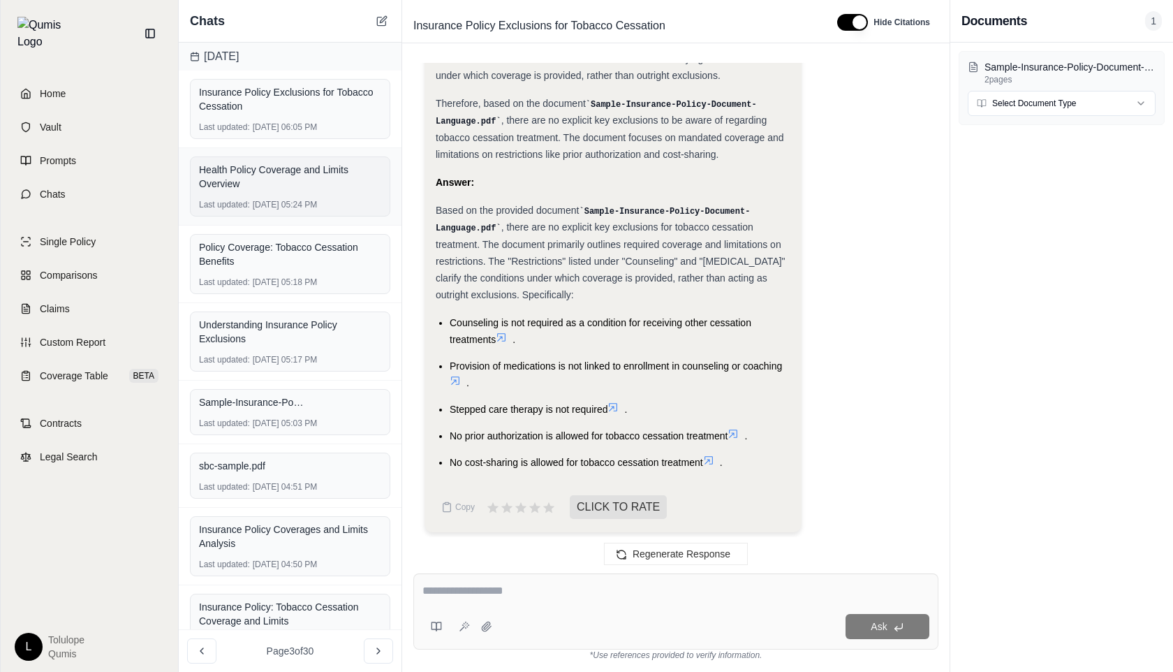
click at [281, 175] on div "Health Policy Coverage and Limits Overview" at bounding box center [290, 177] width 182 height 28
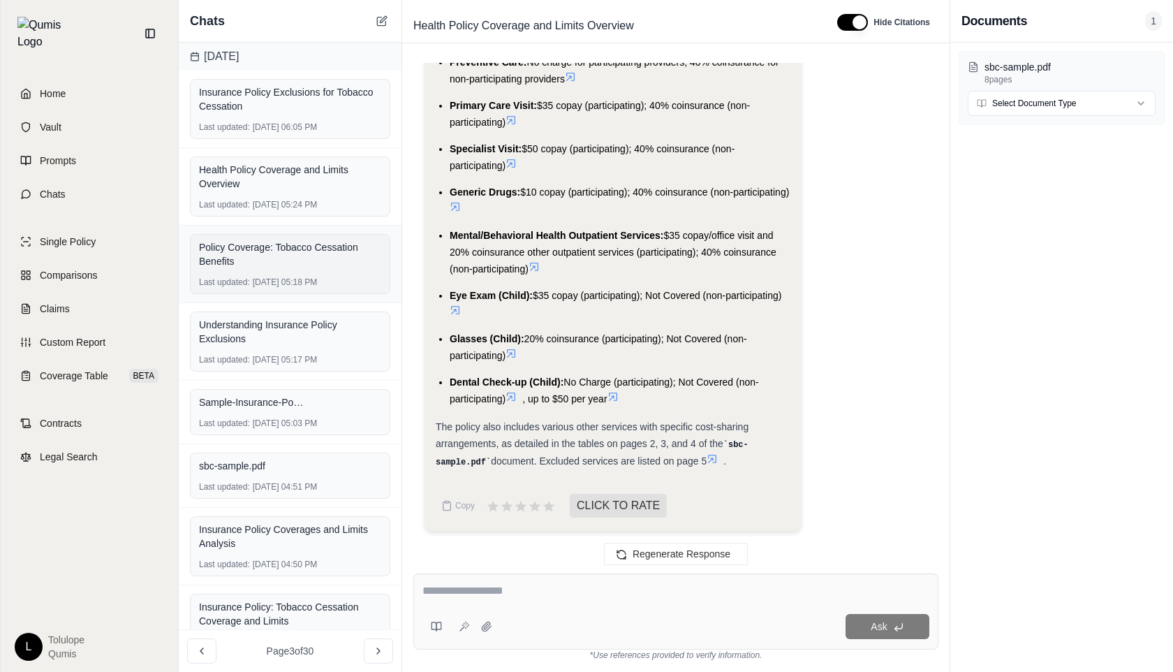
click at [253, 259] on div "Policy Coverage: Tobacco Cessation Benefits" at bounding box center [290, 254] width 182 height 28
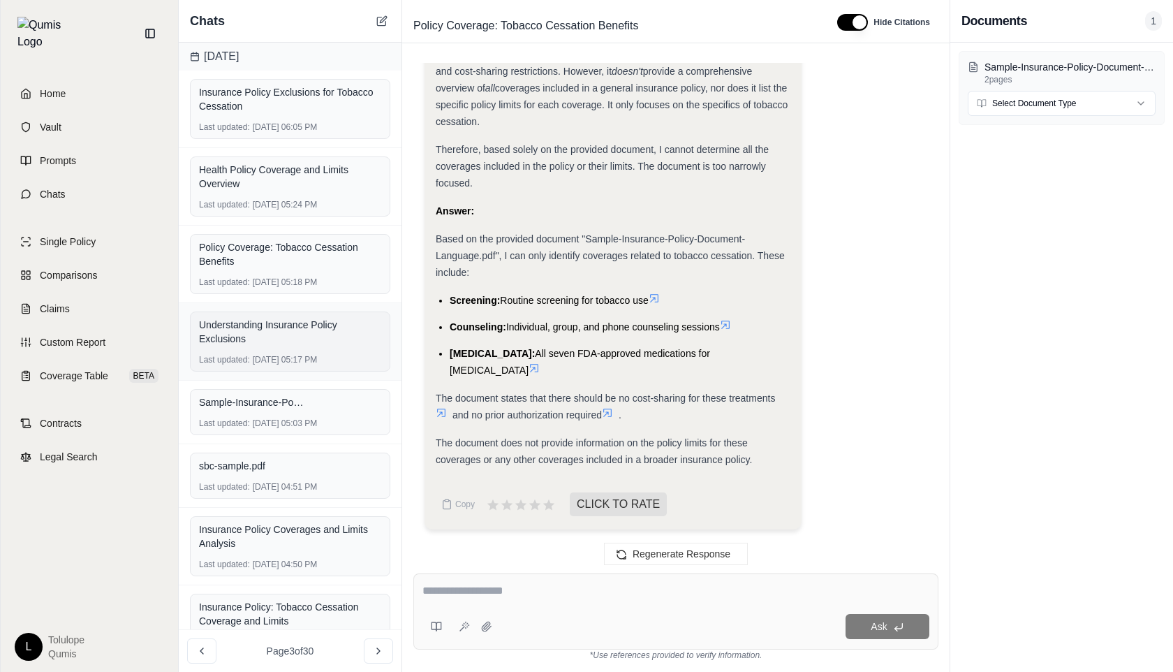
click at [249, 333] on div "Understanding Insurance Policy Exclusions" at bounding box center [290, 332] width 182 height 28
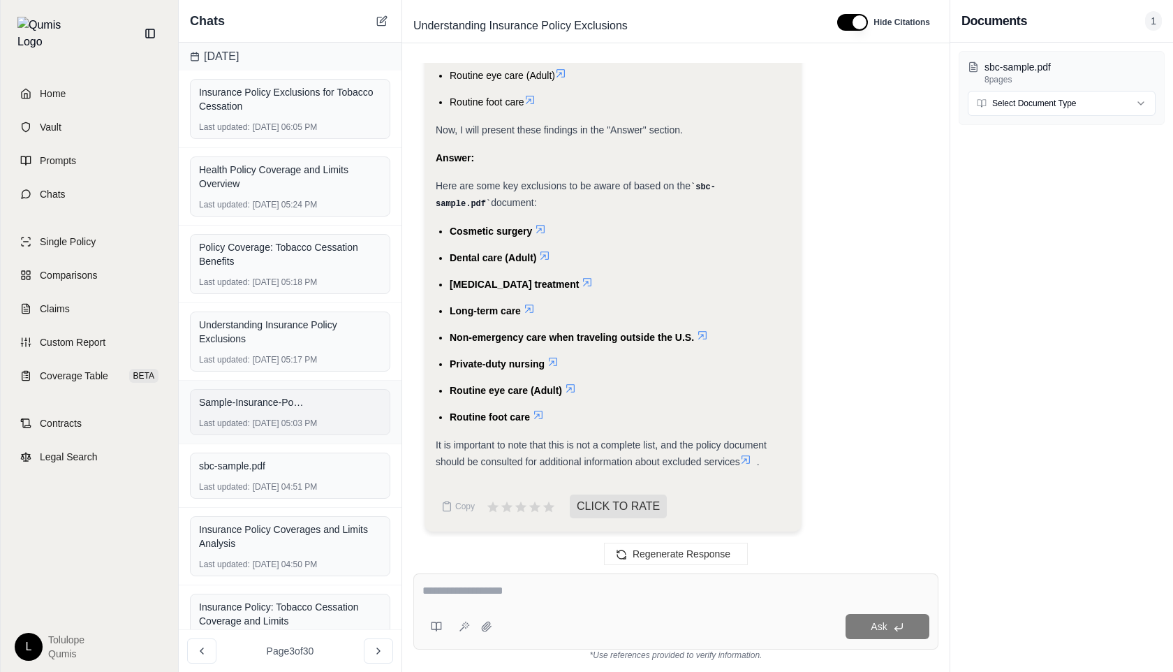
click at [248, 404] on span "Sample-Insurance-Policy-Document-Language.pdf" at bounding box center [251, 402] width 105 height 14
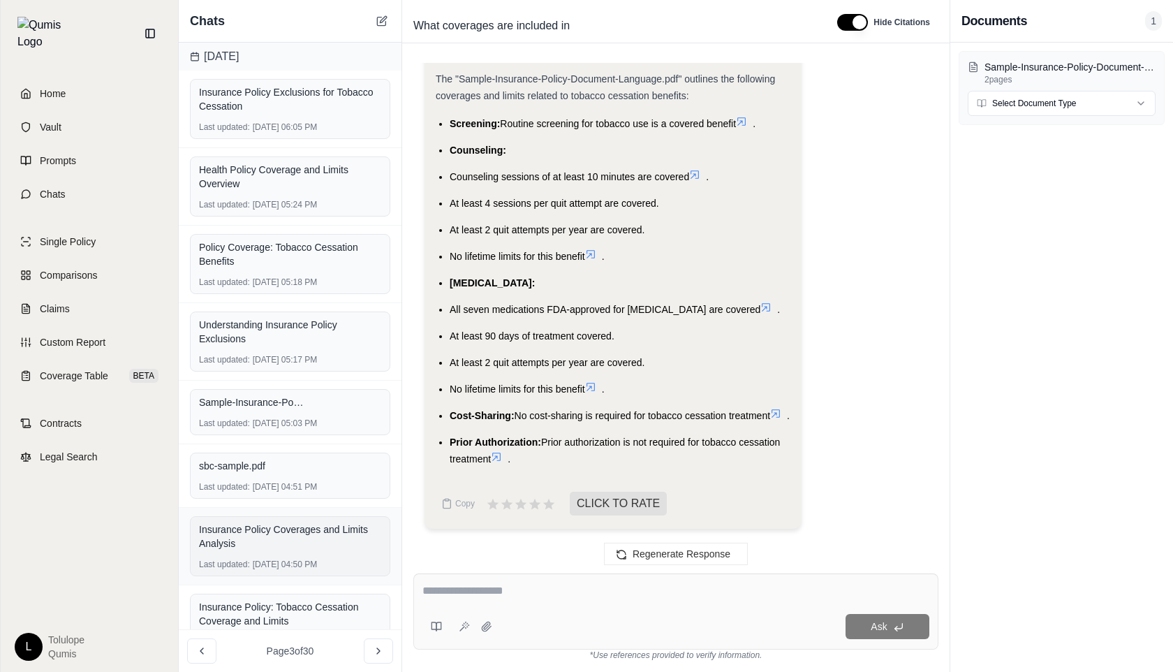
click at [268, 545] on div "Insurance Policy Coverages and Limits Analysis" at bounding box center [290, 536] width 182 height 28
click at [274, 399] on span "Sample-Insurance-Policy-Document-Language.pdf" at bounding box center [251, 402] width 105 height 14
click at [327, 608] on div "Insurance Policy: Tobacco Cessation Coverage and Limits" at bounding box center [290, 614] width 182 height 28
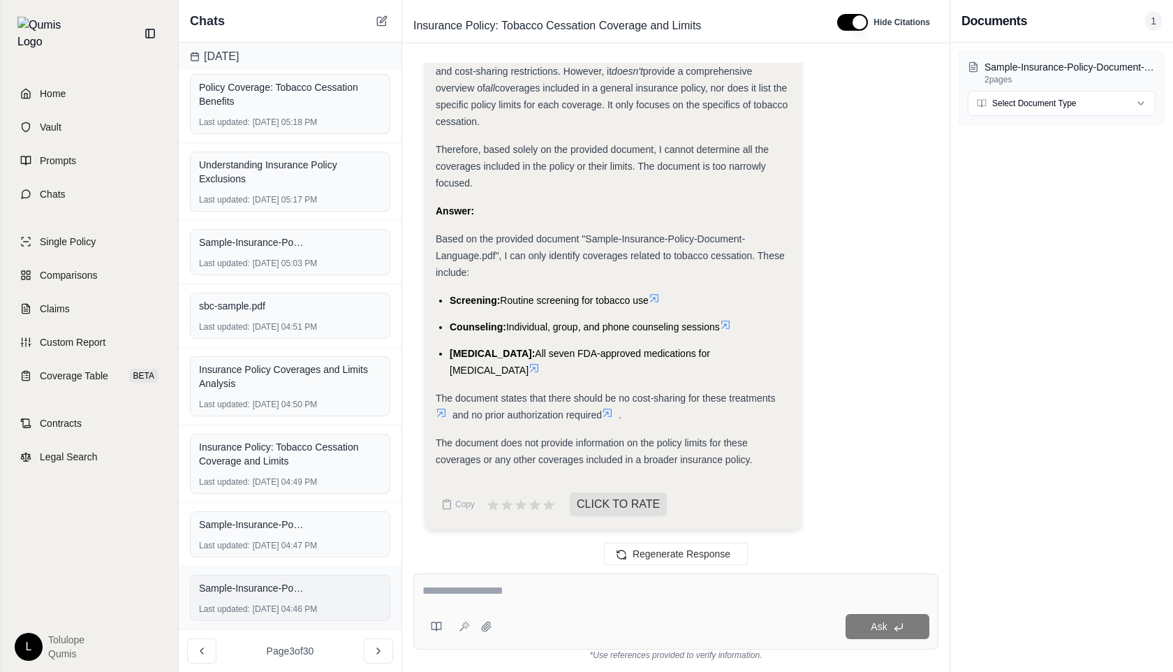
click at [313, 578] on div "Sample-Insurance-Policy-Document-Language.pdf" at bounding box center [290, 588] width 182 height 20
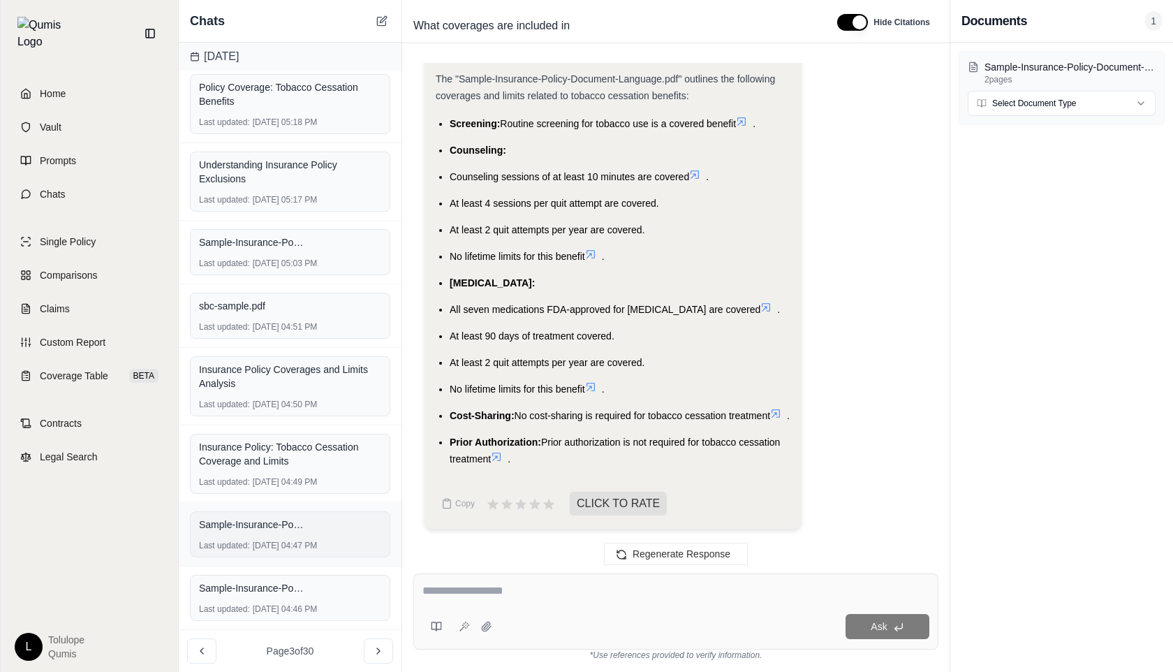
click at [301, 517] on span "Sample-Insurance-Policy-Document-Language.pdf" at bounding box center [251, 524] width 105 height 14
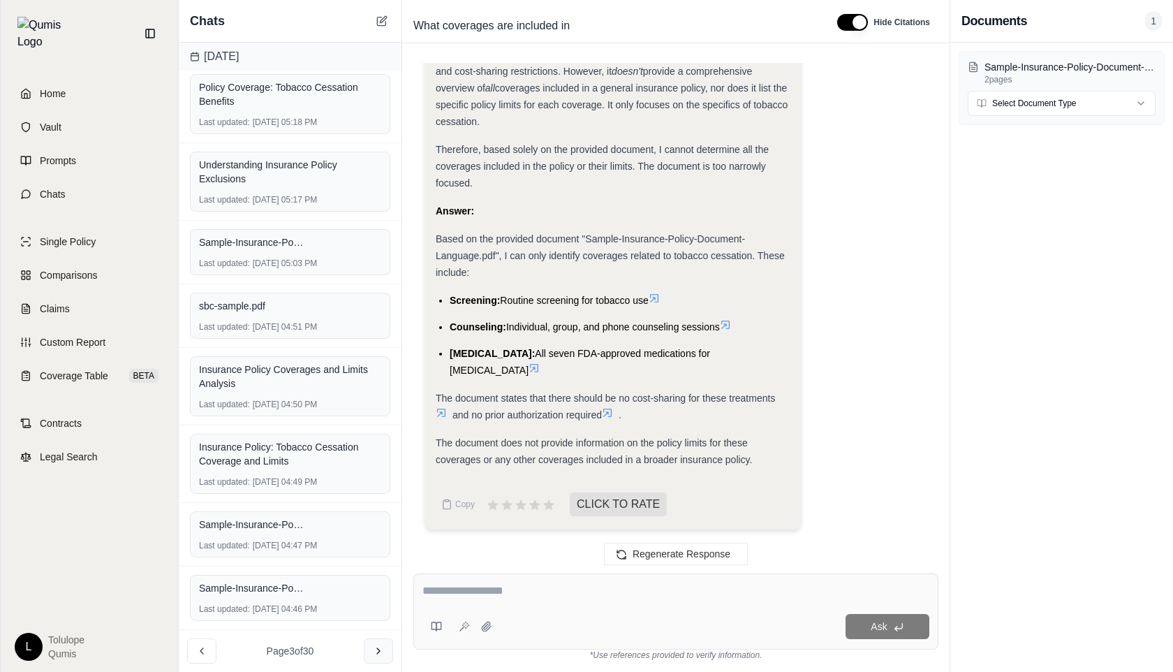
click at [374, 649] on icon at bounding box center [378, 650] width 11 height 11
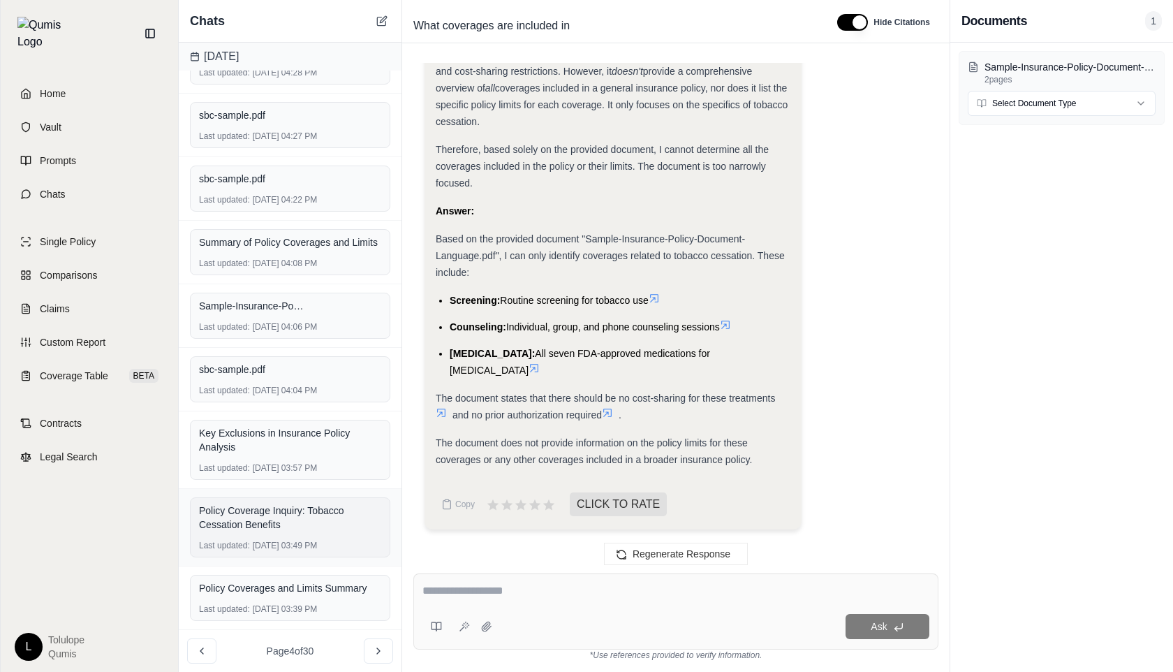
click at [306, 525] on div "Policy Coverage Inquiry: Tobacco Cessation Benefits" at bounding box center [290, 517] width 182 height 28
click at [296, 586] on div "Policy Coverages and Limits Summary" at bounding box center [290, 588] width 182 height 14
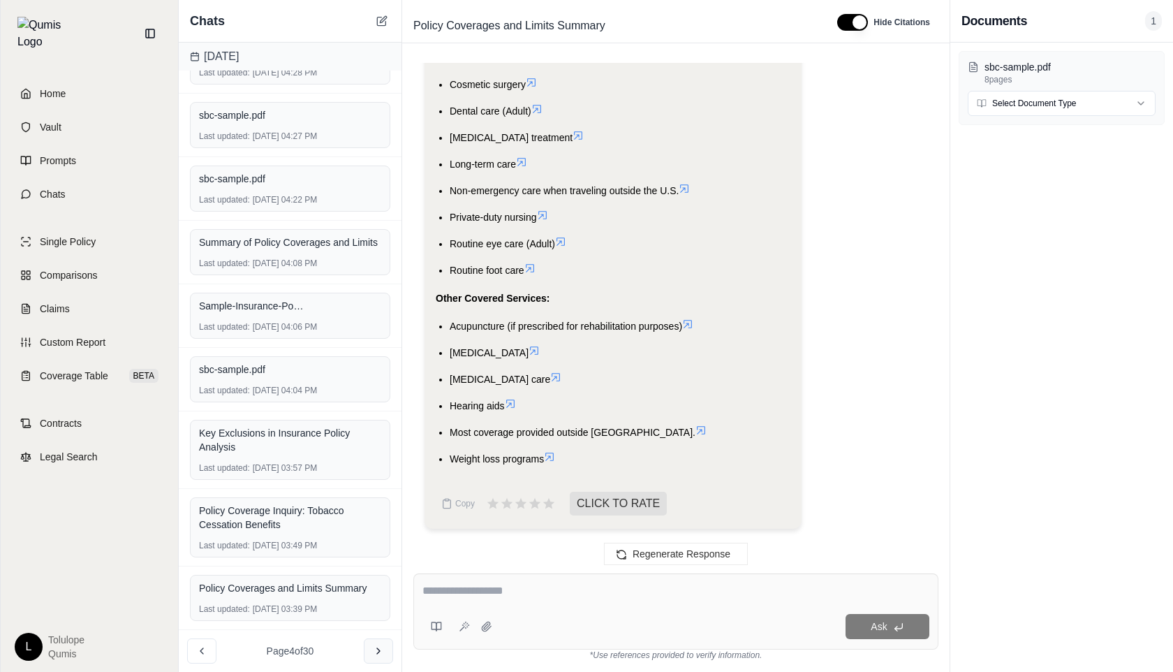
click at [385, 651] on button at bounding box center [378, 650] width 29 height 25
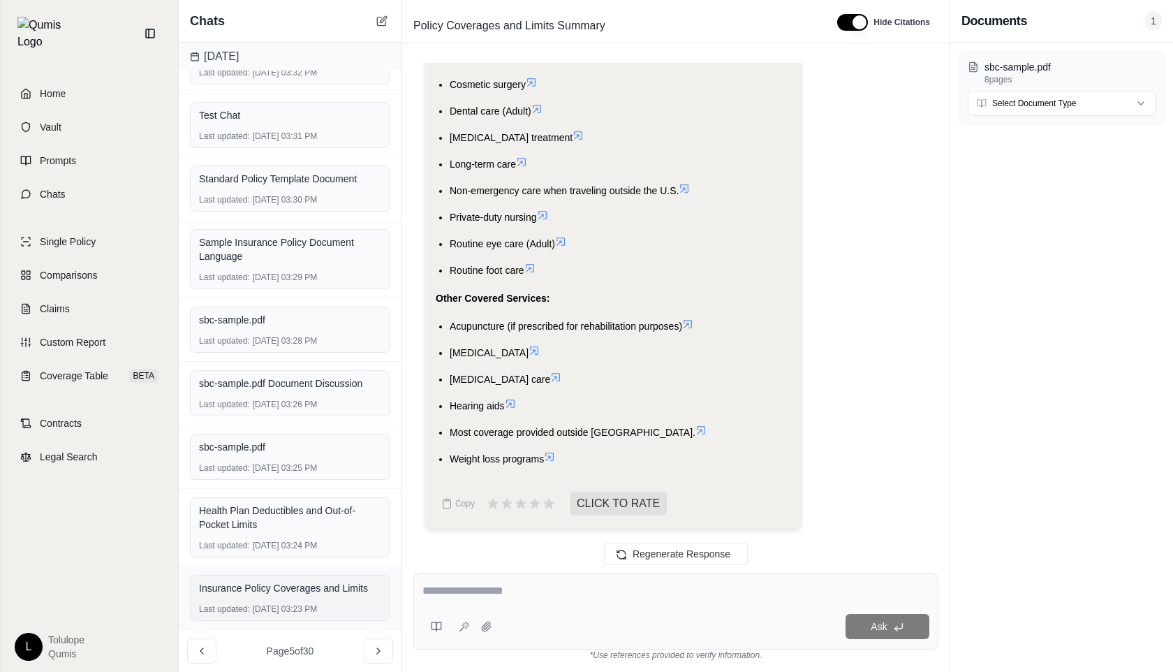
click at [339, 597] on div "Insurance Policy Coverages and Limits" at bounding box center [290, 588] width 182 height 20
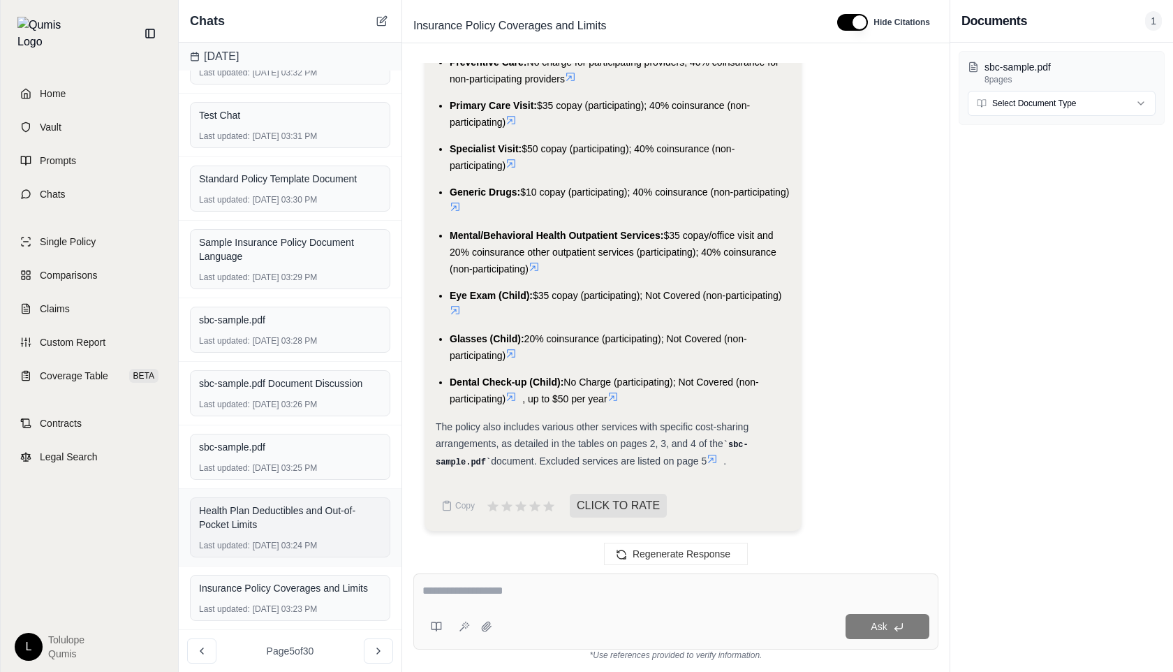
click at [313, 524] on div "Health Plan Deductibles and Out-of-Pocket Limits" at bounding box center [290, 517] width 182 height 28
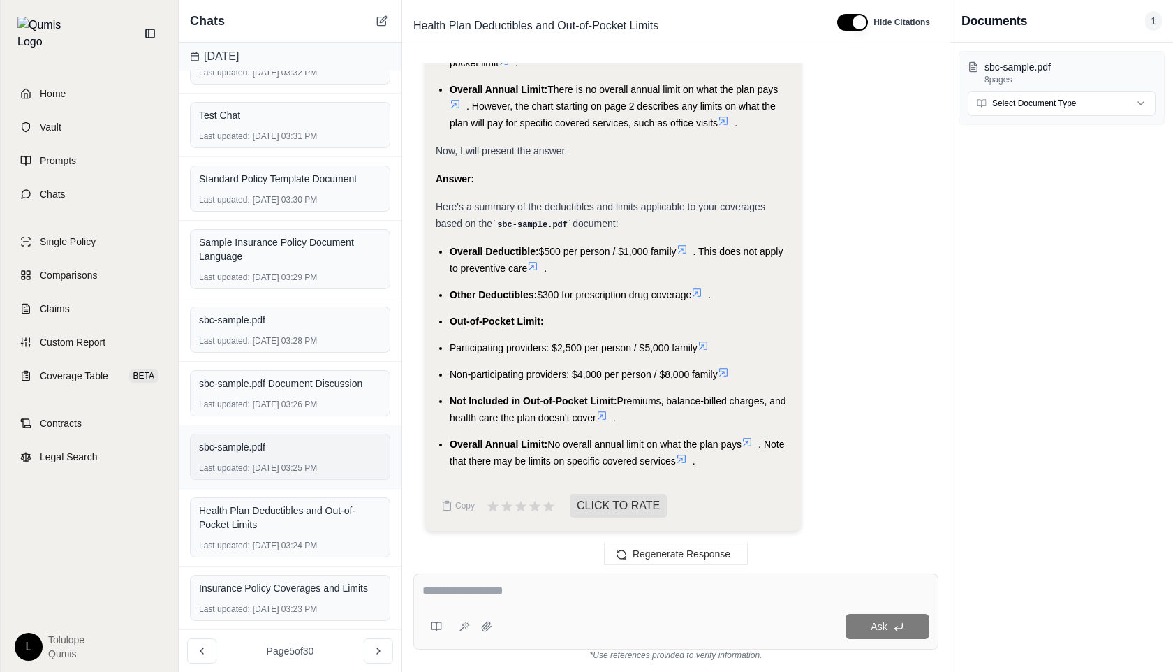
click at [300, 464] on div "Last updated: [DATE] 03:25 PM" at bounding box center [290, 467] width 182 height 11
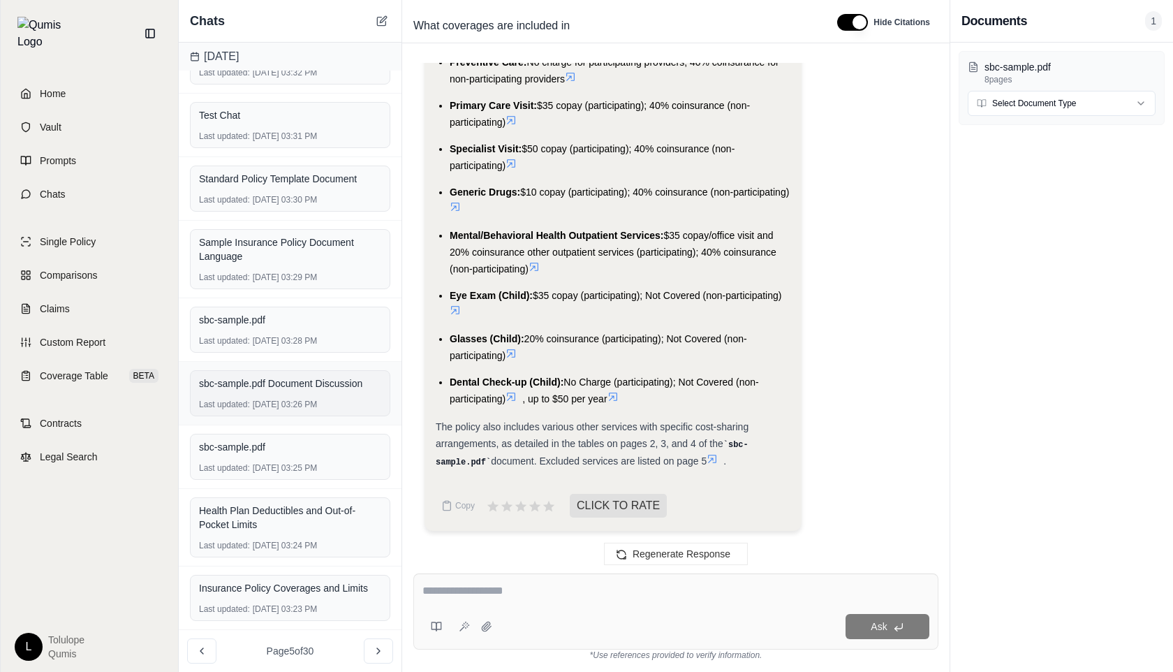
click at [276, 371] on div "sbc-sample.pdf Document Discussion Last updated: [DATE] 03:26 PM" at bounding box center [290, 393] width 200 height 46
click at [279, 332] on div "sbc-sample.pdf Last updated: [DATE] 03:28 PM" at bounding box center [290, 330] width 200 height 46
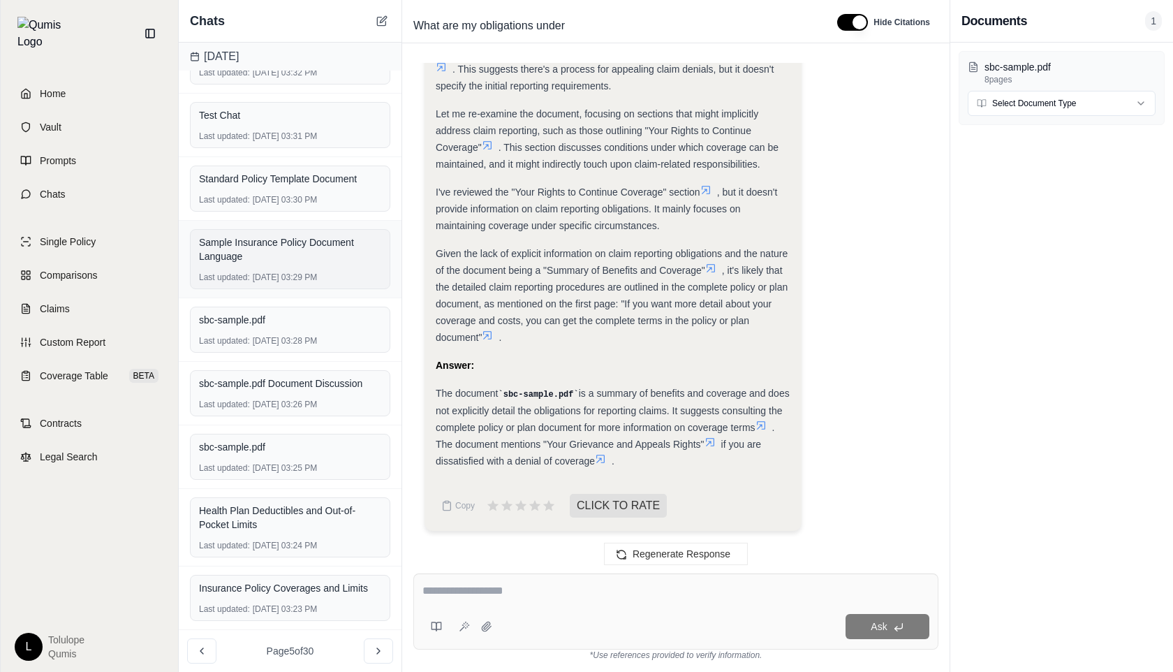
click at [278, 268] on div "Sample Insurance Policy Document Language Last updated: [DATE] 03:29 PM" at bounding box center [290, 259] width 200 height 60
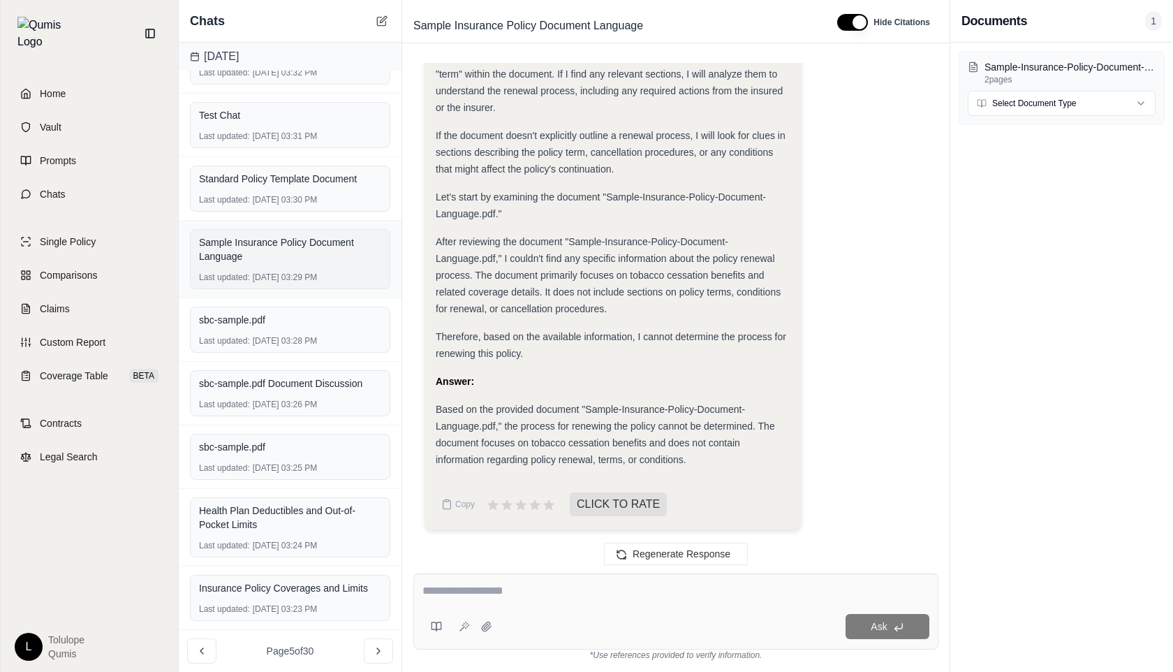
click at [266, 253] on div "Sample Insurance Policy Document Language" at bounding box center [290, 249] width 182 height 28
click at [256, 200] on div "Last updated: [DATE] 03:30 PM" at bounding box center [290, 199] width 182 height 11
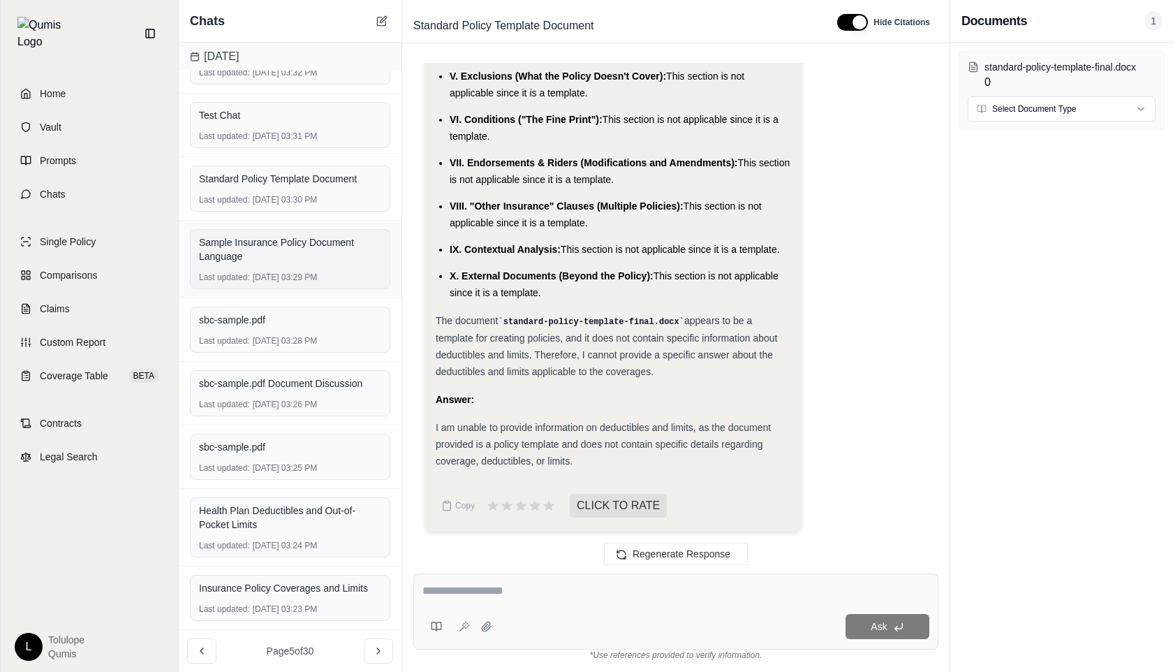
click at [256, 261] on div "Sample Insurance Policy Document Language" at bounding box center [290, 249] width 182 height 28
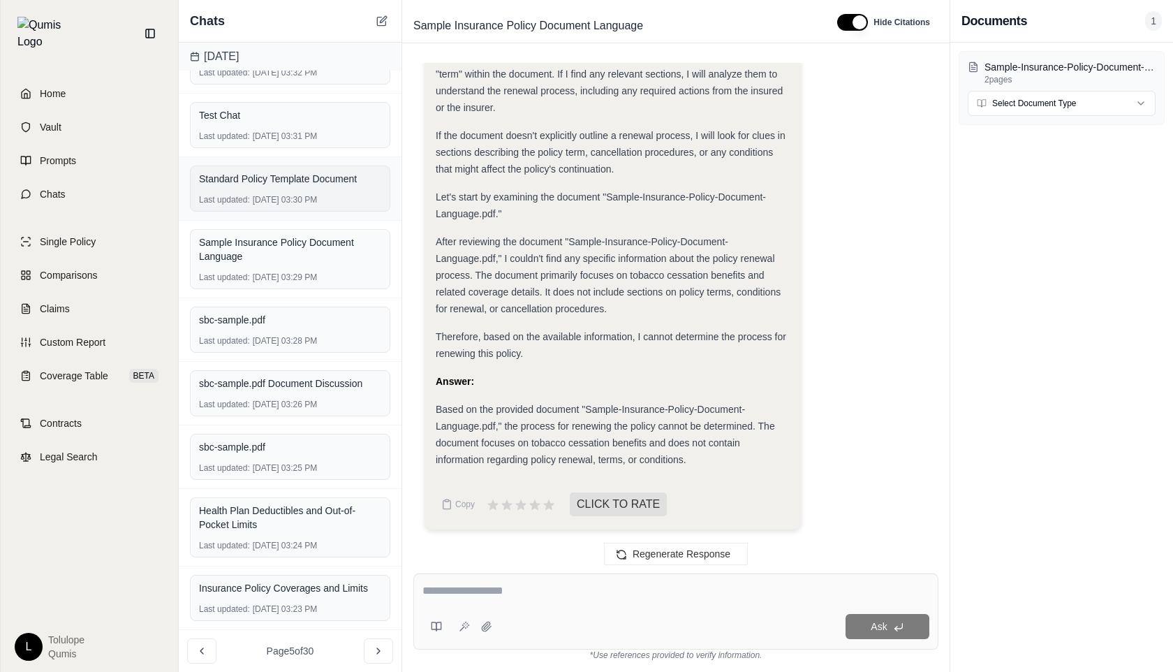
click at [256, 175] on div "Standard Policy Template Document" at bounding box center [290, 179] width 182 height 14
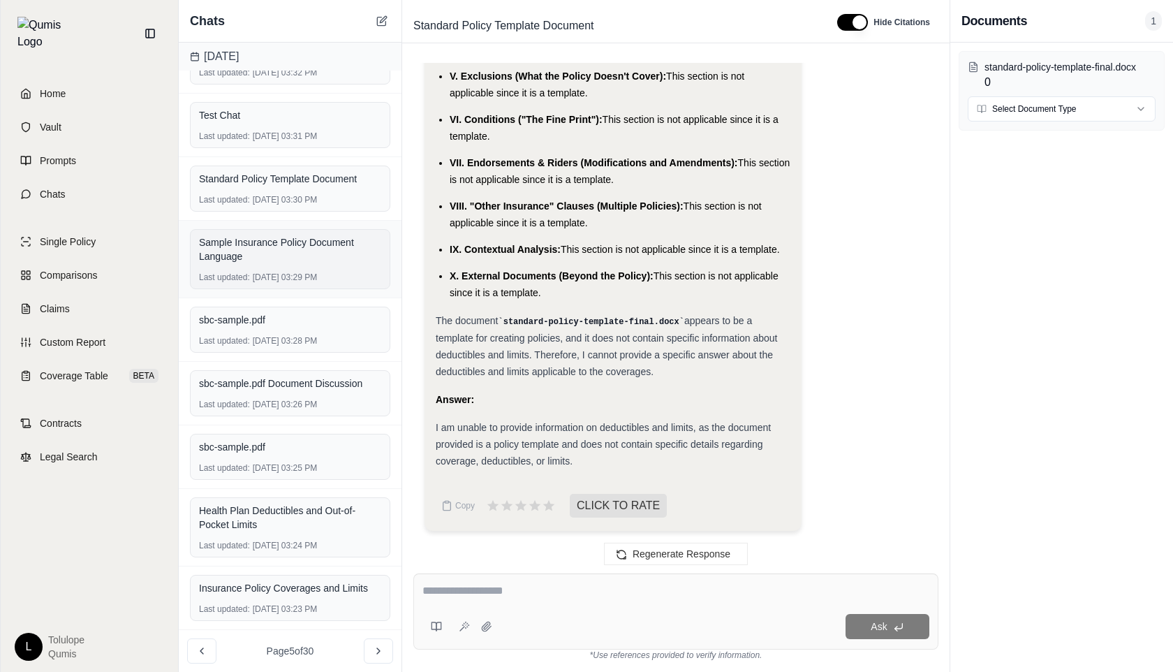
click at [263, 259] on div "Sample Insurance Policy Document Language" at bounding box center [290, 249] width 182 height 28
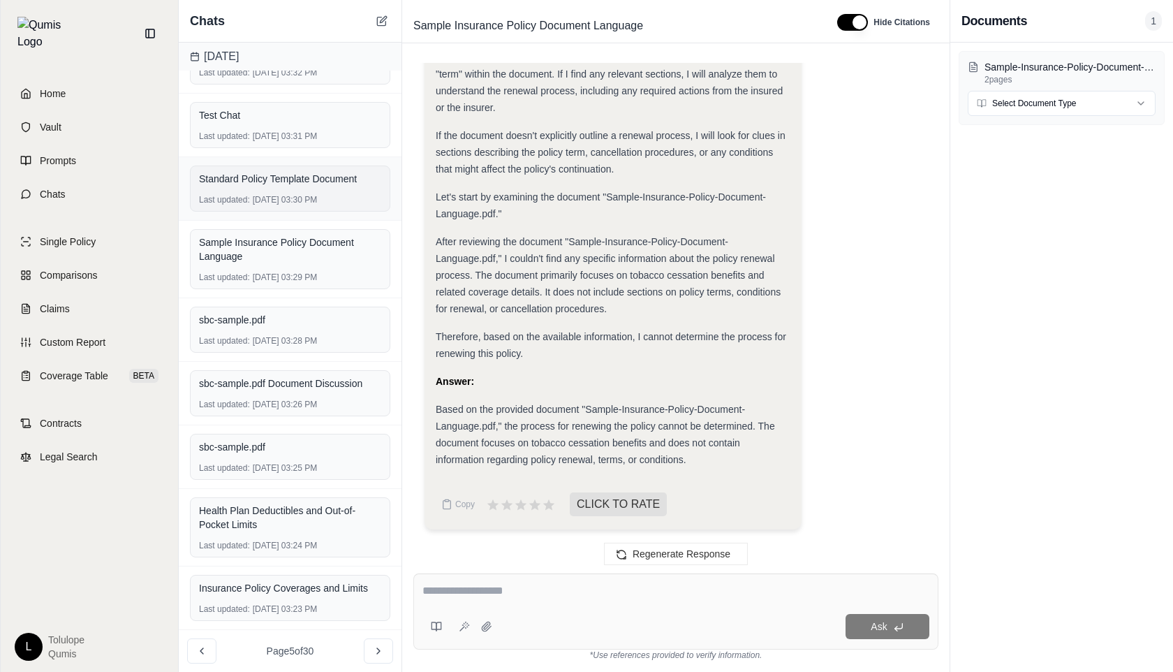
click at [261, 193] on div "Standard Policy Template Document Last updated: [DATE] 03:30 PM" at bounding box center [290, 188] width 200 height 46
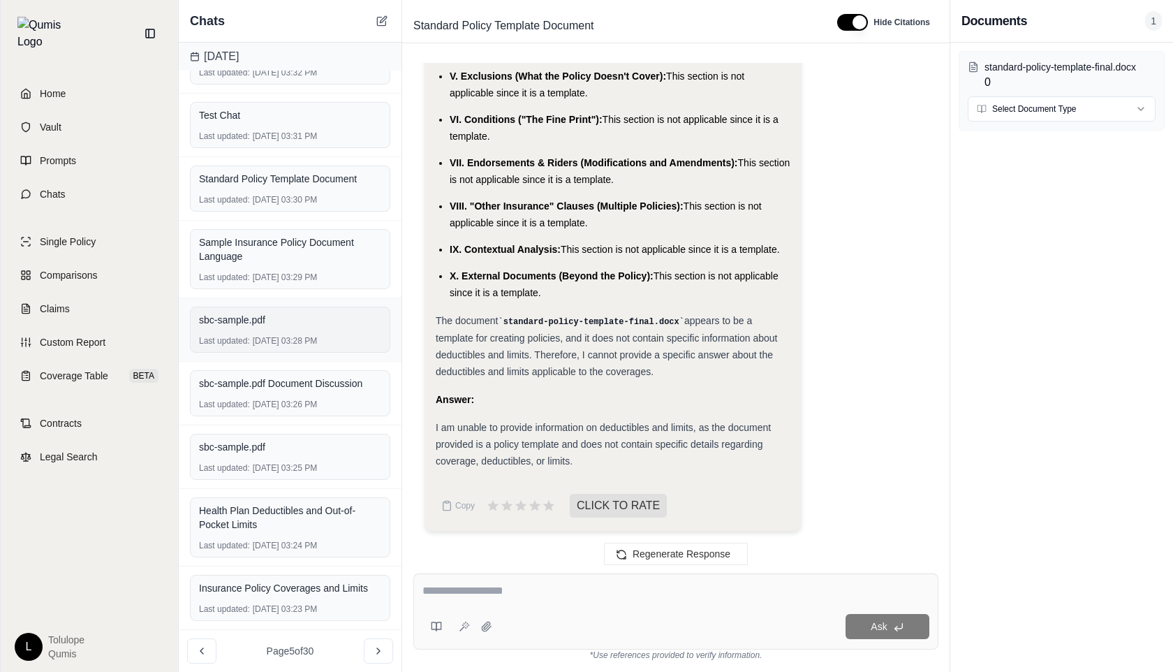
click at [262, 320] on span "sbc-sample.pdf" at bounding box center [232, 320] width 66 height 14
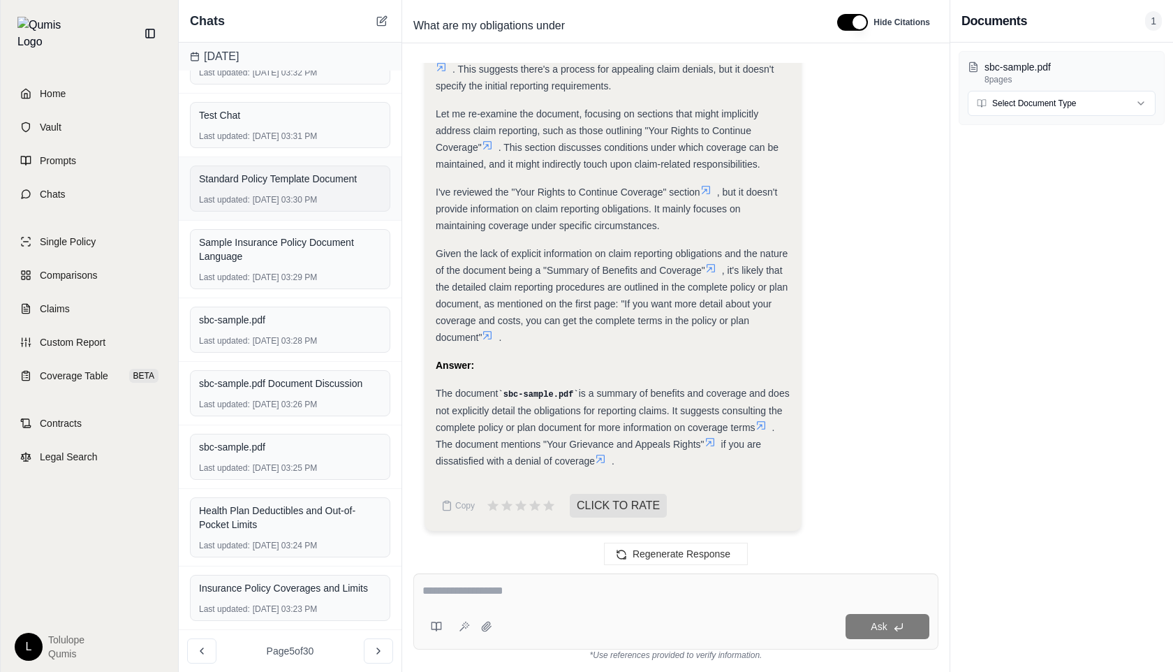
click at [260, 200] on div "Last updated: [DATE] 03:30 PM" at bounding box center [290, 199] width 182 height 11
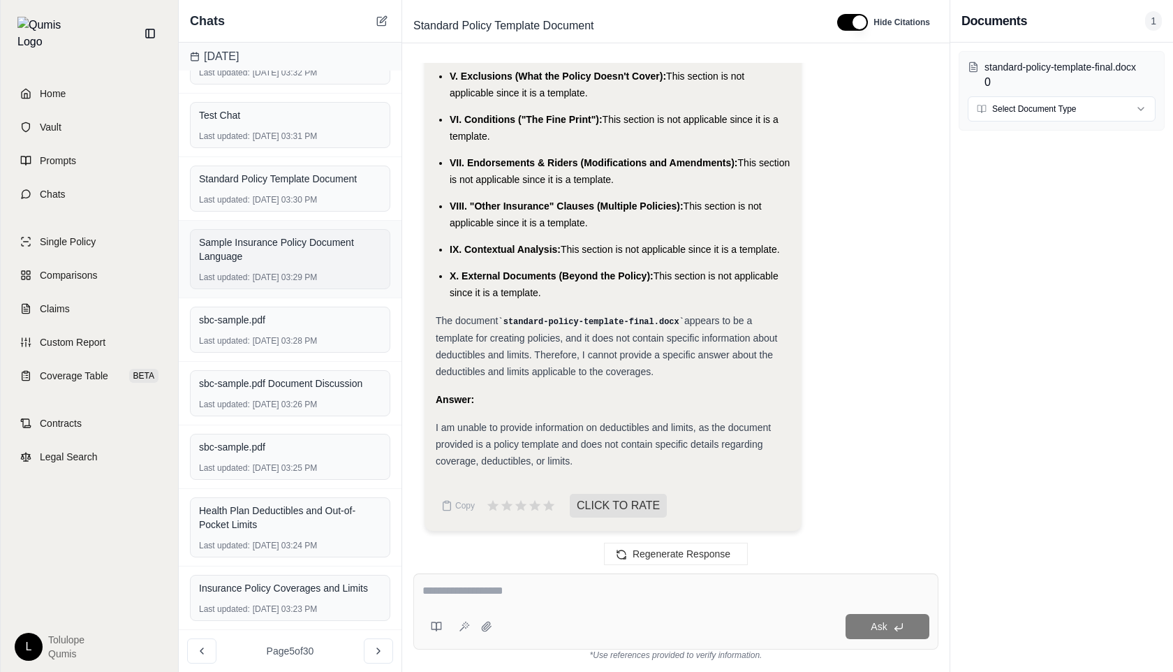
click at [259, 261] on div "Sample Insurance Policy Document Language" at bounding box center [290, 249] width 182 height 28
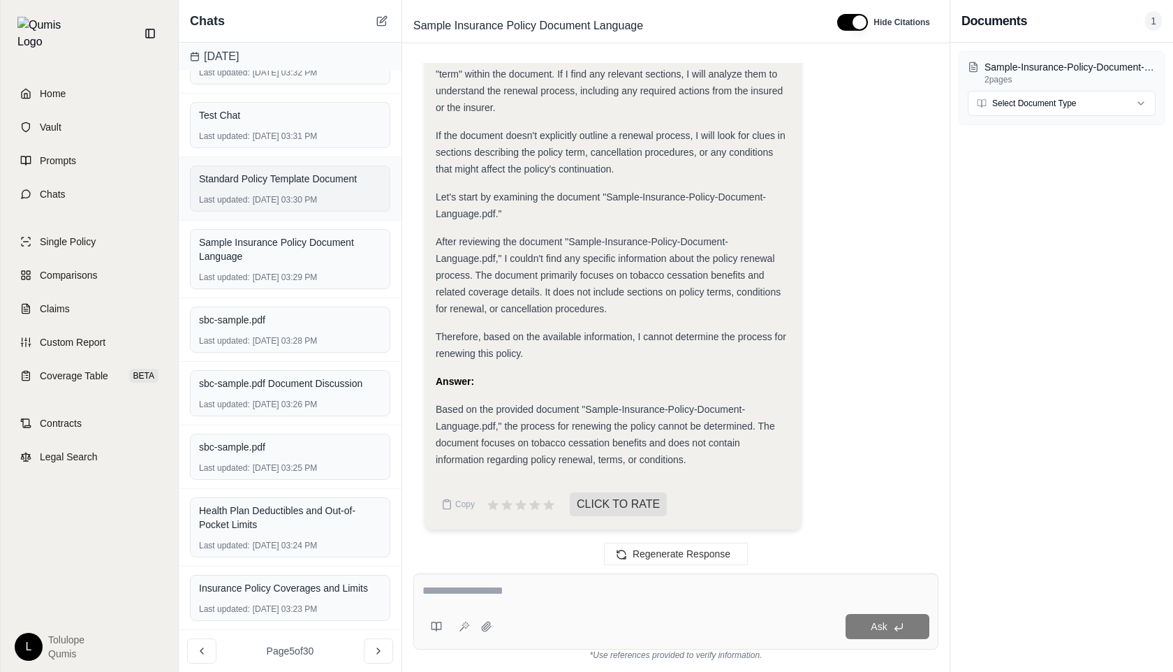
click at [263, 192] on div "Standard Policy Template Document Last updated: [DATE] 03:30 PM" at bounding box center [290, 188] width 200 height 46
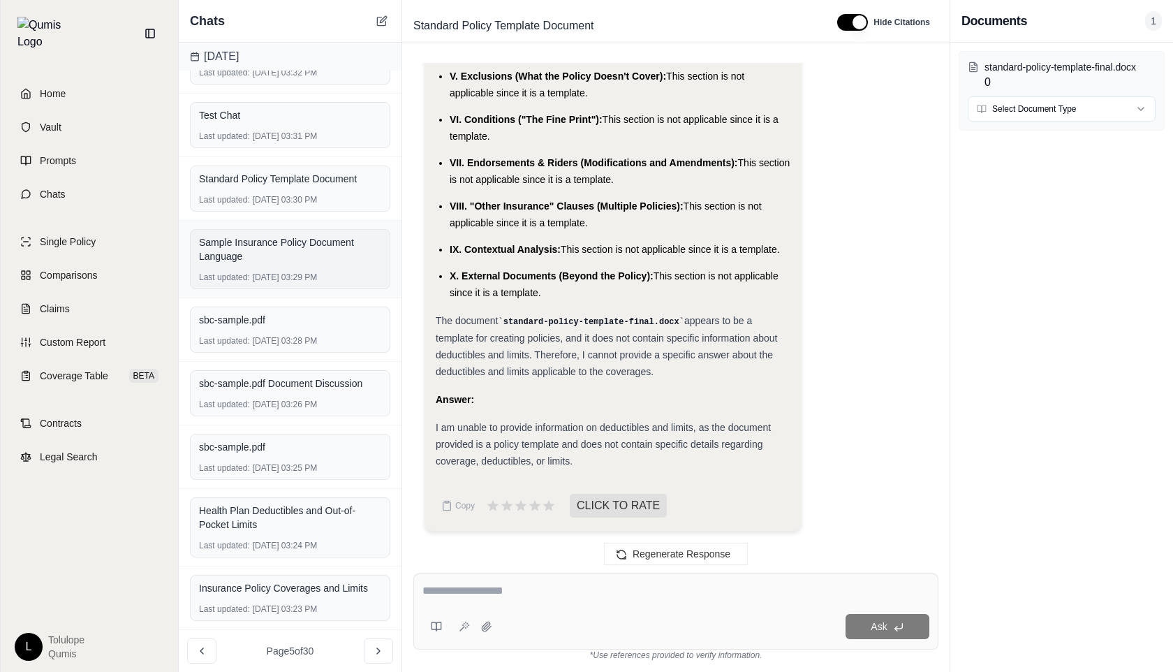
click at [266, 259] on div "Sample Insurance Policy Document Language" at bounding box center [290, 249] width 182 height 28
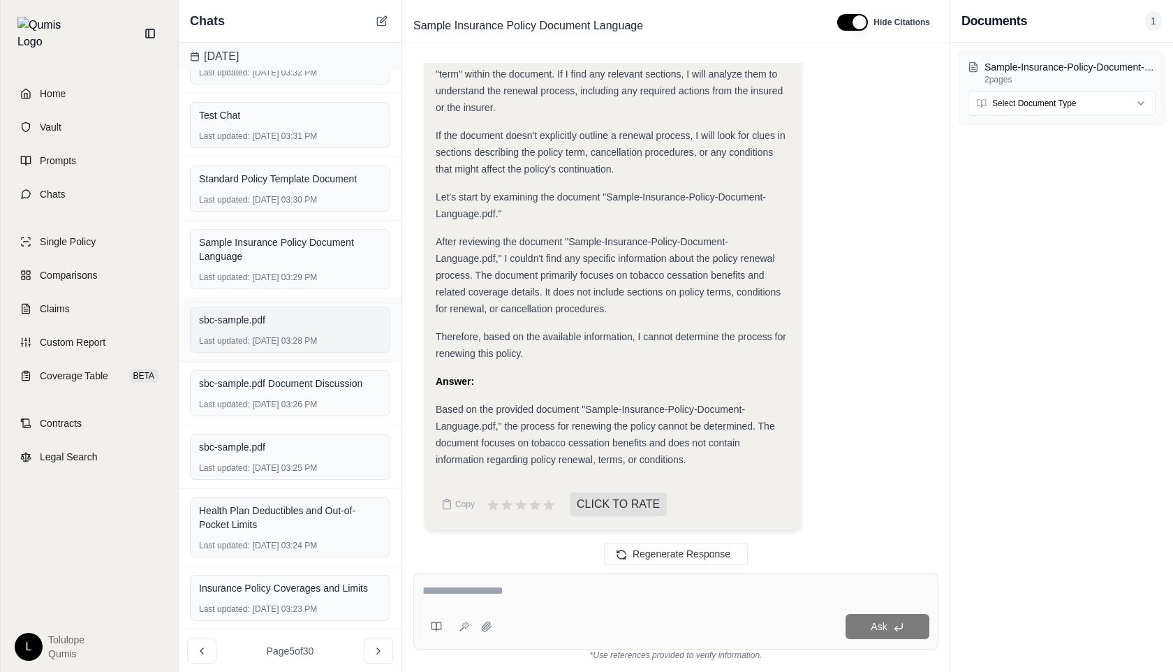
click at [272, 346] on div "Last updated: [DATE] 03:28 PM" at bounding box center [290, 340] width 182 height 11
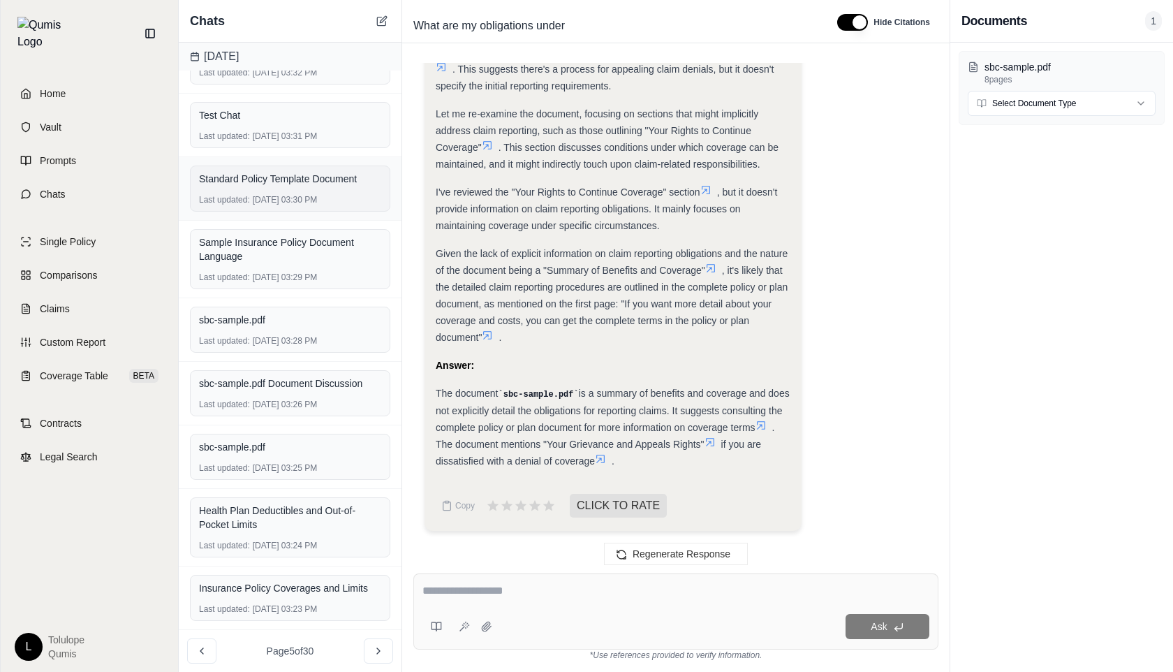
click at [247, 170] on div "Standard Policy Template Document" at bounding box center [290, 179] width 182 height 20
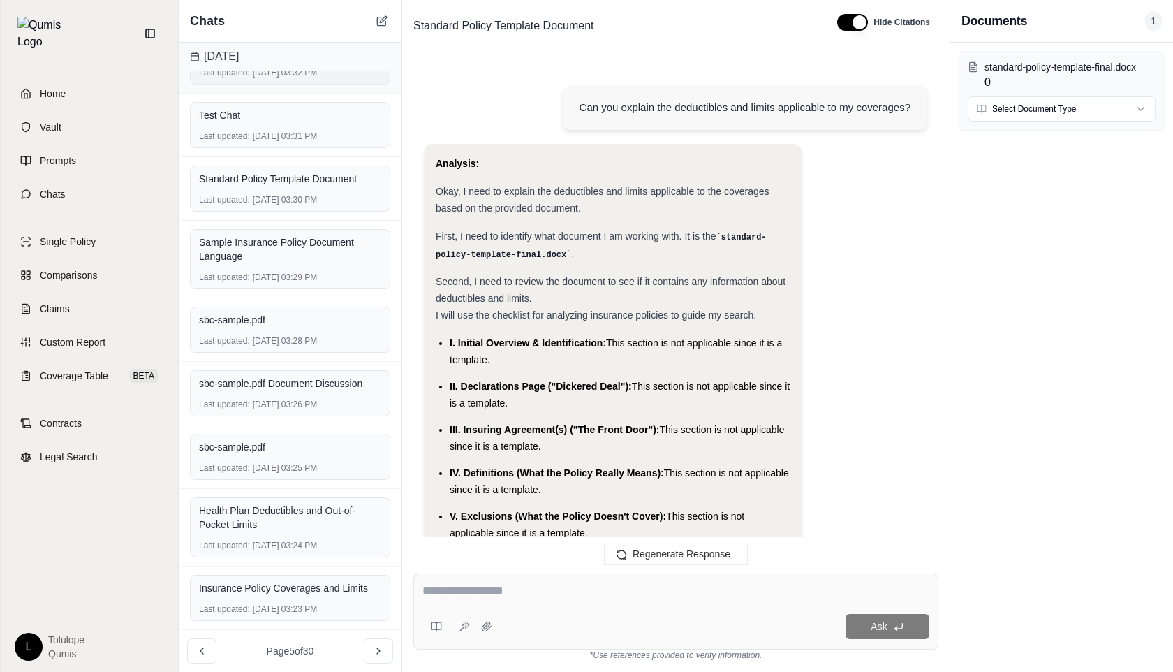
click at [266, 74] on div "Last updated: [DATE] 03:32 PM" at bounding box center [290, 72] width 182 height 11
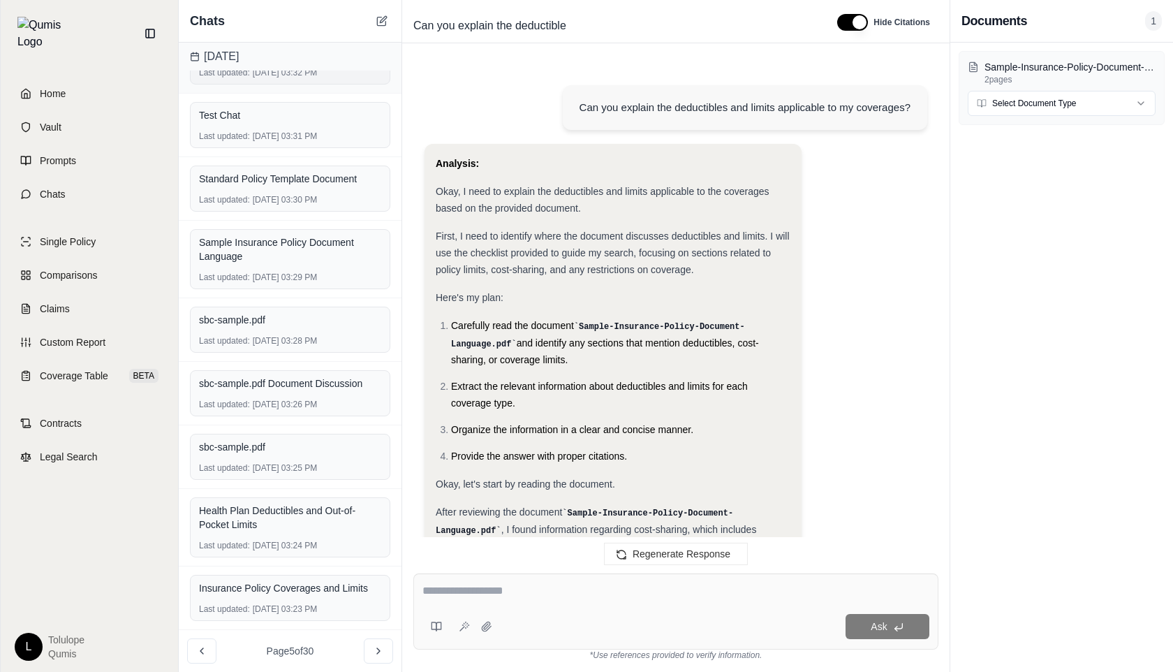
scroll to position [566, 0]
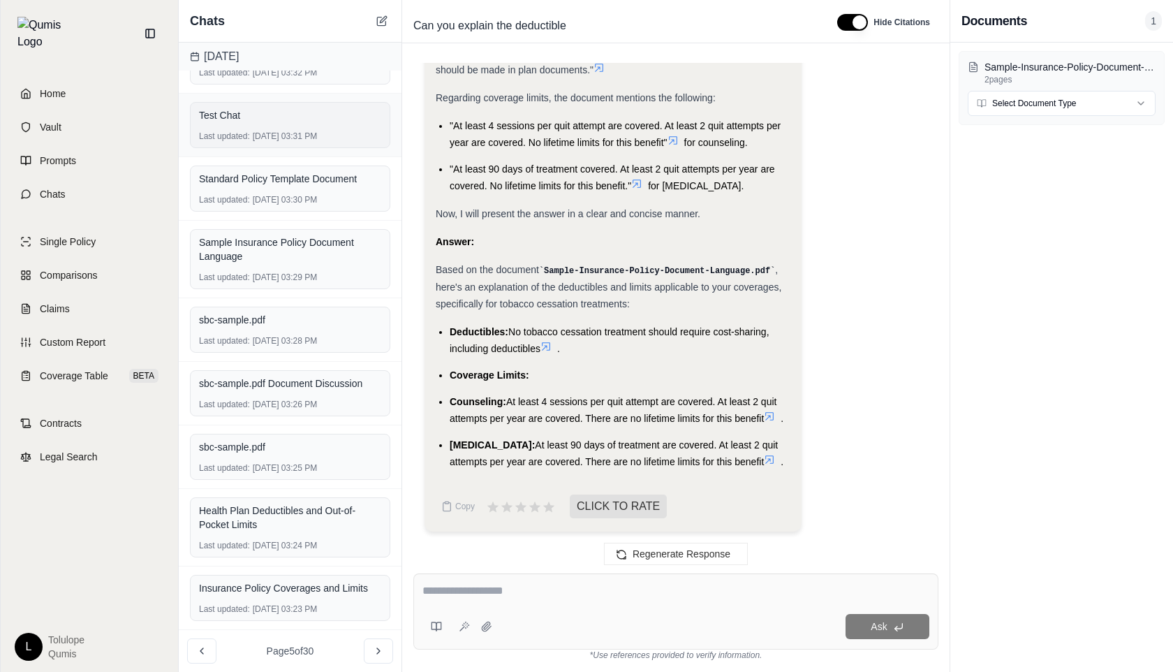
click at [265, 128] on div "Test Chat Last updated: [DATE] 03:31 PM" at bounding box center [290, 125] width 200 height 46
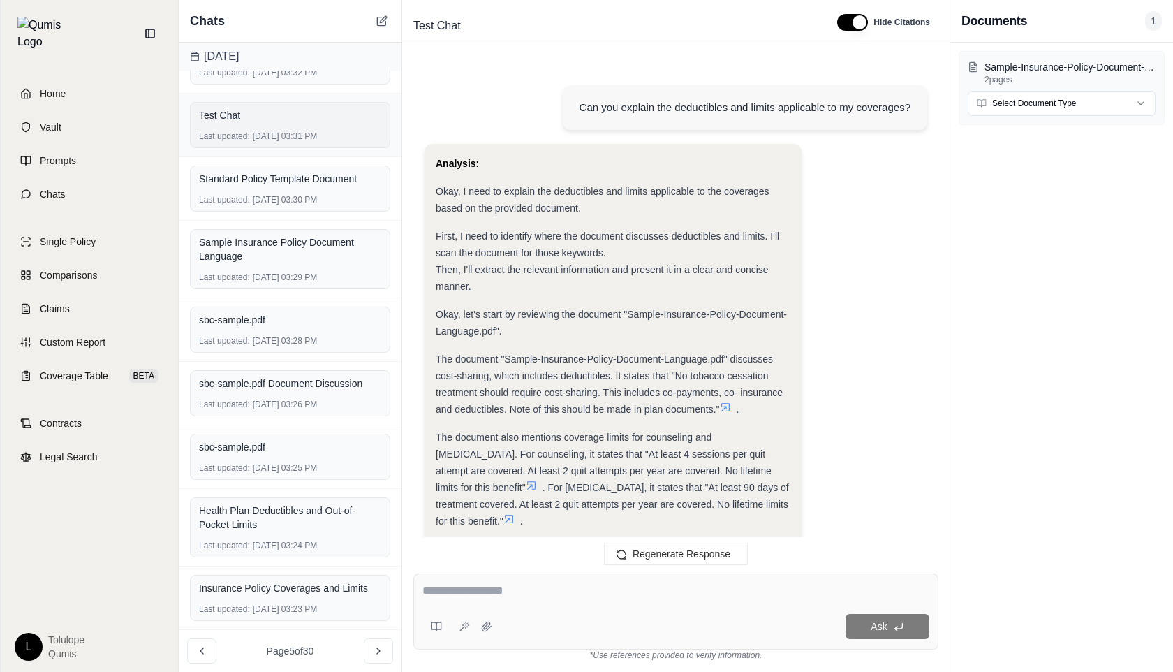
scroll to position [303, 0]
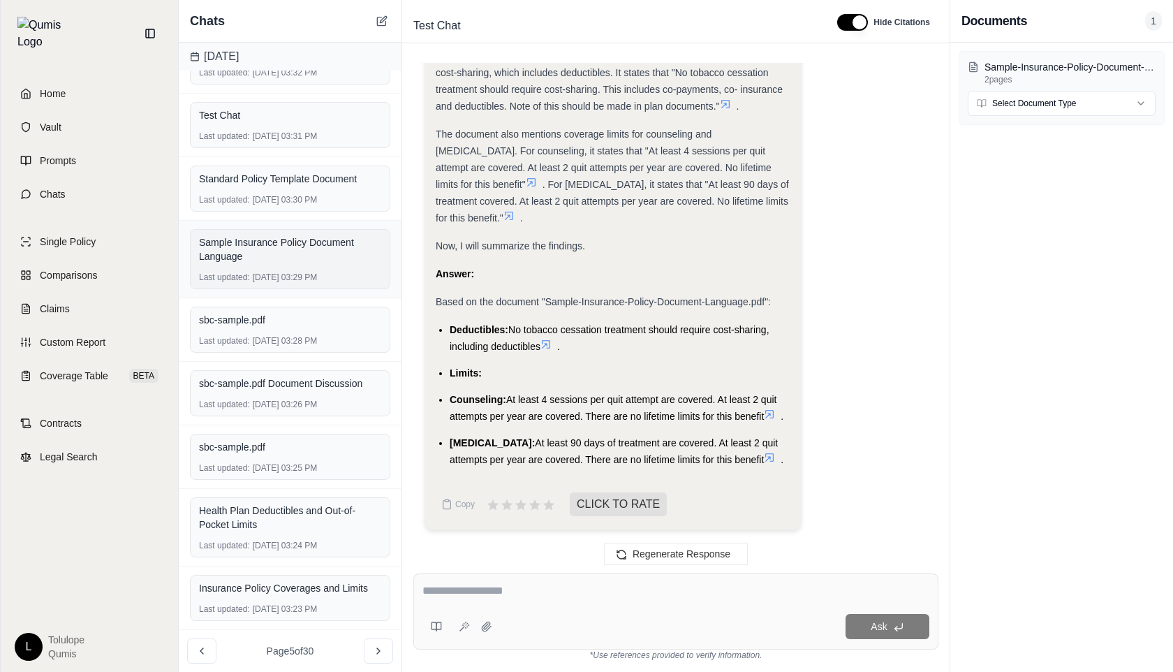
click at [285, 276] on div "Last updated: [DATE] 03:29 PM" at bounding box center [290, 277] width 182 height 11
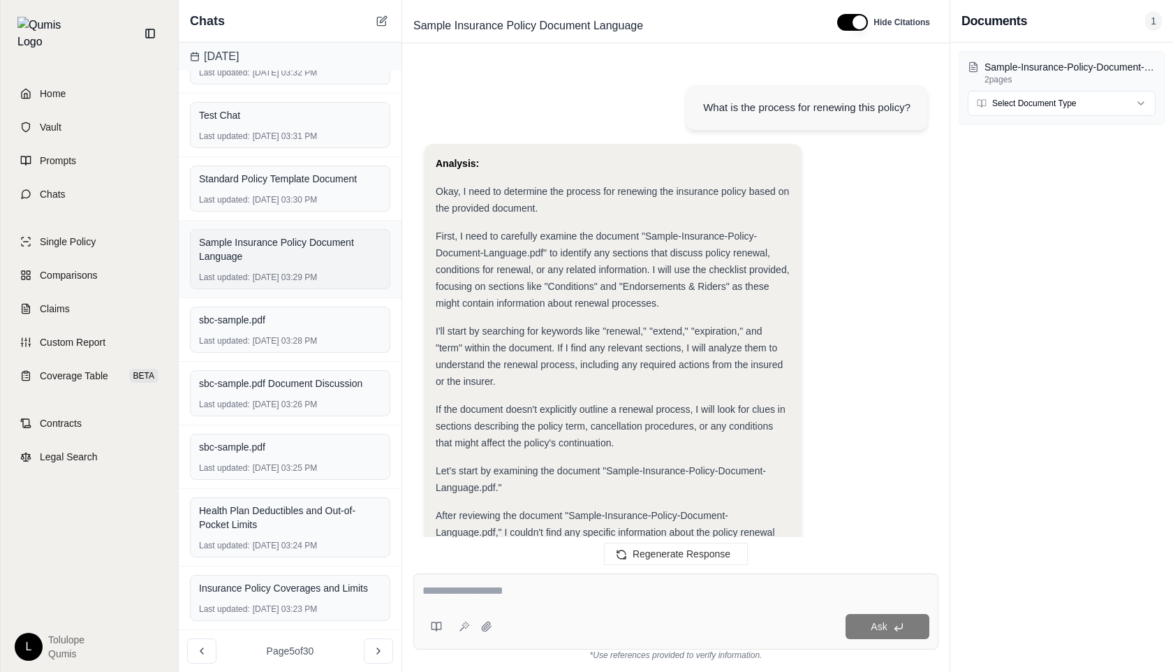
scroll to position [274, 0]
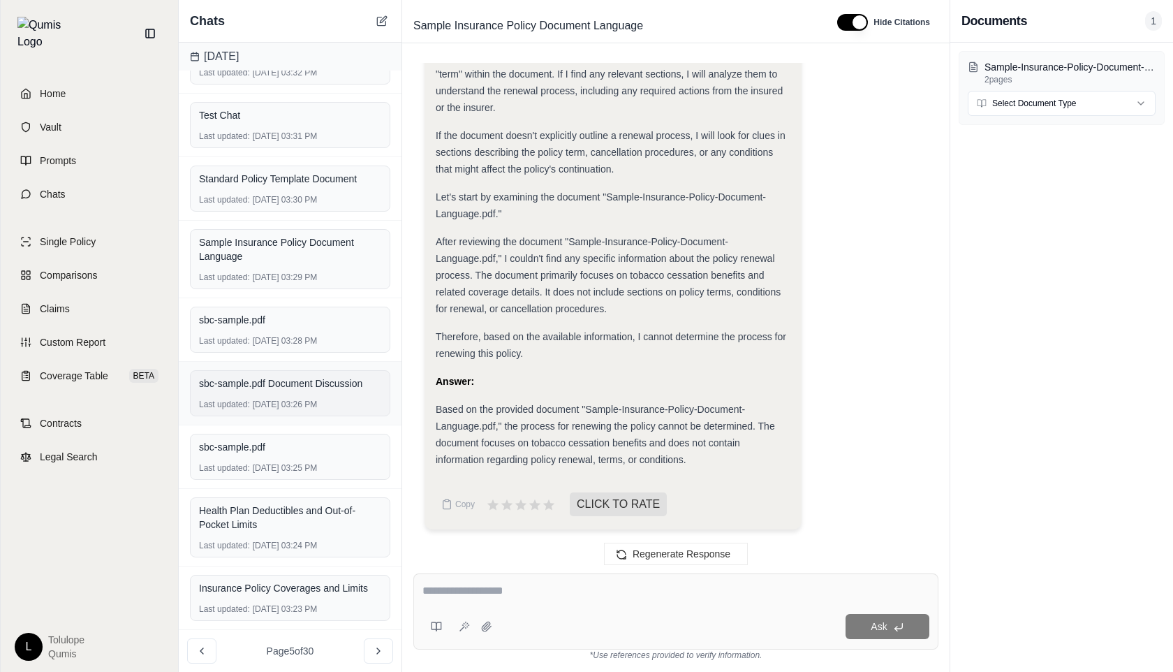
click at [313, 391] on div "sbc-sample.pdf Document Discussion" at bounding box center [290, 384] width 182 height 20
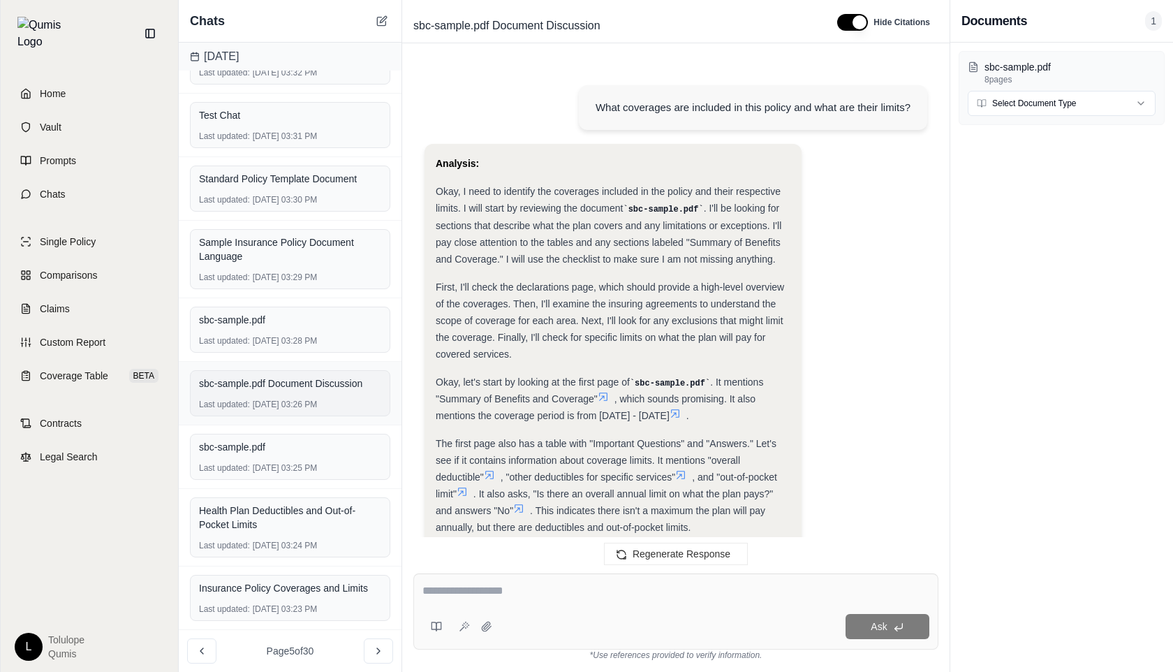
scroll to position [1553, 0]
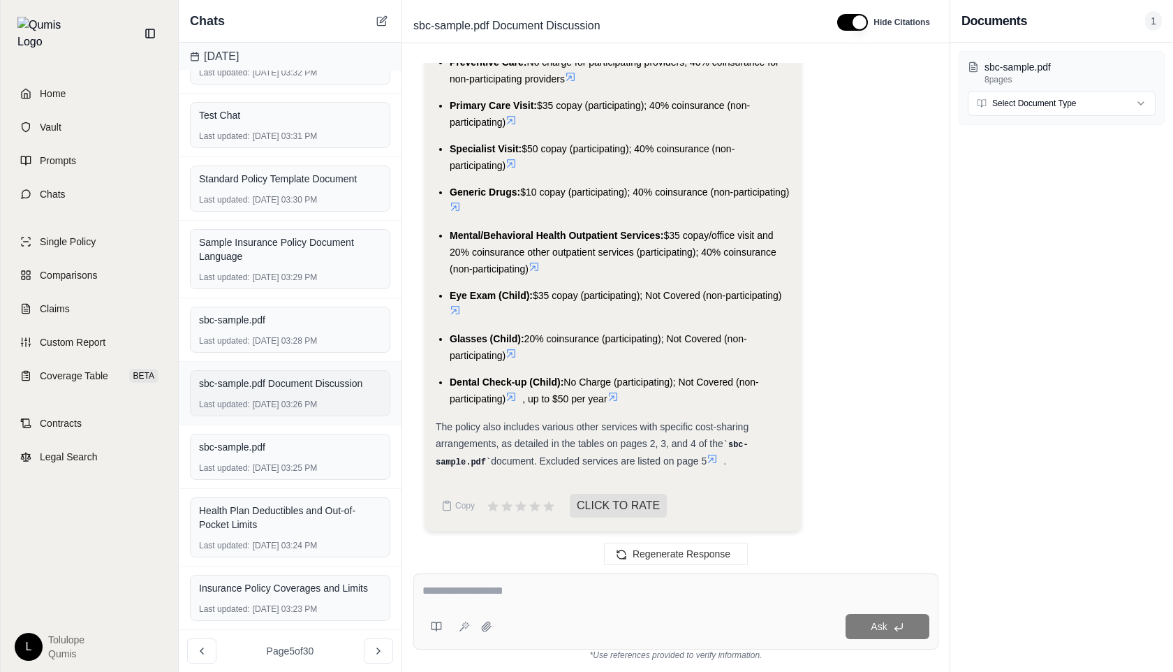
click at [313, 391] on div "sbc-sample.pdf Document Discussion" at bounding box center [290, 384] width 182 height 20
click at [304, 309] on div "sbc-sample.pdf Last updated: [DATE] 03:28 PM" at bounding box center [290, 330] width 200 height 46
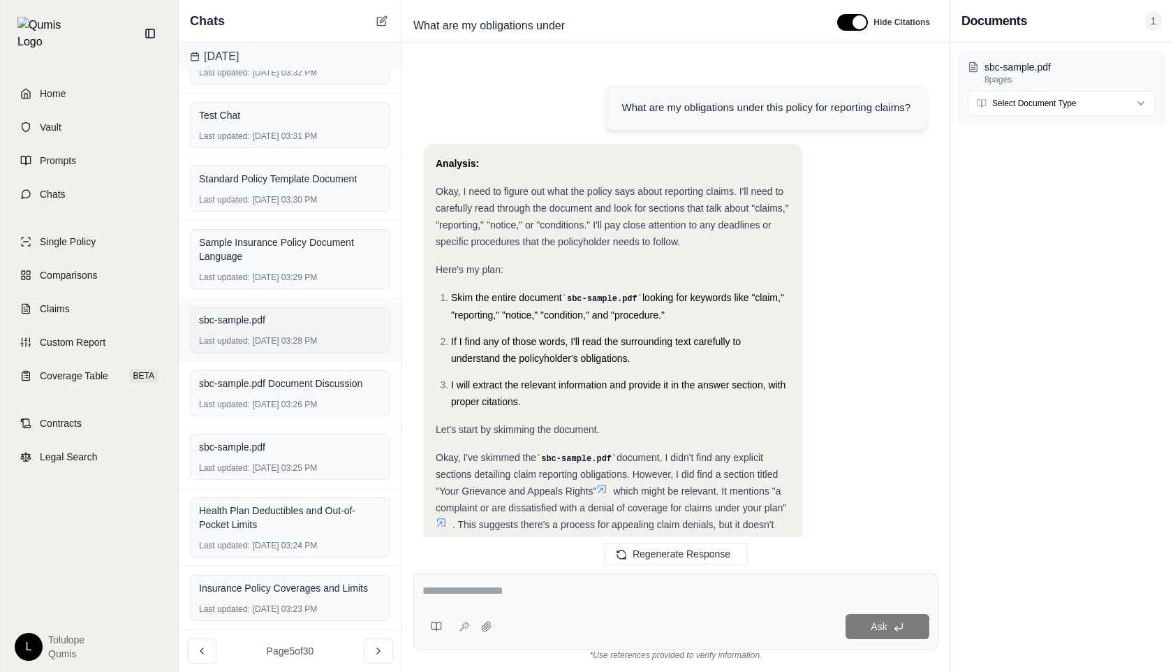
scroll to position [455, 0]
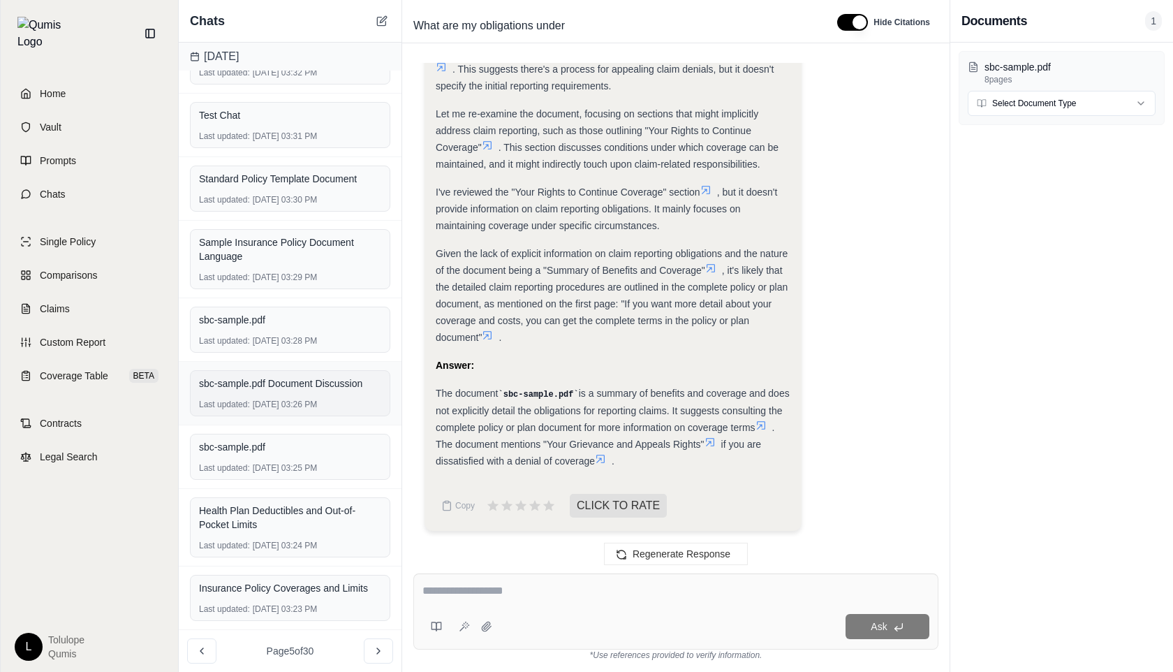
click at [303, 385] on div "sbc-sample.pdf Document Discussion" at bounding box center [290, 383] width 182 height 14
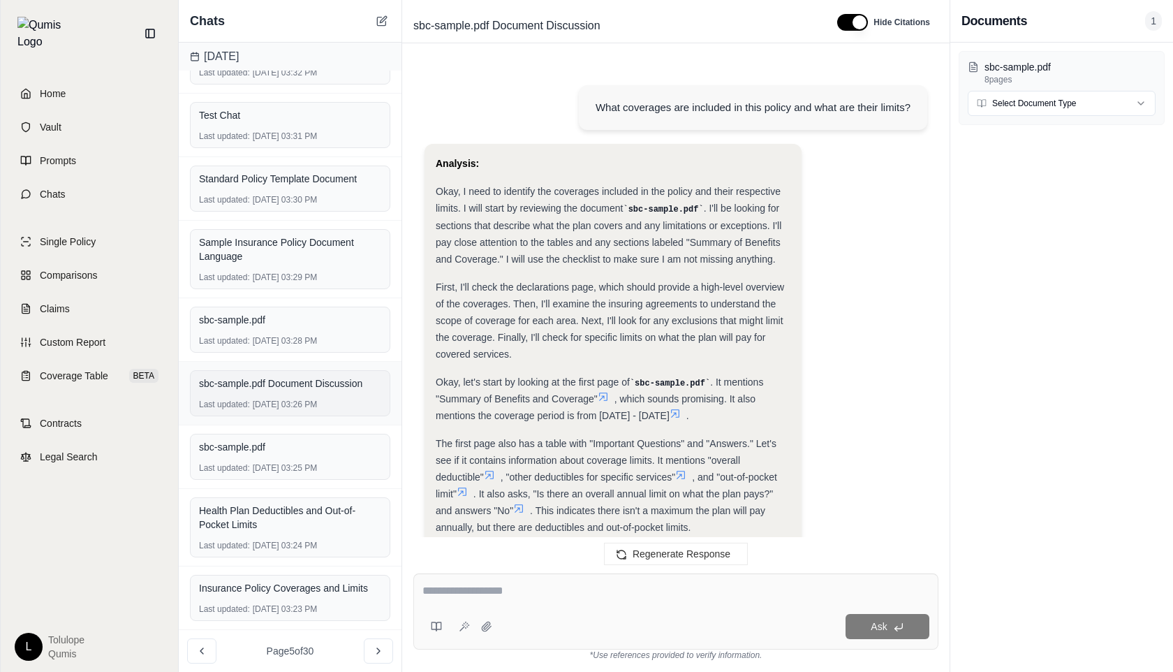
scroll to position [1553, 0]
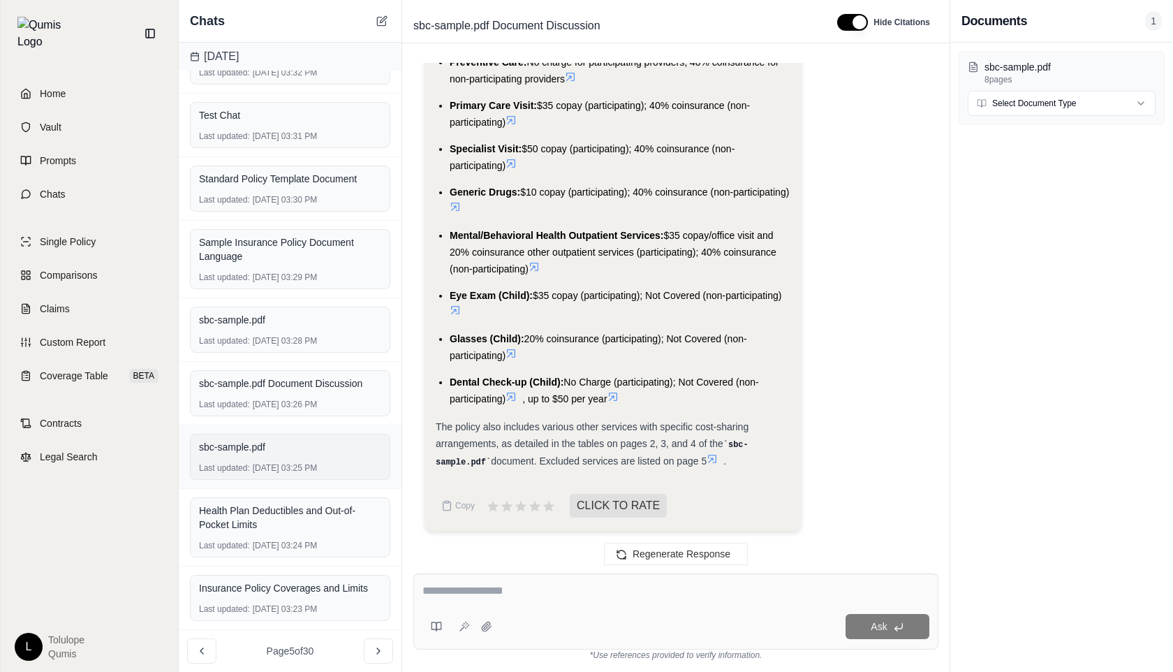
click at [297, 448] on div "sbc-sample.pdf" at bounding box center [290, 447] width 182 height 14
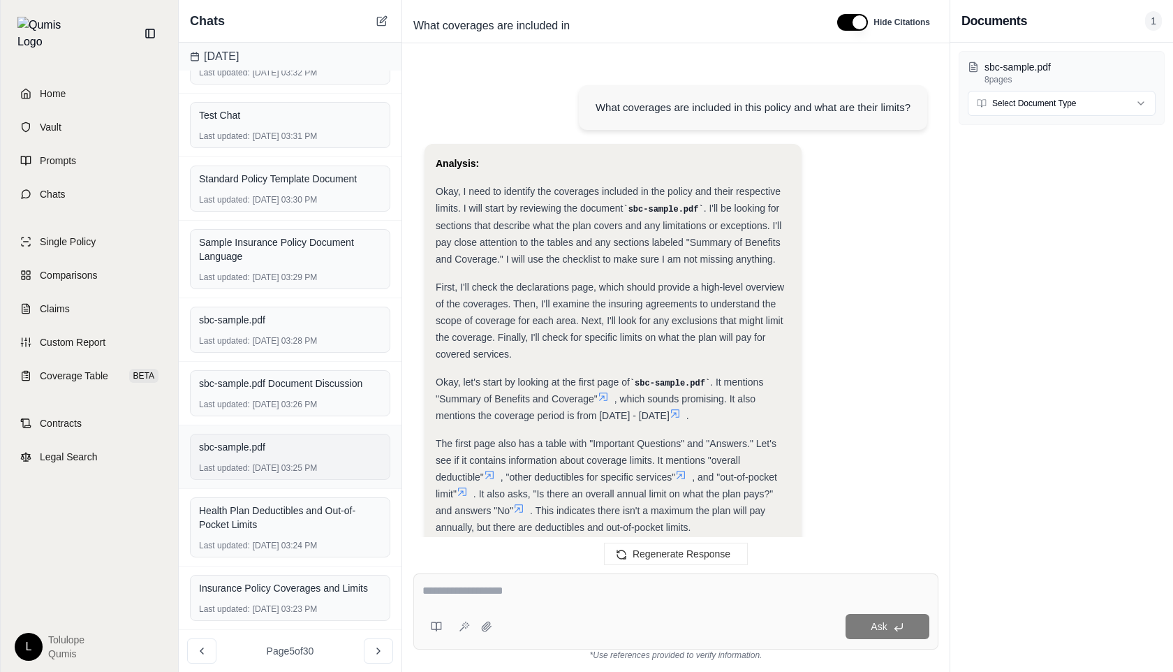
scroll to position [1553, 0]
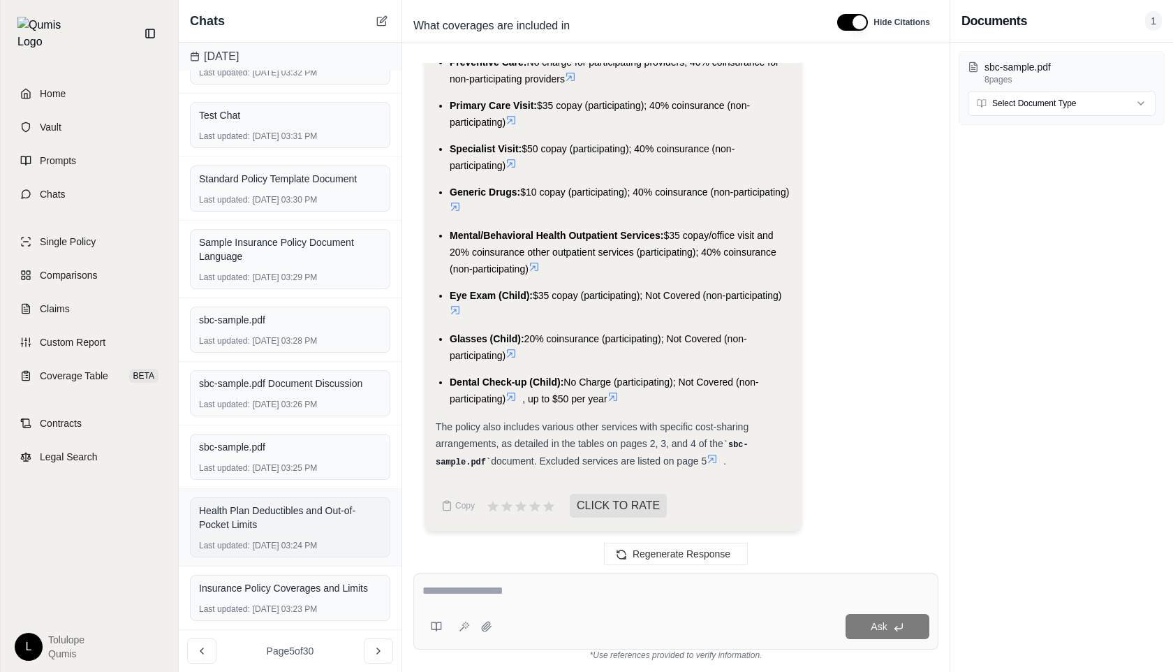
click at [311, 531] on div "Health Plan Deductibles and Out-of-Pocket Limits" at bounding box center [290, 518] width 182 height 34
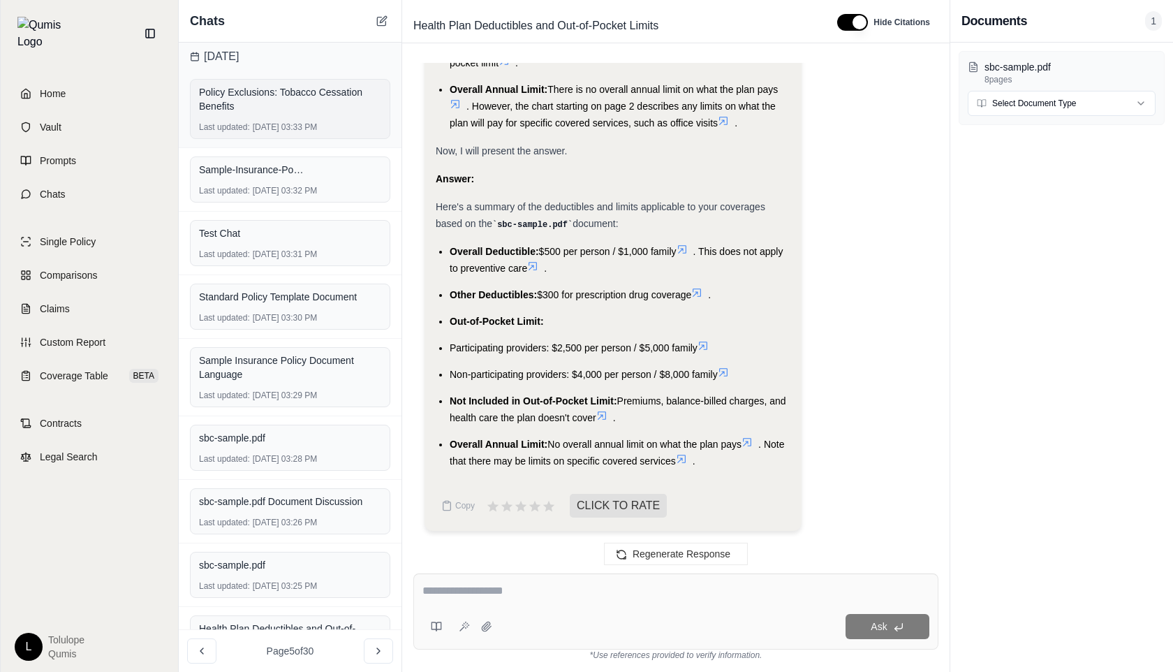
click at [343, 119] on div "Policy Exclusions: Tobacco Cessation Benefits Last updated: [DATE] 03:33 PM" at bounding box center [290, 109] width 200 height 60
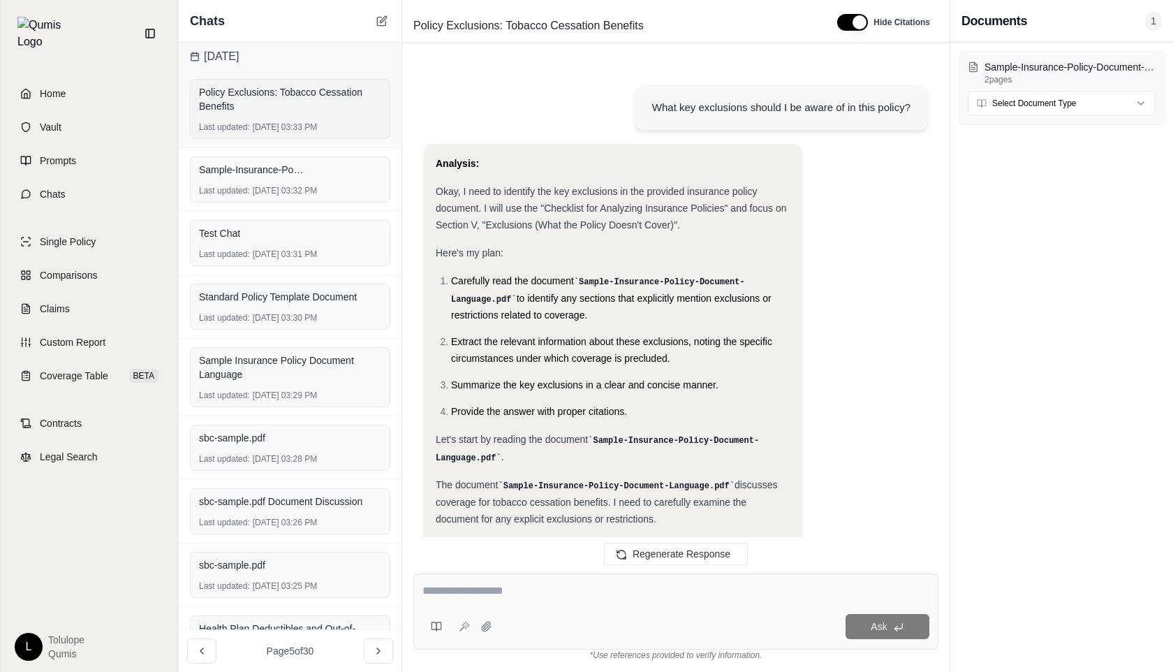
scroll to position [641, 0]
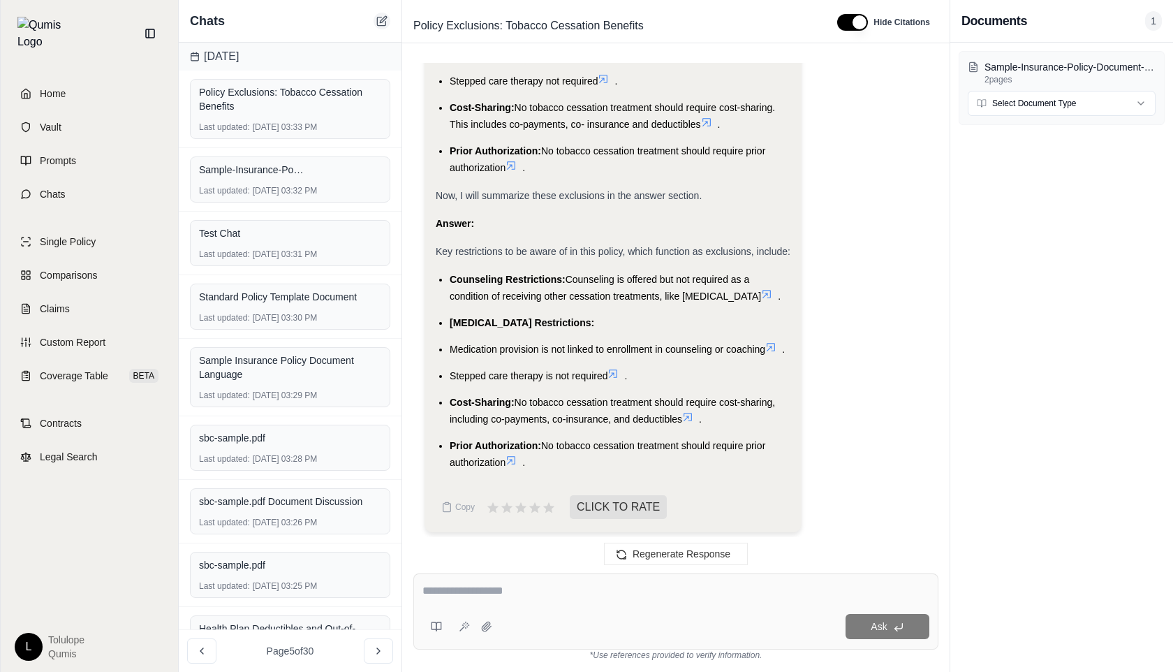
click at [381, 21] on icon at bounding box center [381, 20] width 11 height 11
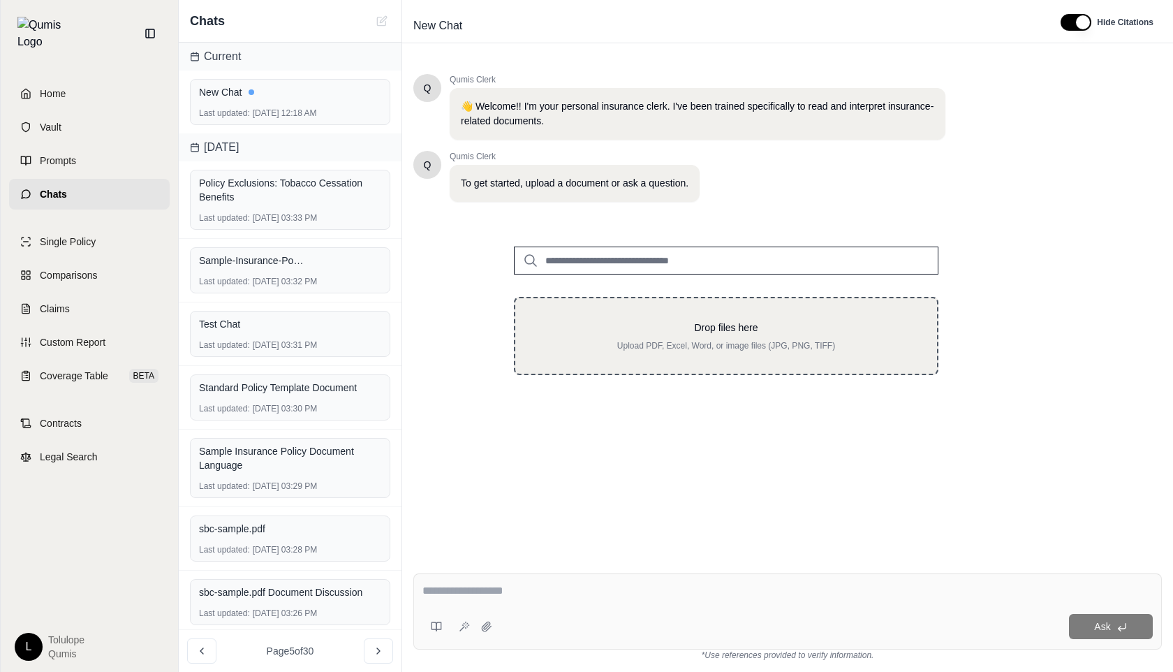
click at [711, 350] on p "Upload PDF, Excel, Word, or image files (JPG, PNG, TIFF)" at bounding box center [726, 345] width 377 height 11
type input "**********"
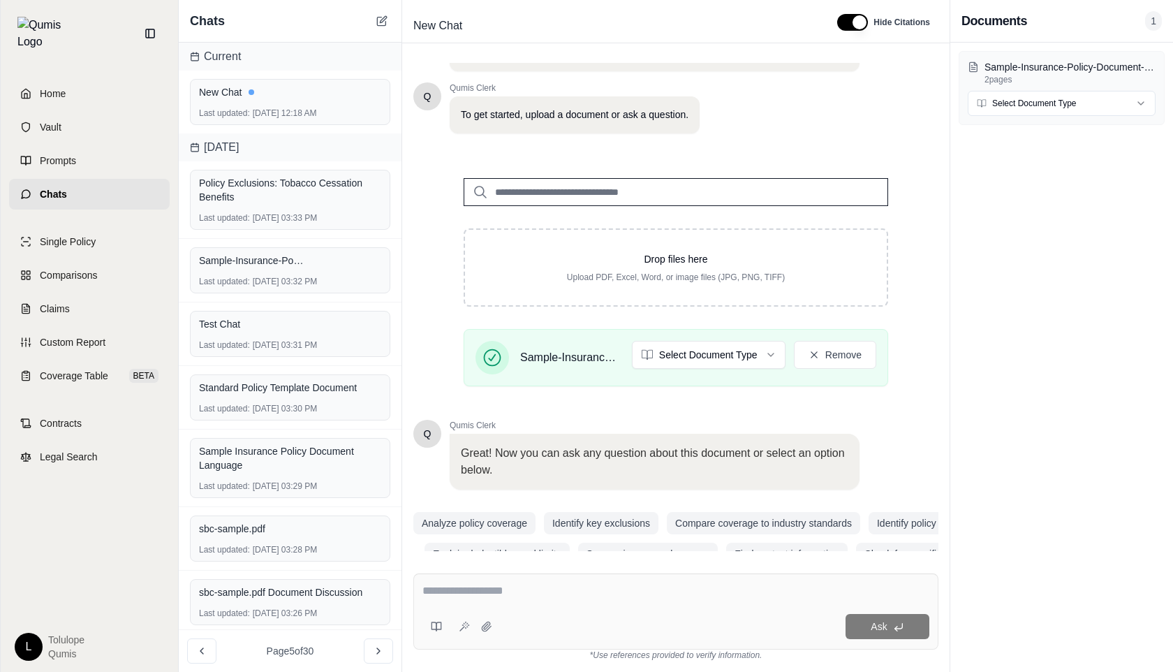
scroll to position [82, 0]
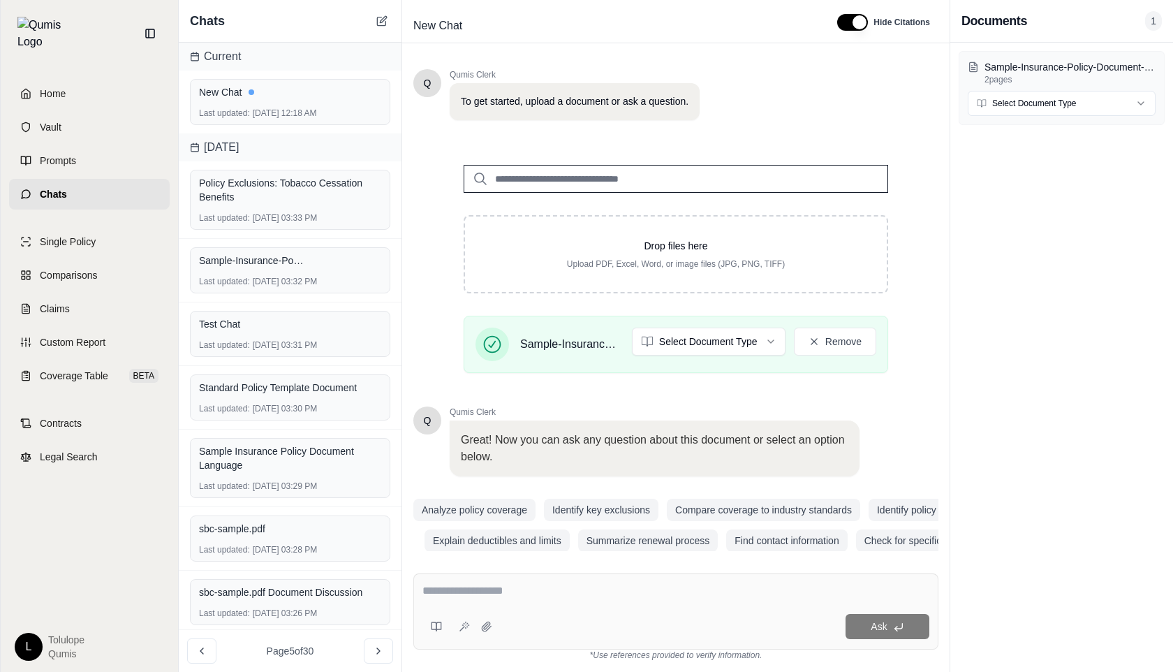
click at [478, 595] on textarea at bounding box center [675, 590] width 507 height 17
type textarea "**********"
click at [917, 626] on button "Ask" at bounding box center [888, 626] width 84 height 25
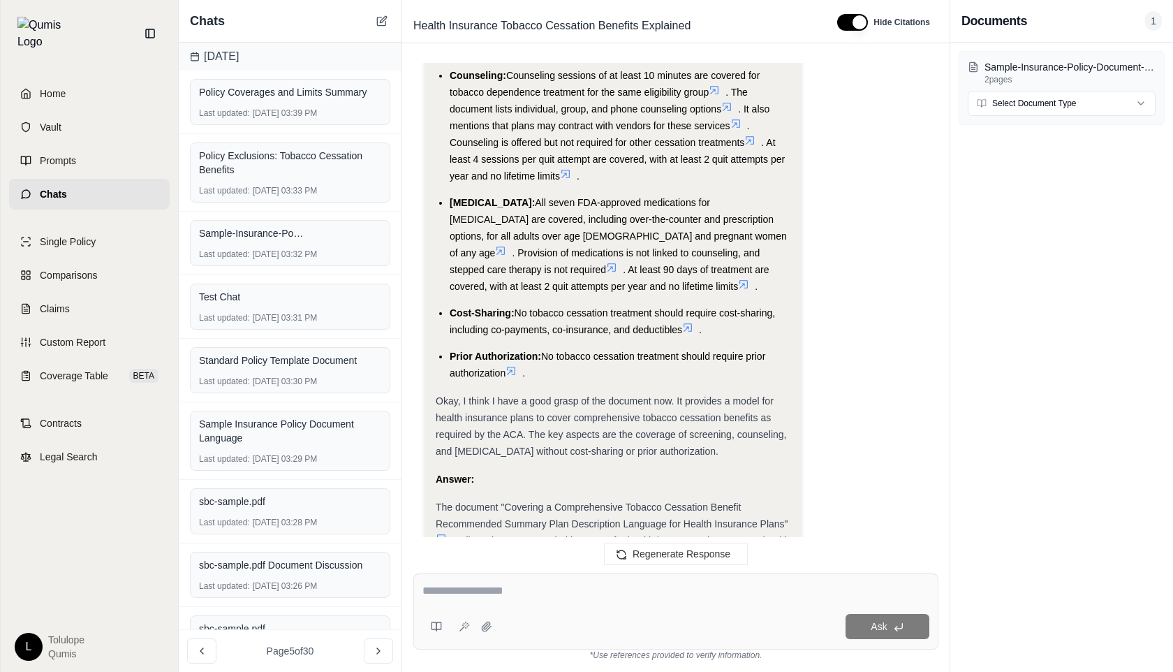
scroll to position [1117, 0]
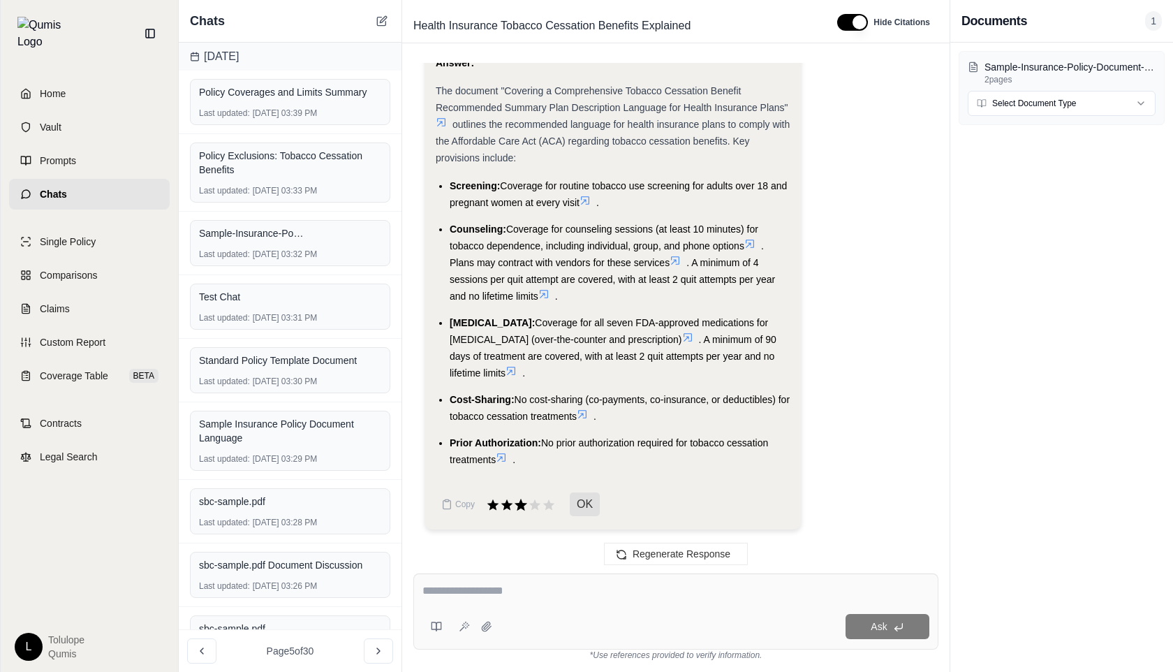
click at [521, 499] on icon at bounding box center [521, 505] width 13 height 12
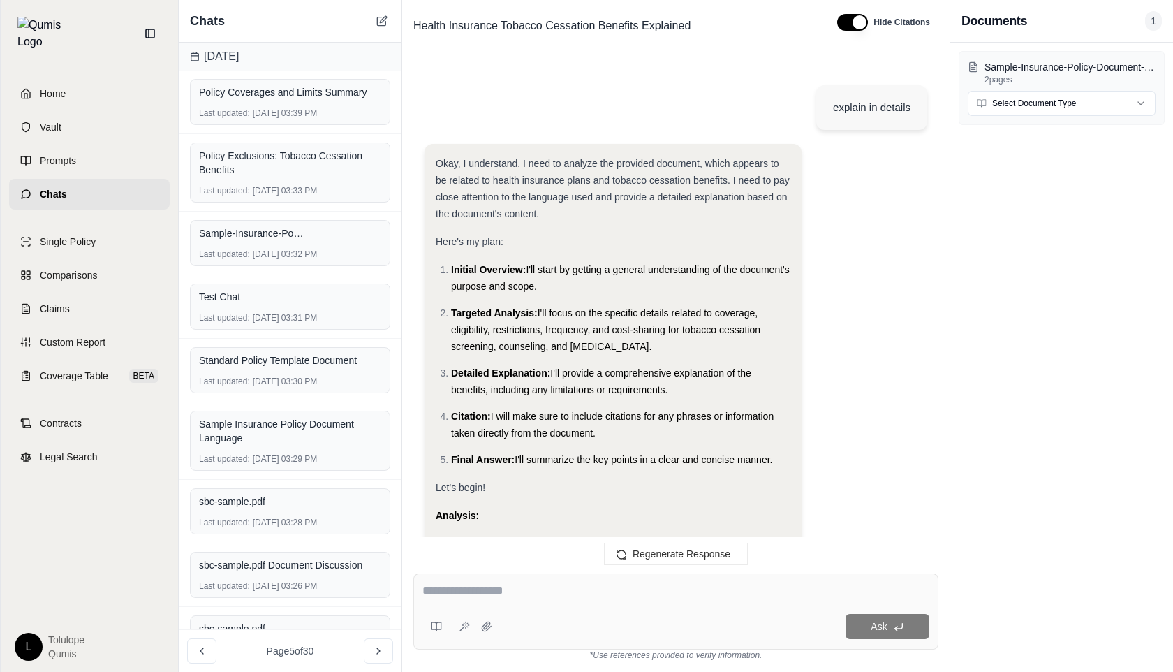
scroll to position [1232, 0]
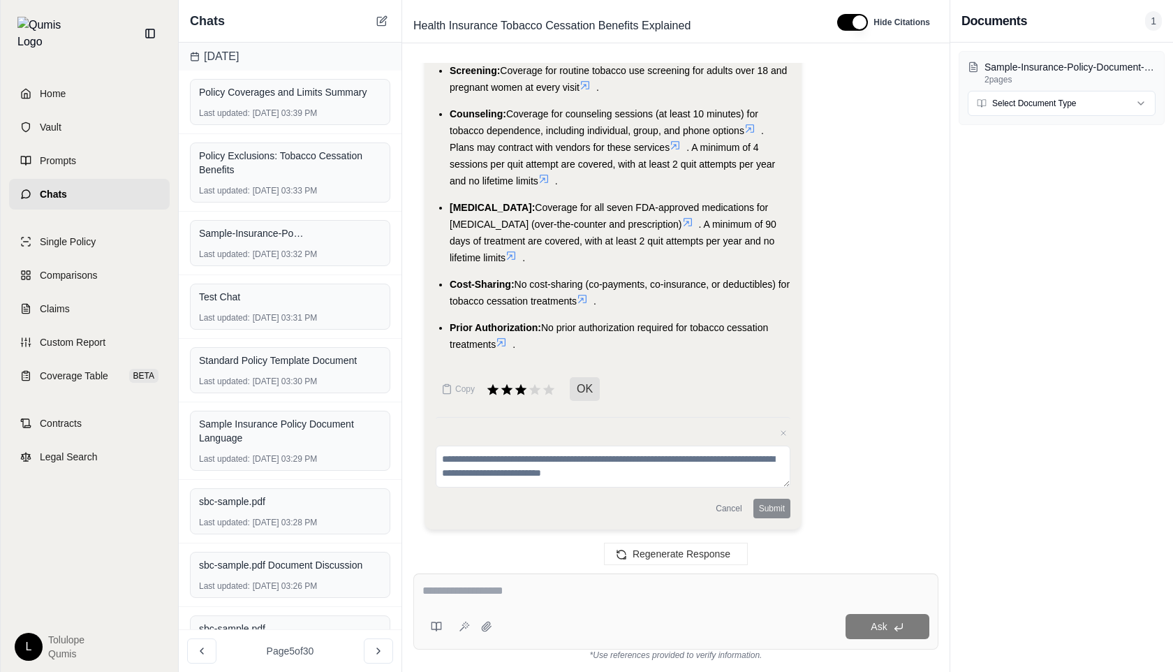
click at [536, 464] on textarea at bounding box center [613, 466] width 355 height 42
type textarea "****"
click at [771, 500] on button "Submit" at bounding box center [771, 509] width 37 height 20
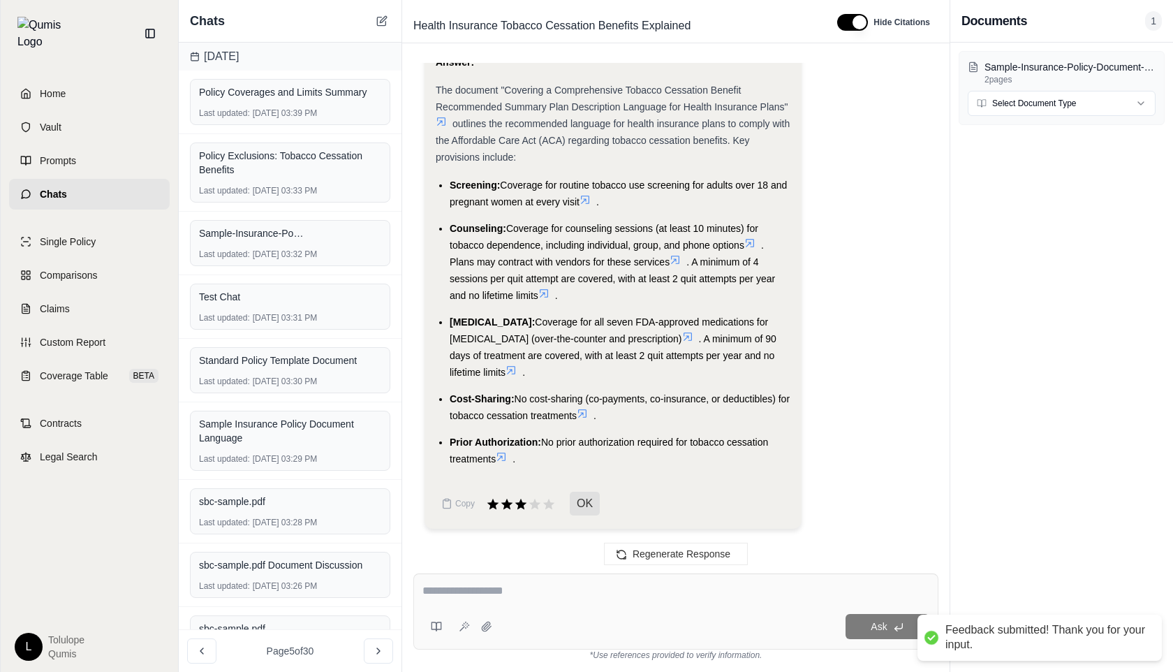
scroll to position [1117, 0]
click at [464, 594] on textarea at bounding box center [675, 590] width 507 height 17
type textarea "**********"
click at [894, 630] on icon at bounding box center [898, 626] width 11 height 11
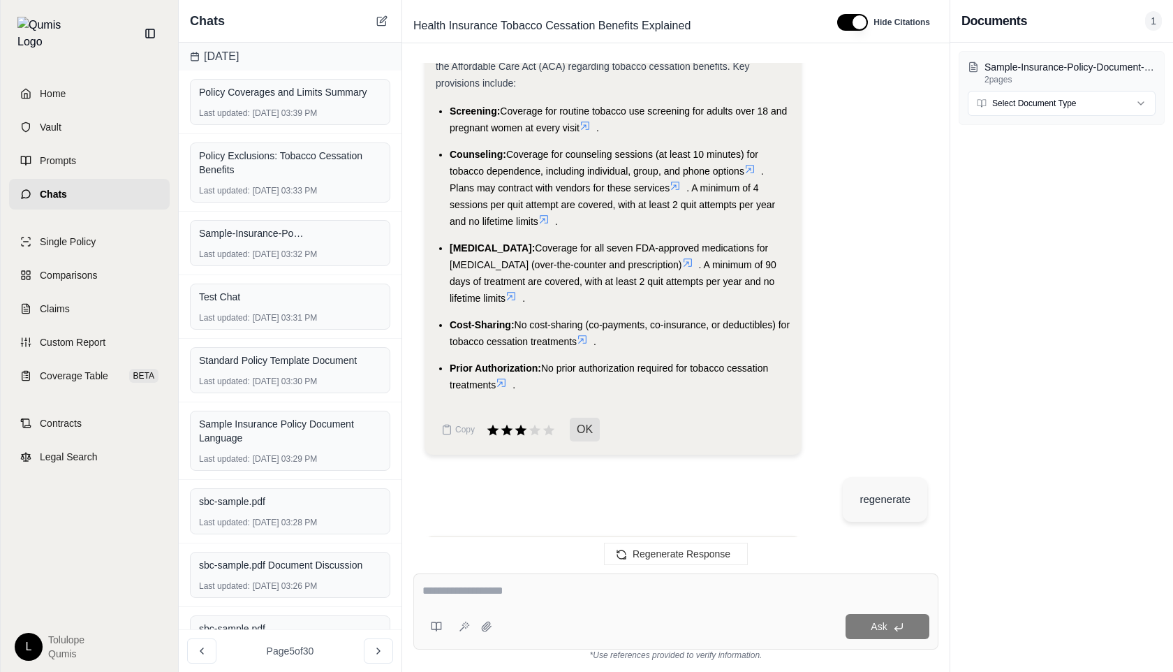
scroll to position [1232, 0]
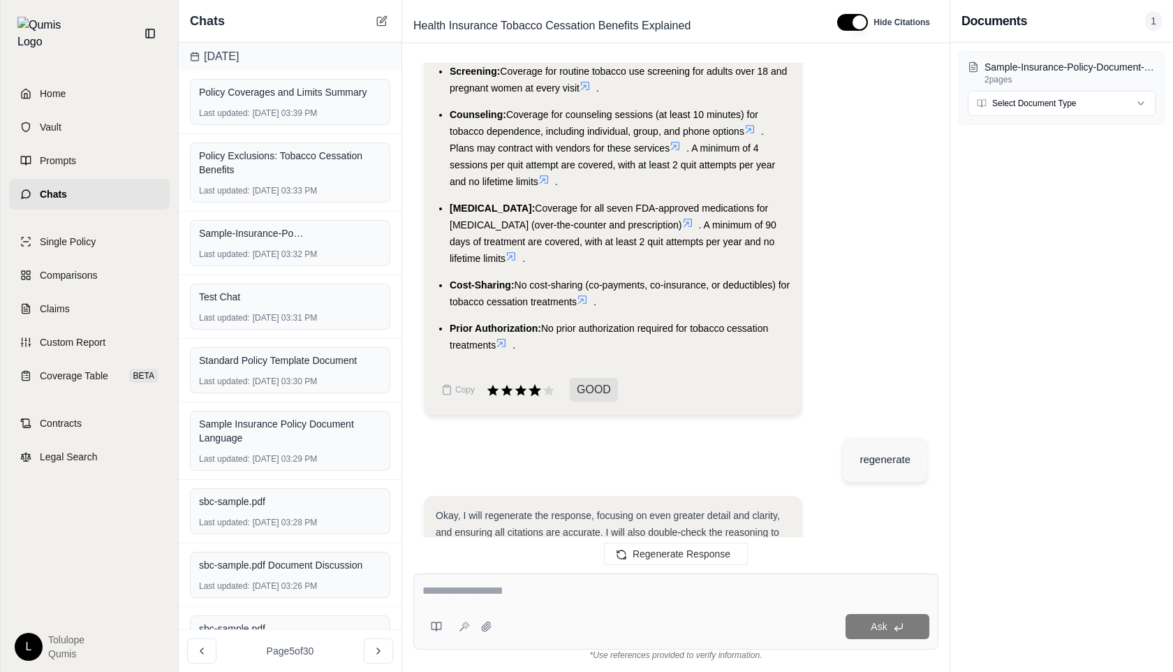
click at [537, 392] on icon at bounding box center [535, 390] width 13 height 12
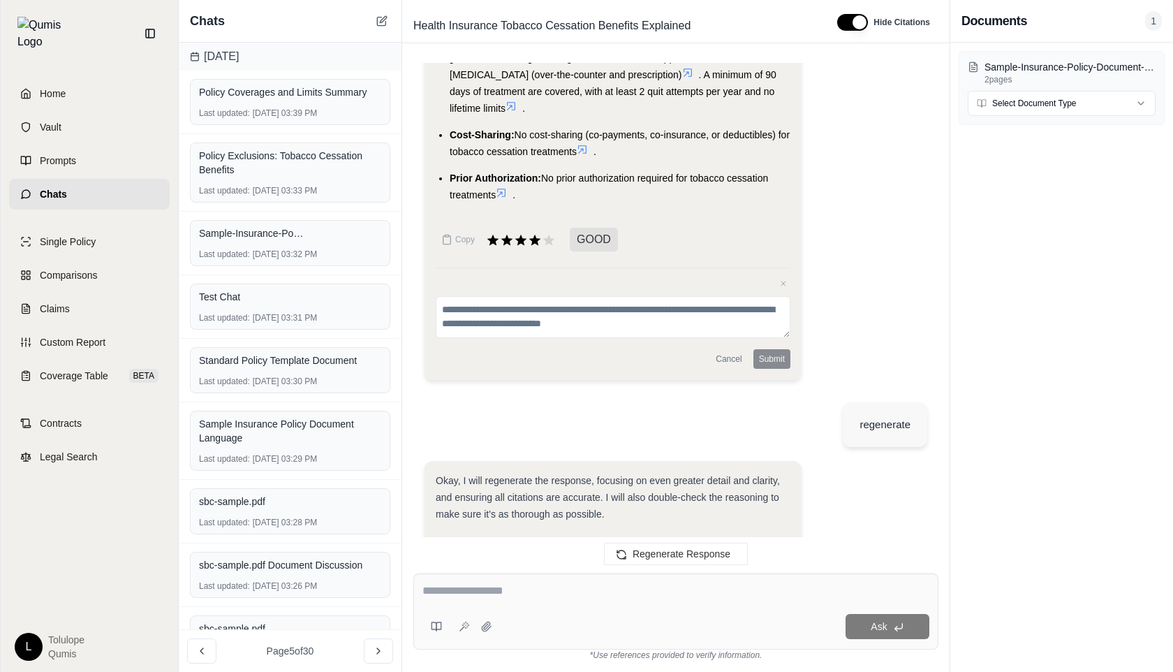
scroll to position [1391, 0]
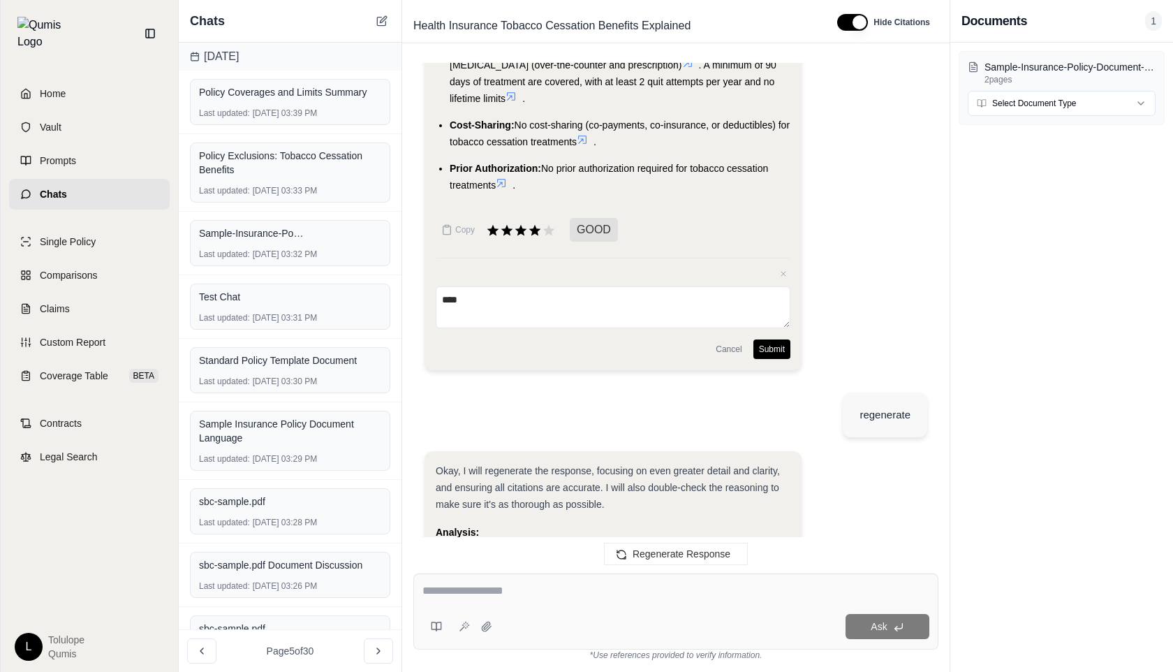
type textarea "****"
click at [777, 341] on button "Submit" at bounding box center [771, 349] width 37 height 20
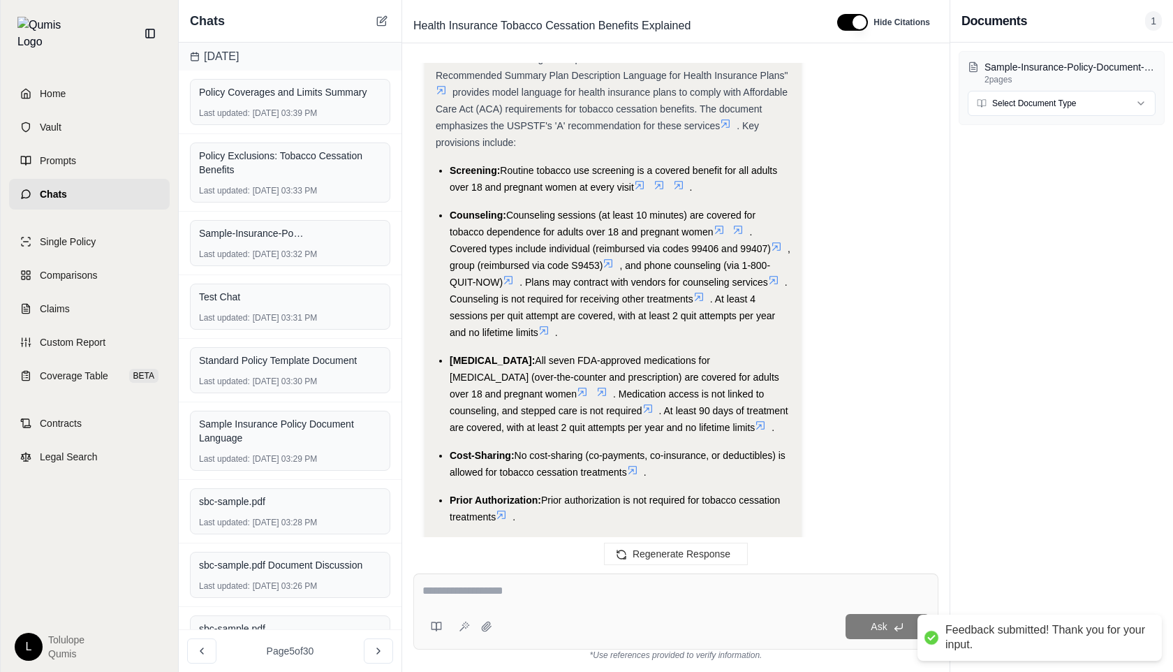
scroll to position [3058, 0]
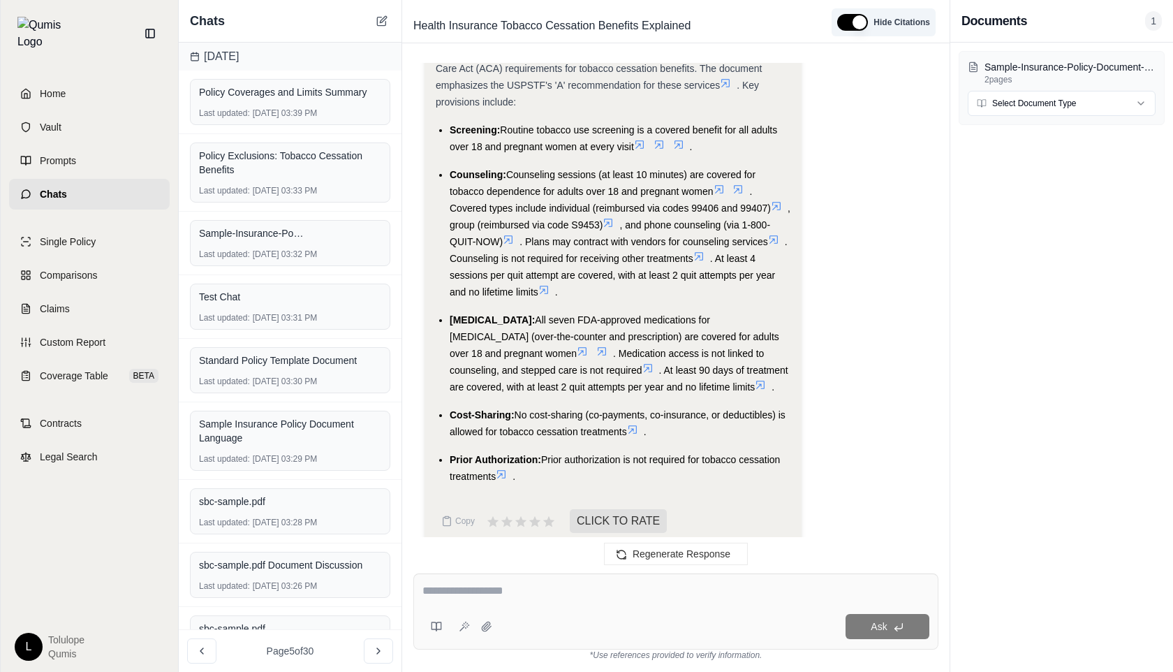
click at [854, 20] on button "button" at bounding box center [852, 22] width 31 height 17
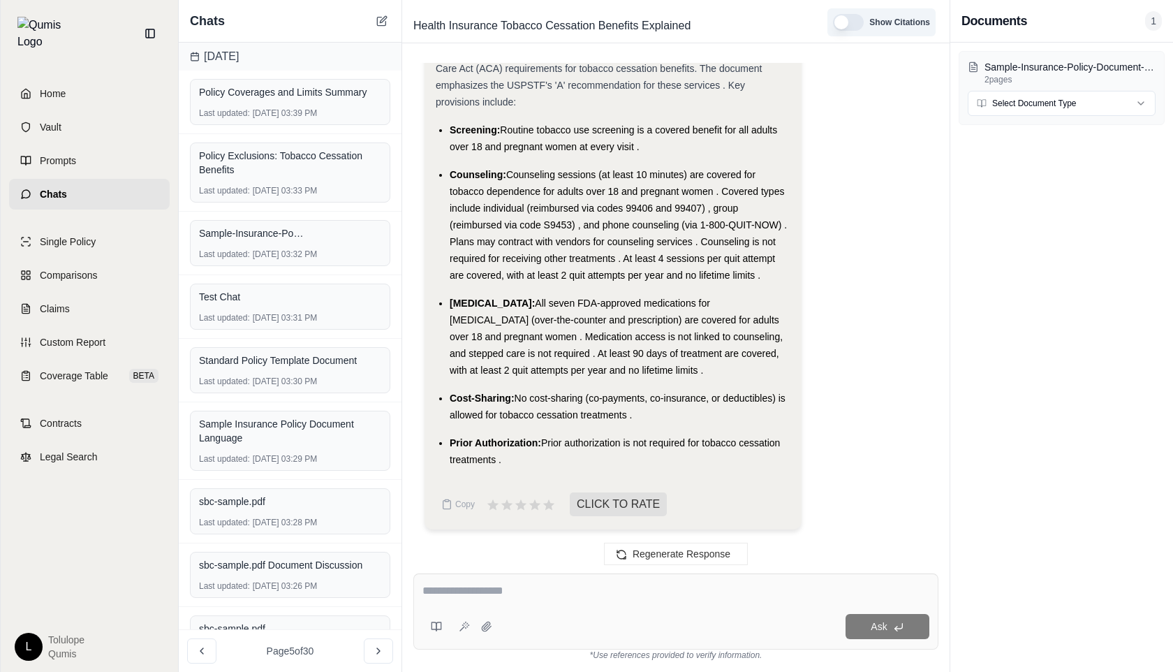
scroll to position [3025, 0]
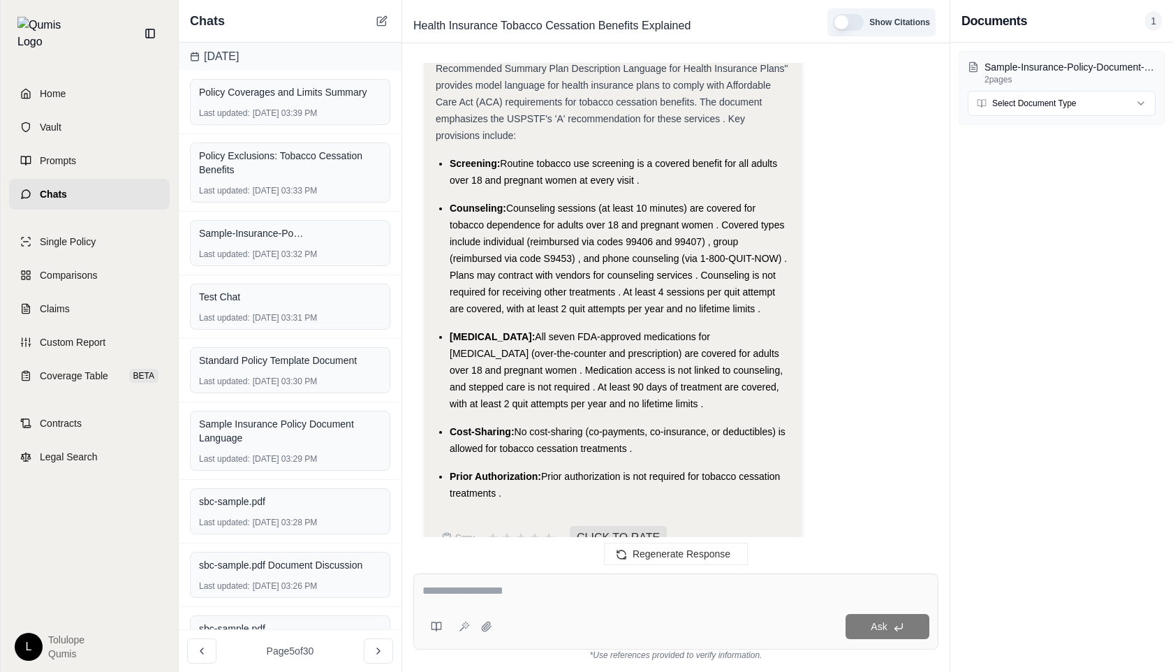
click at [843, 19] on button "button" at bounding box center [848, 22] width 31 height 17
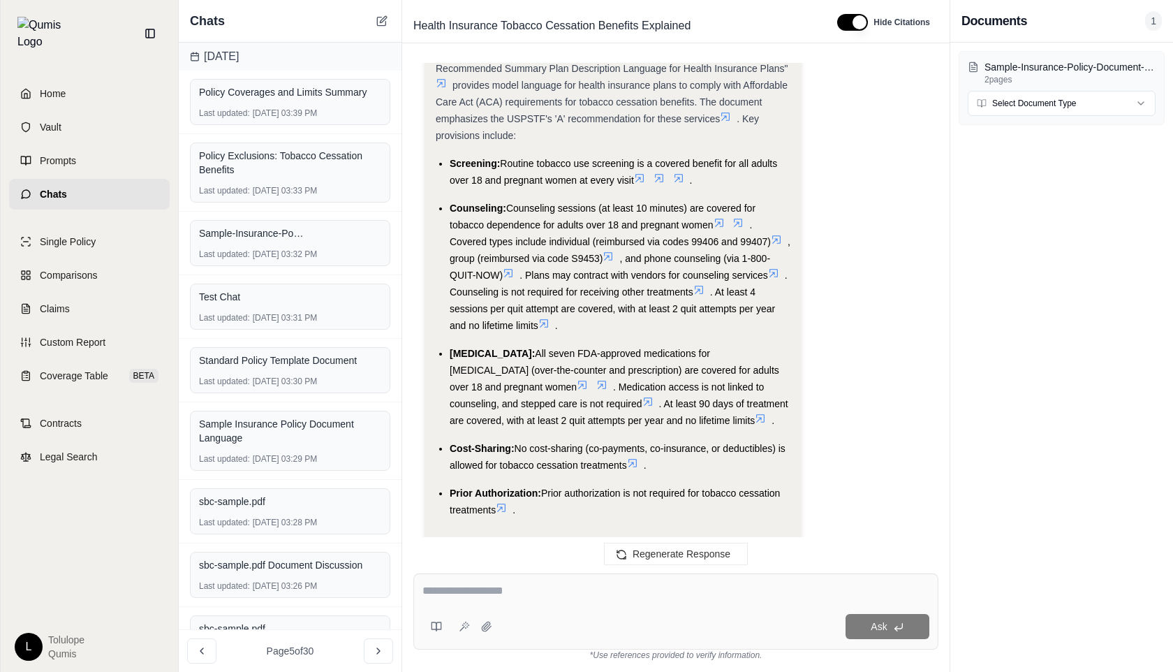
scroll to position [3058, 0]
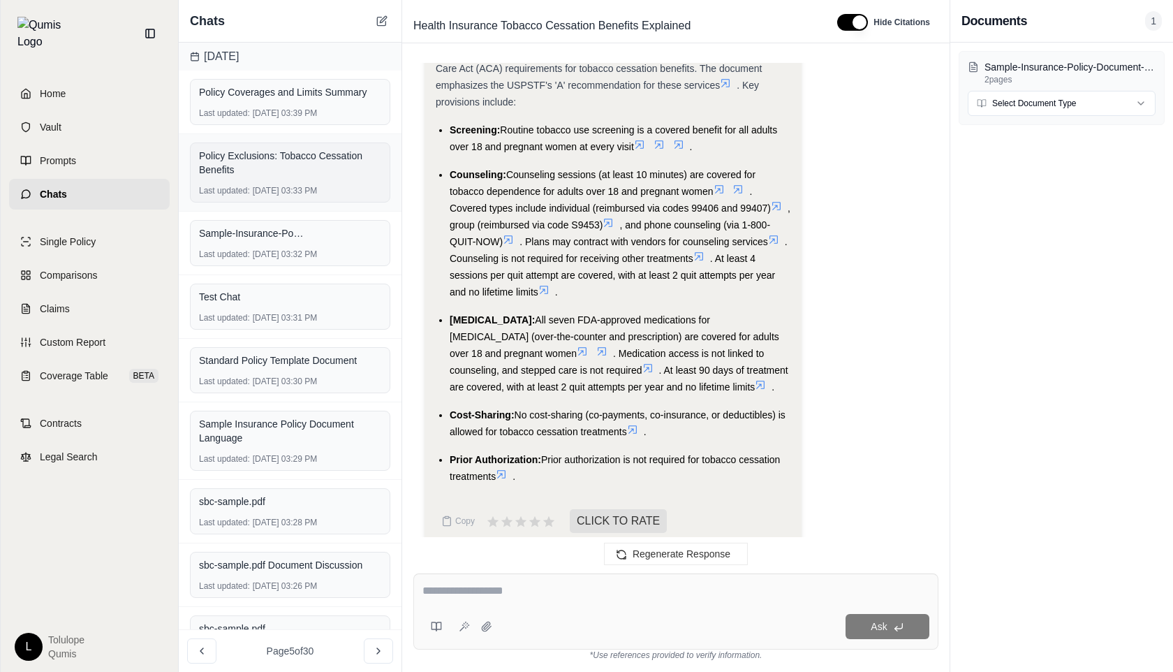
click at [296, 171] on div "Policy Exclusions: Tobacco Cessation Benefits" at bounding box center [290, 163] width 182 height 28
click at [318, 88] on div "Policy Coverages and Limits Summary" at bounding box center [290, 92] width 182 height 14
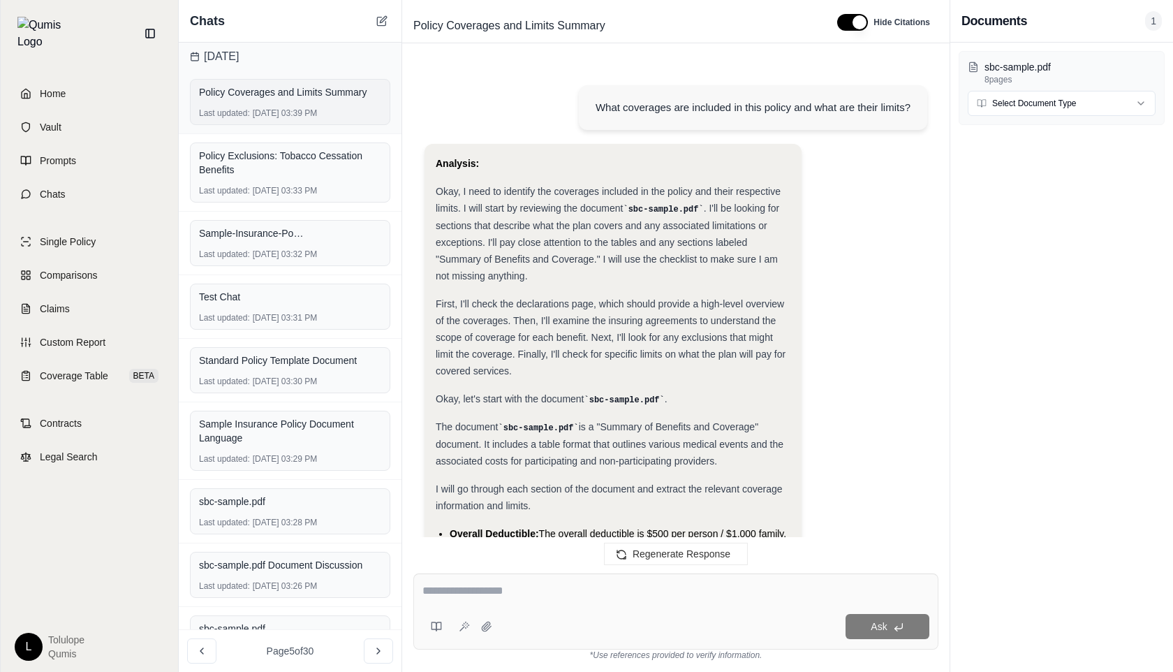
scroll to position [4425, 0]
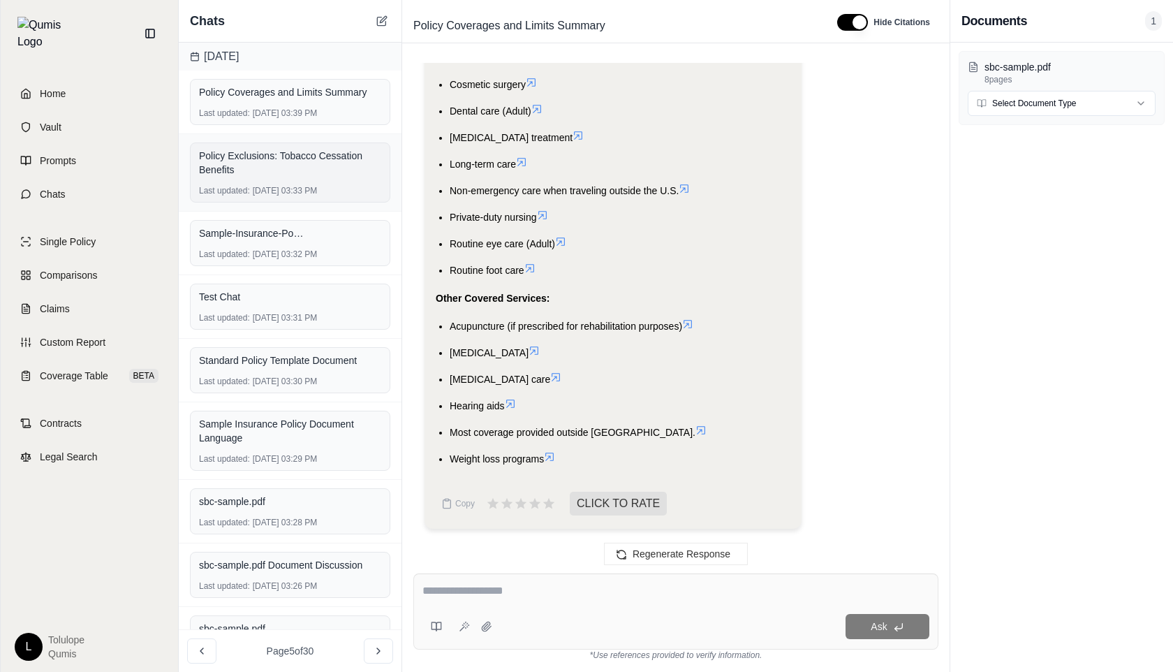
click at [308, 168] on div "Policy Exclusions: Tobacco Cessation Benefits" at bounding box center [290, 163] width 182 height 28
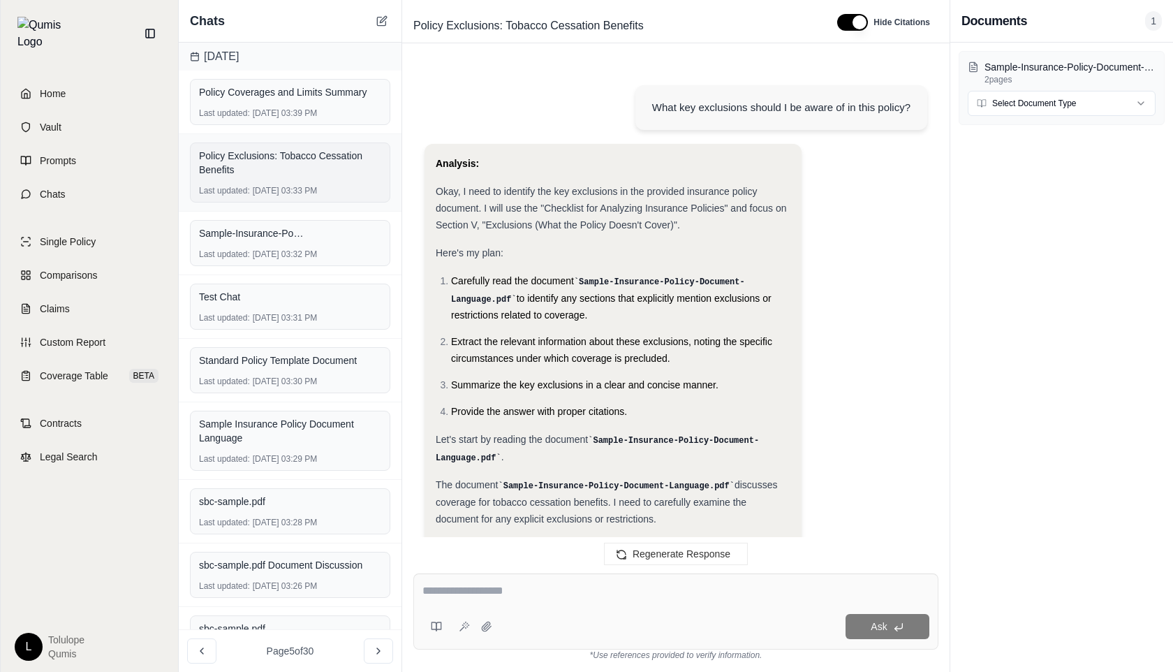
scroll to position [641, 0]
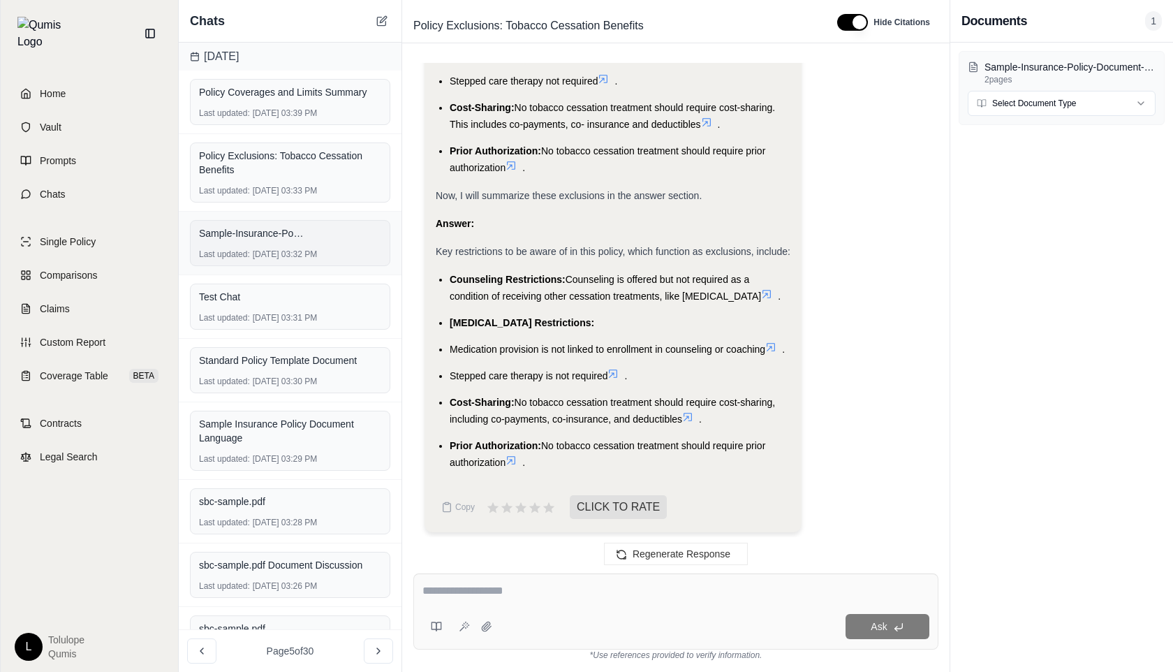
click at [307, 241] on div "Sample-Insurance-Policy-Document-Language.pdf" at bounding box center [290, 233] width 182 height 20
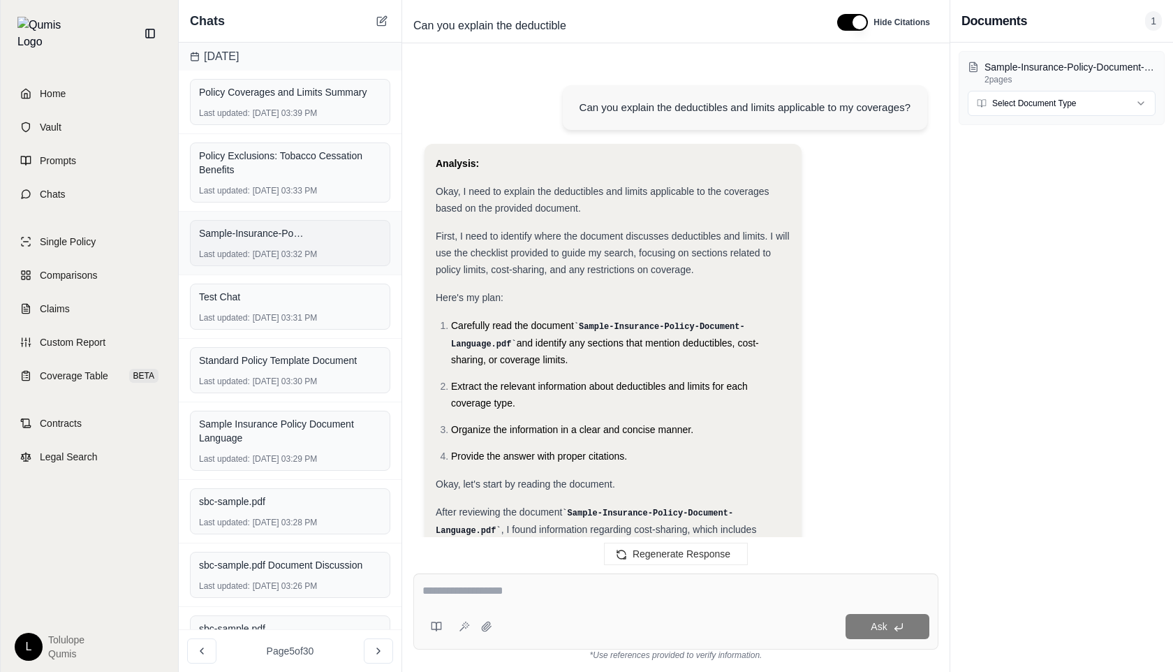
scroll to position [566, 0]
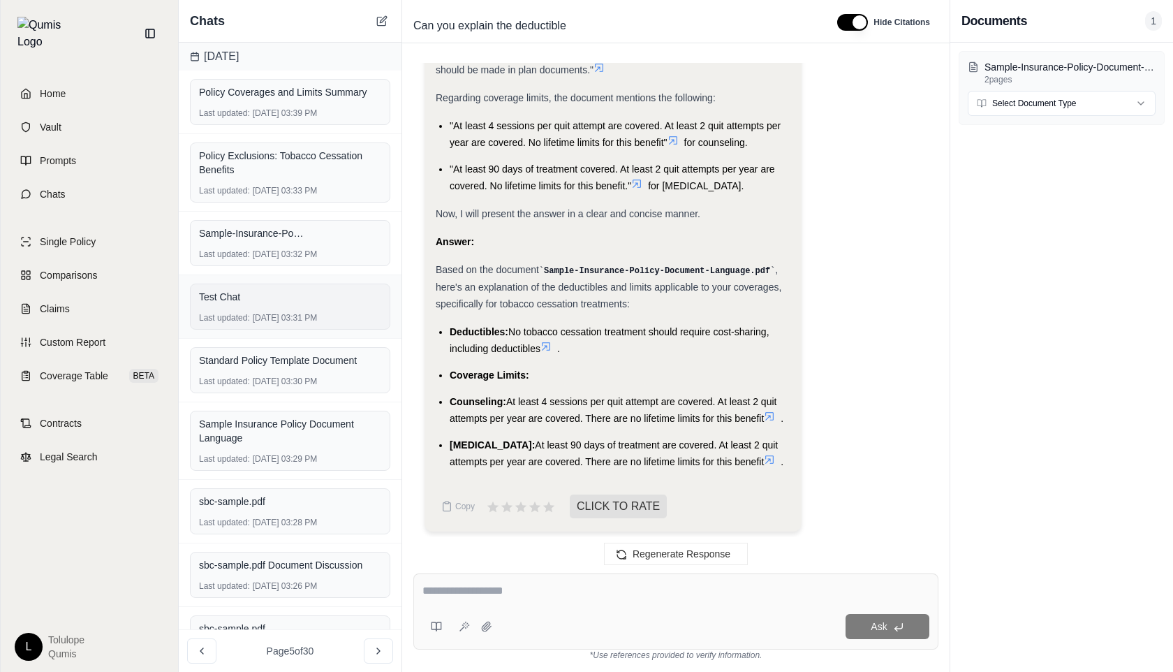
click at [304, 321] on div "Last updated: [DATE] 03:31 PM" at bounding box center [290, 317] width 182 height 11
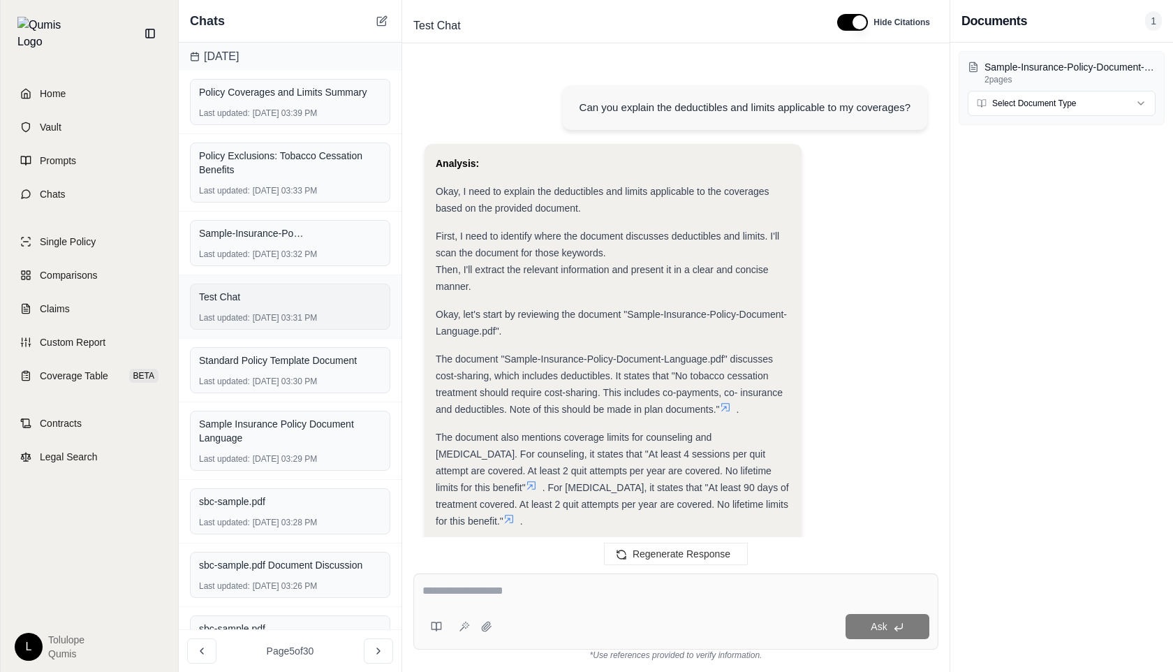
scroll to position [303, 0]
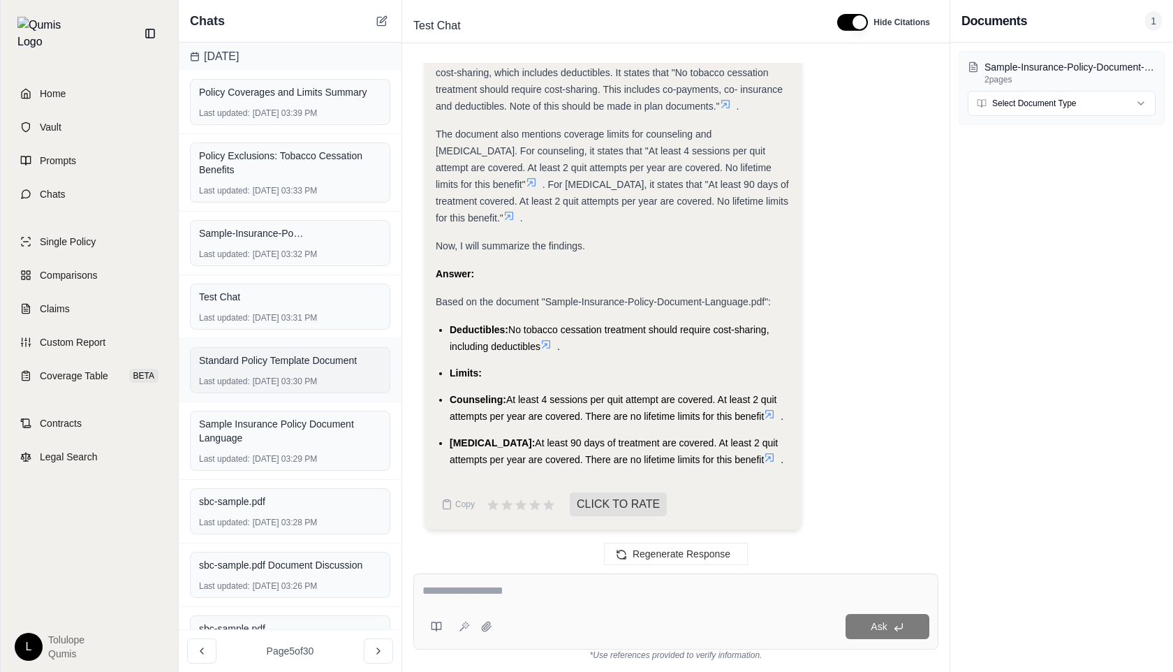
click at [299, 374] on div "Standard Policy Template Document Last updated: [DATE] 03:30 PM" at bounding box center [290, 370] width 200 height 46
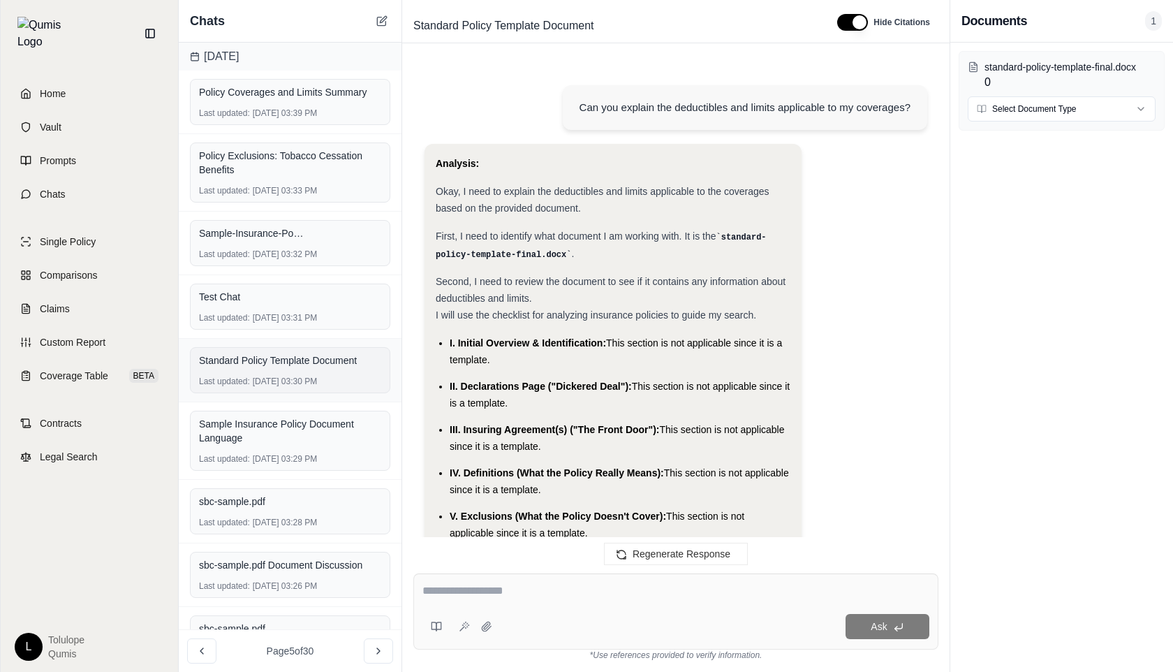
scroll to position [440, 0]
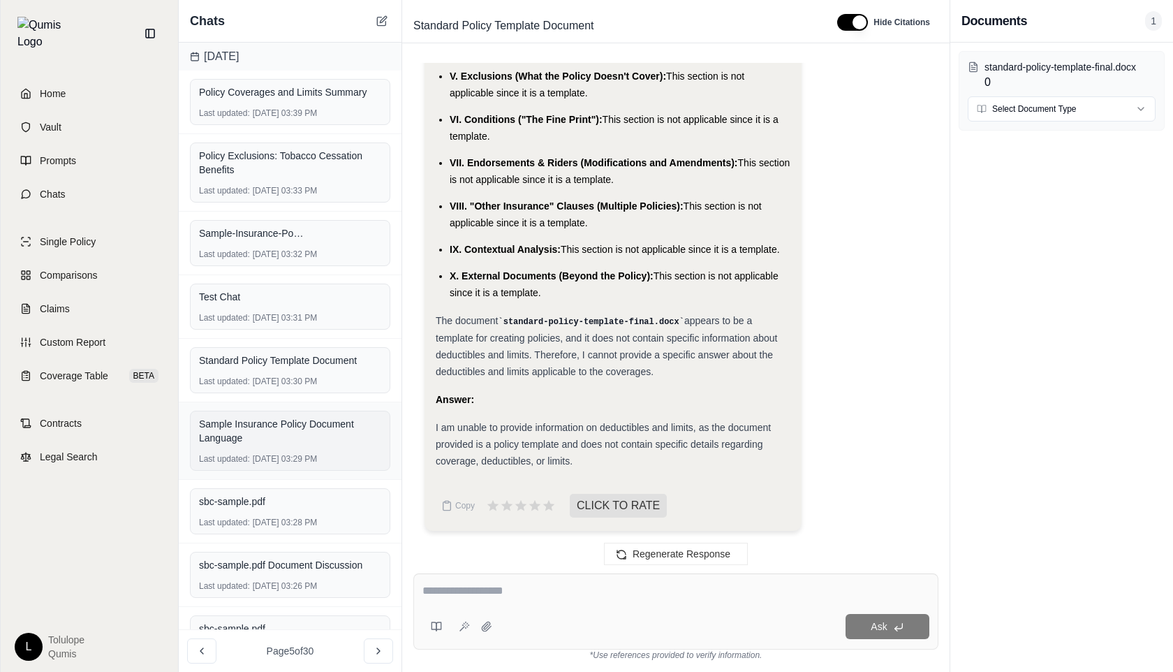
click at [300, 438] on div "Sample Insurance Policy Document Language" at bounding box center [290, 431] width 182 height 28
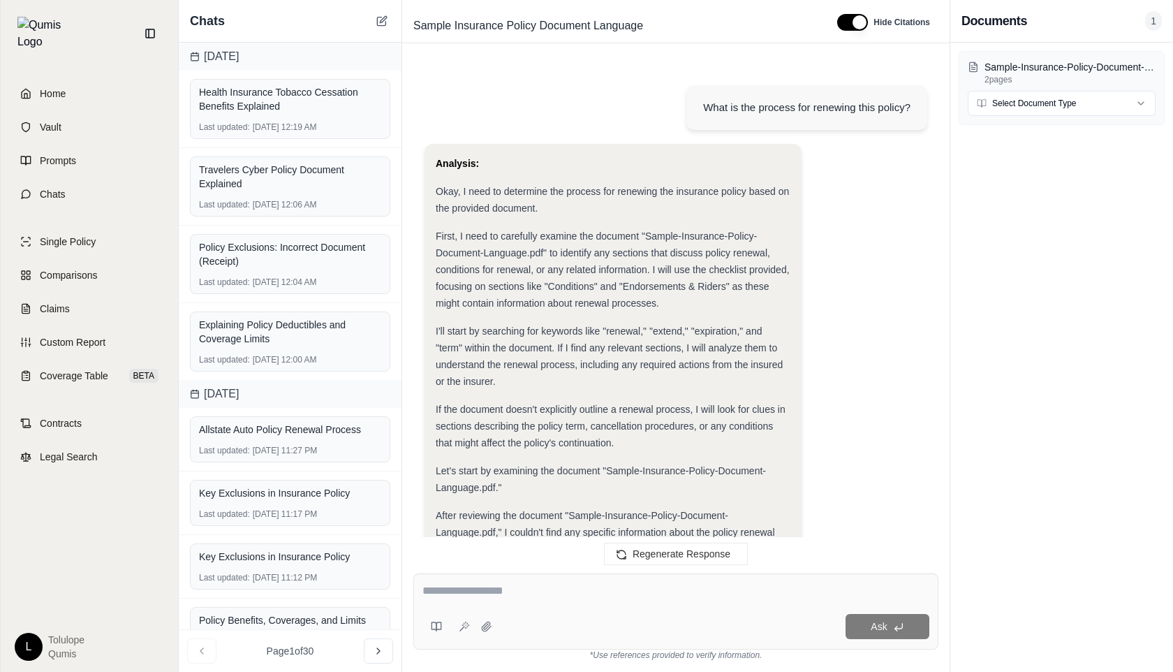
scroll to position [274, 0]
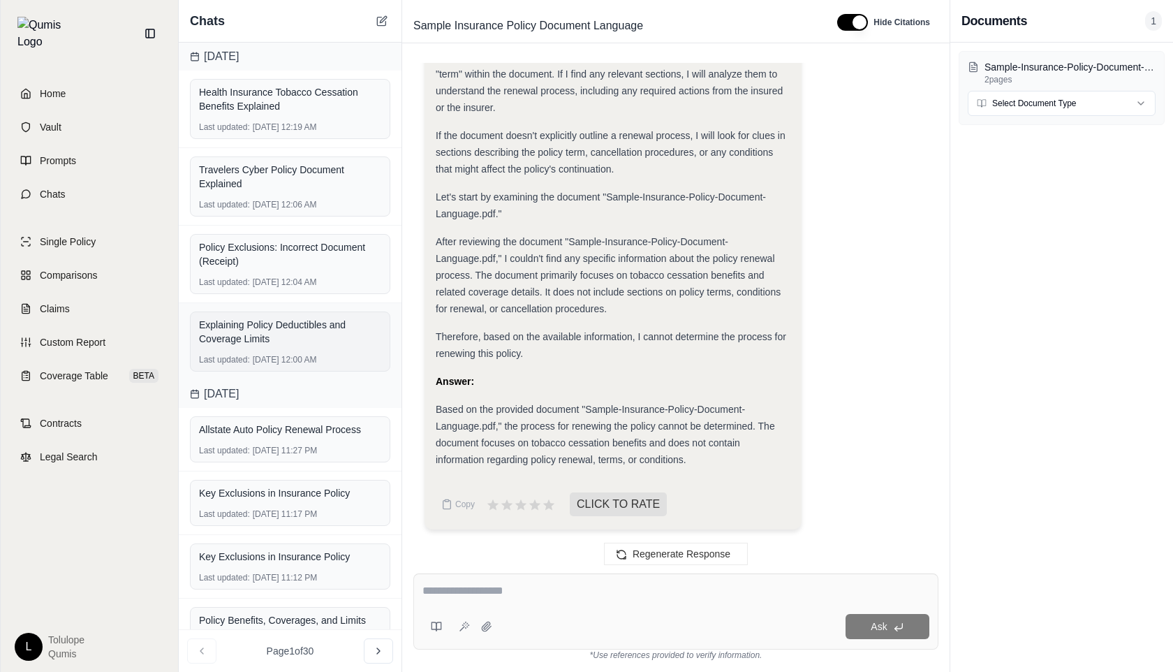
click at [264, 348] on div "Explaining Policy Deductibles and Coverage Limits Last updated: [DATE] 12:00 AM" at bounding box center [290, 341] width 200 height 60
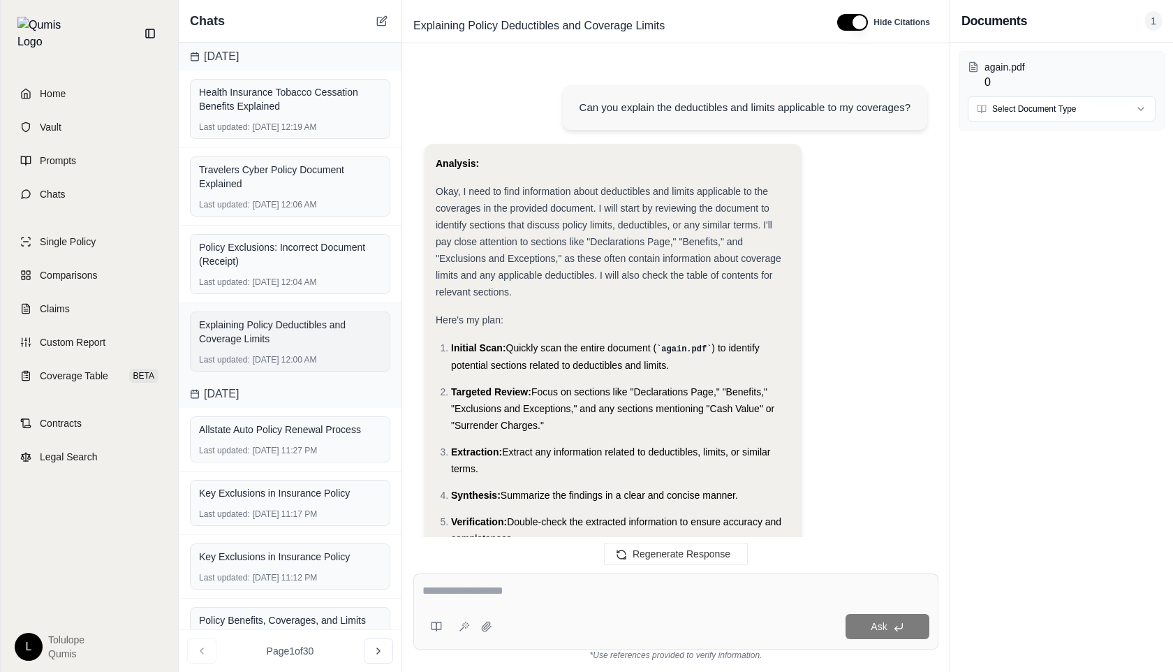
scroll to position [4350, 0]
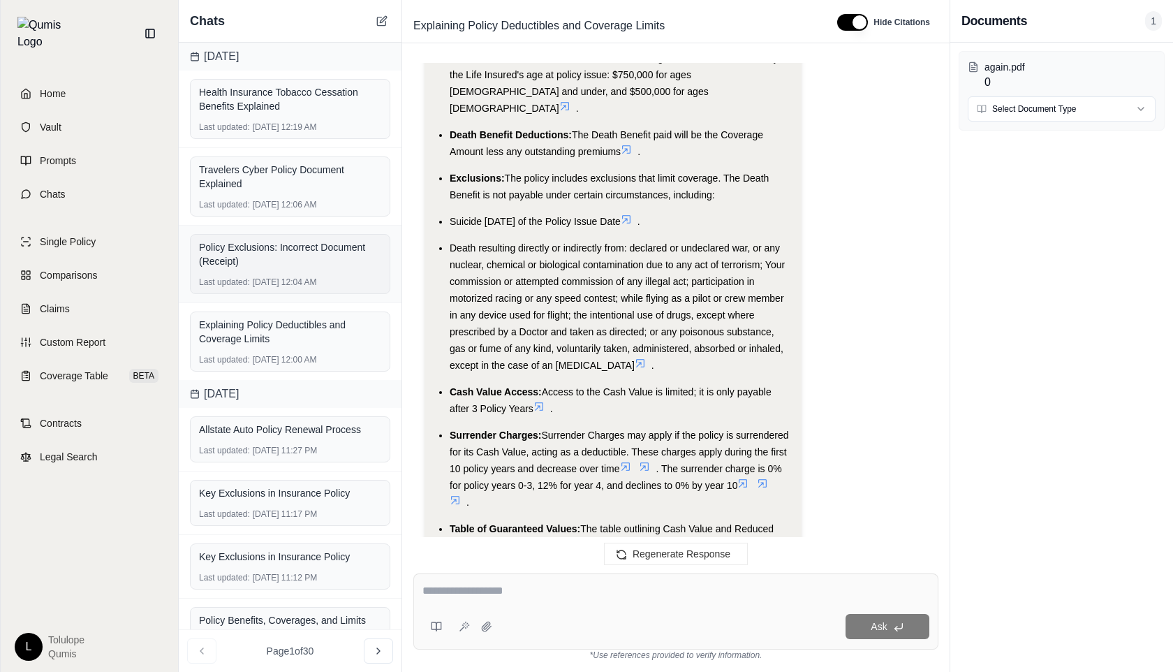
click at [256, 265] on div "Policy Exclusions: Incorrect Document (Receipt)" at bounding box center [290, 254] width 182 height 28
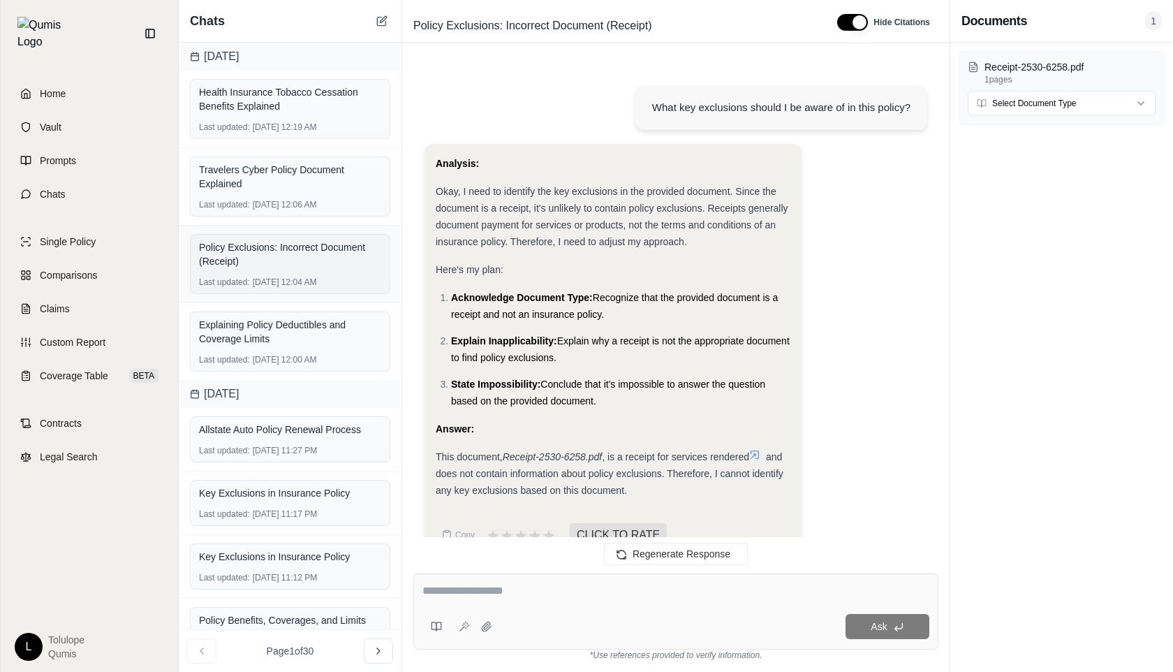
scroll to position [545, 0]
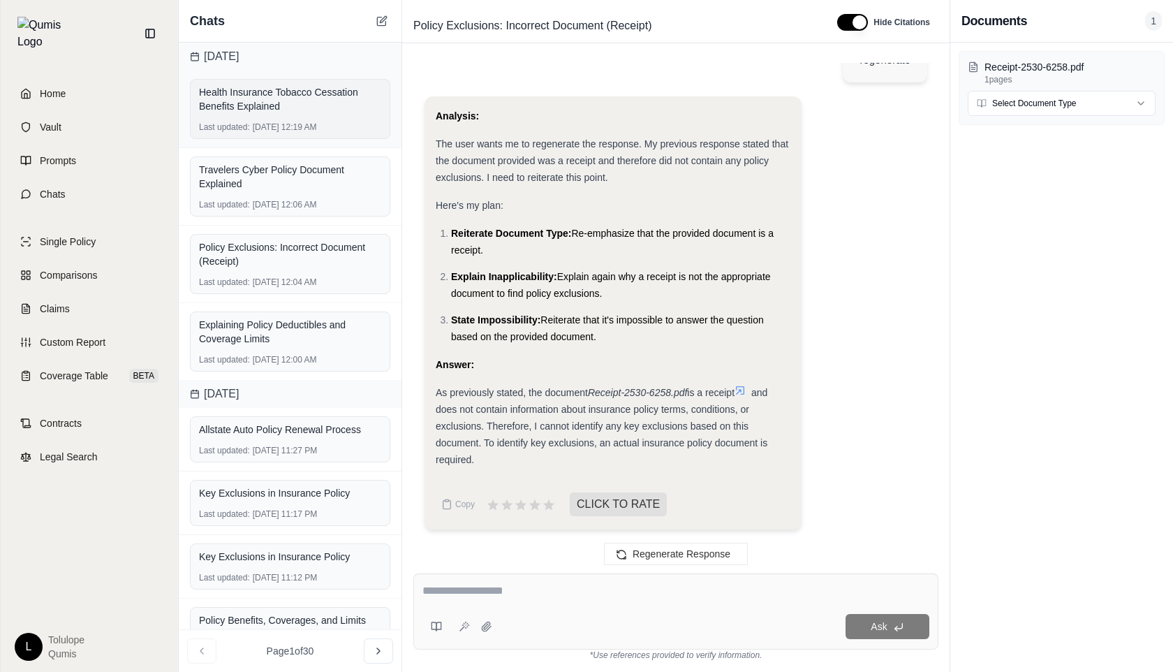
click at [300, 103] on div "Health Insurance Tobacco Cessation Benefits Explained" at bounding box center [290, 99] width 182 height 28
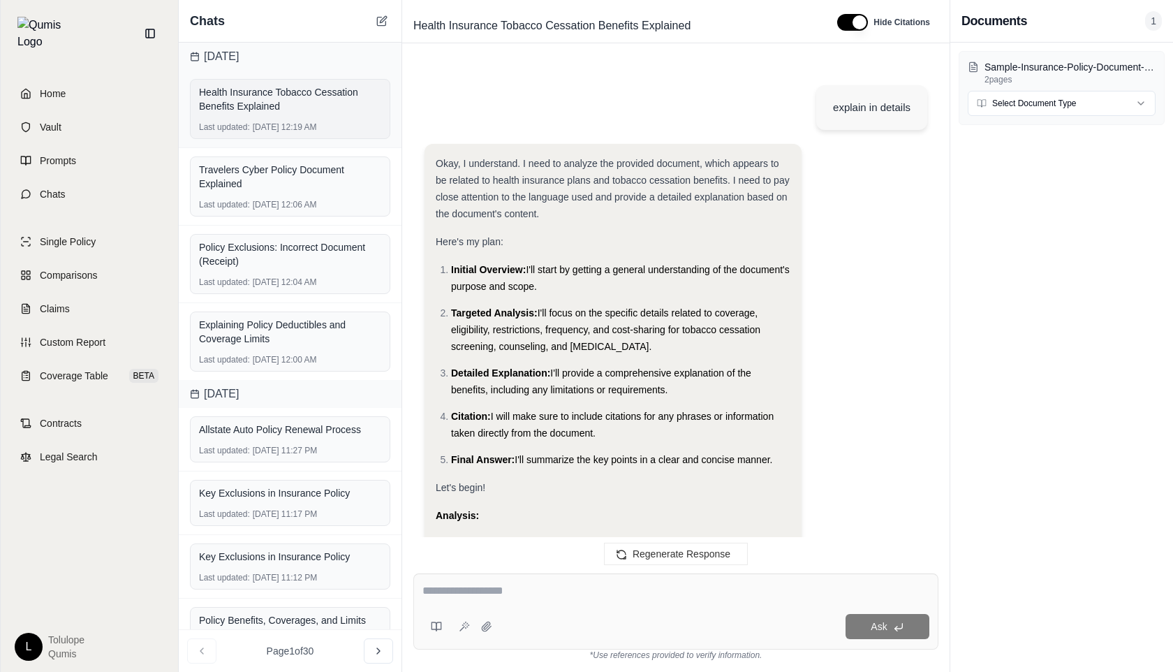
scroll to position [3058, 0]
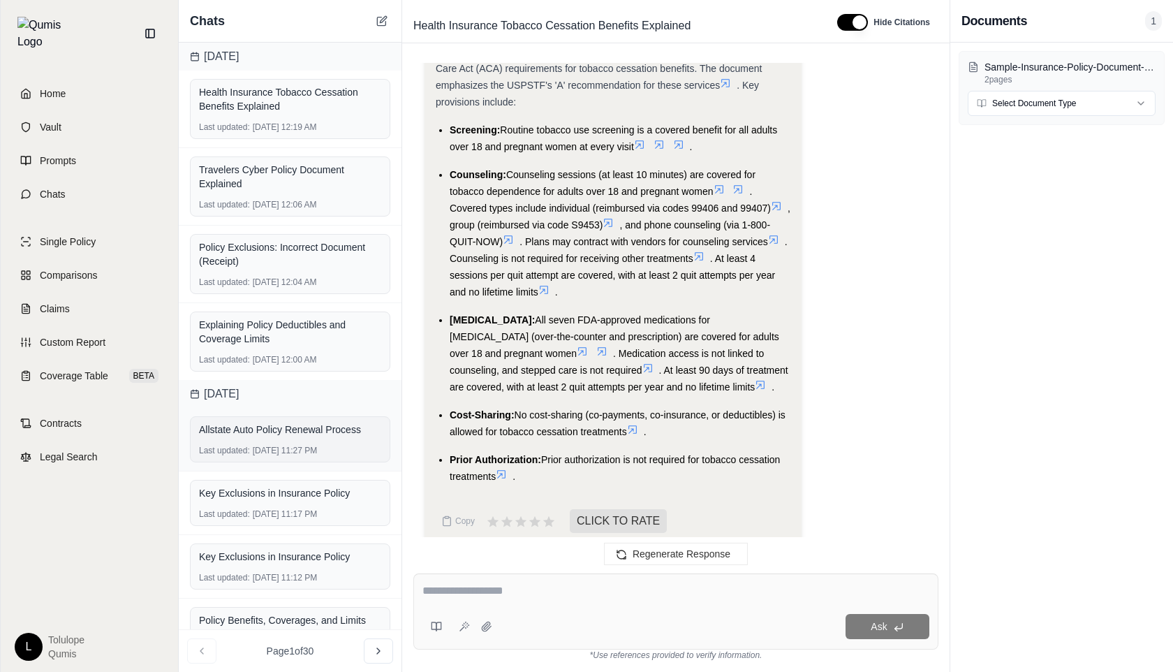
click at [263, 428] on div "Allstate Auto Policy Renewal Process" at bounding box center [290, 429] width 182 height 14
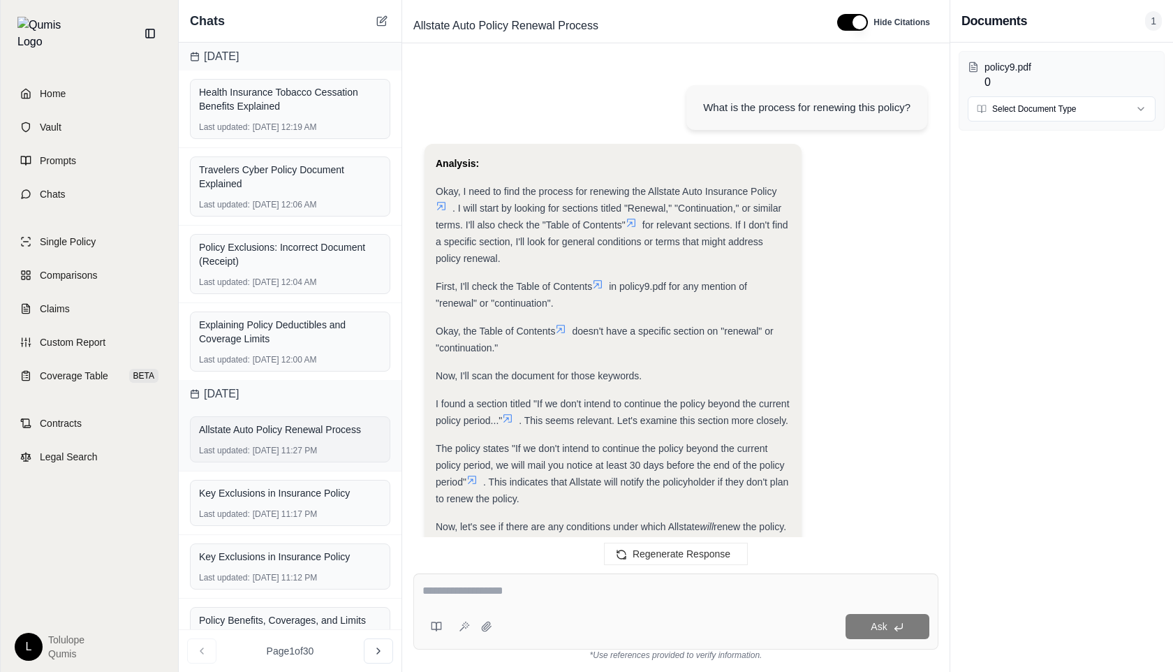
scroll to position [1455, 0]
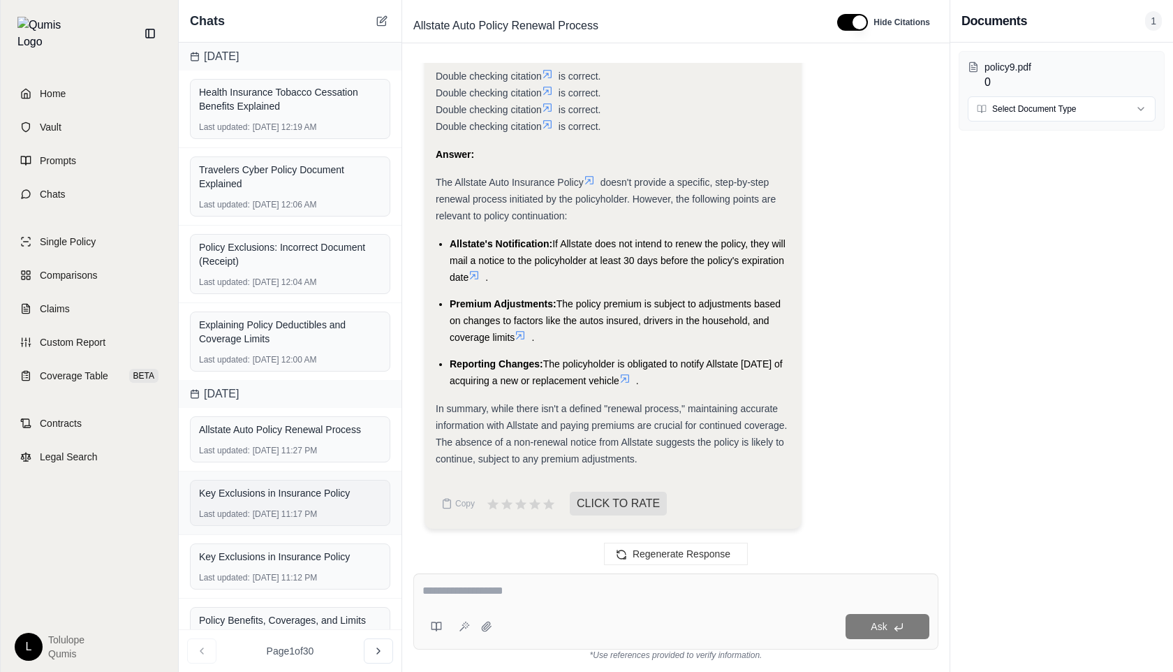
click at [268, 501] on div "Key Exclusions in Insurance Policy" at bounding box center [290, 493] width 182 height 20
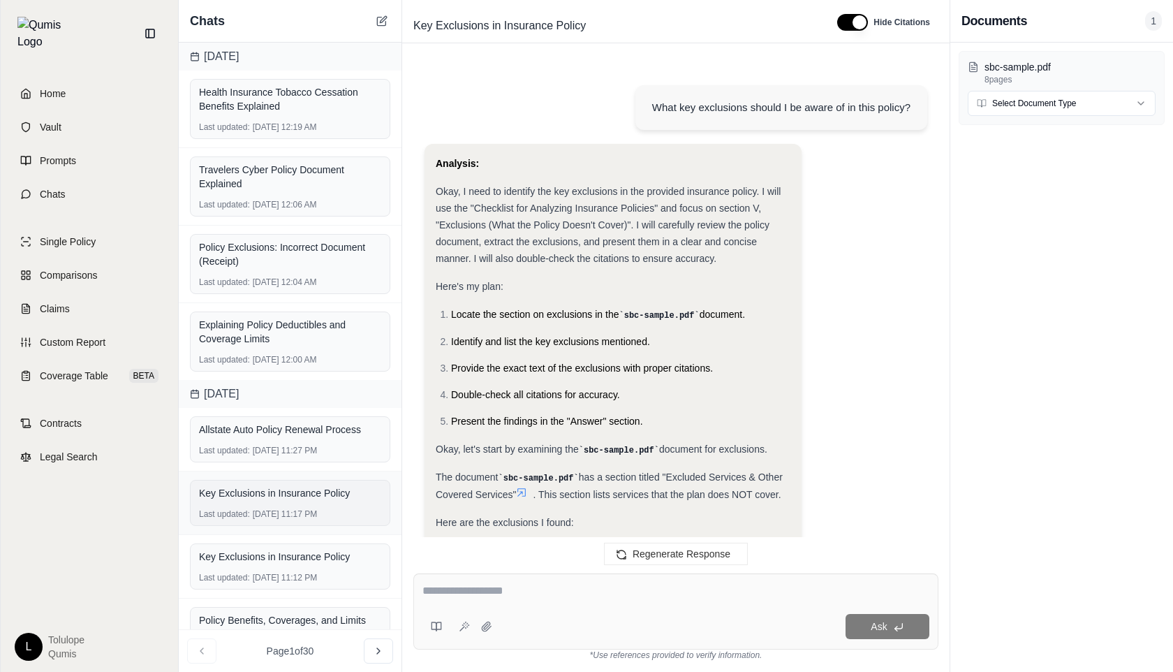
scroll to position [2925, 0]
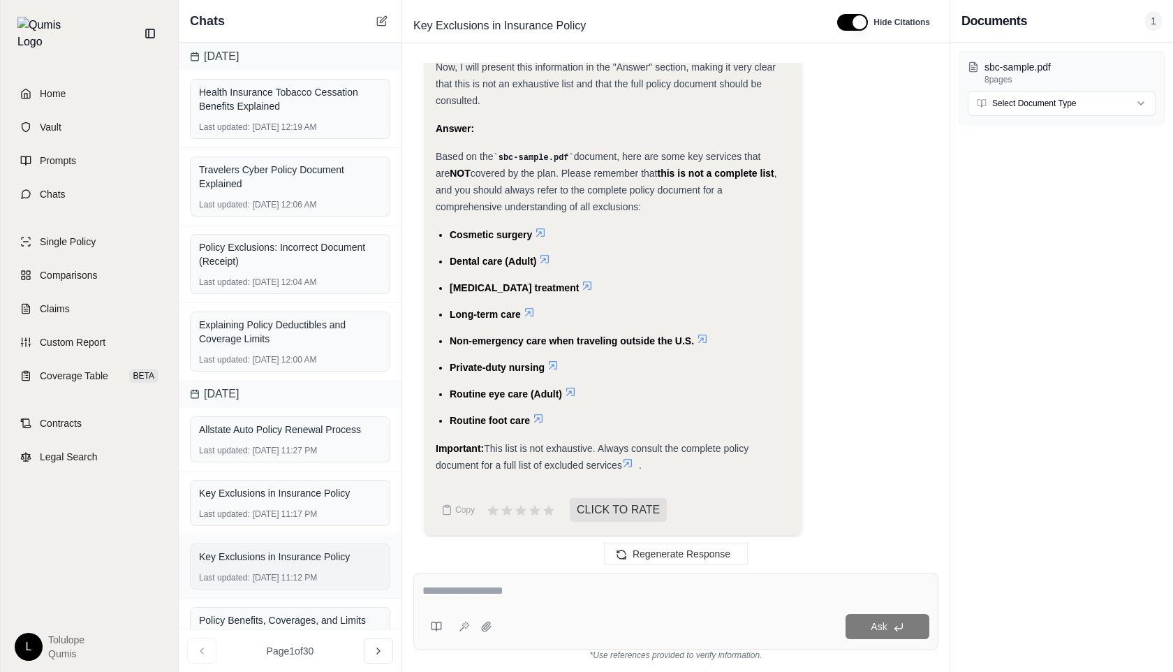
click at [270, 556] on div "Key Exclusions in Insurance Policy" at bounding box center [290, 556] width 182 height 14
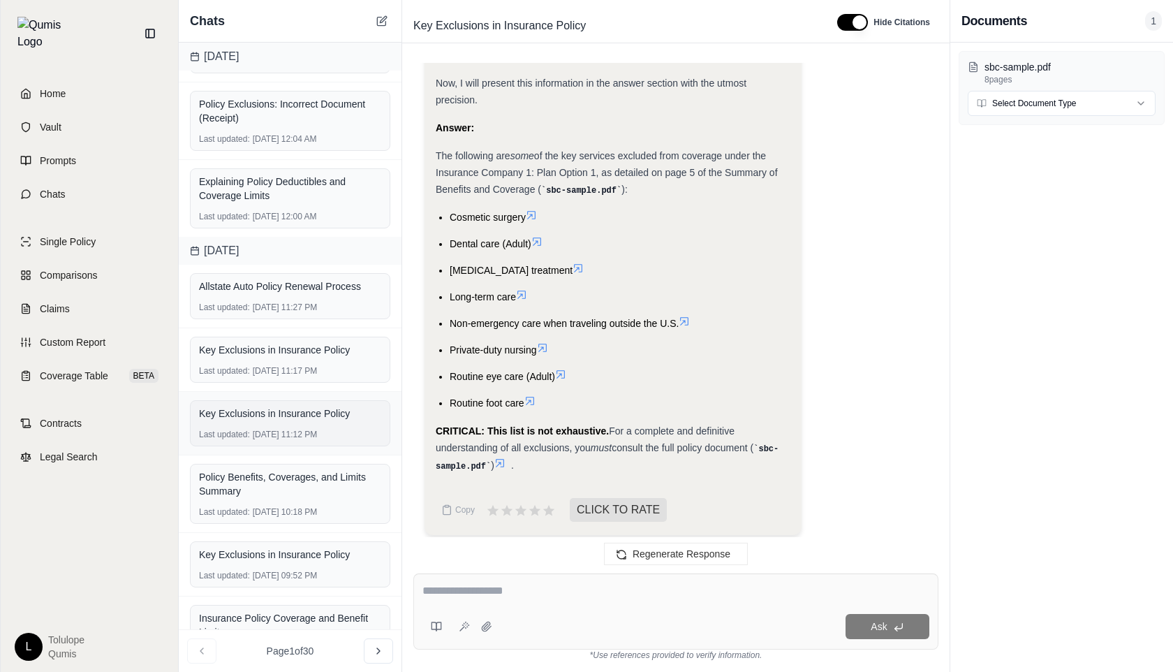
scroll to position [170, 0]
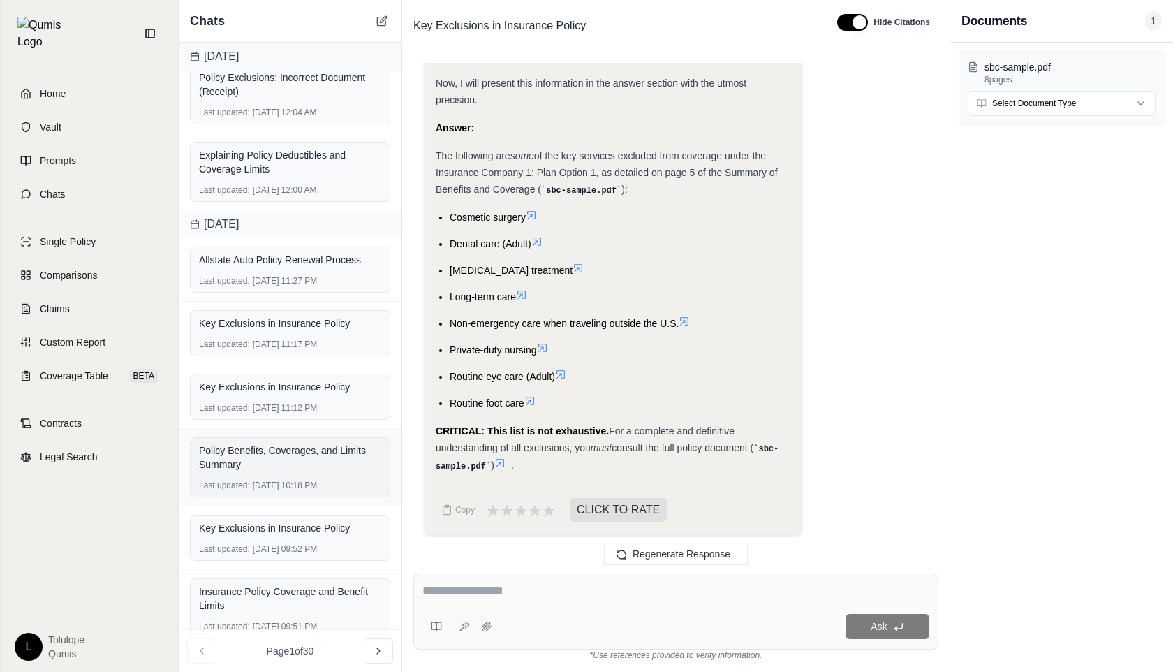
click at [290, 470] on div "Policy Benefits, Coverages, and Limits Summary" at bounding box center [290, 457] width 182 height 28
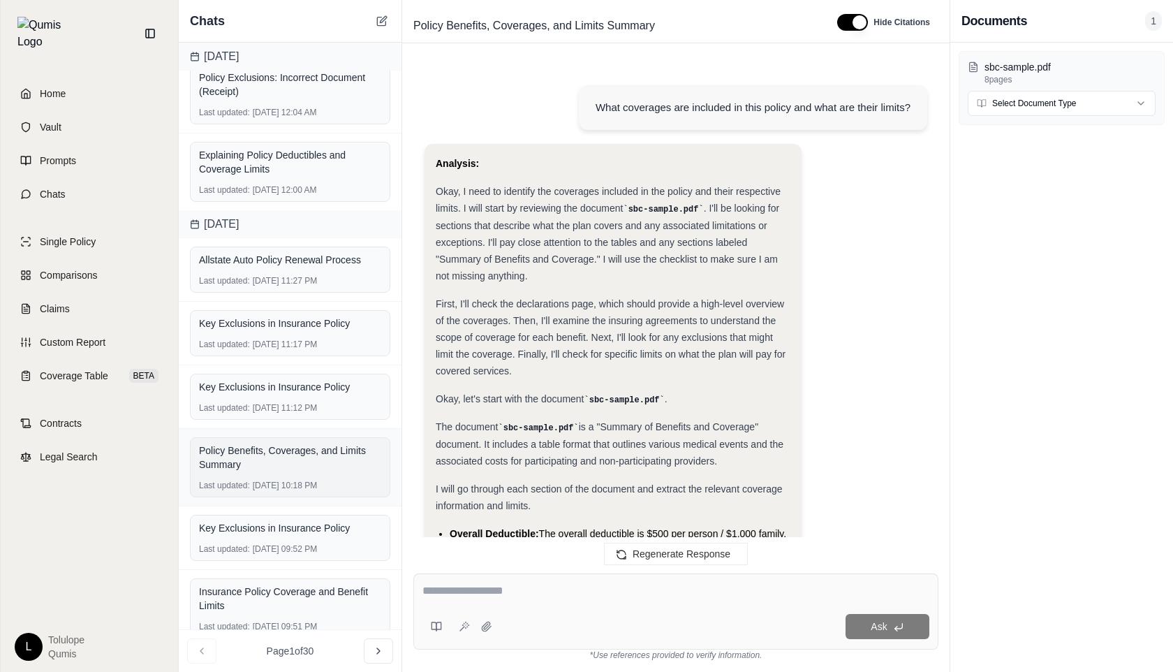
scroll to position [9216, 0]
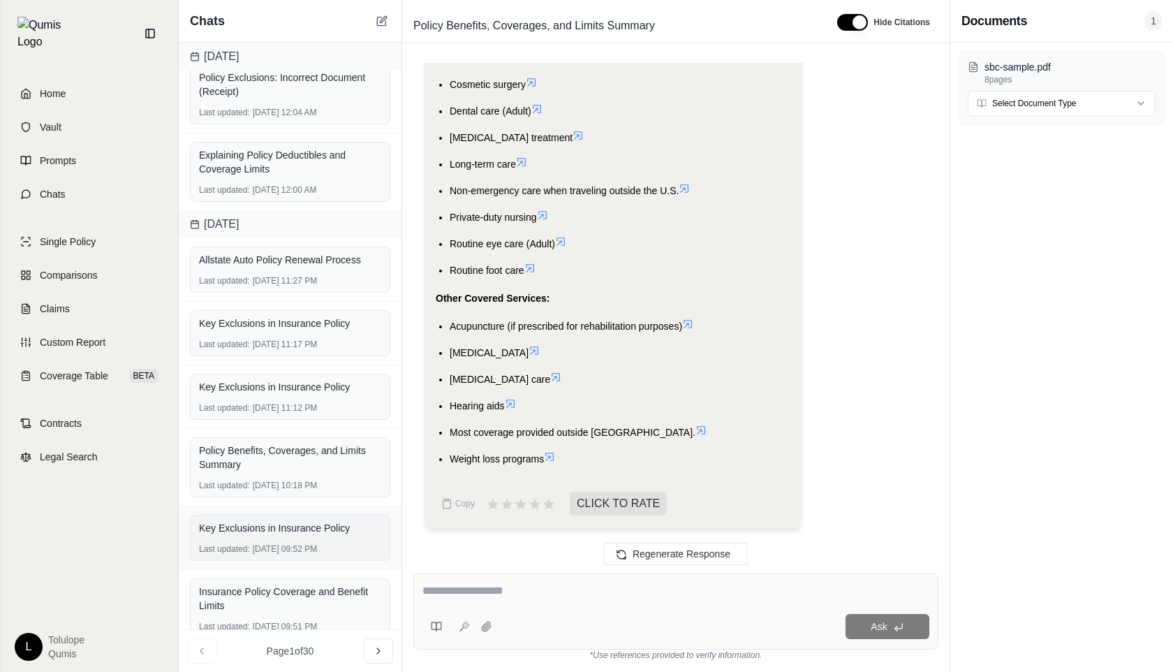
click at [289, 555] on div "Key Exclusions in Insurance Policy Last updated: [DATE] 09:52 PM" at bounding box center [290, 538] width 200 height 46
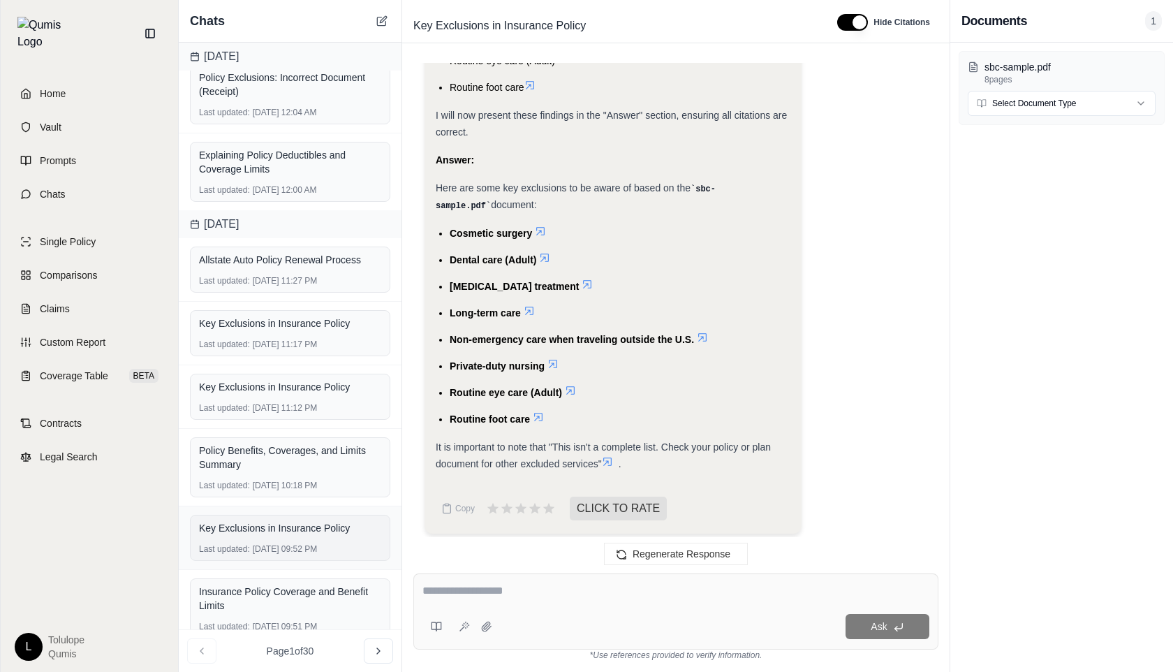
scroll to position [187, 0]
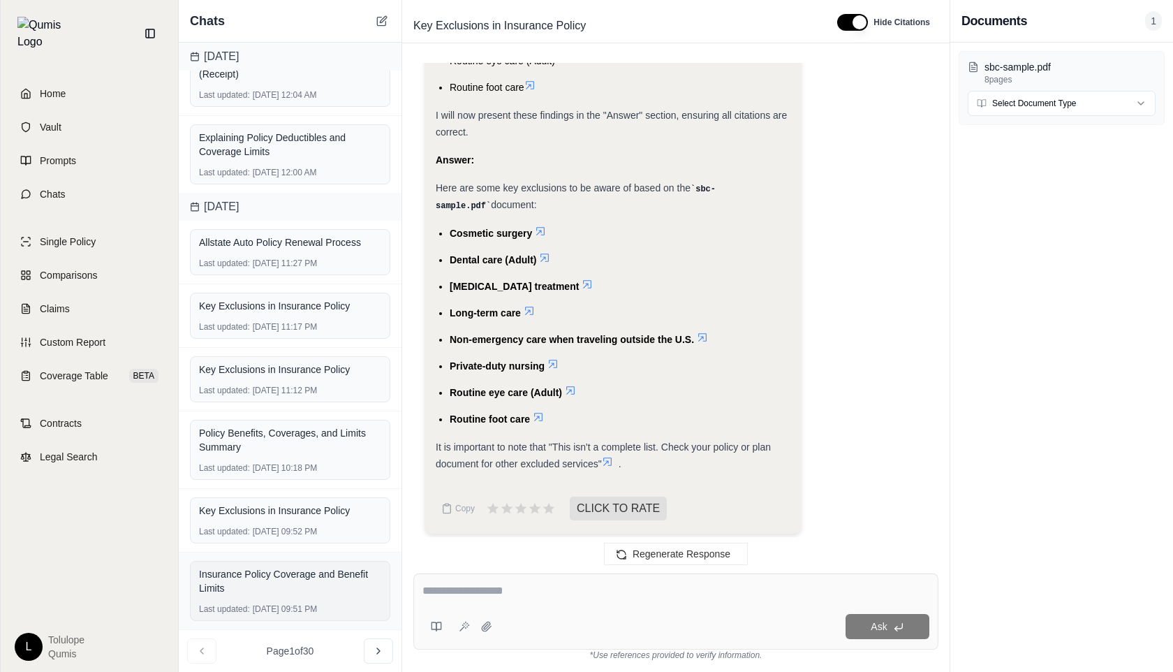
click at [279, 573] on div "Insurance Policy Coverage and Benefit Limits" at bounding box center [290, 581] width 182 height 28
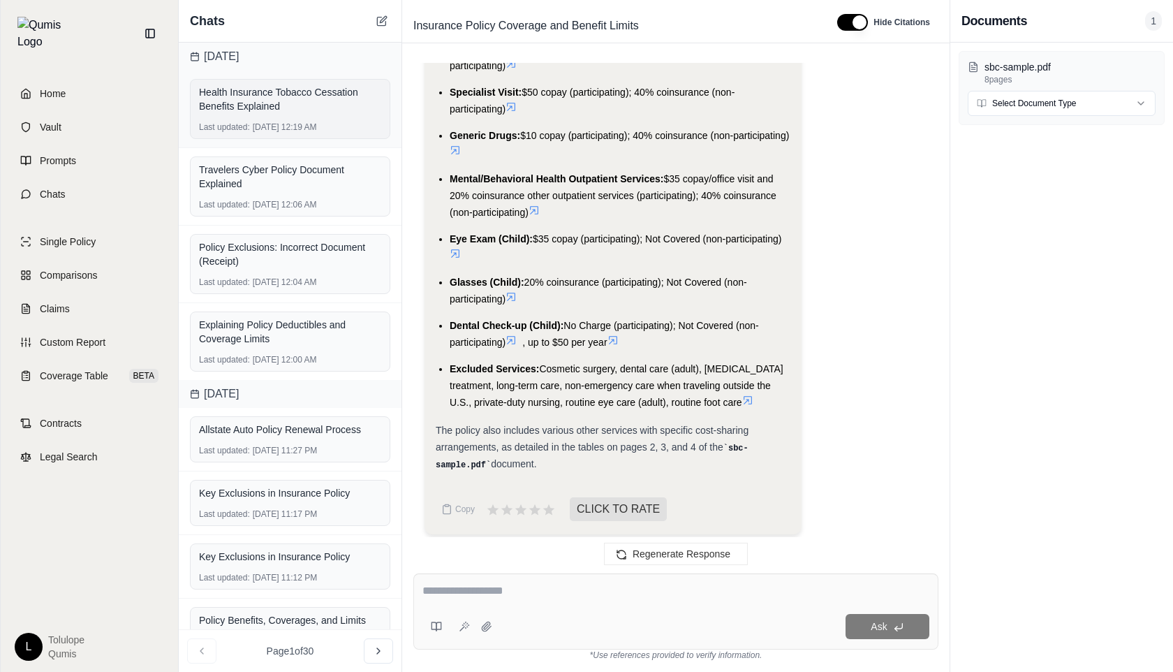
click at [281, 96] on div "Health Insurance Tobacco Cessation Benefits Explained" at bounding box center [290, 99] width 182 height 28
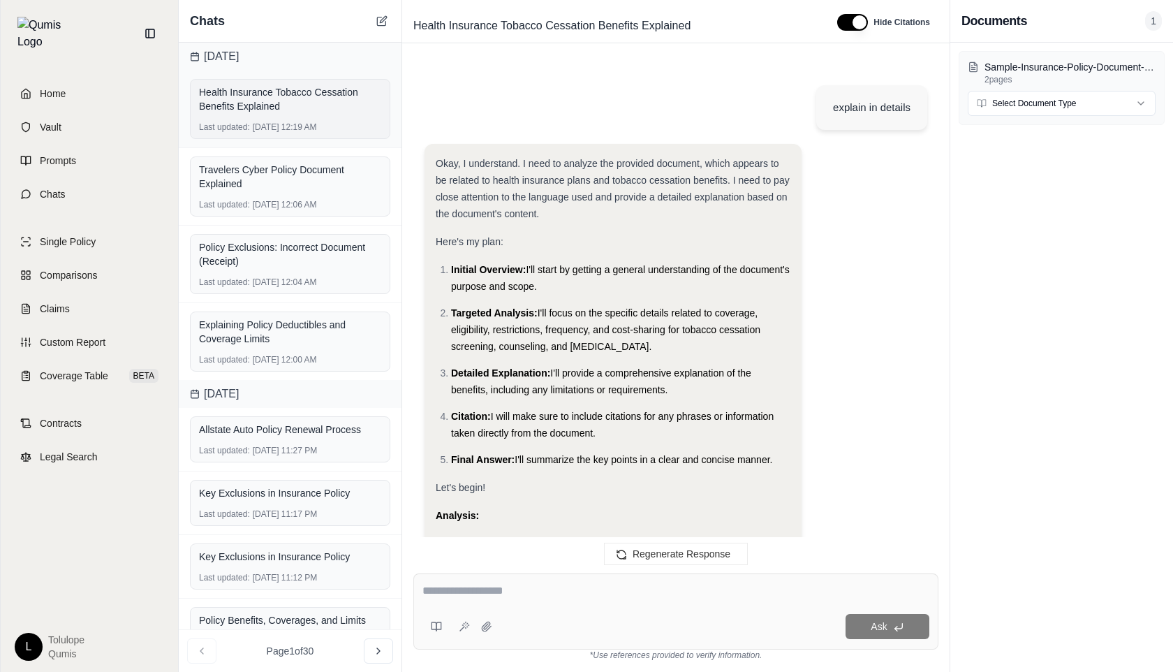
scroll to position [3058, 0]
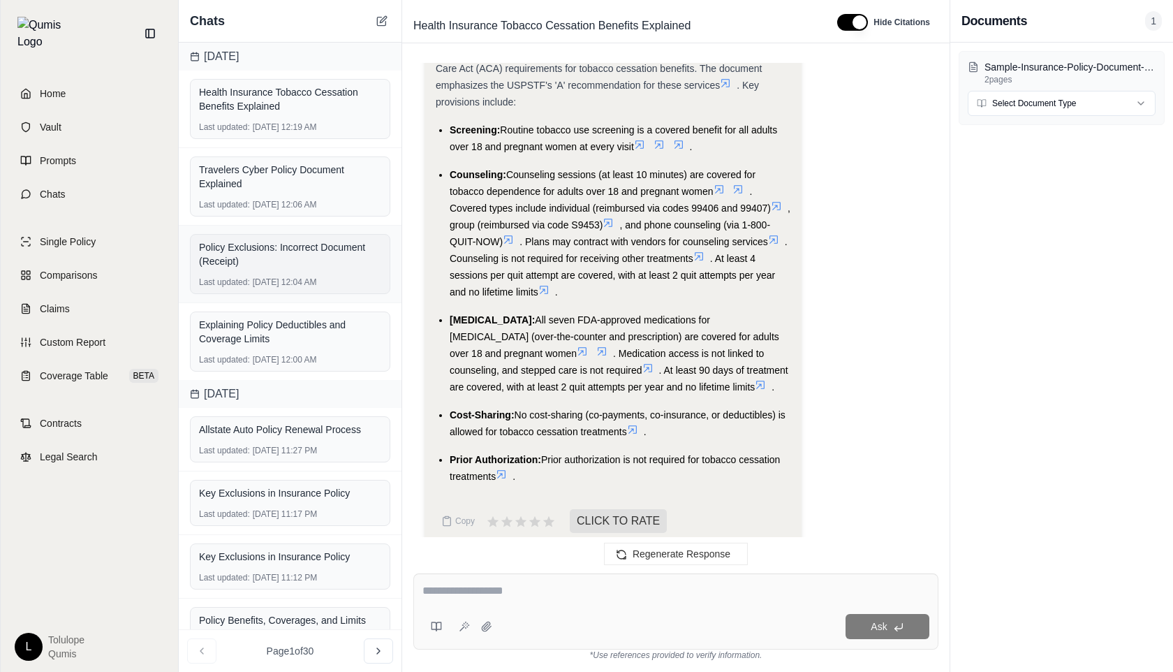
click at [332, 250] on div "Policy Exclusions: Incorrect Document (Receipt)" at bounding box center [290, 254] width 182 height 28
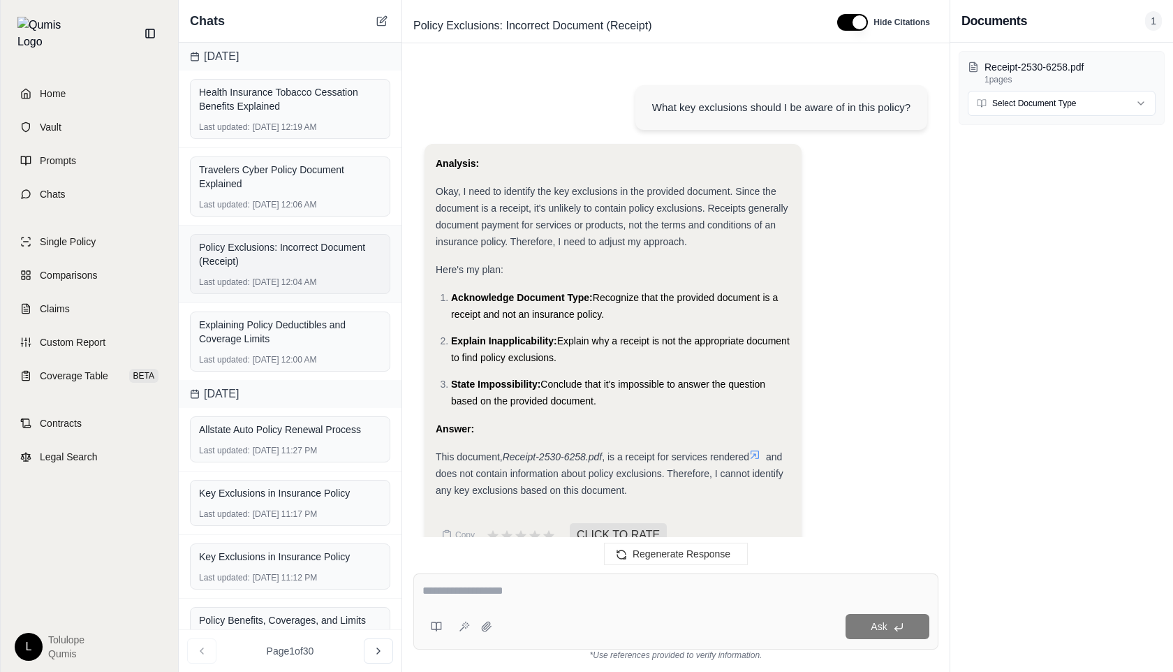
scroll to position [545, 0]
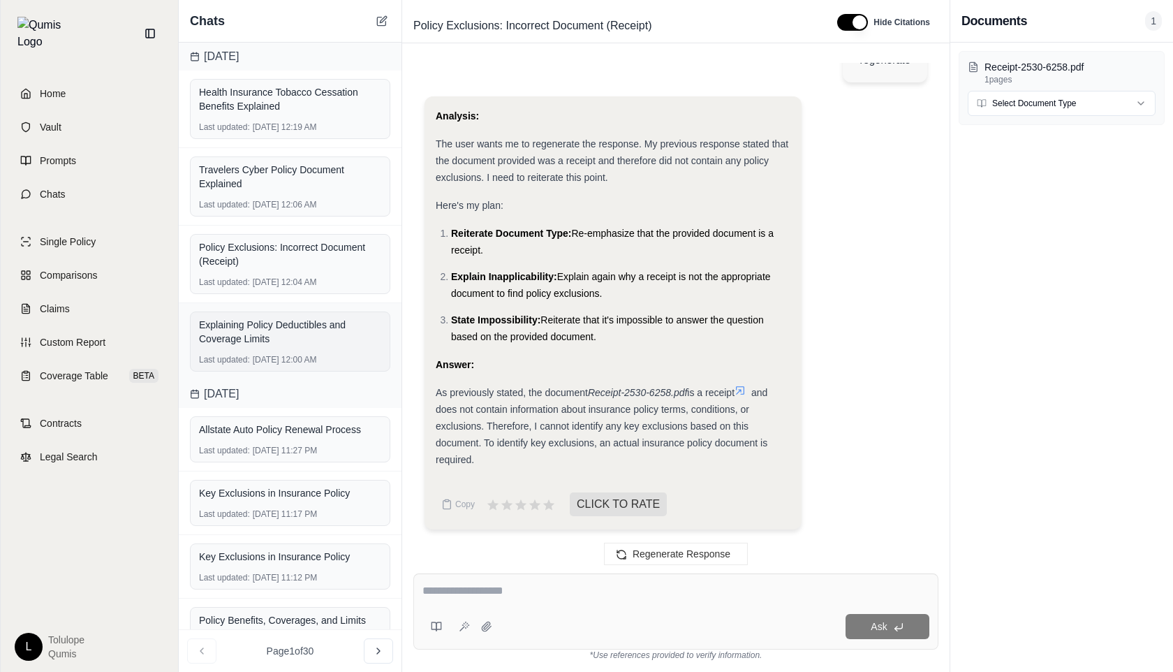
click at [314, 336] on div "Explaining Policy Deductibles and Coverage Limits" at bounding box center [290, 332] width 182 height 28
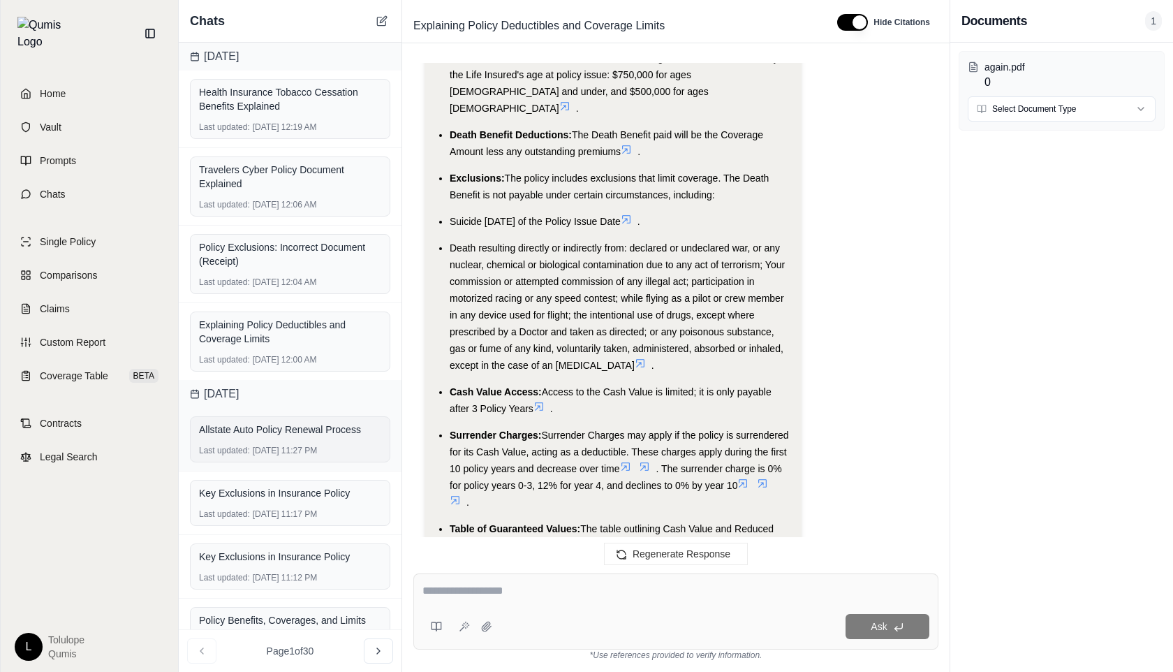
click at [304, 438] on div "Allstate Auto Policy Renewal Process" at bounding box center [290, 430] width 182 height 20
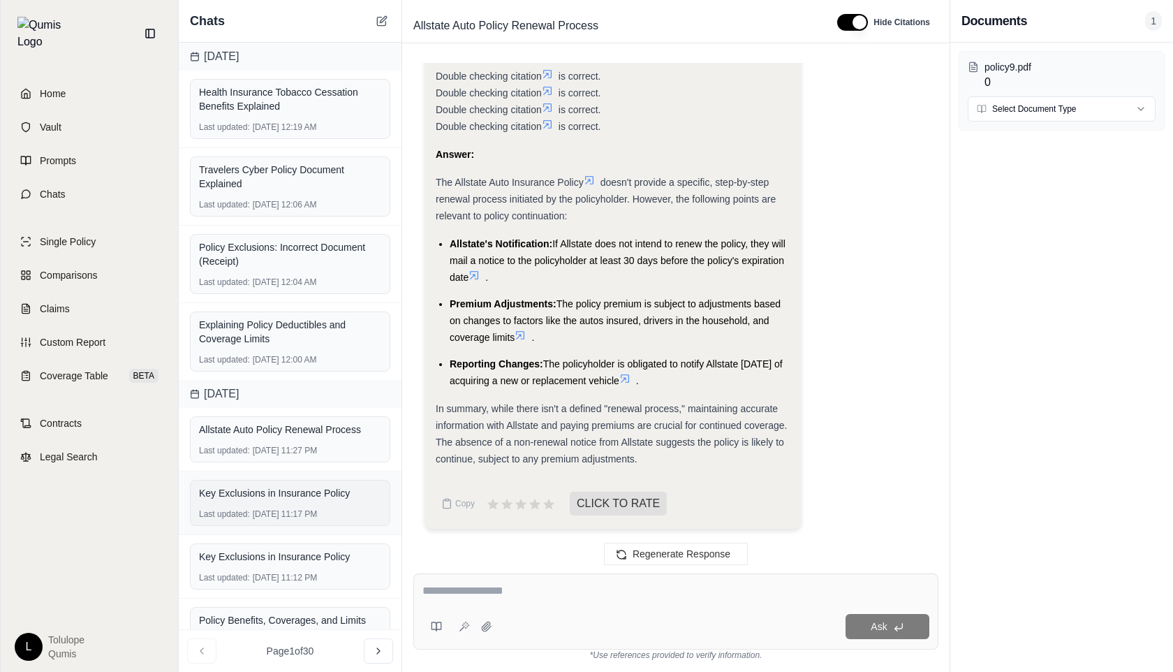
click at [295, 504] on div "Key Exclusions in Insurance Policy Last updated: [DATE] 11:17 PM" at bounding box center [290, 503] width 200 height 46
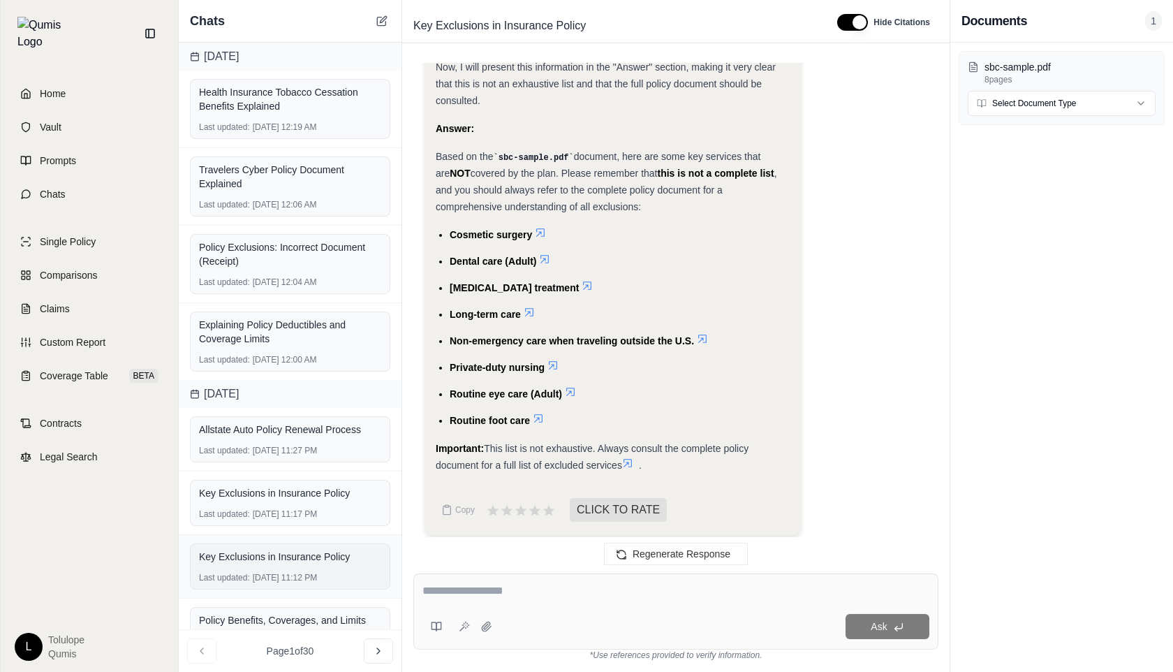
click at [293, 568] on div "Key Exclusions in Insurance Policy Last updated: [DATE] 11:12 PM" at bounding box center [290, 566] width 200 height 46
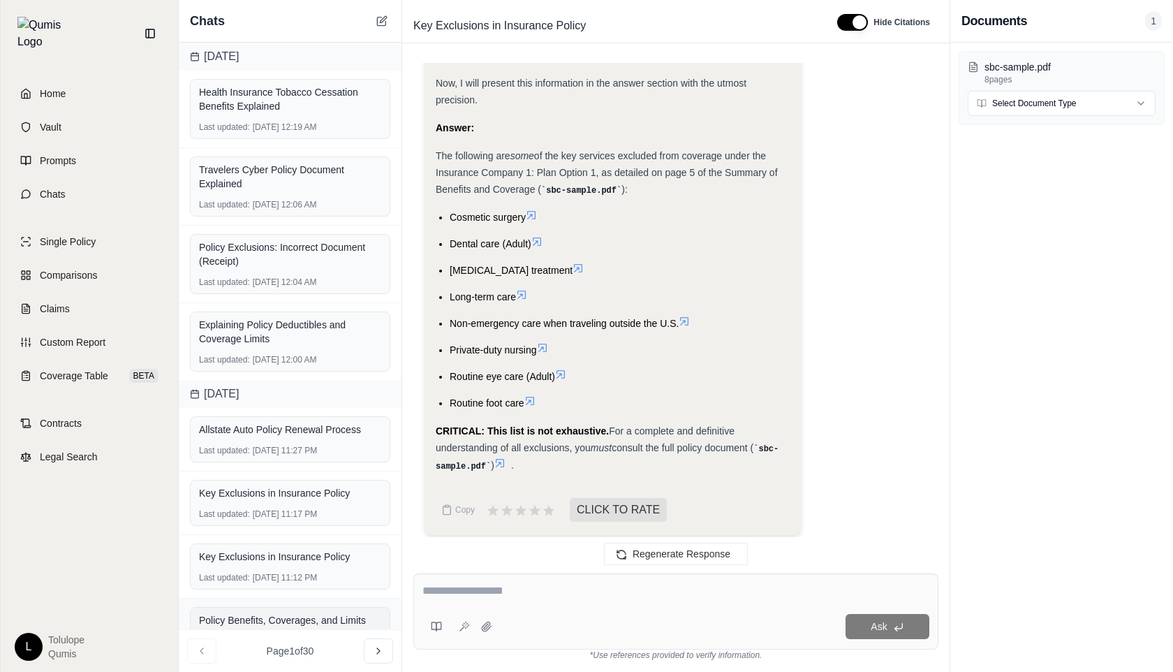
click at [281, 616] on div "Policy Benefits, Coverages, and Limits Summary" at bounding box center [290, 627] width 182 height 28
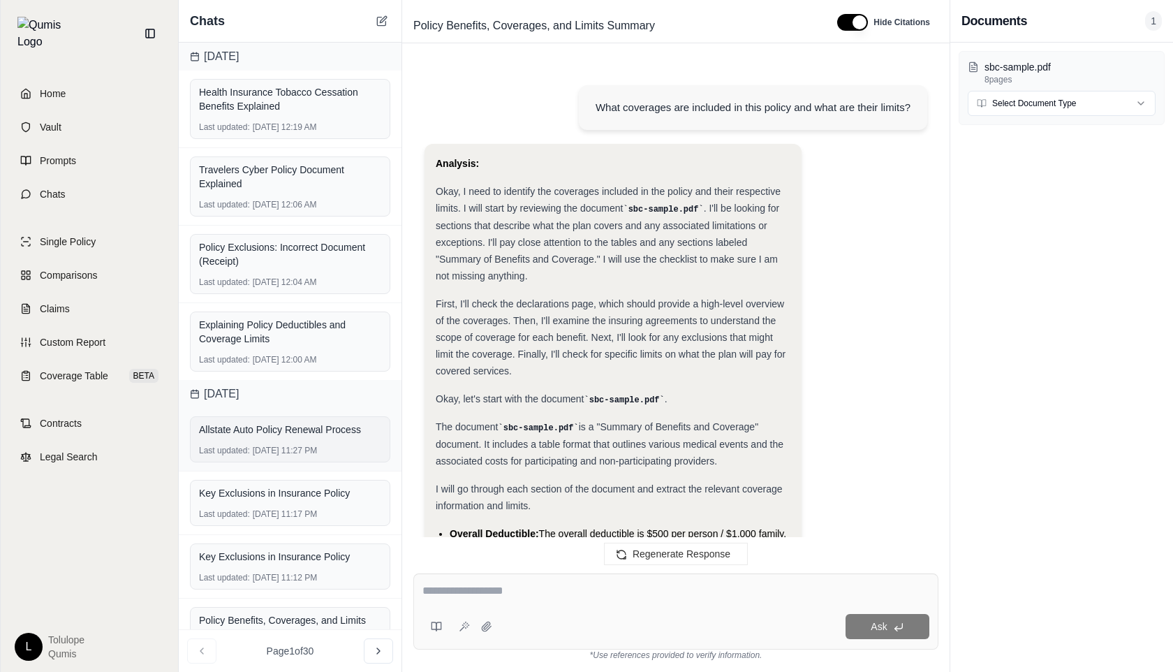
scroll to position [9216, 0]
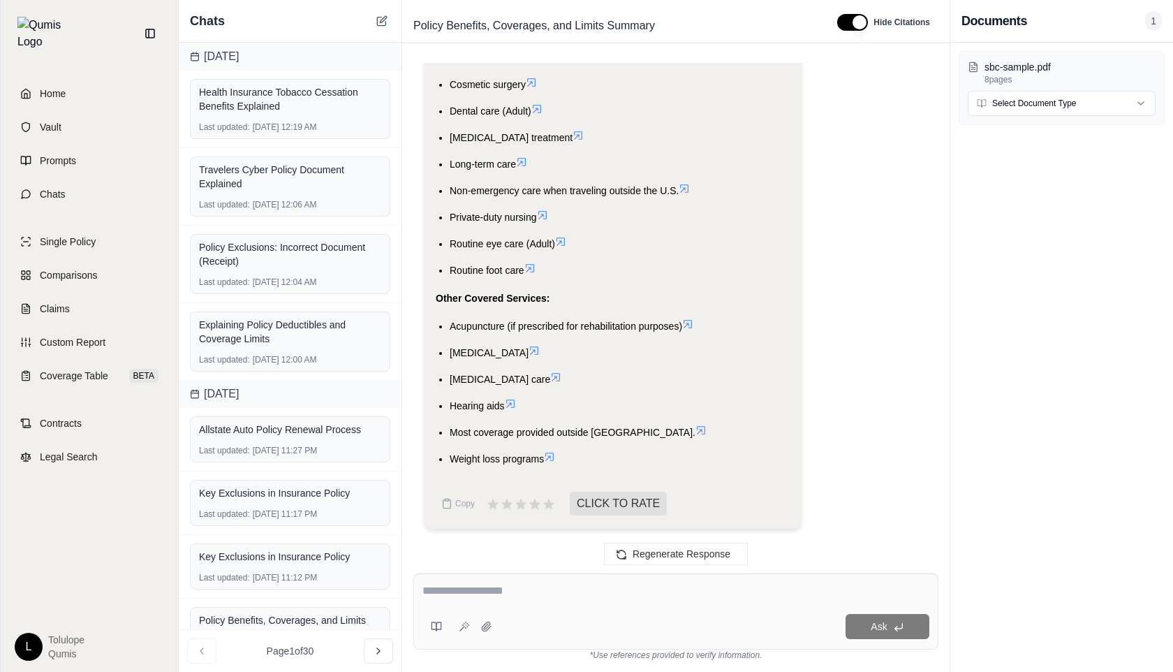
click at [392, 20] on div "Chats" at bounding box center [290, 21] width 223 height 43
click at [381, 17] on icon at bounding box center [381, 21] width 8 height 8
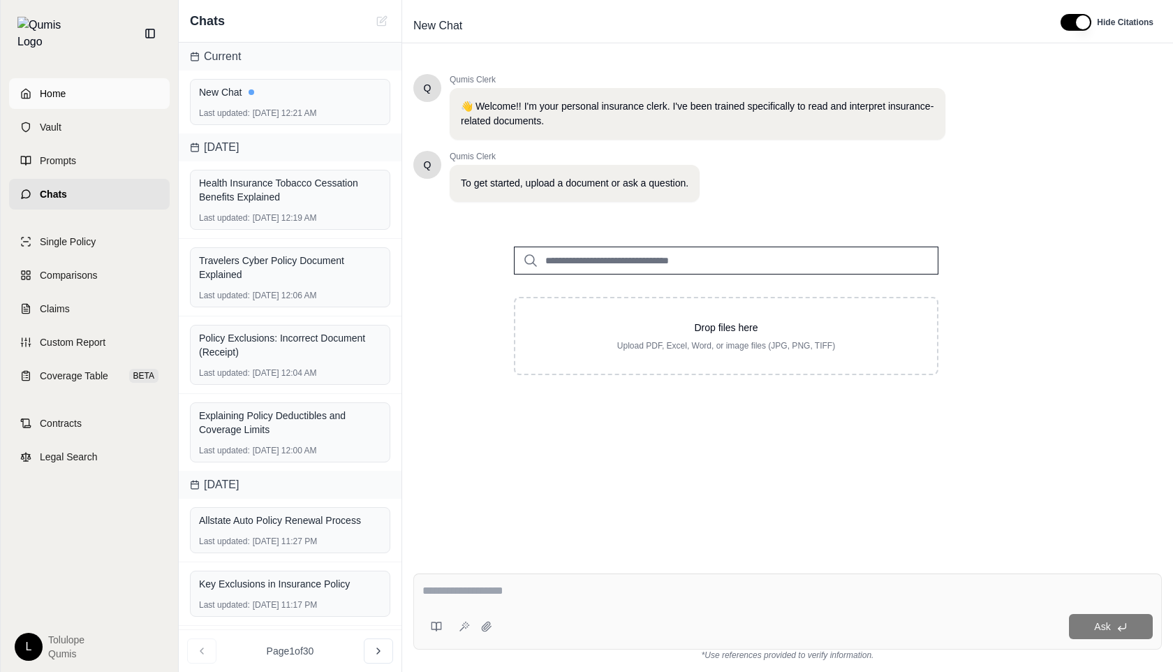
click at [48, 87] on span "Home" at bounding box center [53, 94] width 26 height 14
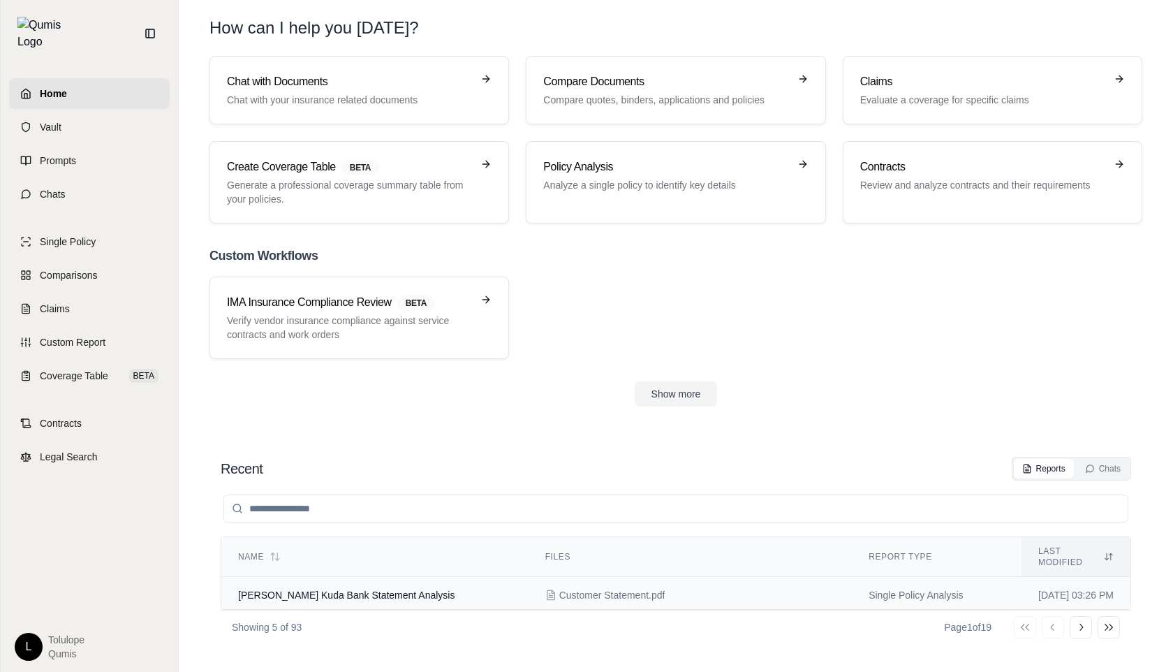
click at [401, 589] on span "[PERSON_NAME] Kuda Bank Statement Analysis" at bounding box center [346, 594] width 216 height 11
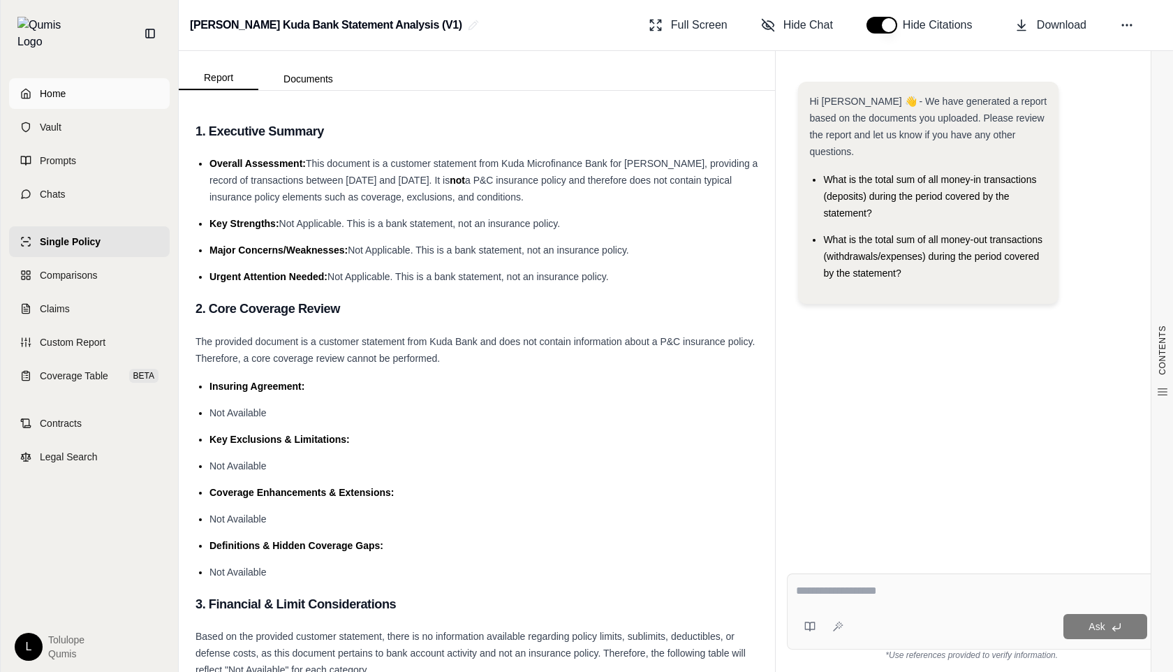
click at [77, 94] on link "Home" at bounding box center [89, 93] width 161 height 31
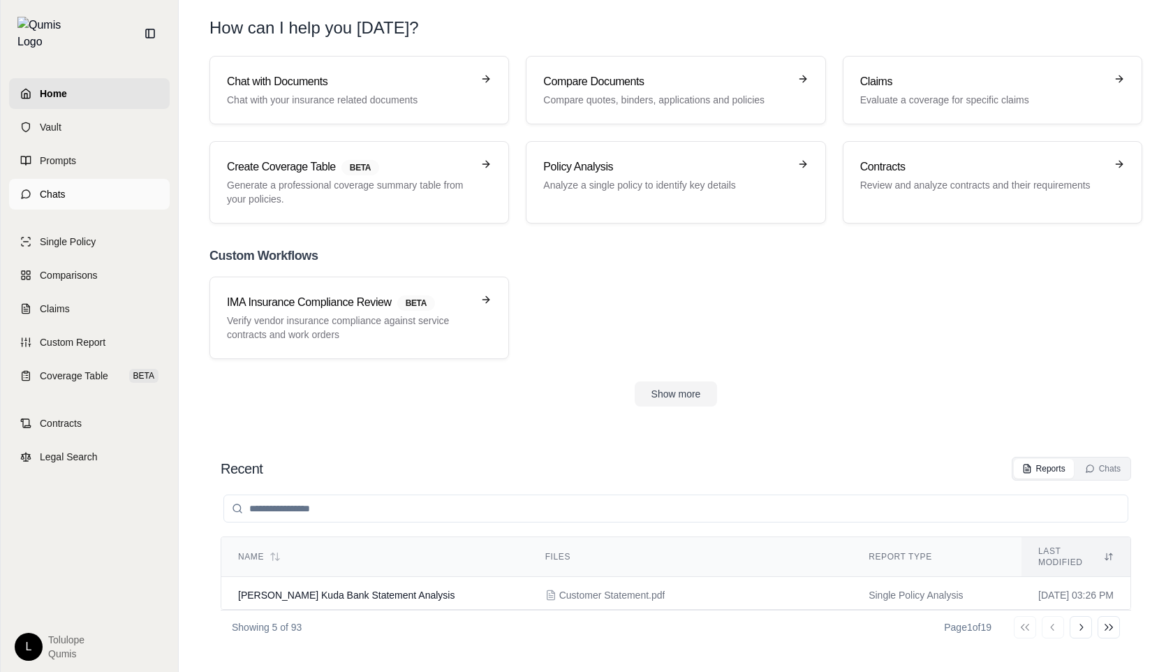
click at [117, 179] on link "Chats" at bounding box center [89, 194] width 161 height 31
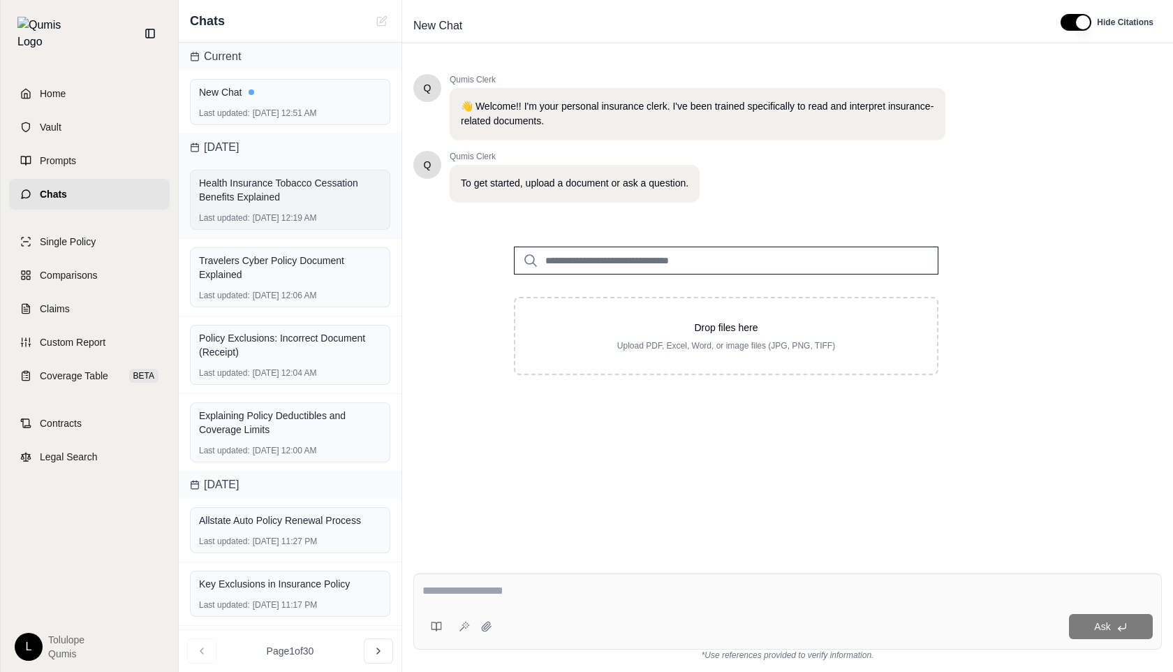
click at [300, 207] on div "Health Insurance Tobacco Cessation Benefits Explained Last updated: [DATE] 12:1…" at bounding box center [290, 200] width 200 height 60
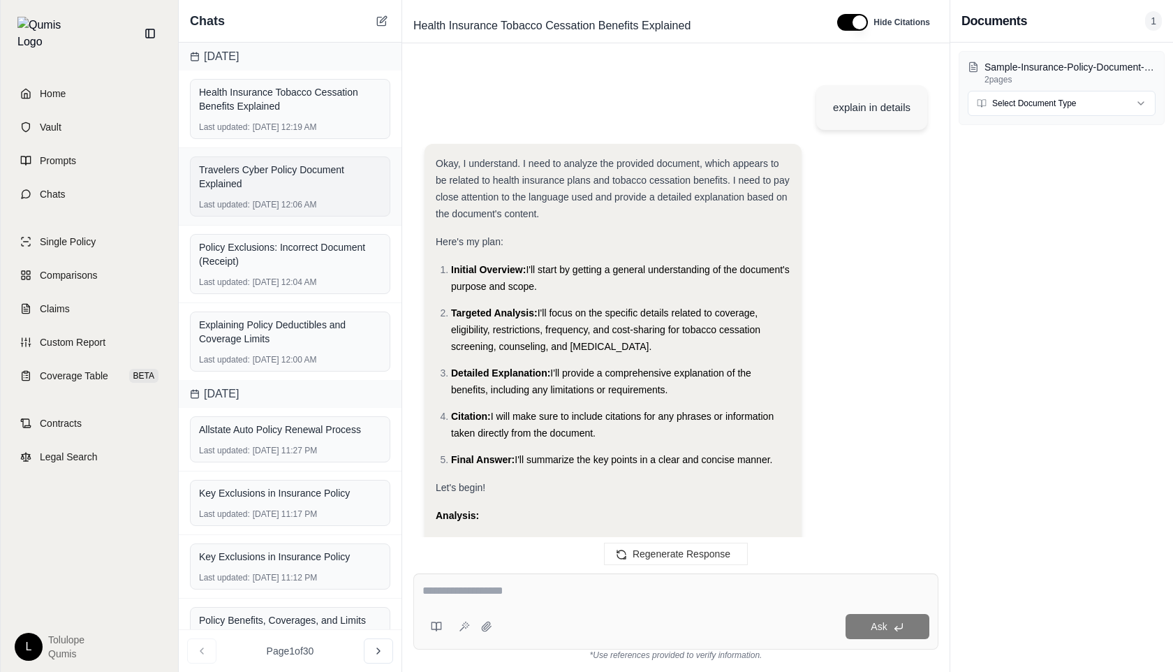
scroll to position [3058, 0]
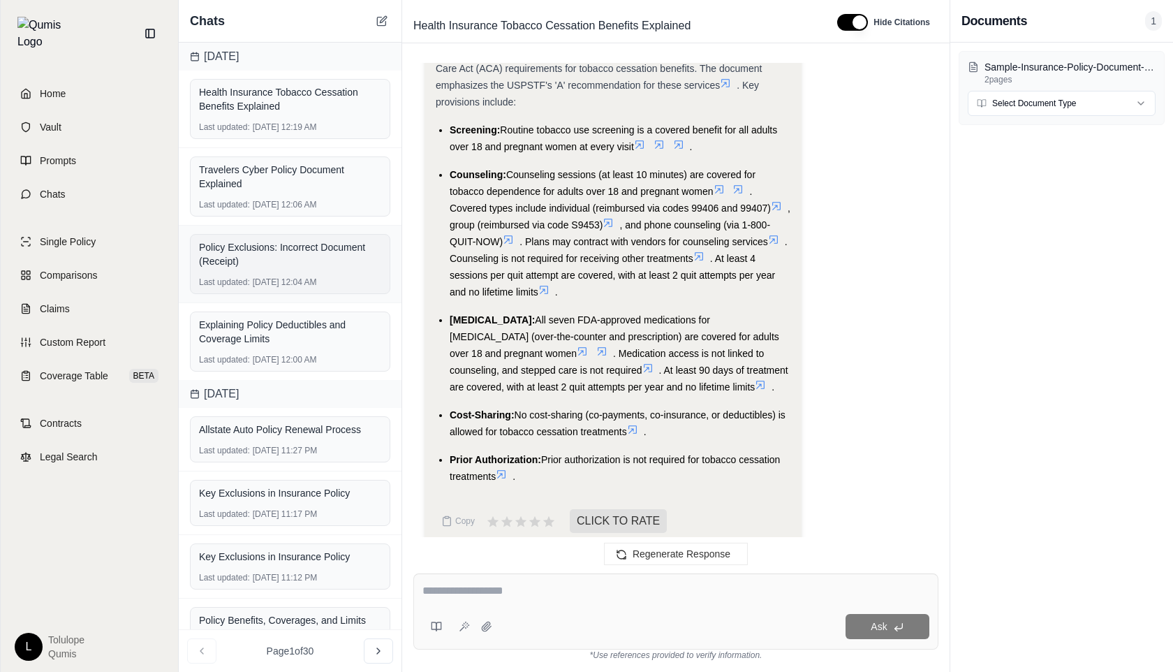
click at [264, 253] on div "Policy Exclusions: Incorrect Document (Receipt)" at bounding box center [290, 254] width 182 height 28
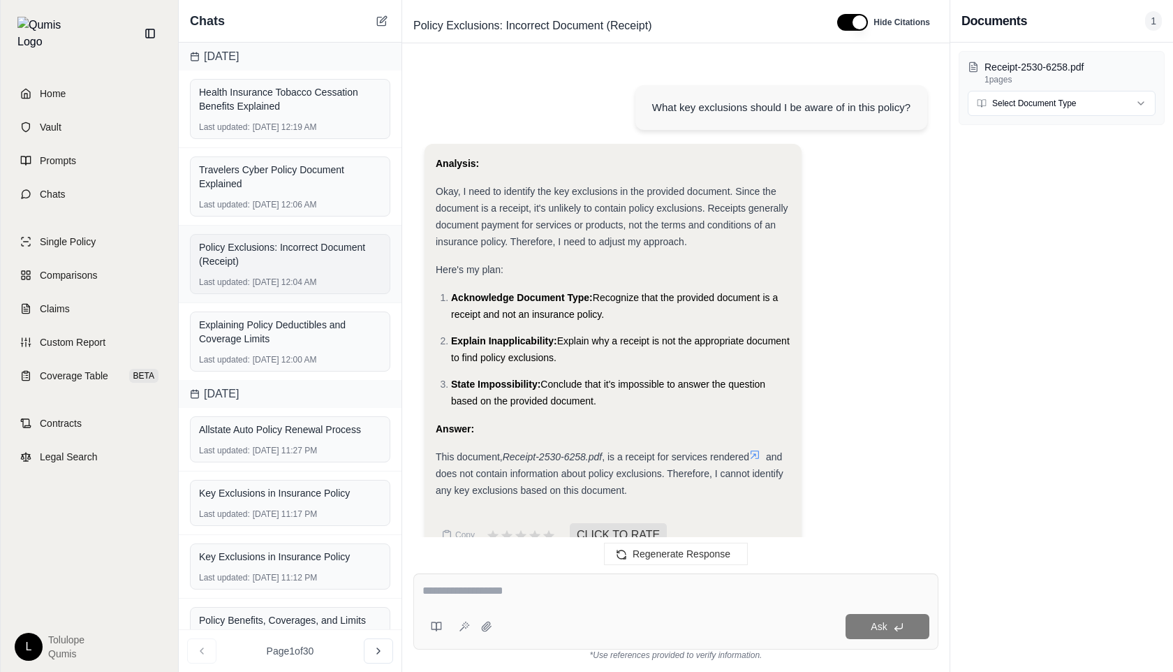
scroll to position [545, 0]
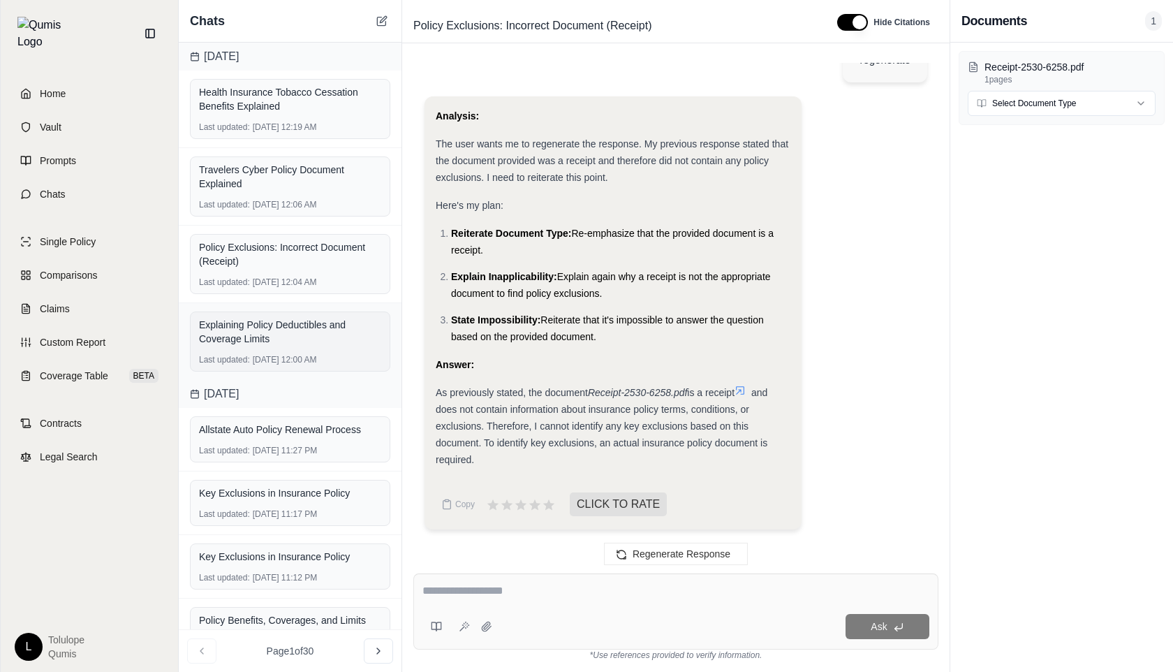
click at [281, 328] on div "Explaining Policy Deductibles and Coverage Limits" at bounding box center [290, 332] width 182 height 28
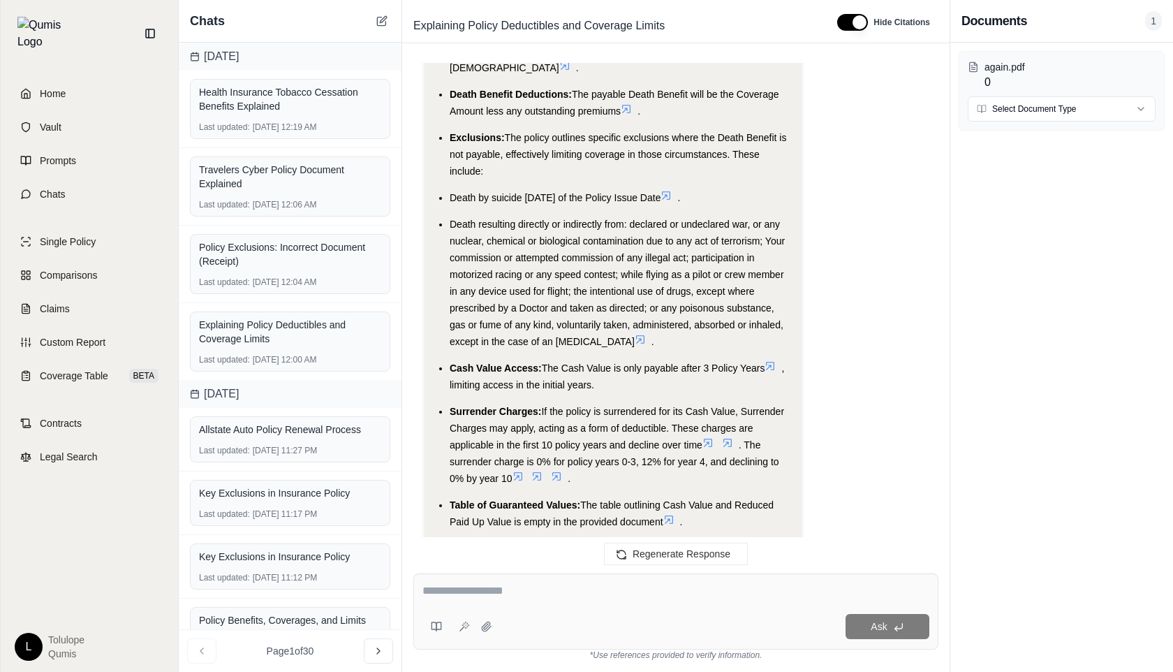
scroll to position [3276, 0]
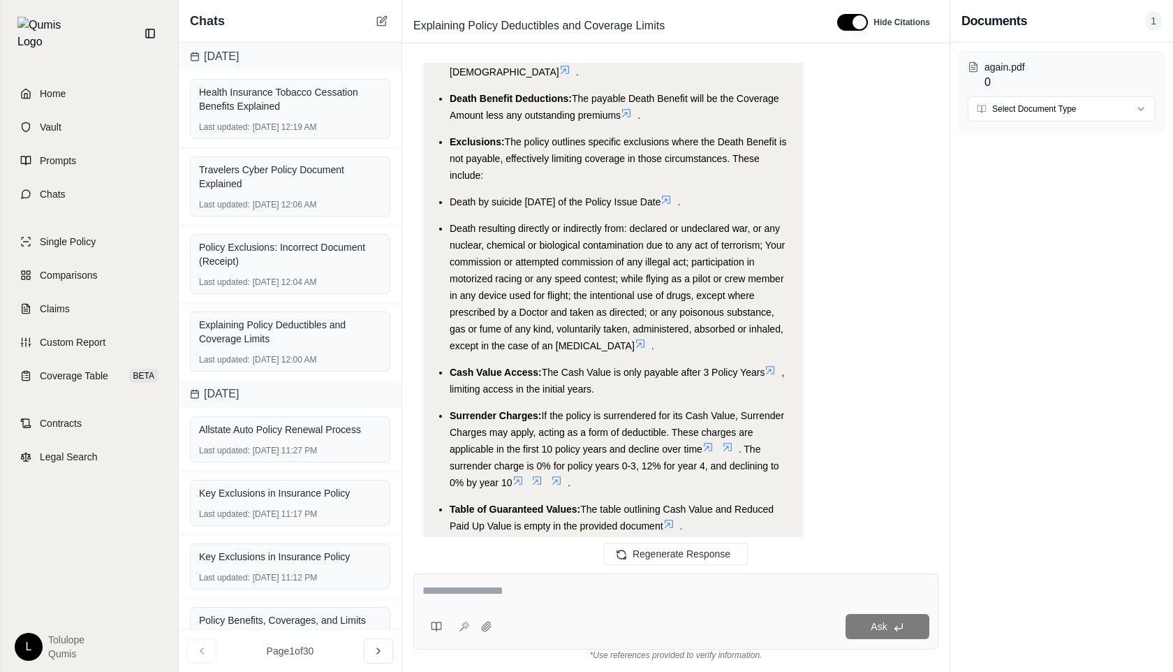
click at [521, 565] on icon at bounding box center [521, 571] width 13 height 12
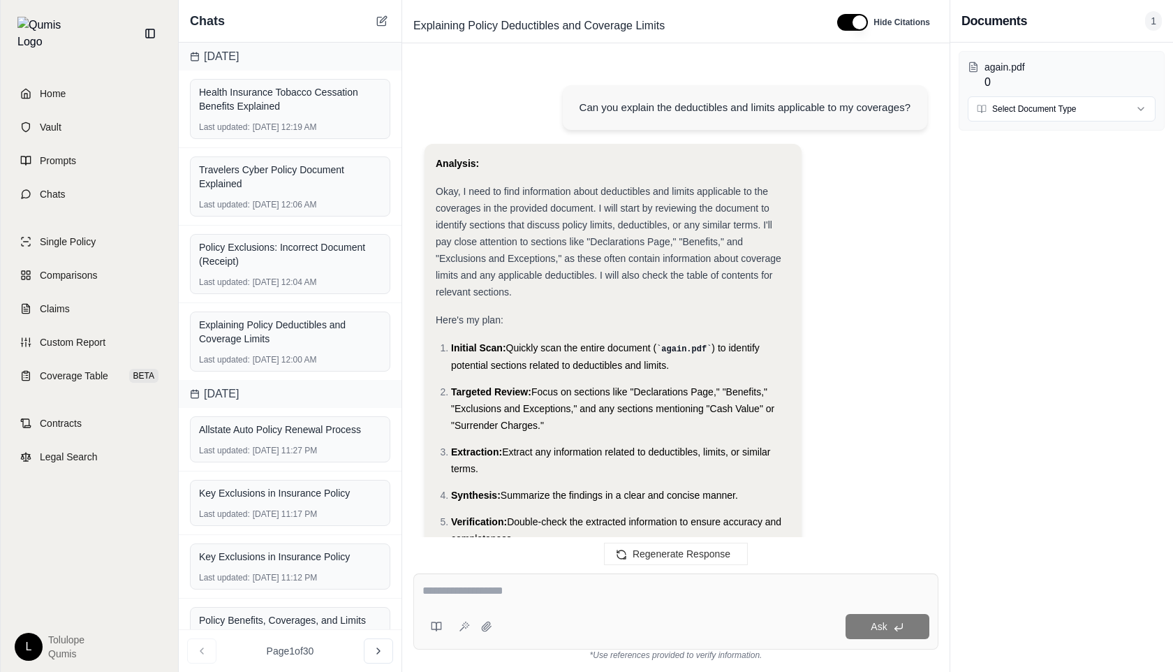
scroll to position [3547, 0]
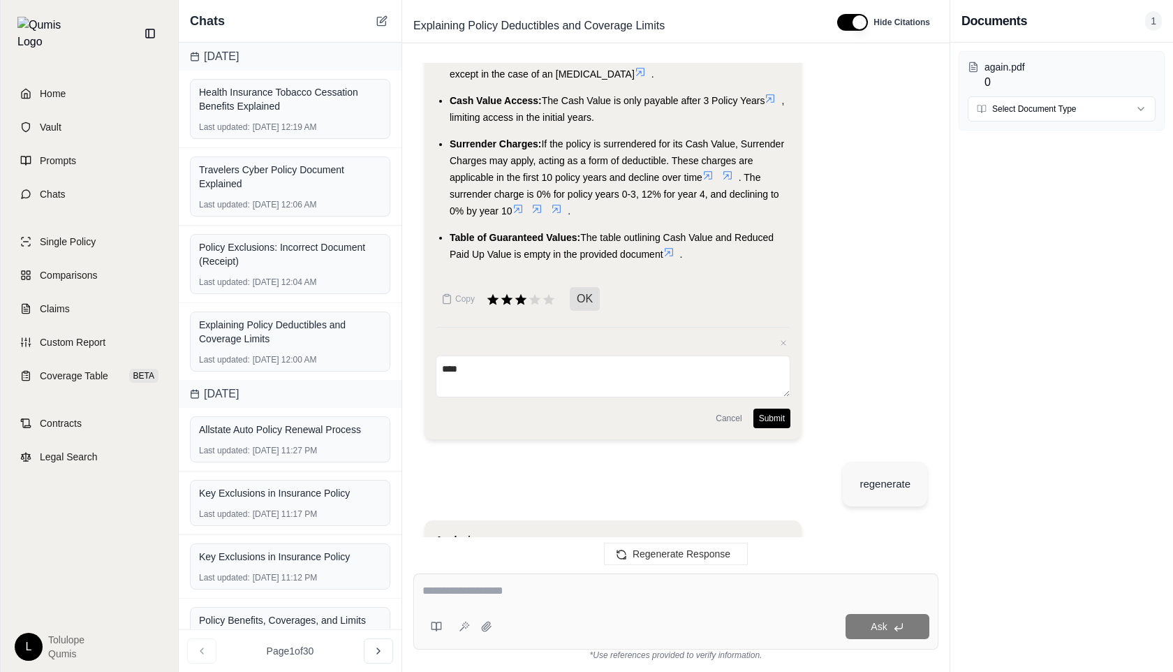
type textarea "****"
click at [783, 408] on button "Submit" at bounding box center [771, 418] width 37 height 20
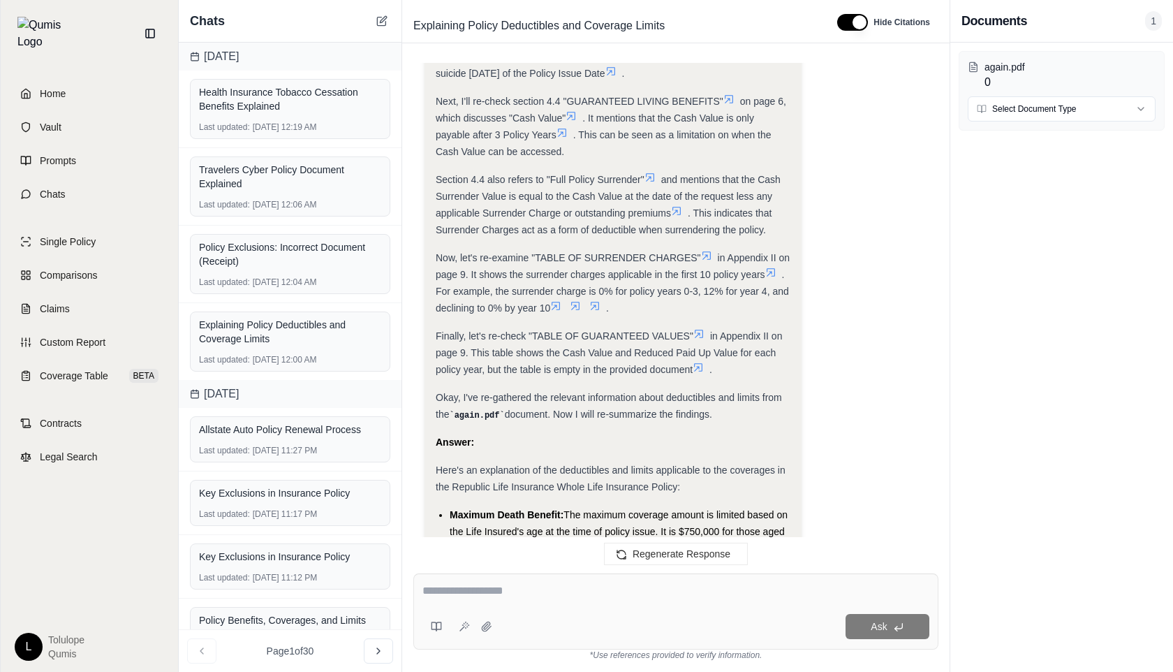
scroll to position [1804, 0]
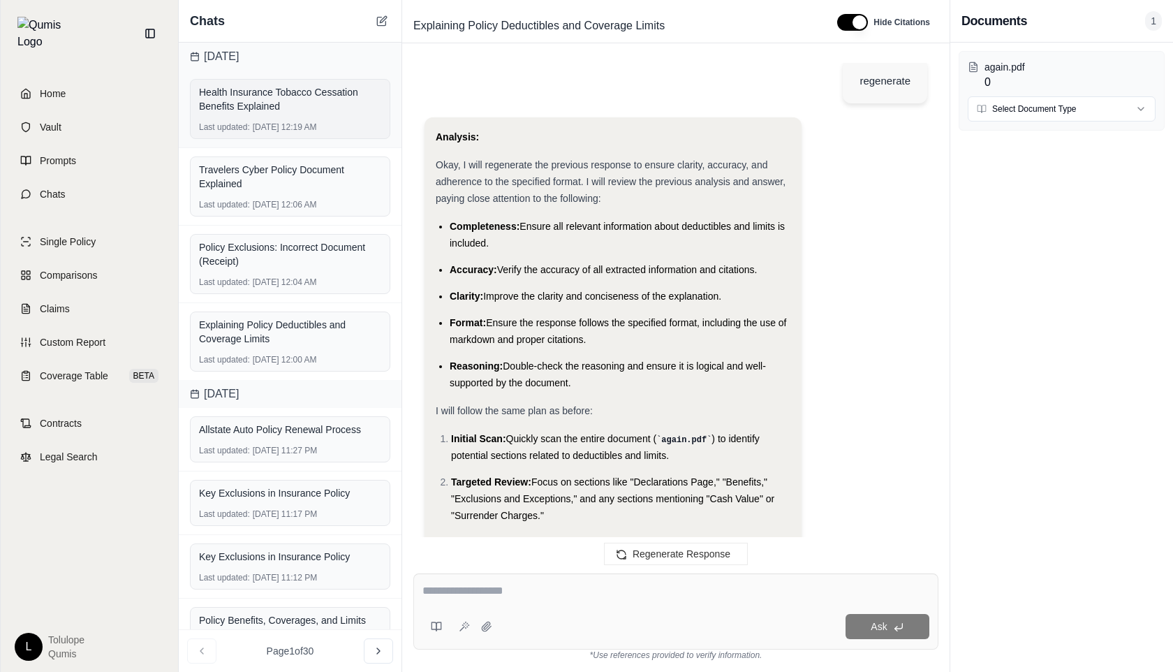
click at [323, 92] on div "Health Insurance Tobacco Cessation Benefits Explained" at bounding box center [290, 99] width 182 height 28
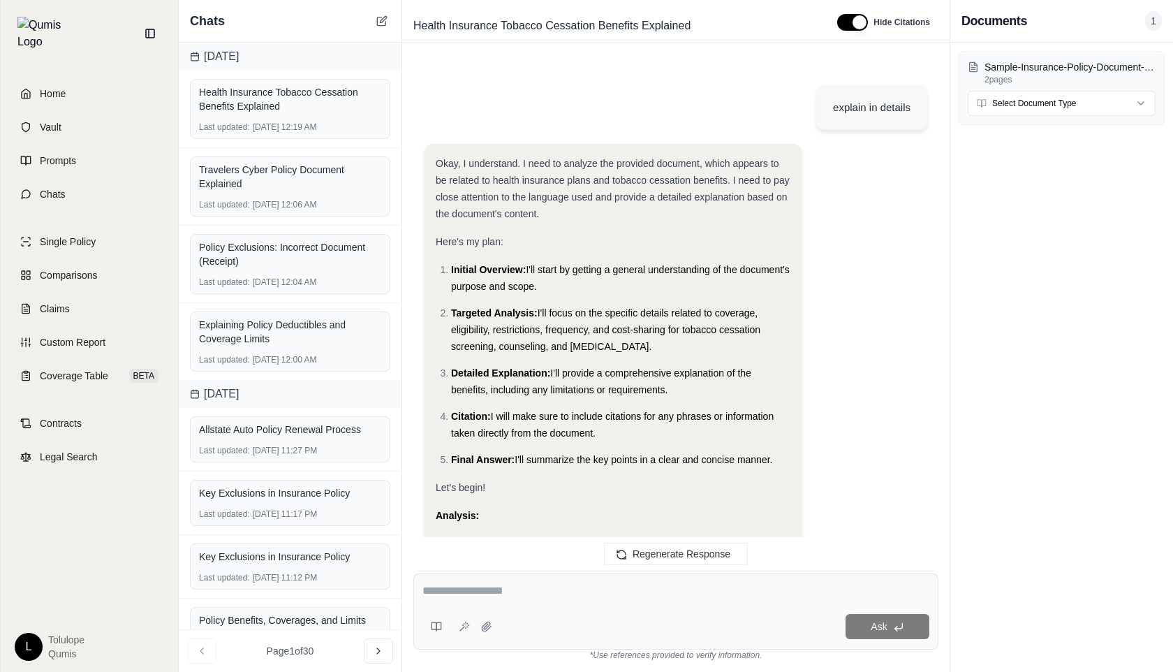
scroll to position [3058, 0]
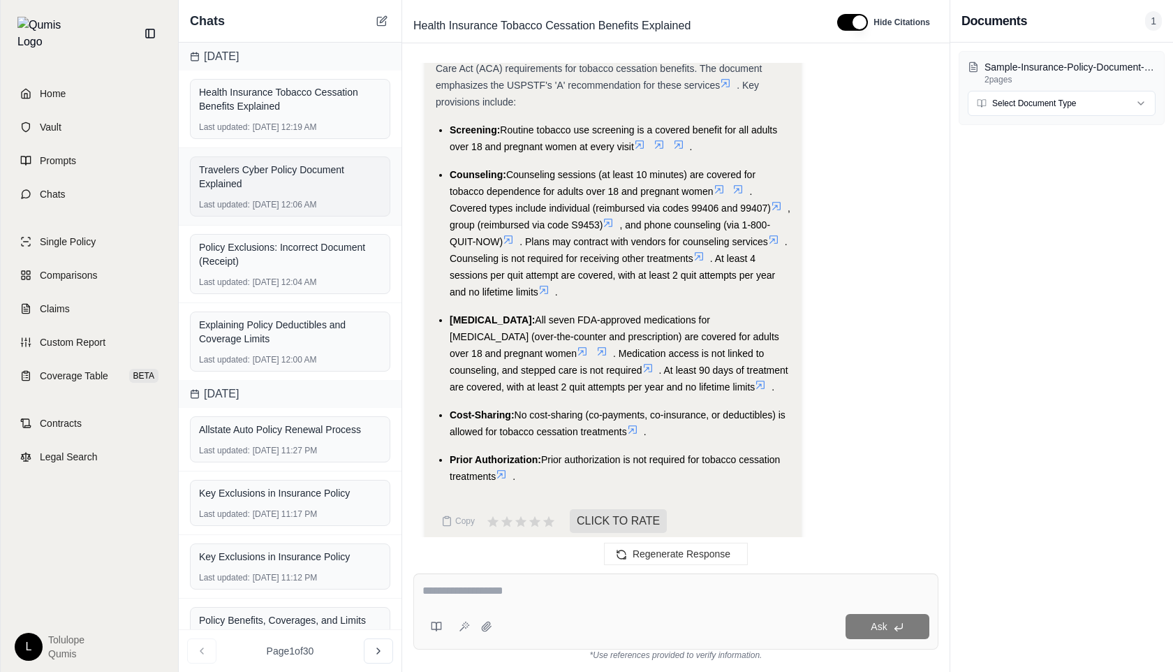
click at [305, 169] on div "Travelers Cyber Policy Document Explained" at bounding box center [290, 177] width 182 height 28
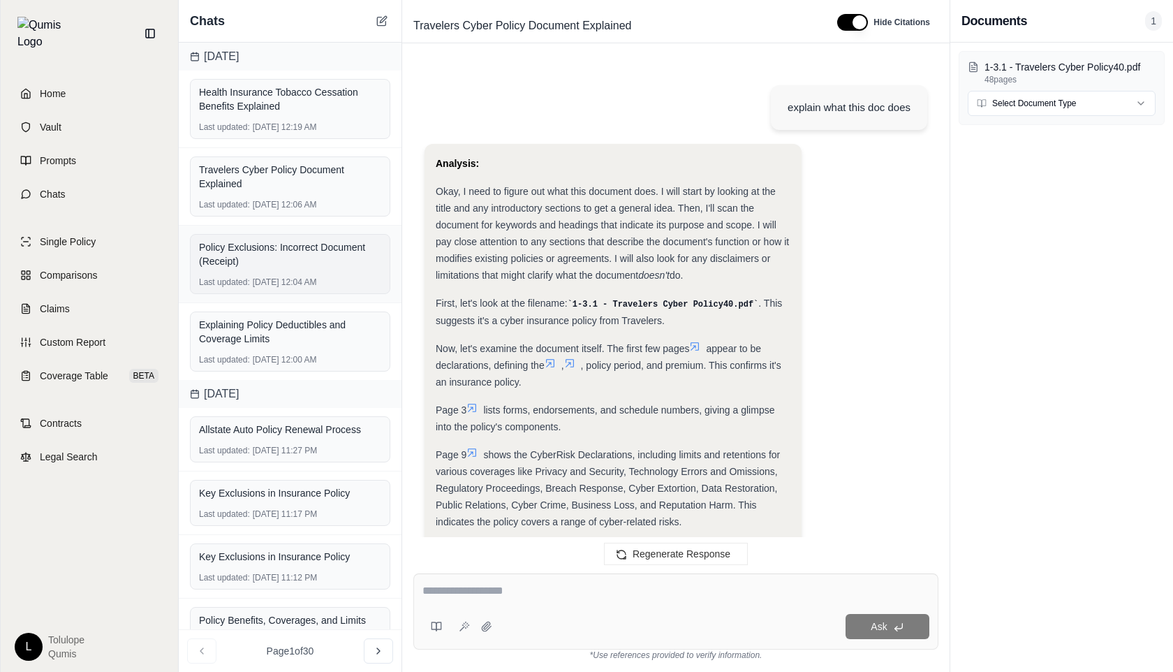
click at [319, 243] on div "Policy Exclusions: Incorrect Document (Receipt)" at bounding box center [290, 254] width 182 height 28
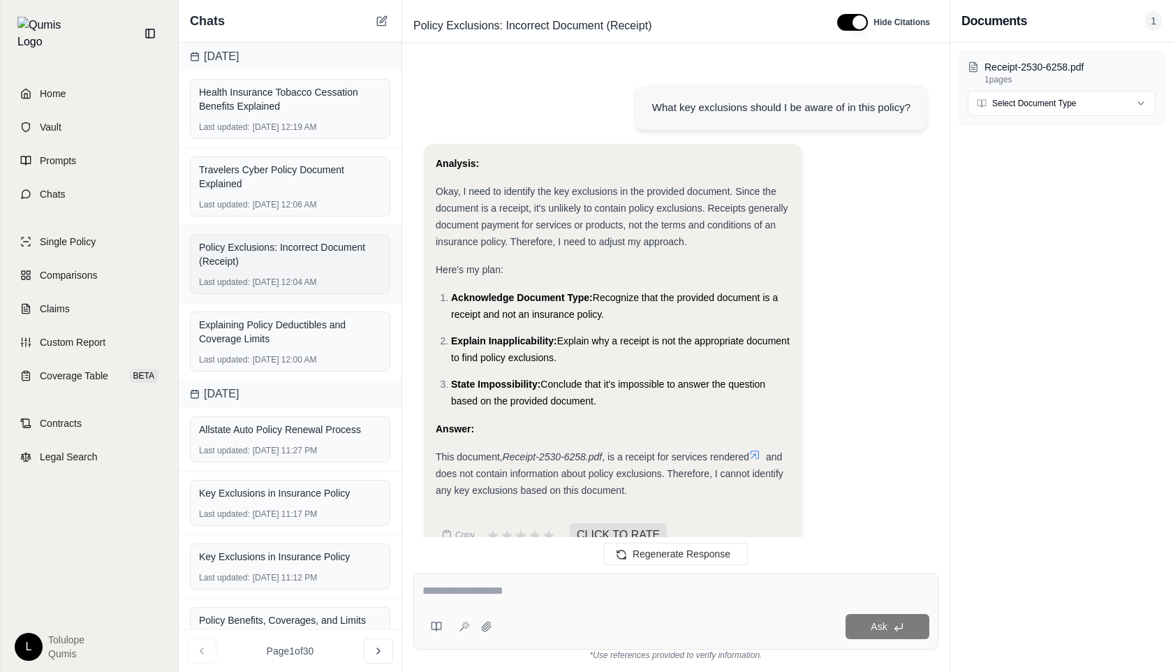
scroll to position [545, 0]
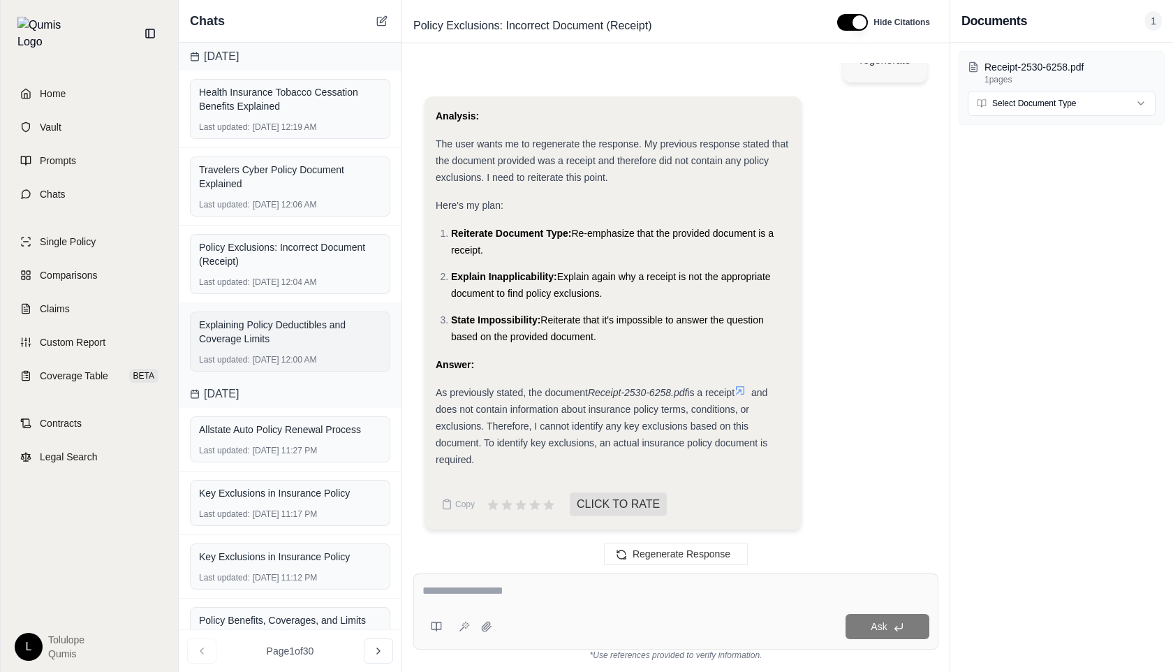
click at [300, 350] on div "Explaining Policy Deductibles and Coverage Limits Last updated: [DATE] 12:00 AM" at bounding box center [290, 341] width 200 height 60
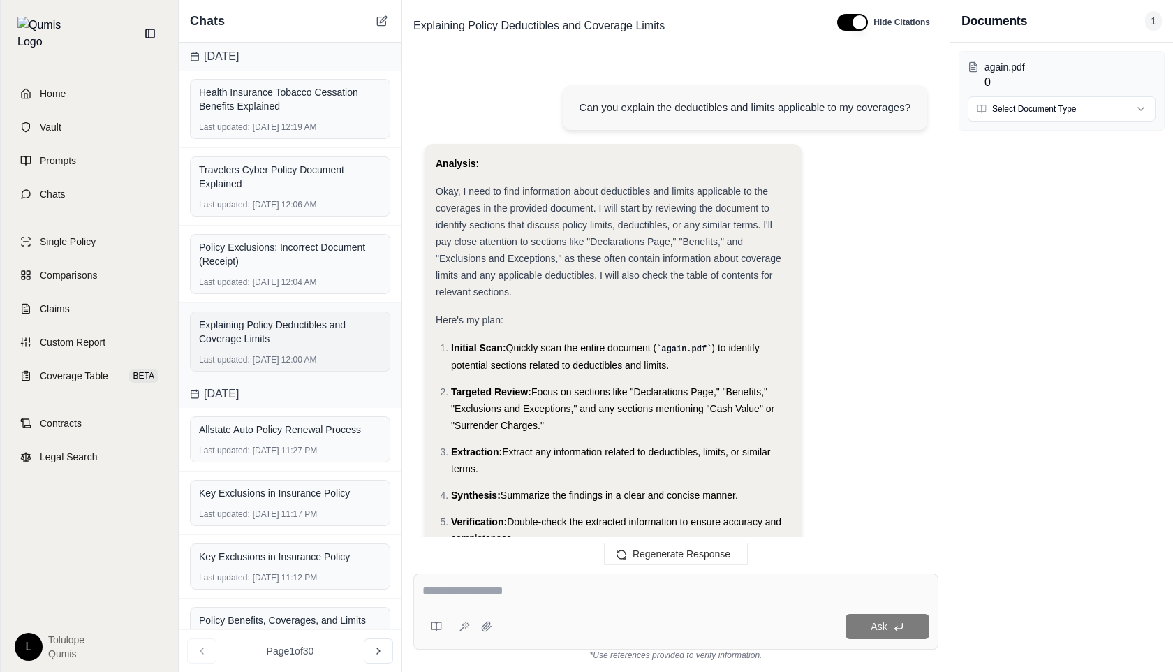
scroll to position [4350, 0]
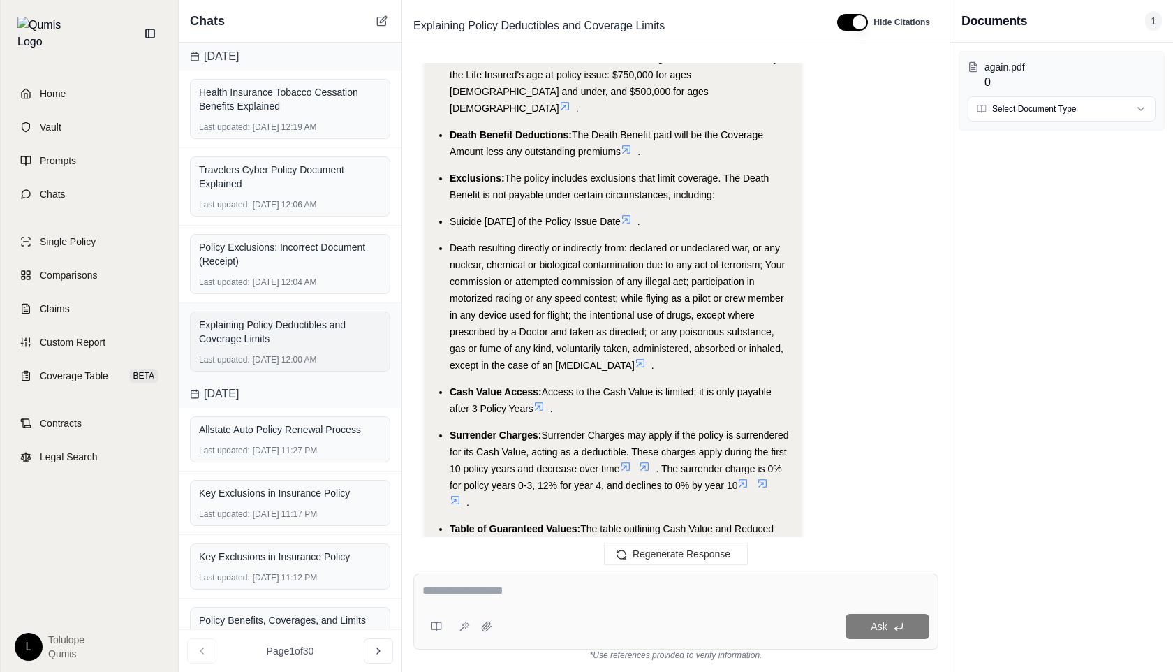
click at [300, 350] on div "Explaining Policy Deductibles and Coverage Limits Last updated: [DATE] 12:00 AM" at bounding box center [290, 341] width 200 height 60
click at [302, 453] on div "Last updated: [DATE] 11:27 PM" at bounding box center [290, 450] width 182 height 11
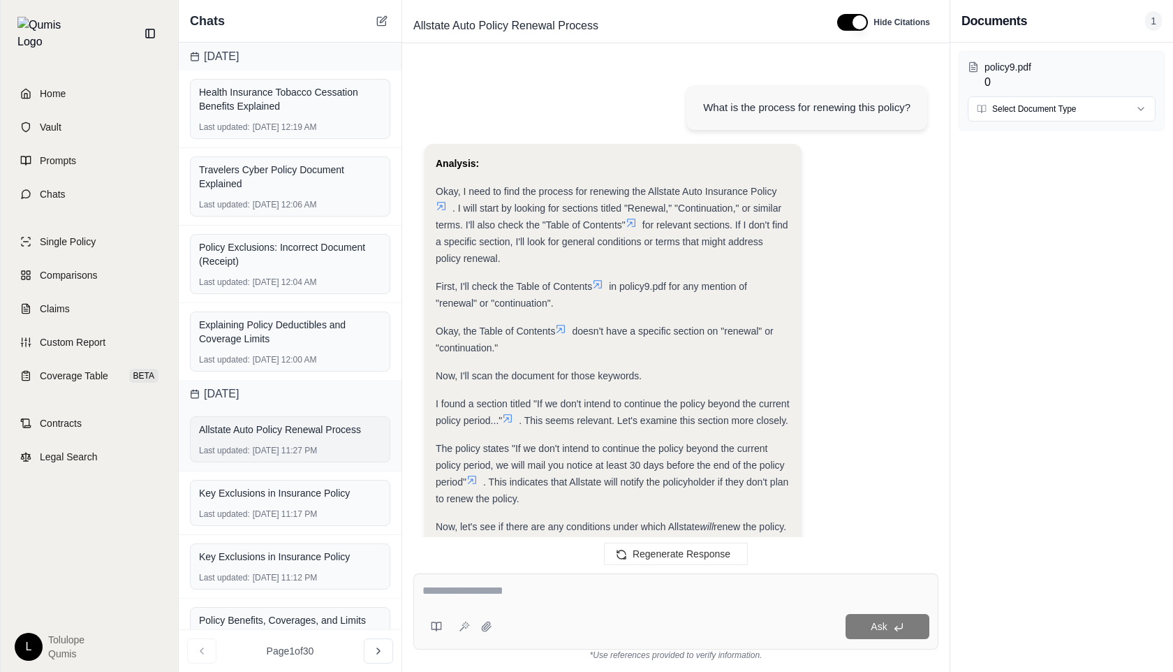
scroll to position [1455, 0]
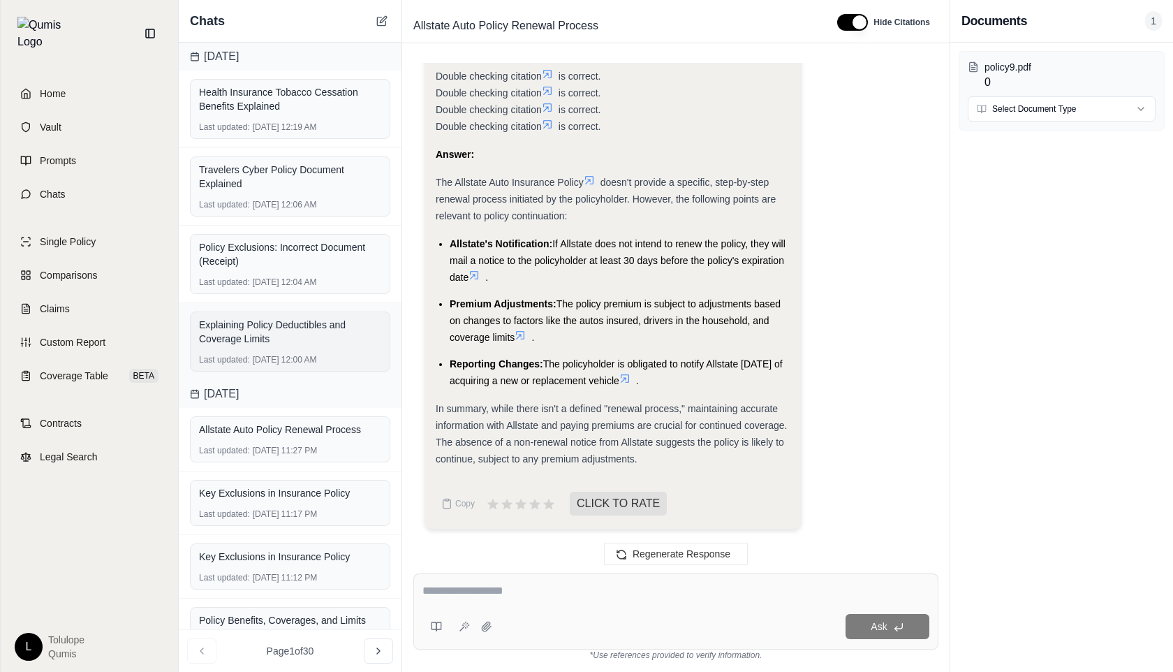
click at [295, 361] on div "Last updated: [DATE] 12:00 AM" at bounding box center [290, 359] width 182 height 11
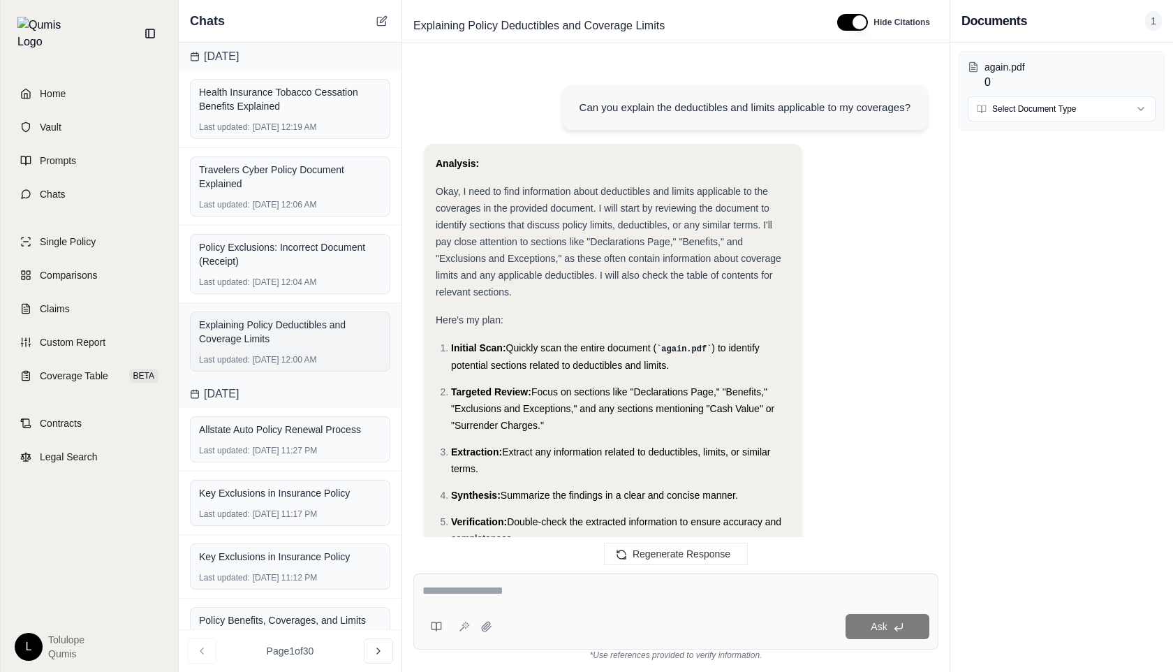
scroll to position [4350, 0]
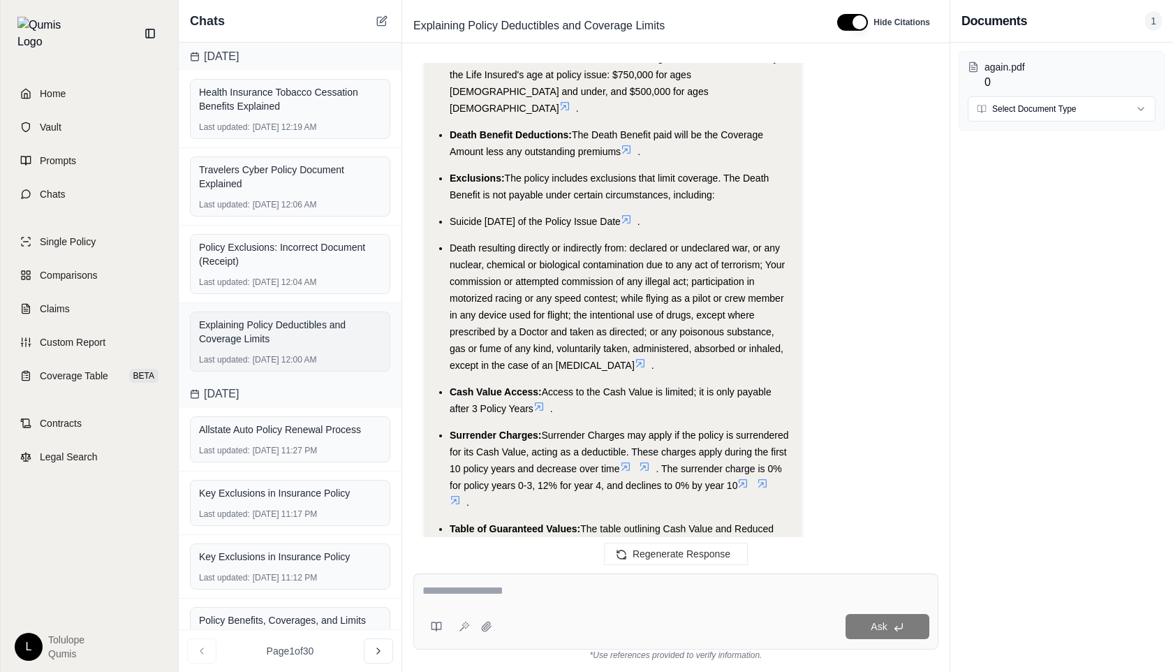
click at [298, 354] on div "Last updated: [DATE] 12:00 AM" at bounding box center [290, 359] width 182 height 11
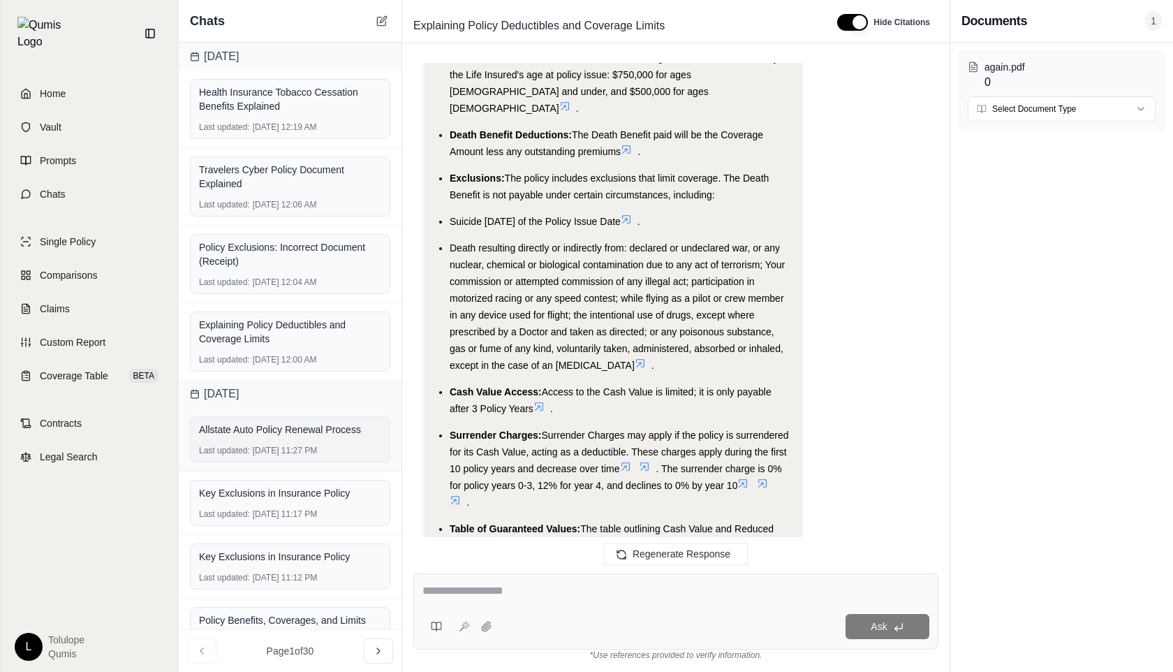
click at [286, 448] on div "Last updated: [DATE] 11:27 PM" at bounding box center [290, 450] width 182 height 11
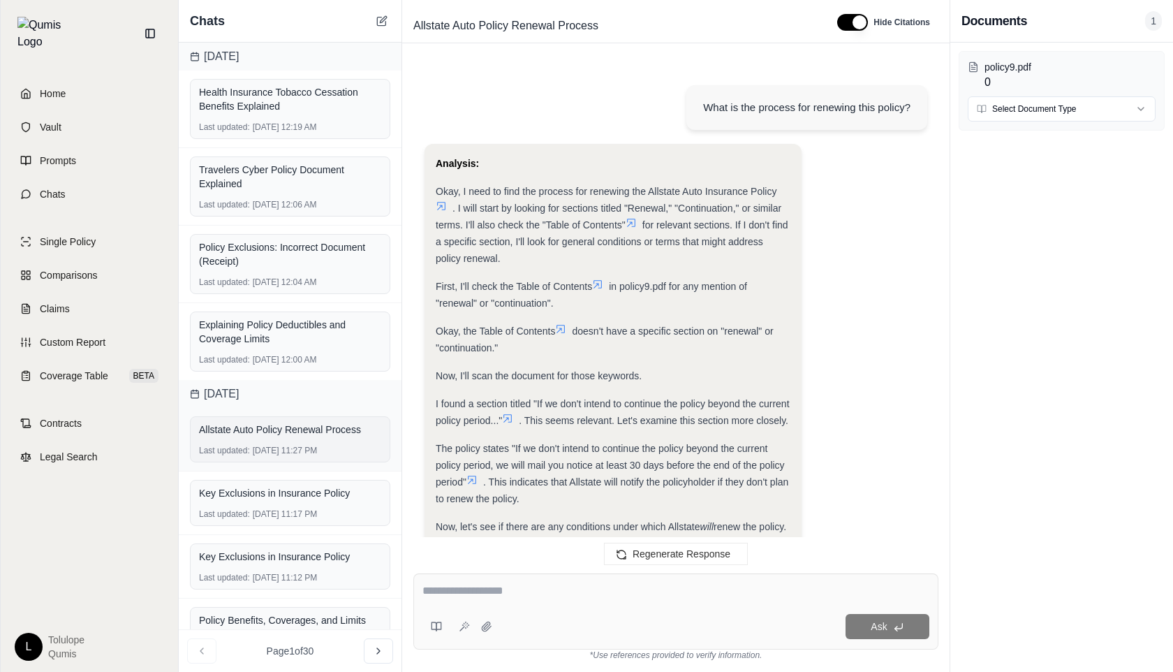
scroll to position [1455, 0]
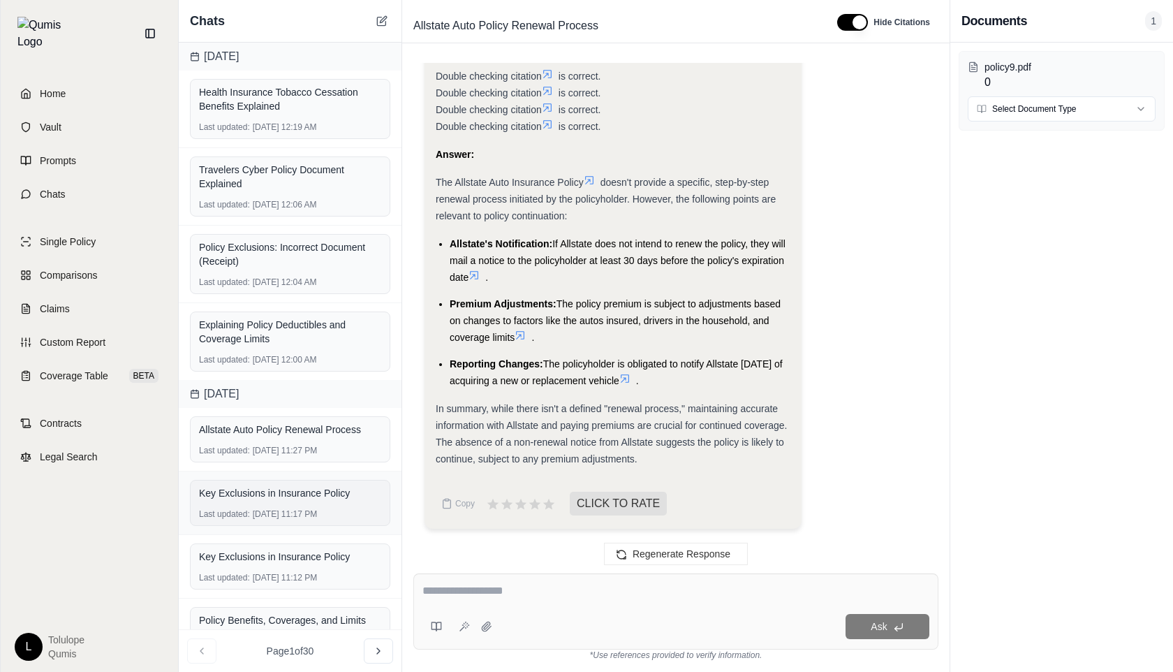
click at [286, 508] on div "Last updated: [DATE] 11:17 PM" at bounding box center [290, 513] width 182 height 11
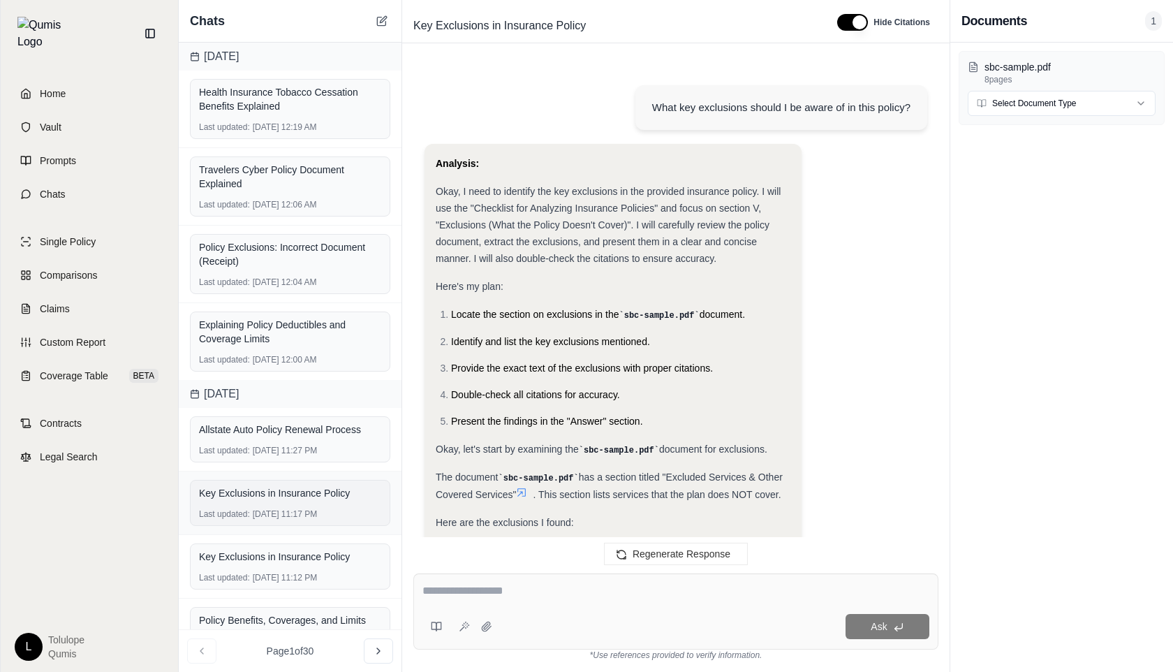
scroll to position [2925, 0]
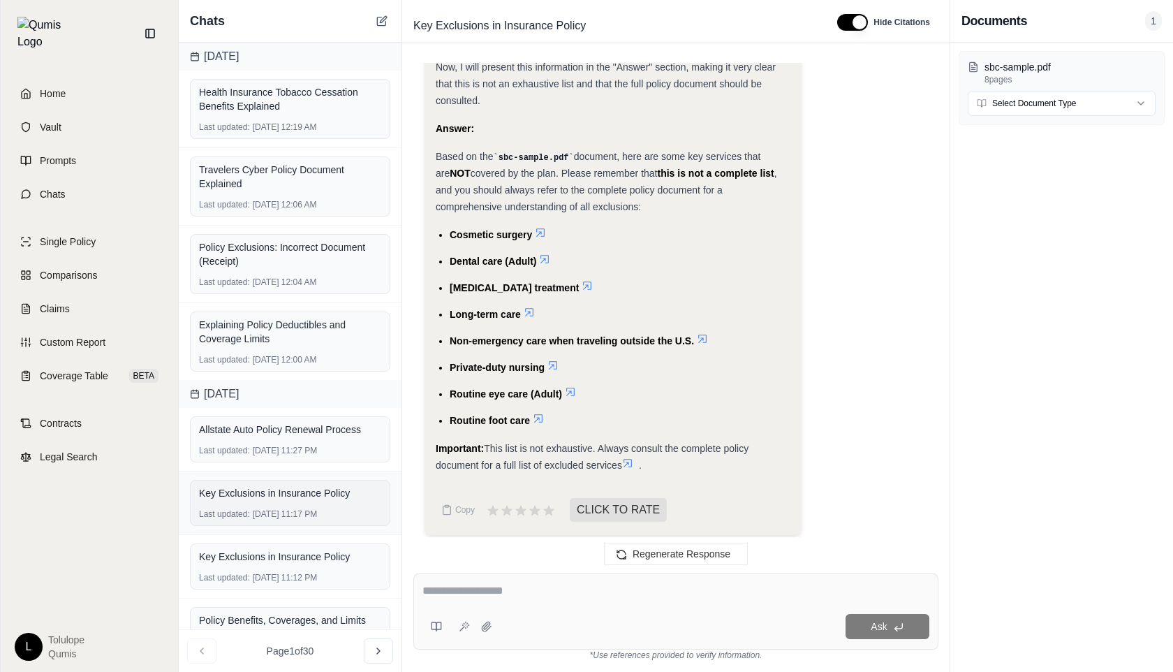
click at [286, 508] on div "Last updated: [DATE] 11:17 PM" at bounding box center [290, 513] width 182 height 11
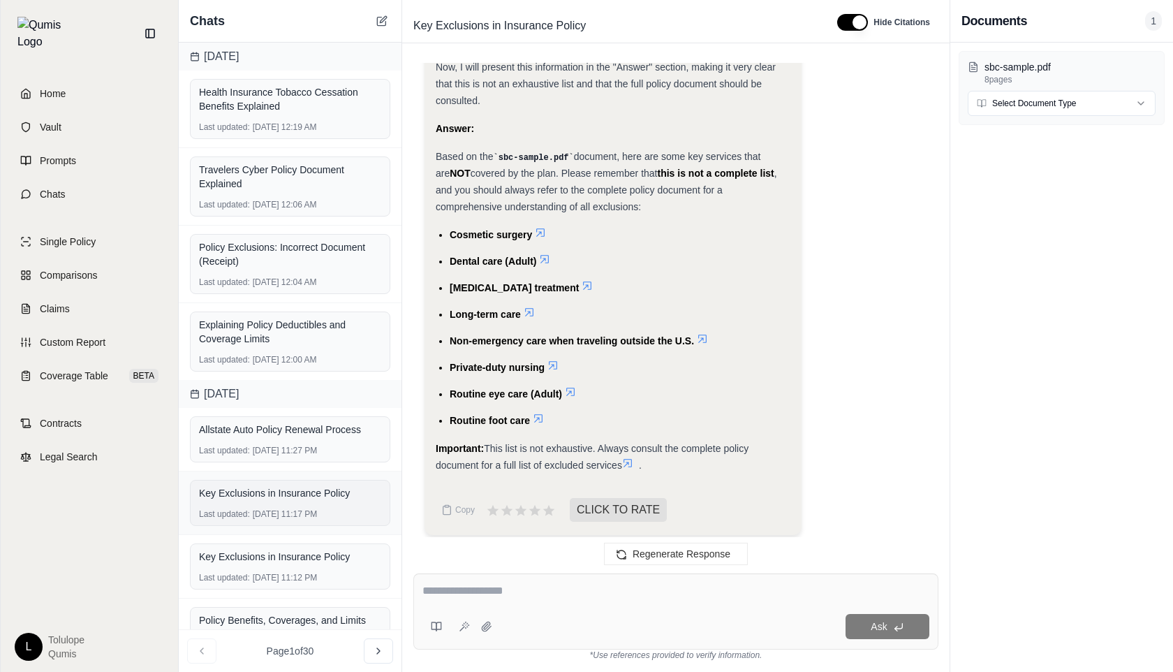
click at [286, 508] on div "Last updated: [DATE] 11:17 PM" at bounding box center [290, 513] width 182 height 11
click at [288, 559] on div "Key Exclusions in Insurance Policy" at bounding box center [290, 556] width 182 height 14
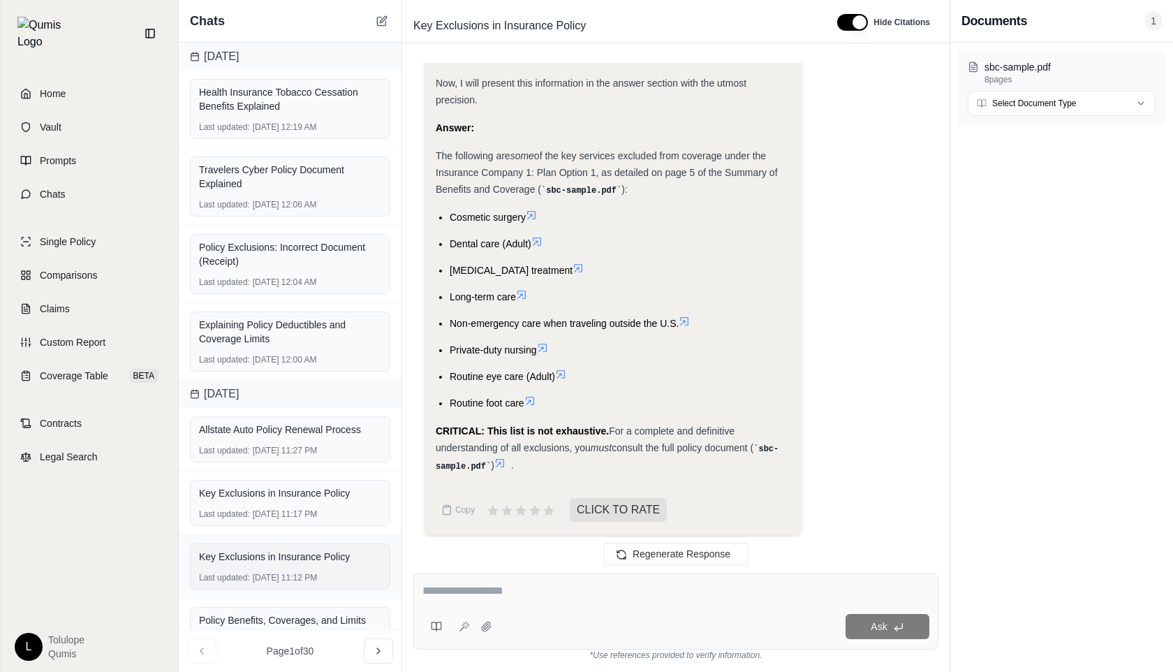
click at [288, 559] on div "Key Exclusions in Insurance Policy" at bounding box center [290, 556] width 182 height 14
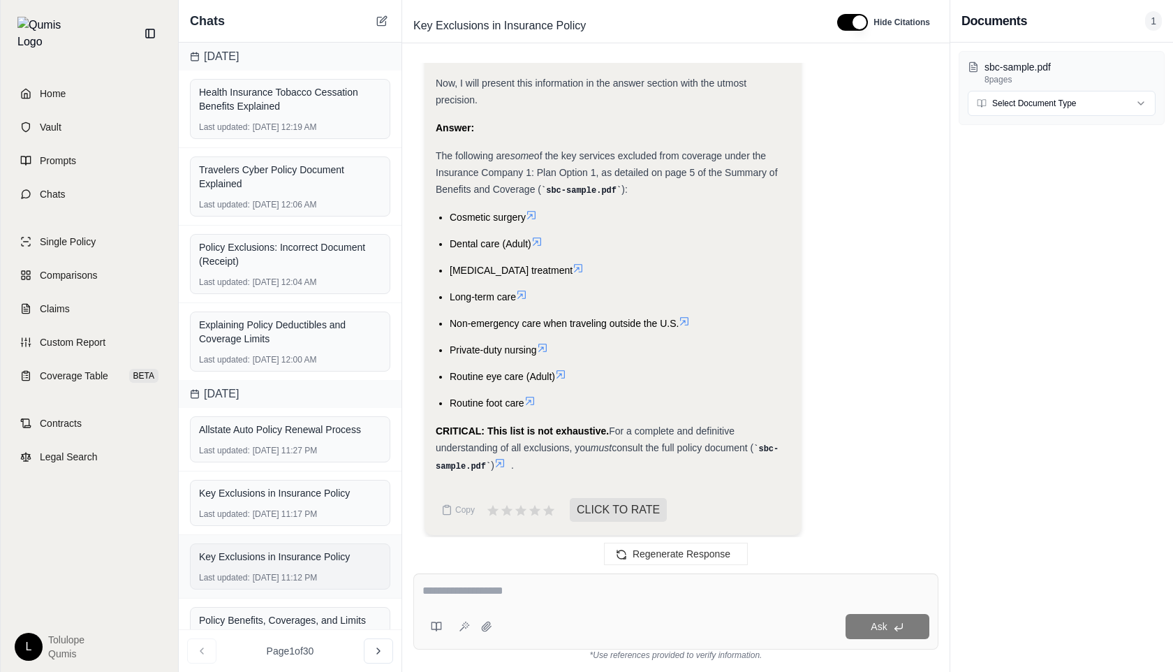
click at [288, 559] on div "Key Exclusions in Insurance Policy" at bounding box center [290, 556] width 182 height 14
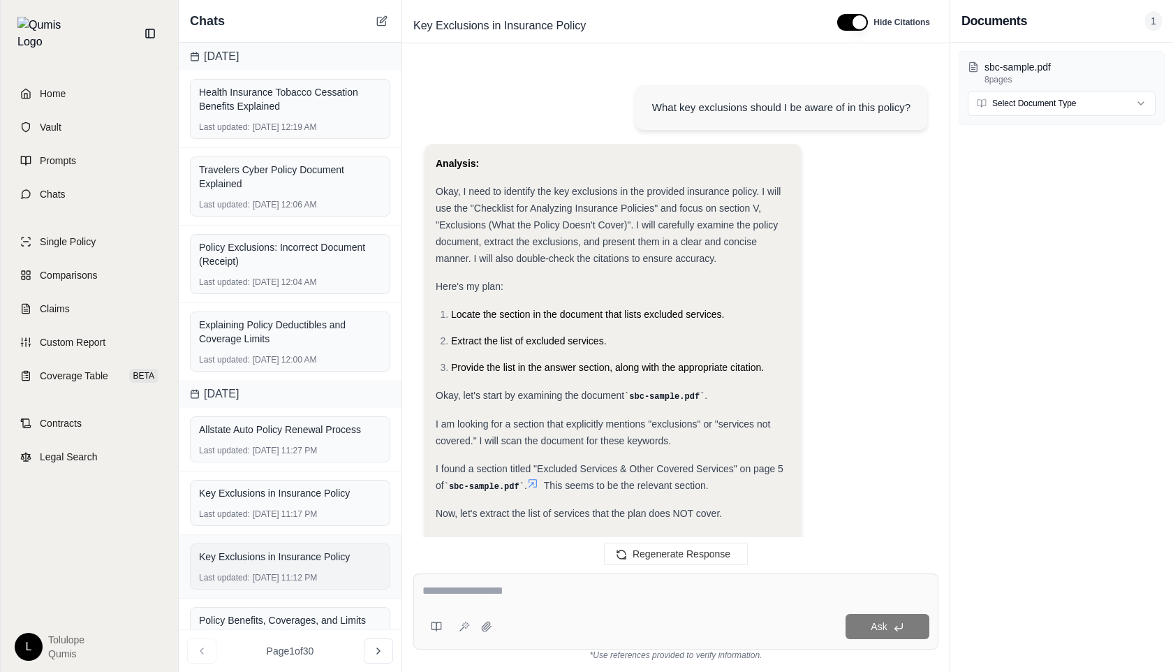
click at [288, 559] on div "Key Exclusions in Insurance Policy" at bounding box center [290, 556] width 182 height 14
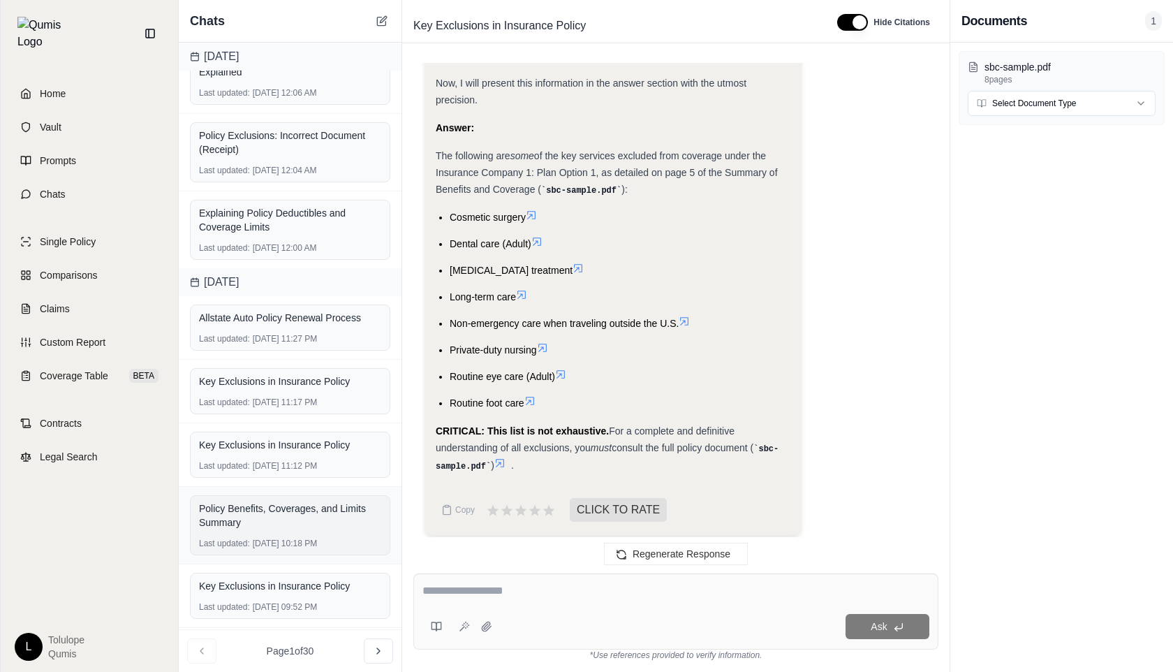
click at [286, 525] on div "Policy Benefits, Coverages, and Limits Summary" at bounding box center [290, 515] width 182 height 28
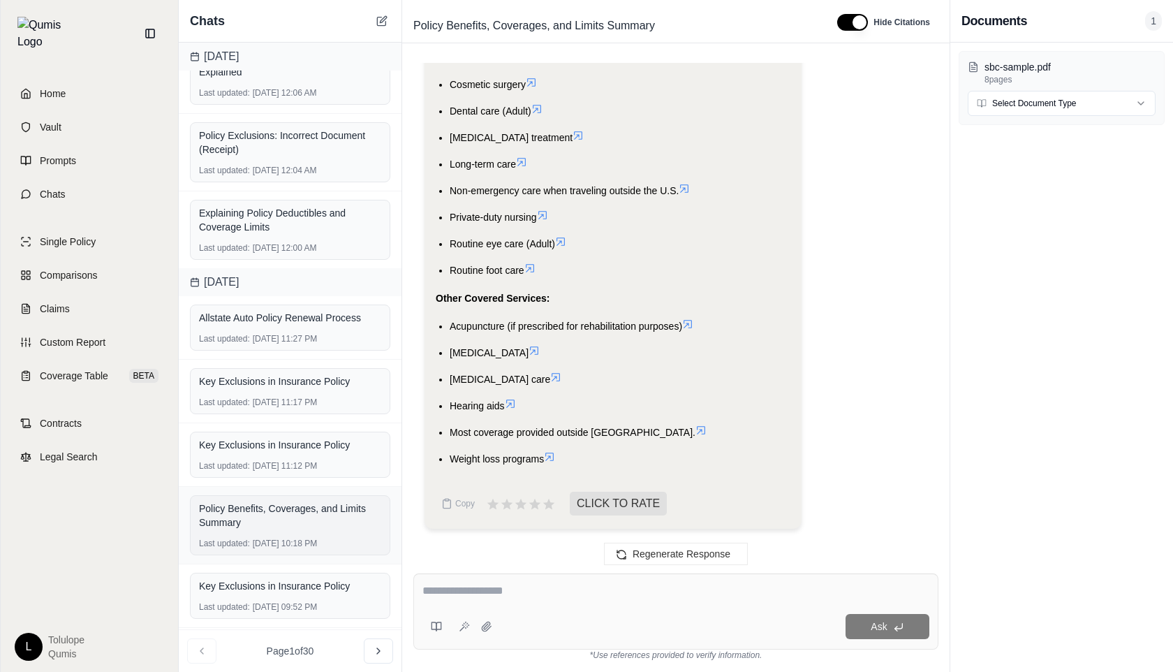
click at [286, 525] on div "Policy Benefits, Coverages, and Limits Summary" at bounding box center [290, 515] width 182 height 28
click at [284, 588] on div "Key Exclusions in Insurance Policy" at bounding box center [290, 586] width 182 height 14
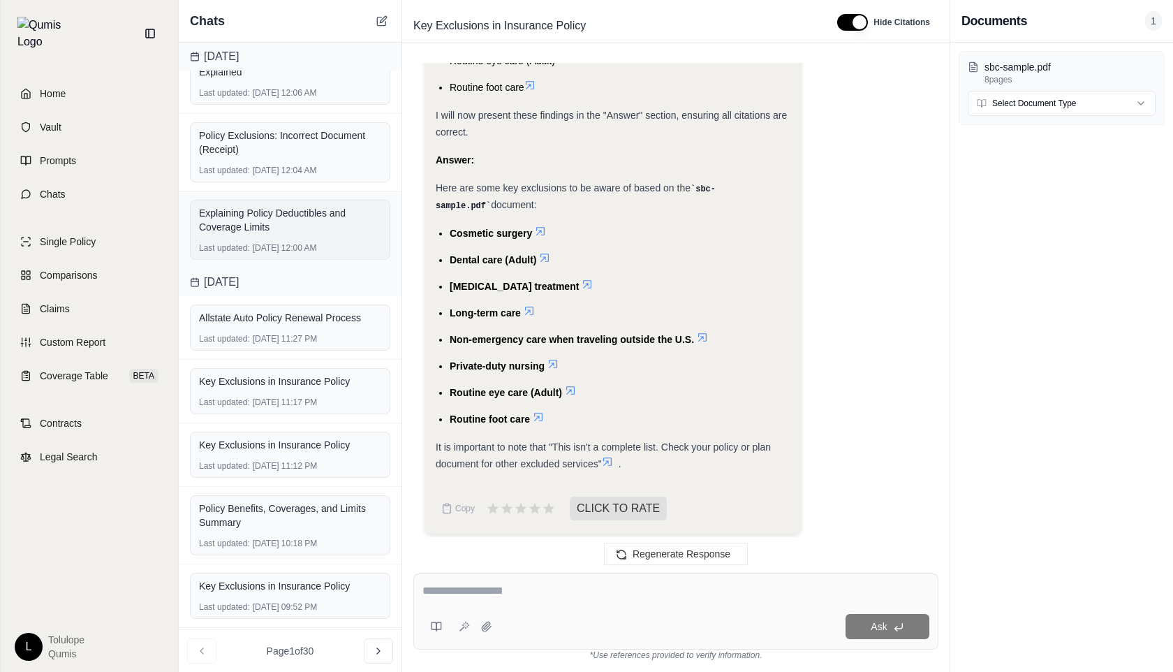
click at [318, 243] on div "Last updated: [DATE] 12:00 AM" at bounding box center [290, 247] width 182 height 11
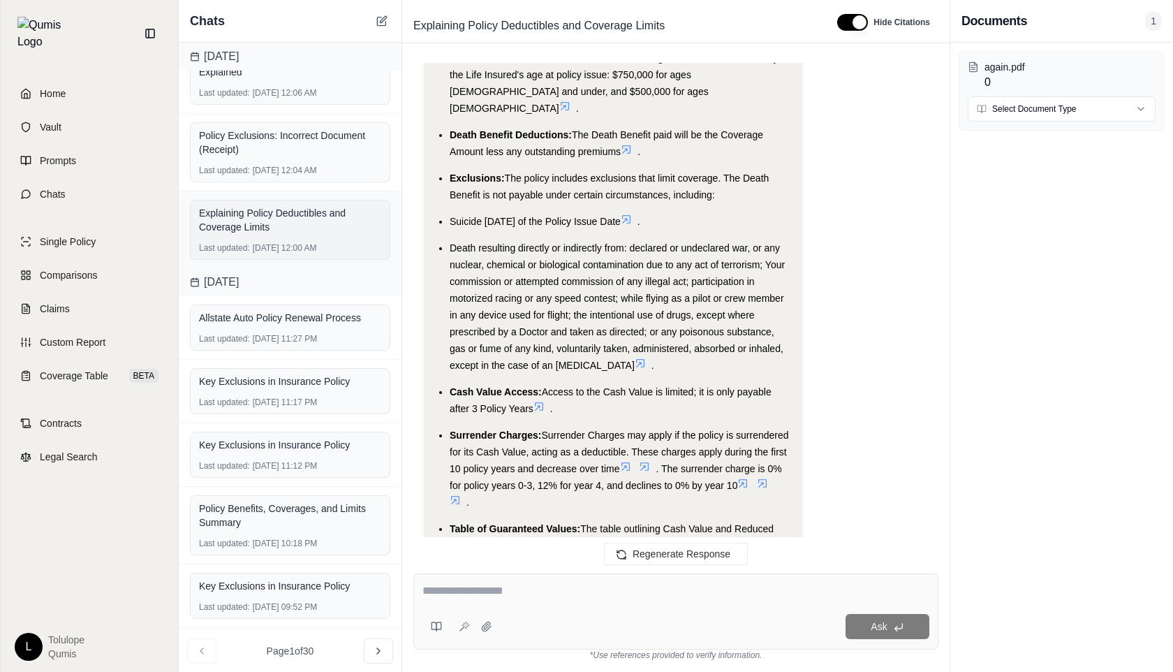
click at [318, 243] on div "Last updated: [DATE] 12:00 AM" at bounding box center [290, 247] width 182 height 11
